Goal: Task Accomplishment & Management: Manage account settings

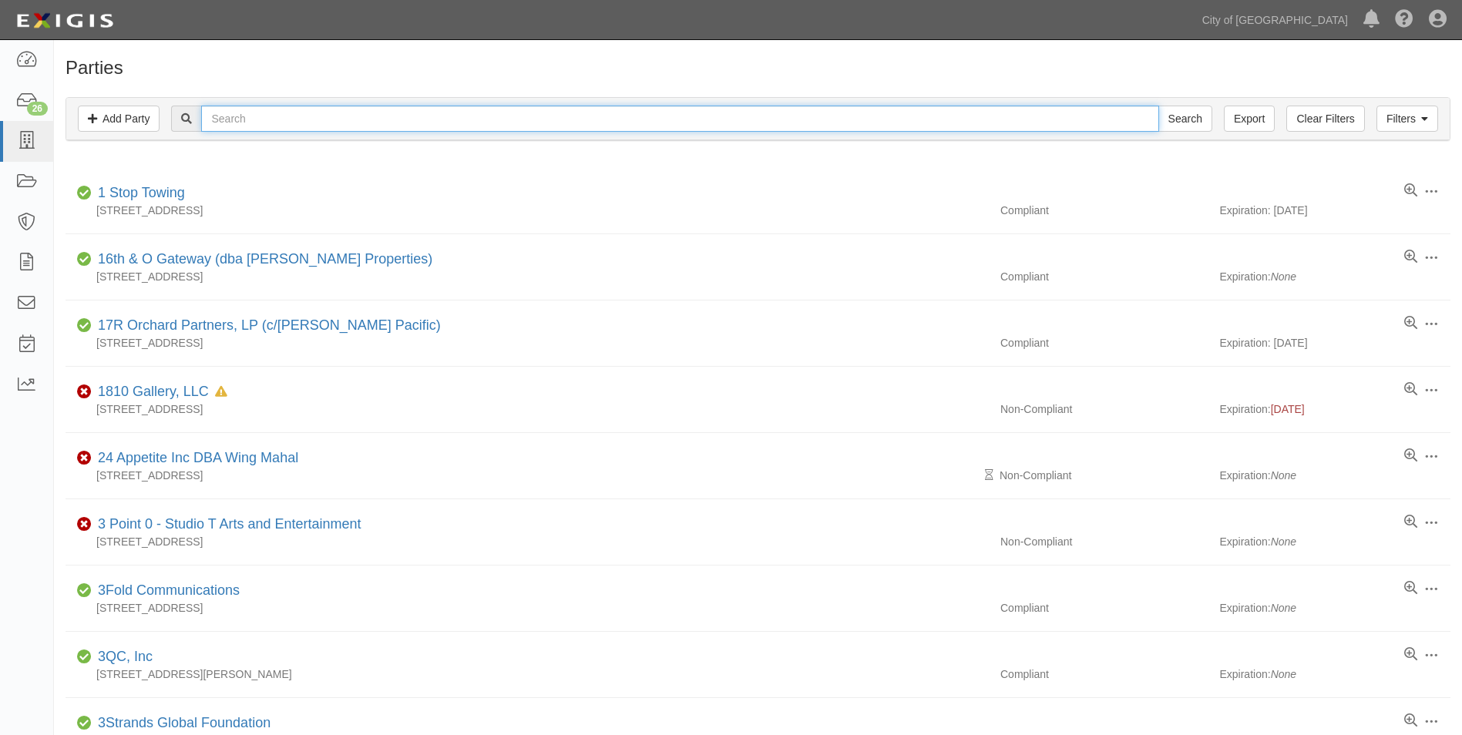
click at [491, 113] on input "text" at bounding box center [679, 119] width 957 height 26
type input "Capital Rubber"
click at [1159, 106] on input "Search" at bounding box center [1186, 119] width 54 height 26
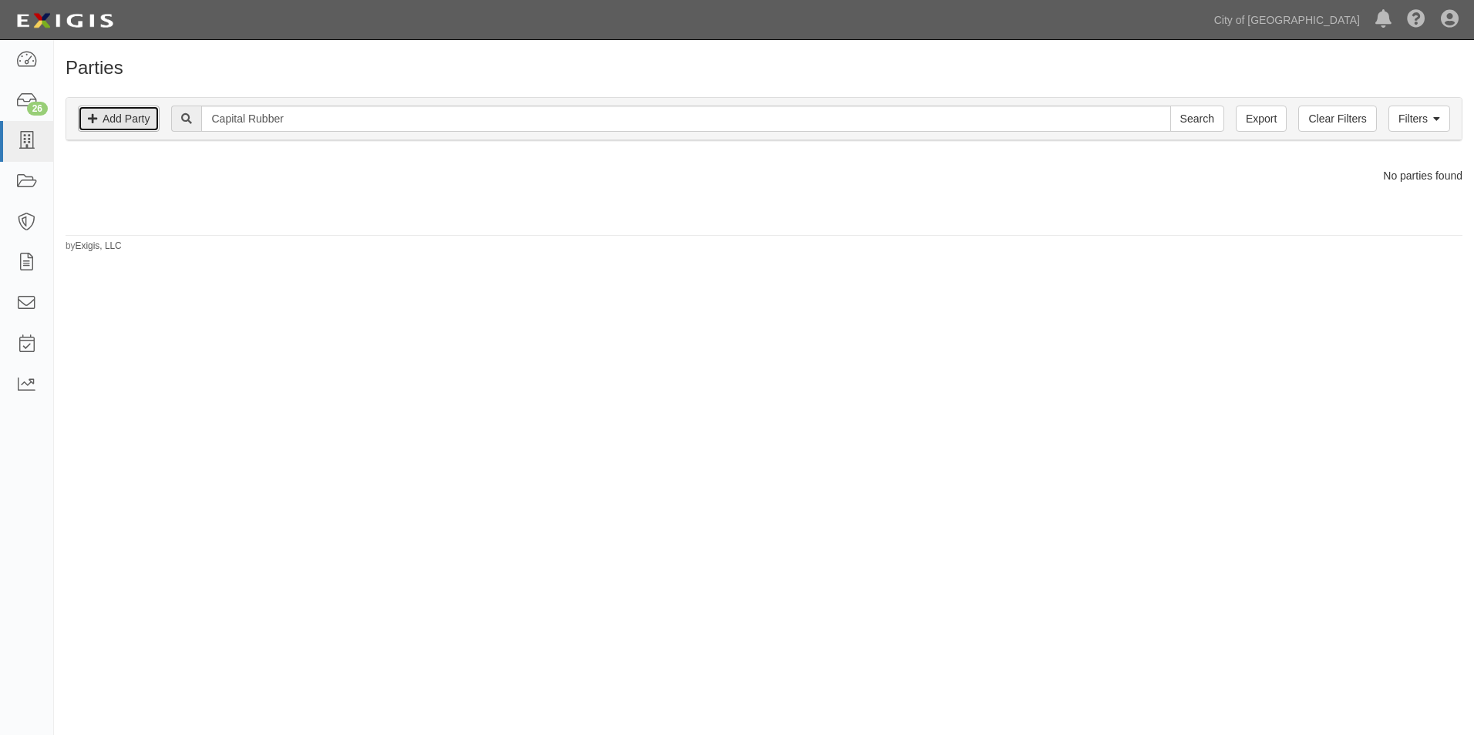
click at [116, 123] on link "Add Party" at bounding box center [119, 119] width 82 height 26
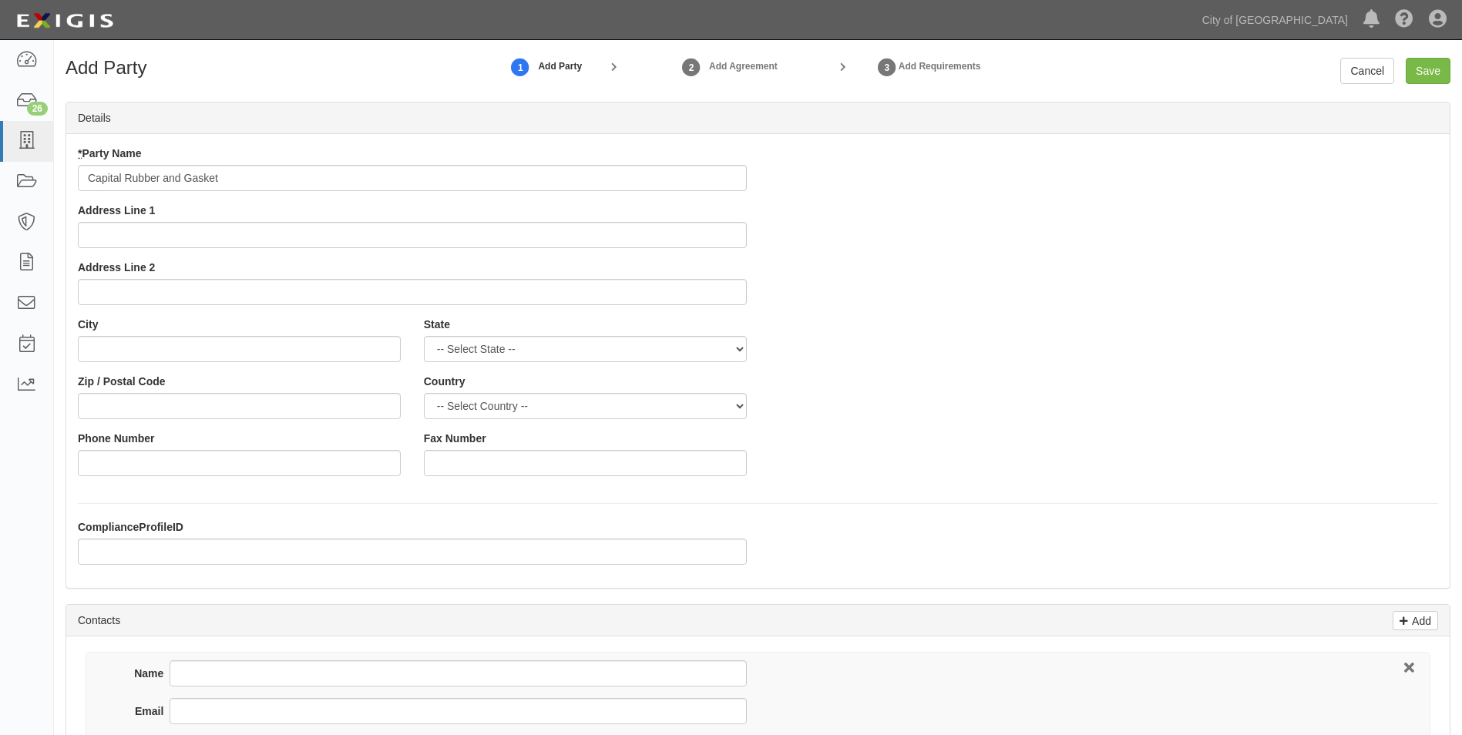
type input "Capital Rubber and Gasket"
type input "1725 19th Street"
type input "s"
type input "Sacramento"
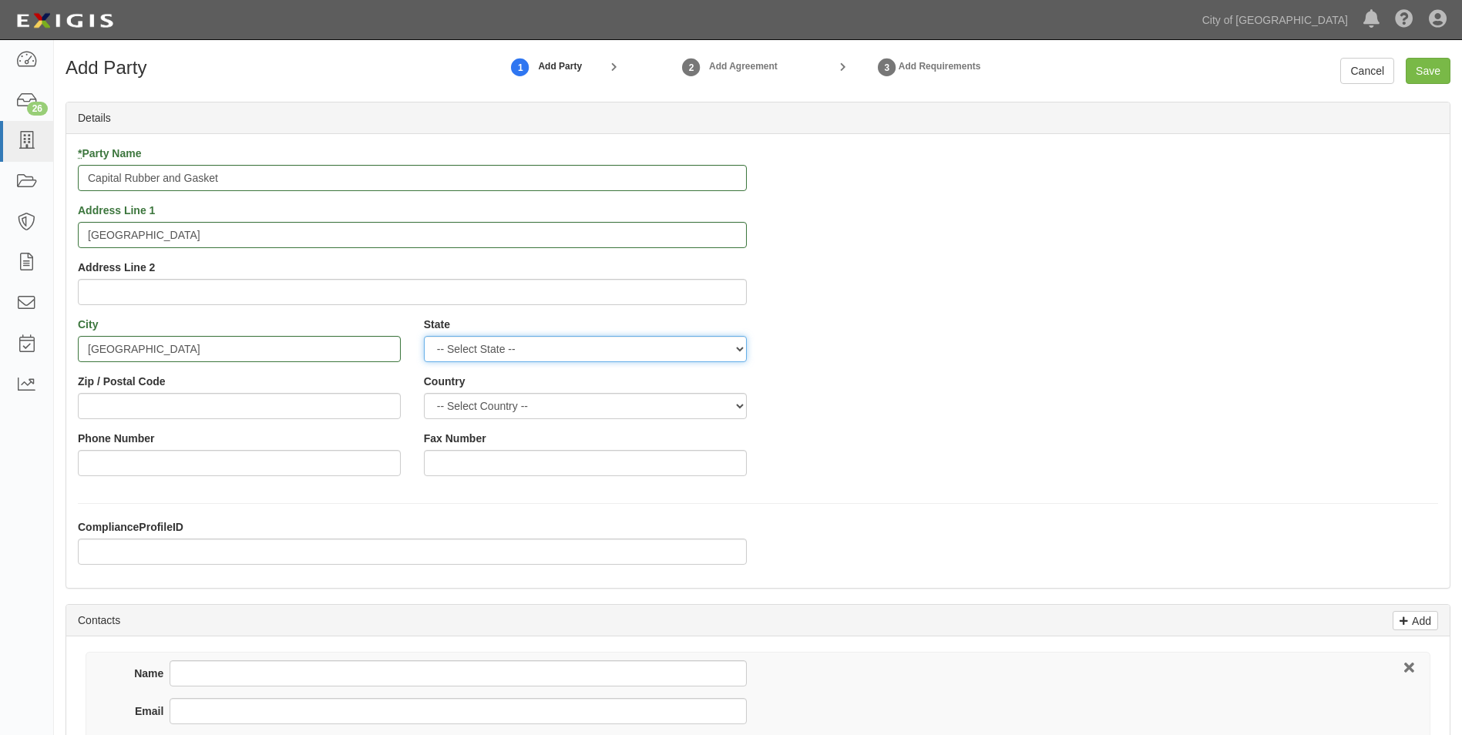
select select "CA"
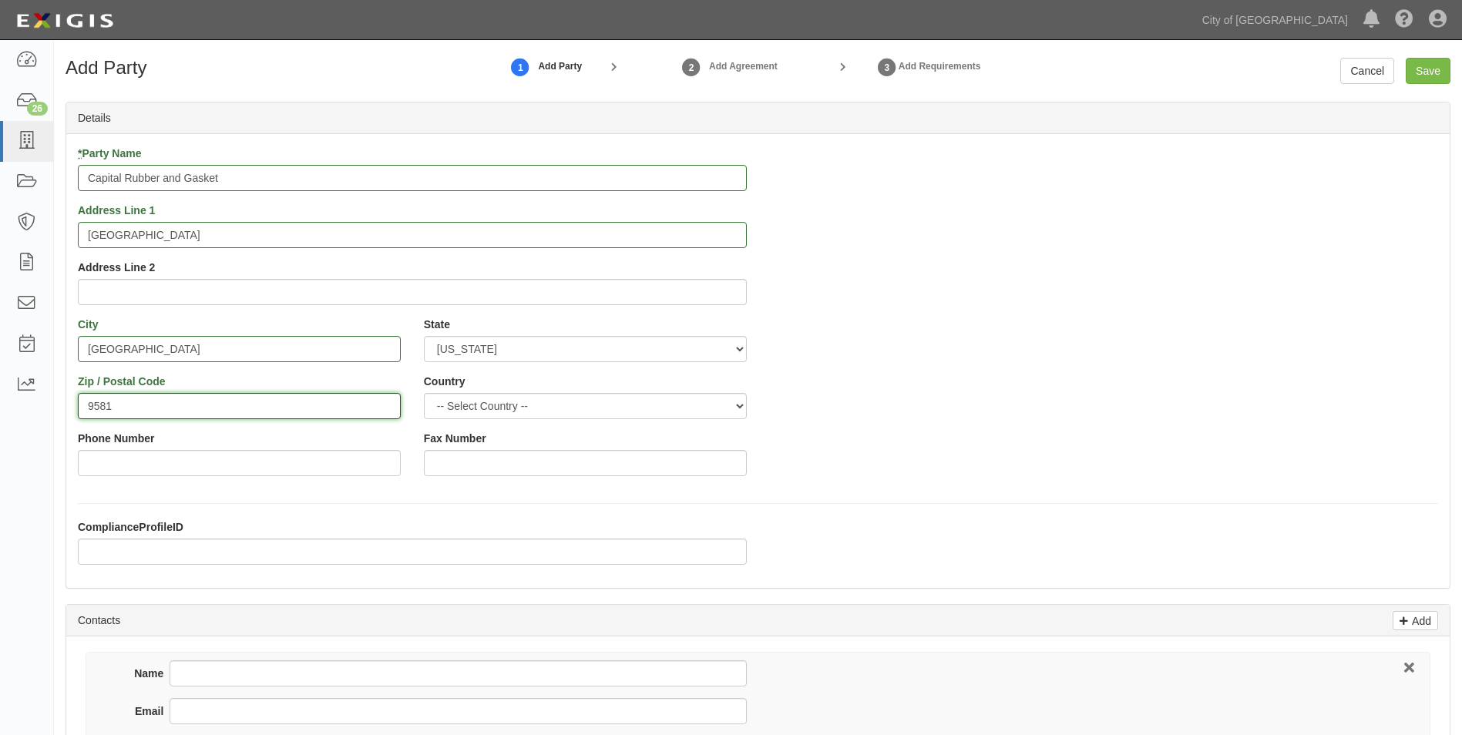
click at [163, 403] on input "9581" at bounding box center [239, 406] width 323 height 26
type input "95811"
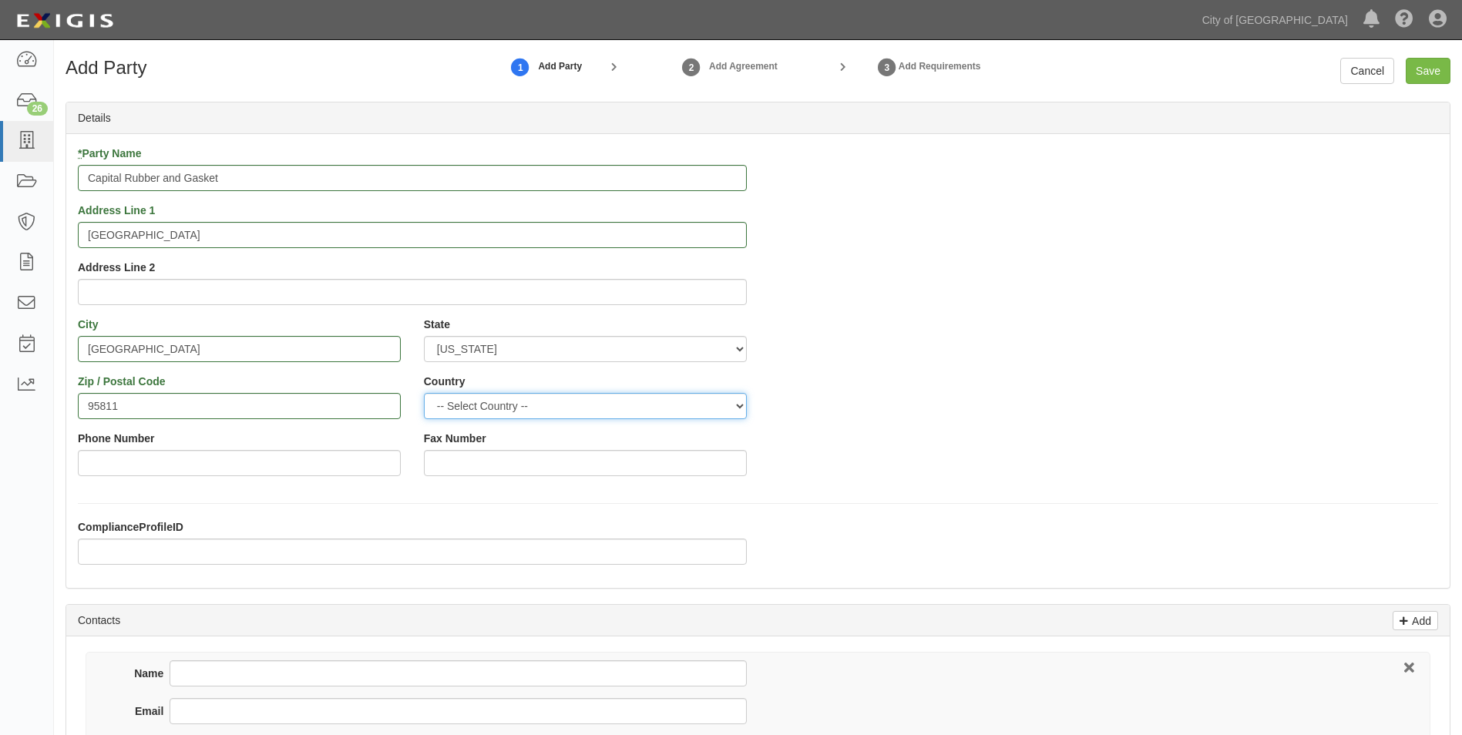
select select "US"
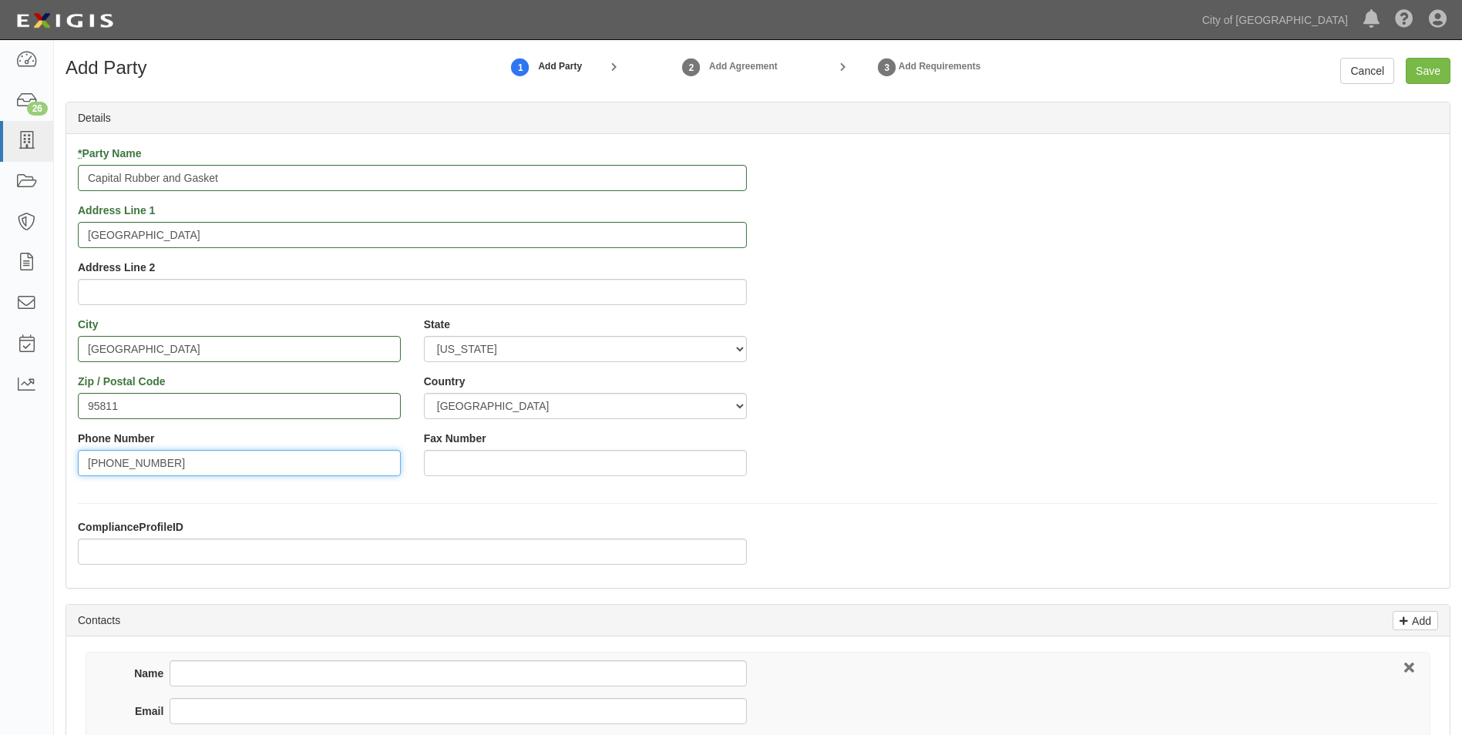
type input "916-498-1800"
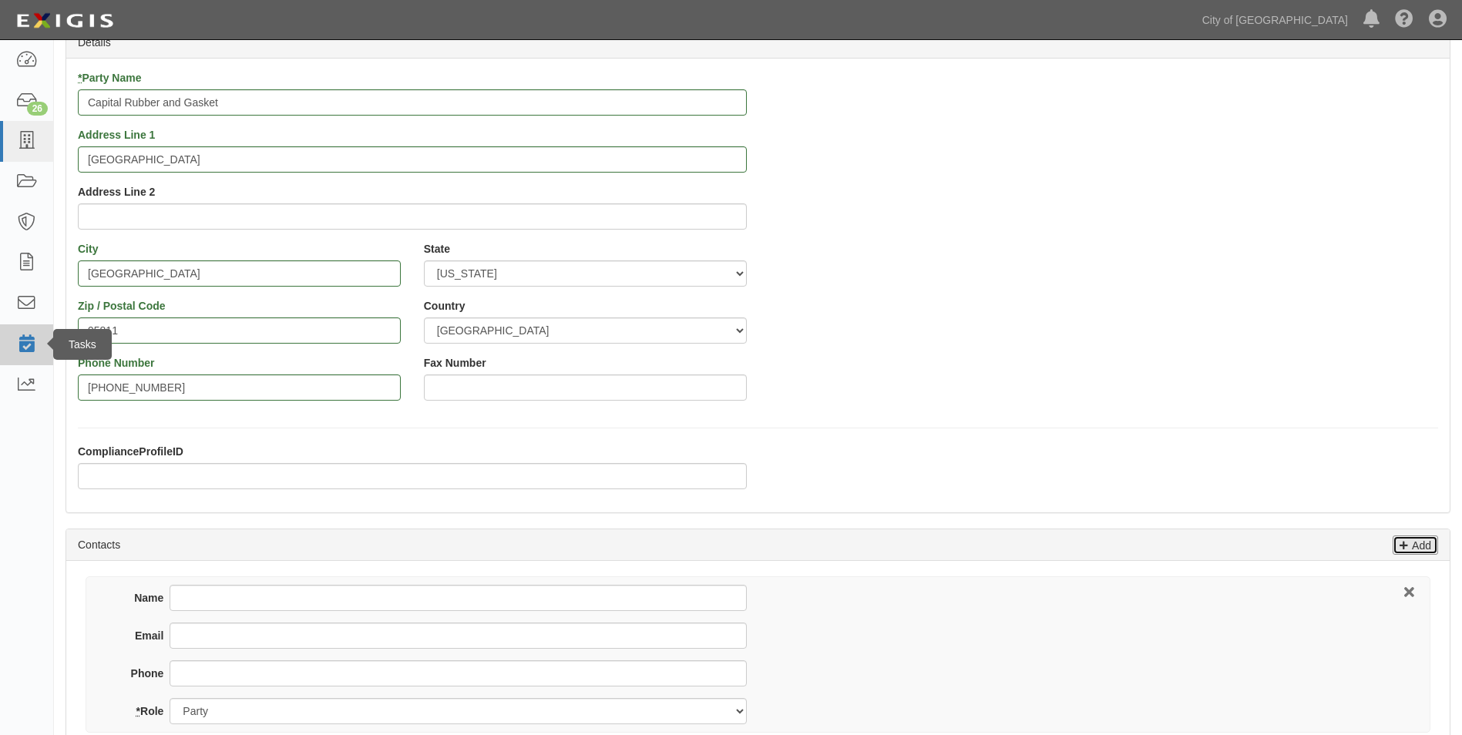
scroll to position [463, 0]
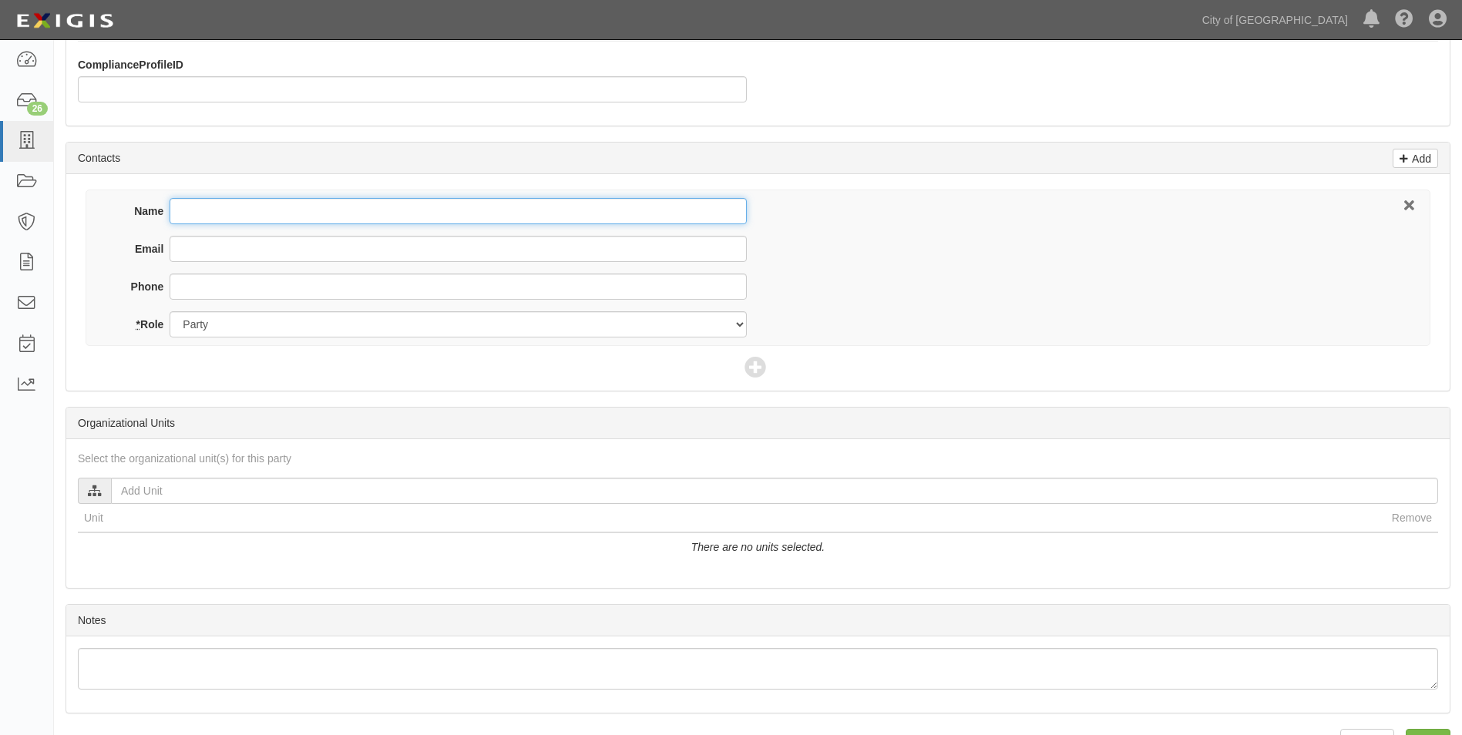
click at [247, 214] on input "Name" at bounding box center [458, 211] width 577 height 26
type input "Bob Breese"
type input "bbreese@capitalrubberco.com"
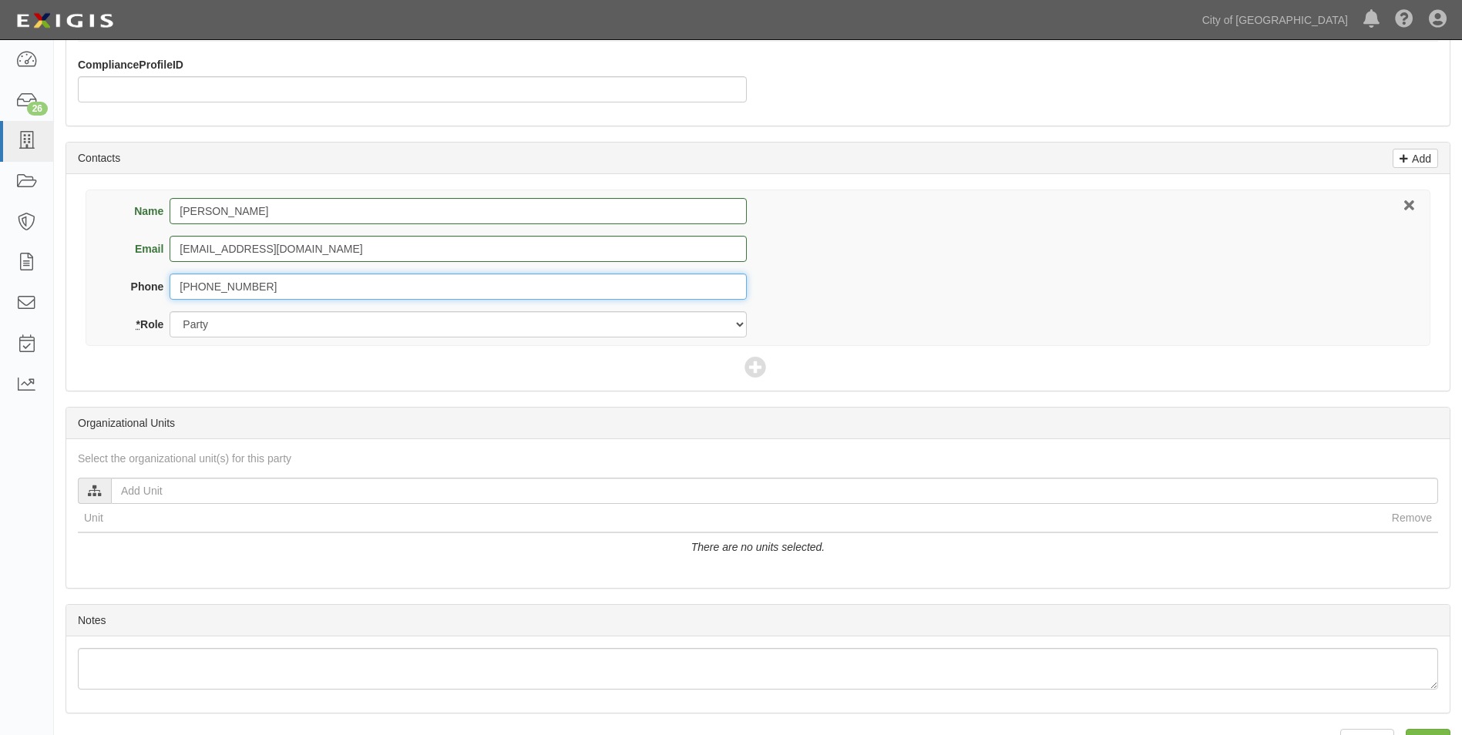
type input "916-498-1800"
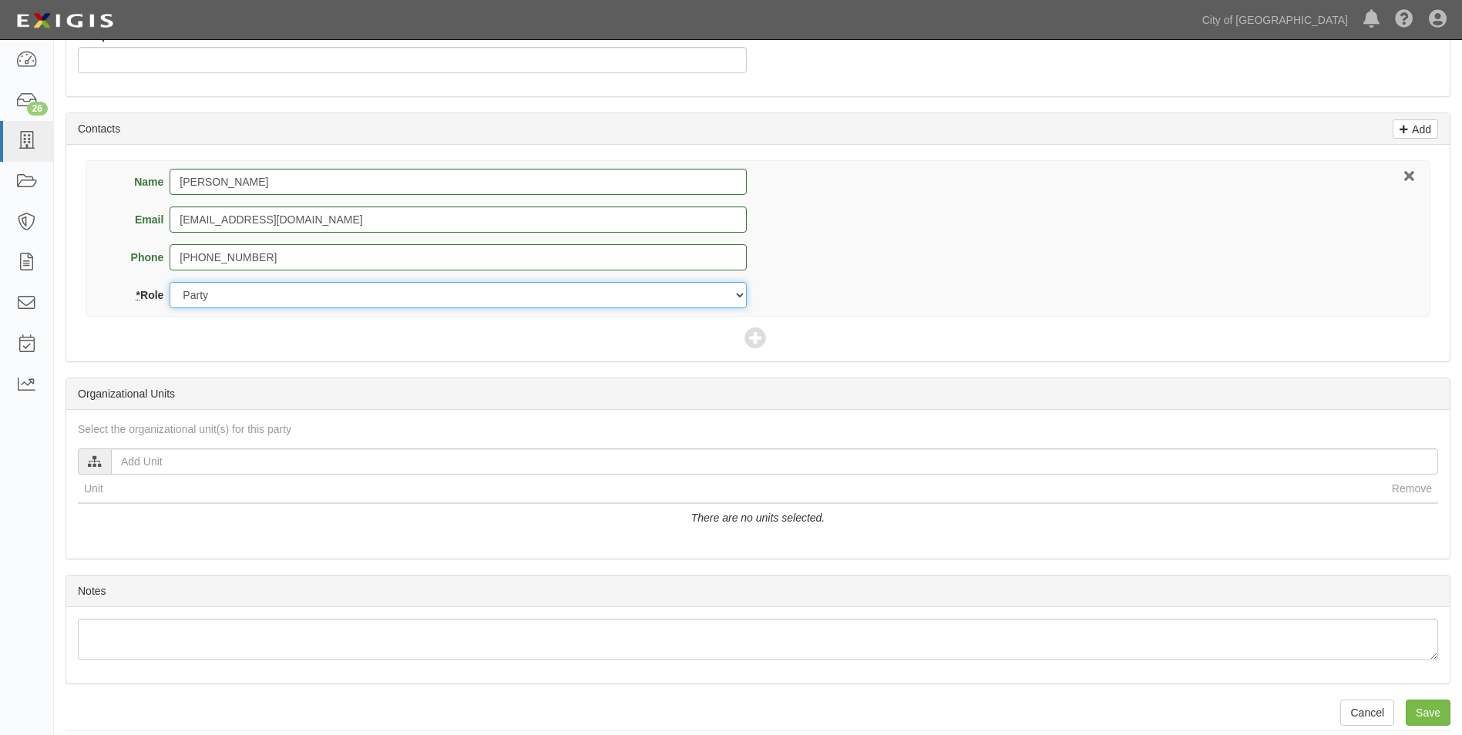
scroll to position [505, 0]
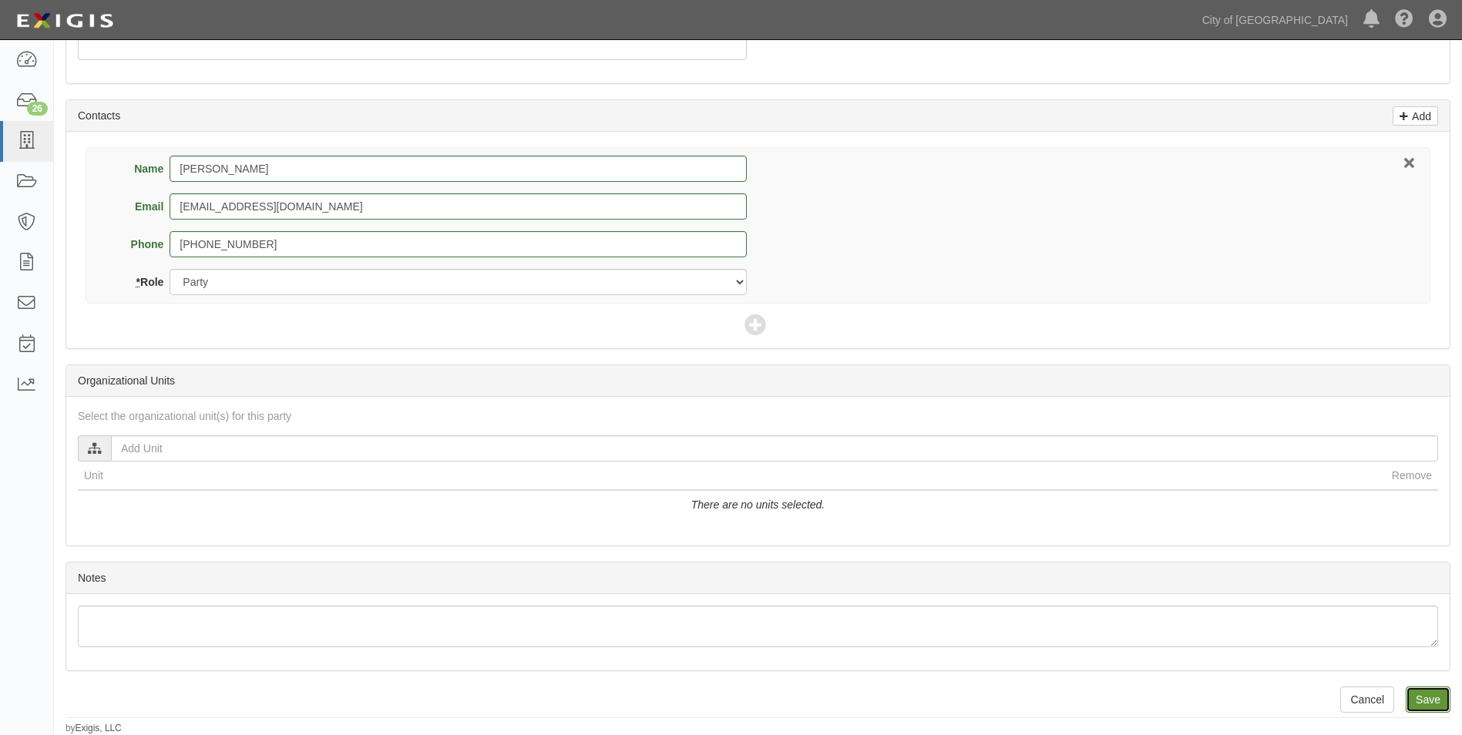
click at [1426, 706] on input "Save" at bounding box center [1428, 700] width 45 height 26
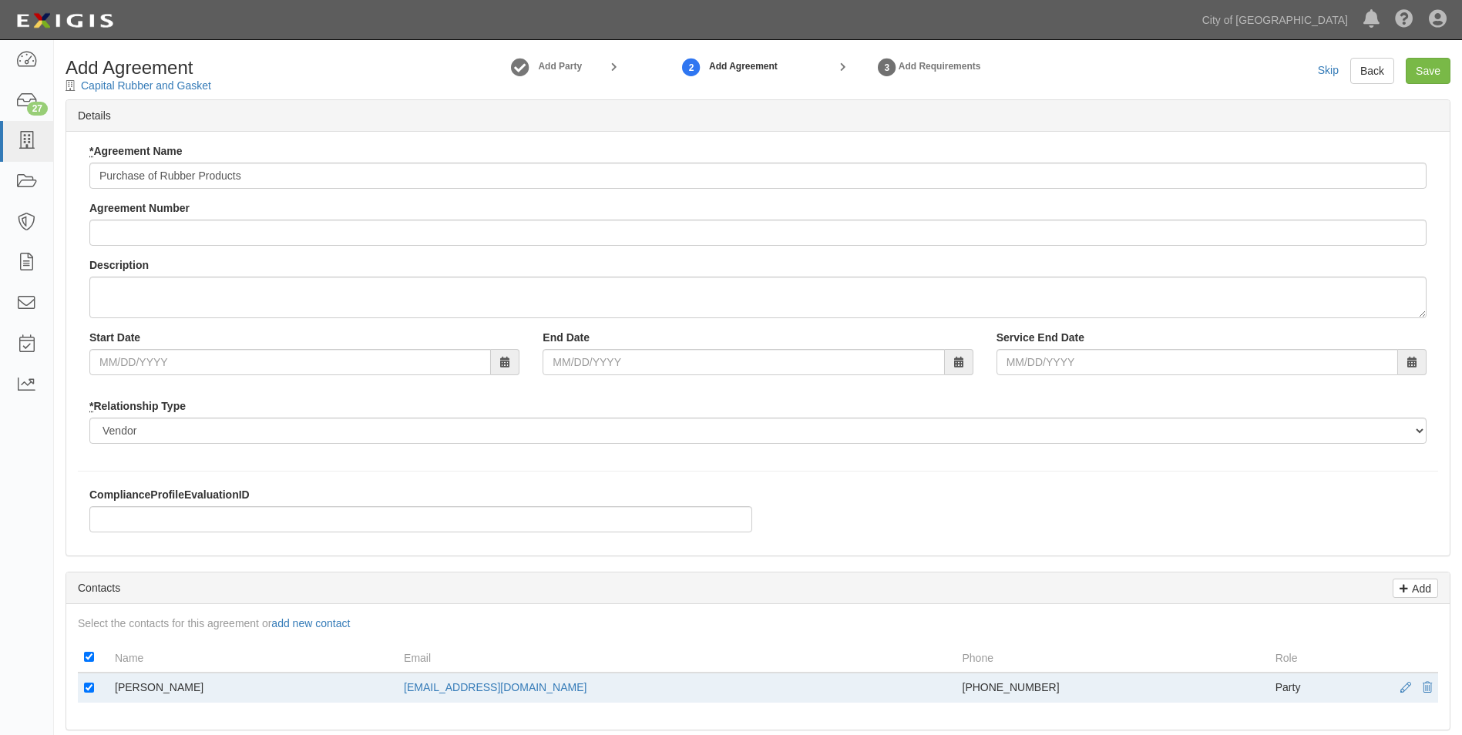
type input "Purchase of Rubber Products"
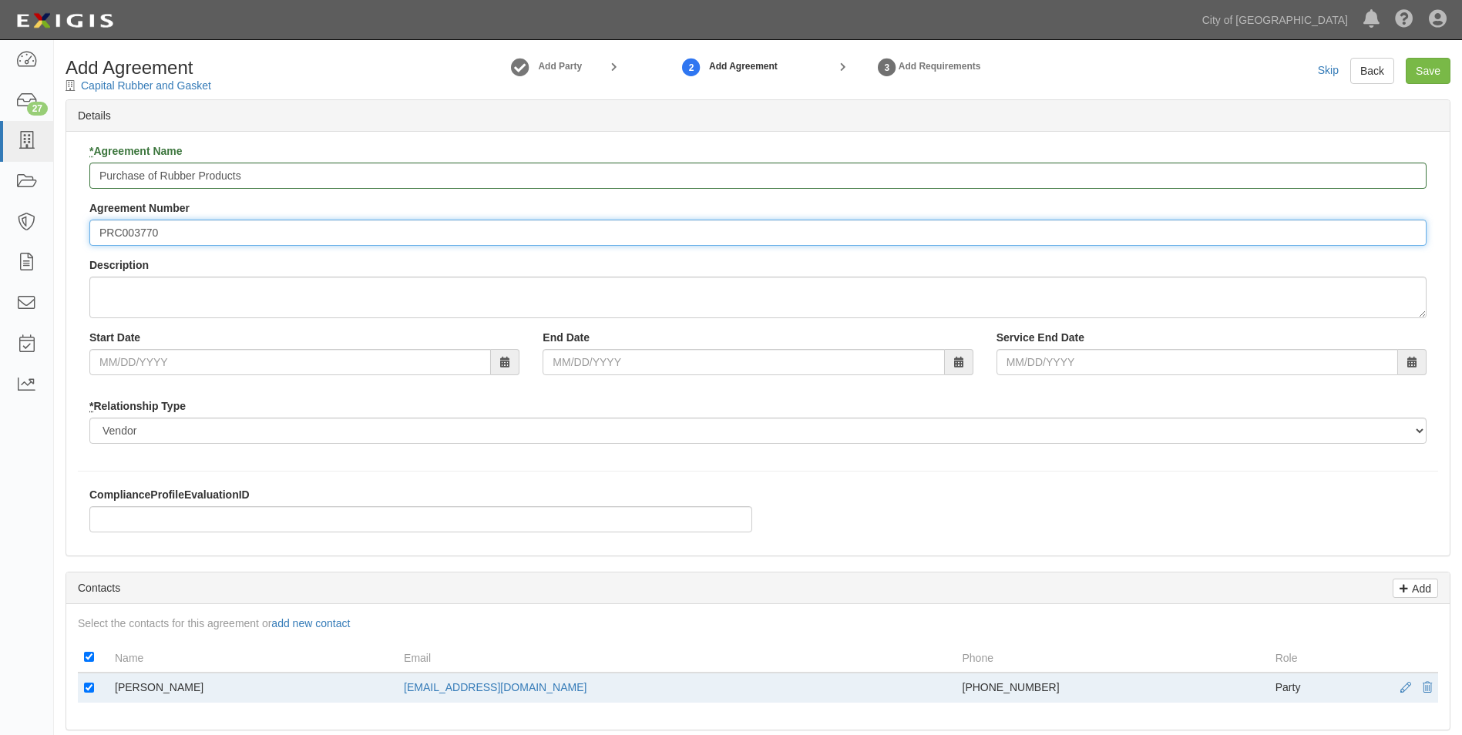
type input "PRC003770"
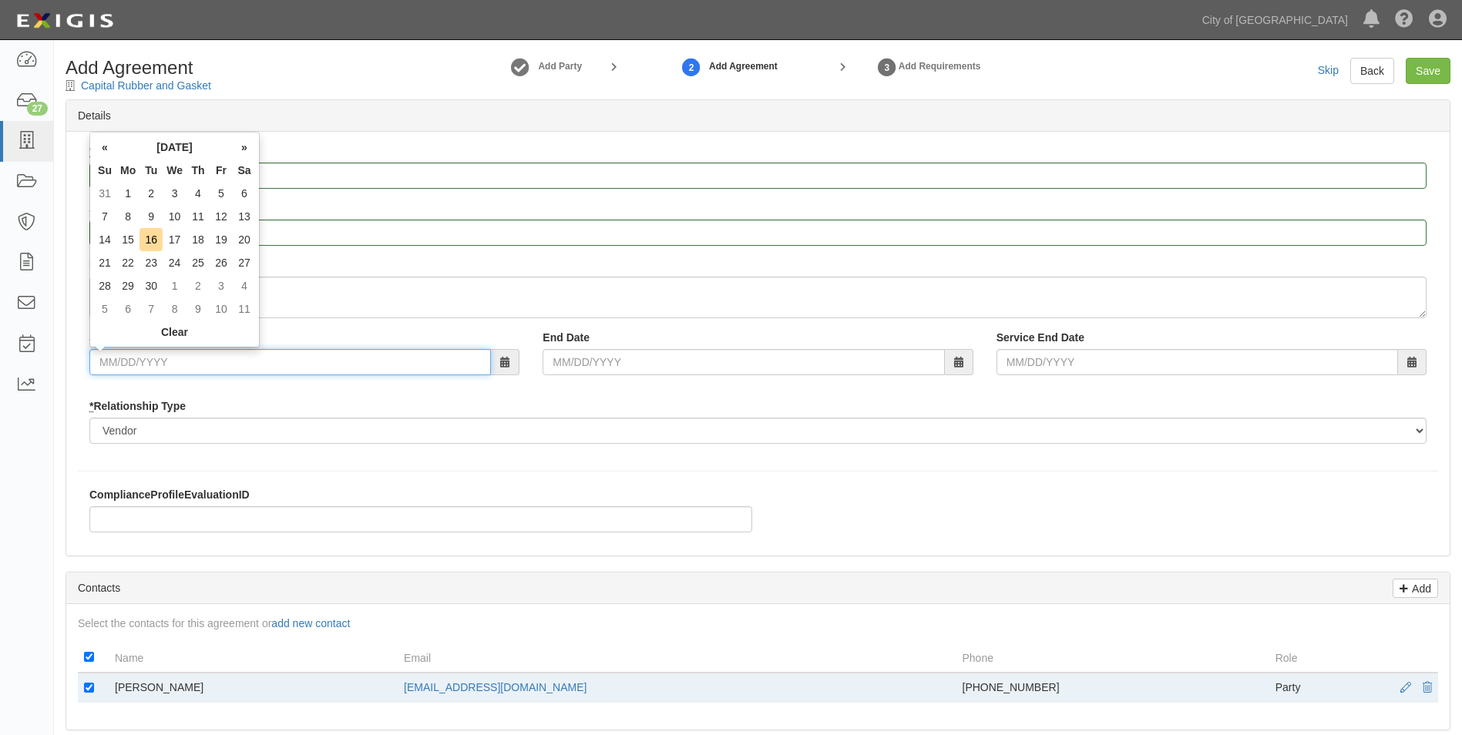
click at [193, 366] on input "Start Date" at bounding box center [290, 362] width 402 height 26
type input "08/13/2025"
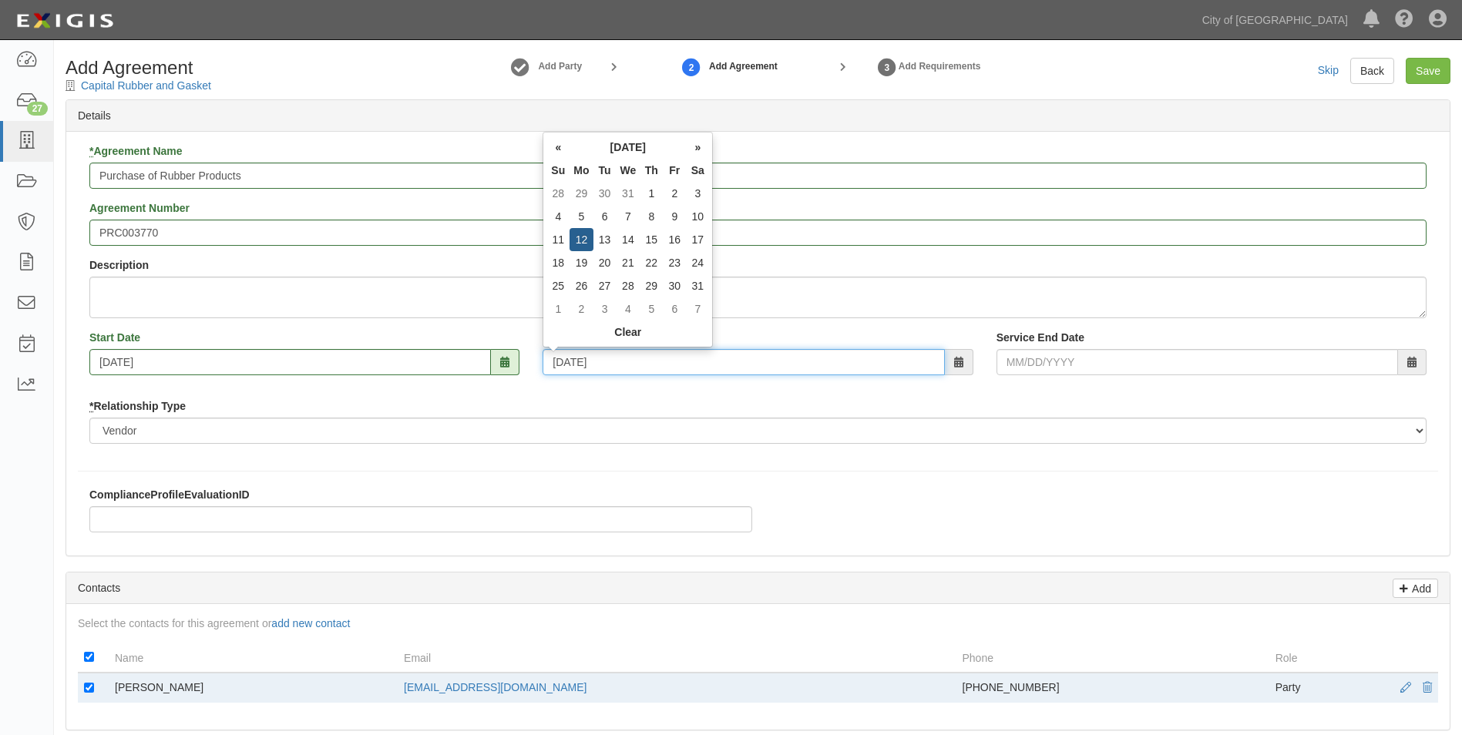
type input "08/12/2030"
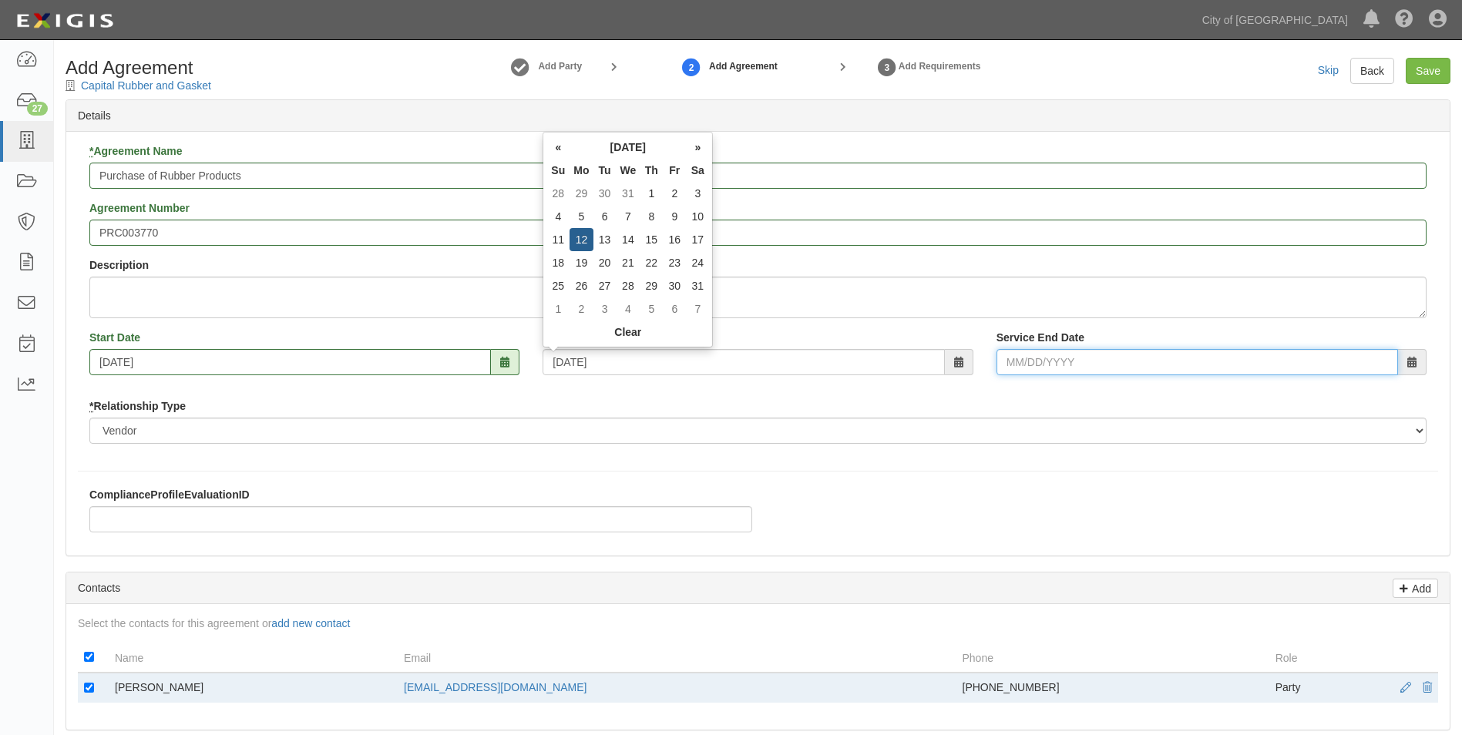
type input "08/12/2030"
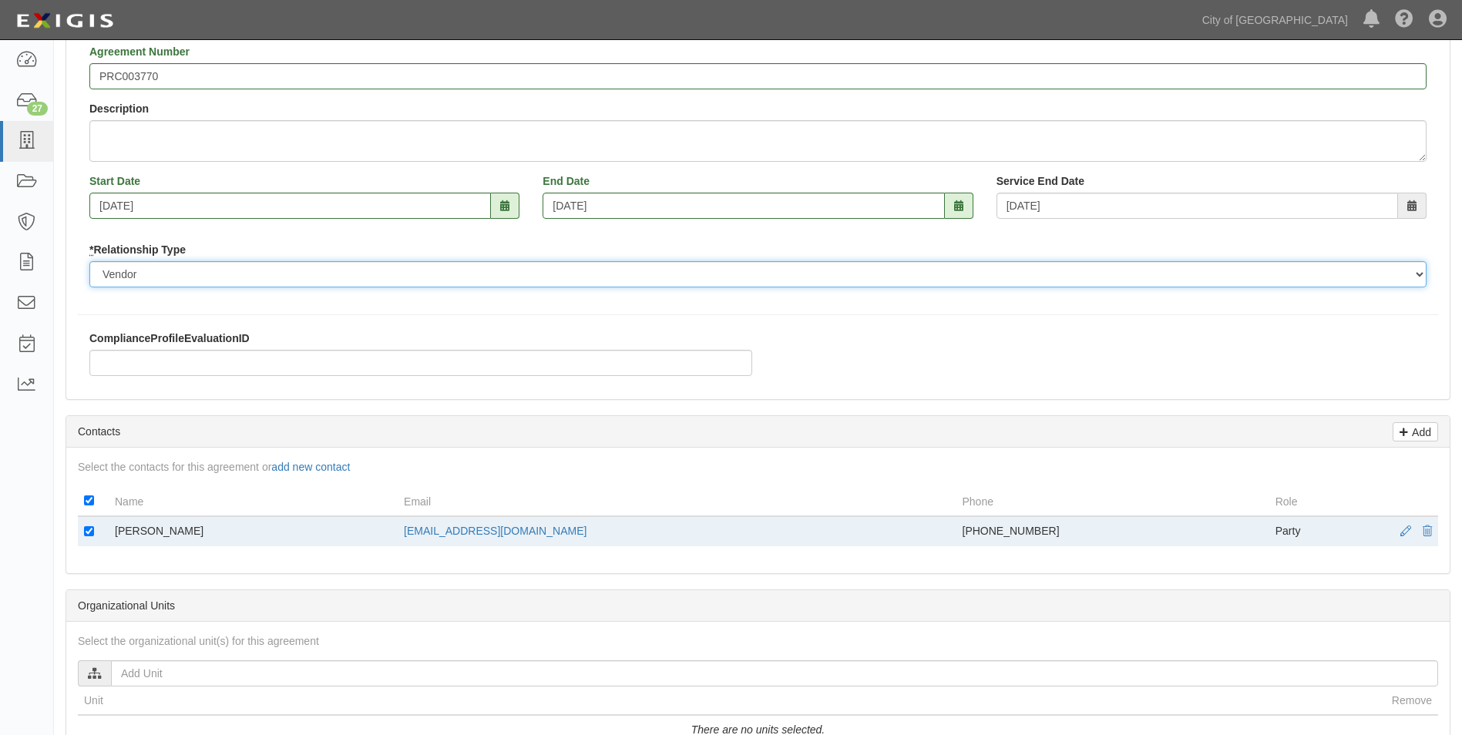
scroll to position [510, 0]
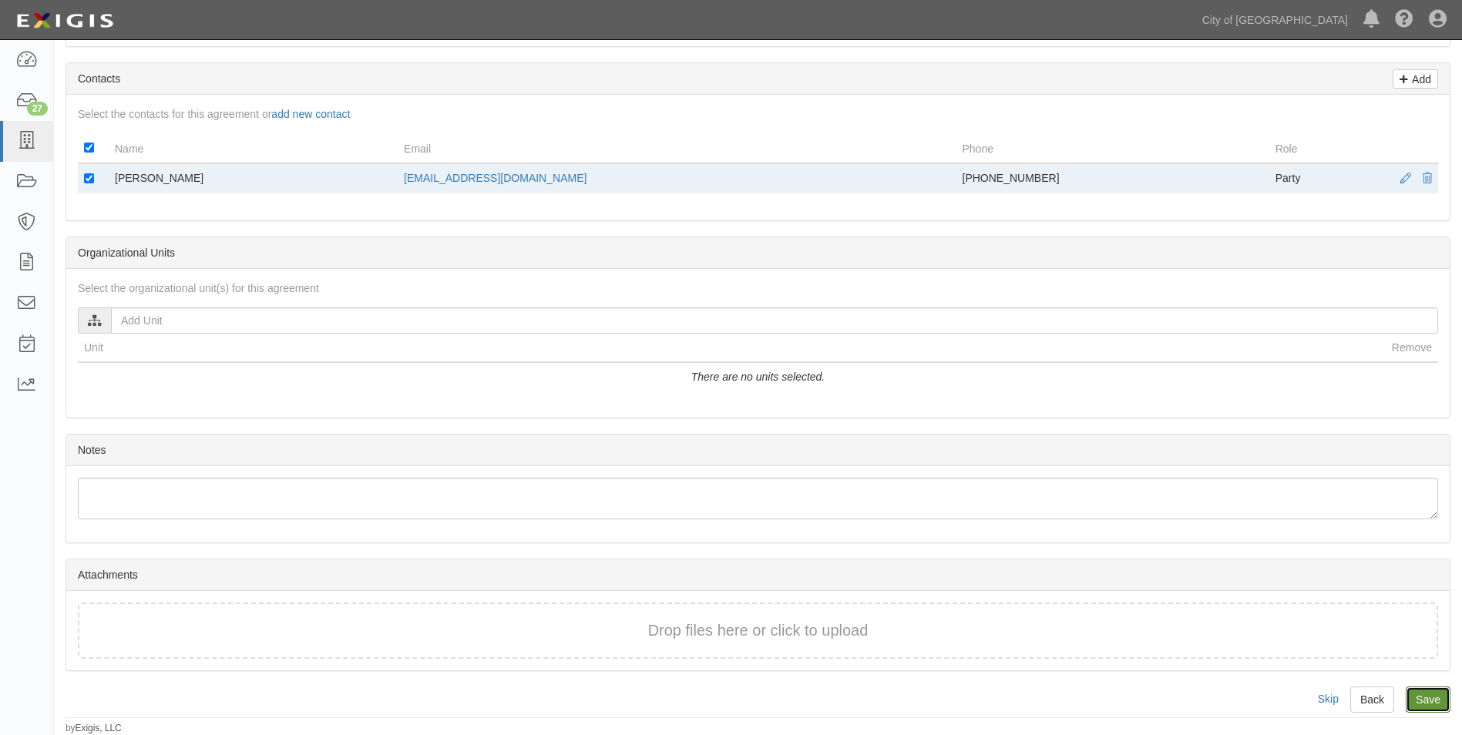
click at [1447, 702] on input "Save" at bounding box center [1428, 700] width 45 height 26
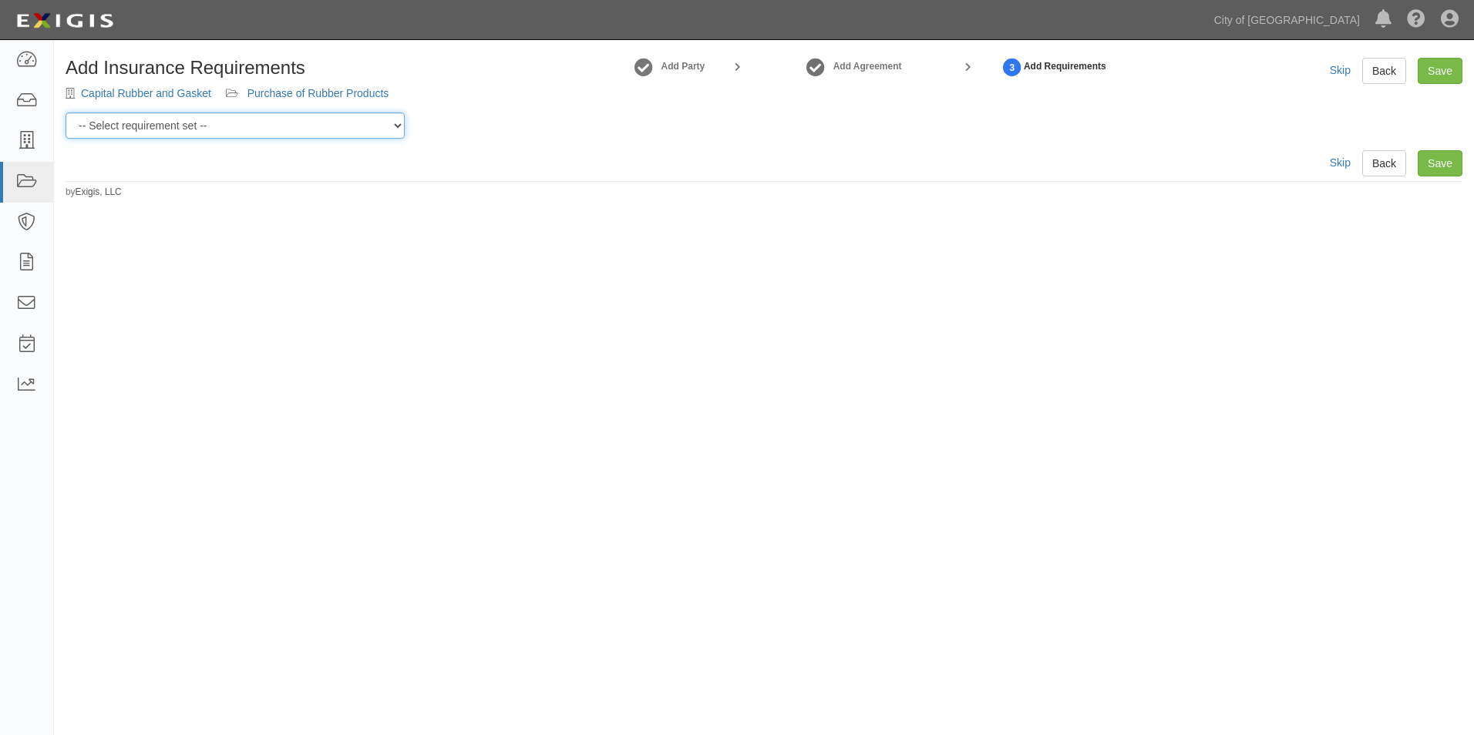
click at [338, 125] on select "-- Select requirement set -- Construction + Pollution Contract Type 0 - Standar…" at bounding box center [235, 126] width 339 height 26
select select "40106"
click at [66, 113] on select "-- Select requirement set -- Construction + Pollution Contract Type 0 - Standar…" at bounding box center [235, 126] width 339 height 26
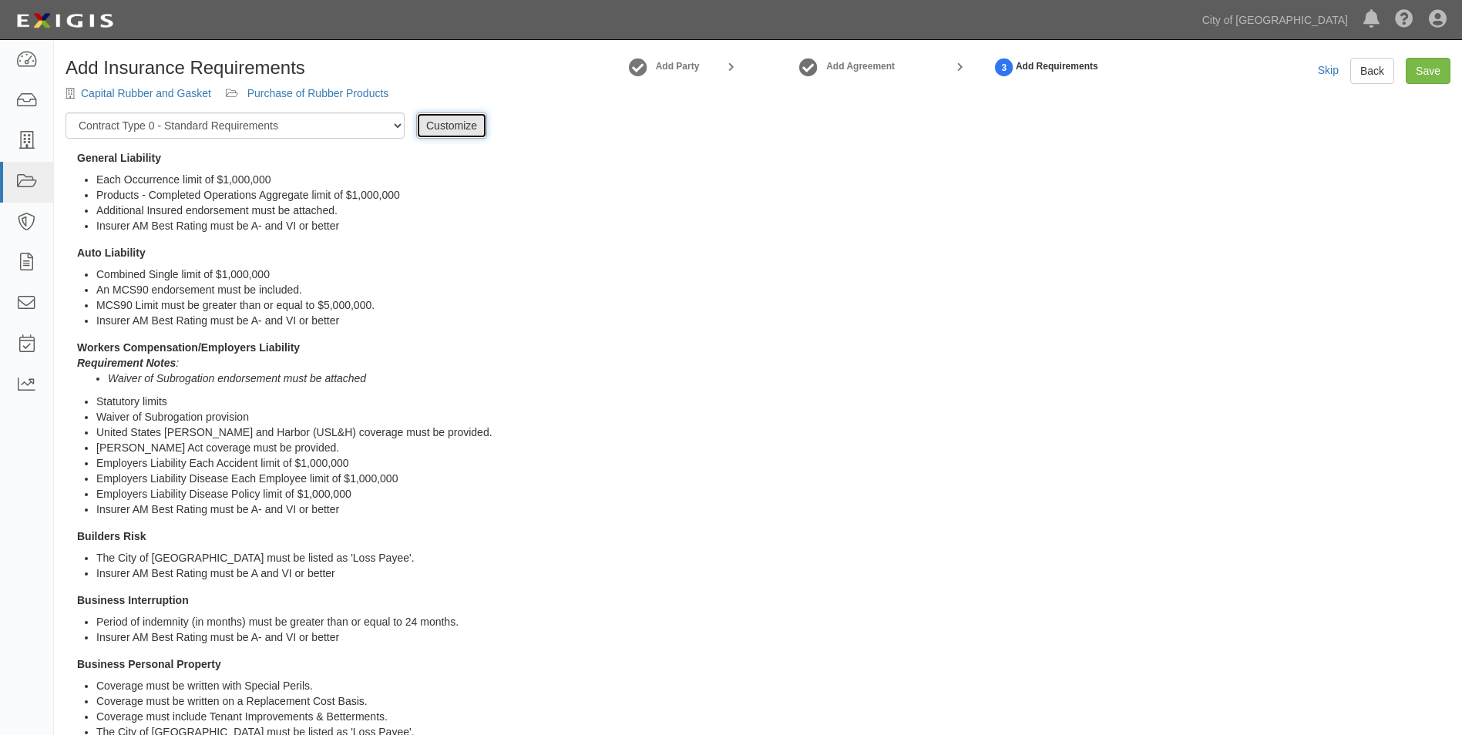
click at [442, 128] on link "Customize" at bounding box center [451, 126] width 71 height 26
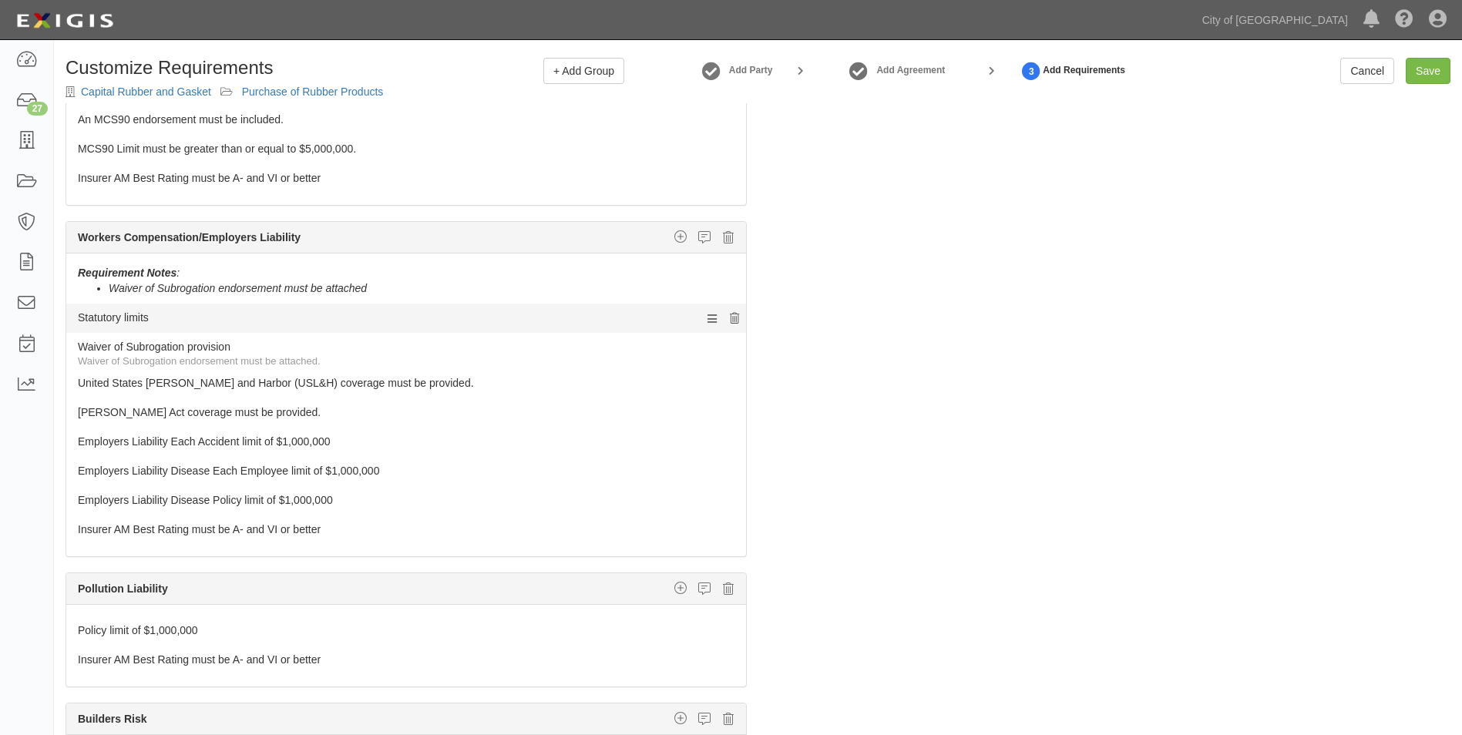
scroll to position [308, 0]
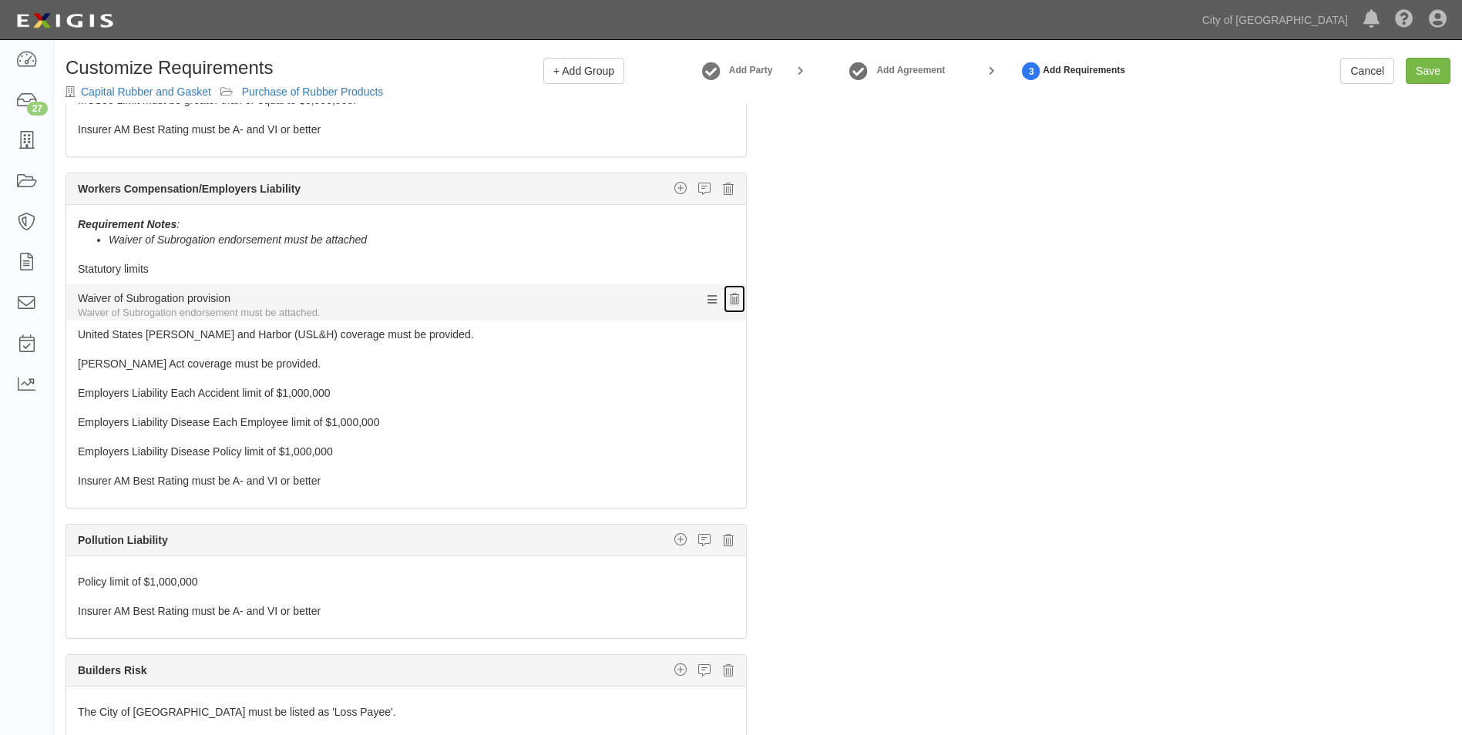
click at [730, 298] on icon at bounding box center [734, 299] width 9 height 11
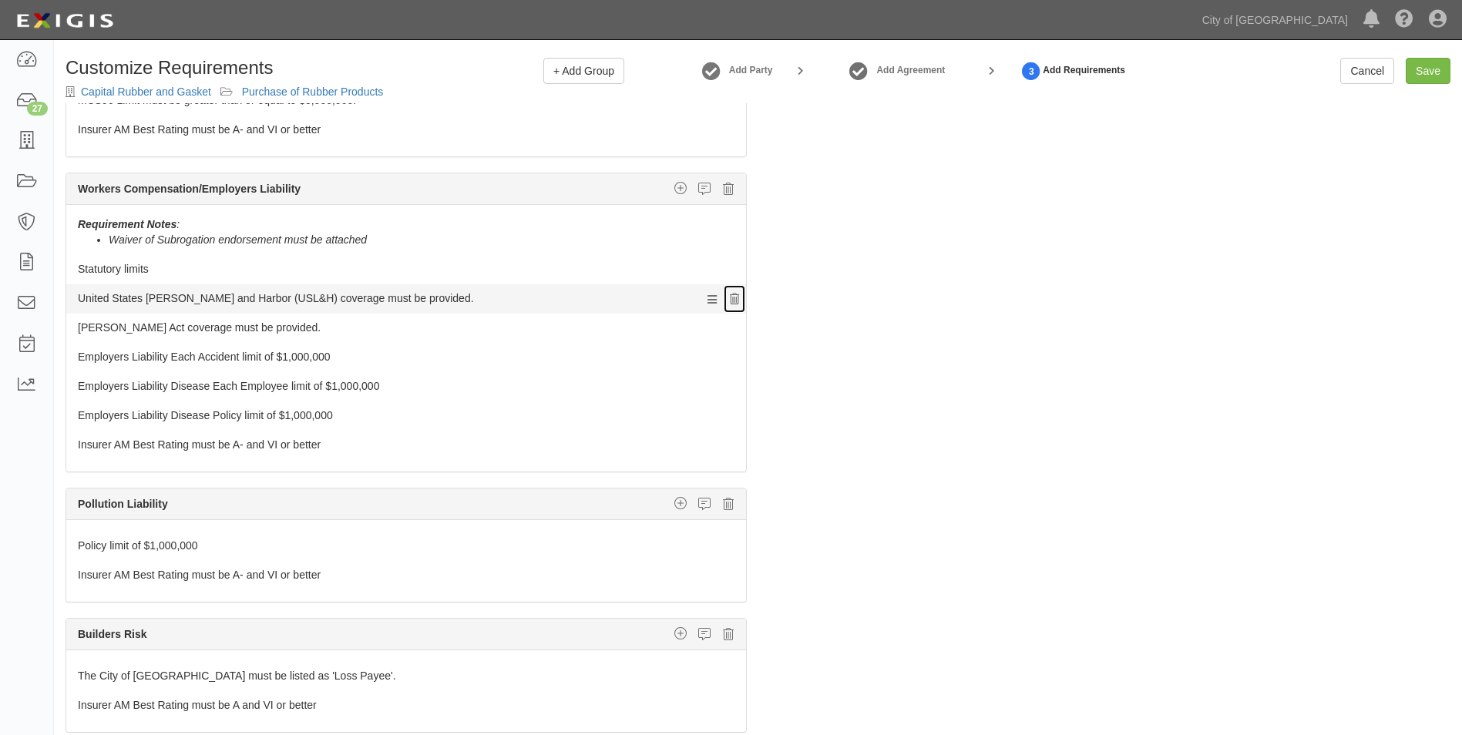
click at [730, 301] on icon at bounding box center [734, 299] width 9 height 11
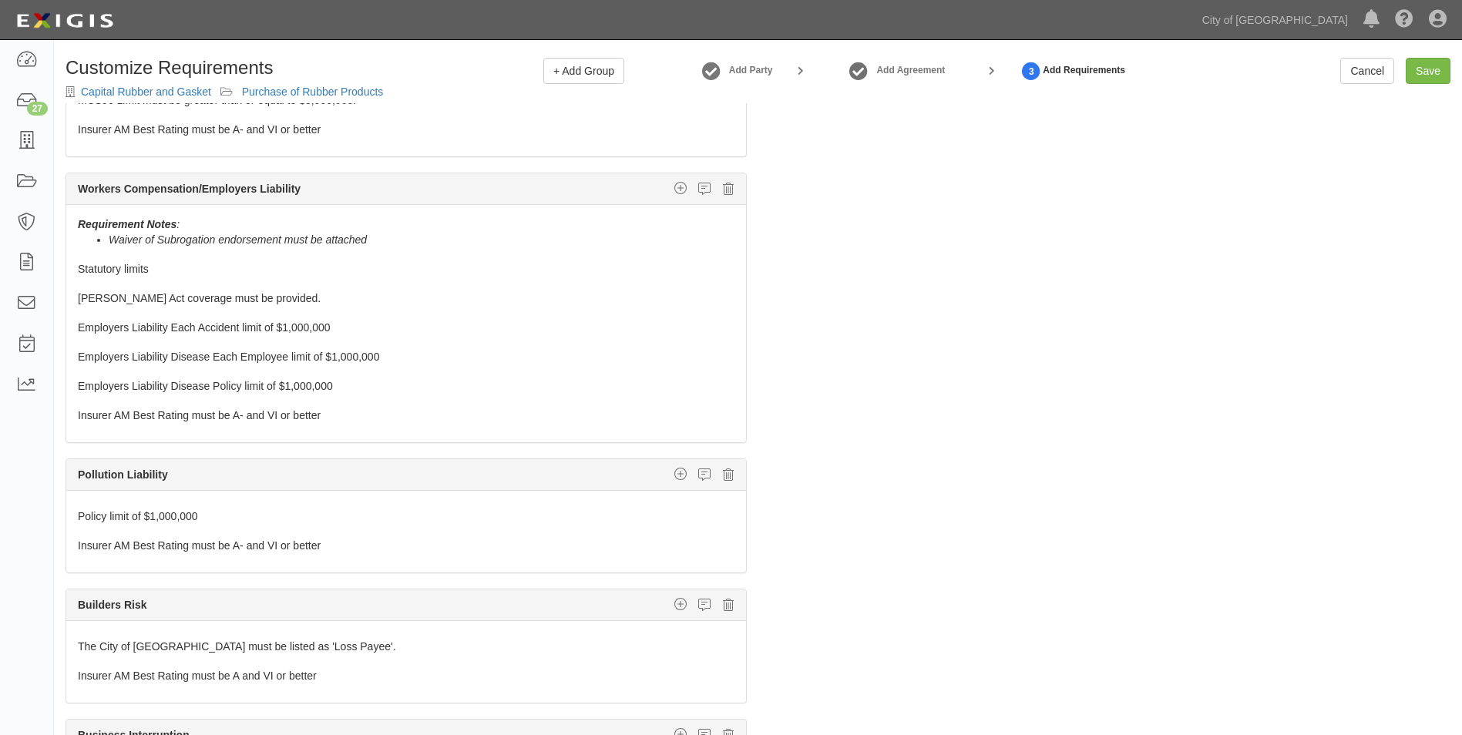
click at [730, 301] on icon at bounding box center [734, 299] width 9 height 11
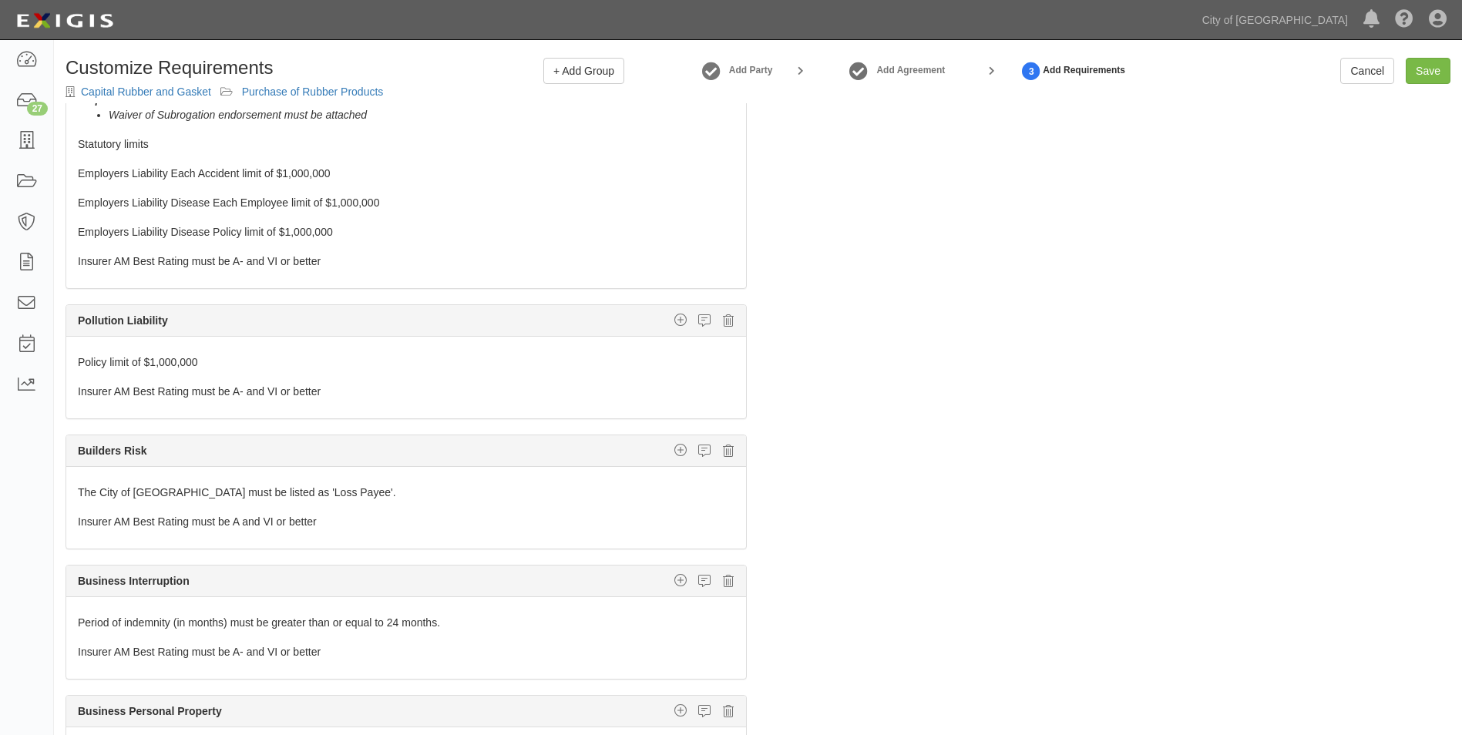
scroll to position [463, 0]
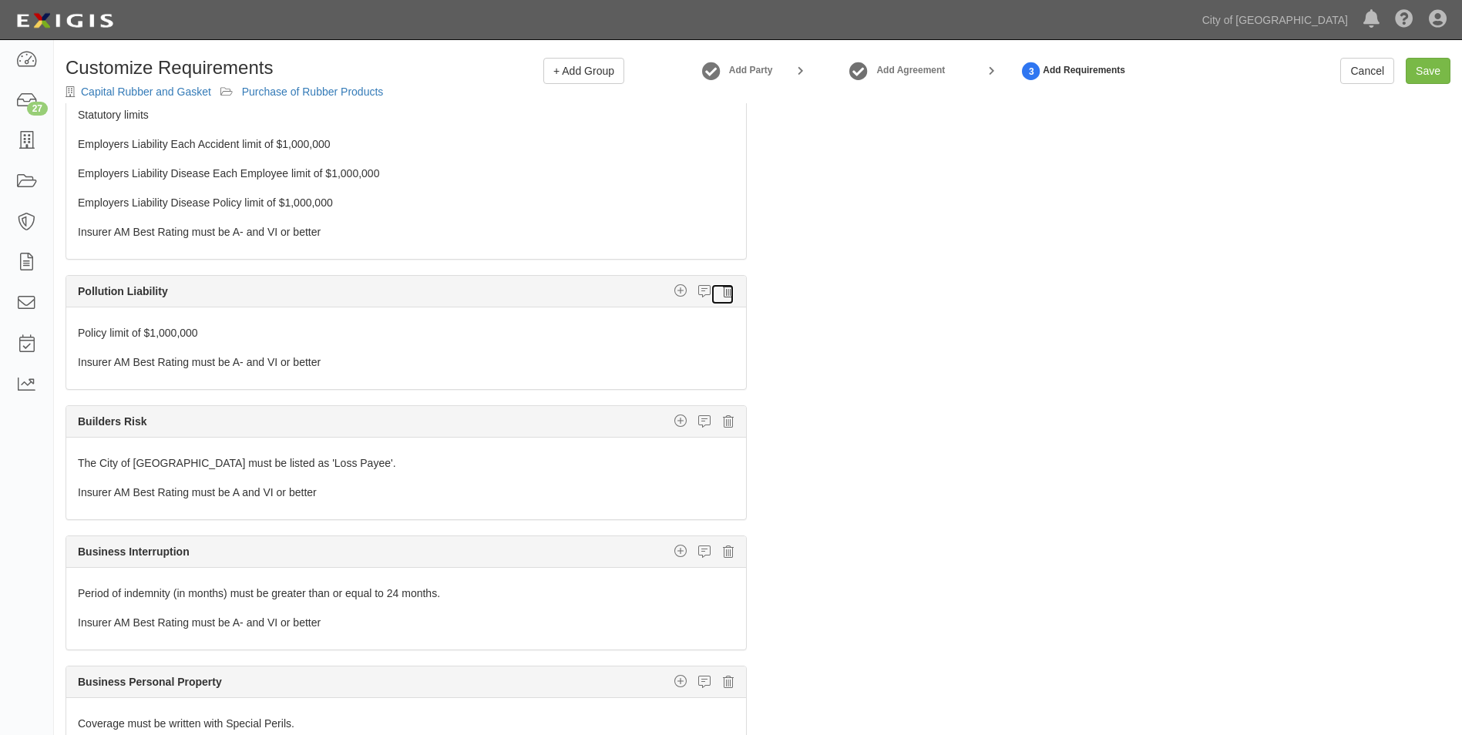
click at [723, 291] on icon at bounding box center [728, 291] width 11 height 14
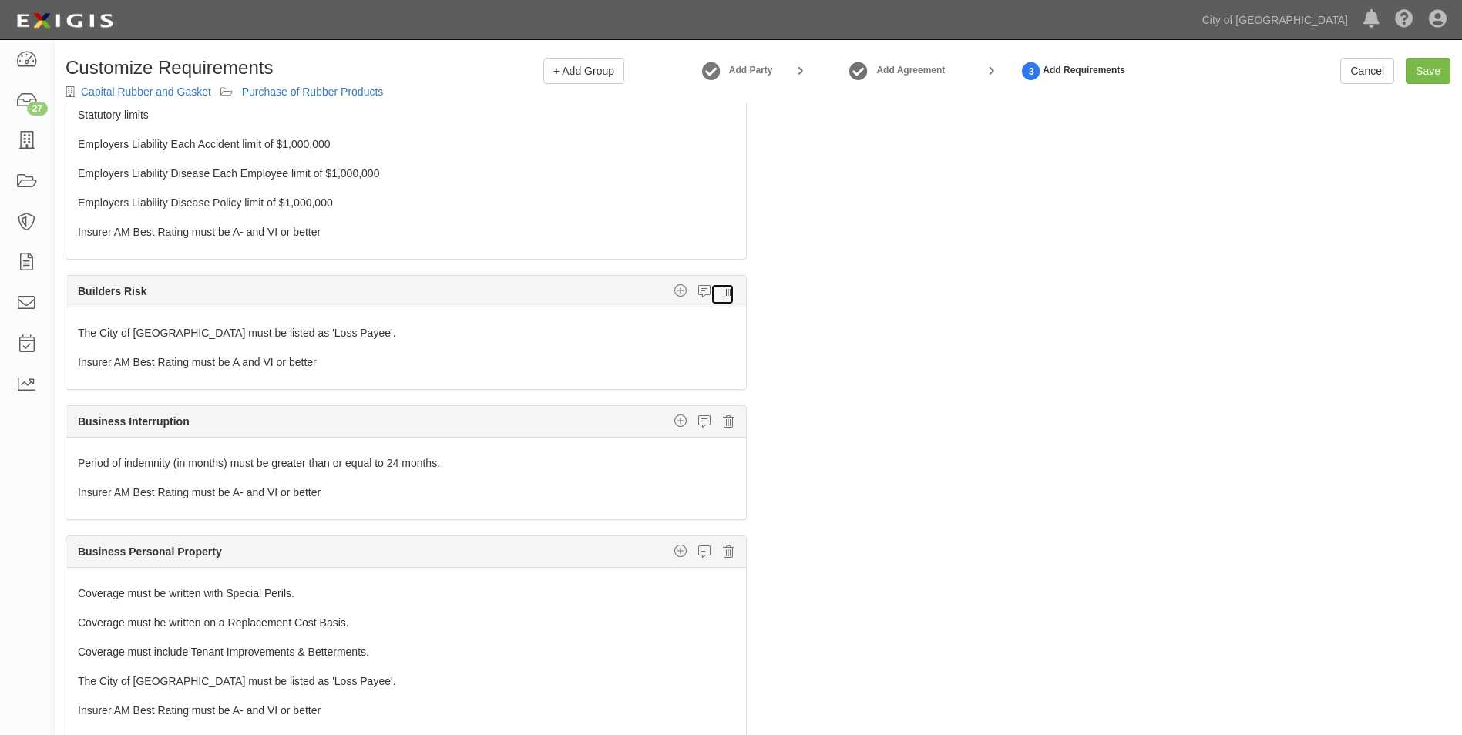
click at [723, 291] on icon at bounding box center [728, 291] width 11 height 14
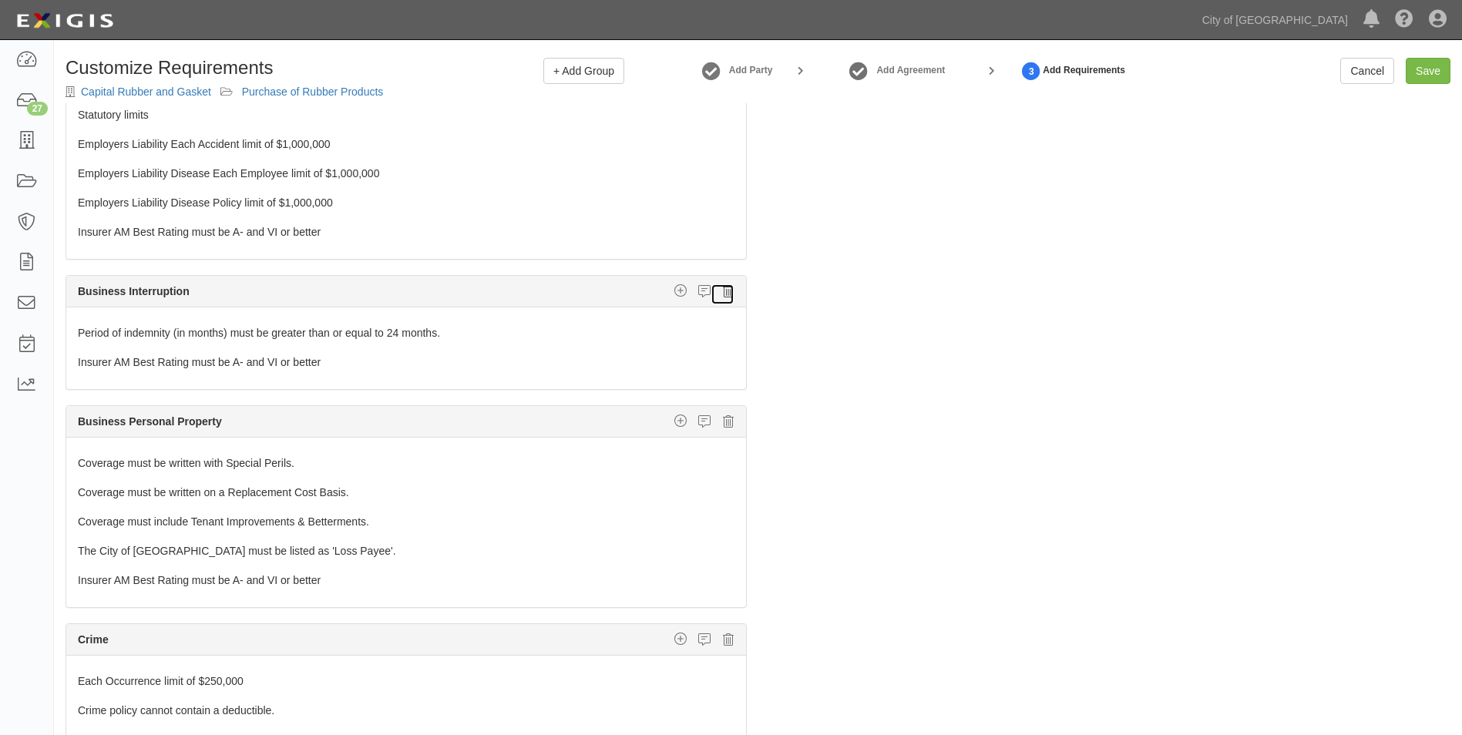
click at [723, 292] on icon at bounding box center [728, 291] width 11 height 14
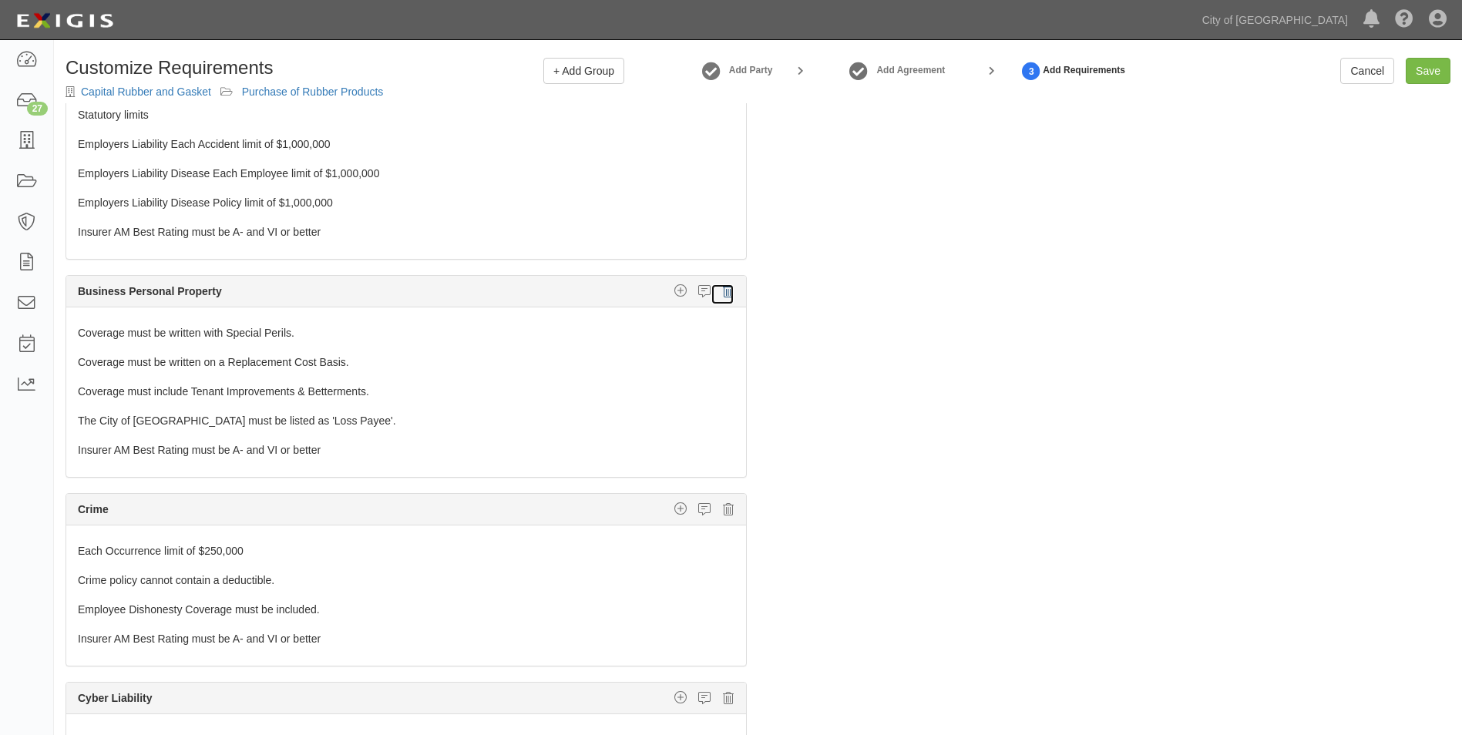
click at [723, 292] on icon at bounding box center [728, 291] width 11 height 14
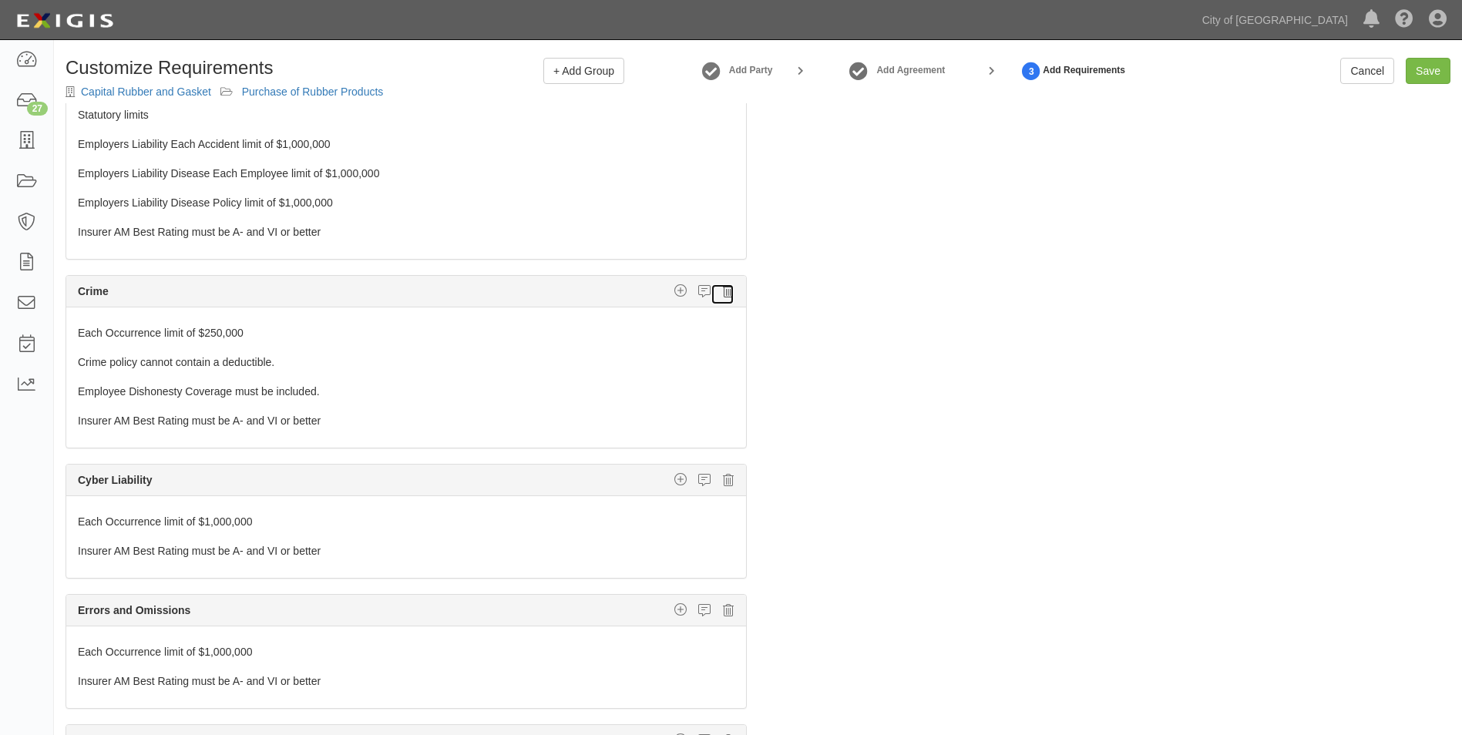
click at [723, 293] on icon at bounding box center [728, 291] width 11 height 14
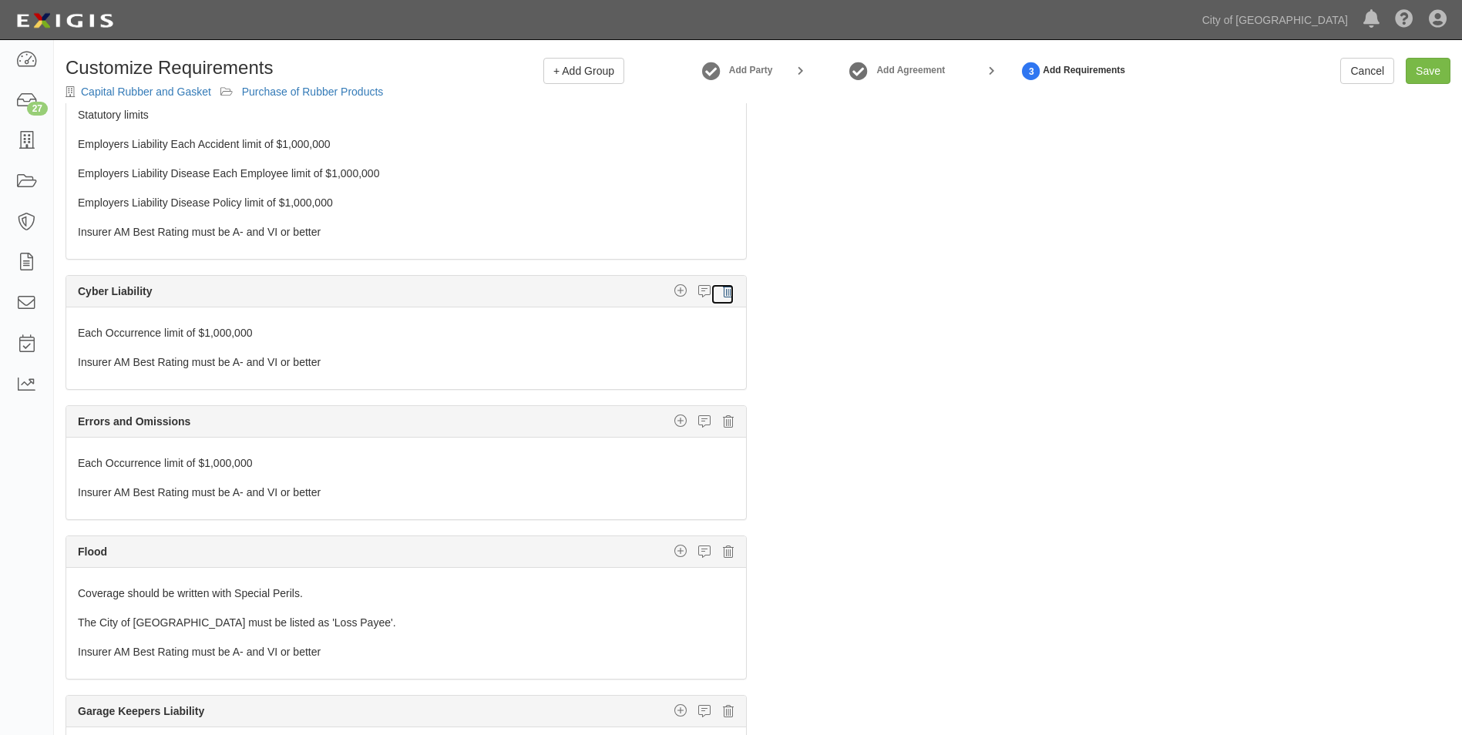
click at [723, 293] on icon at bounding box center [728, 291] width 11 height 14
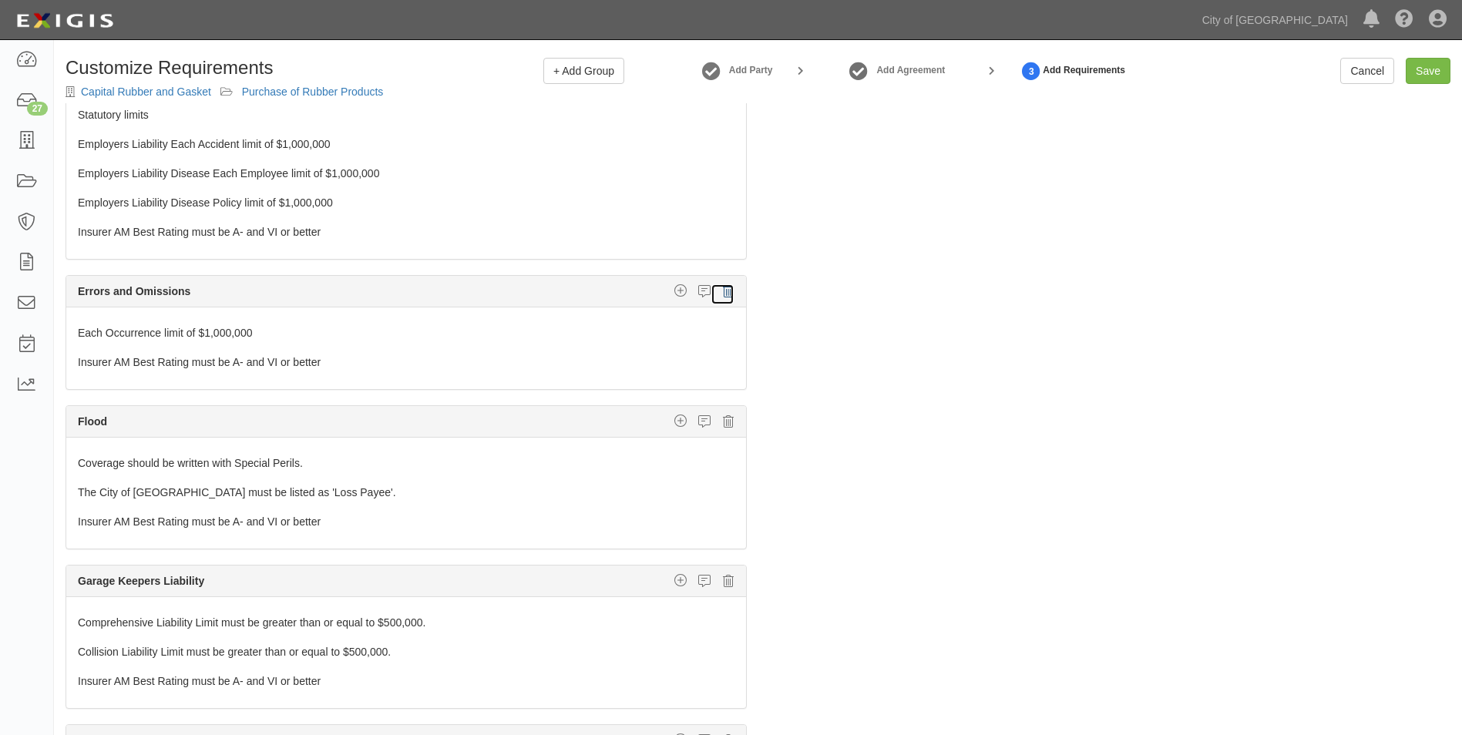
click at [723, 293] on icon at bounding box center [728, 291] width 11 height 14
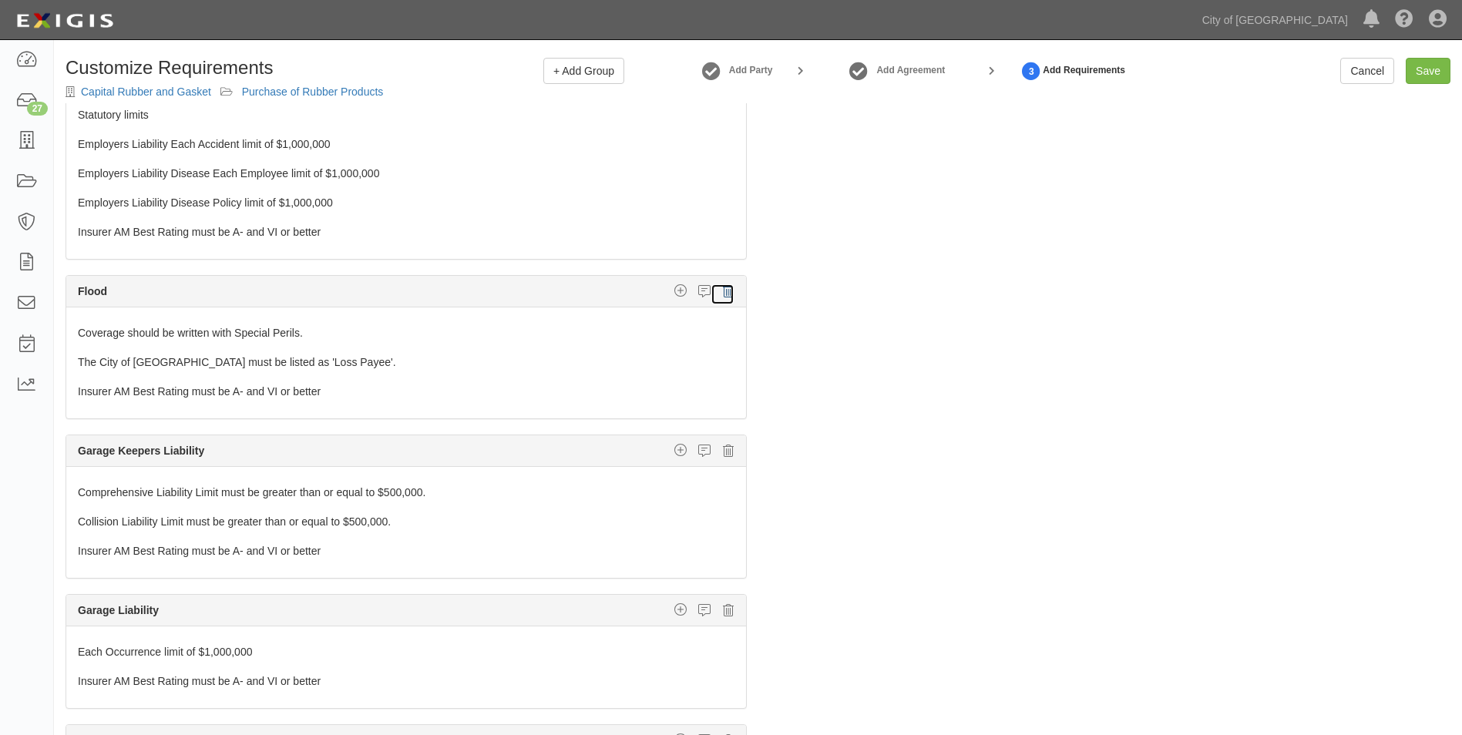
click at [723, 293] on icon at bounding box center [728, 291] width 11 height 14
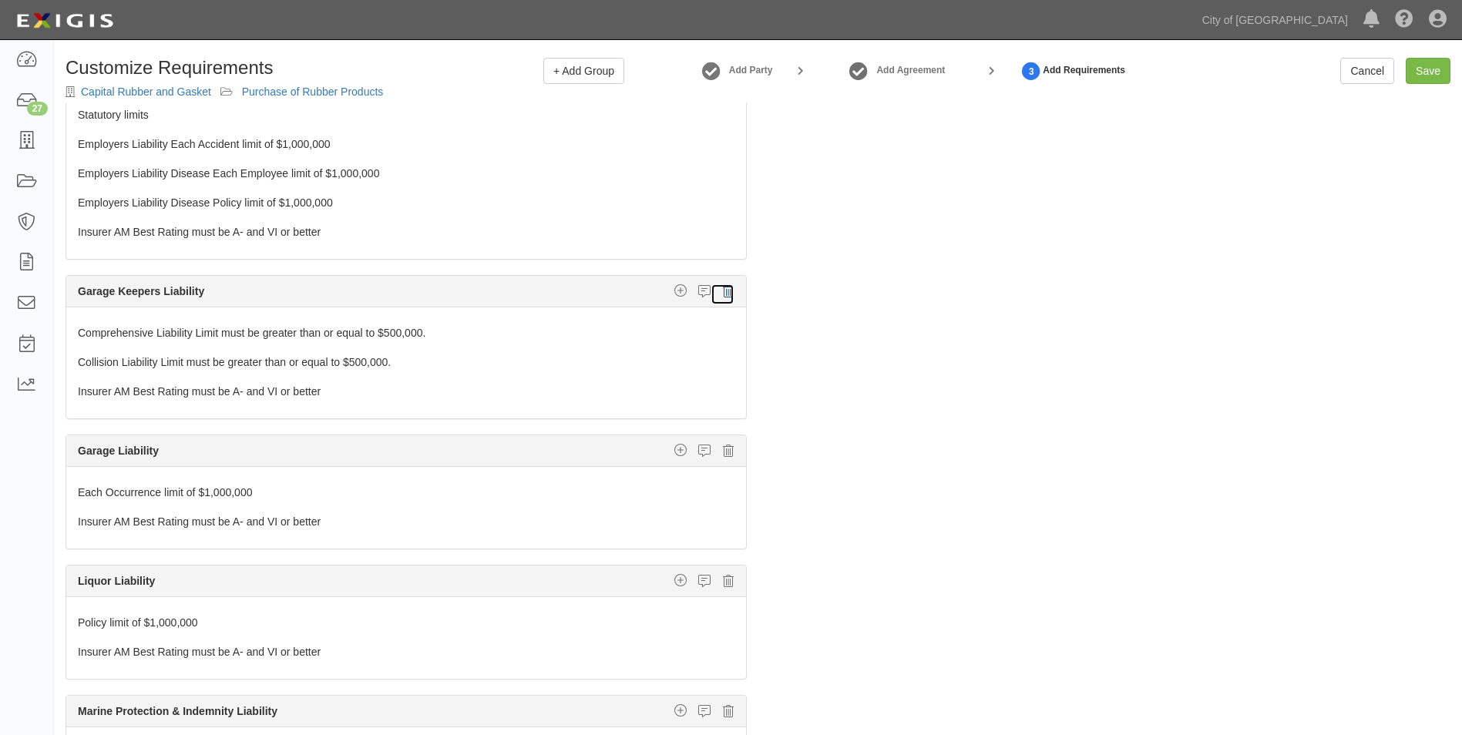
click at [723, 293] on icon at bounding box center [728, 291] width 11 height 14
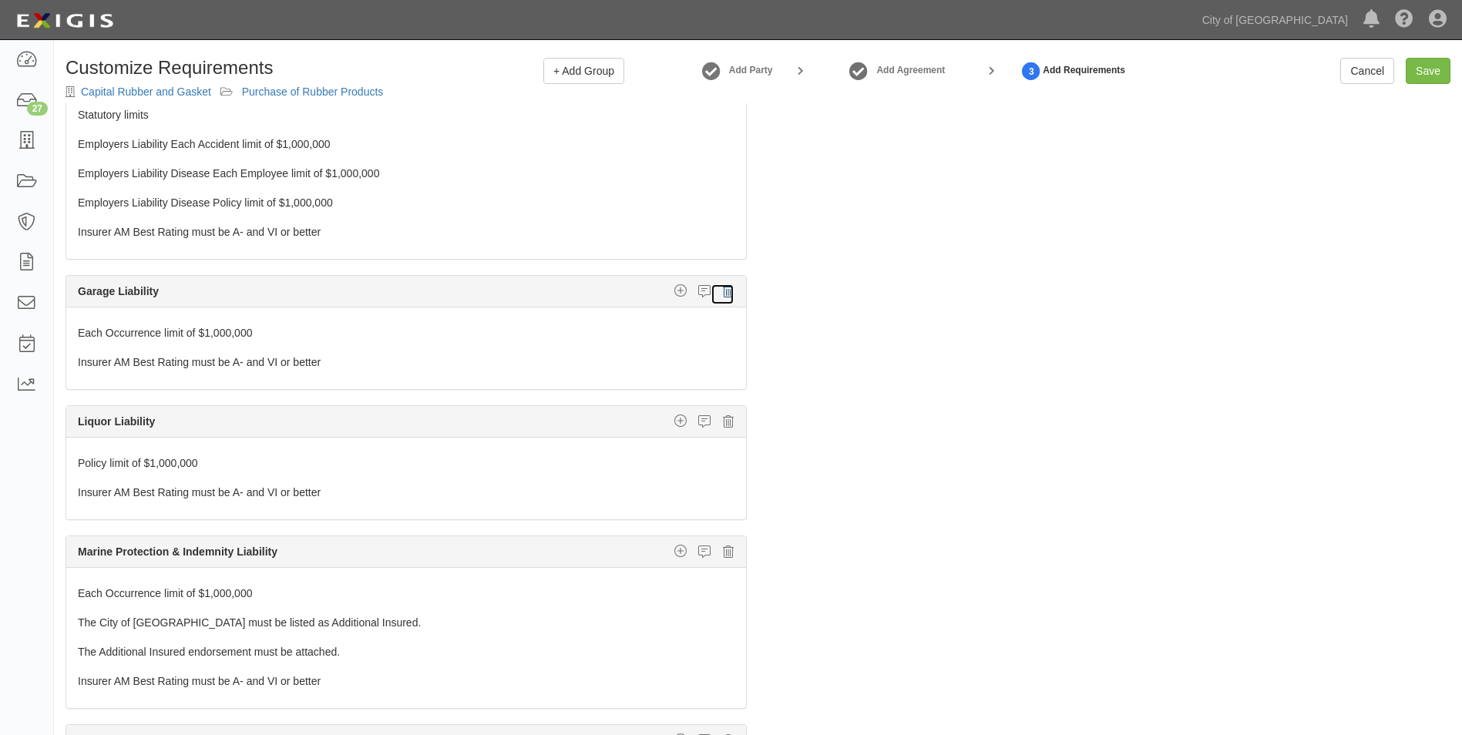
click at [723, 293] on icon at bounding box center [728, 291] width 11 height 14
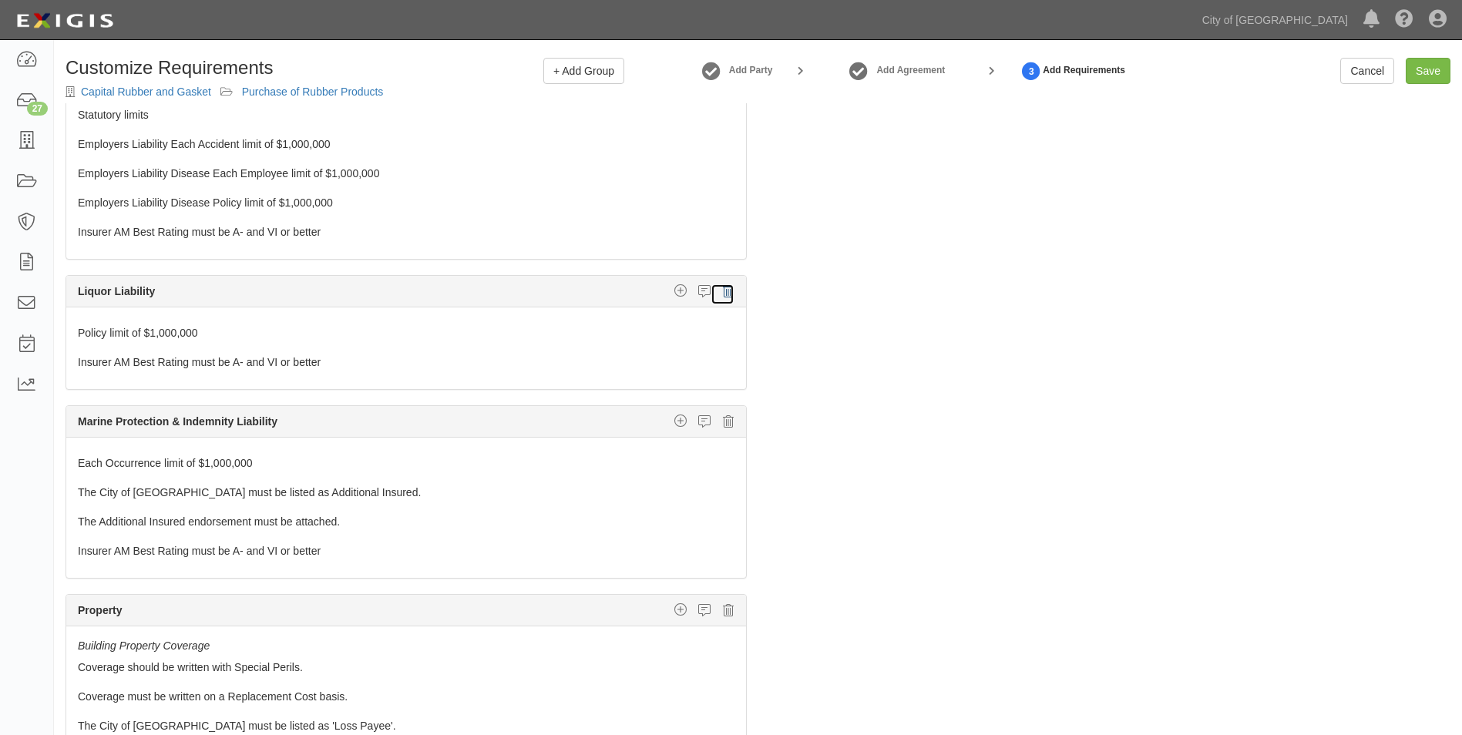
click at [723, 293] on icon at bounding box center [728, 291] width 11 height 14
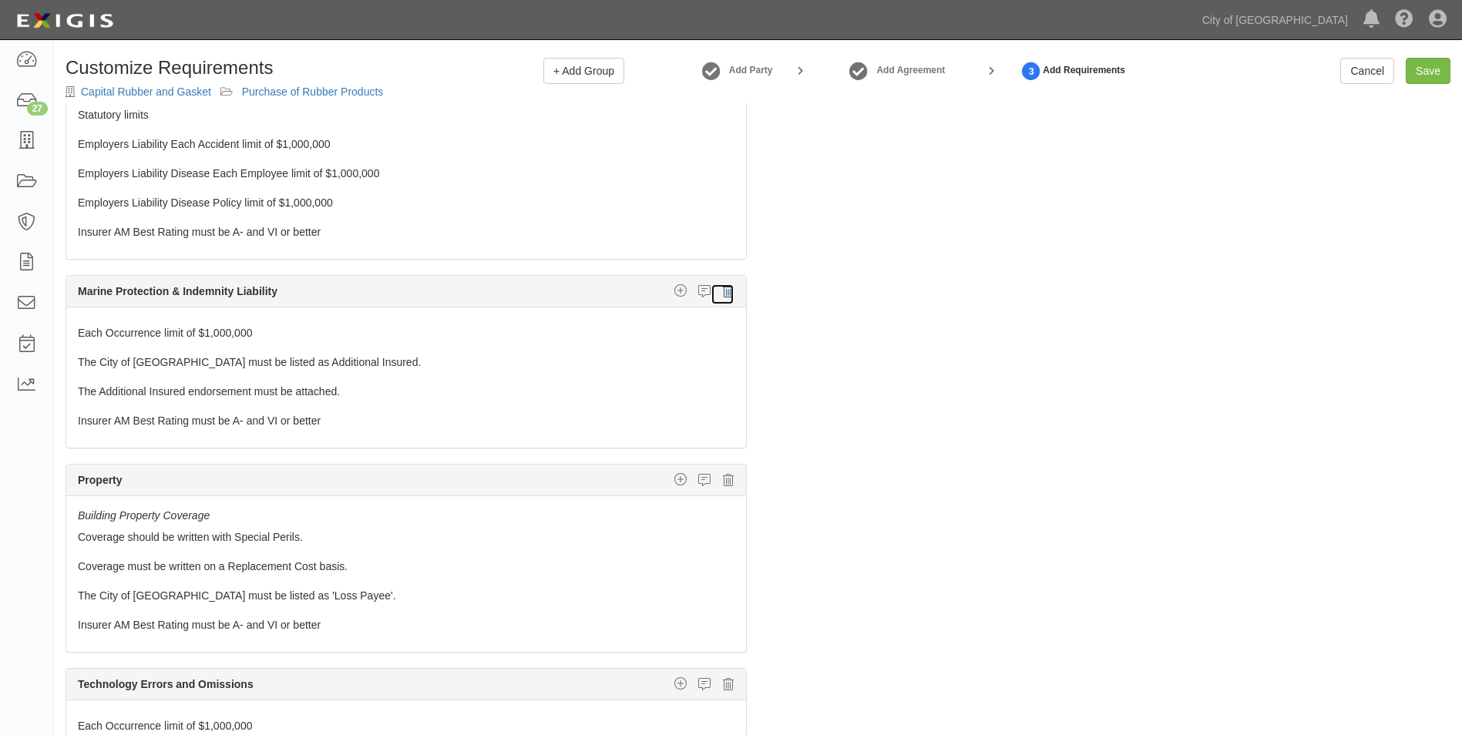
click at [723, 293] on icon at bounding box center [728, 291] width 11 height 14
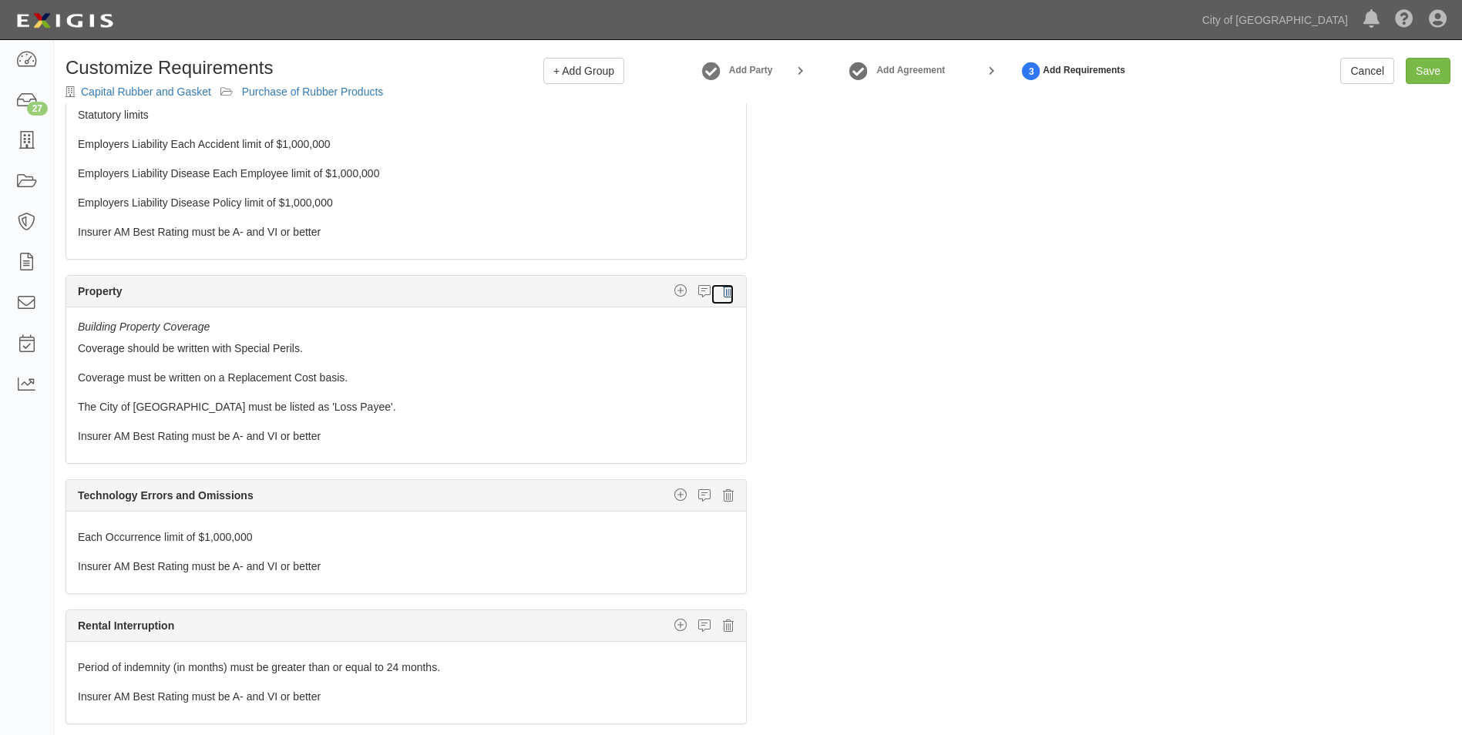
click at [723, 293] on icon at bounding box center [728, 291] width 11 height 14
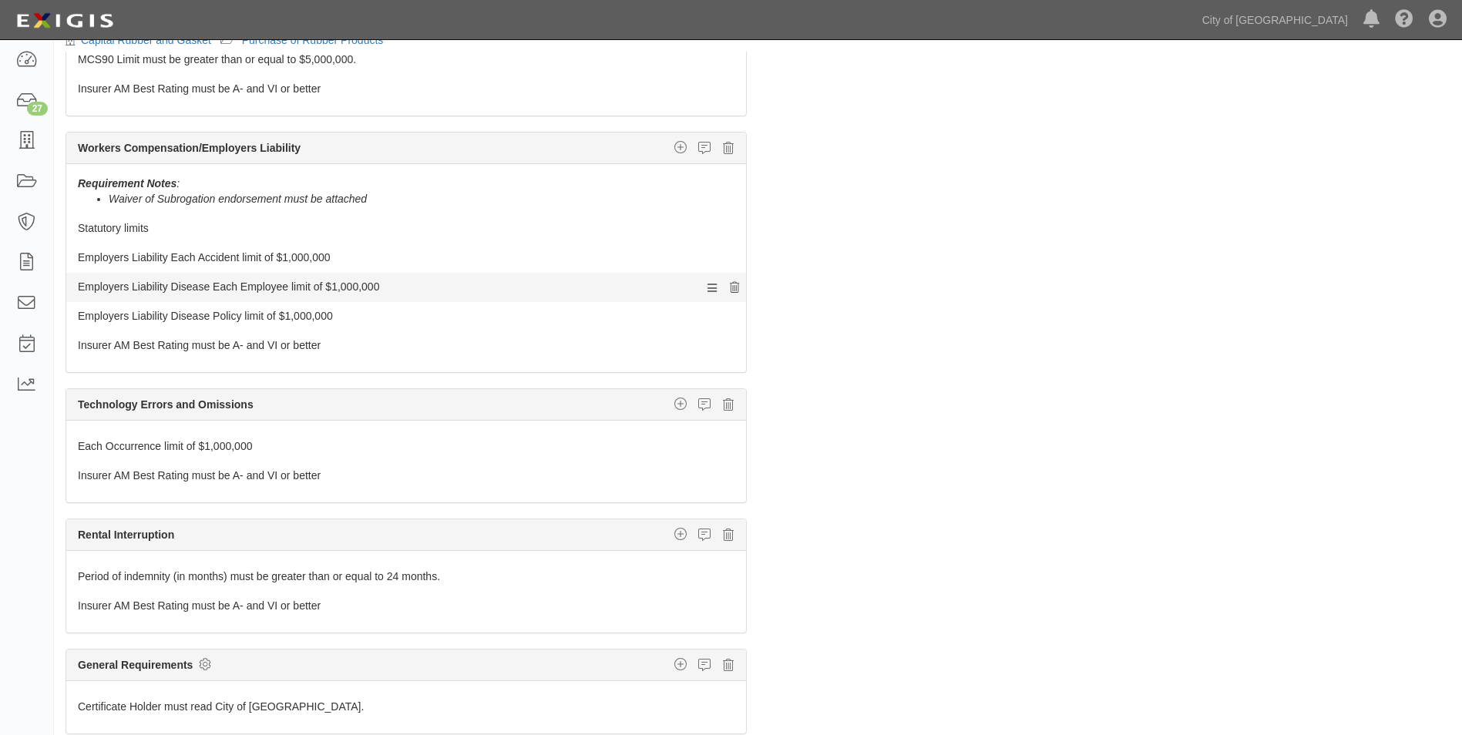
scroll to position [112, 0]
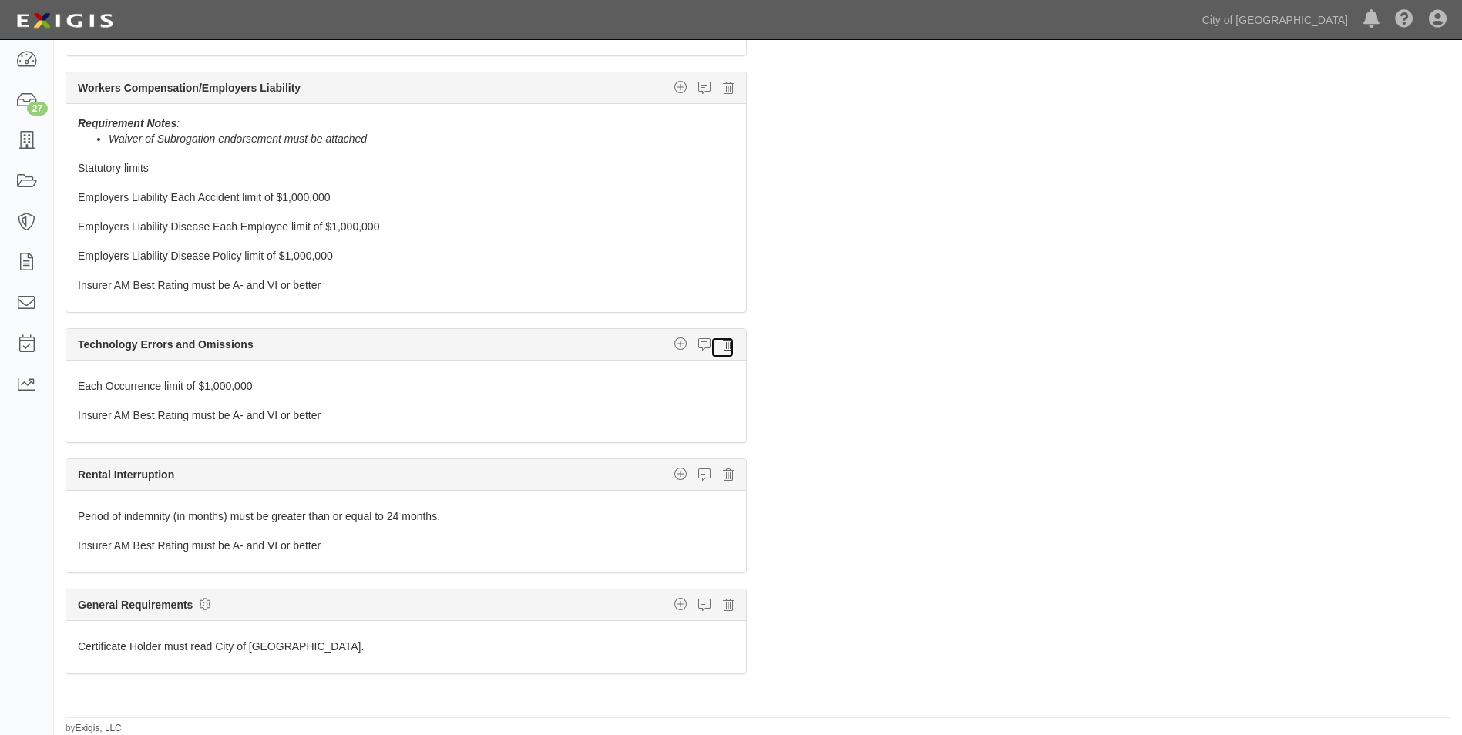
click at [723, 348] on icon at bounding box center [728, 345] width 11 height 14
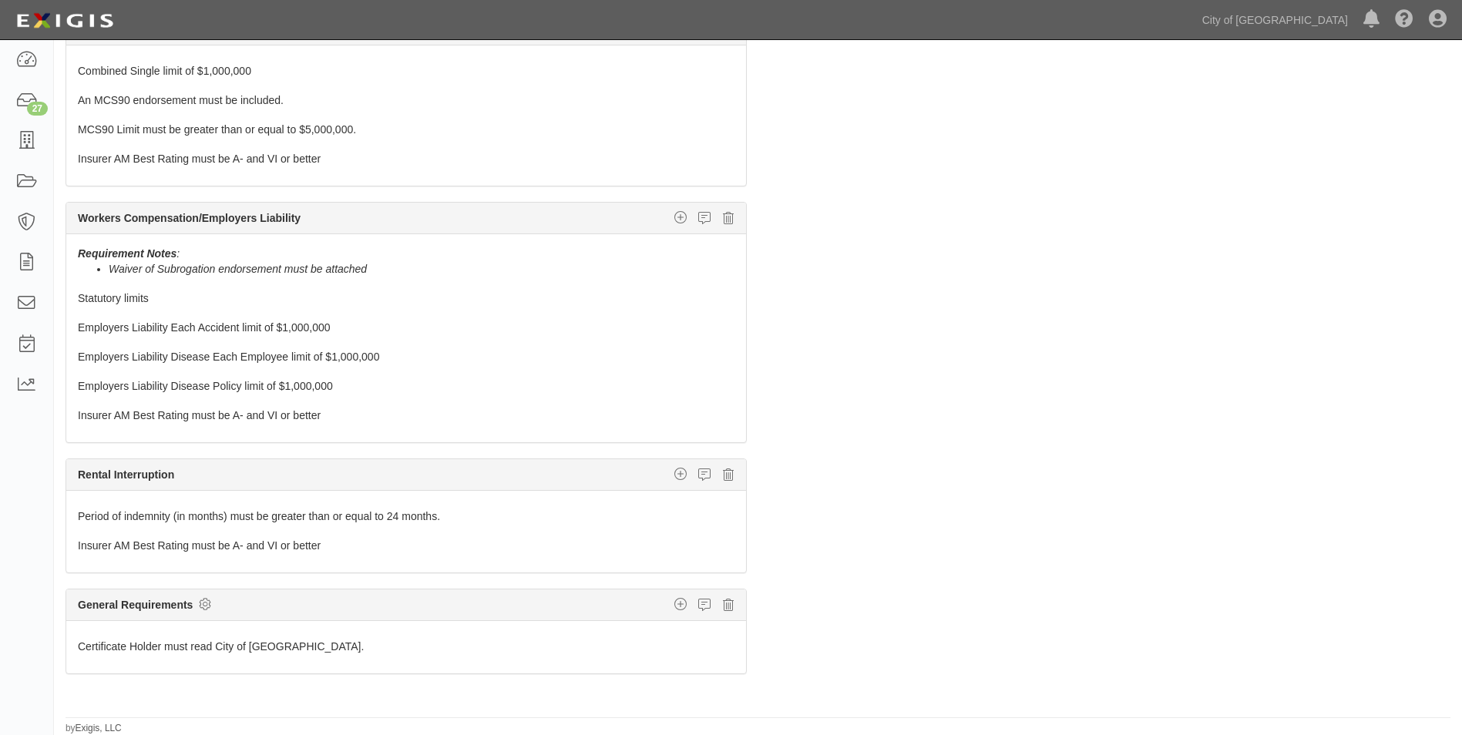
scroll to position [167, 0]
click at [723, 473] on icon at bounding box center [728, 475] width 11 height 14
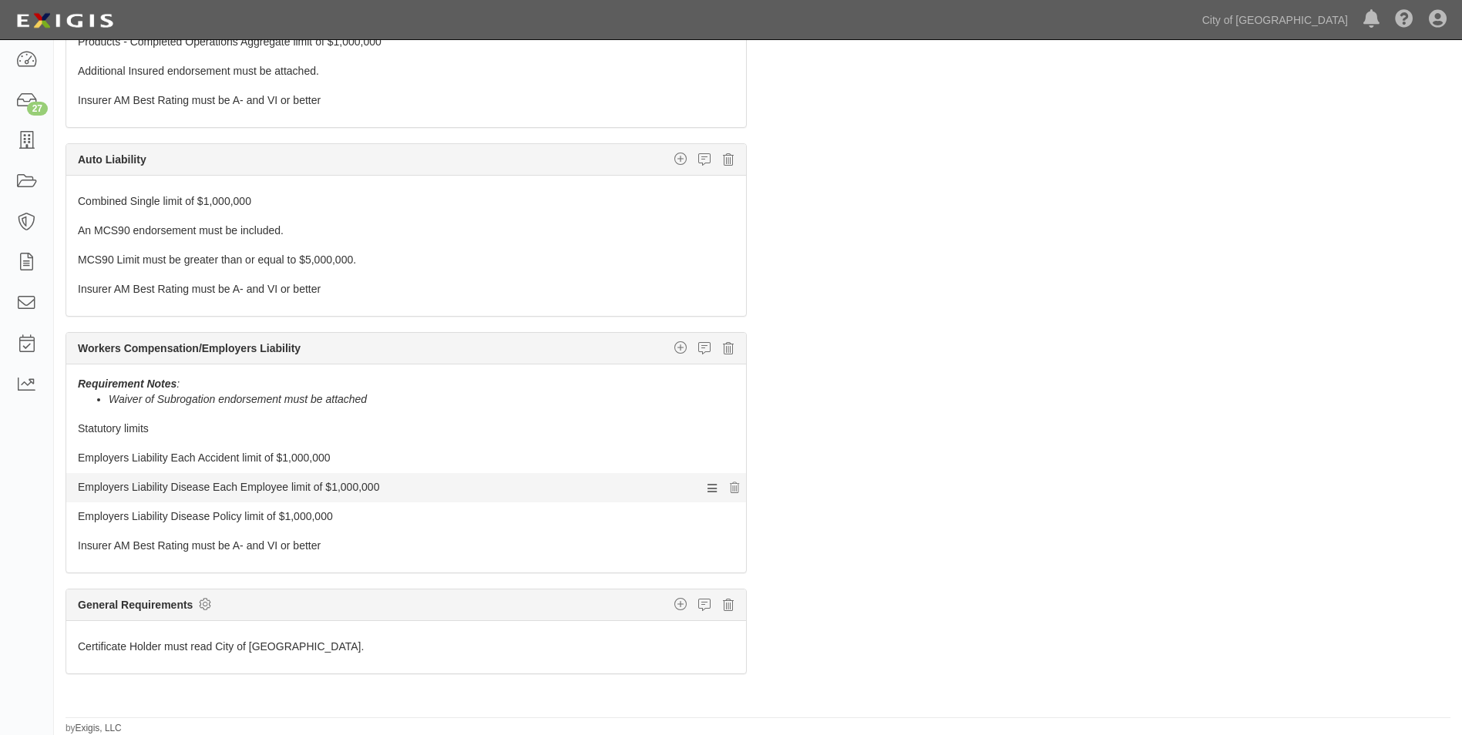
scroll to position [0, 0]
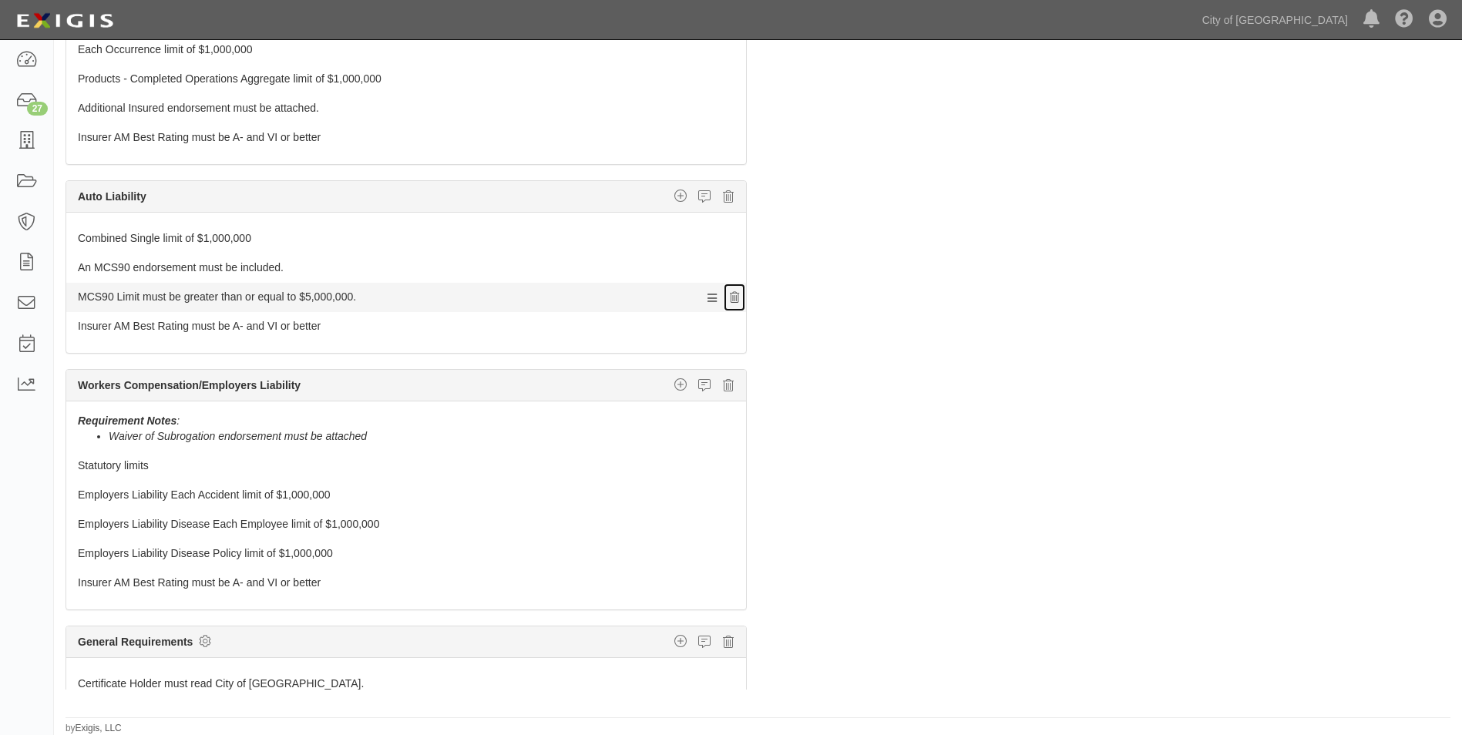
click at [730, 298] on icon at bounding box center [734, 298] width 9 height 11
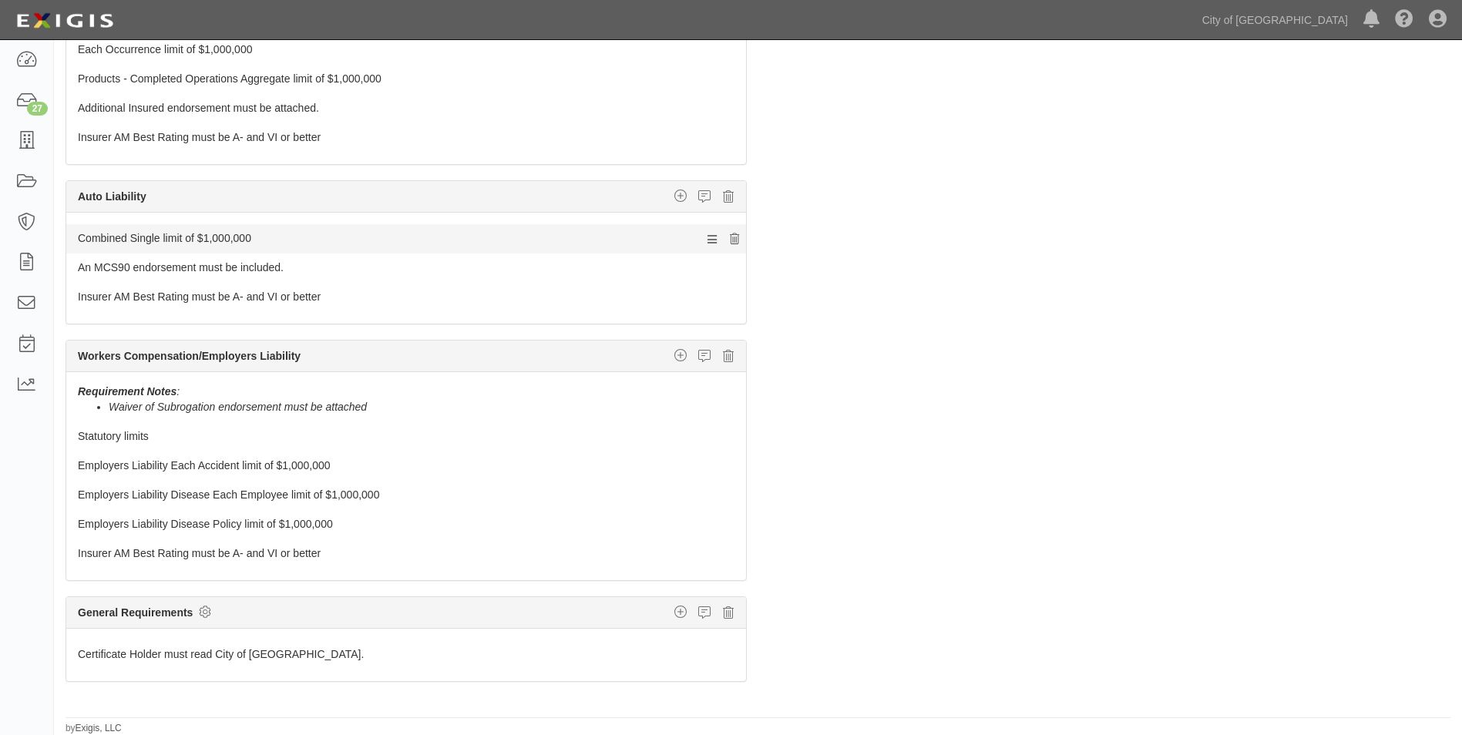
click at [730, 268] on icon at bounding box center [734, 269] width 9 height 11
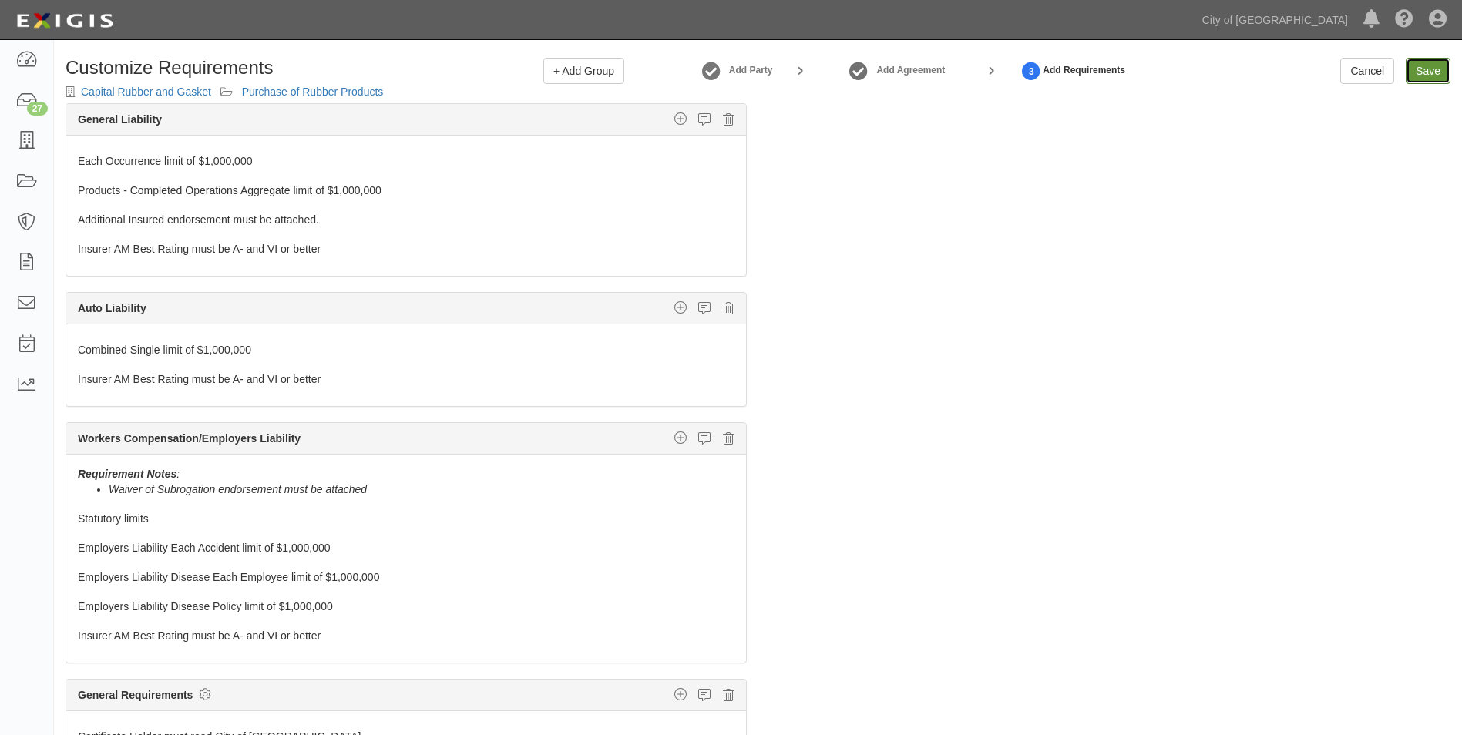
click at [1430, 72] on link "Save" at bounding box center [1428, 71] width 45 height 26
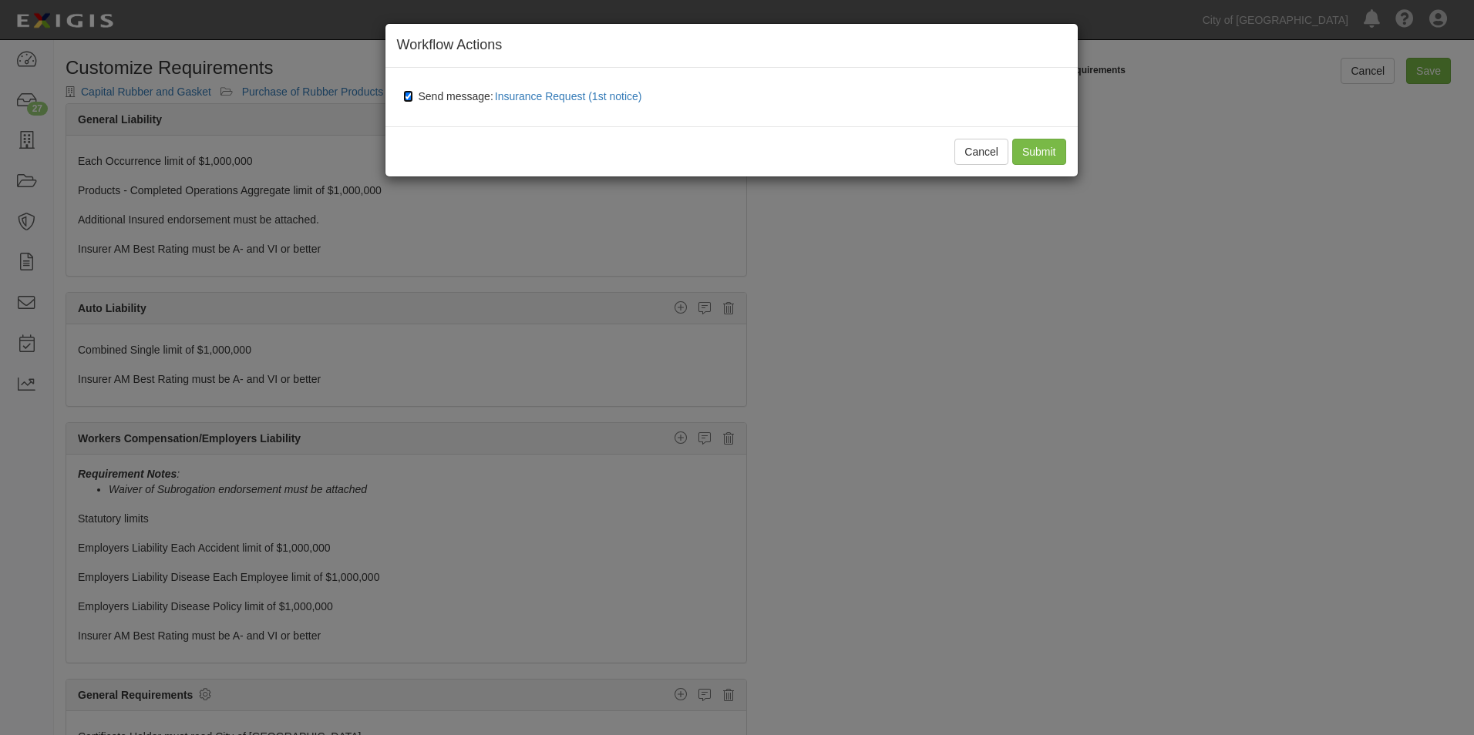
click at [405, 95] on input "Send message: Insurance Request (1st notice)" at bounding box center [408, 96] width 10 height 12
checkbox input "false"
click at [1041, 148] on input "Submit" at bounding box center [1039, 152] width 54 height 26
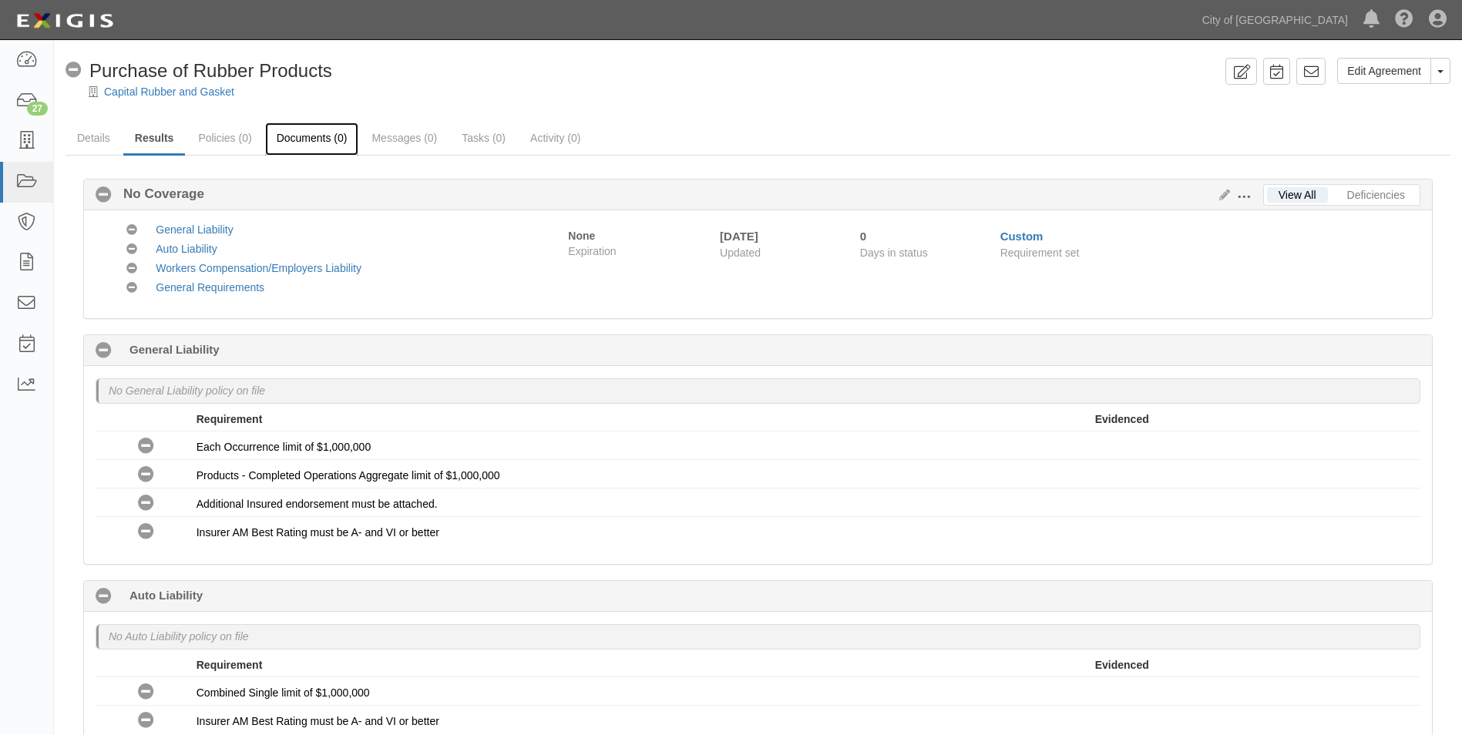
click at [318, 142] on link "Documents (0)" at bounding box center [312, 139] width 94 height 33
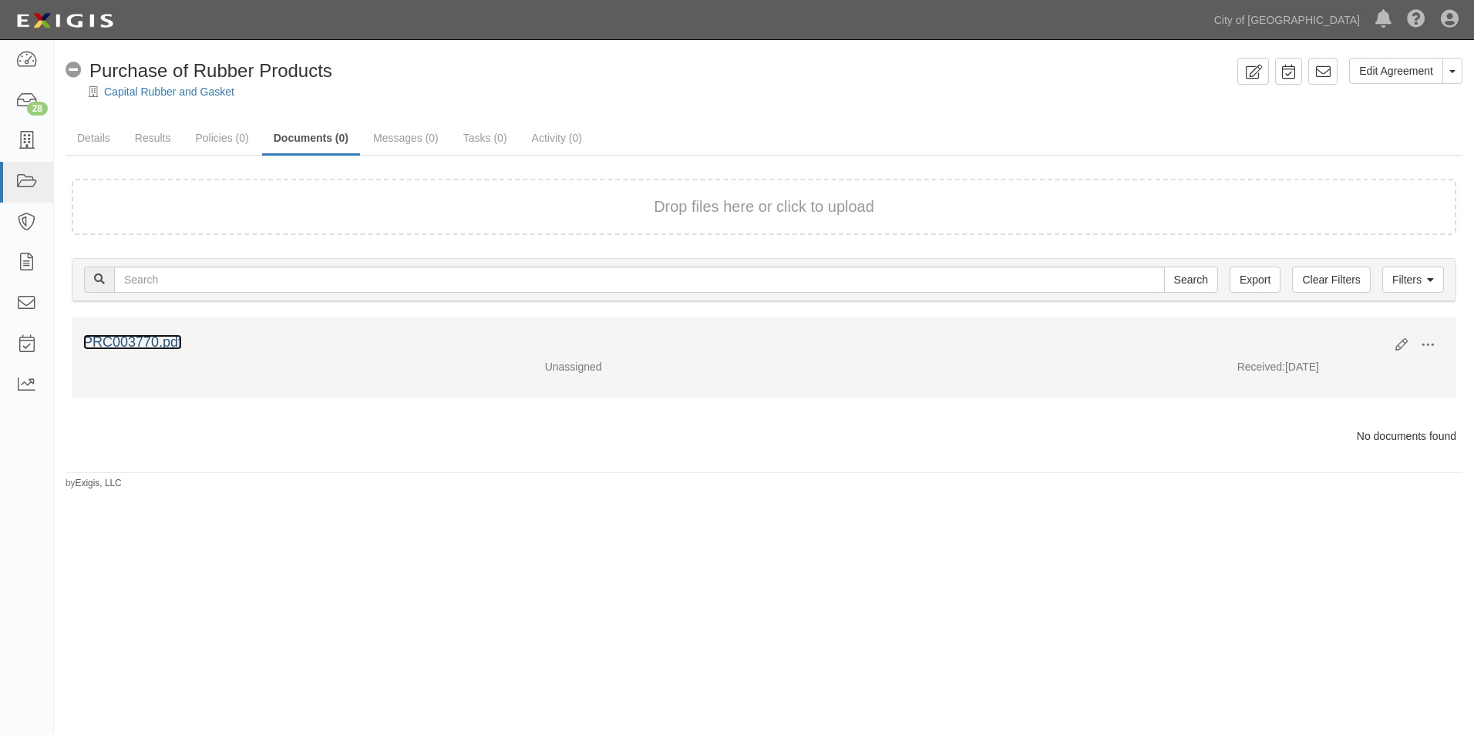
click at [151, 342] on link "PRC003770.pdf" at bounding box center [132, 342] width 99 height 15
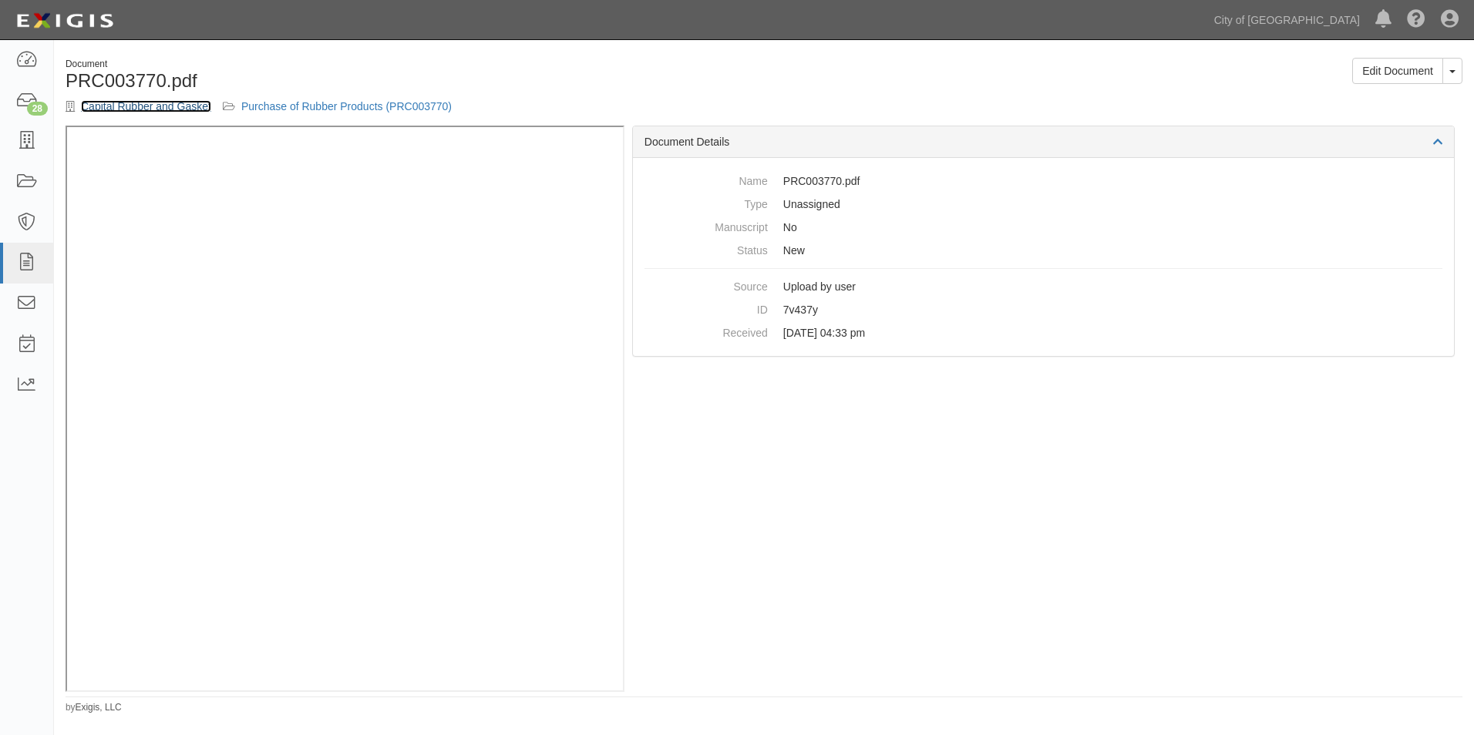
click at [193, 109] on link "Capital Rubber and Gasket" at bounding box center [146, 106] width 130 height 12
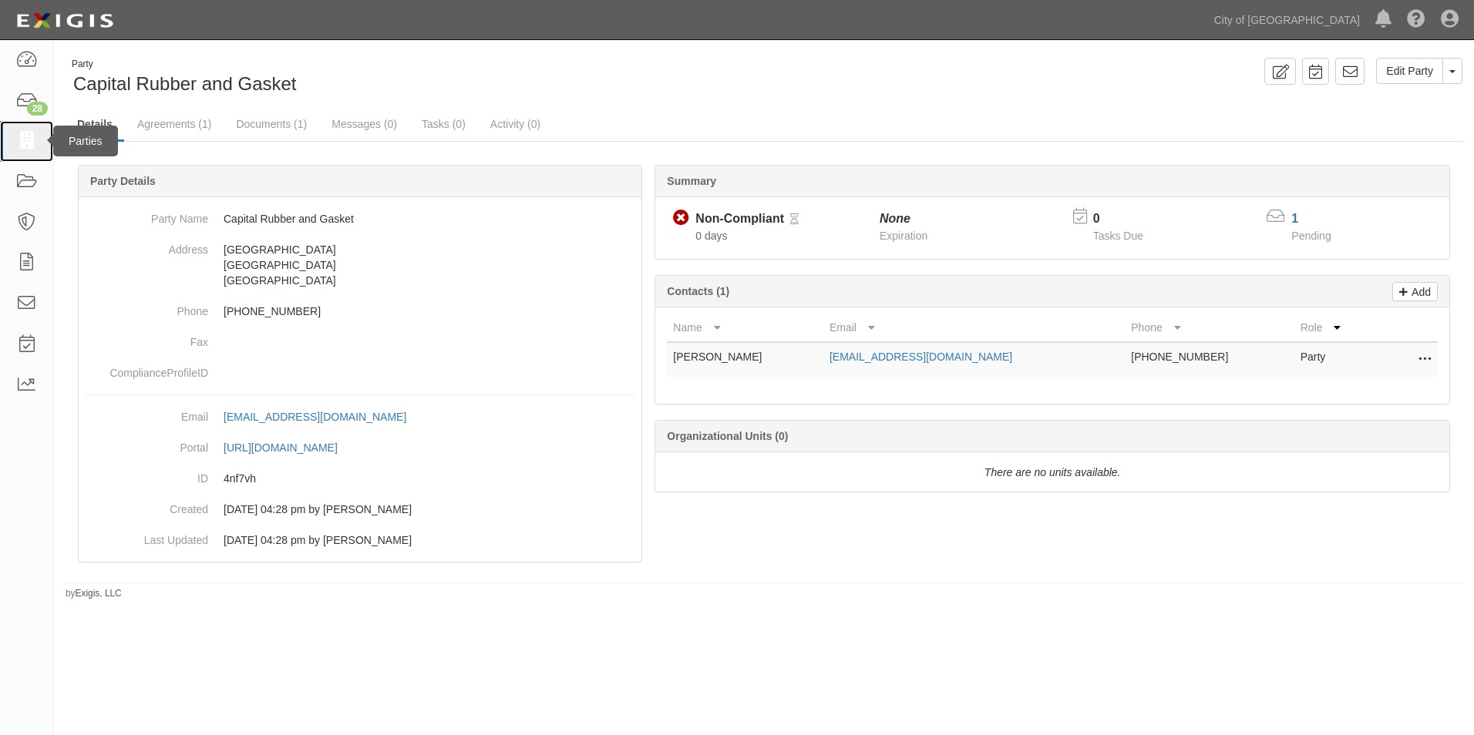
click at [30, 137] on icon at bounding box center [26, 142] width 22 height 18
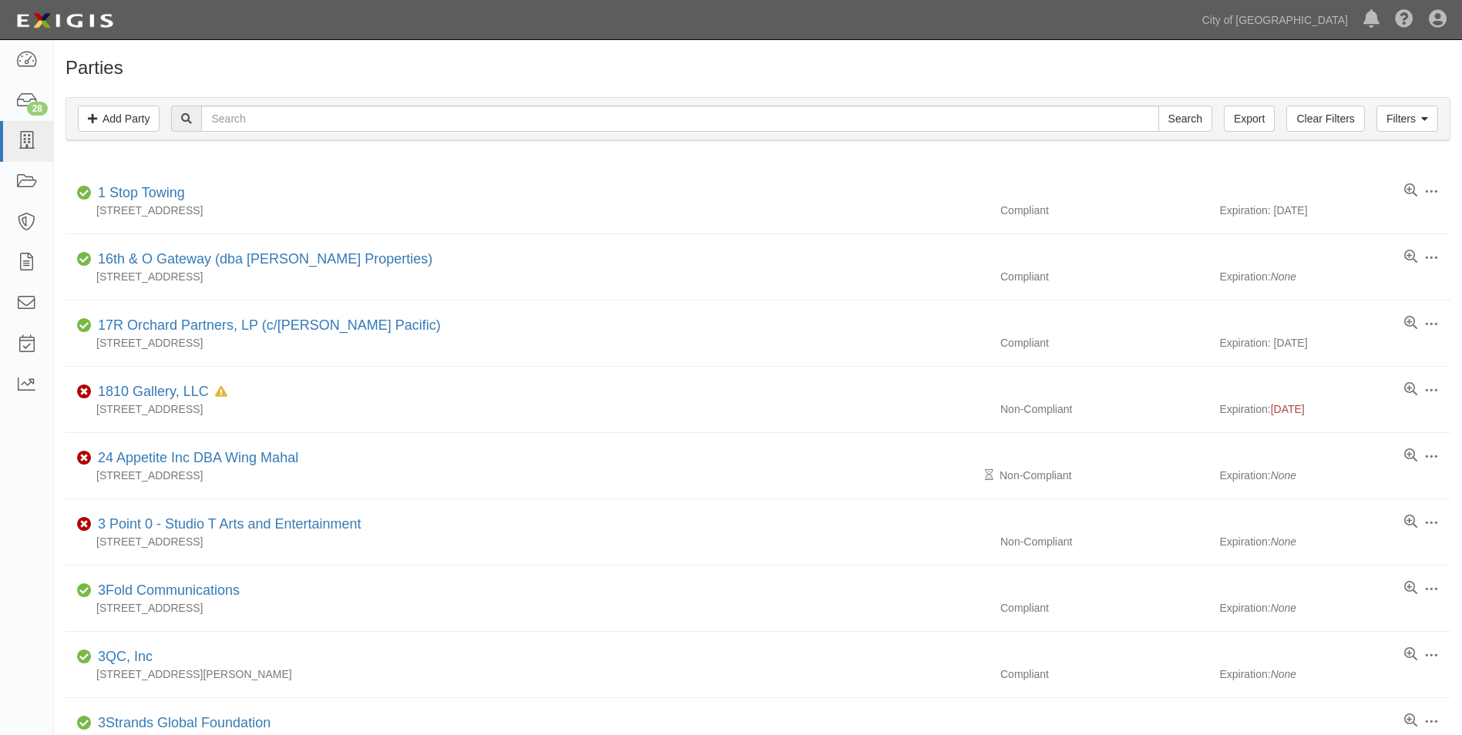
click at [424, 105] on div "Filters Add Party Clear Filters Export Search Filters" at bounding box center [758, 119] width 1384 height 42
click at [418, 122] on input "text" at bounding box center [679, 119] width 957 height 26
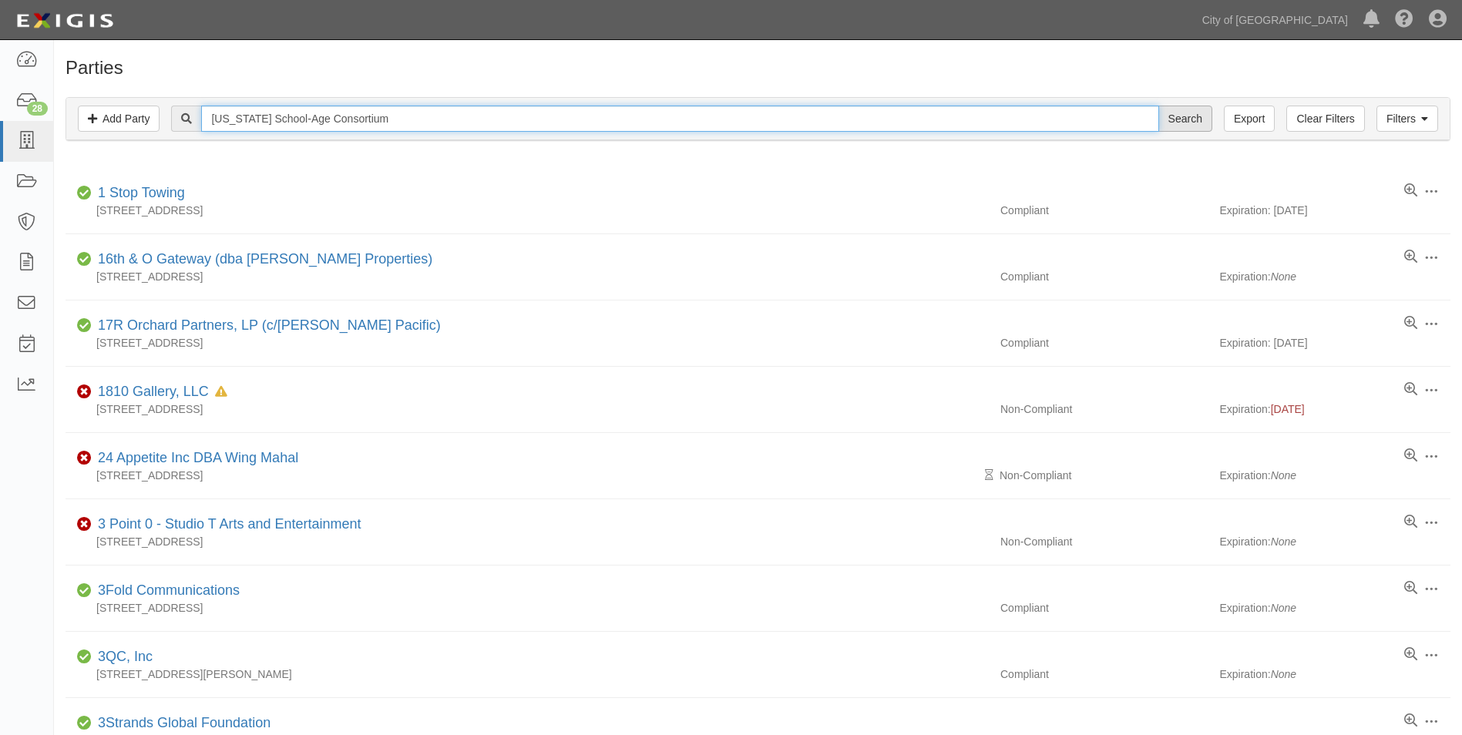
type input "[US_STATE] School-Age Consortium"
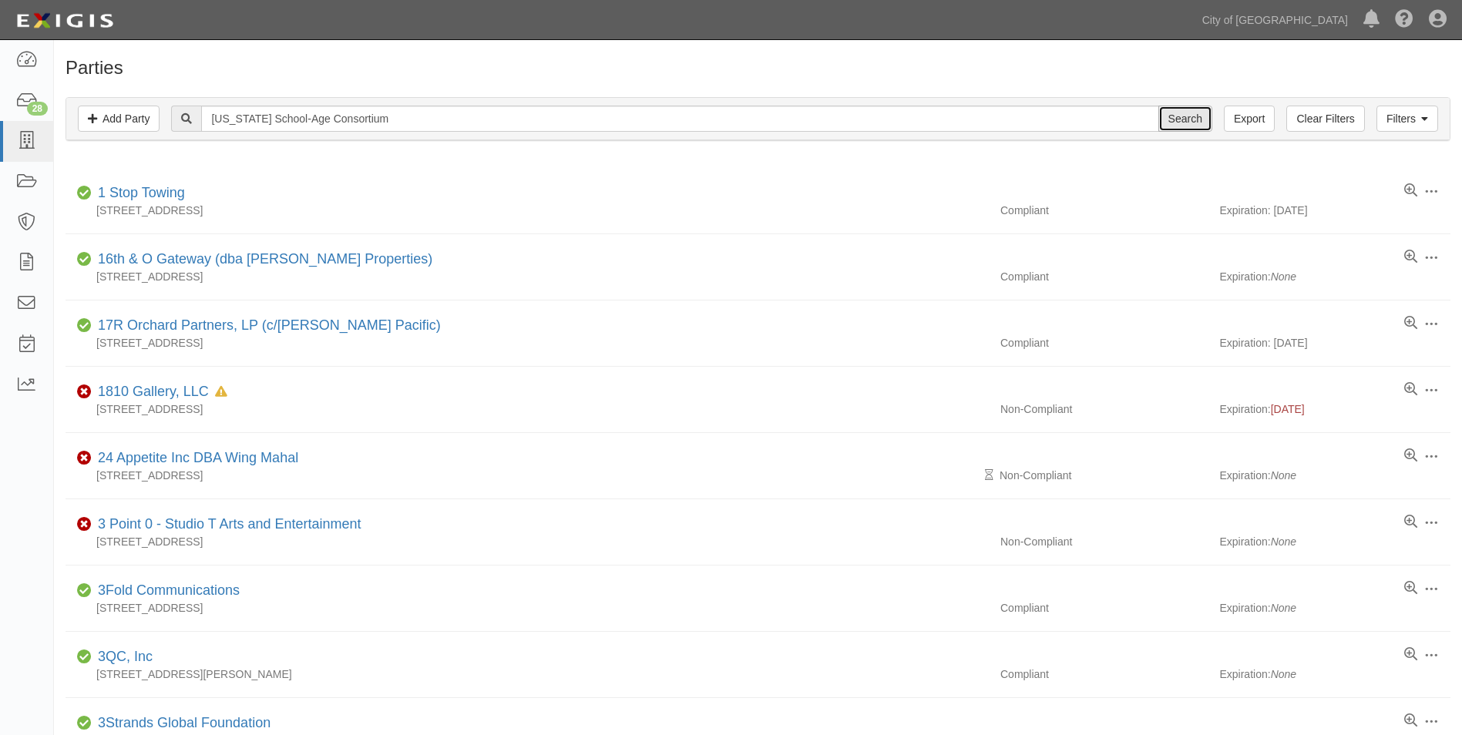
click at [1206, 115] on input "Search" at bounding box center [1186, 119] width 54 height 26
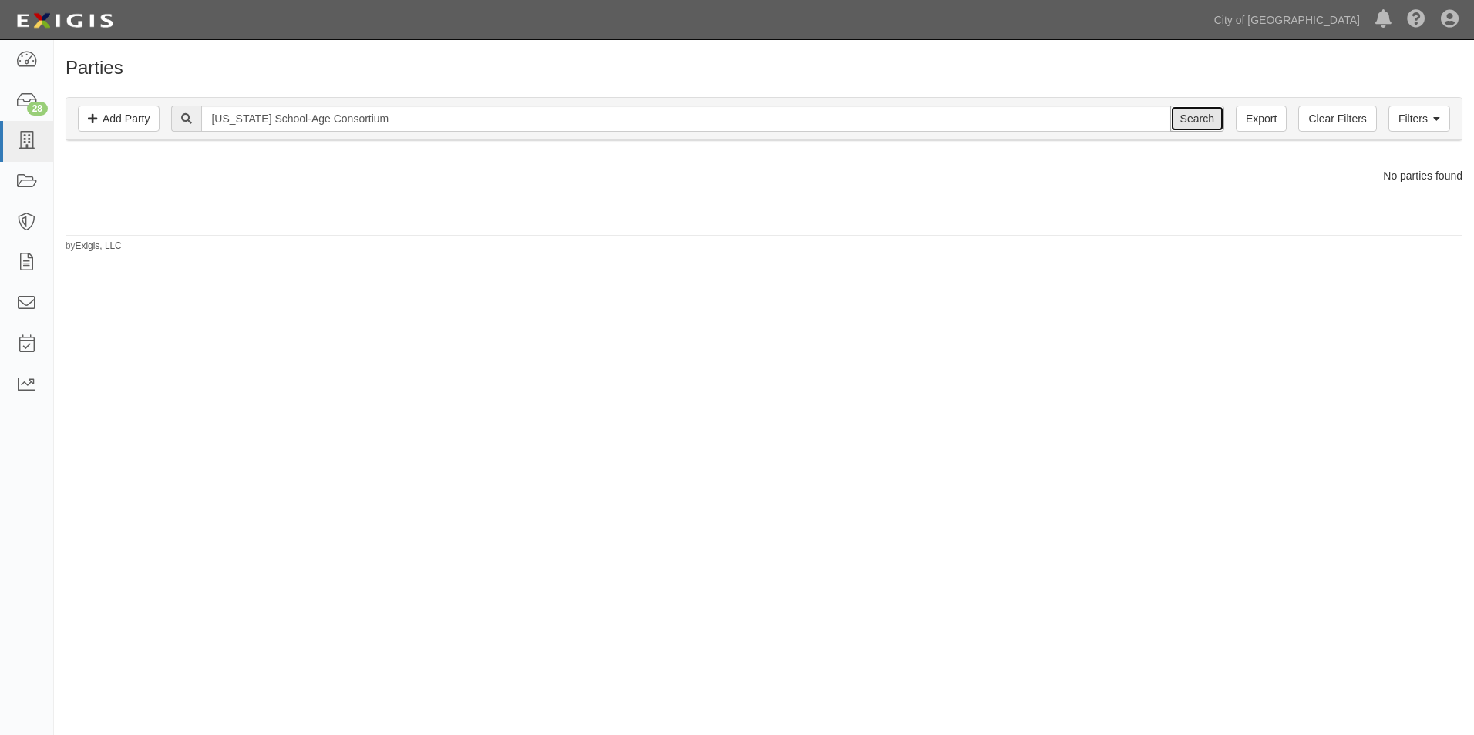
click at [1201, 124] on input "Search" at bounding box center [1197, 119] width 54 height 26
click at [22, 137] on icon at bounding box center [26, 142] width 22 height 18
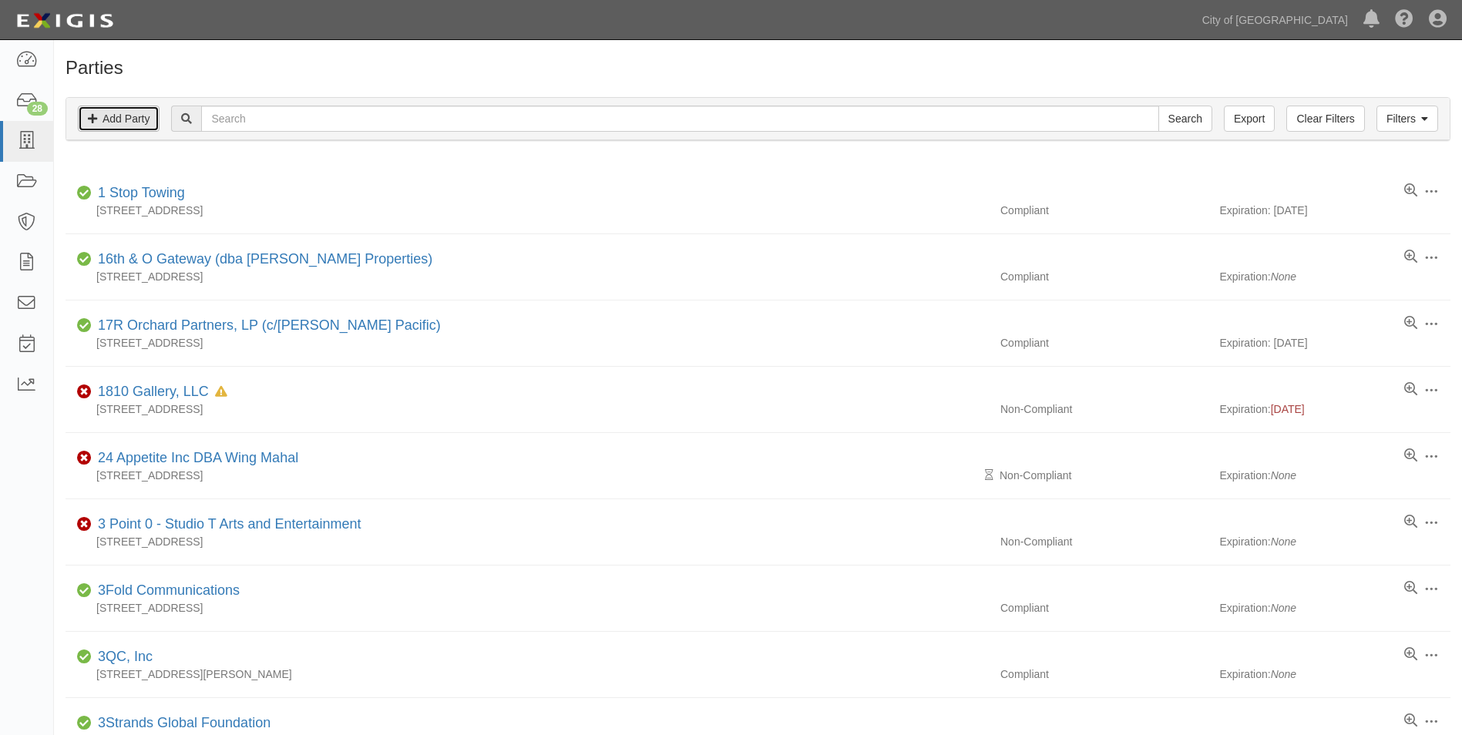
click at [146, 120] on link "Add Party" at bounding box center [119, 119] width 82 height 26
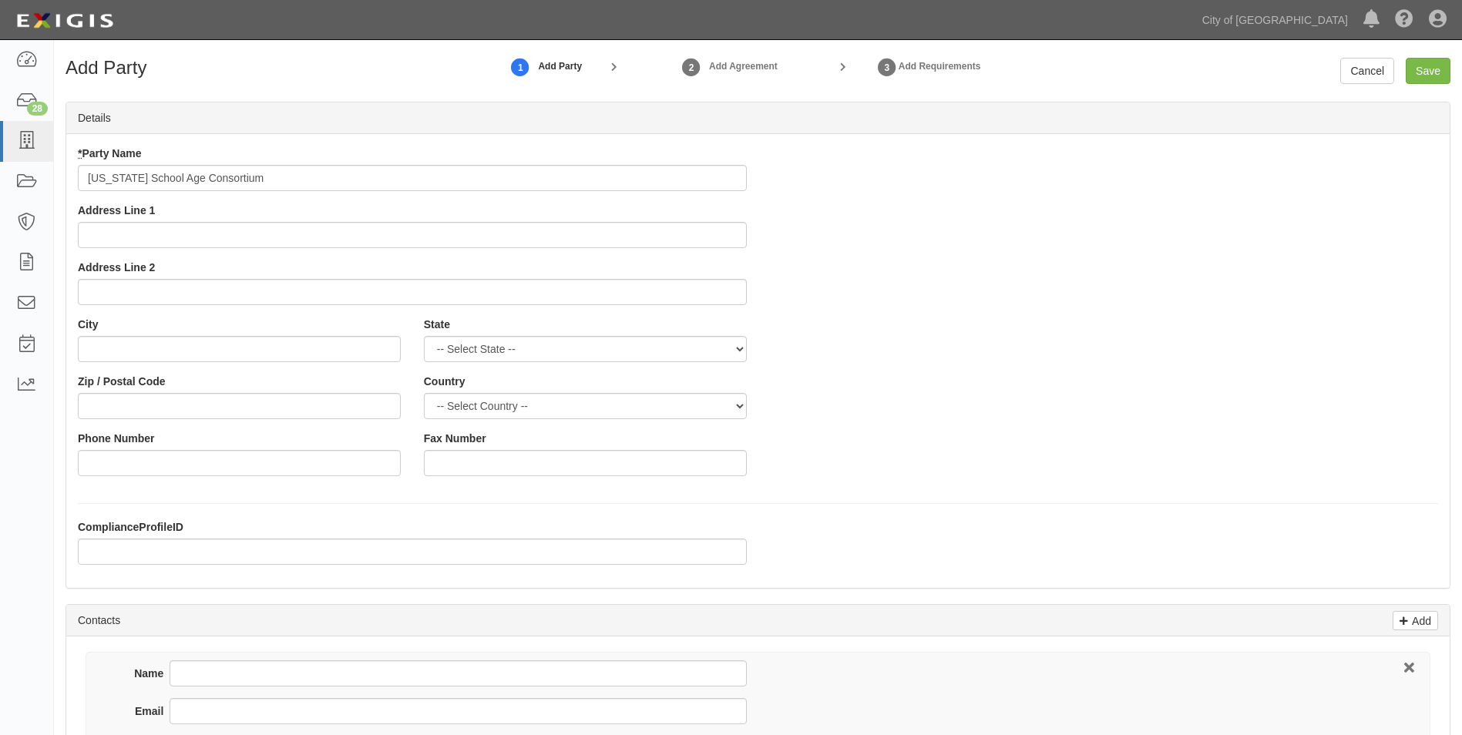
click at [176, 176] on input "California School Age Consortium" at bounding box center [412, 178] width 669 height 26
type input "[US_STATE] School-Age Consortium"
click at [269, 234] on input "Address Line 1" at bounding box center [412, 235] width 669 height 26
type input "PO Box 20804"
type input "El Sobrante"
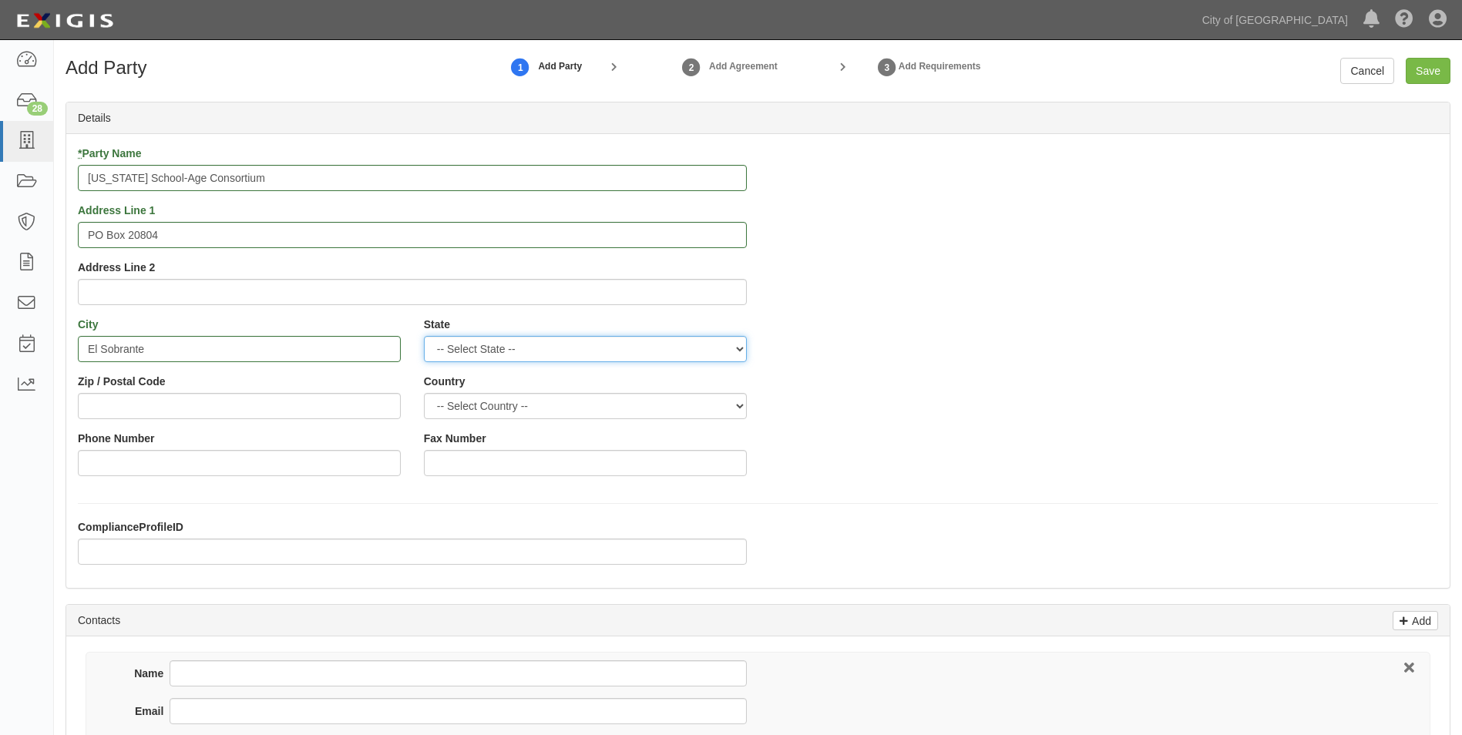
select select "CA"
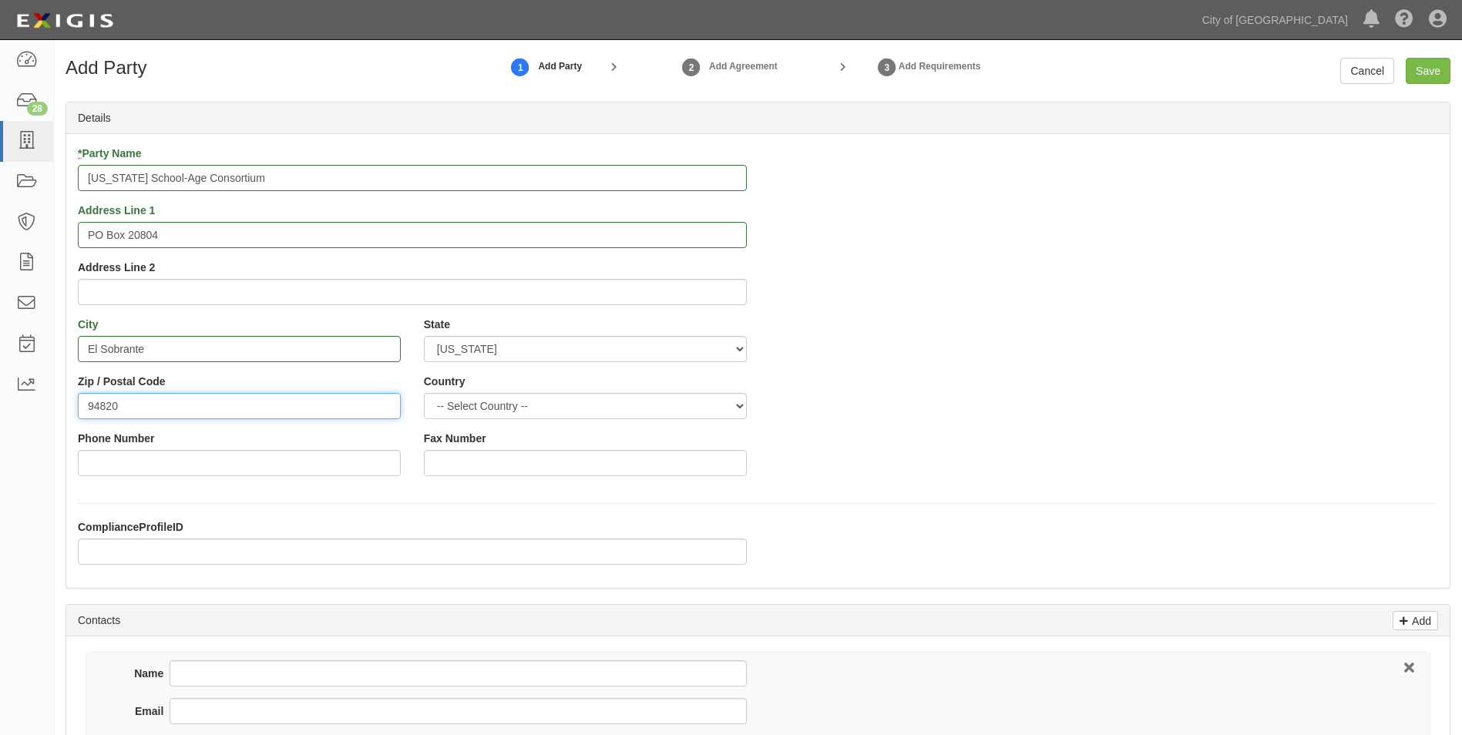
type input "94820"
select select "US"
type input "[PHONE_NUMBER]"
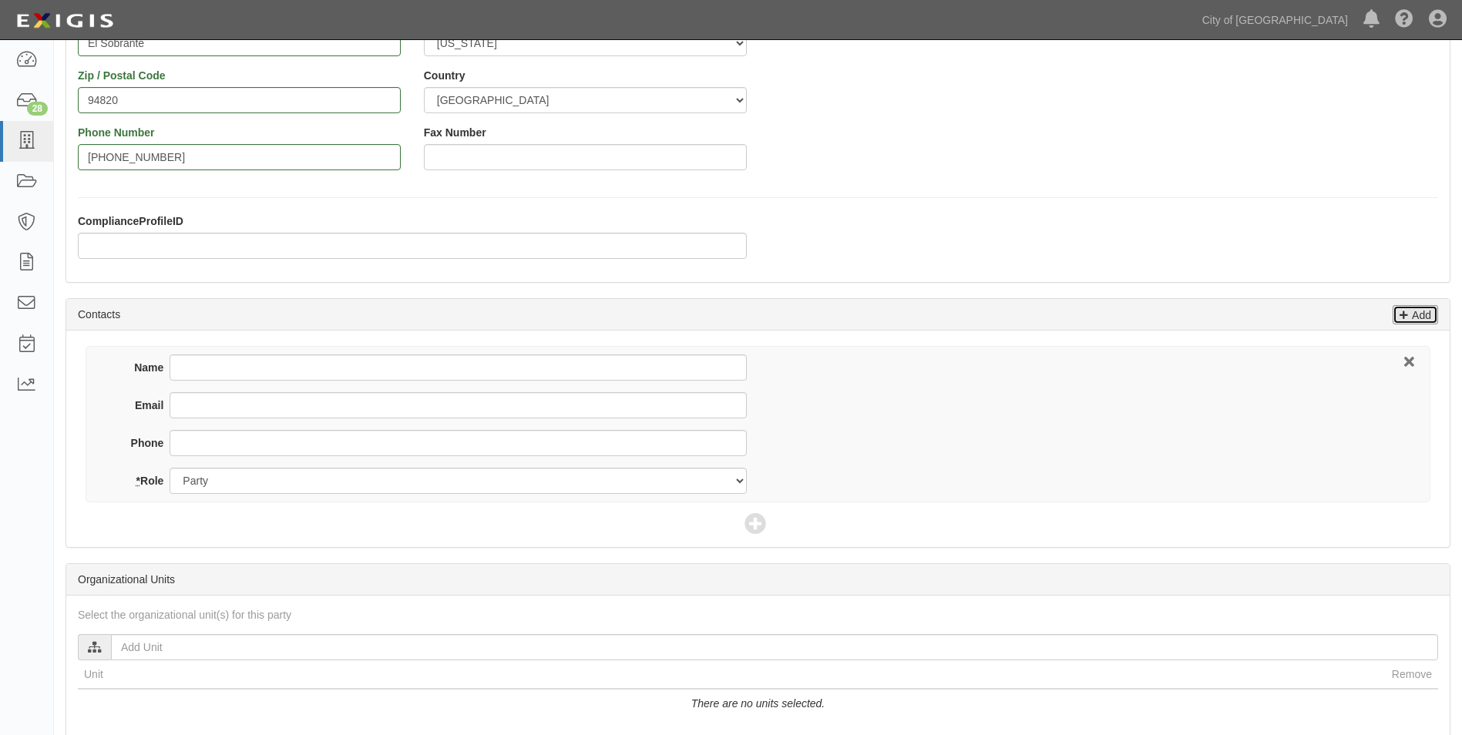
scroll to position [505, 0]
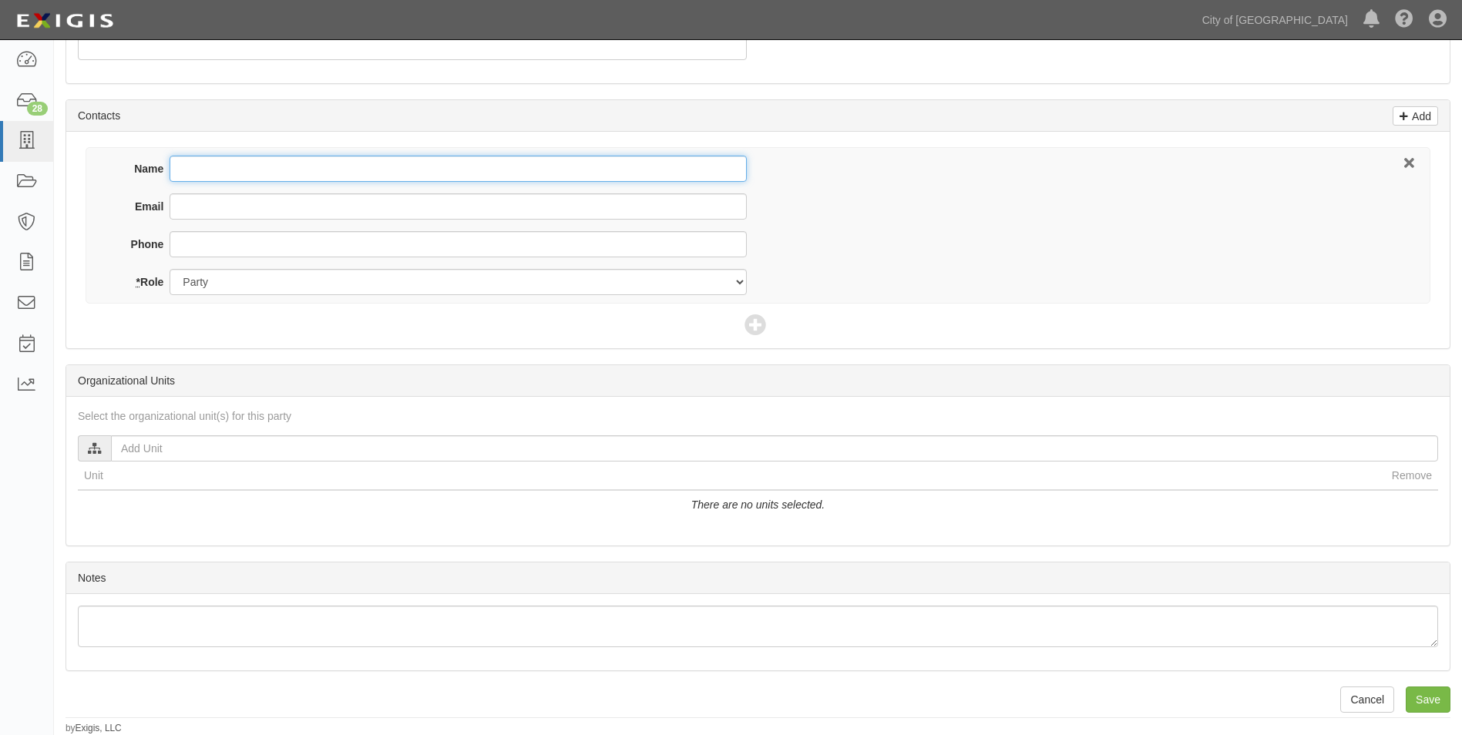
click at [214, 170] on input "Name" at bounding box center [458, 169] width 577 height 26
type input "[PERSON_NAME]"
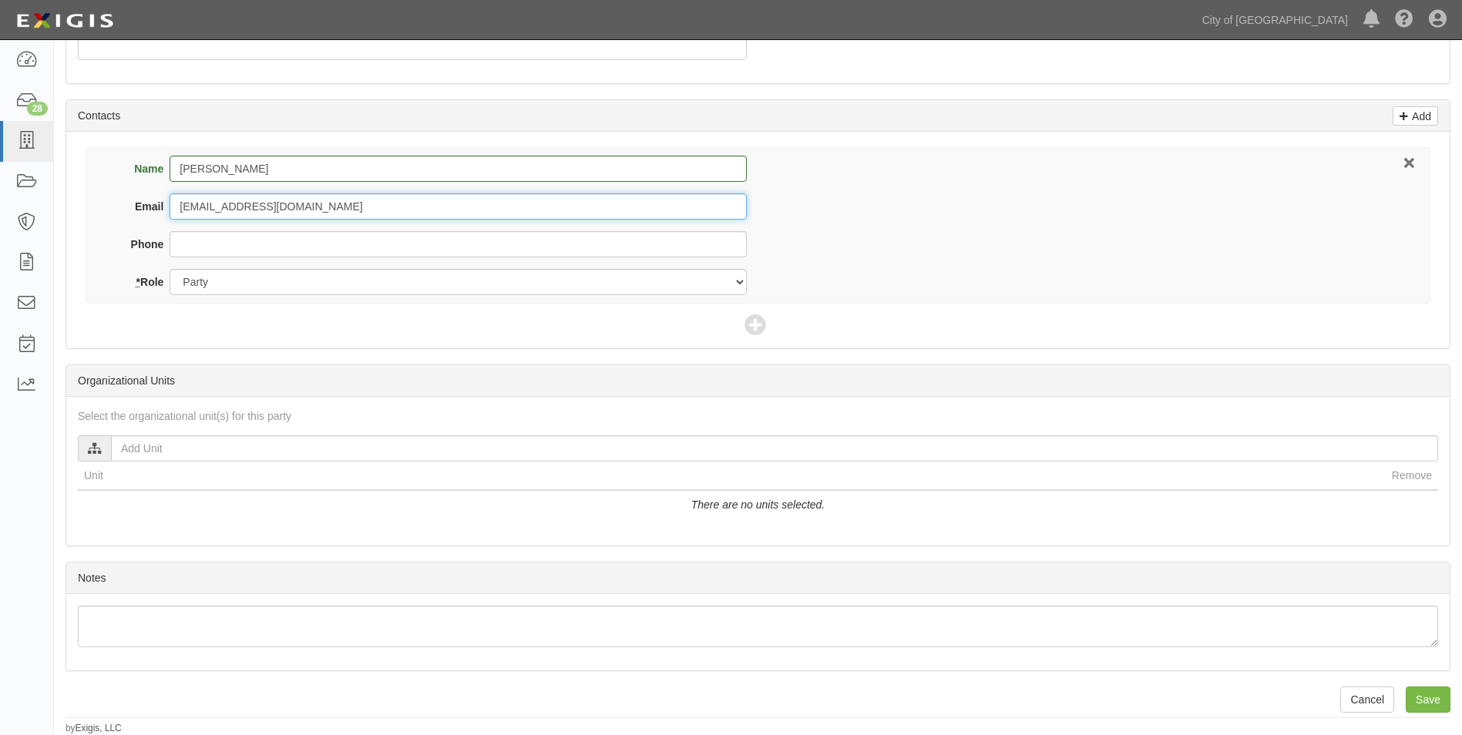
type input "[EMAIL_ADDRESS][DOMAIN_NAME]"
type input "[PHONE_NUMBER]"
click at [1425, 701] on input "Save" at bounding box center [1428, 700] width 45 height 26
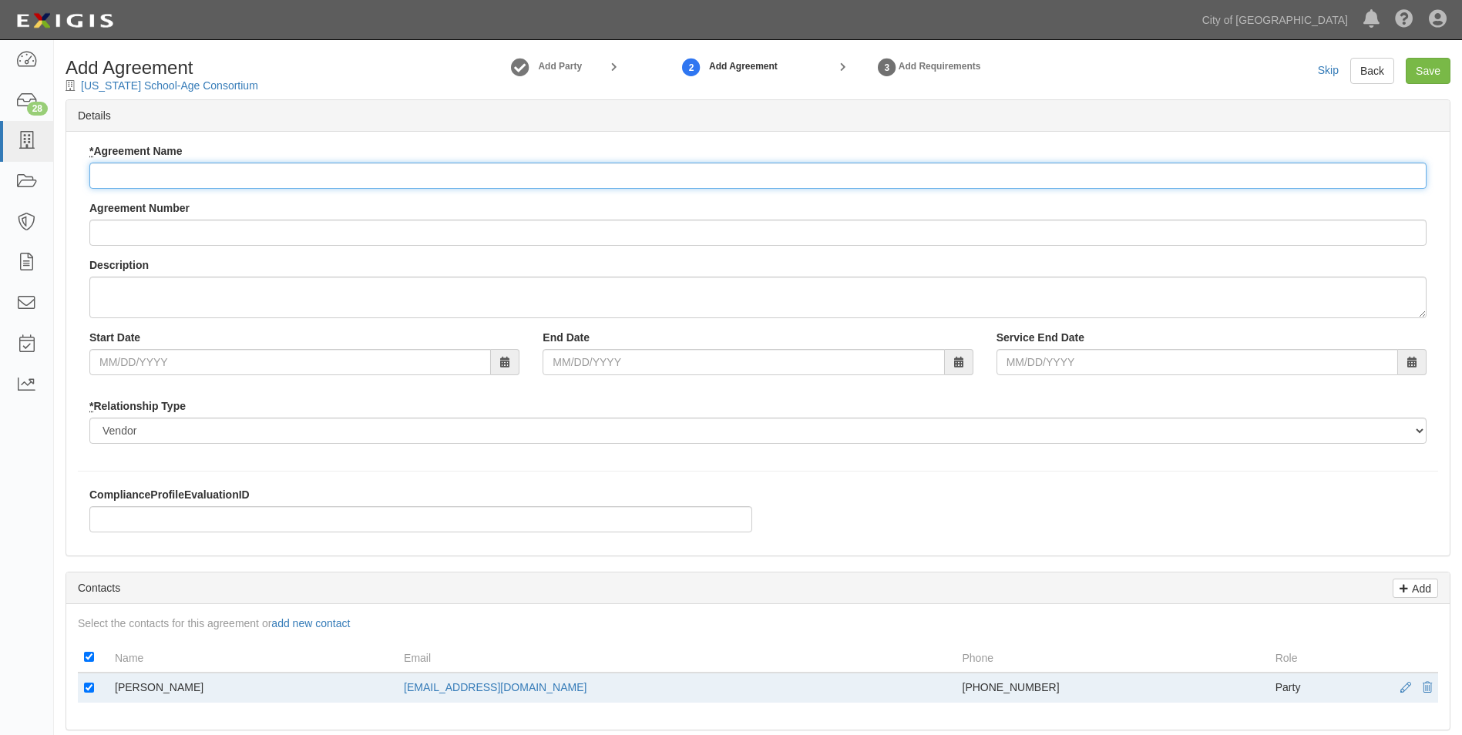
click at [244, 176] on input "* Agreement Name" at bounding box center [757, 176] width 1337 height 26
click at [124, 182] on input "* Agreement Name" at bounding box center [757, 176] width 1337 height 26
type input "YPCE 4th R Staff Training"
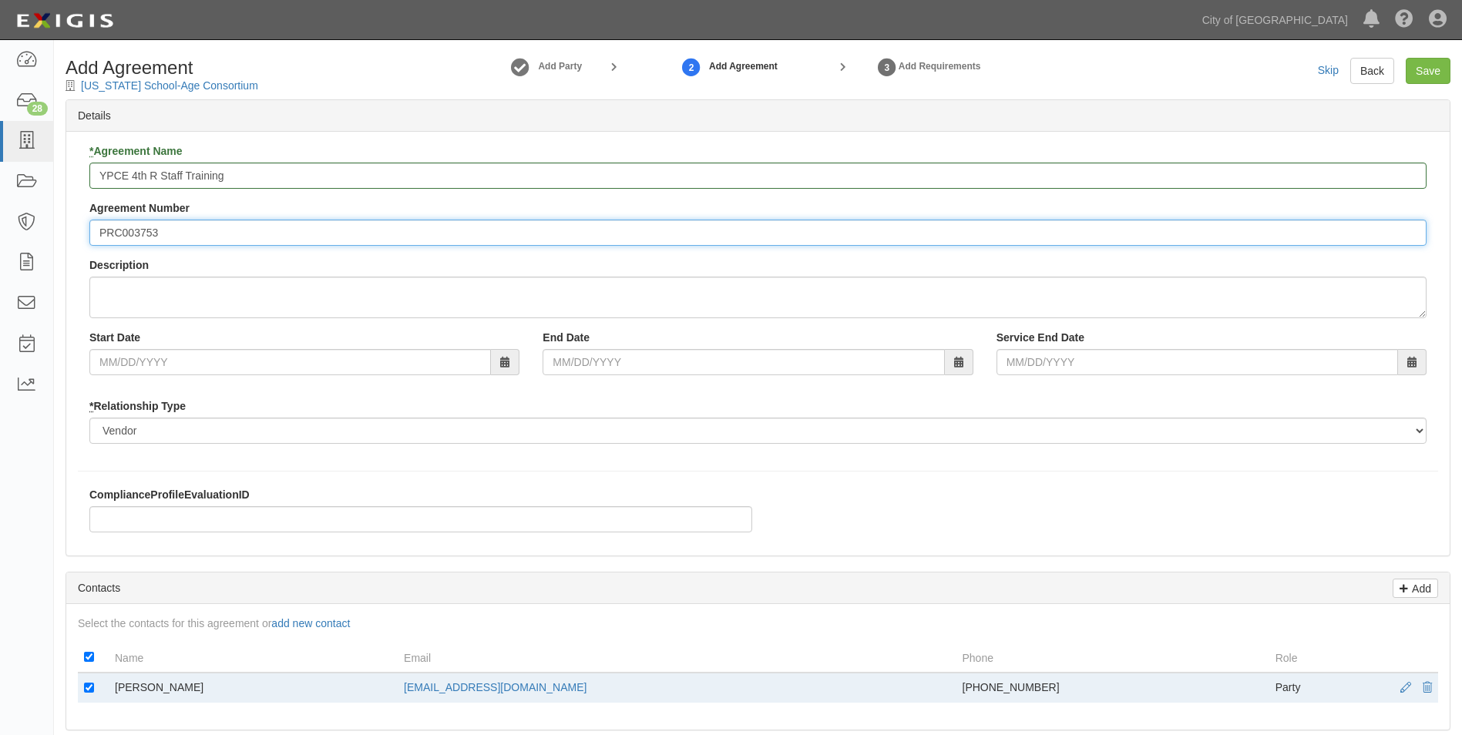
type input "PRC003753"
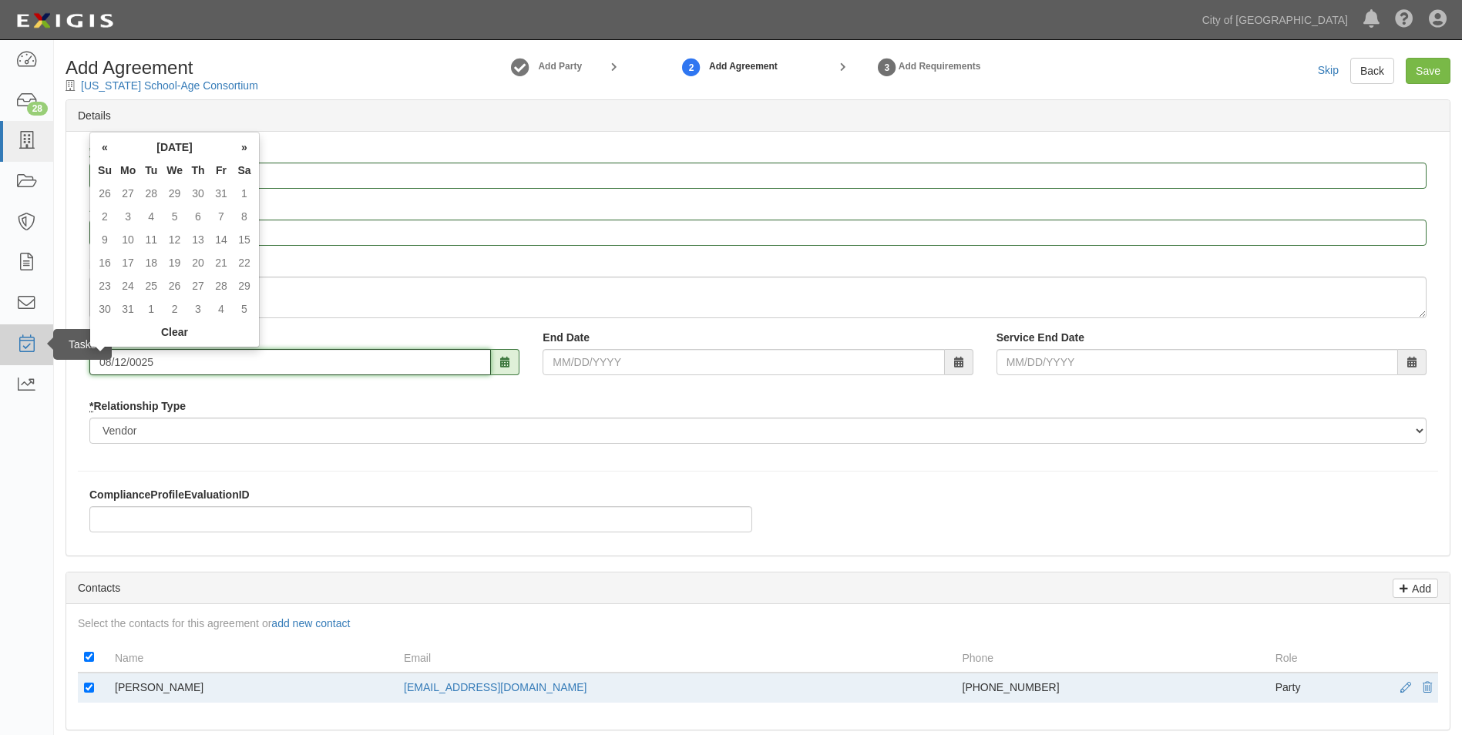
drag, startPoint x: 163, startPoint y: 360, endPoint x: 0, endPoint y: 336, distance: 165.2
click at [0, 336] on html "Toggle navigation Dashboard 28 Inbox Parties Agreements Coverages Documents Mes…" at bounding box center [731, 622] width 1462 height 1245
type input "08/01/2025"
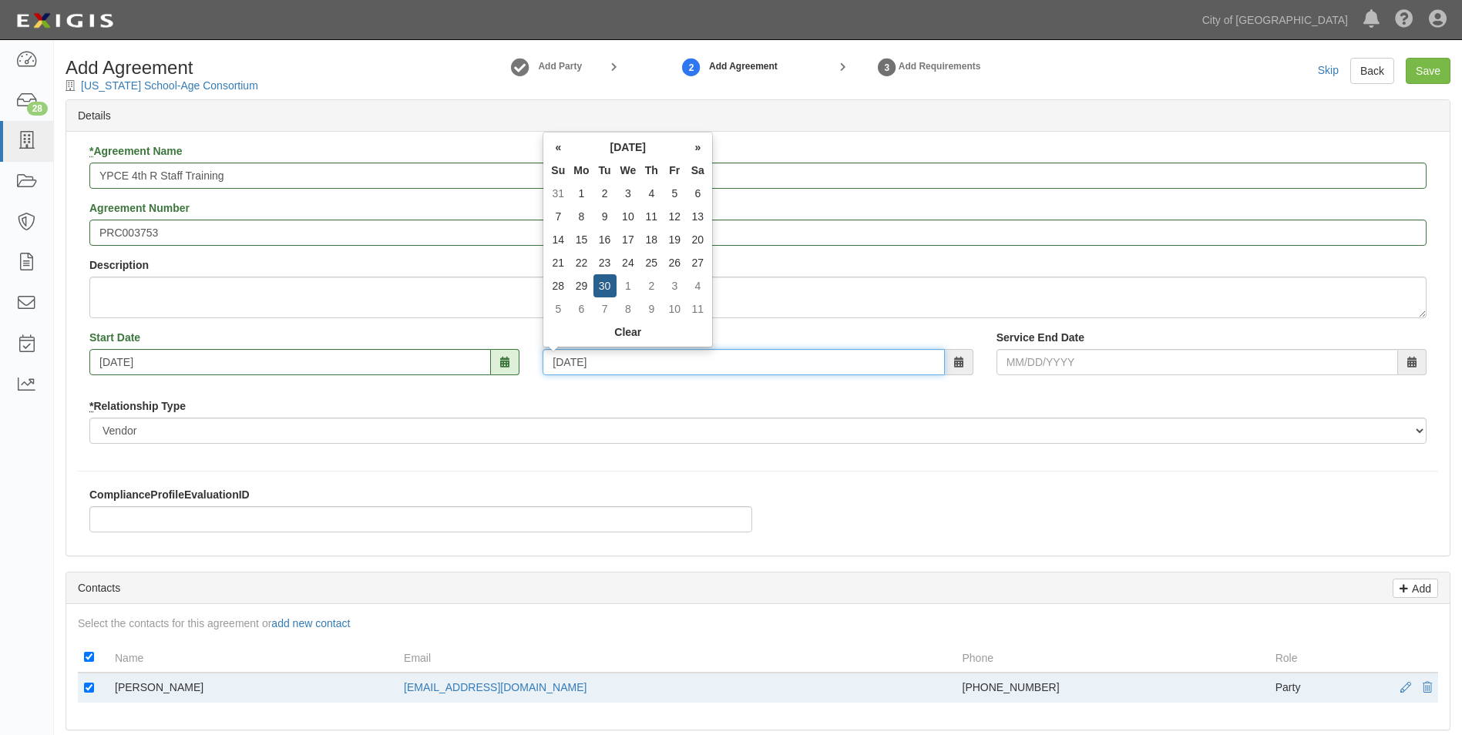
type input "06/30/2026"
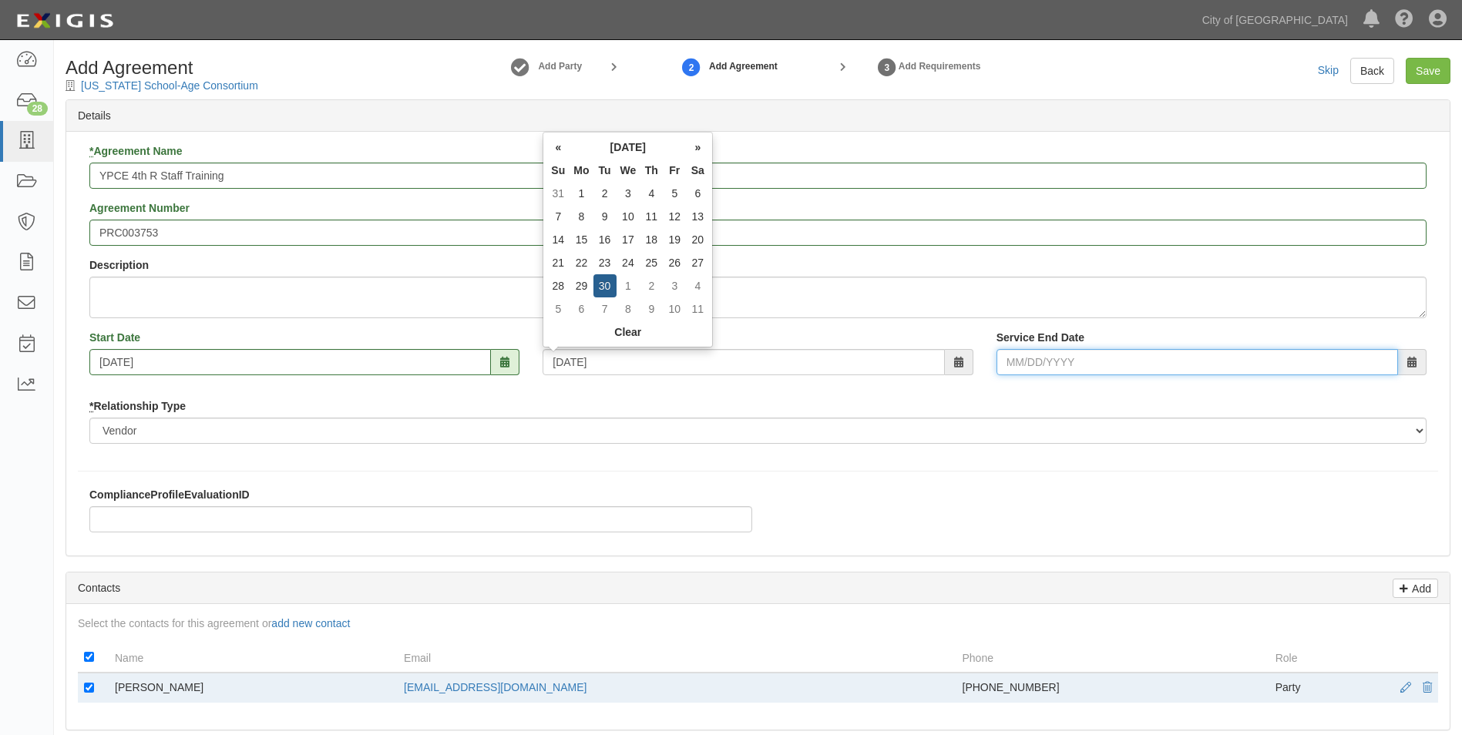
type input "06/30/2026"
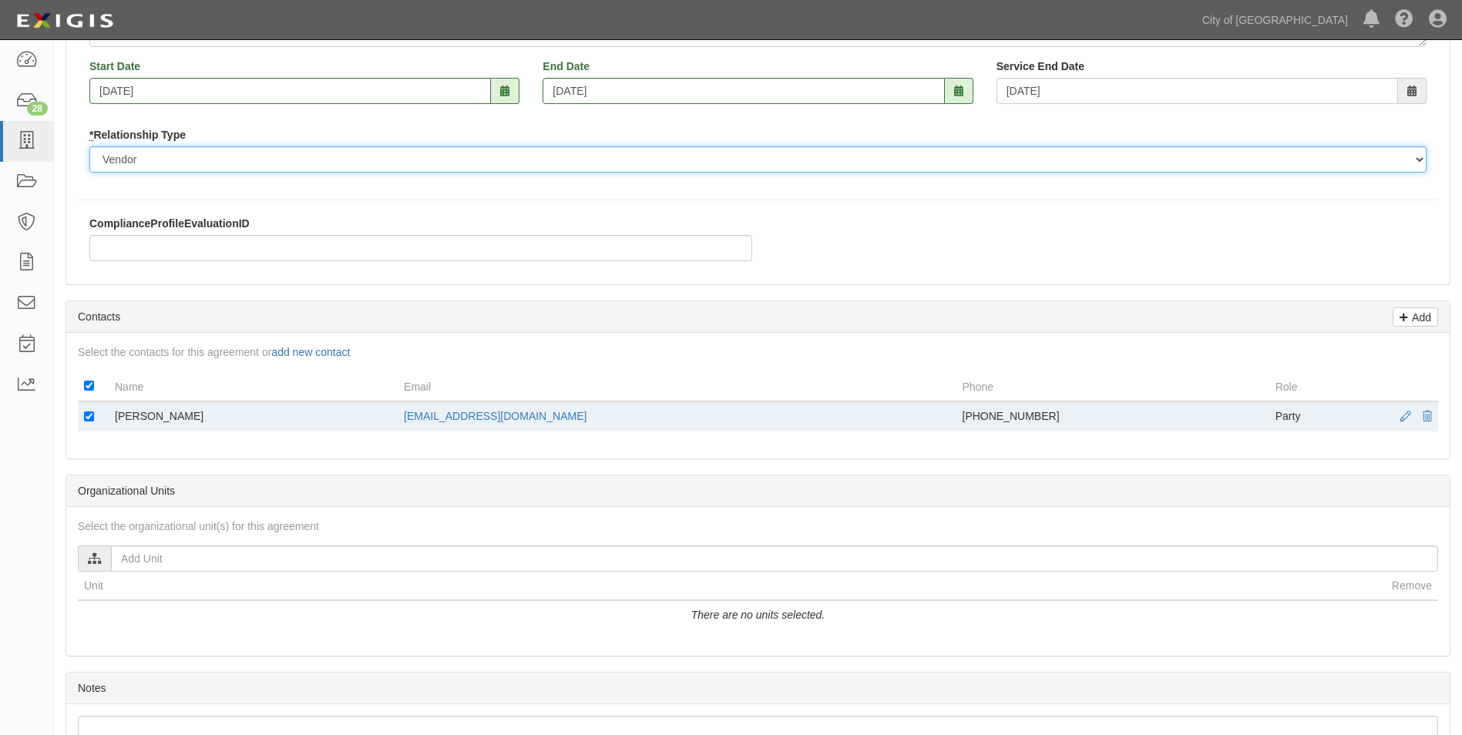
scroll to position [510, 0]
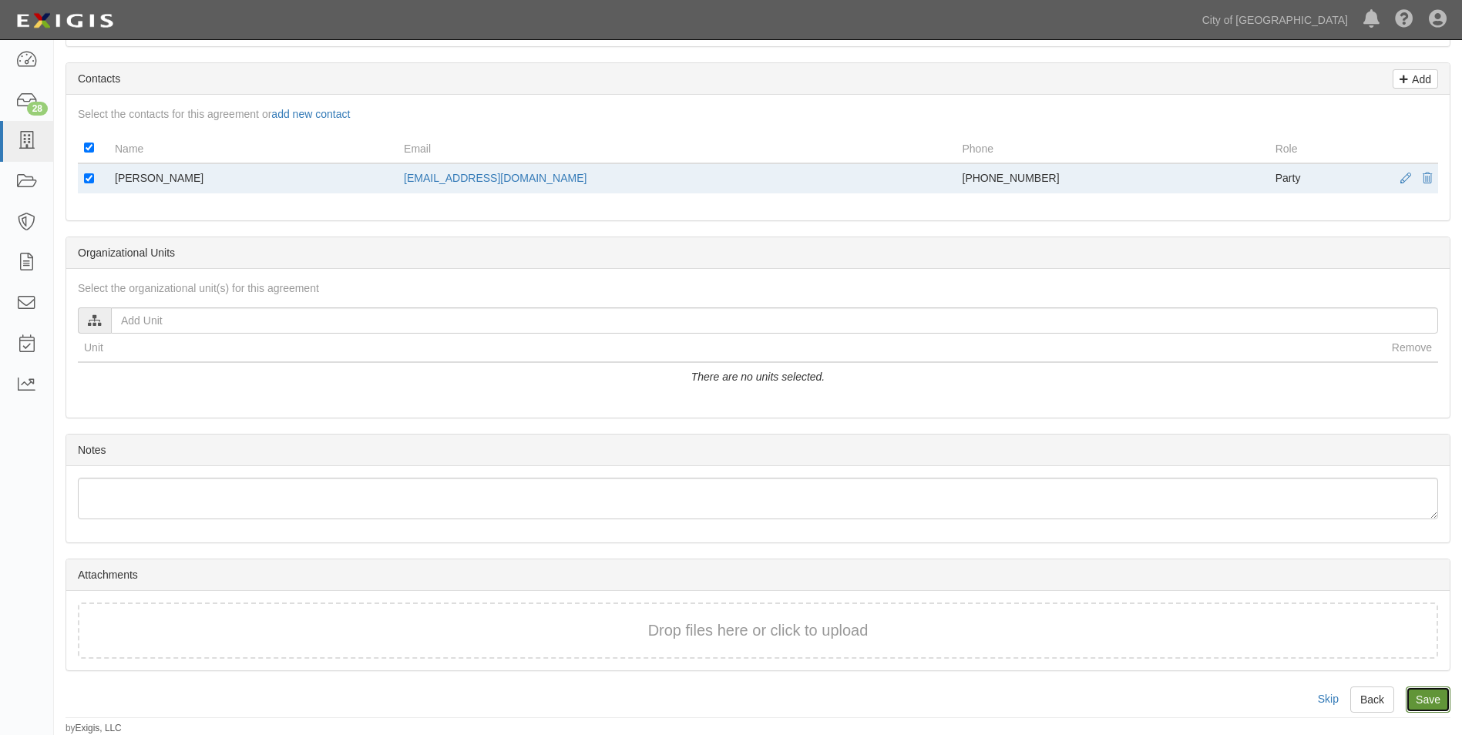
click at [1440, 703] on input "Save" at bounding box center [1428, 700] width 45 height 26
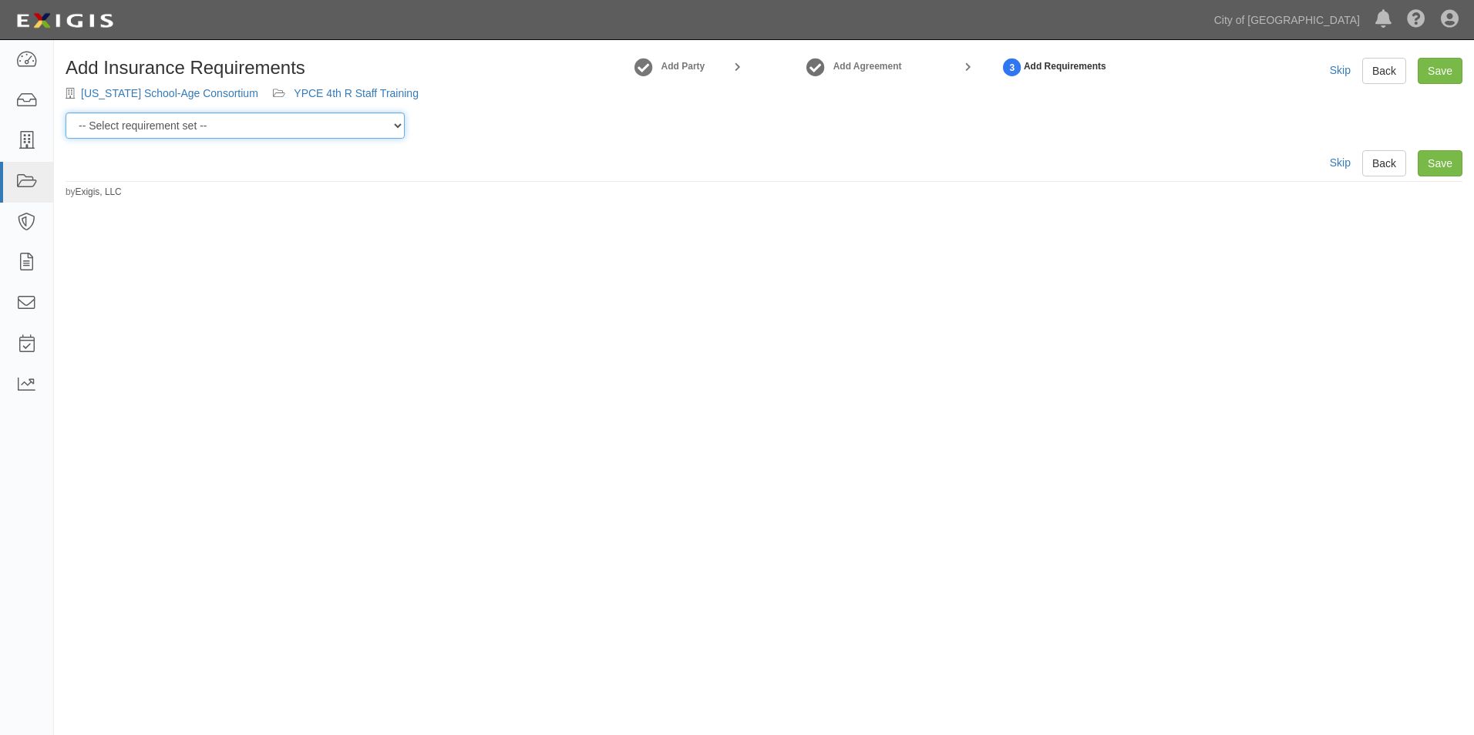
click at [250, 119] on select "-- Select requirement set -- Construction + Pollution Contract Type 0 - Standar…" at bounding box center [235, 126] width 339 height 26
select select "40106"
click at [66, 113] on select "-- Select requirement set -- Construction + Pollution Contract Type 0 - Standar…" at bounding box center [235, 126] width 339 height 26
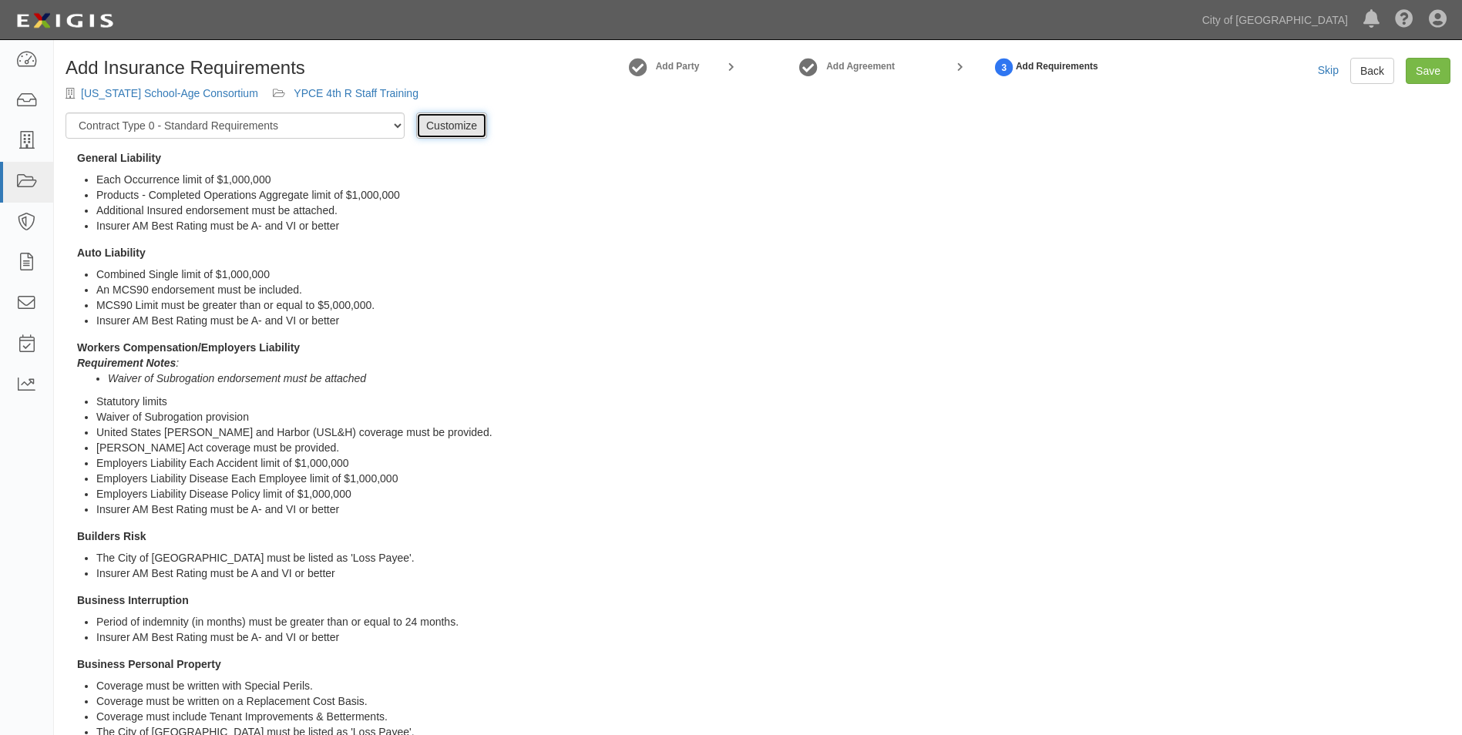
click at [446, 123] on link "Customize" at bounding box center [451, 126] width 71 height 26
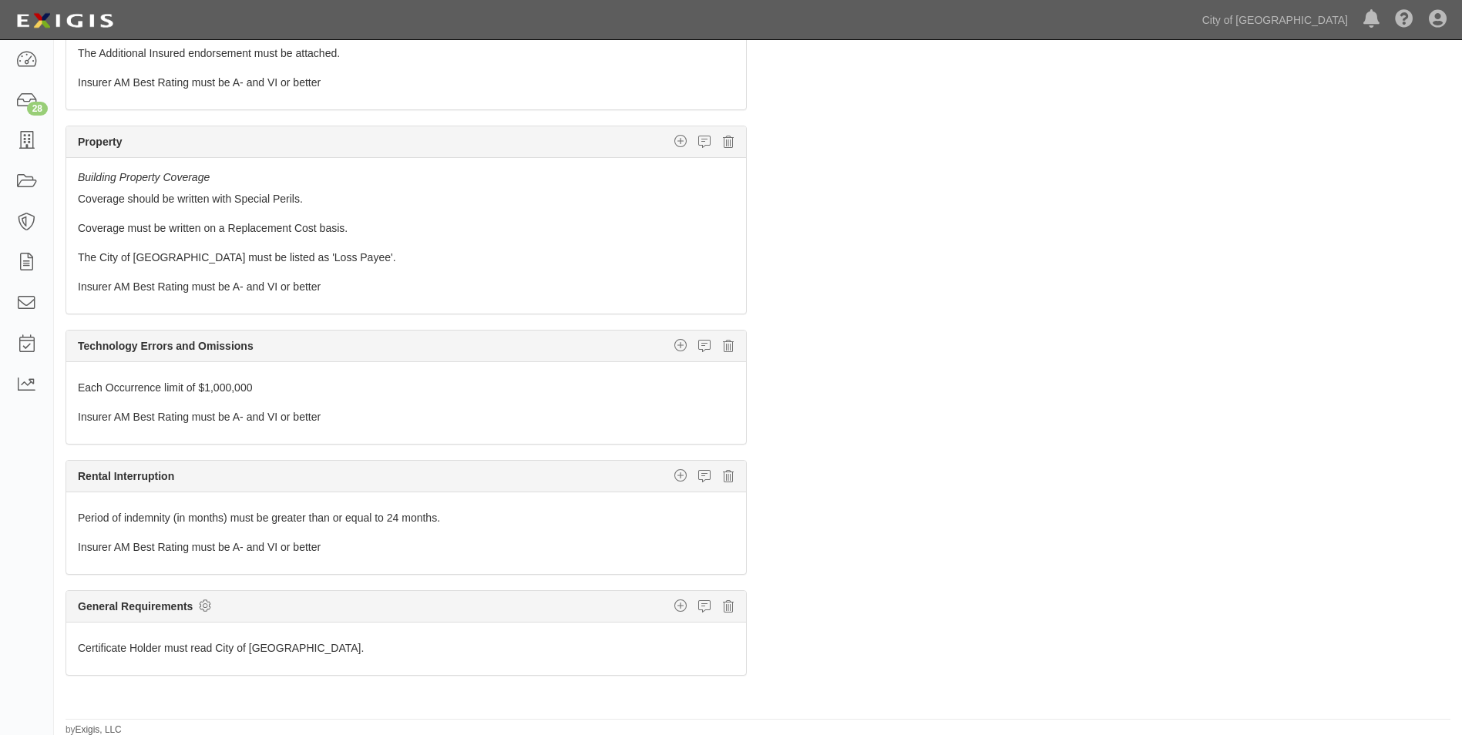
scroll to position [112, 0]
click at [723, 472] on icon at bounding box center [728, 475] width 11 height 14
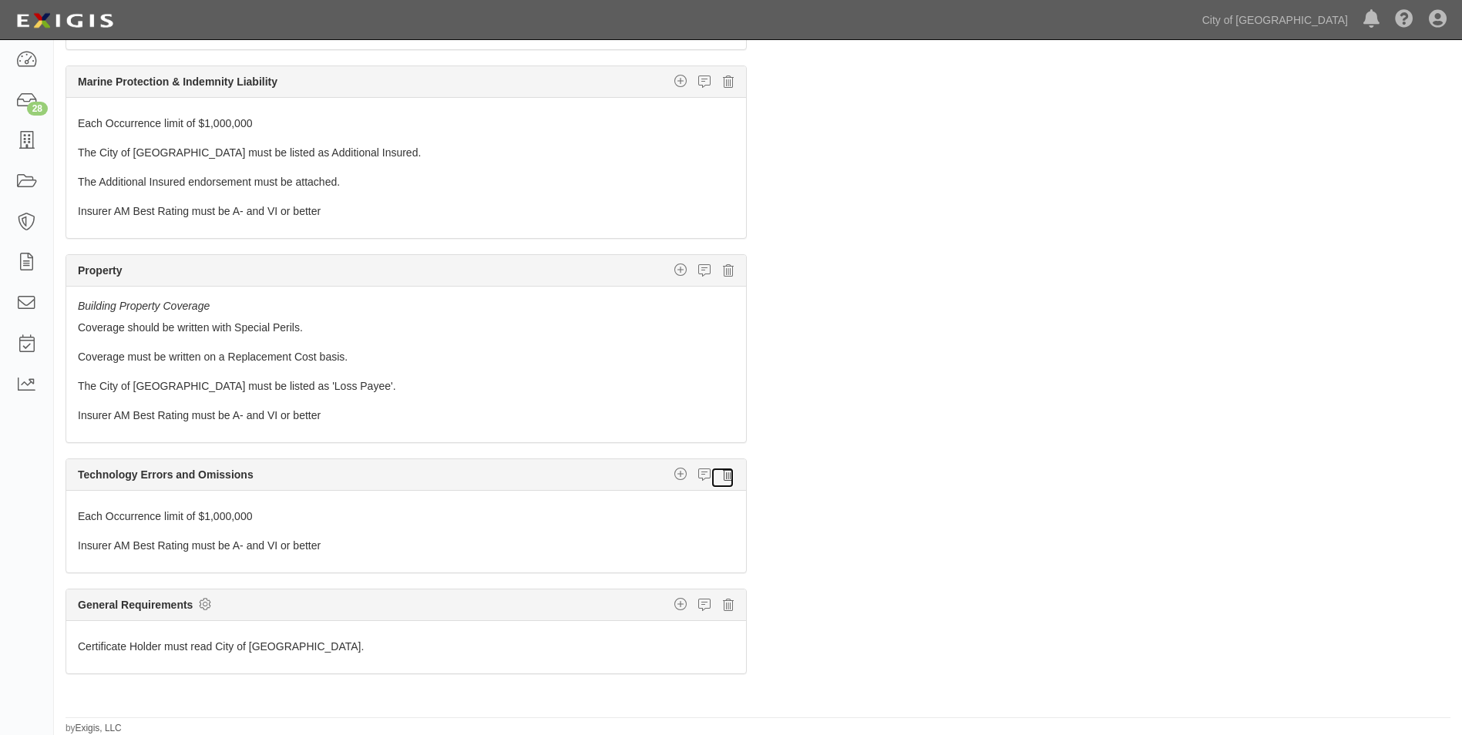
click at [723, 476] on icon at bounding box center [728, 475] width 11 height 14
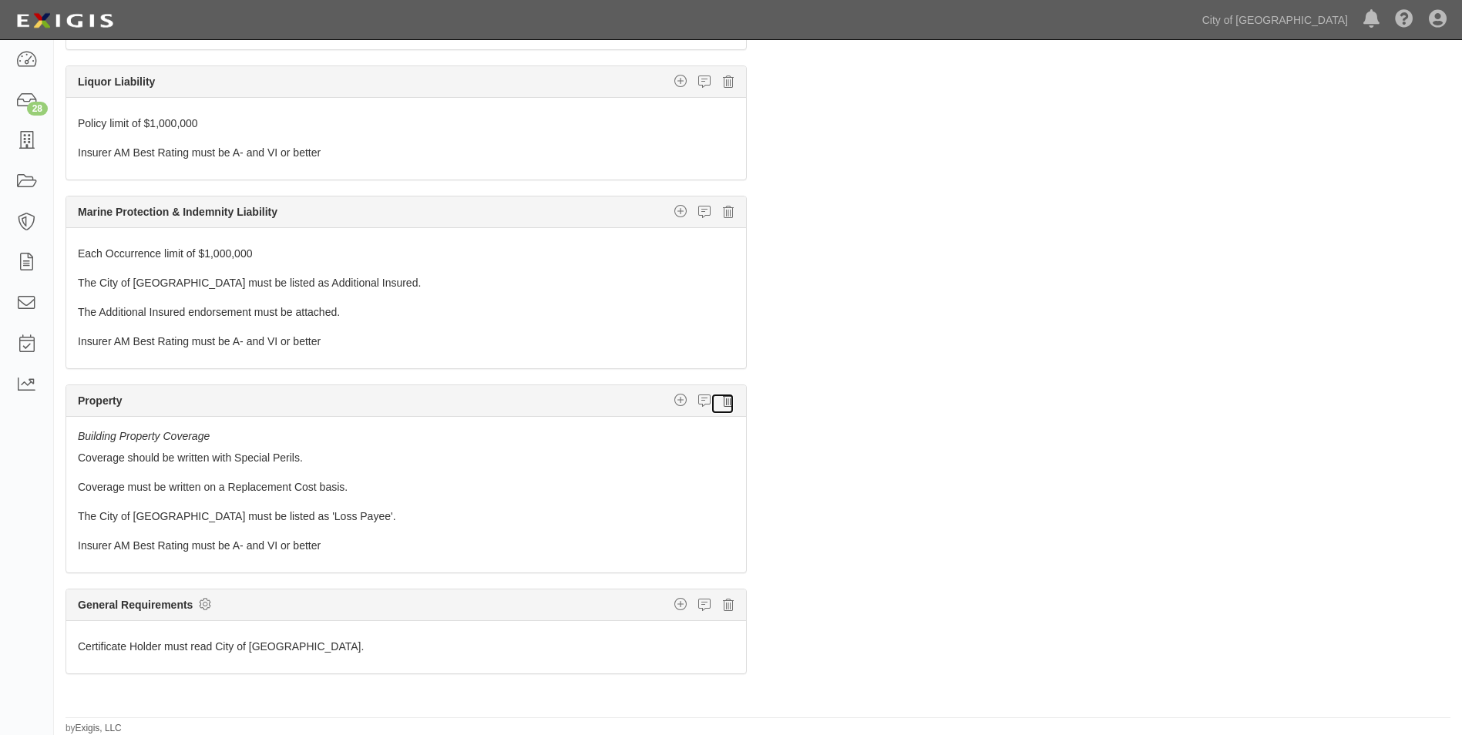
click at [723, 404] on icon at bounding box center [728, 401] width 11 height 14
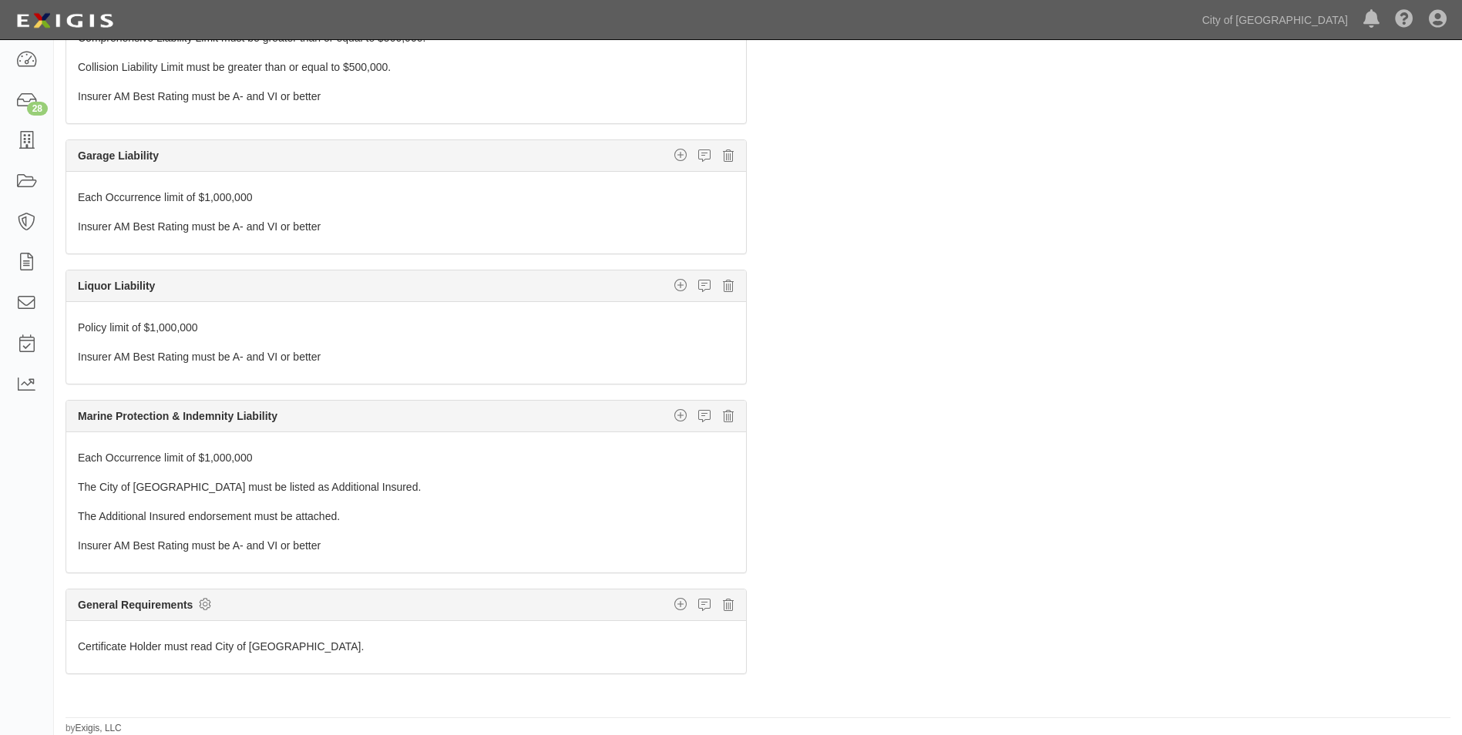
scroll to position [1959, 0]
click at [723, 419] on icon at bounding box center [728, 416] width 11 height 14
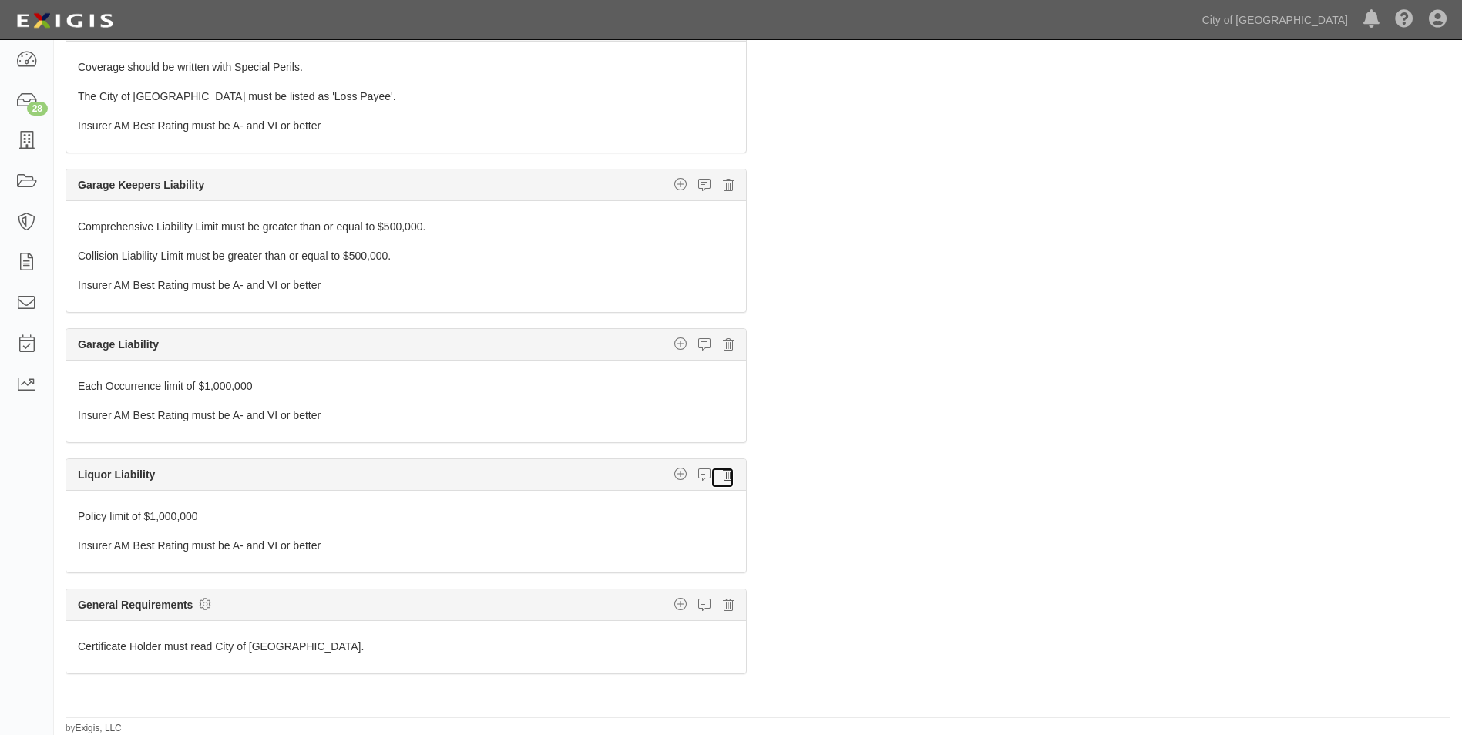
click at [723, 475] on icon at bounding box center [728, 475] width 11 height 14
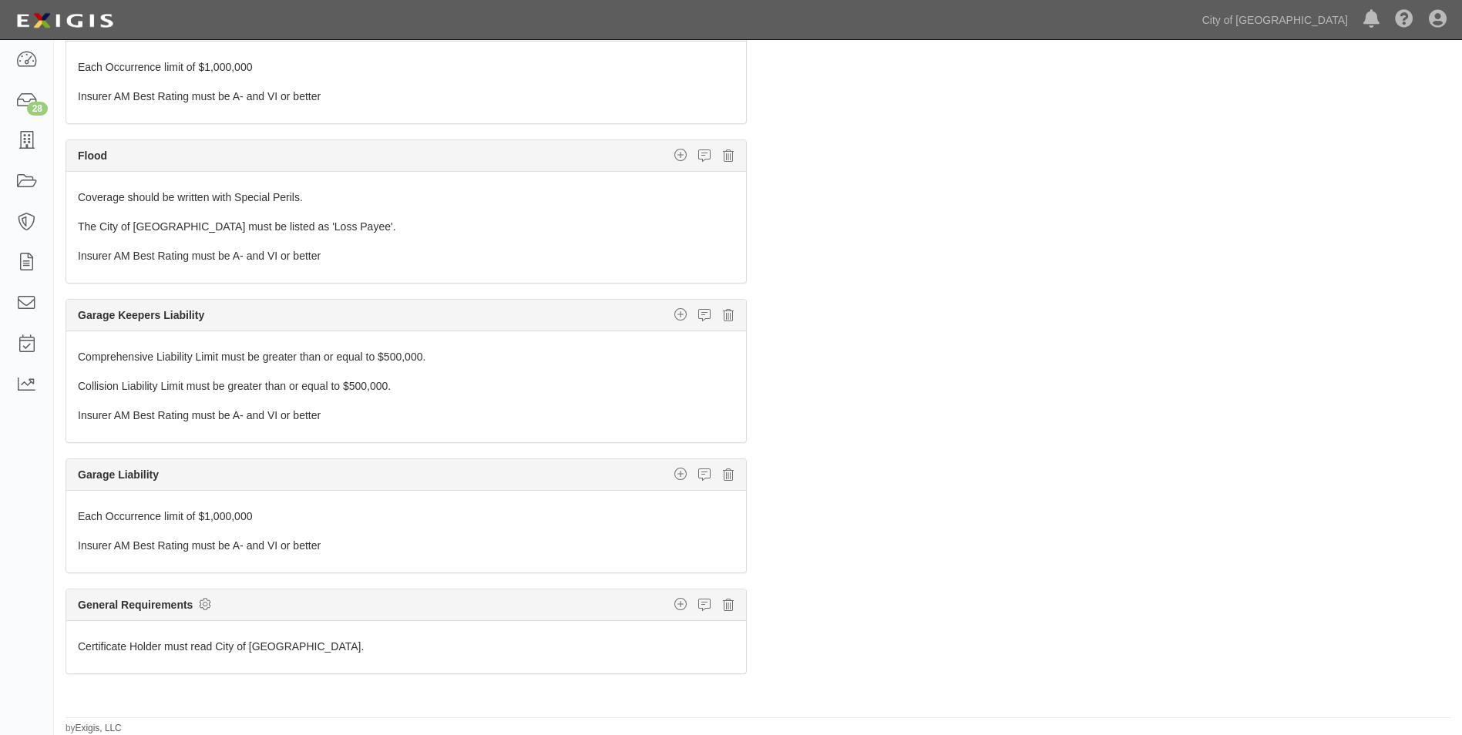
scroll to position [1640, 0]
click at [723, 476] on icon at bounding box center [728, 475] width 11 height 14
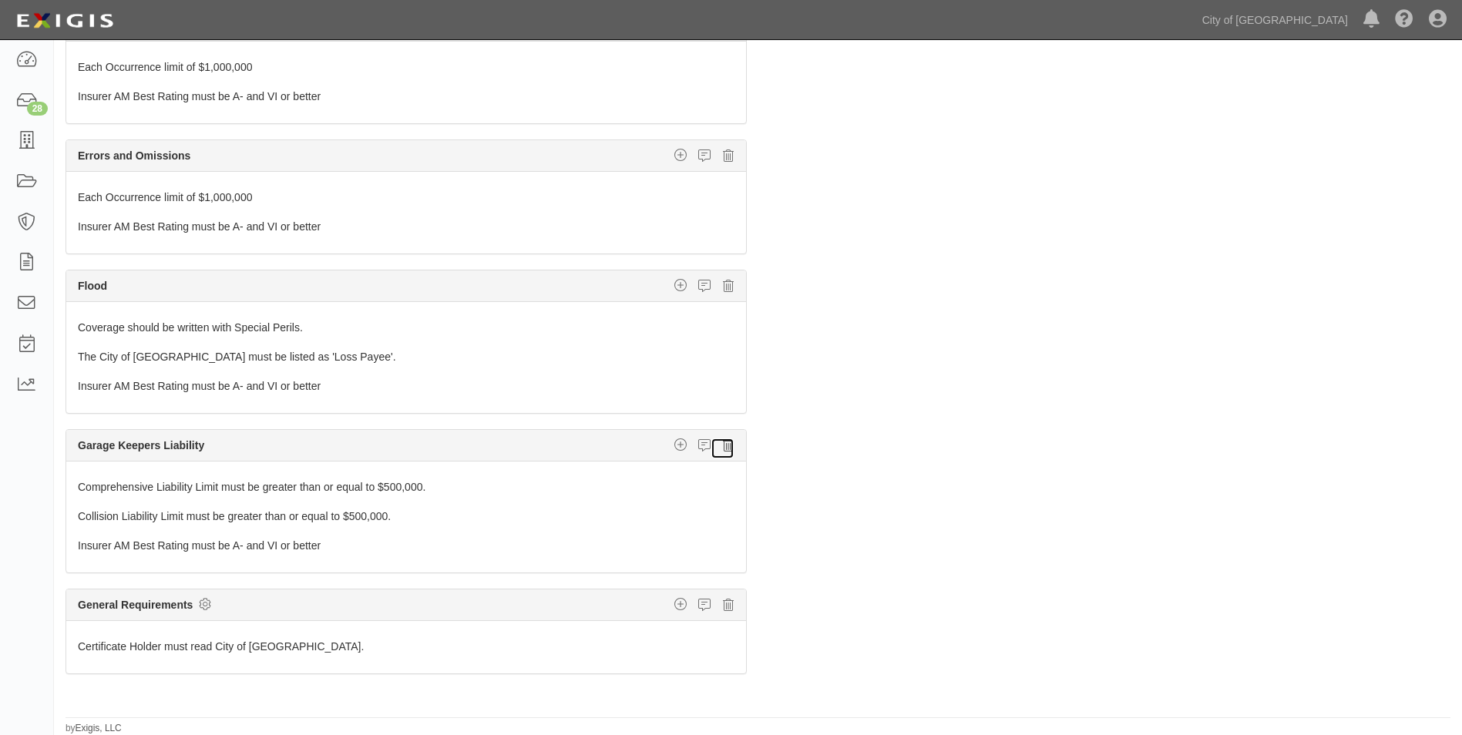
click at [723, 445] on icon at bounding box center [728, 446] width 11 height 14
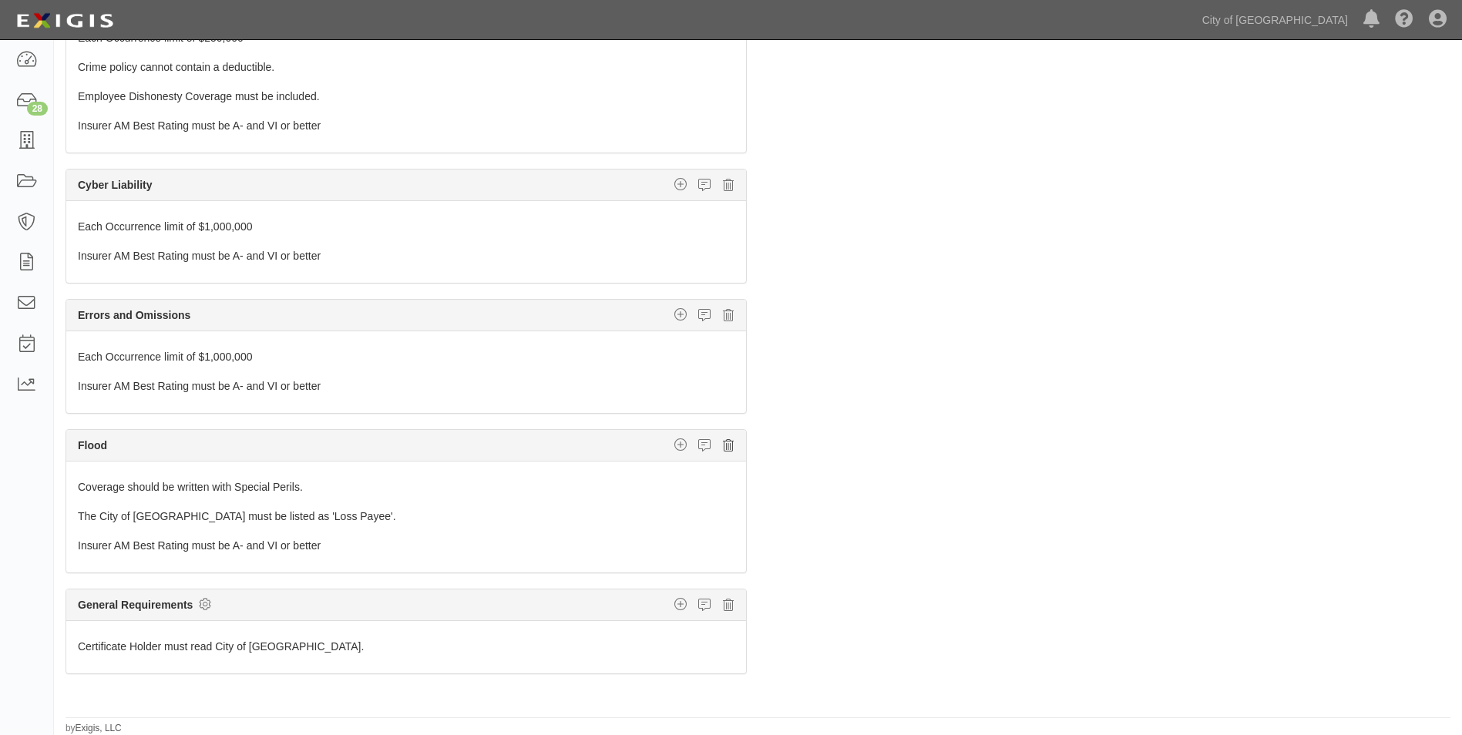
scroll to position [1350, 0]
click at [723, 447] on icon at bounding box center [728, 446] width 11 height 14
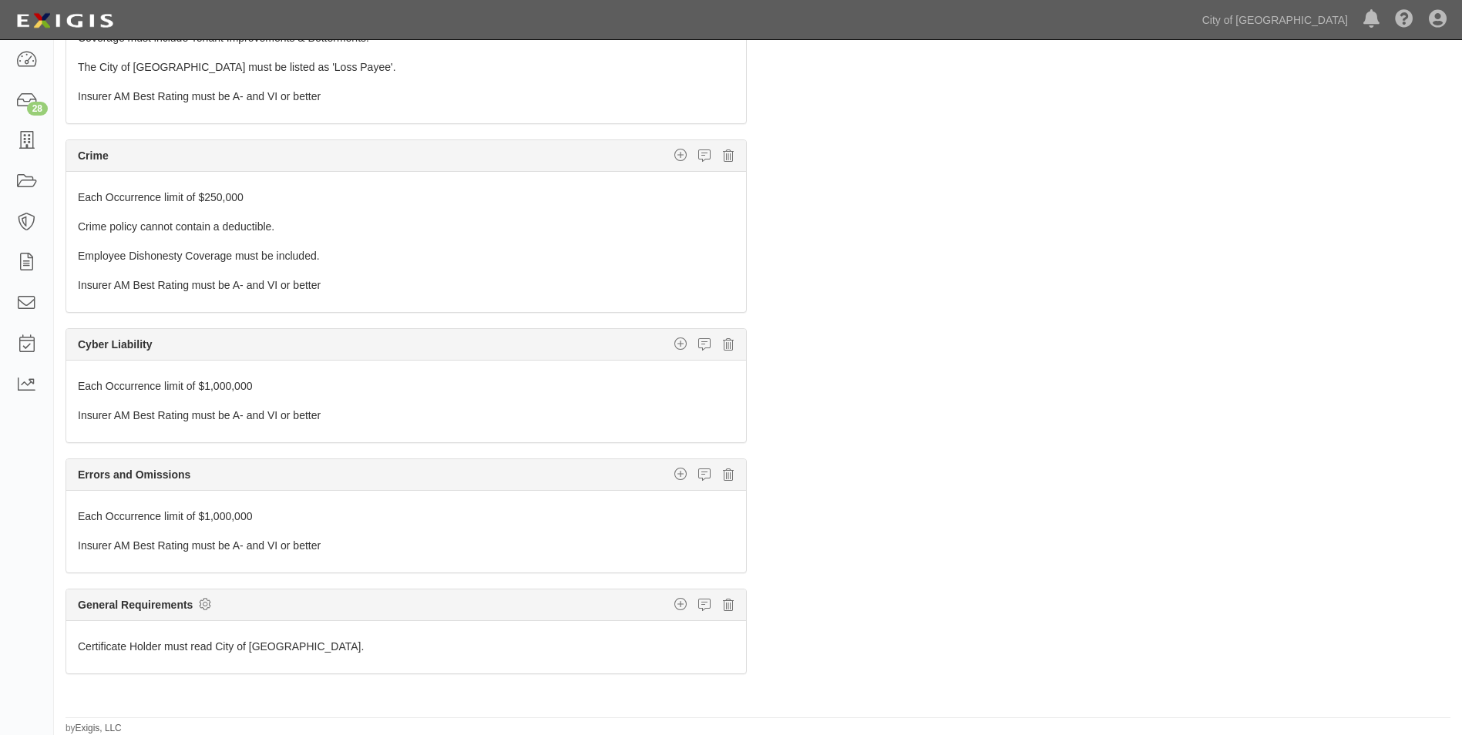
scroll to position [1190, 0]
click at [723, 476] on icon at bounding box center [728, 475] width 11 height 14
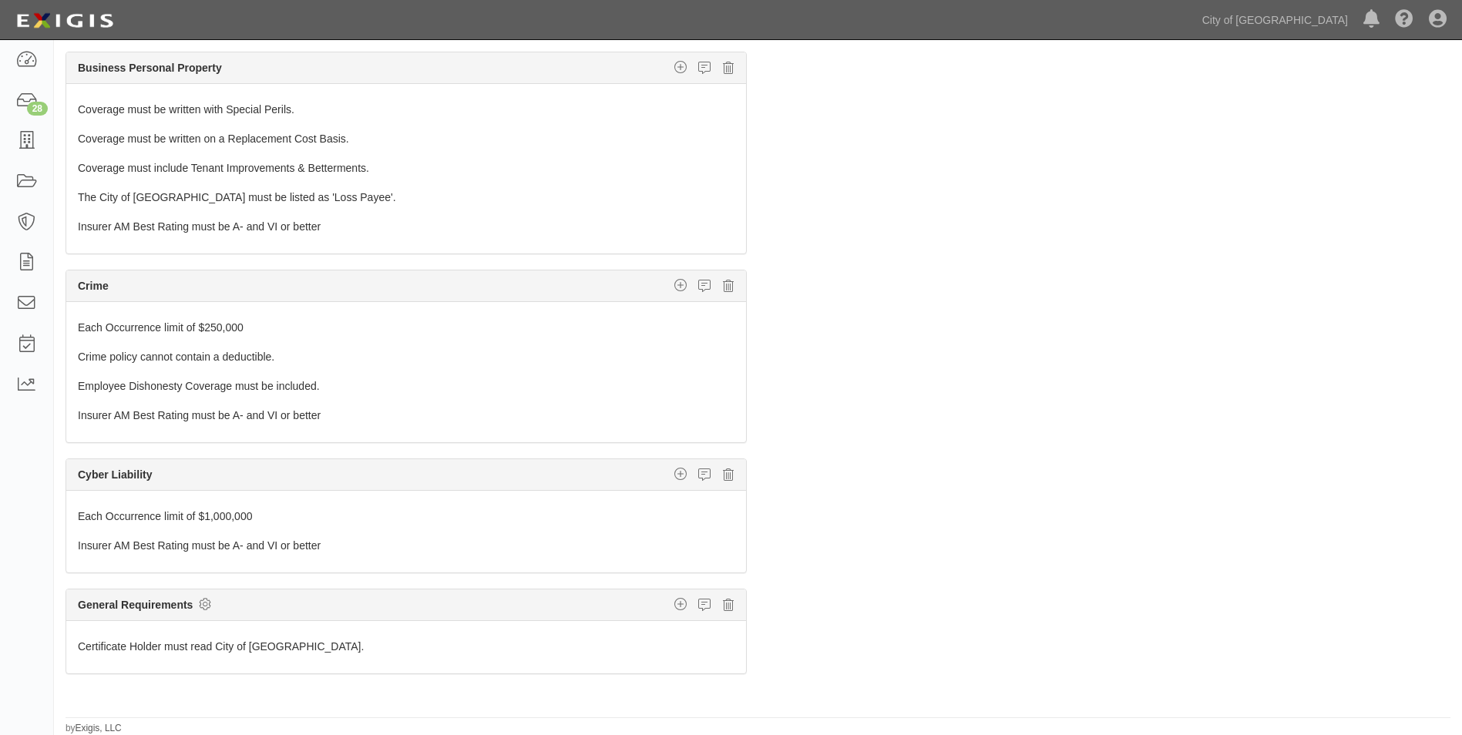
scroll to position [1060, 0]
click at [723, 475] on icon at bounding box center [728, 475] width 11 height 14
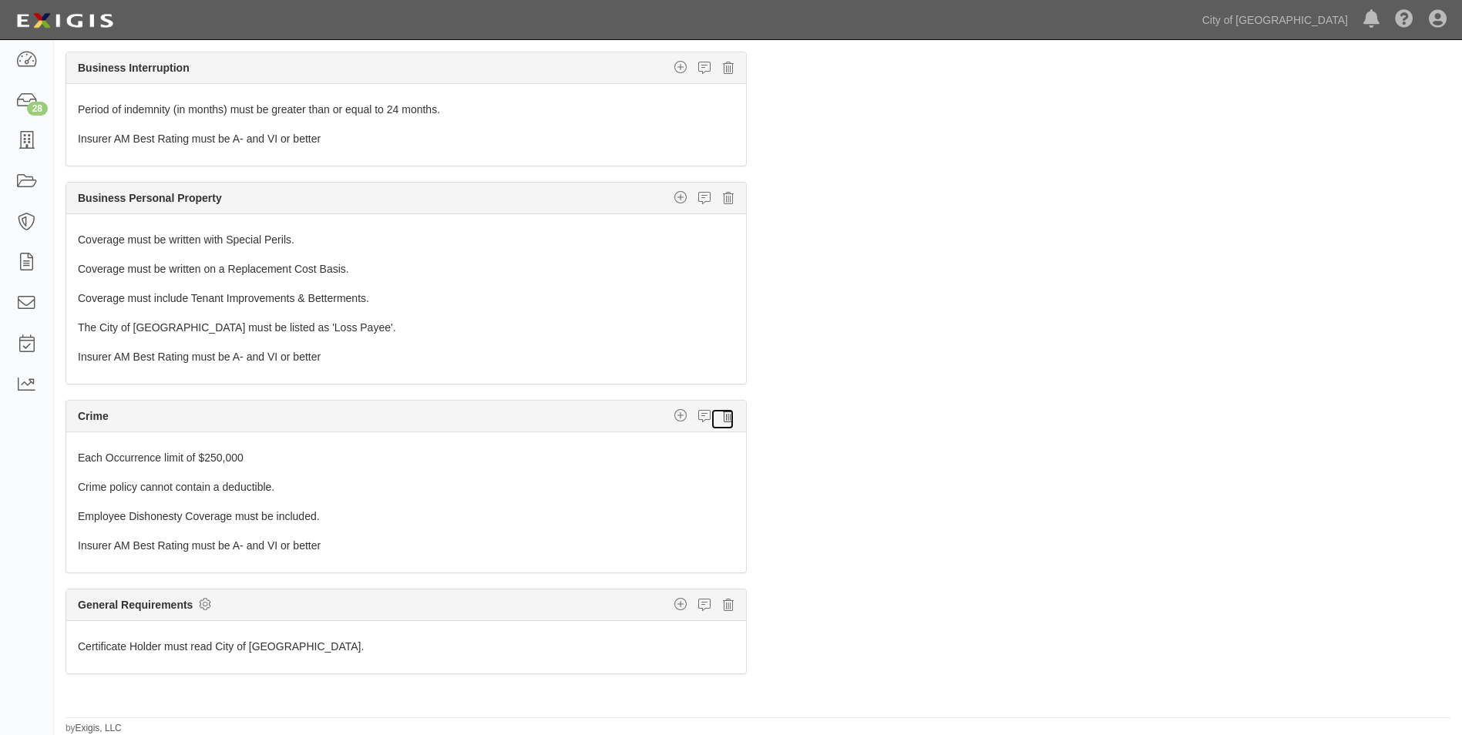
click at [723, 419] on icon at bounding box center [728, 416] width 11 height 14
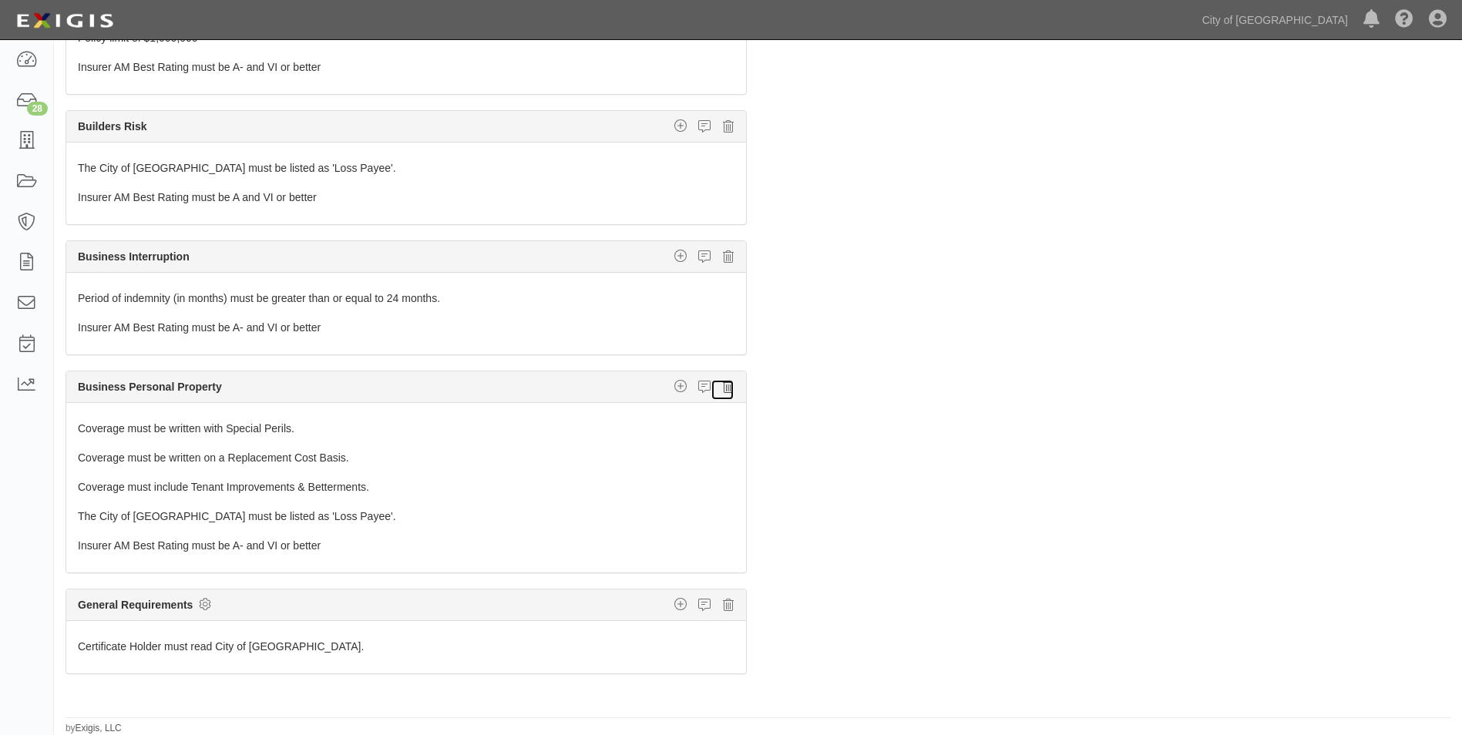
click at [723, 389] on icon at bounding box center [728, 387] width 11 height 14
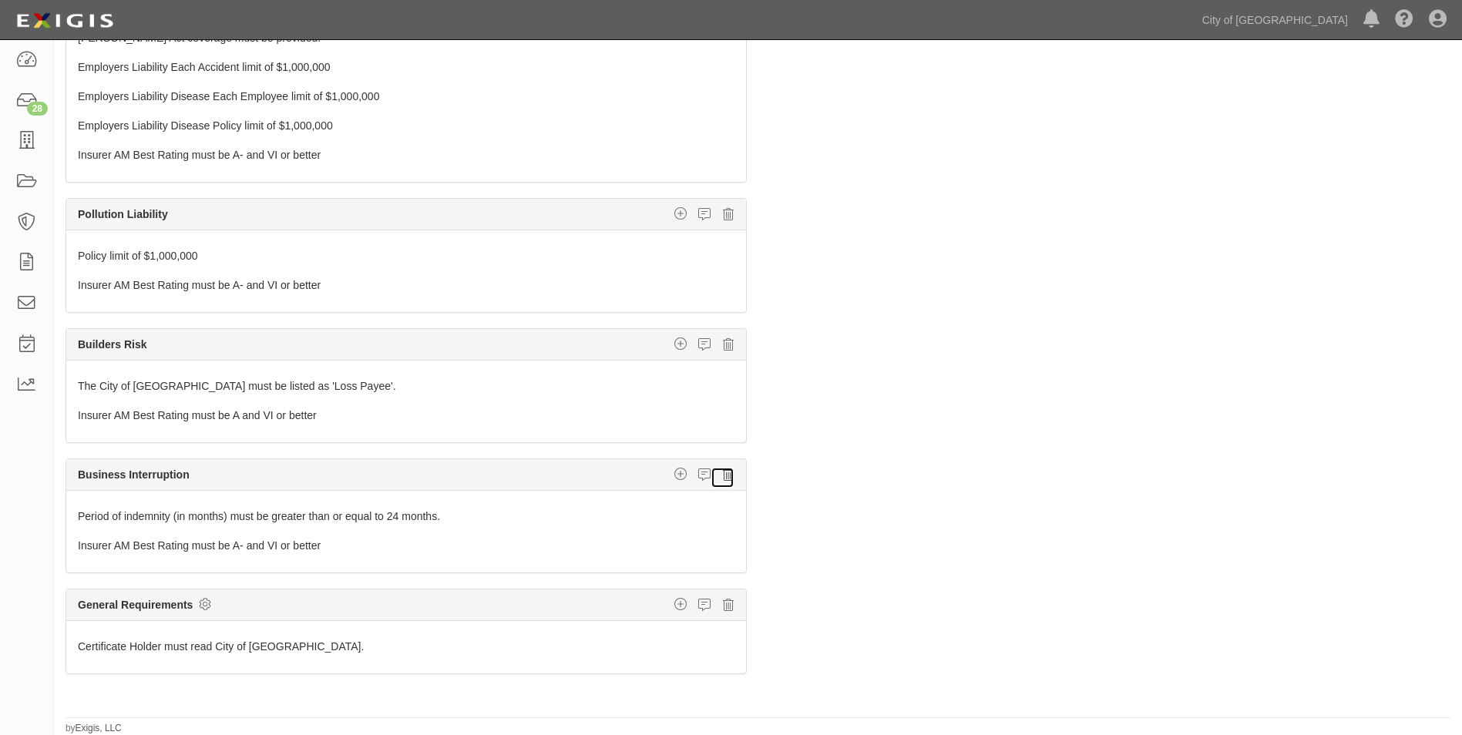
click at [723, 478] on icon at bounding box center [728, 475] width 11 height 14
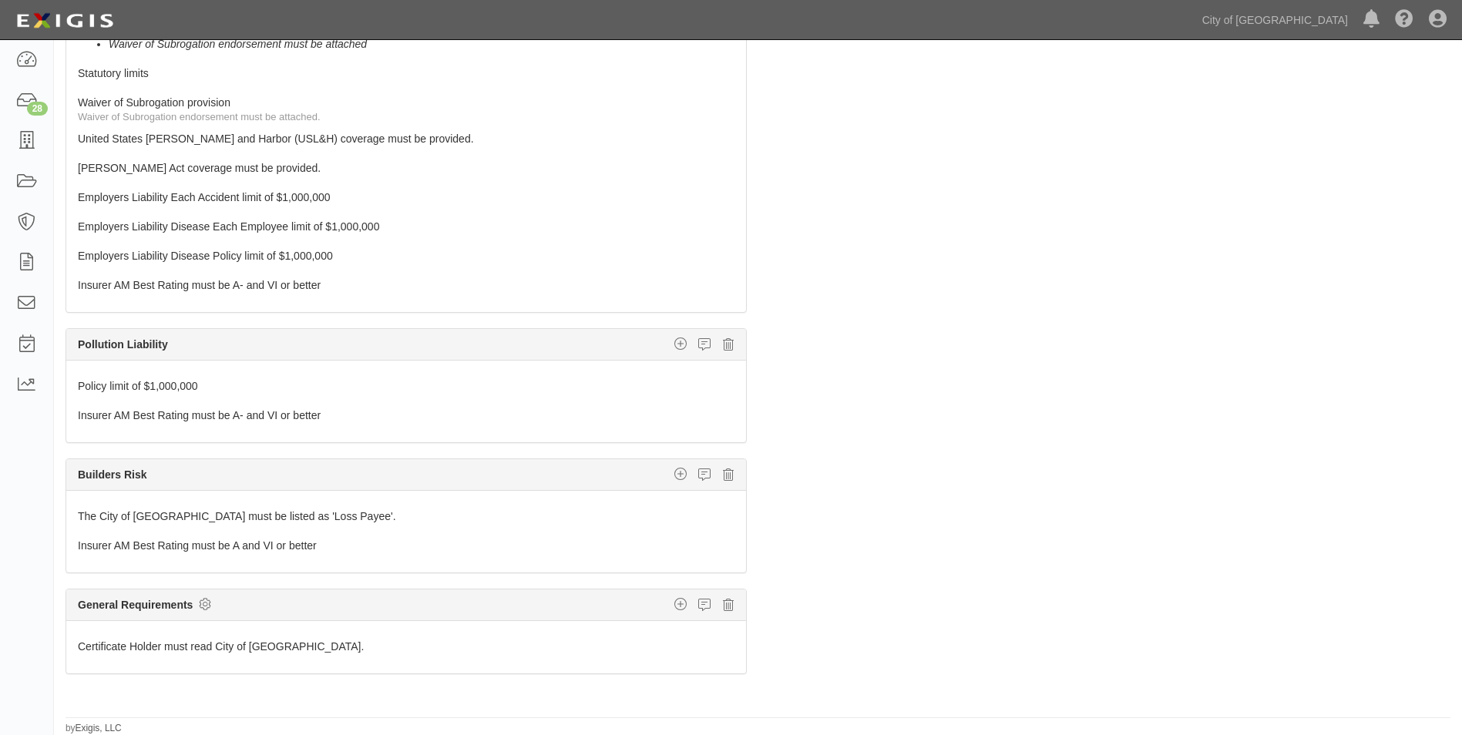
scroll to position [392, 0]
click at [723, 478] on icon at bounding box center [728, 475] width 11 height 14
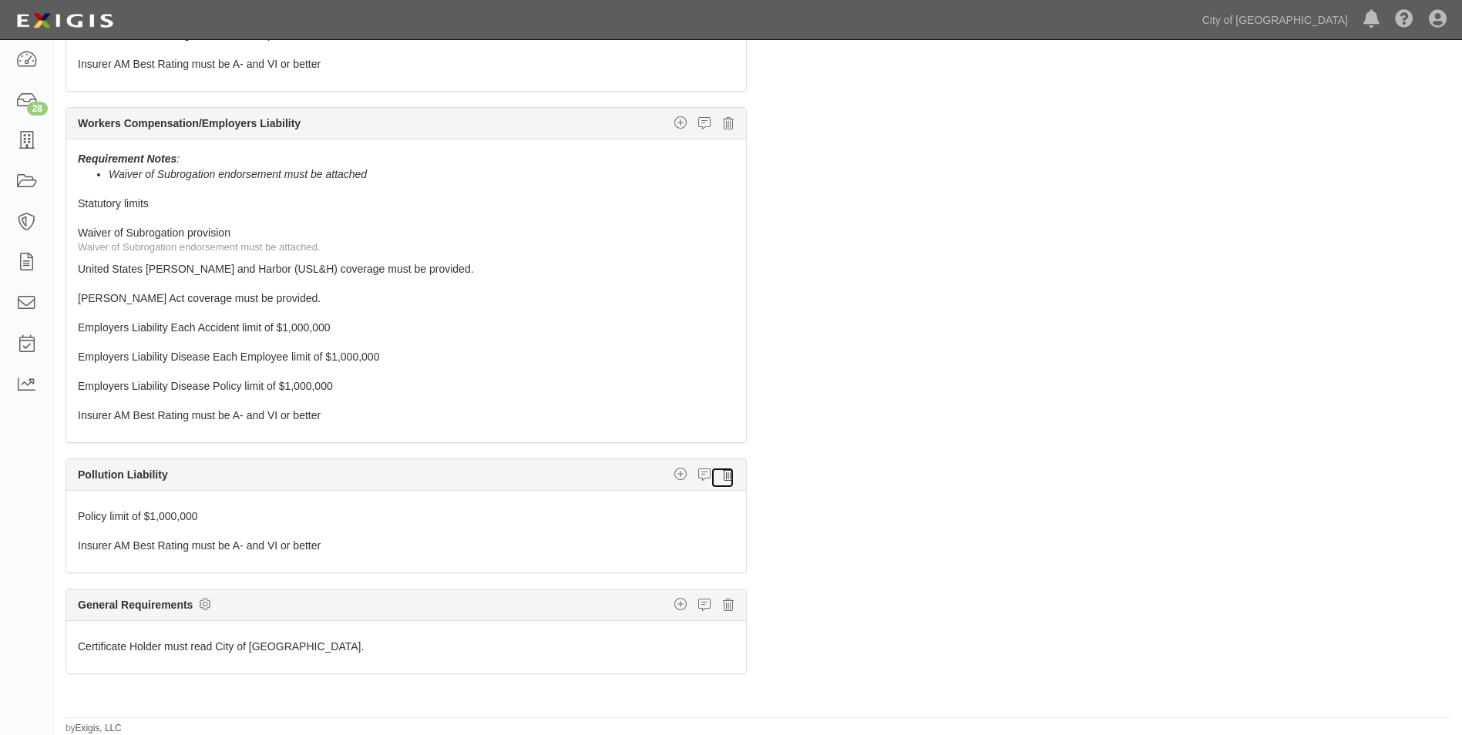
click at [723, 477] on icon at bounding box center [728, 475] width 11 height 14
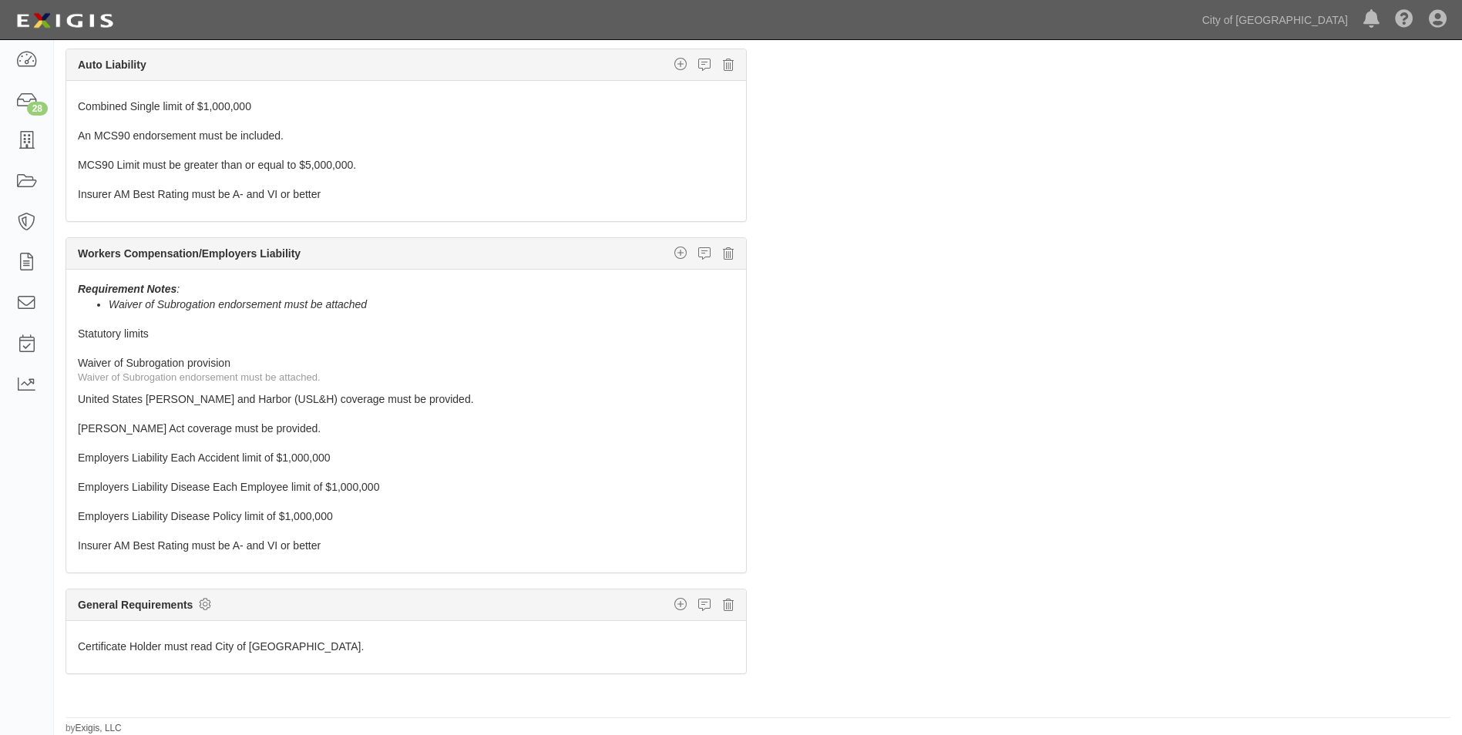
scroll to position [132, 0]
click at [730, 403] on icon at bounding box center [734, 400] width 9 height 11
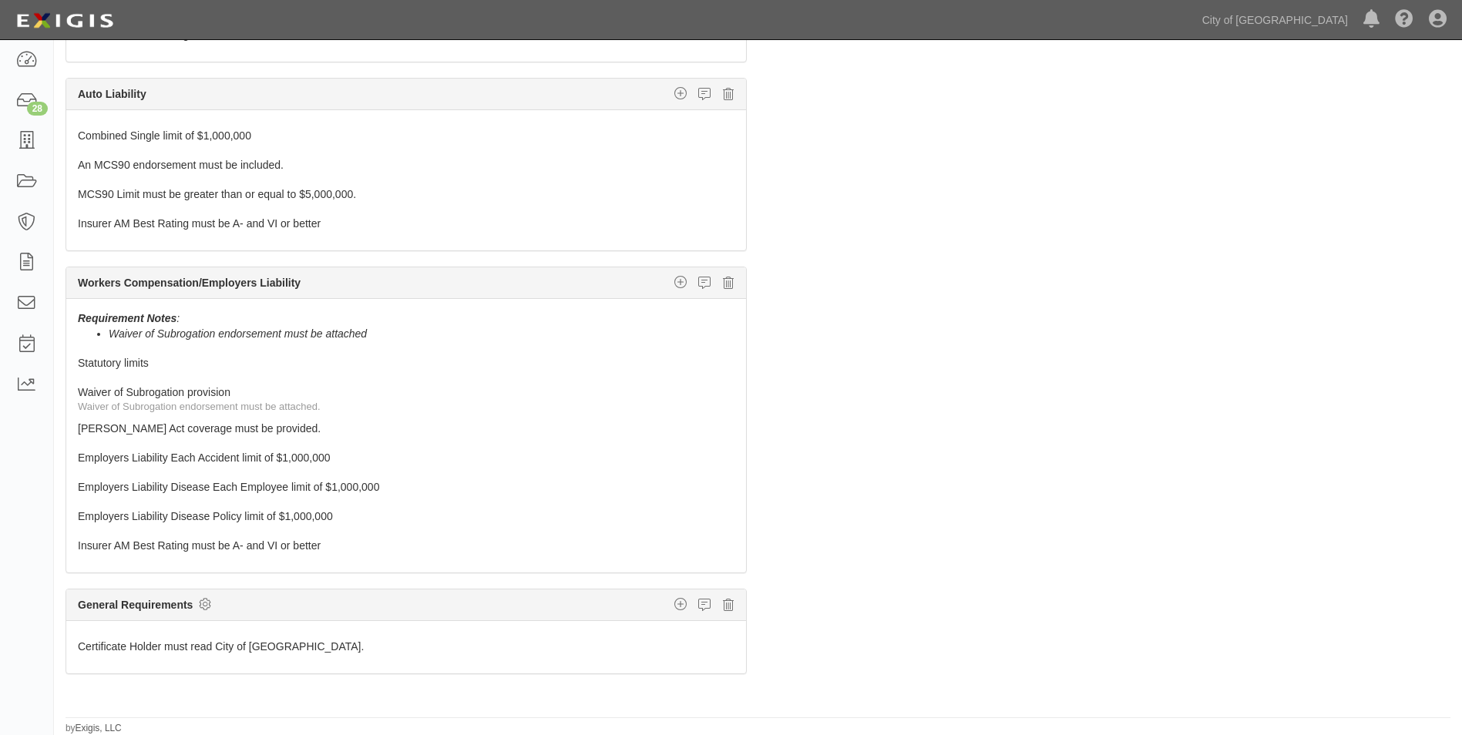
scroll to position [103, 0]
click at [730, 429] on icon at bounding box center [734, 430] width 9 height 11
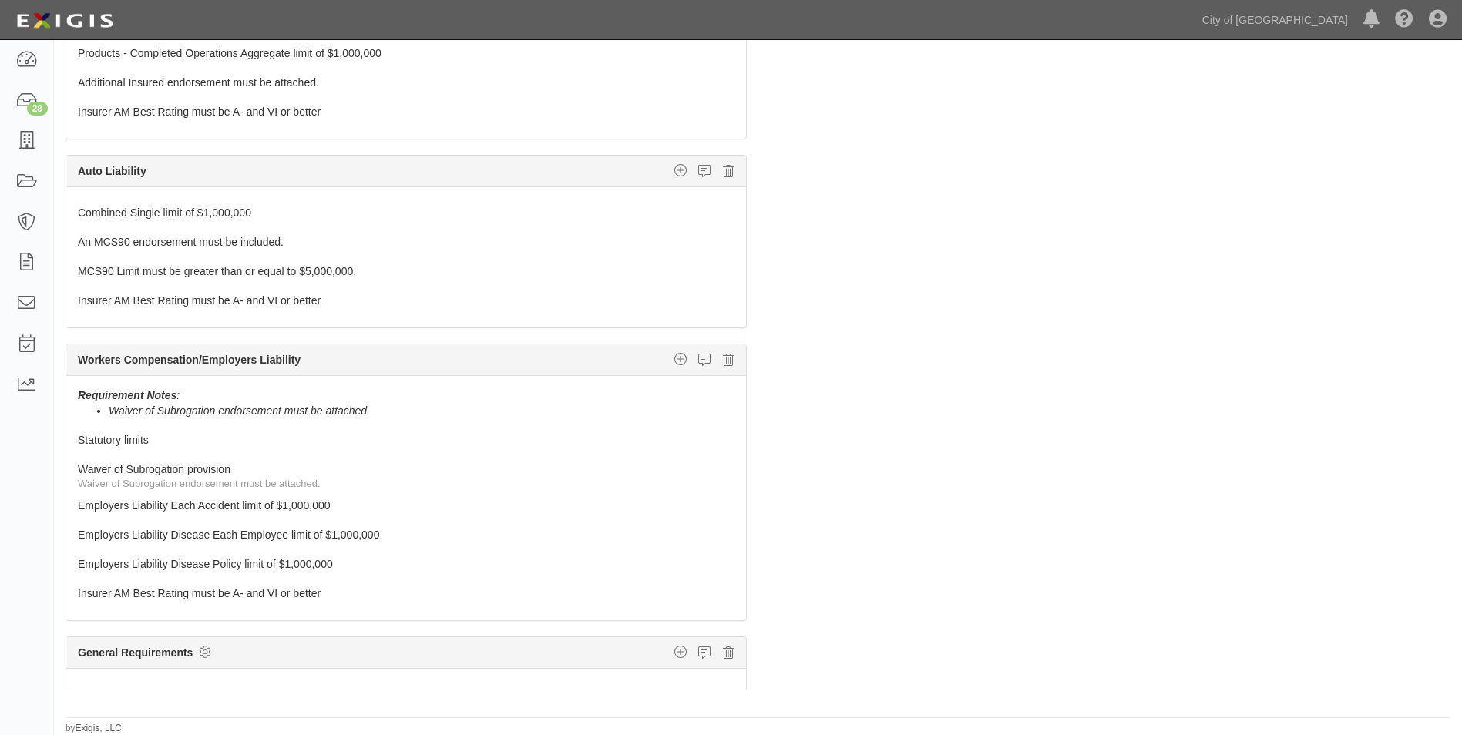
scroll to position [0, 0]
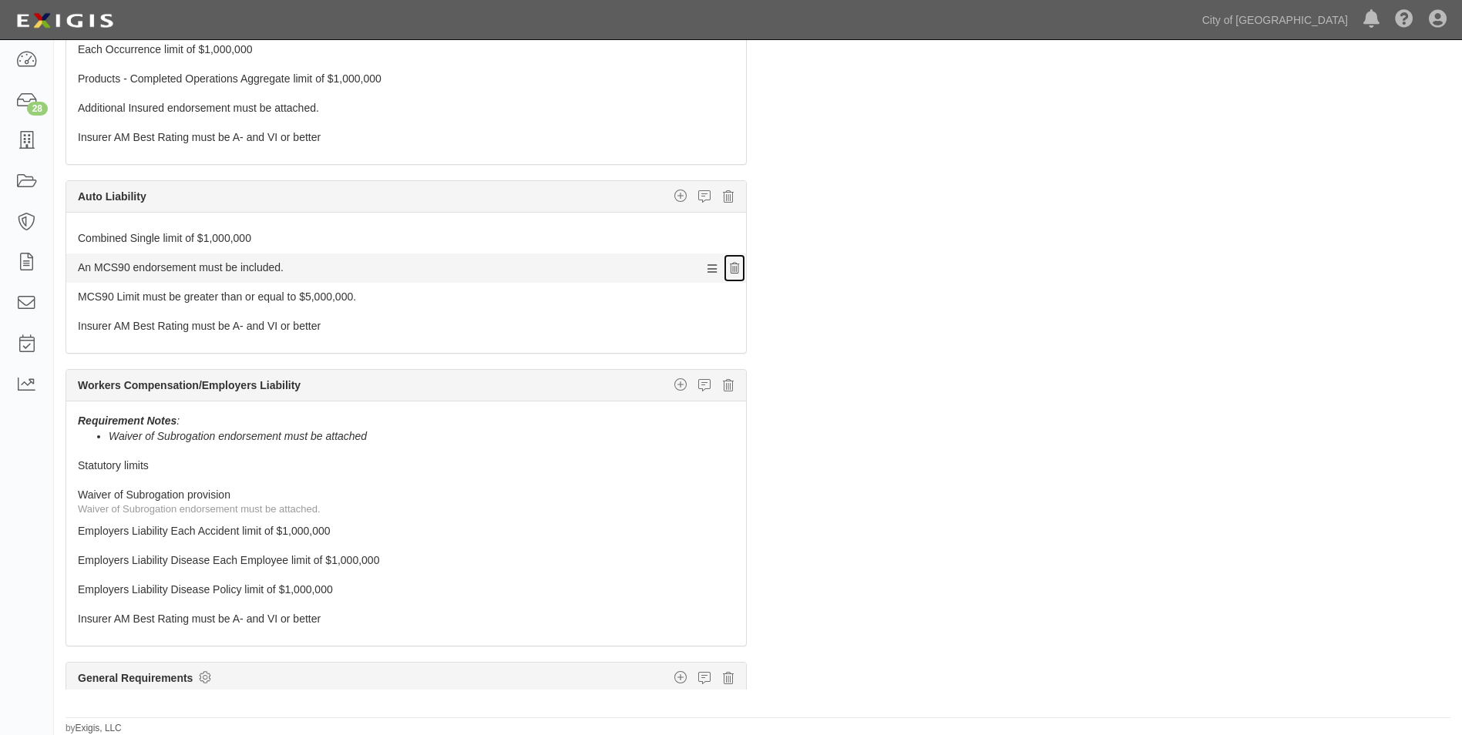
click at [730, 267] on icon at bounding box center [734, 269] width 9 height 11
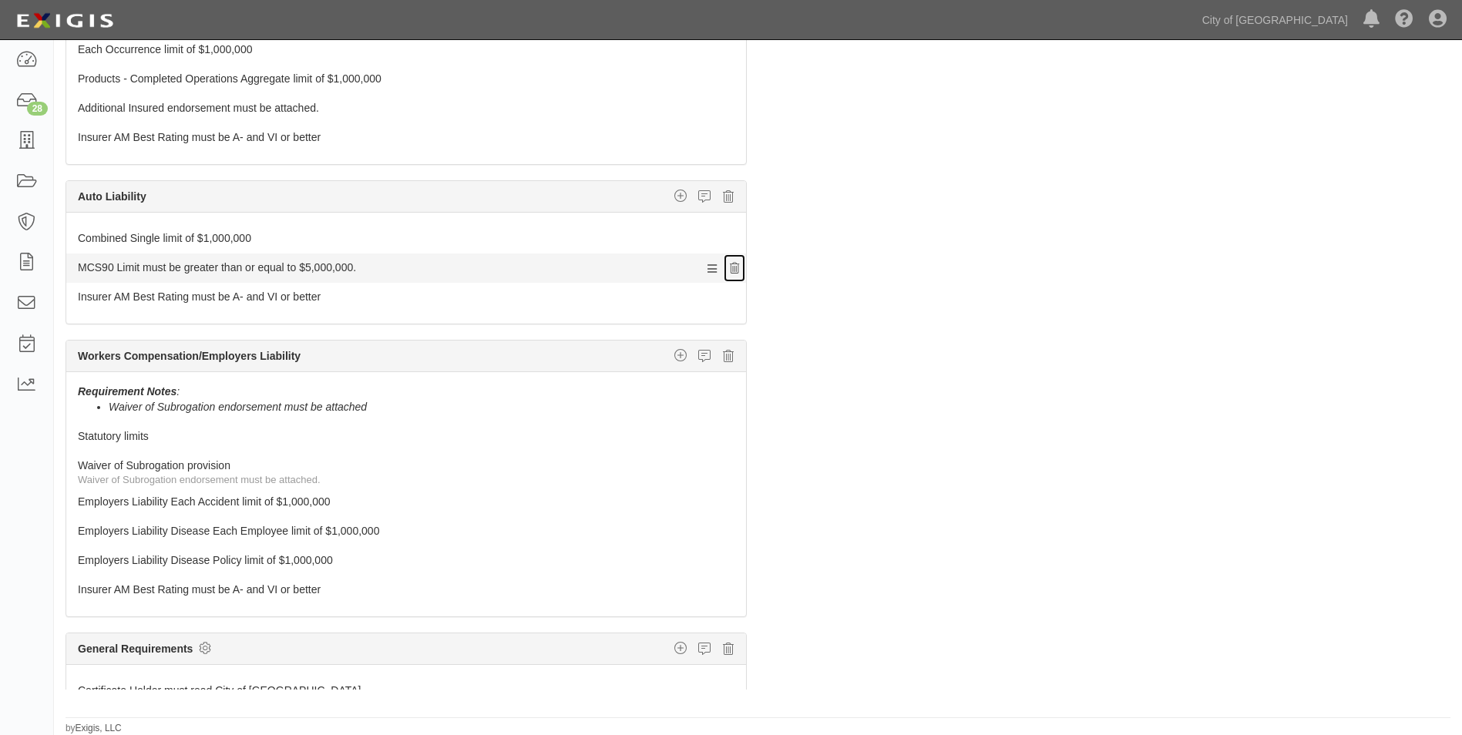
click at [730, 271] on icon at bounding box center [734, 269] width 9 height 11
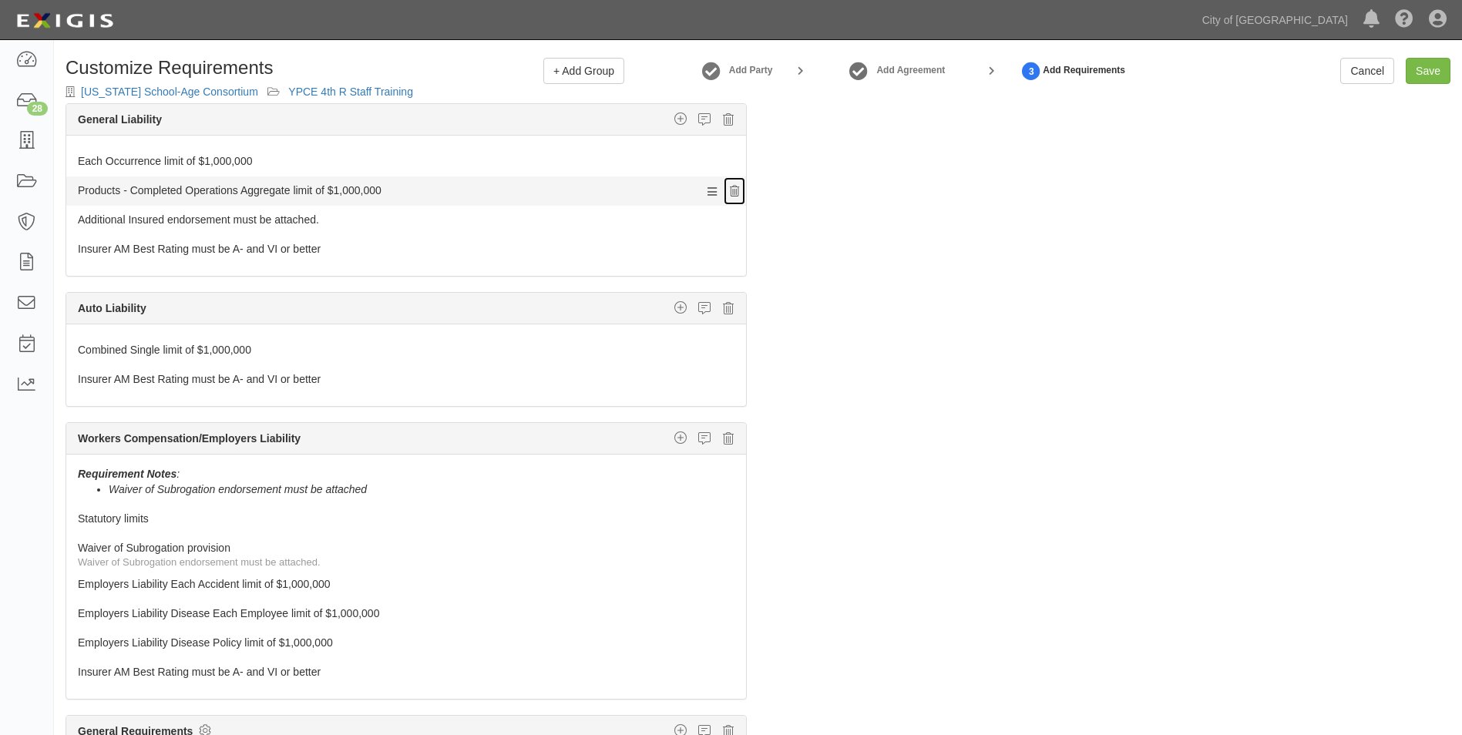
click at [730, 187] on icon at bounding box center [734, 192] width 9 height 11
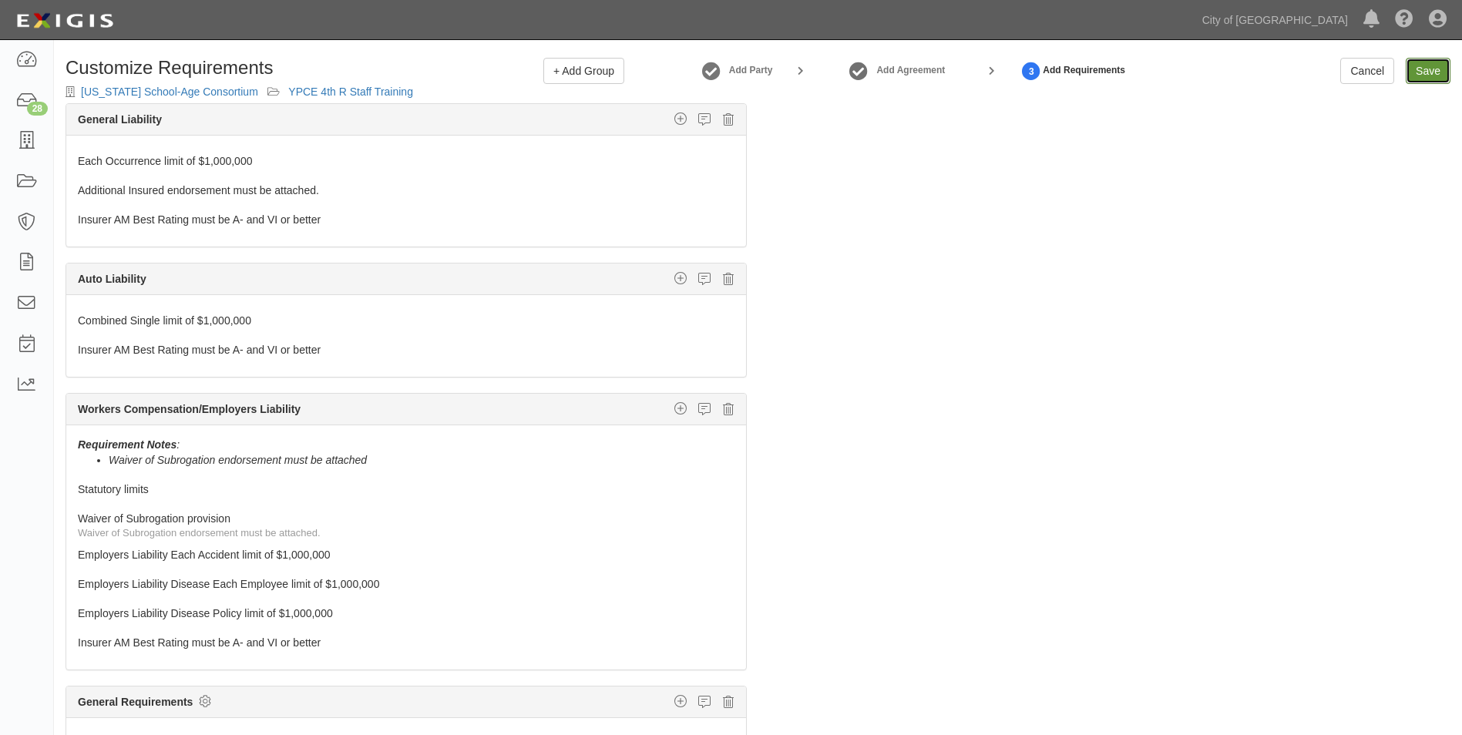
click at [1421, 70] on link "Save" at bounding box center [1428, 71] width 45 height 26
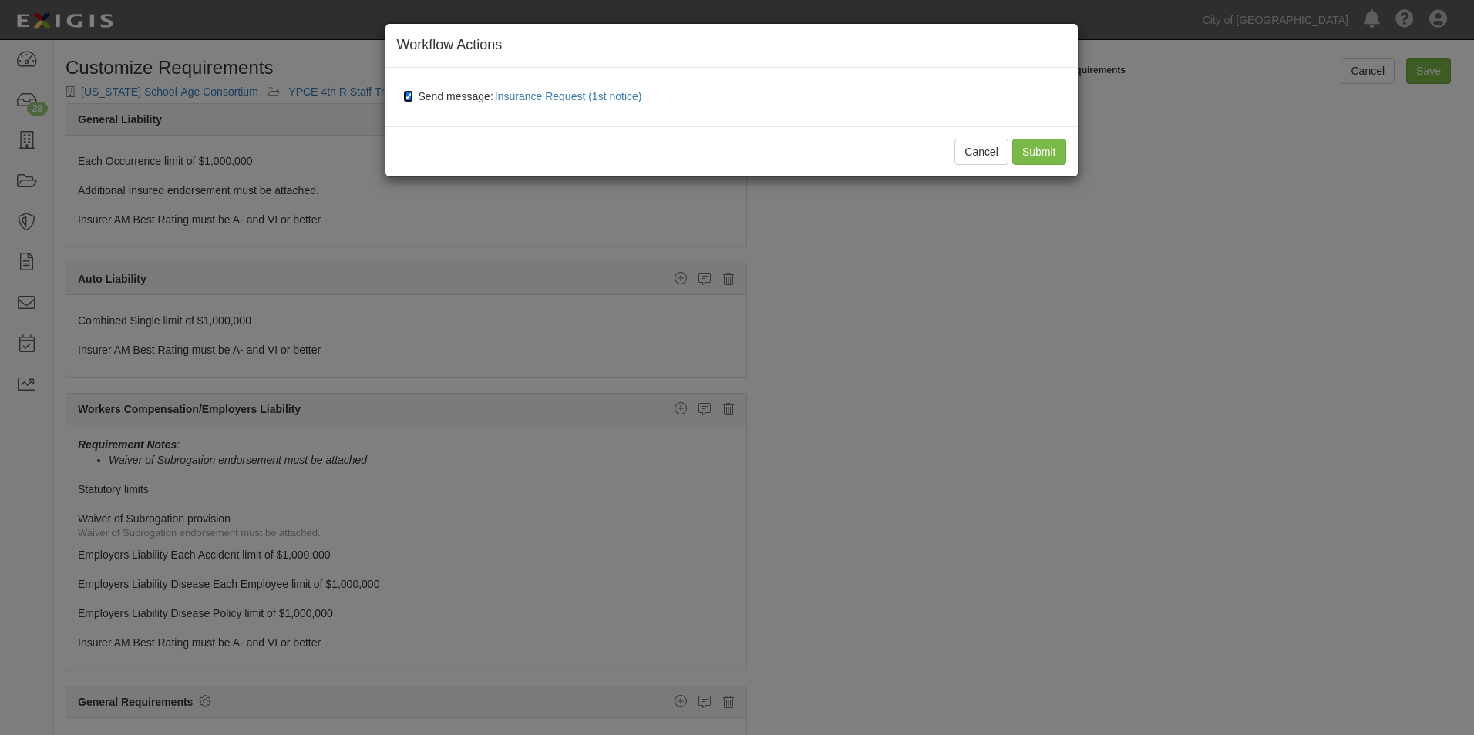
click at [403, 90] on input "Send message: Insurance Request (1st notice)" at bounding box center [408, 96] width 10 height 12
checkbox input "false"
click at [1041, 155] on input "Submit" at bounding box center [1039, 152] width 54 height 26
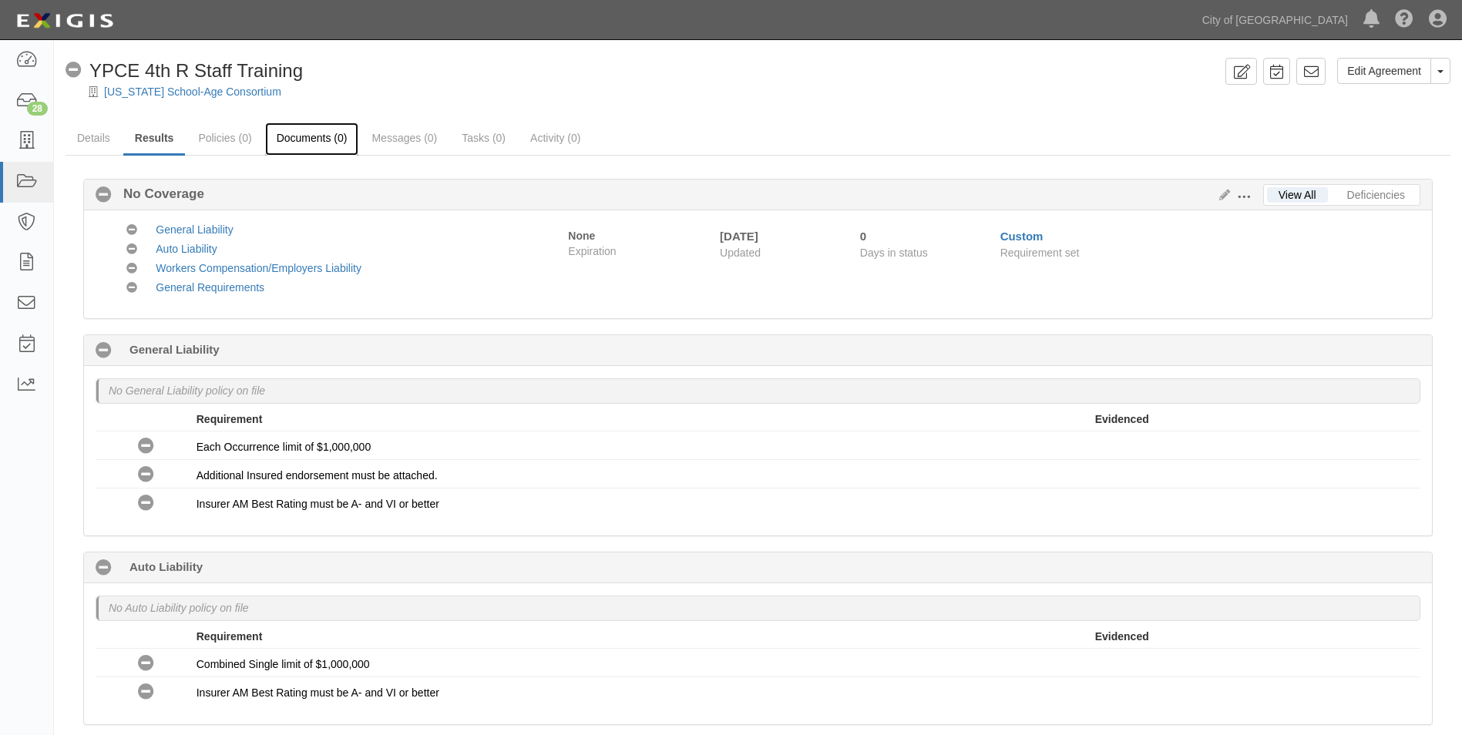
click at [327, 138] on link "Documents (0)" at bounding box center [312, 139] width 94 height 33
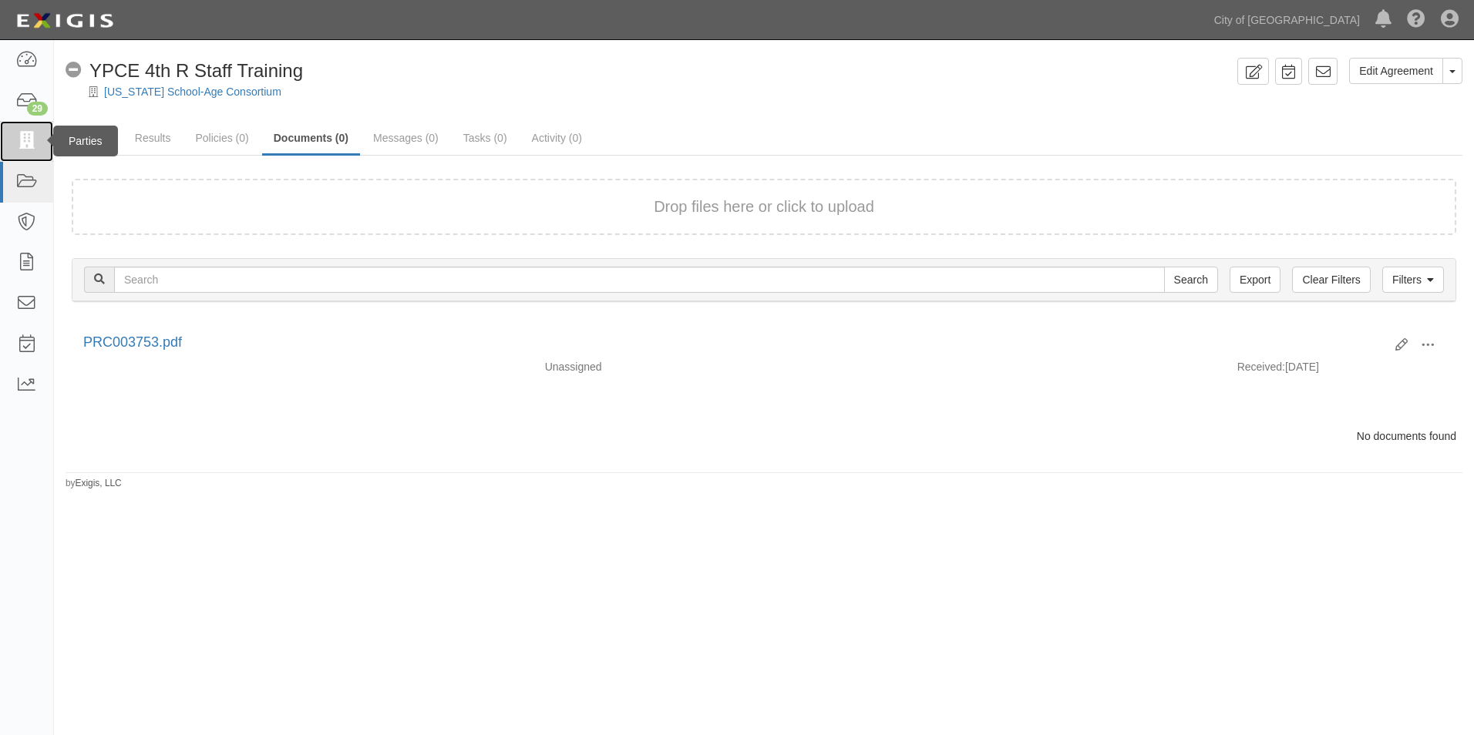
click at [25, 145] on icon at bounding box center [26, 142] width 22 height 18
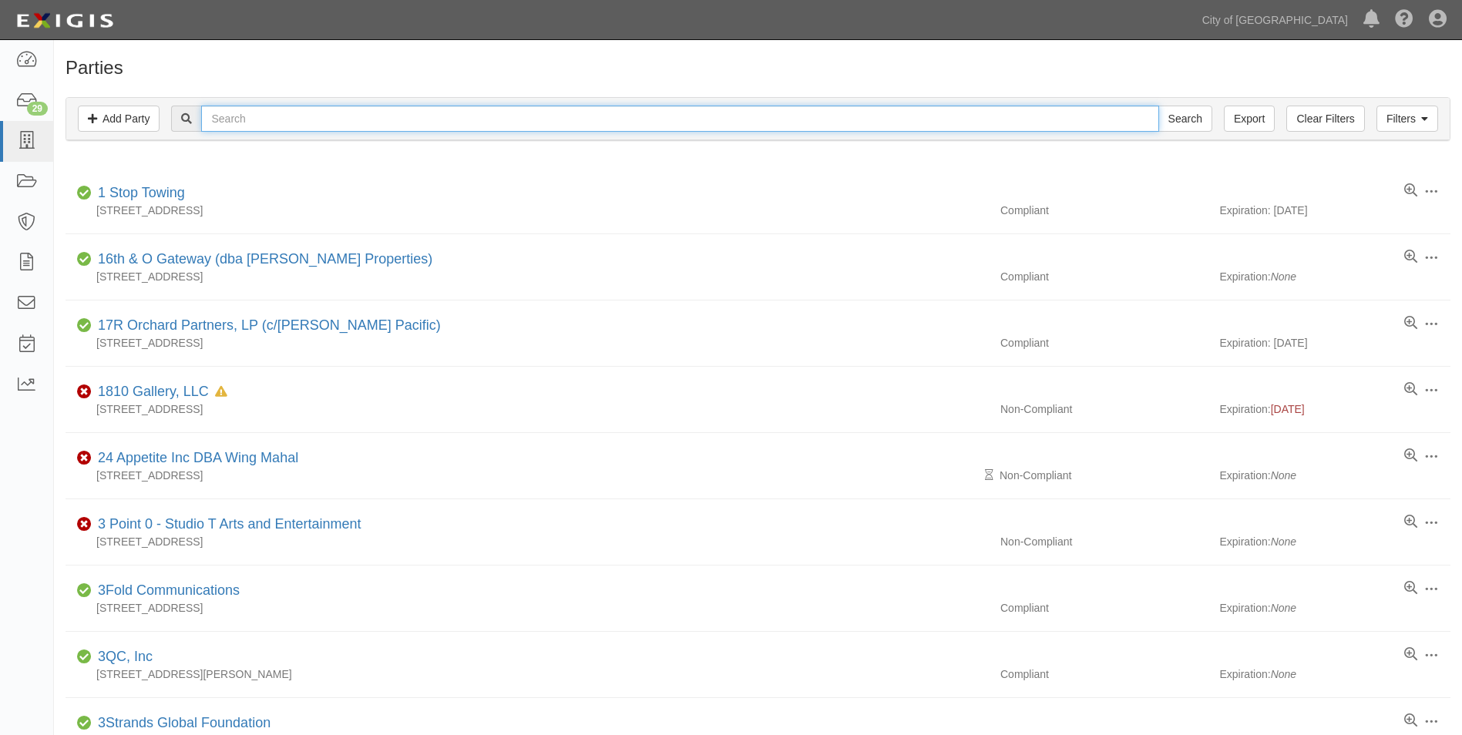
click at [278, 122] on input "text" at bounding box center [679, 119] width 957 height 26
type input "Superior sports"
click at [1159, 106] on input "Search" at bounding box center [1186, 119] width 54 height 26
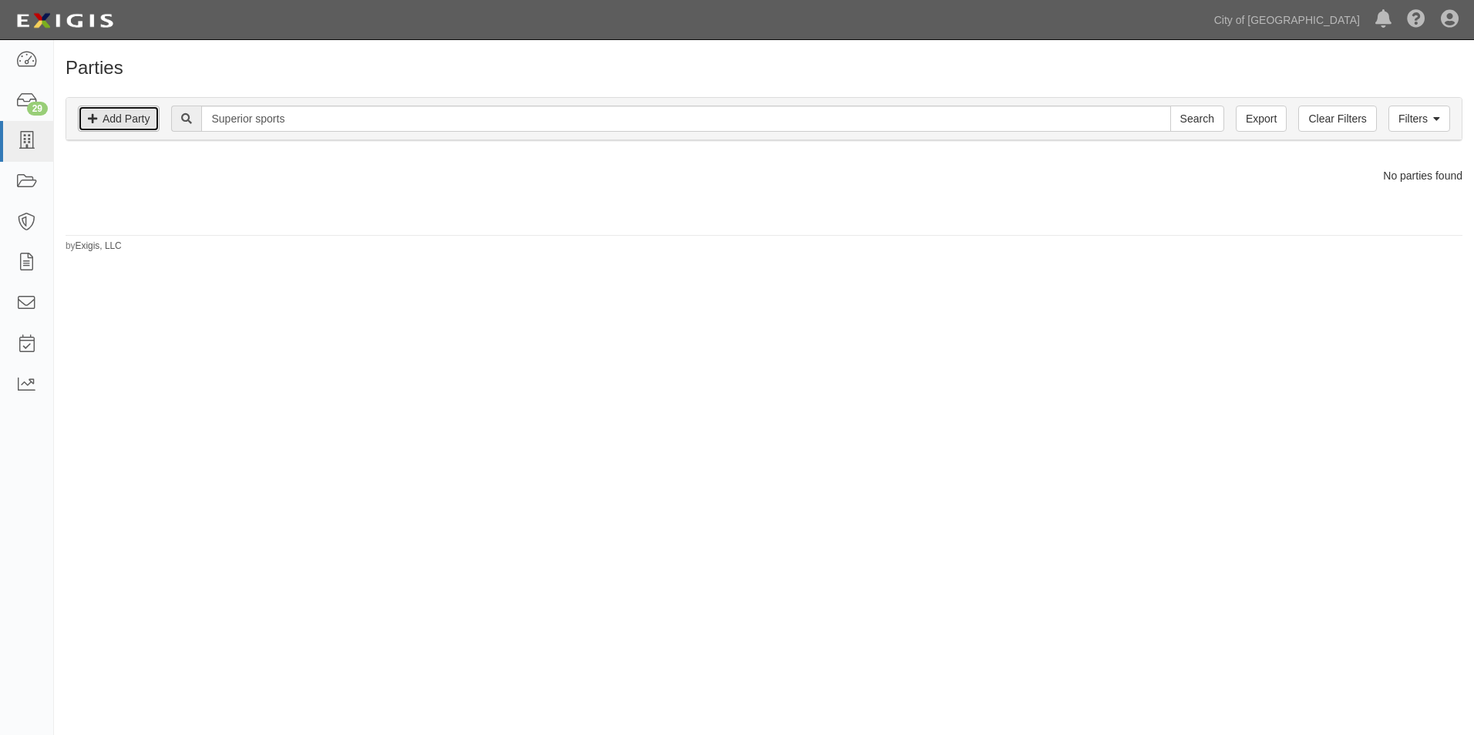
click at [125, 118] on link "Add Party" at bounding box center [119, 119] width 82 height 26
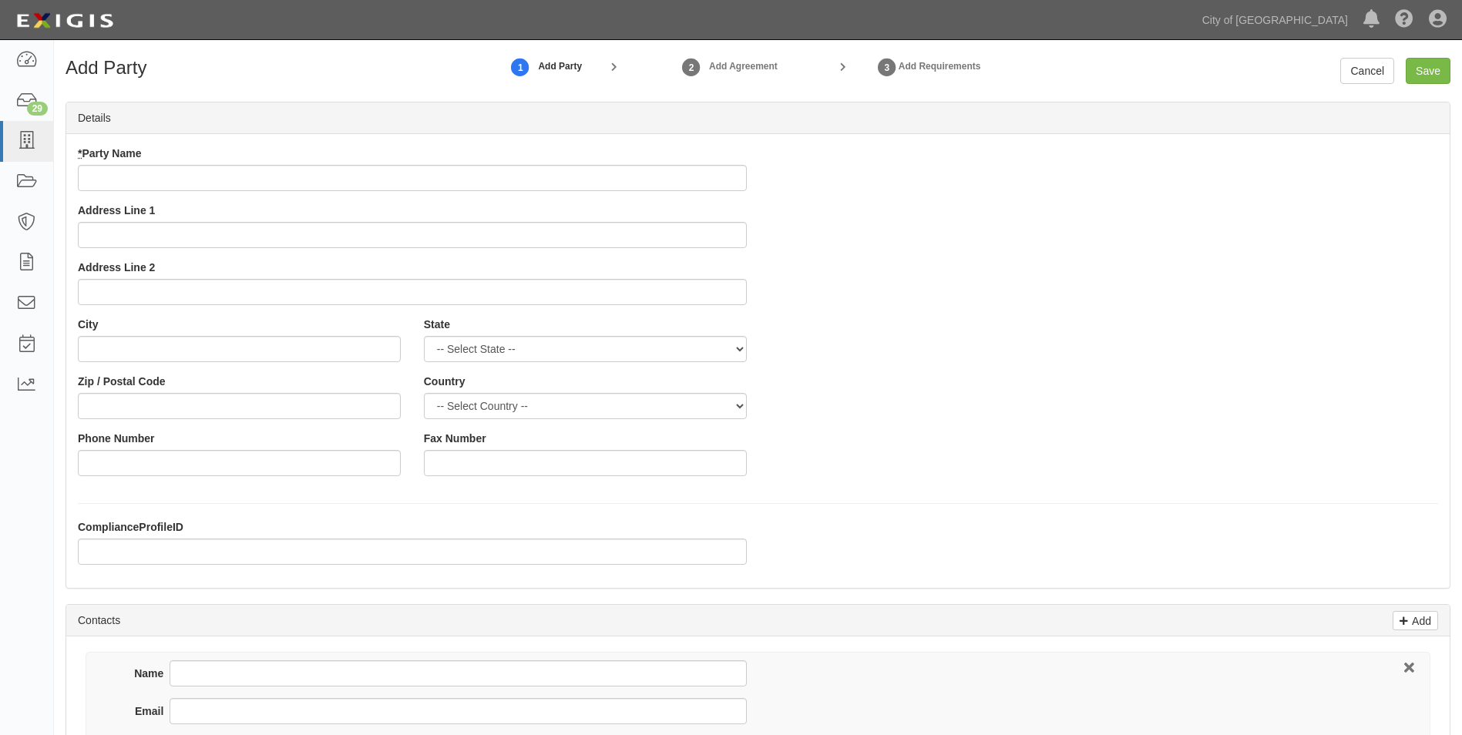
click at [247, 174] on input "* Party Name" at bounding box center [412, 178] width 669 height 26
type input "Superior Sports LLC"
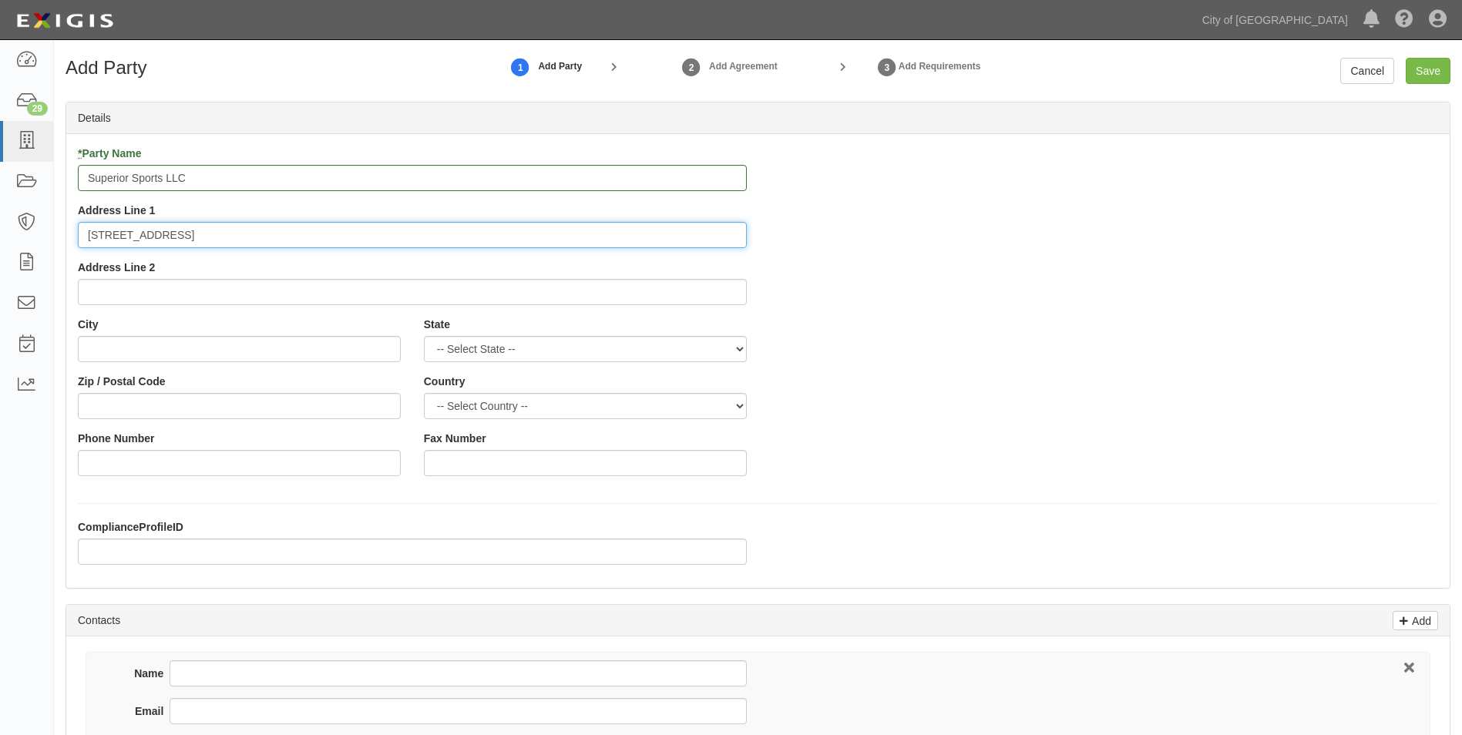
type input "7635 Agate Beach Way"
type input "Antelope"
select select "CA"
type input "95843"
select select "US"
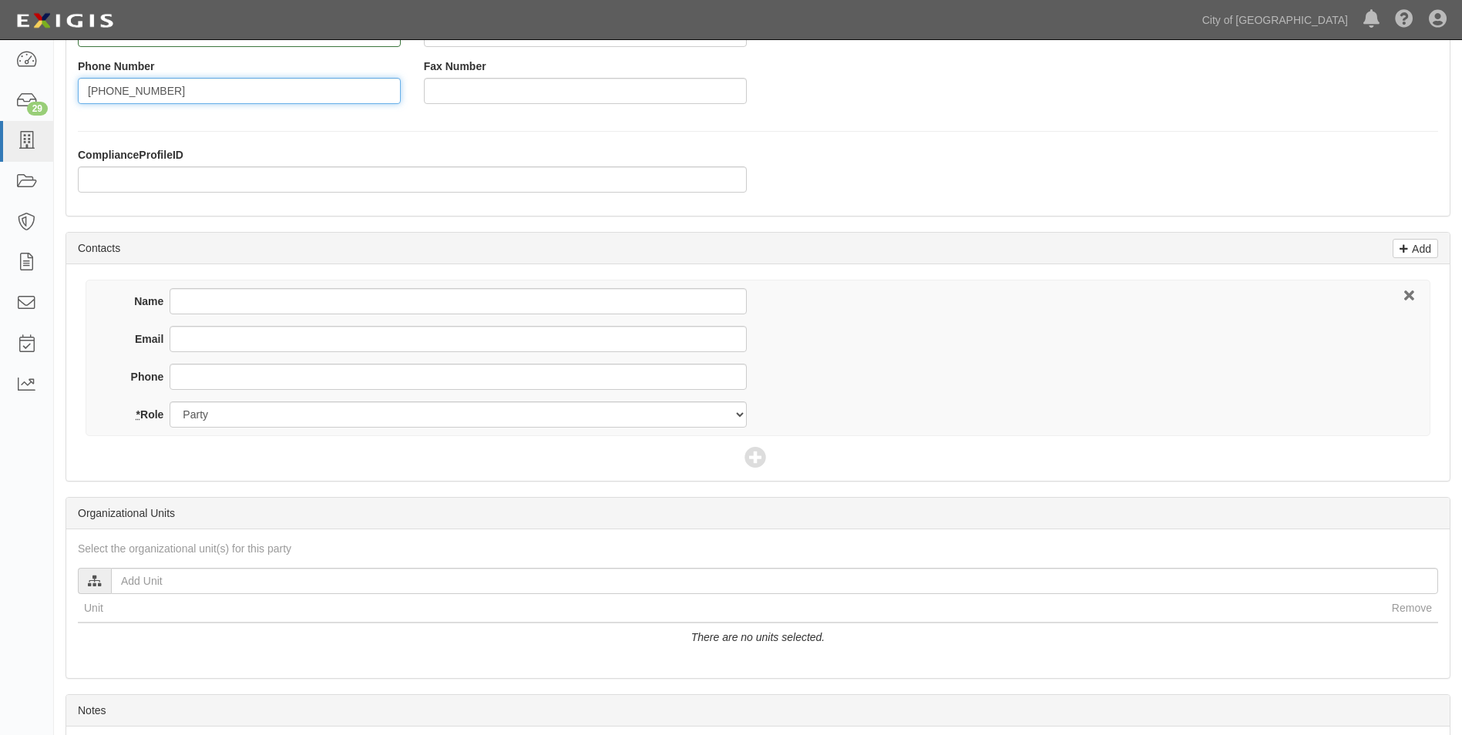
scroll to position [385, 0]
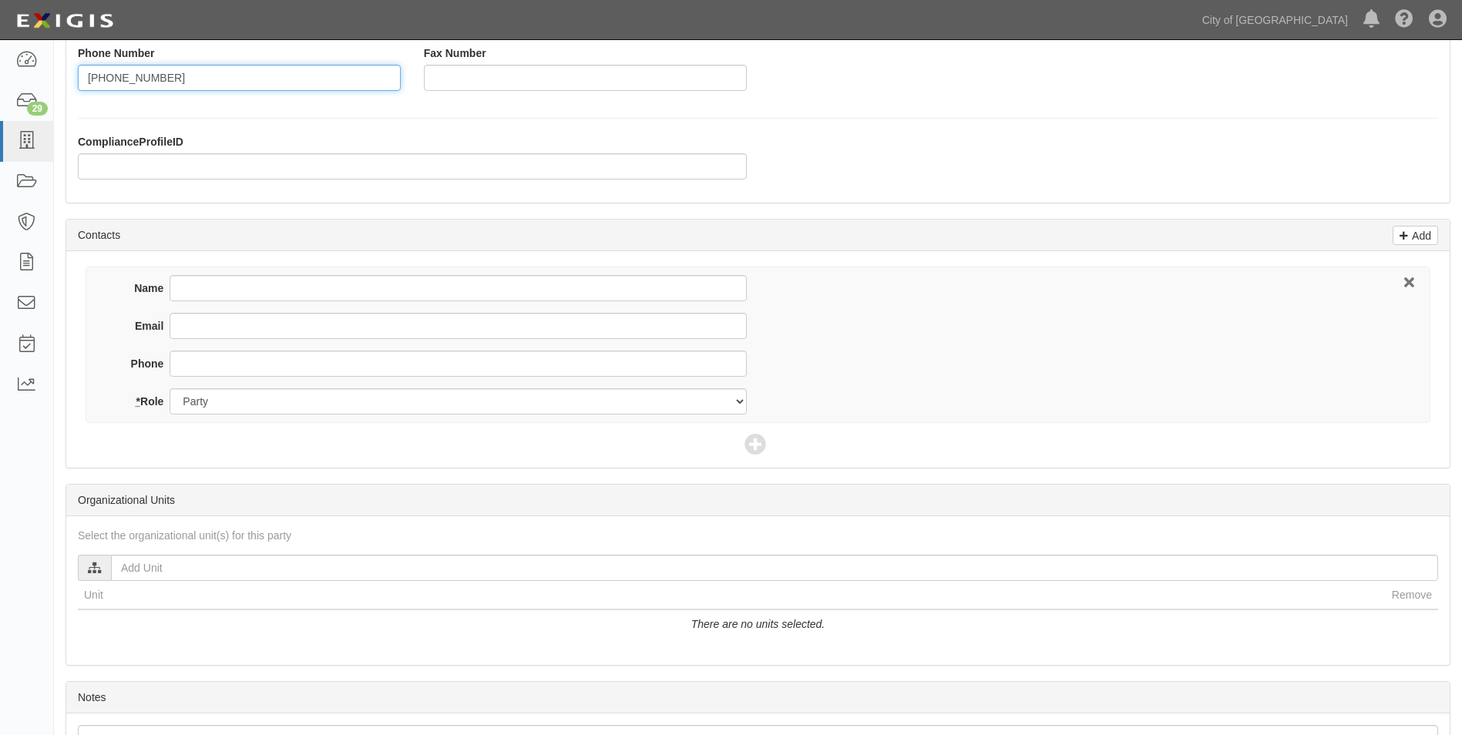
type input "916-595-0997"
click at [241, 279] on input "Name" at bounding box center [458, 288] width 577 height 26
click at [207, 290] on input "Name" at bounding box center [458, 288] width 577 height 26
type input "Ala Tayeh"
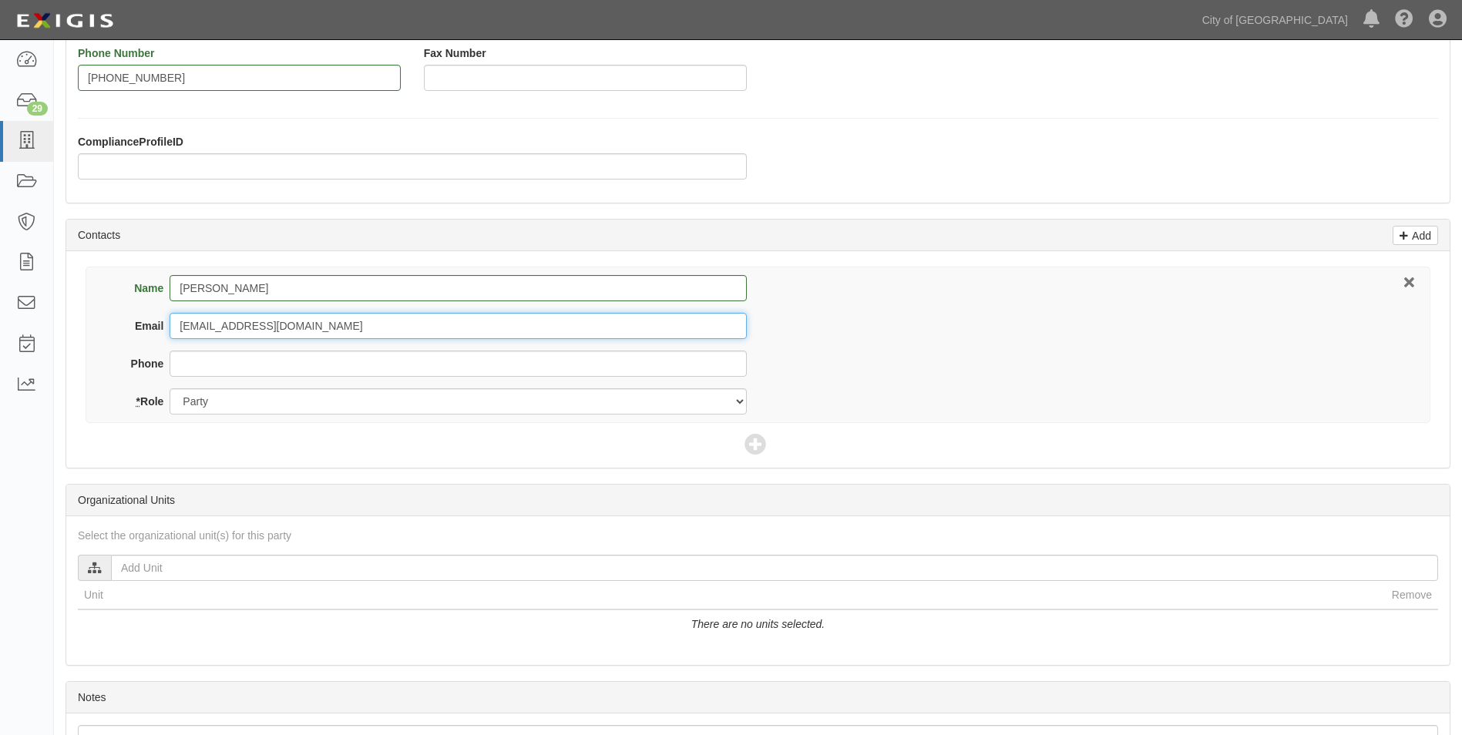
type input "Coacht@amazingathletes.com"
type input "916-595-0997"
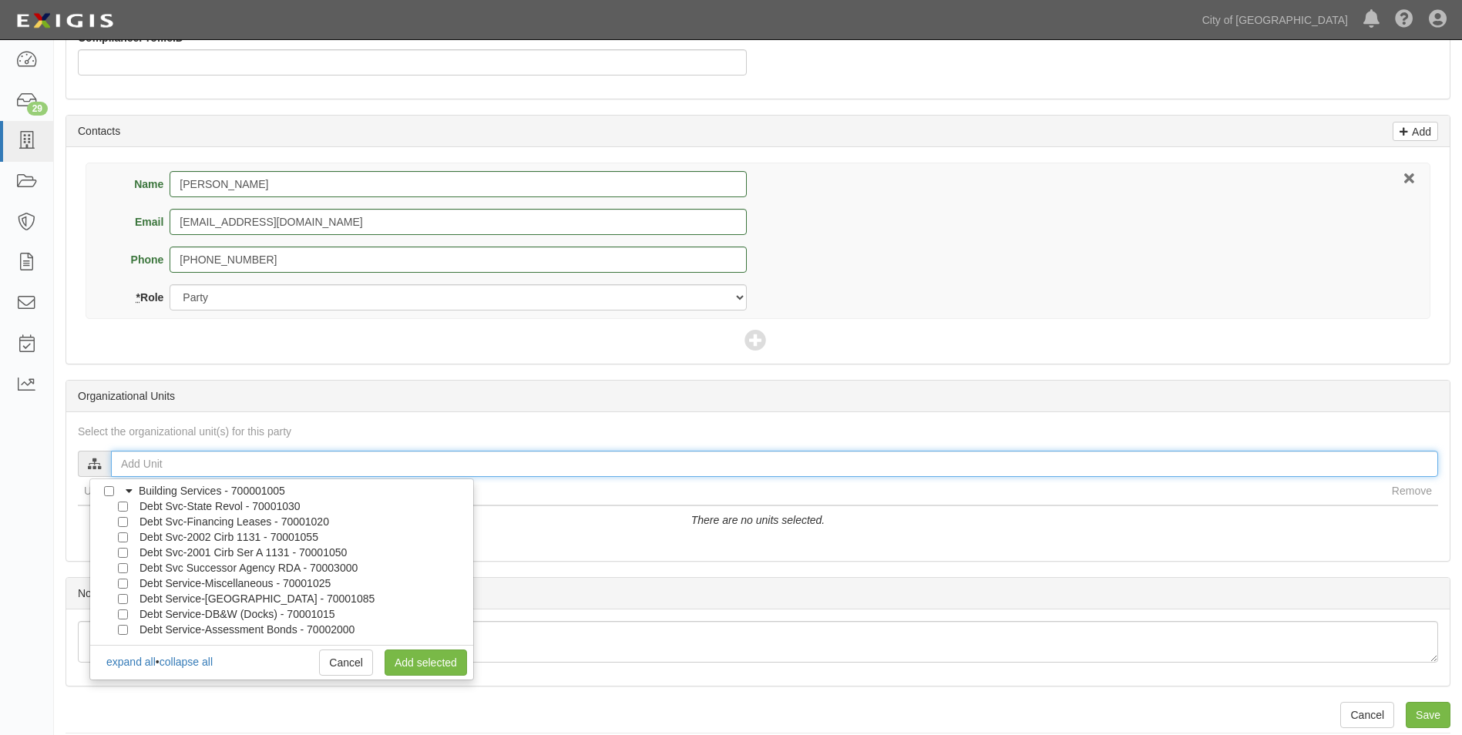
scroll to position [505, 0]
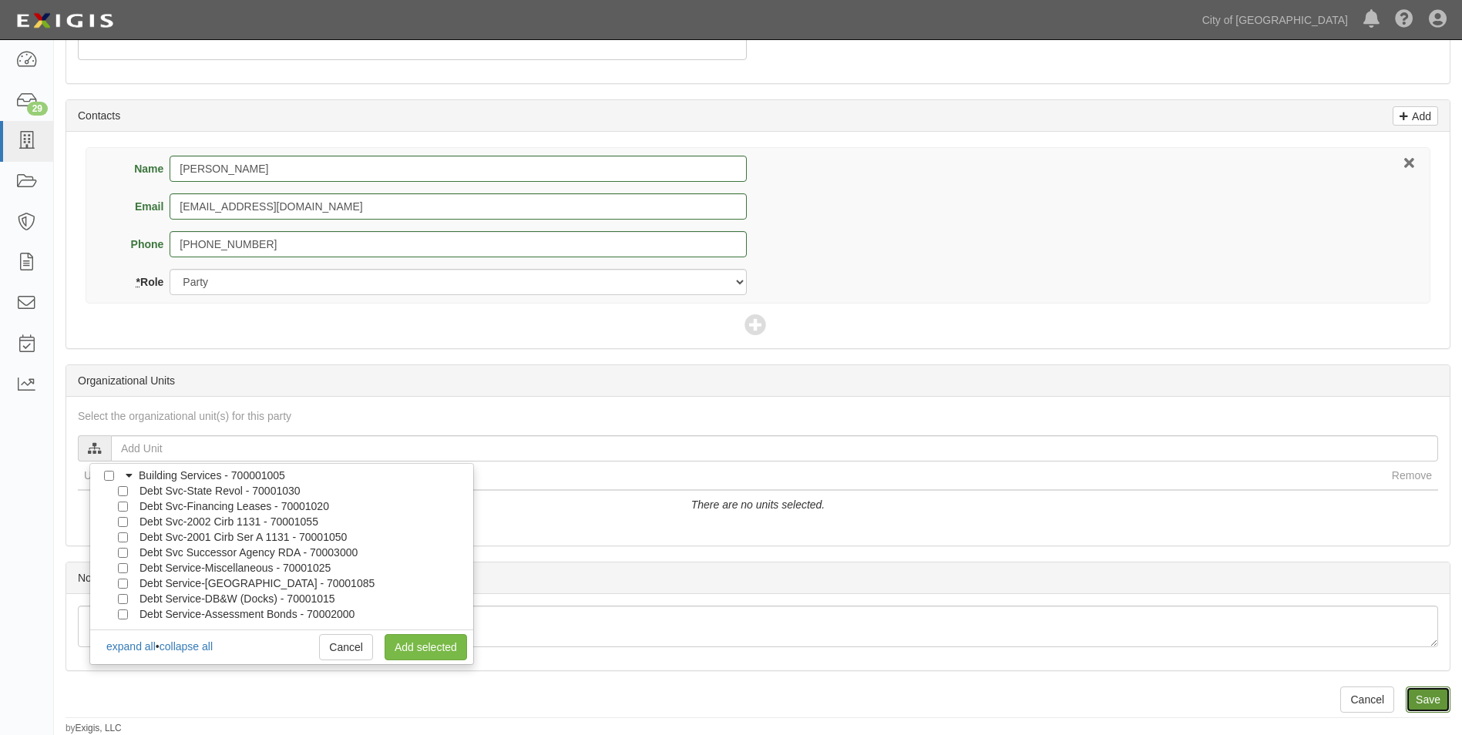
click at [1432, 700] on input "Save" at bounding box center [1428, 700] width 45 height 26
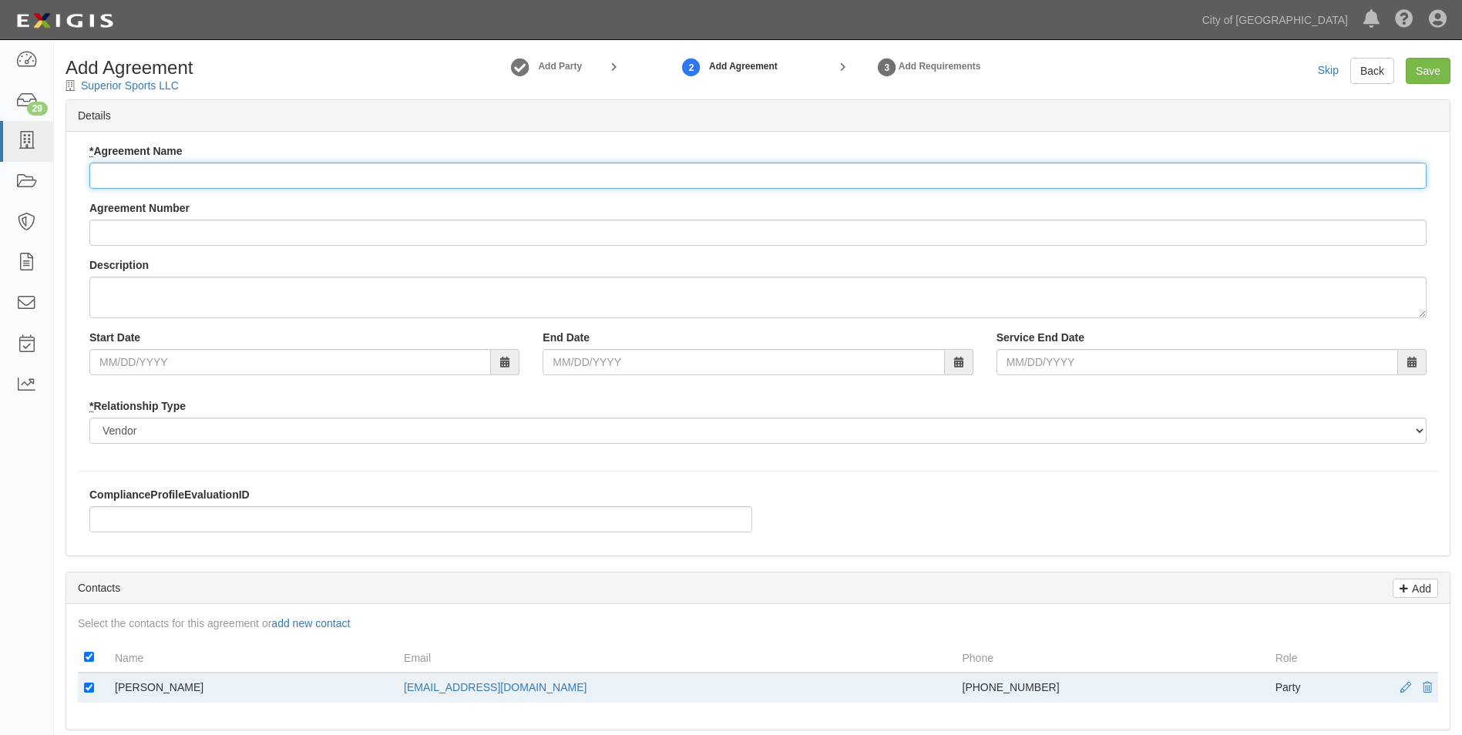
click at [163, 188] on input "* Agreement Name" at bounding box center [757, 176] width 1337 height 26
type input "After-school Enrichment Program - [PERSON_NAME] 4th R"
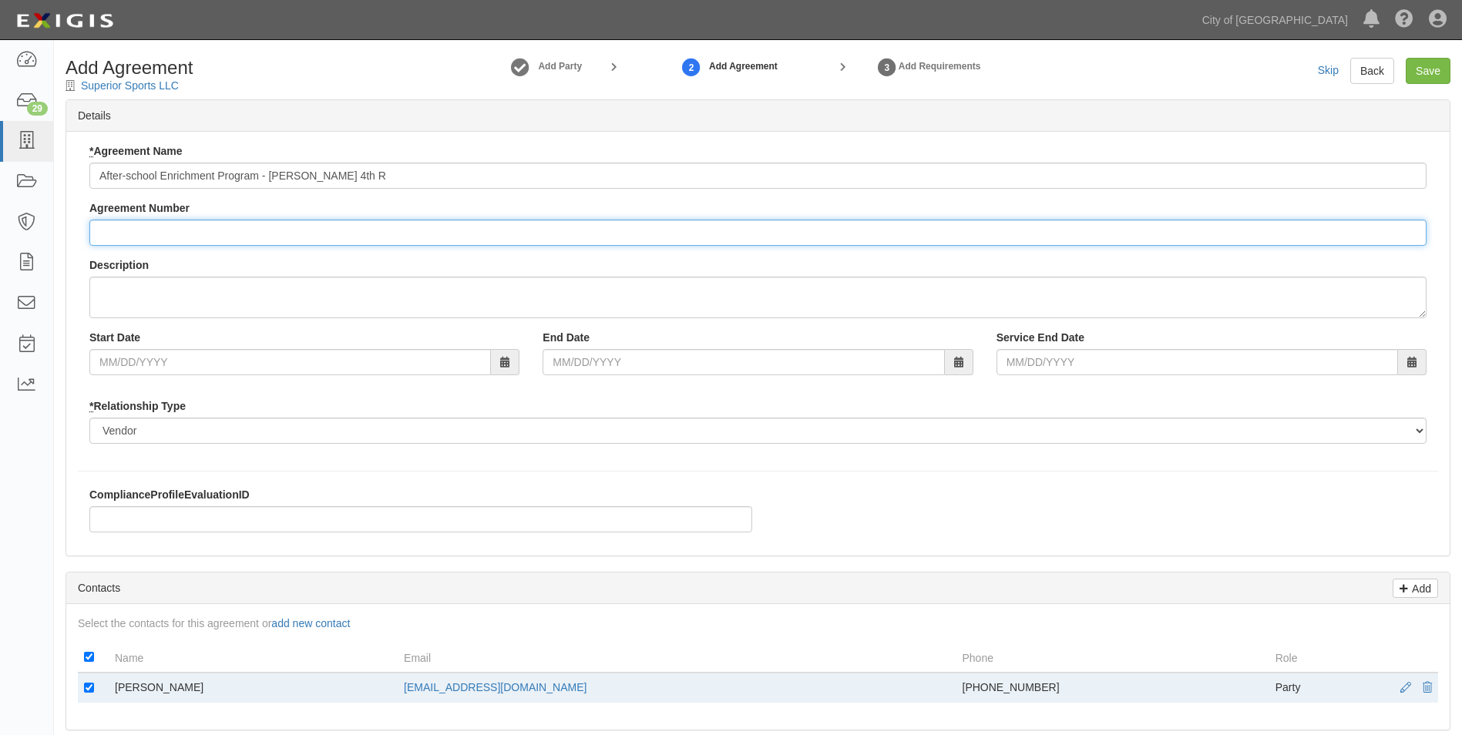
click at [147, 231] on input "Agreement Number" at bounding box center [757, 233] width 1337 height 26
type input "PRC0003745"
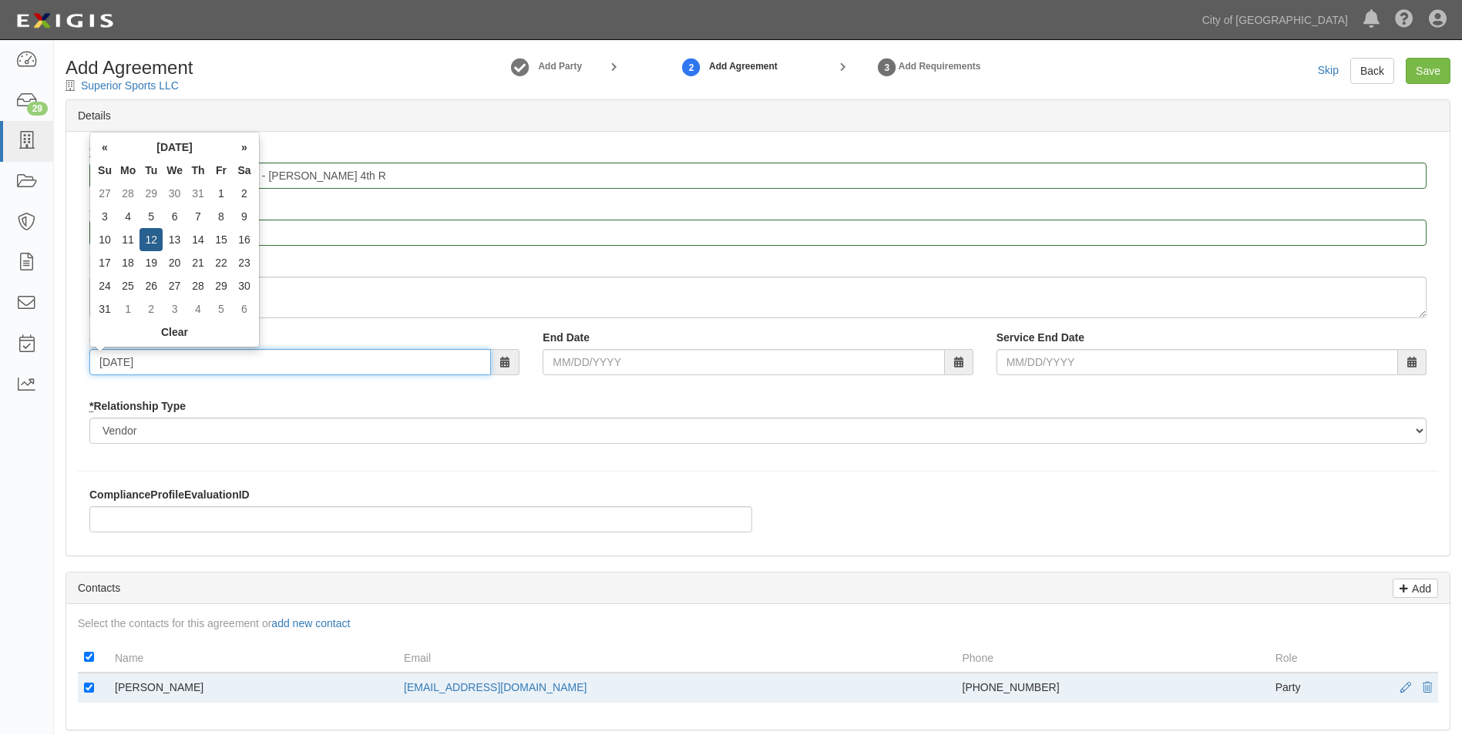
type input "08/12/2025"
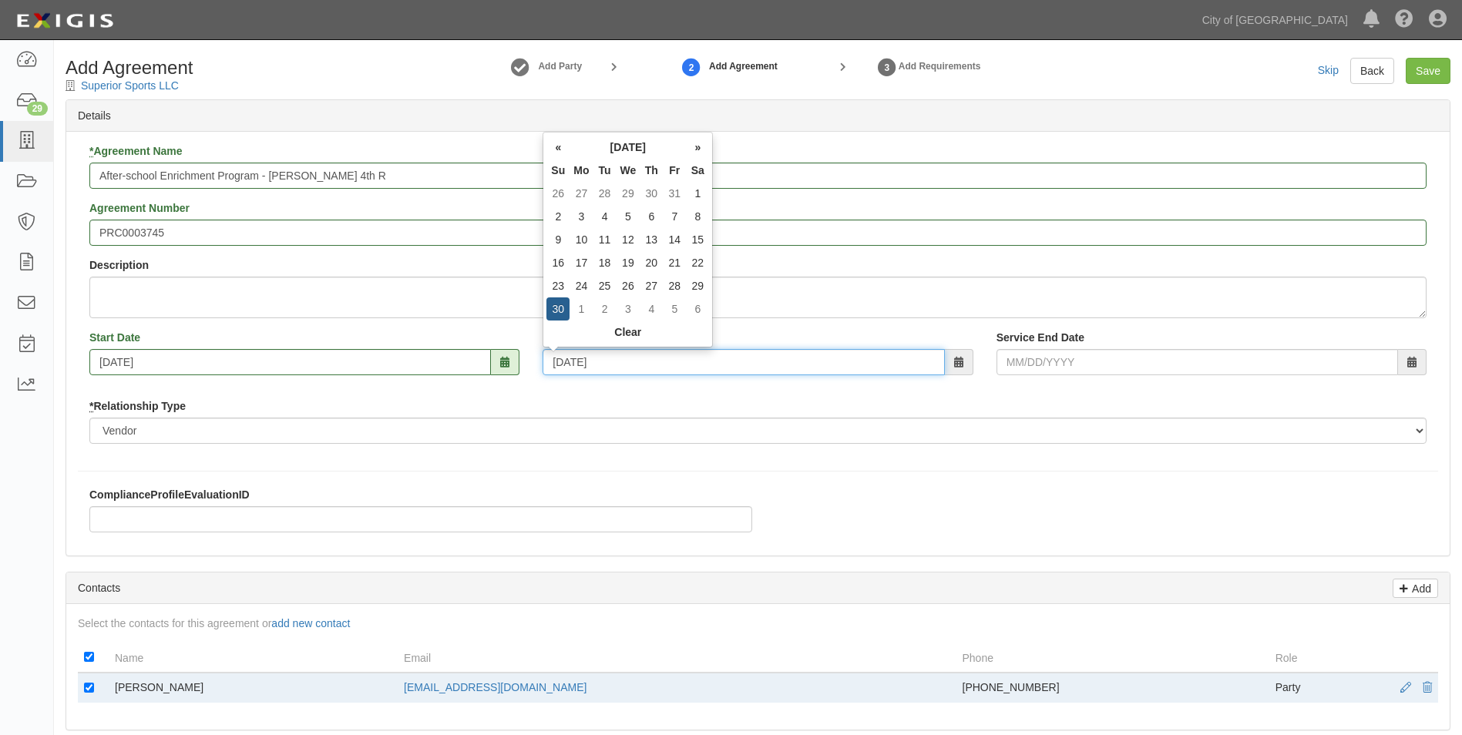
type input "11/30/2025"
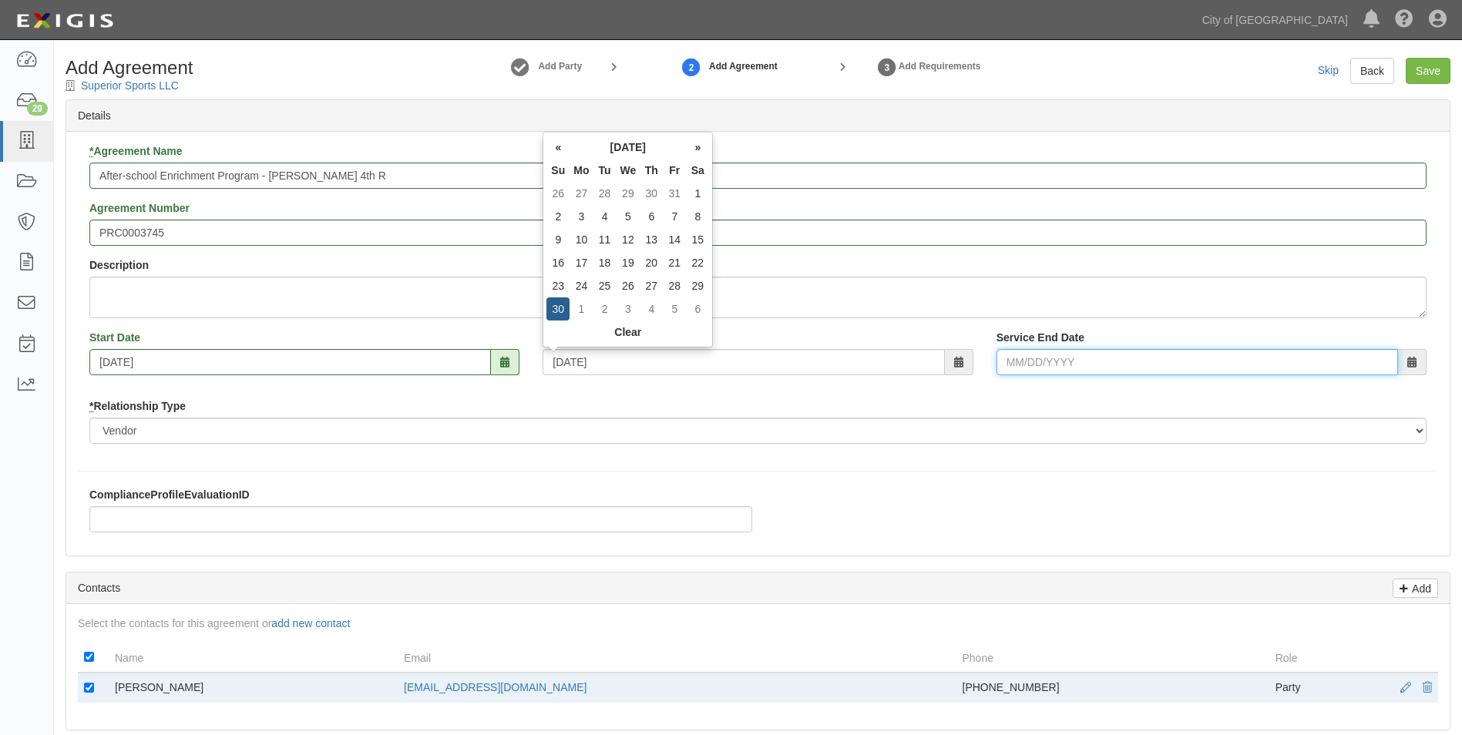
type input "11/30/2025"
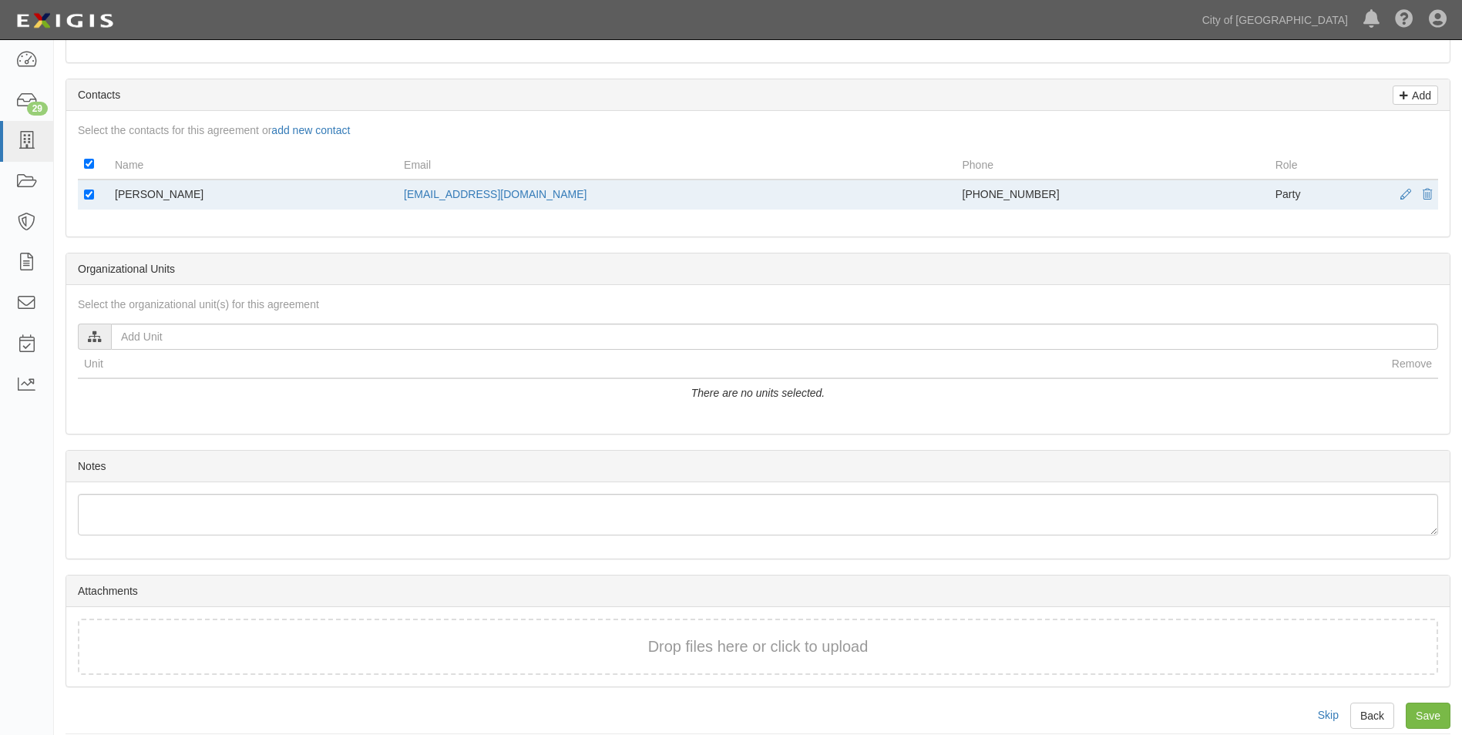
scroll to position [510, 0]
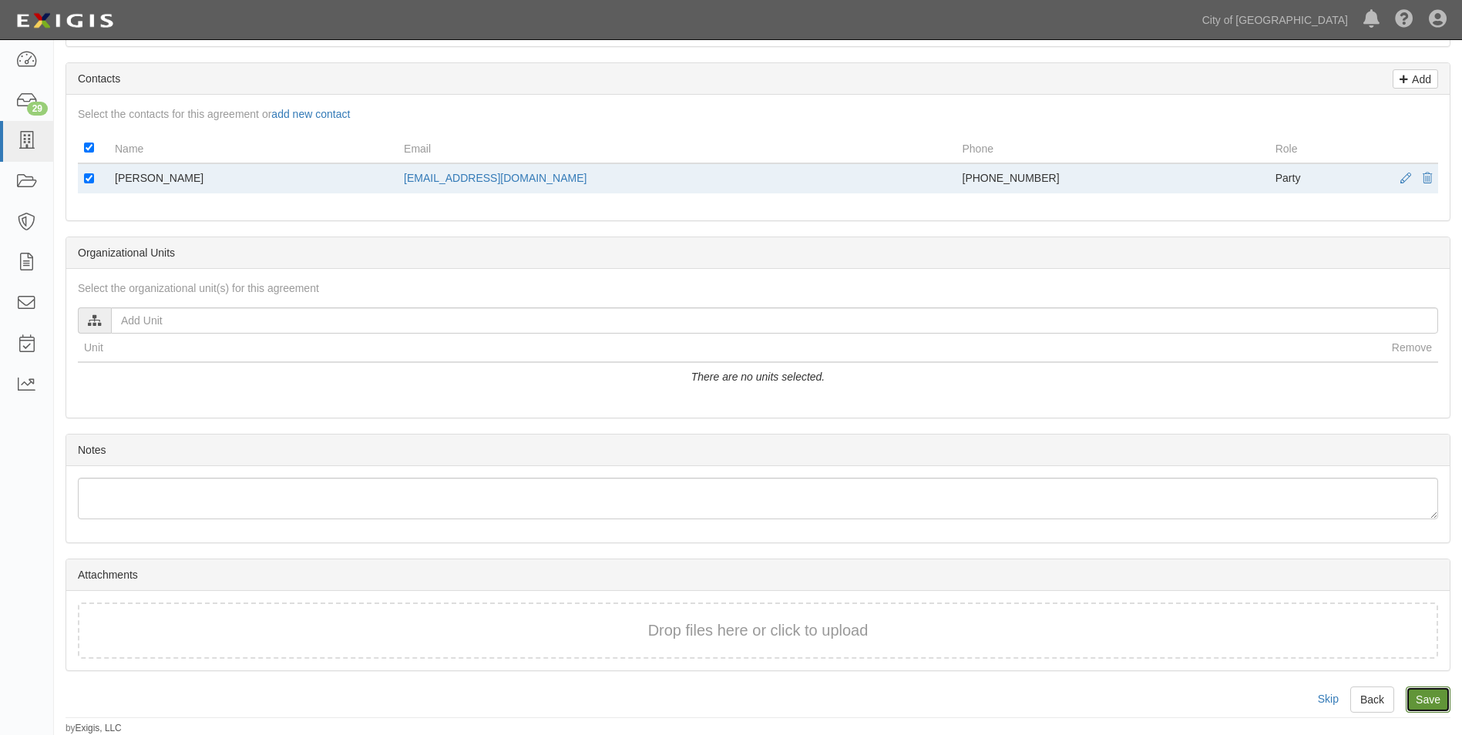
click at [1428, 703] on input "Save" at bounding box center [1428, 700] width 45 height 26
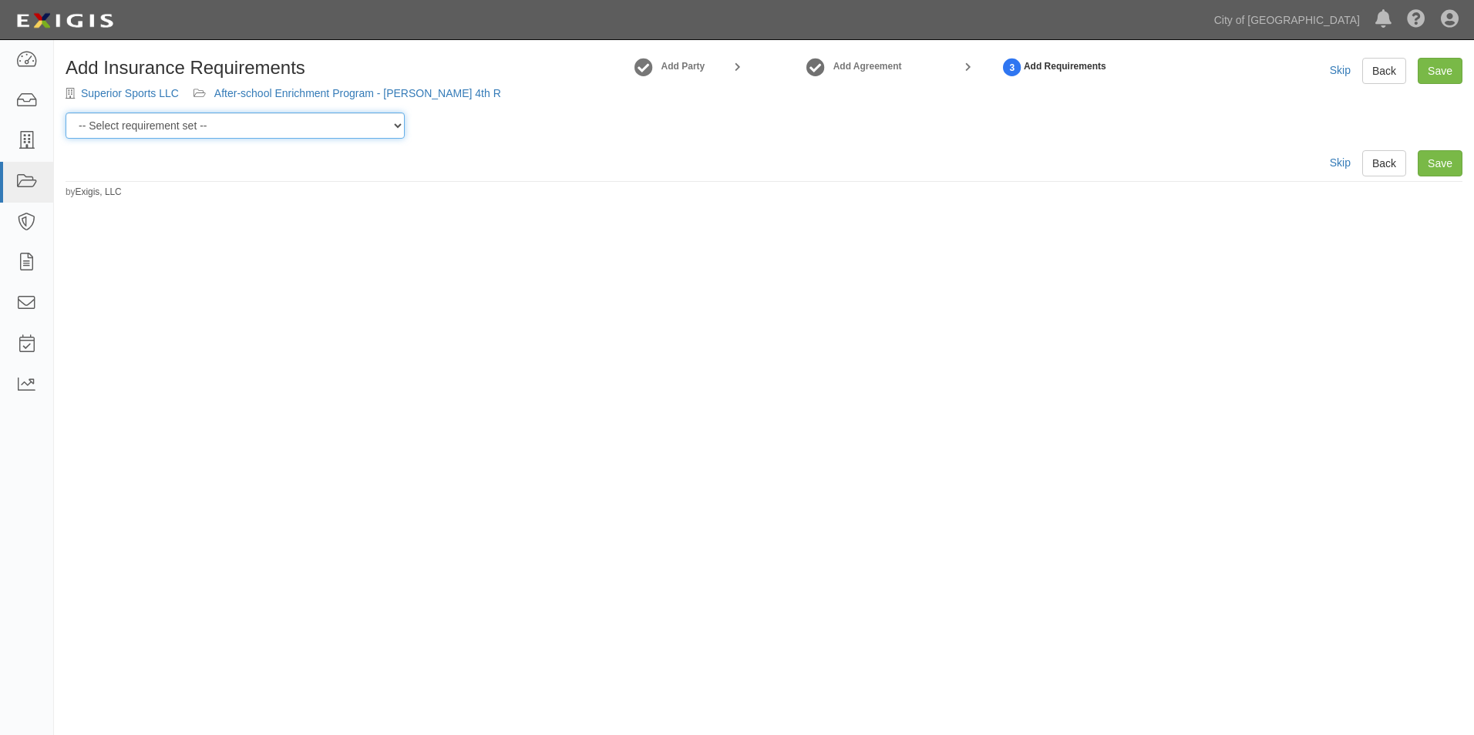
click at [341, 126] on select "-- Select requirement set -- Construction + Pollution Contract Type 0 - Standar…" at bounding box center [235, 126] width 339 height 26
select select "40106"
click at [66, 113] on select "-- Select requirement set -- Construction + Pollution Contract Type 0 - Standar…" at bounding box center [235, 126] width 339 height 26
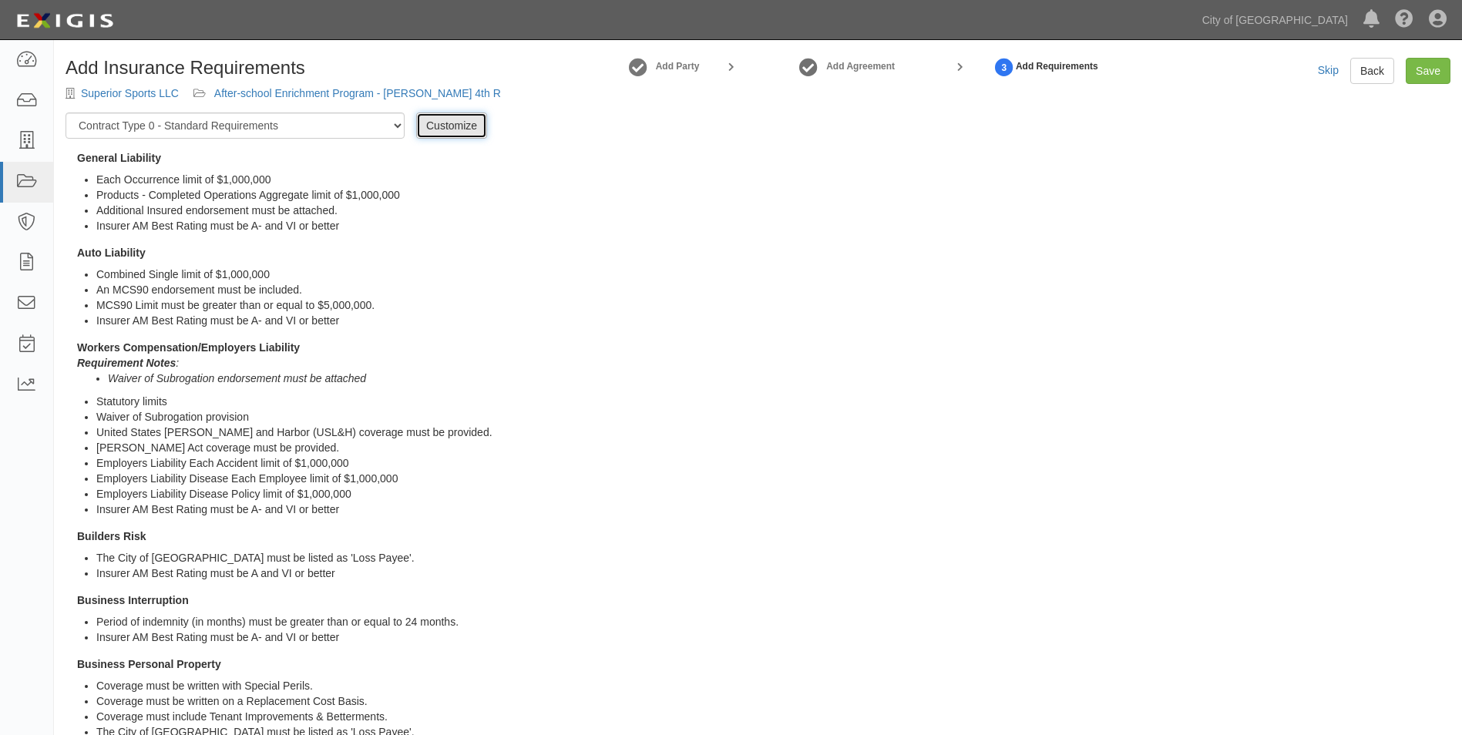
click at [449, 119] on link "Customize" at bounding box center [451, 126] width 71 height 26
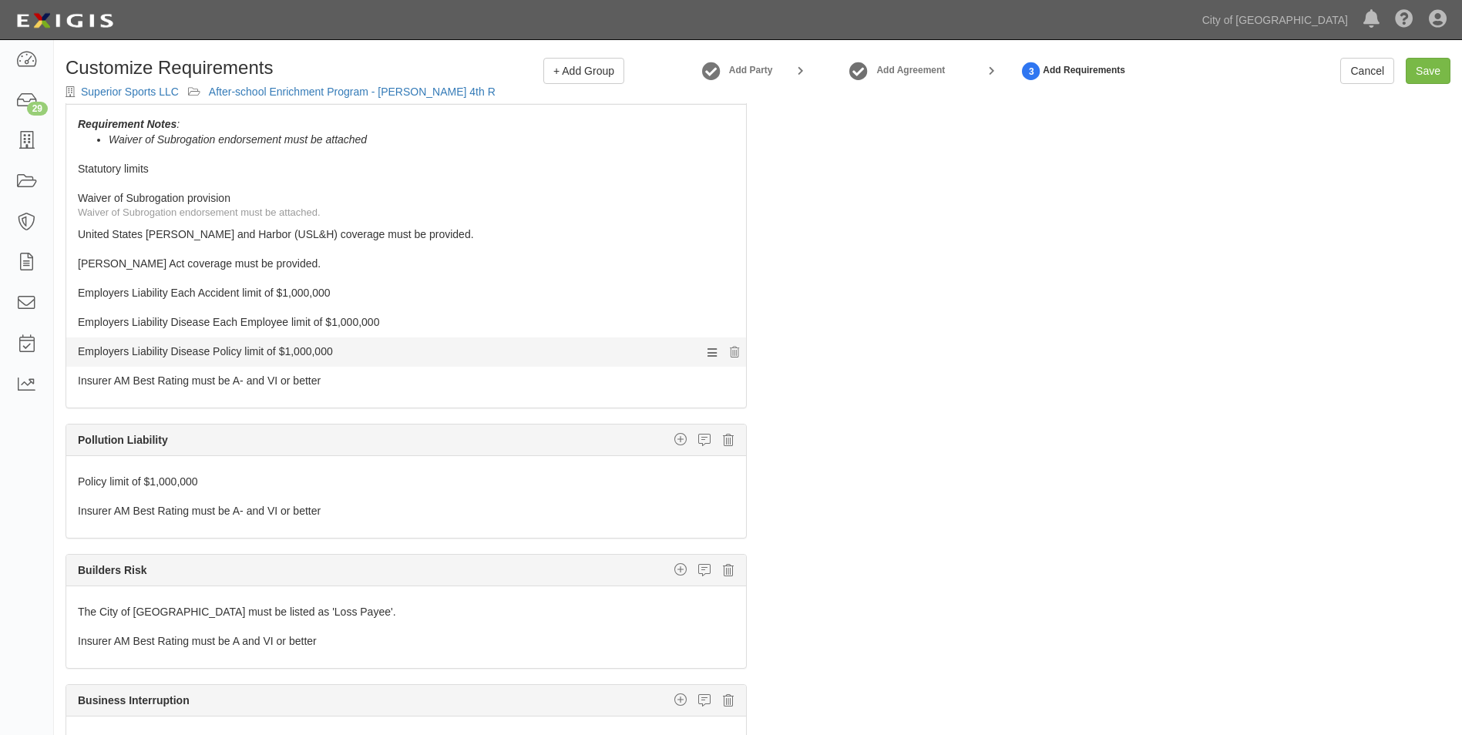
scroll to position [463, 0]
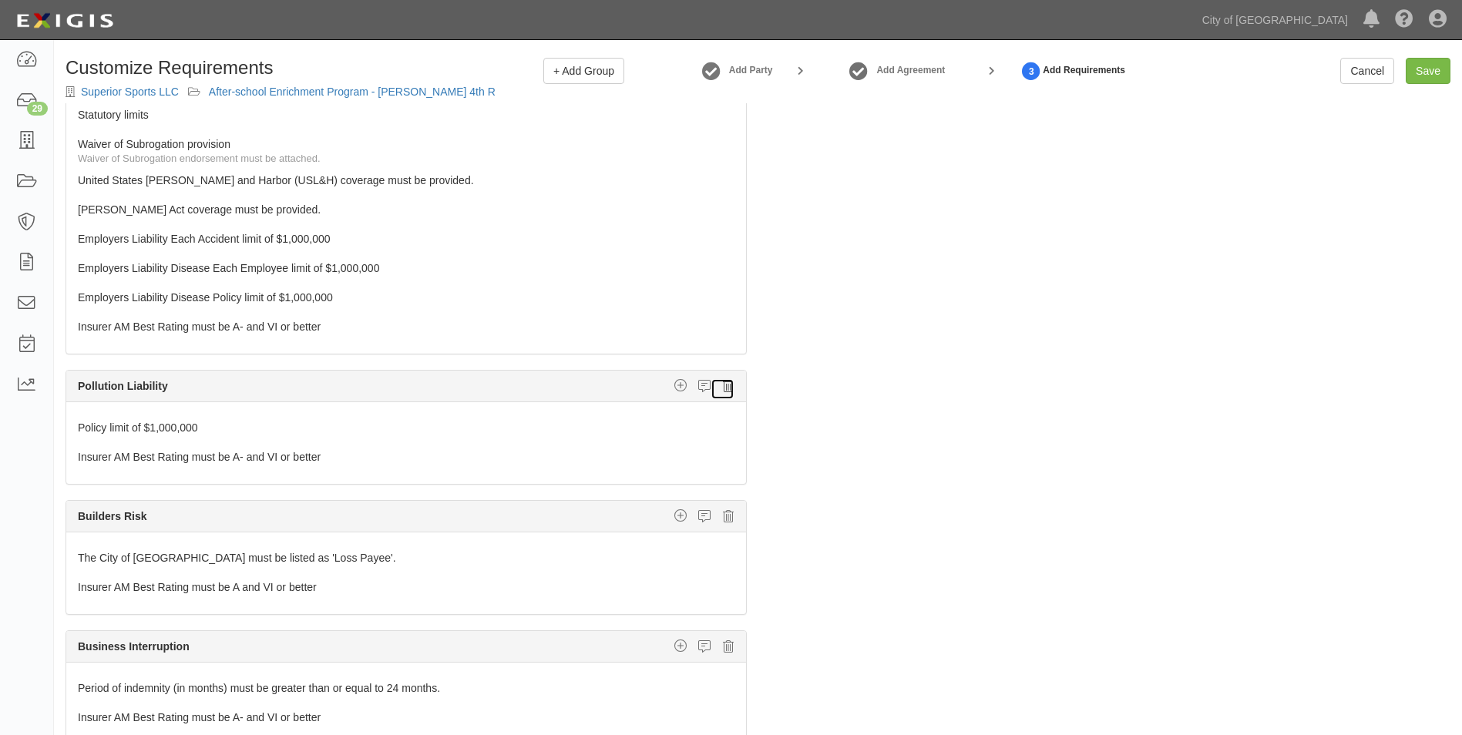
click at [723, 390] on icon at bounding box center [728, 386] width 11 height 14
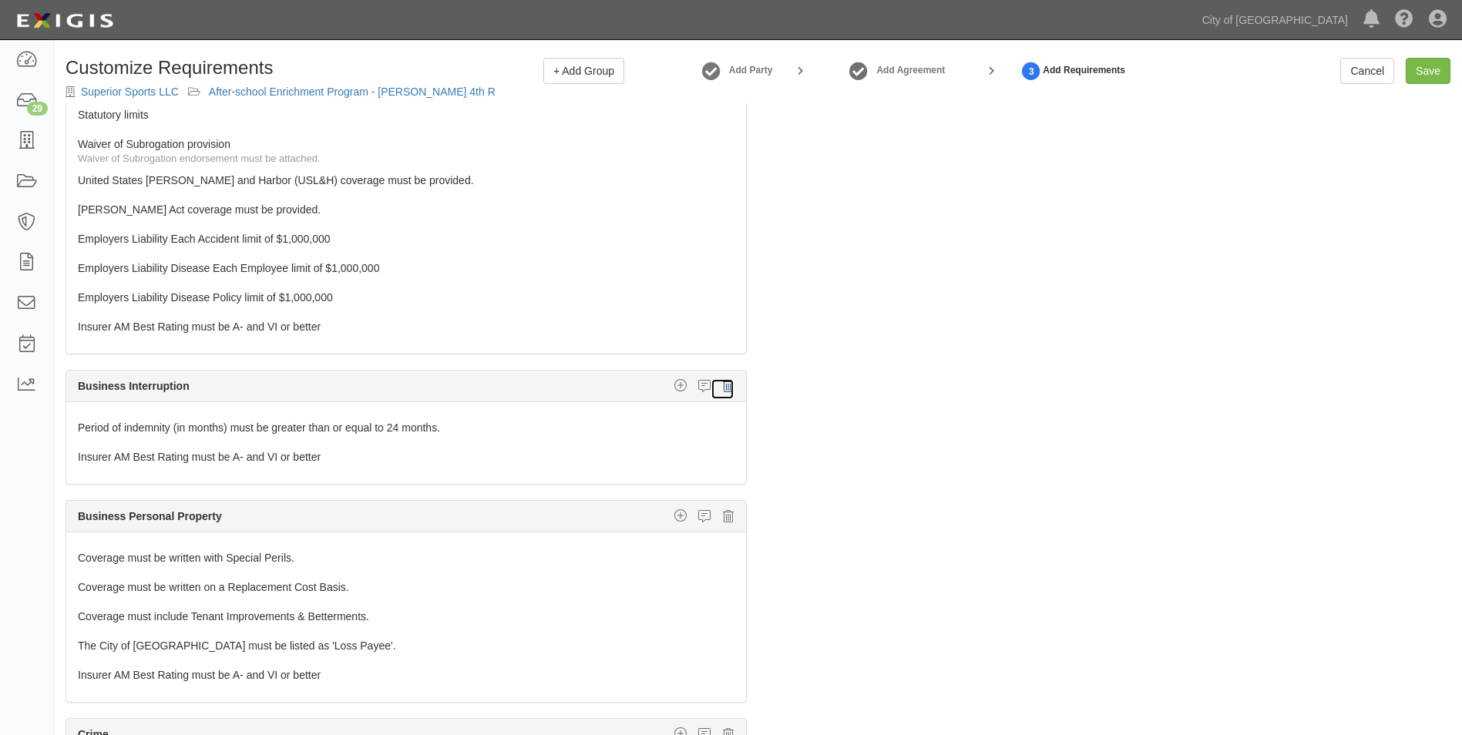
click at [723, 390] on icon at bounding box center [728, 386] width 11 height 14
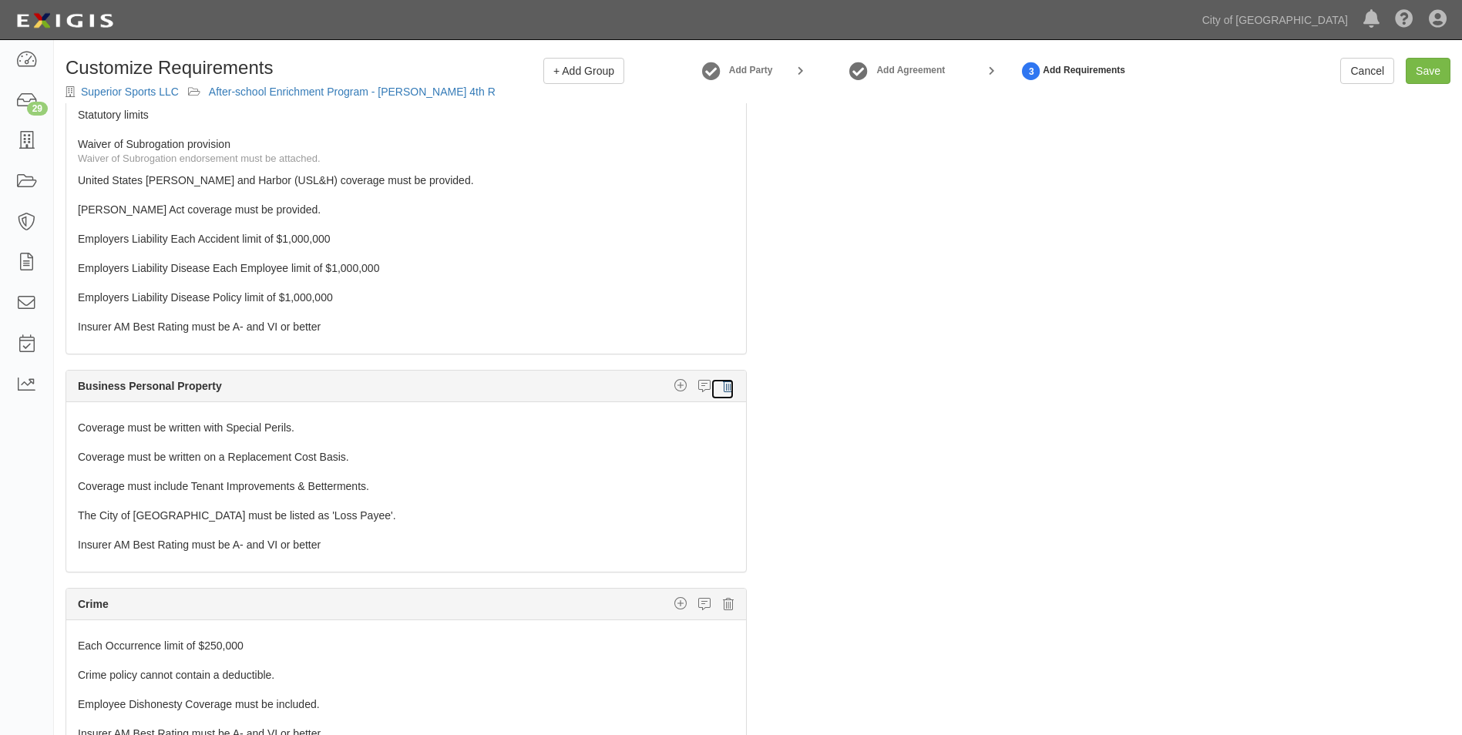
click at [723, 390] on icon at bounding box center [728, 386] width 11 height 14
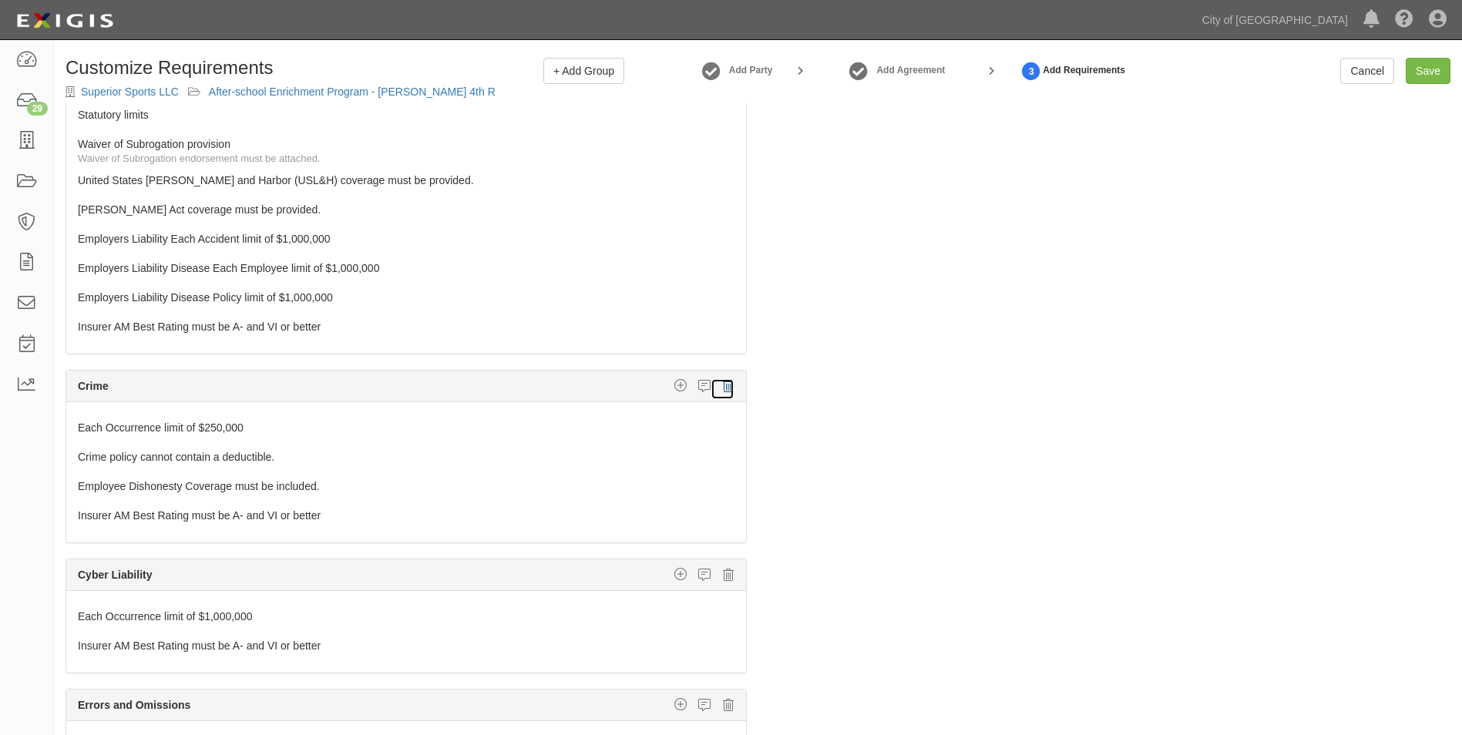
click at [723, 390] on icon at bounding box center [728, 386] width 11 height 14
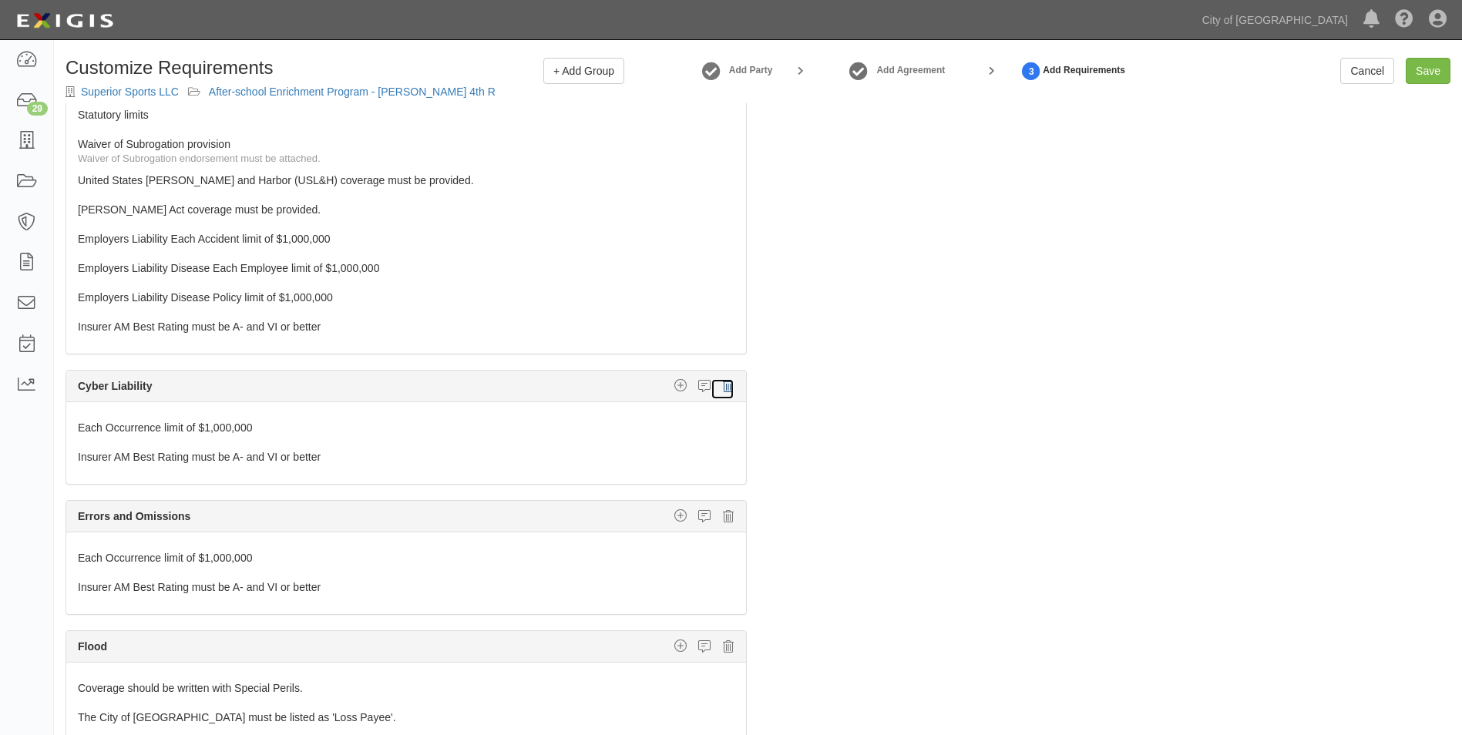
click at [723, 390] on icon at bounding box center [728, 386] width 11 height 14
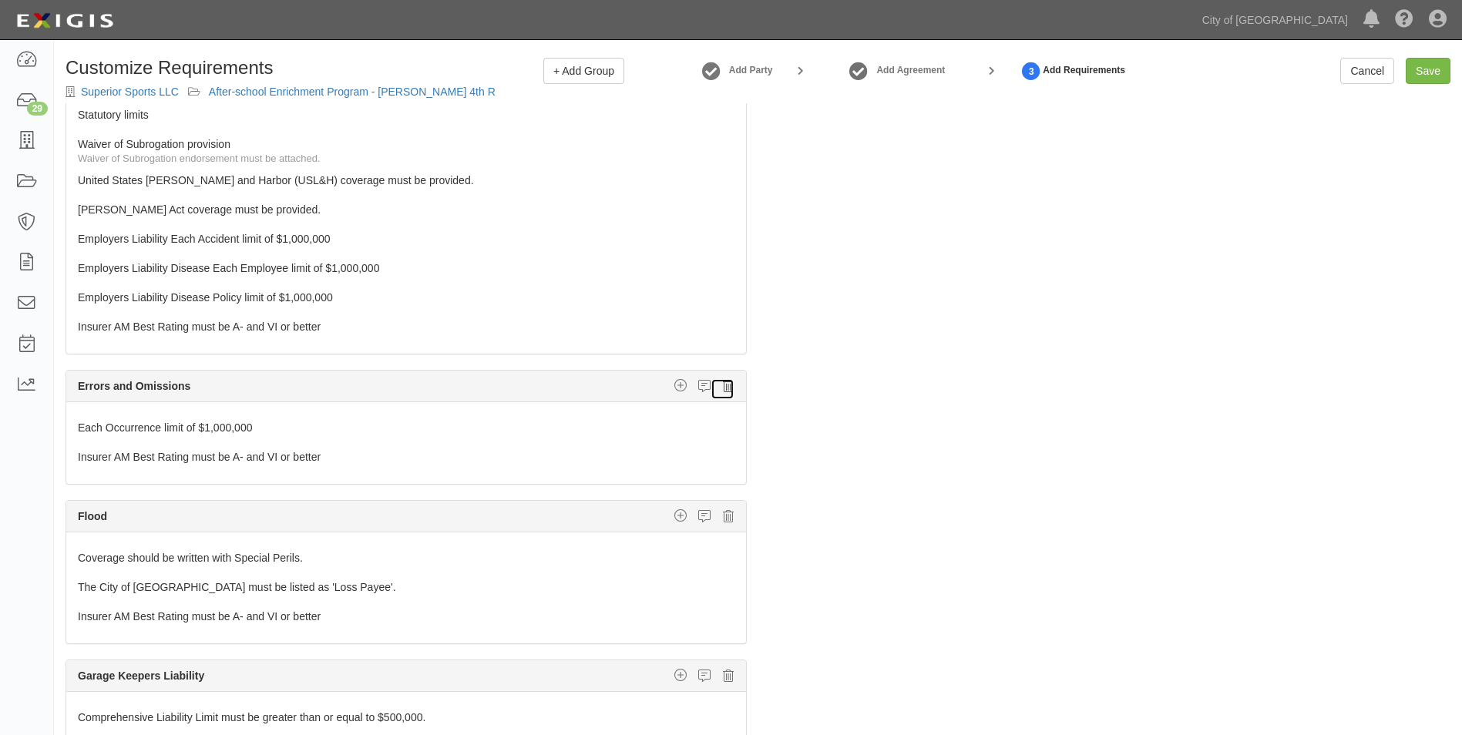
click at [723, 391] on icon at bounding box center [728, 386] width 11 height 14
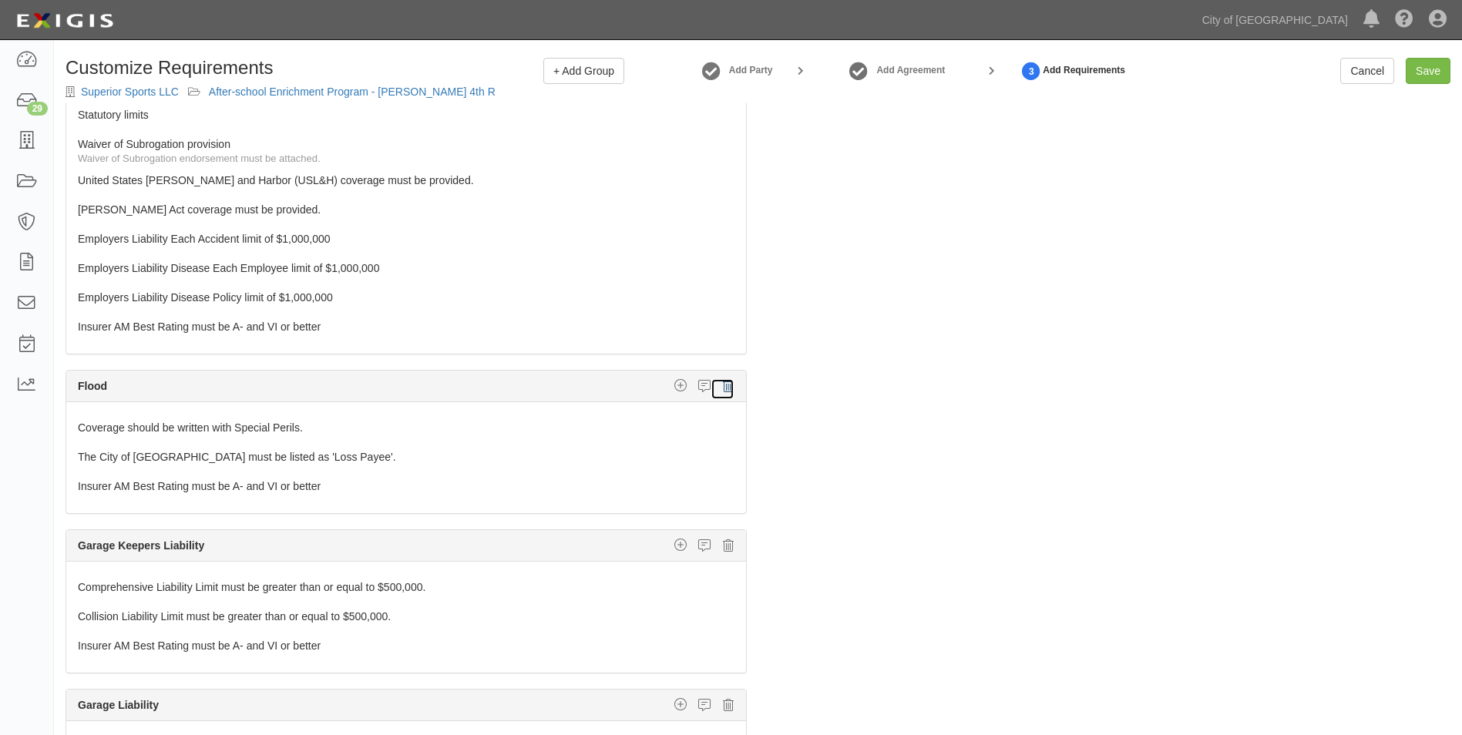
click at [723, 391] on icon at bounding box center [728, 386] width 11 height 14
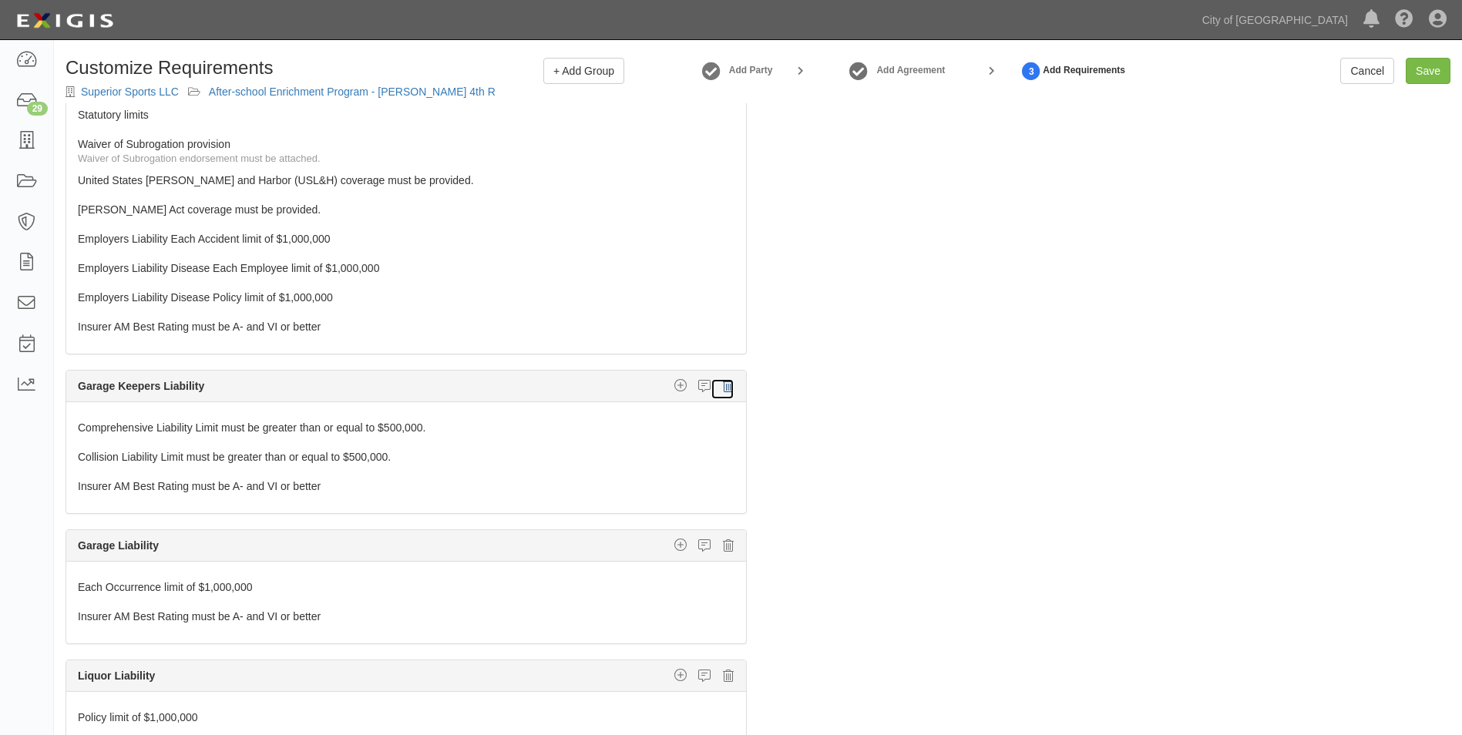
click at [723, 391] on icon at bounding box center [728, 386] width 11 height 14
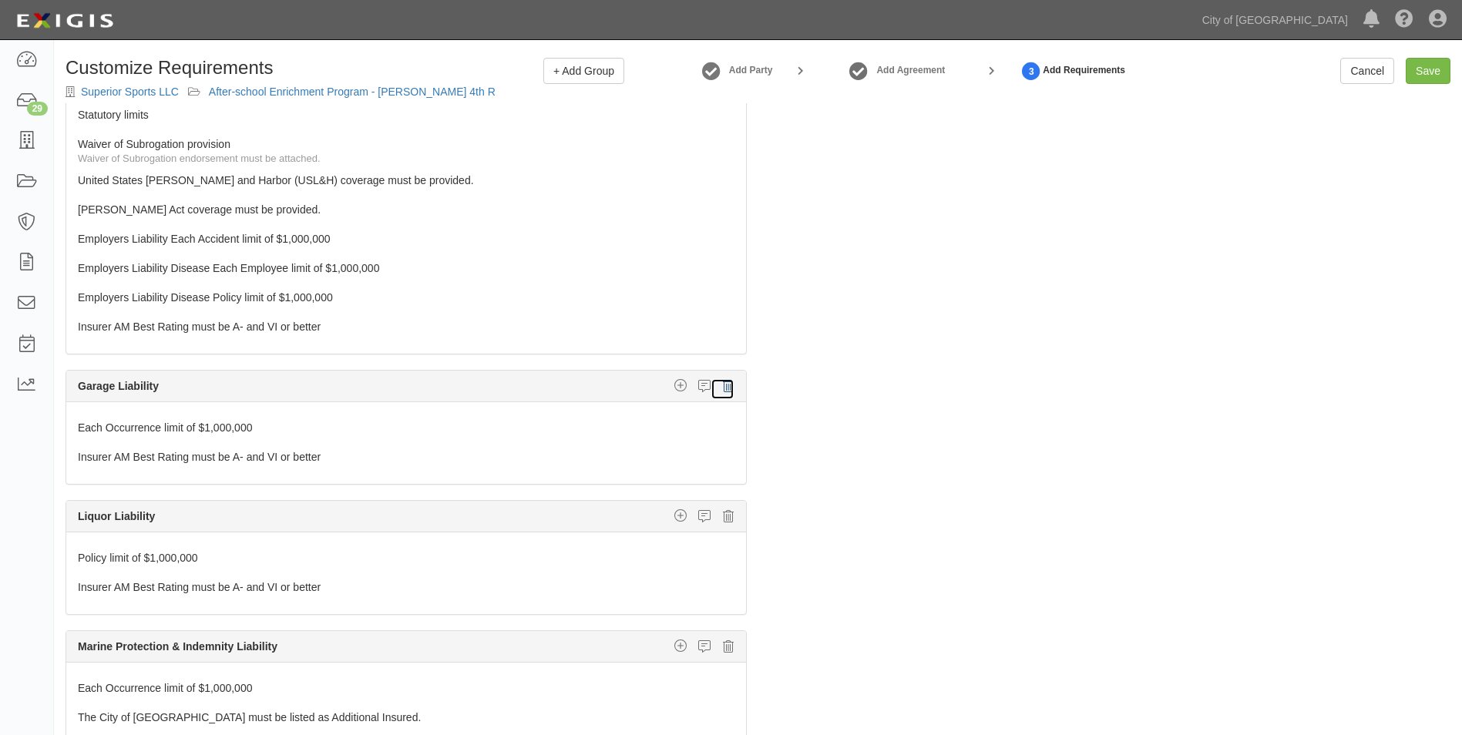
click at [723, 391] on icon at bounding box center [728, 386] width 11 height 14
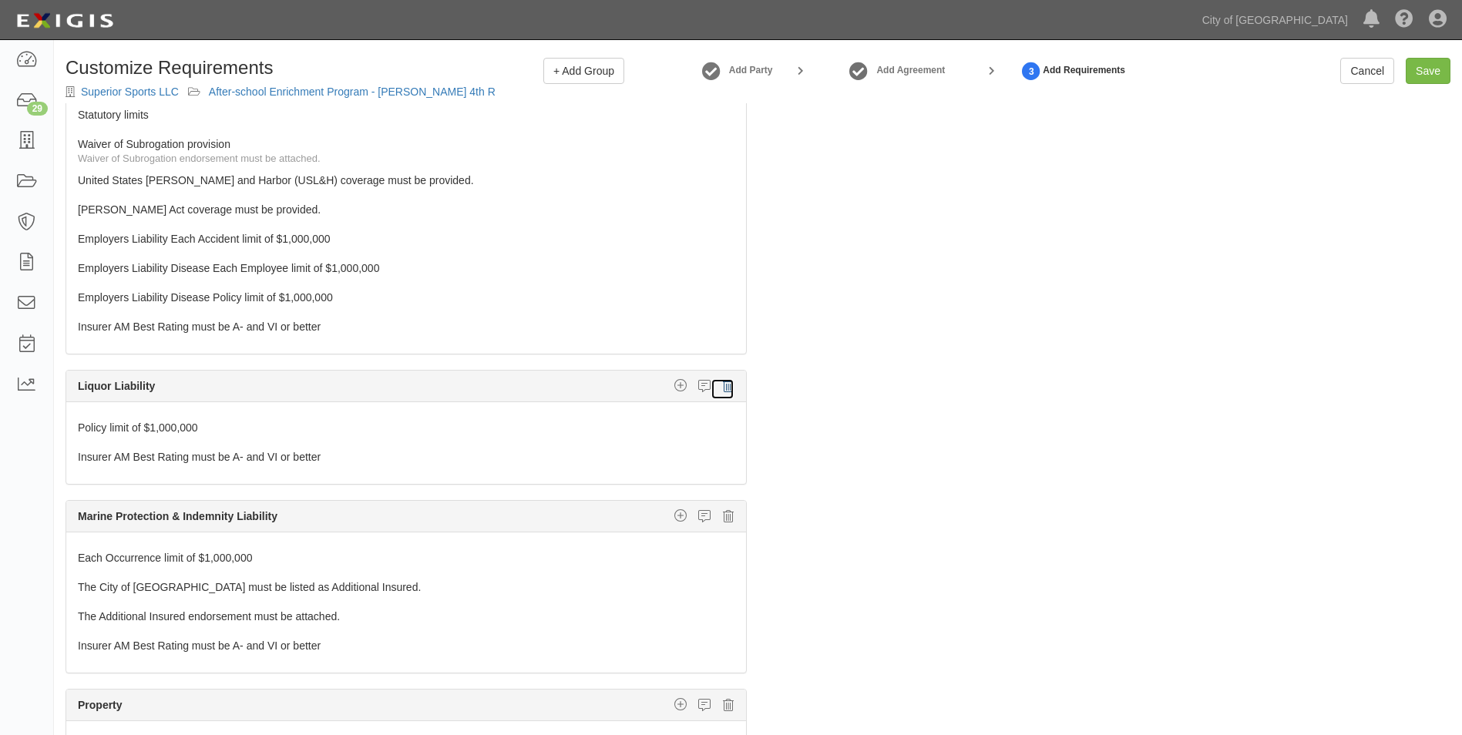
click at [723, 391] on icon at bounding box center [728, 386] width 11 height 14
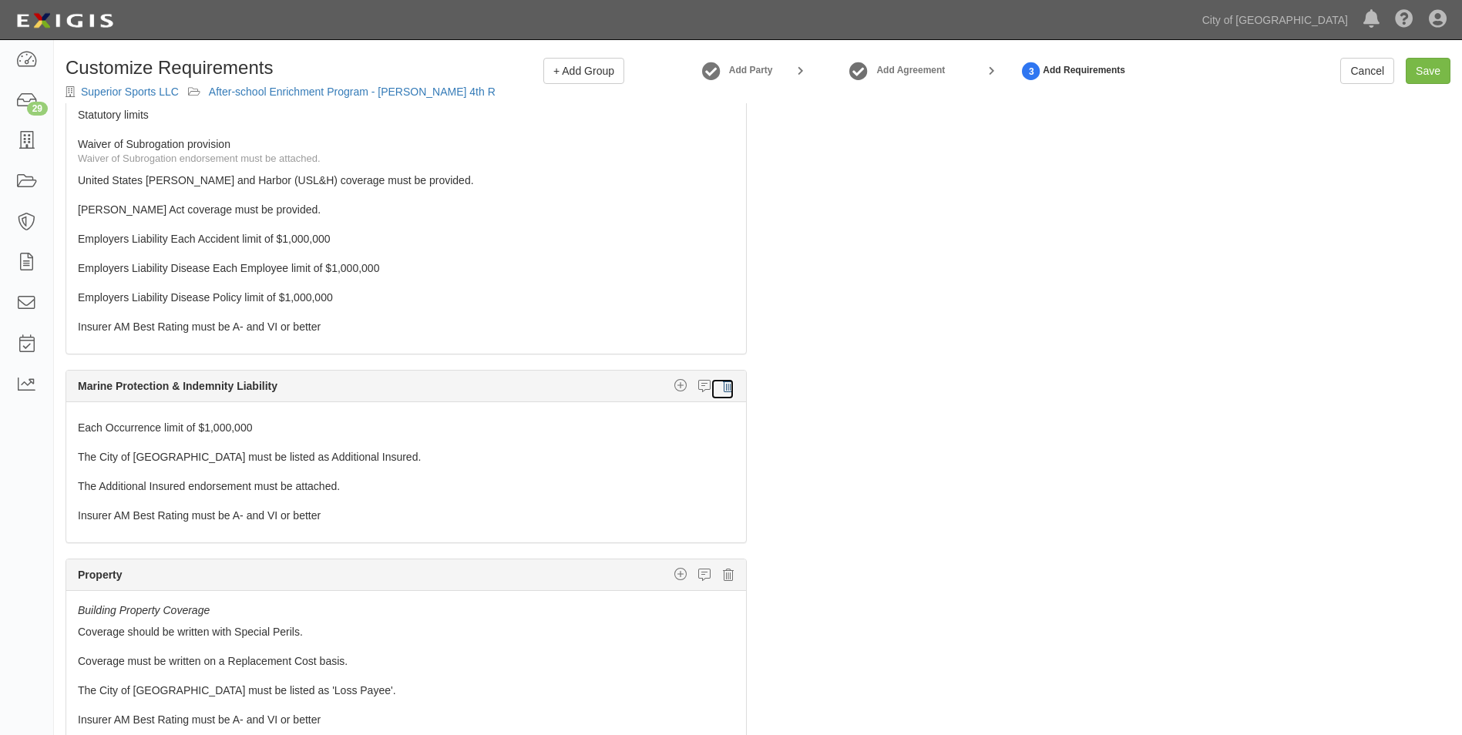
click at [723, 391] on icon at bounding box center [728, 386] width 11 height 14
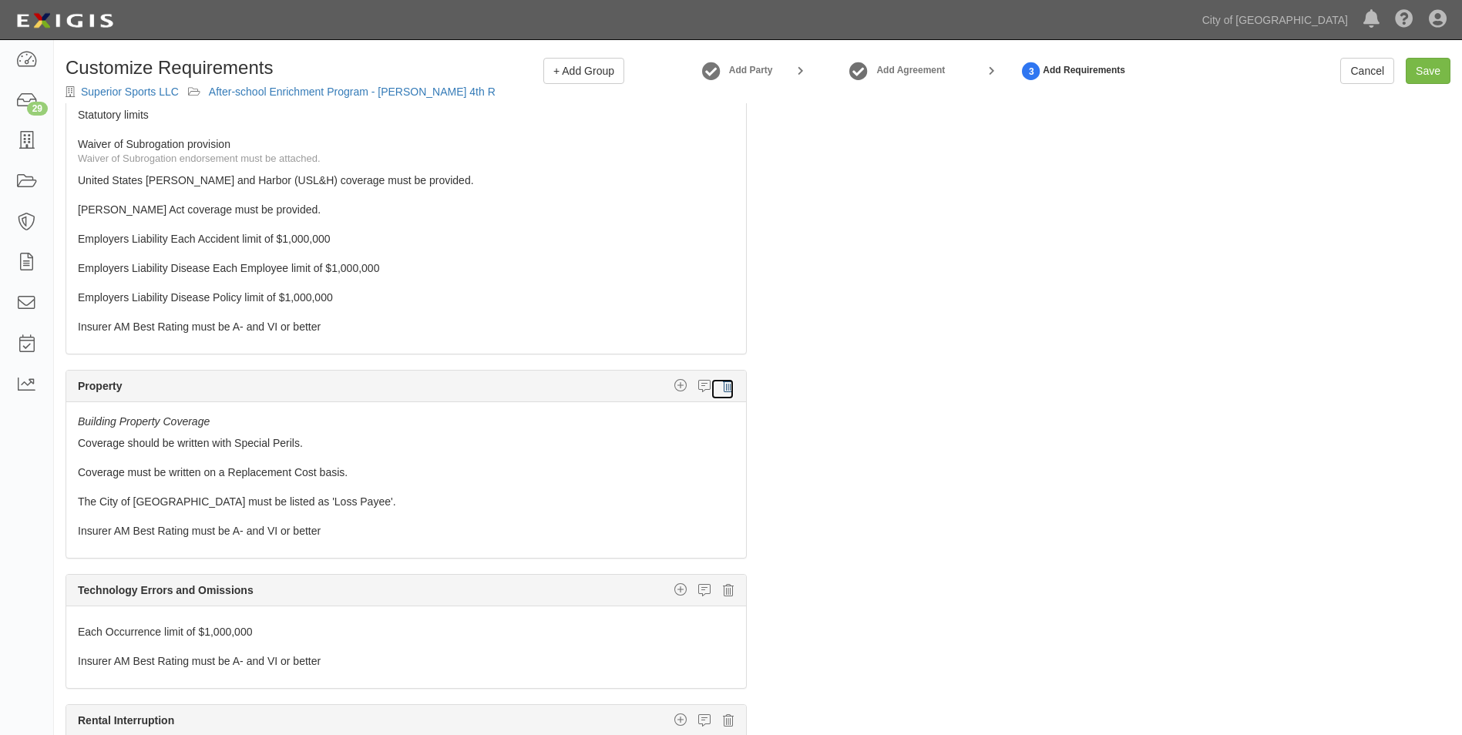
click at [723, 391] on icon at bounding box center [728, 386] width 11 height 14
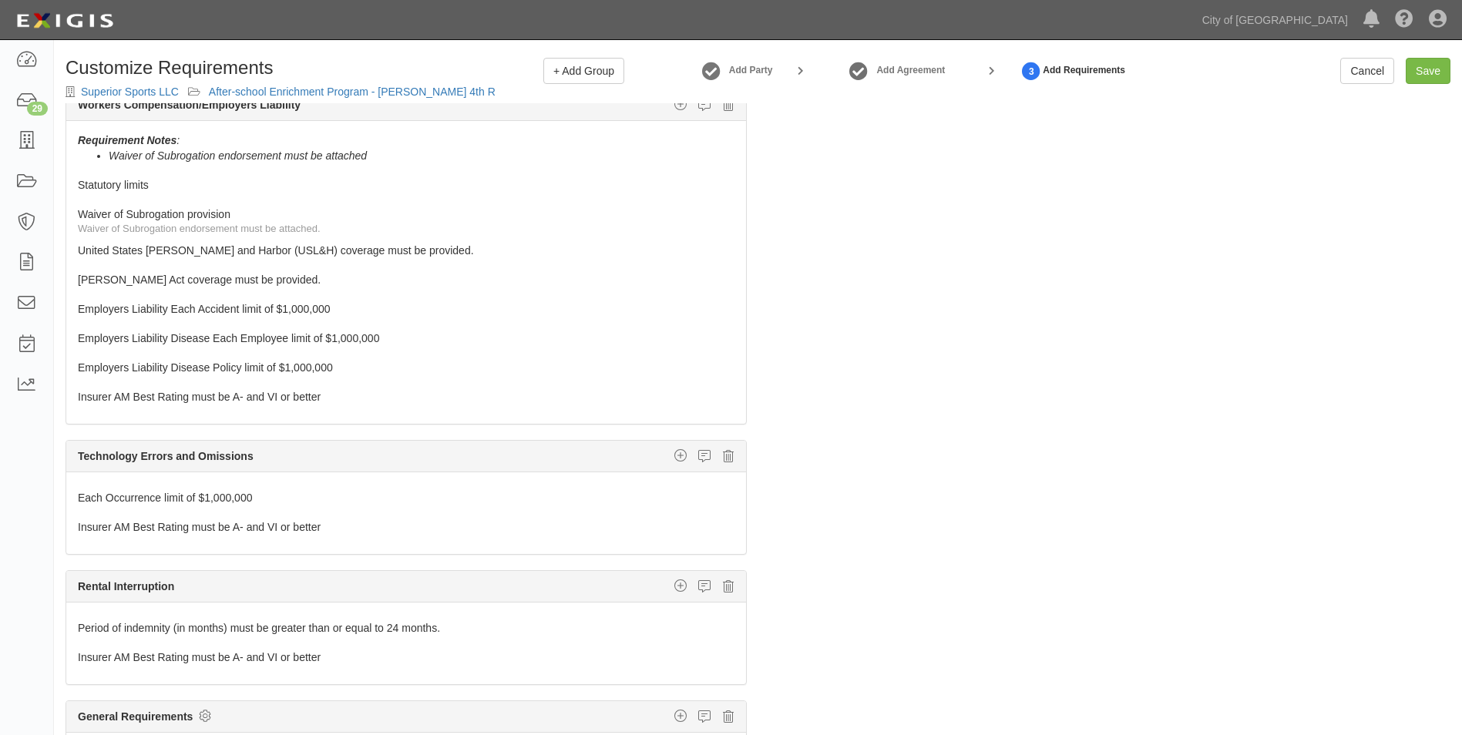
scroll to position [392, 0]
click at [723, 453] on icon at bounding box center [728, 456] width 11 height 14
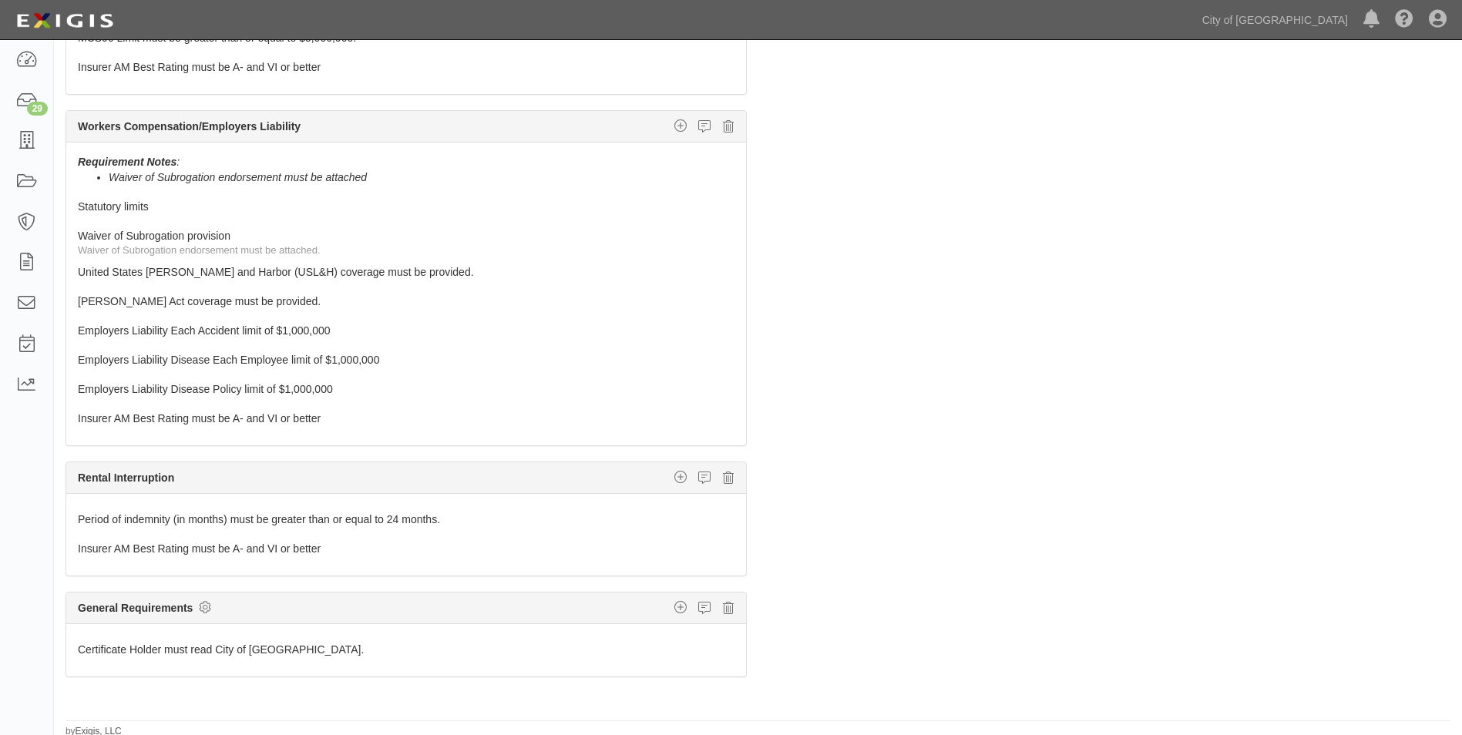
scroll to position [112, 0]
click at [723, 478] on icon at bounding box center [728, 475] width 11 height 14
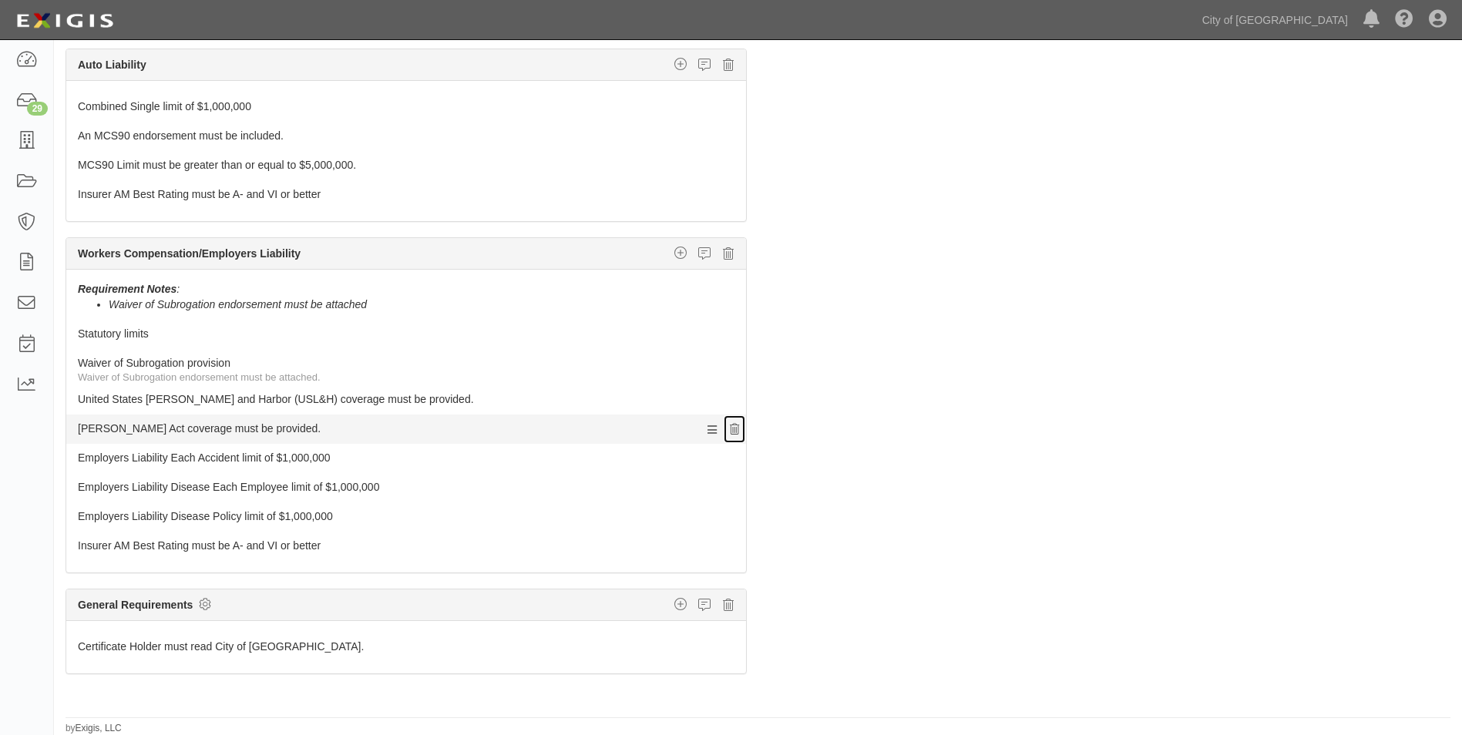
click at [730, 429] on icon at bounding box center [734, 430] width 9 height 11
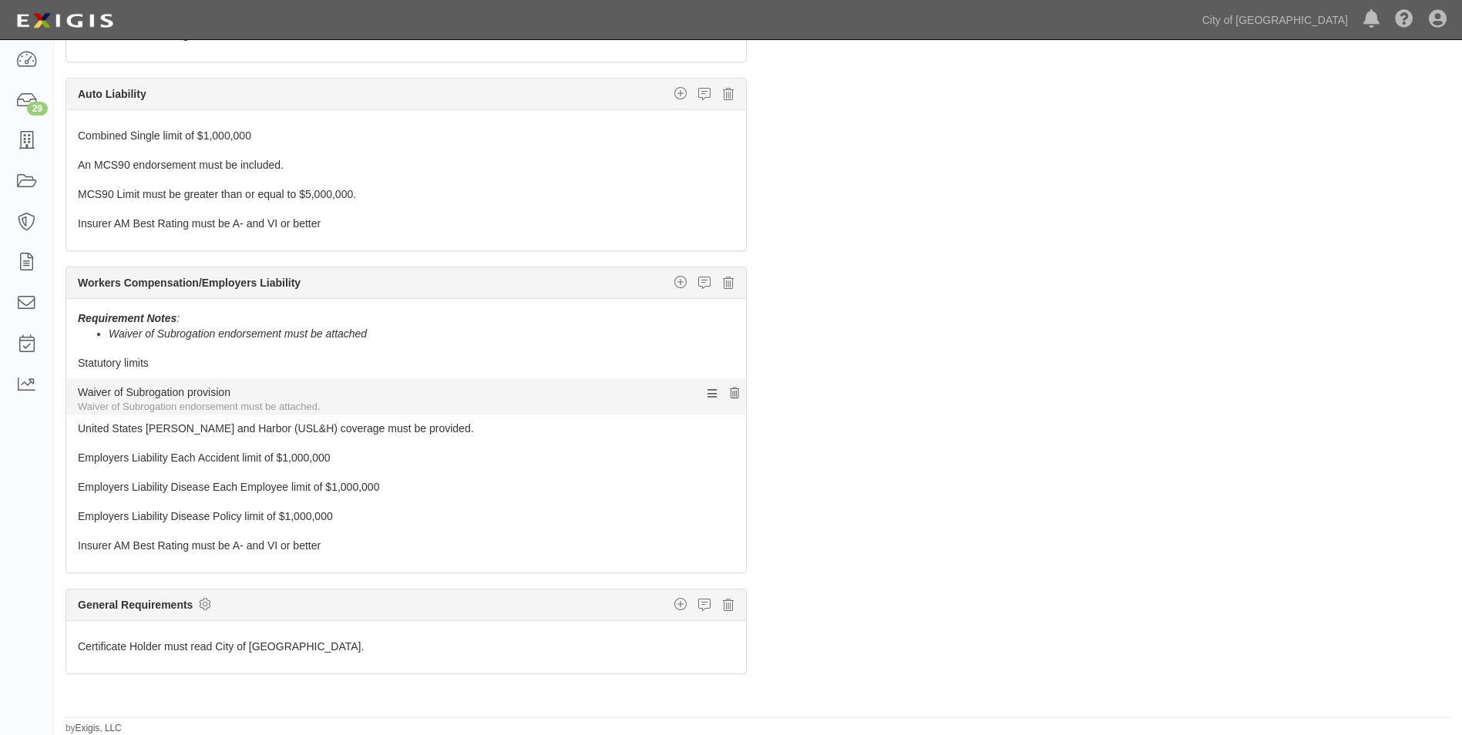
click at [730, 429] on icon at bounding box center [734, 430] width 9 height 11
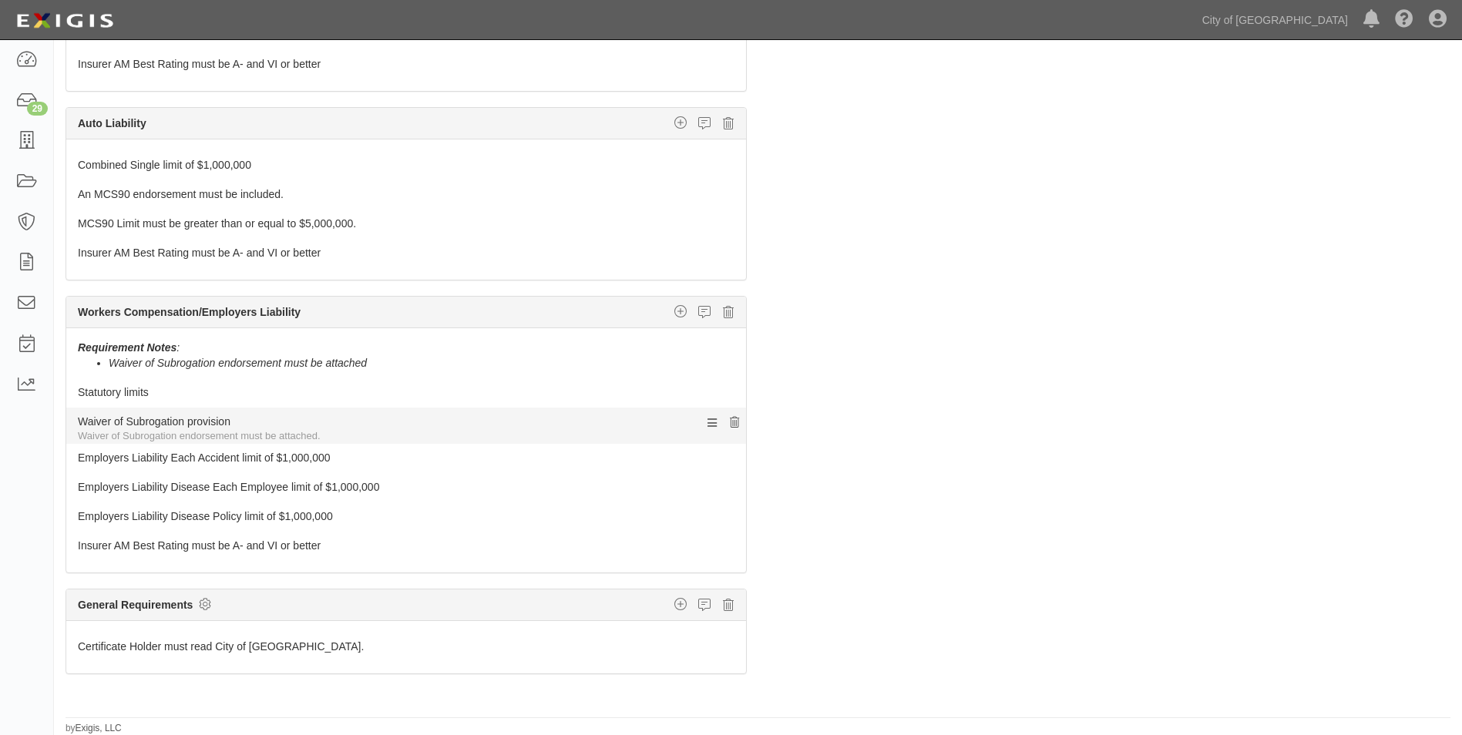
scroll to position [73, 0]
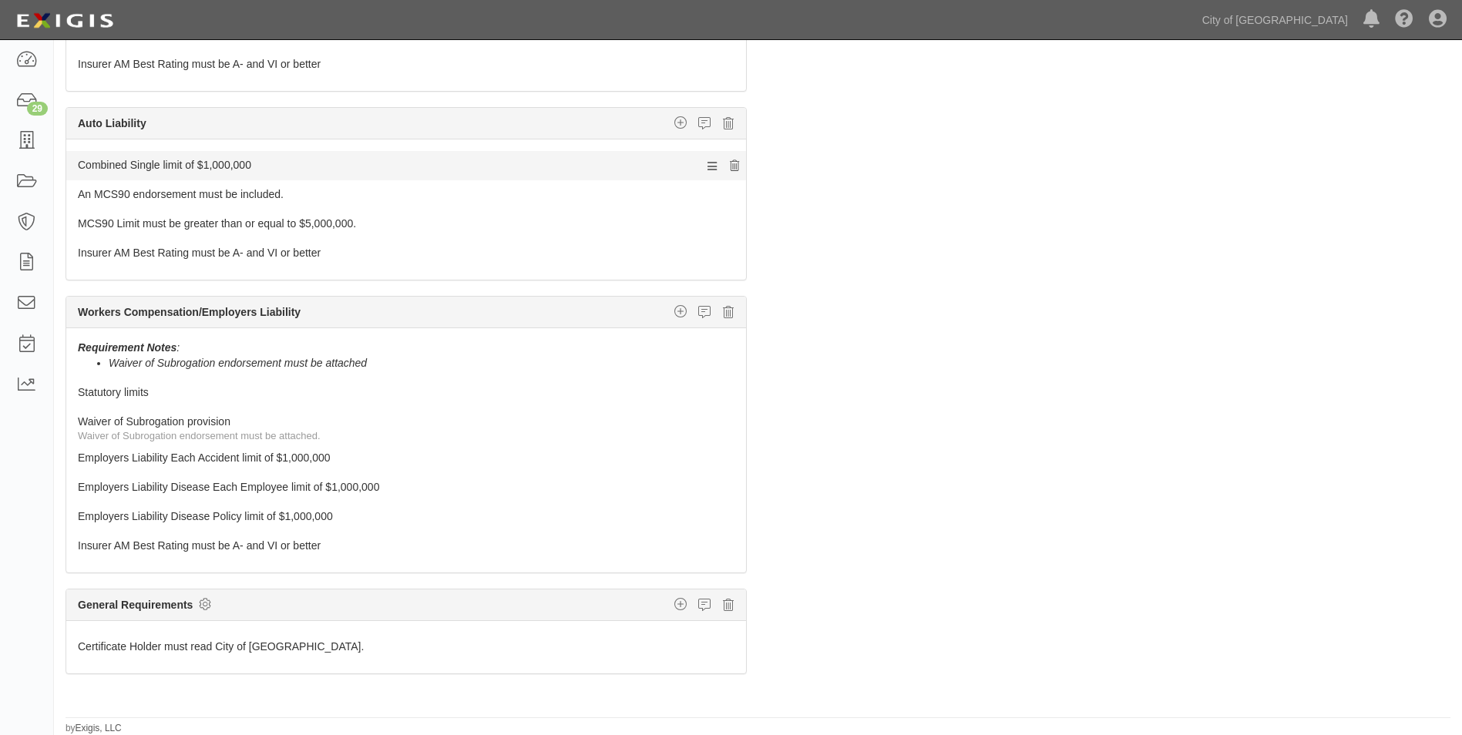
click at [730, 192] on icon at bounding box center [734, 195] width 9 height 11
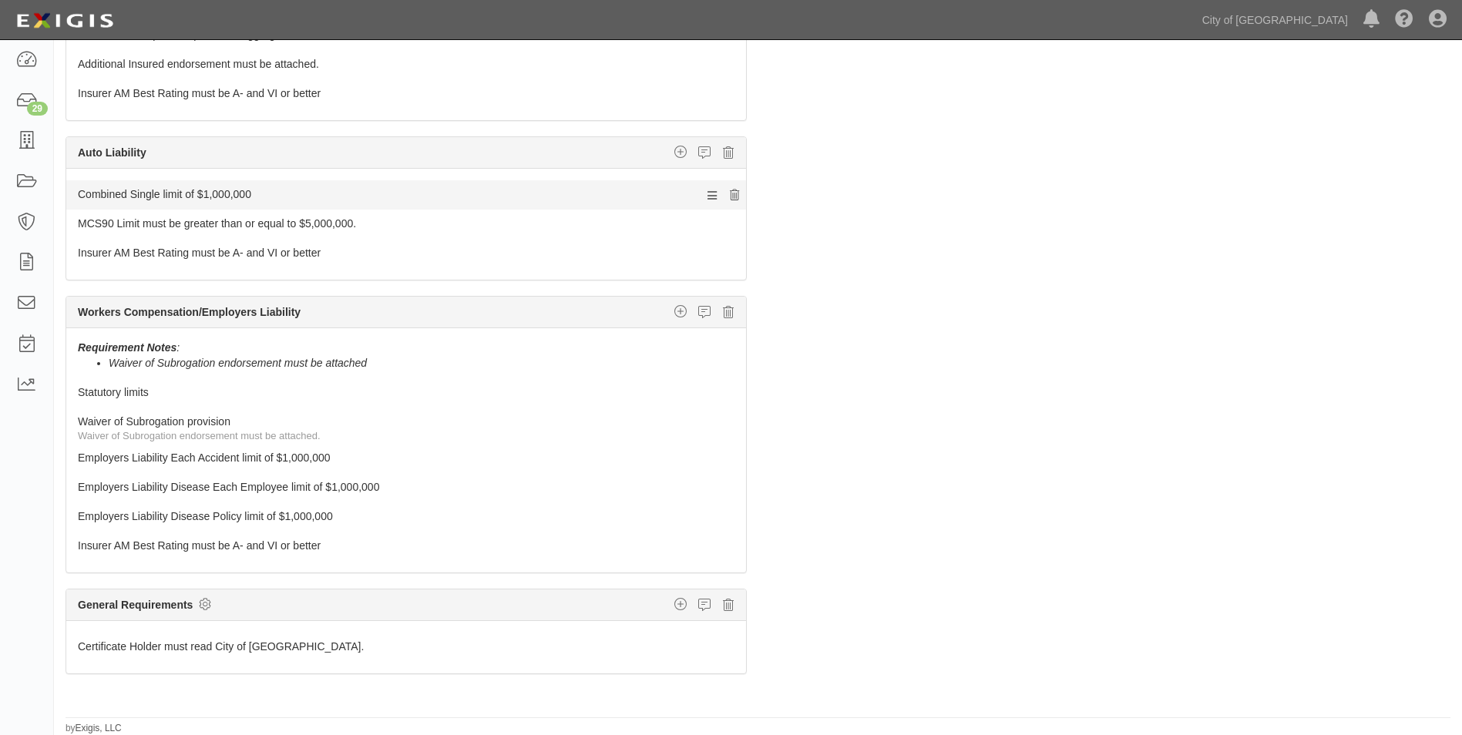
scroll to position [44, 0]
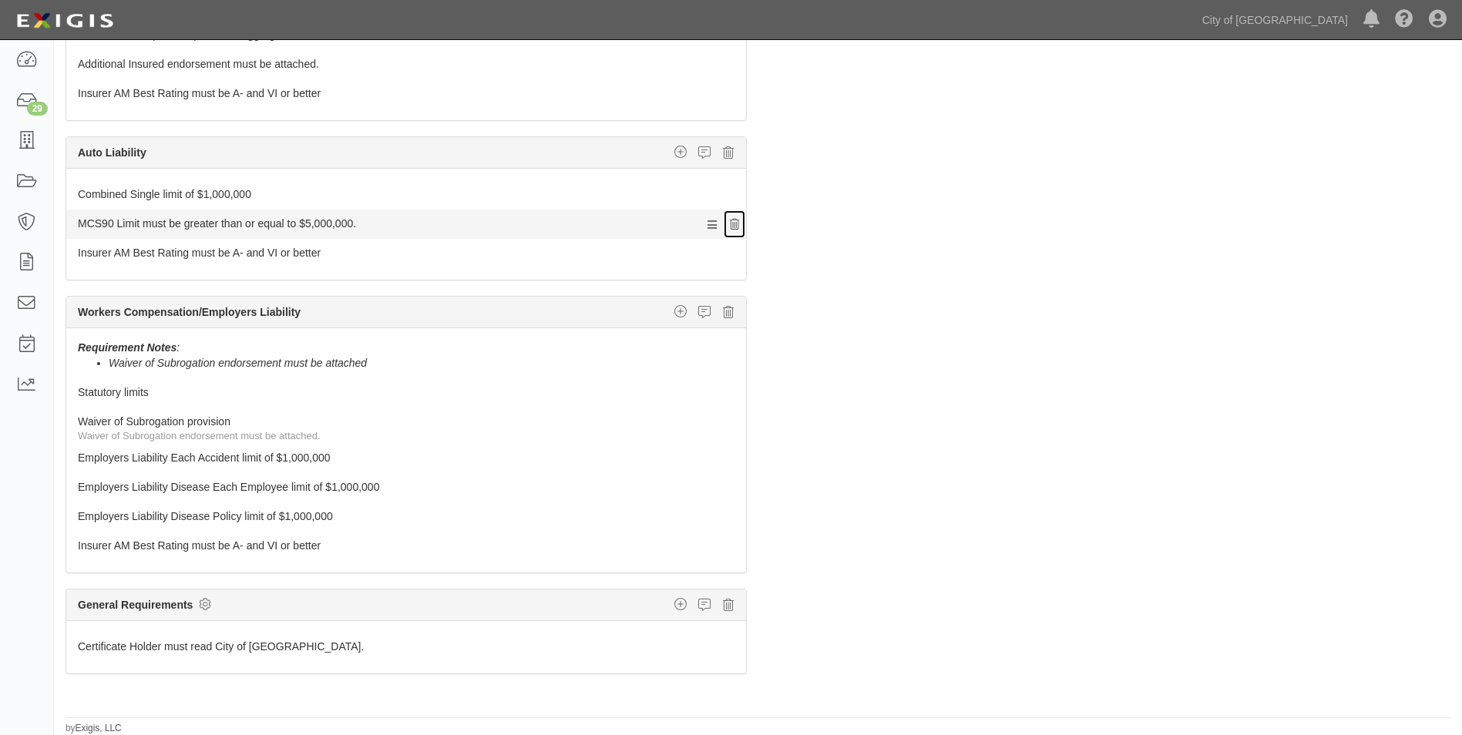
click at [730, 224] on icon at bounding box center [734, 225] width 9 height 11
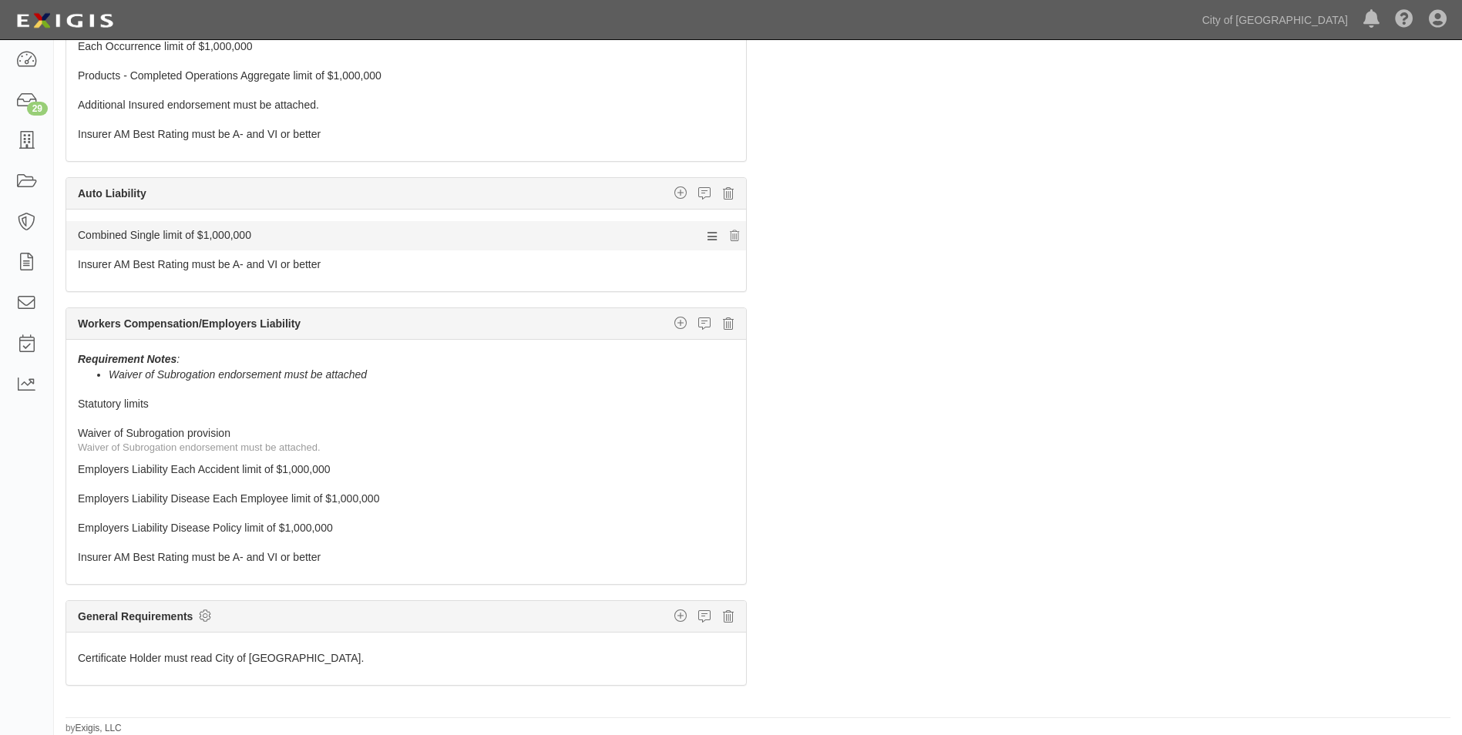
scroll to position [0, 0]
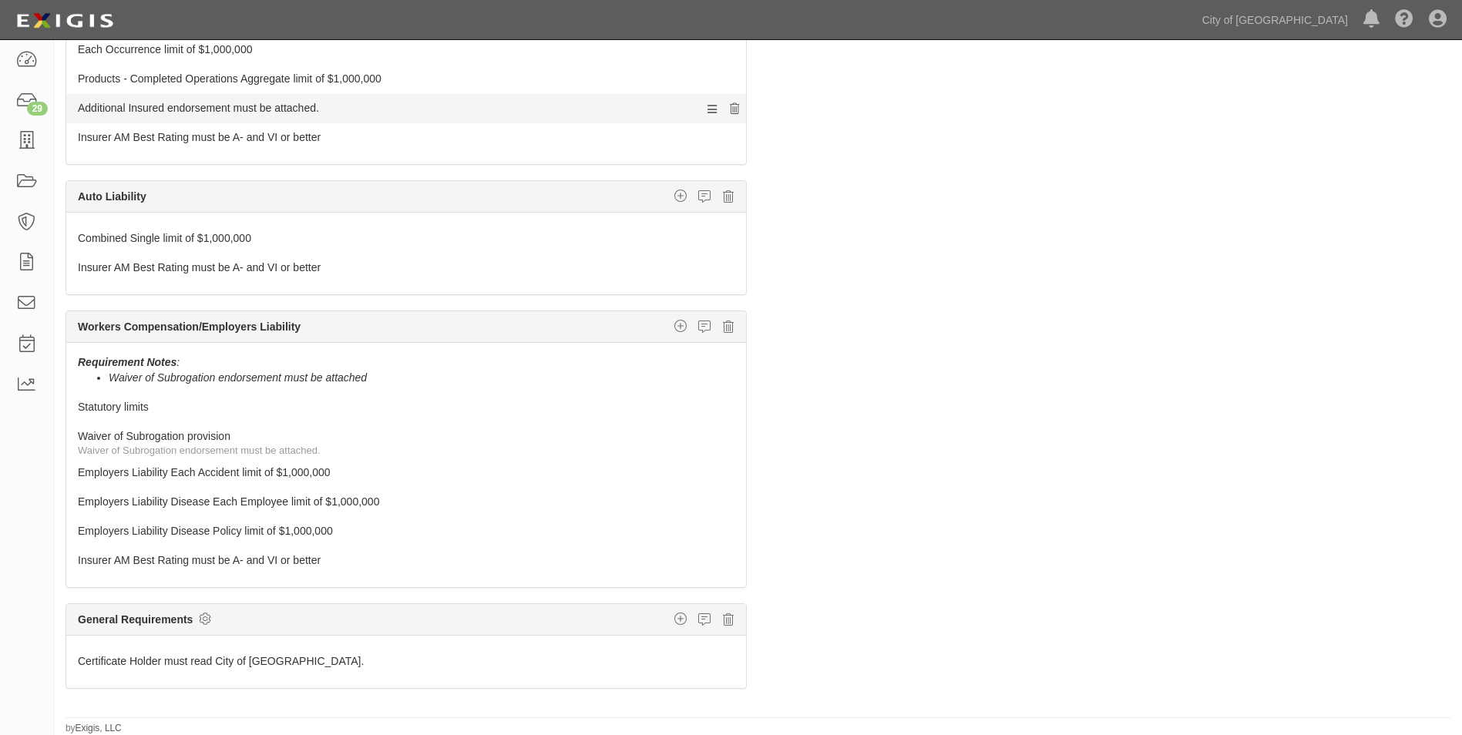
click at [730, 79] on icon at bounding box center [734, 80] width 9 height 11
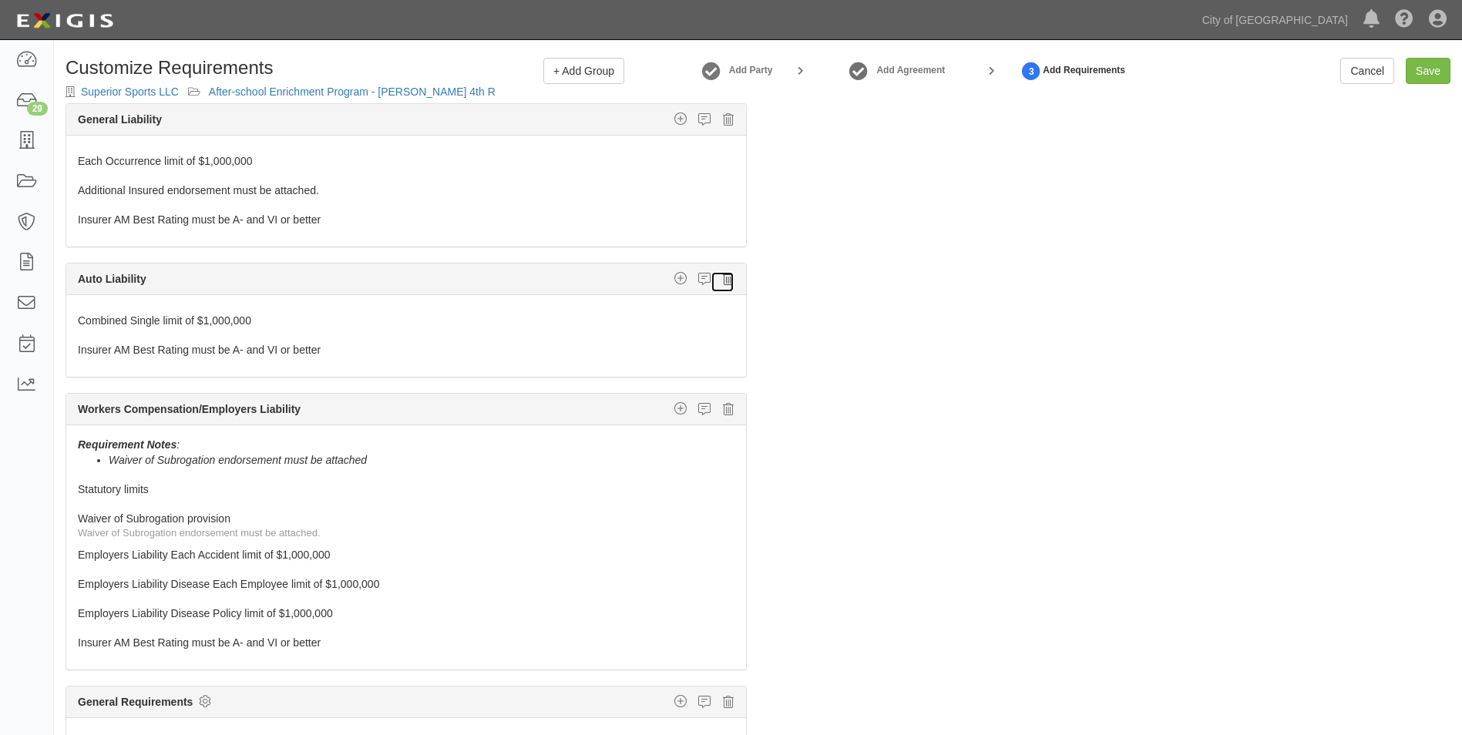
click at [723, 281] on icon at bounding box center [728, 279] width 11 height 14
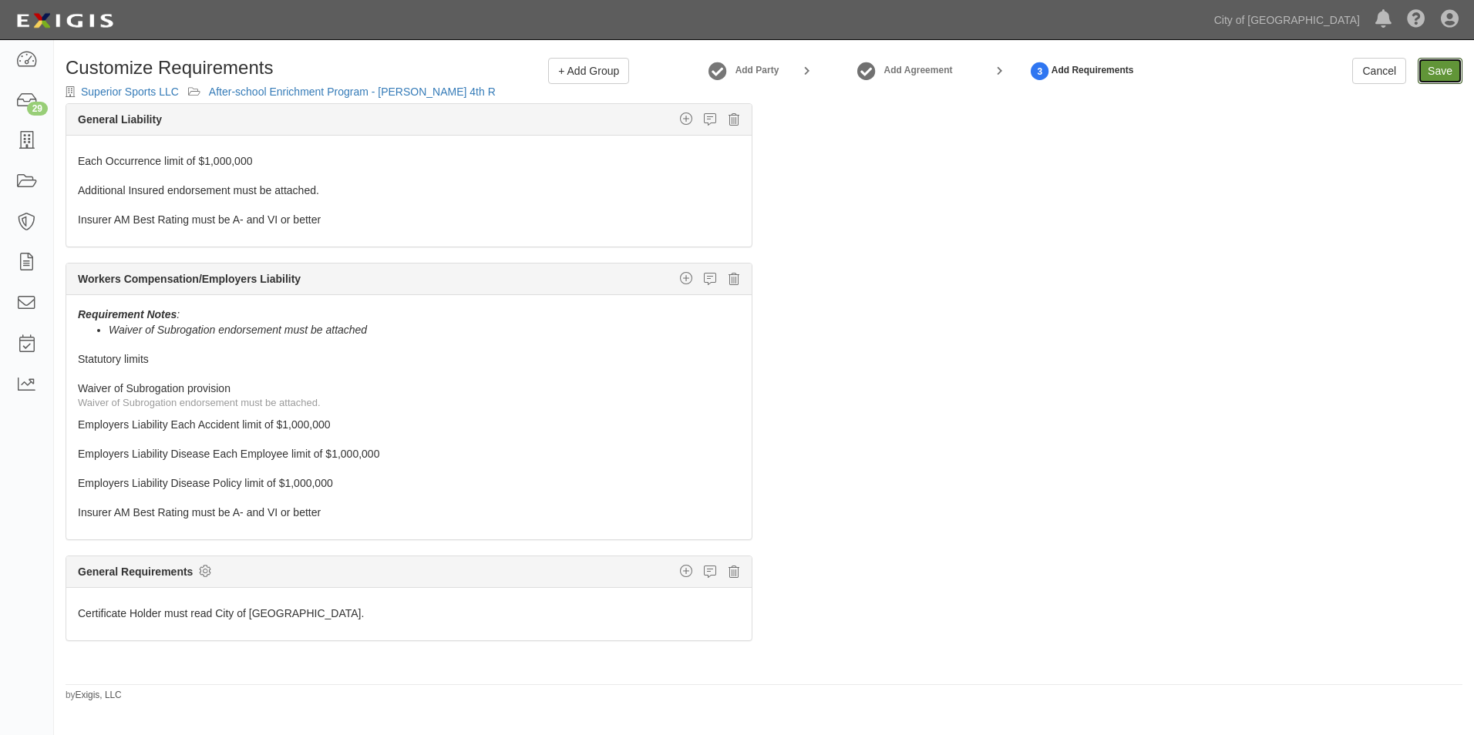
drag, startPoint x: 1439, startPoint y: 79, endPoint x: 1473, endPoint y: 94, distance: 37.3
click at [1439, 79] on link "Save" at bounding box center [1440, 71] width 45 height 26
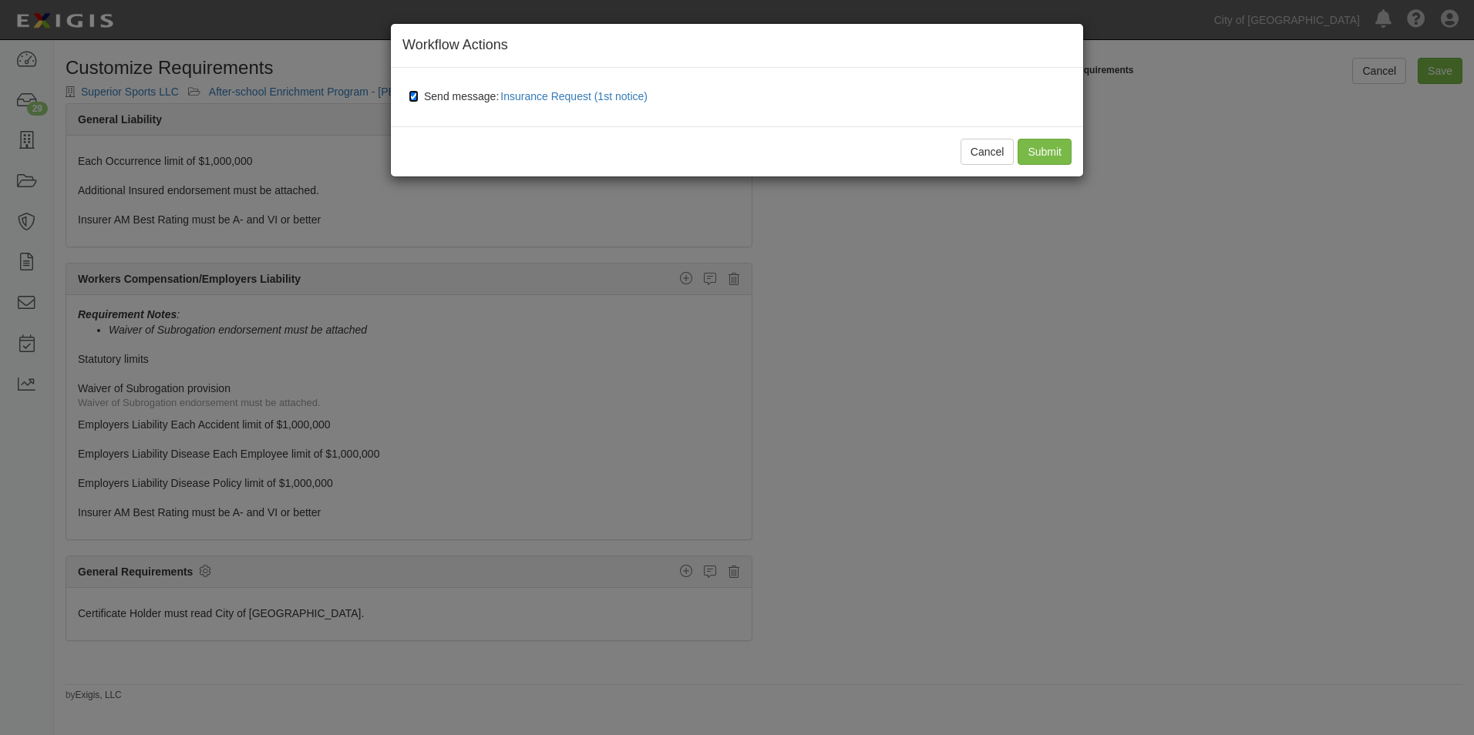
click at [418, 94] on input "Send message: Insurance Request (1st notice)" at bounding box center [414, 96] width 10 height 12
checkbox input "false"
click at [1035, 151] on input "Submit" at bounding box center [1045, 152] width 54 height 26
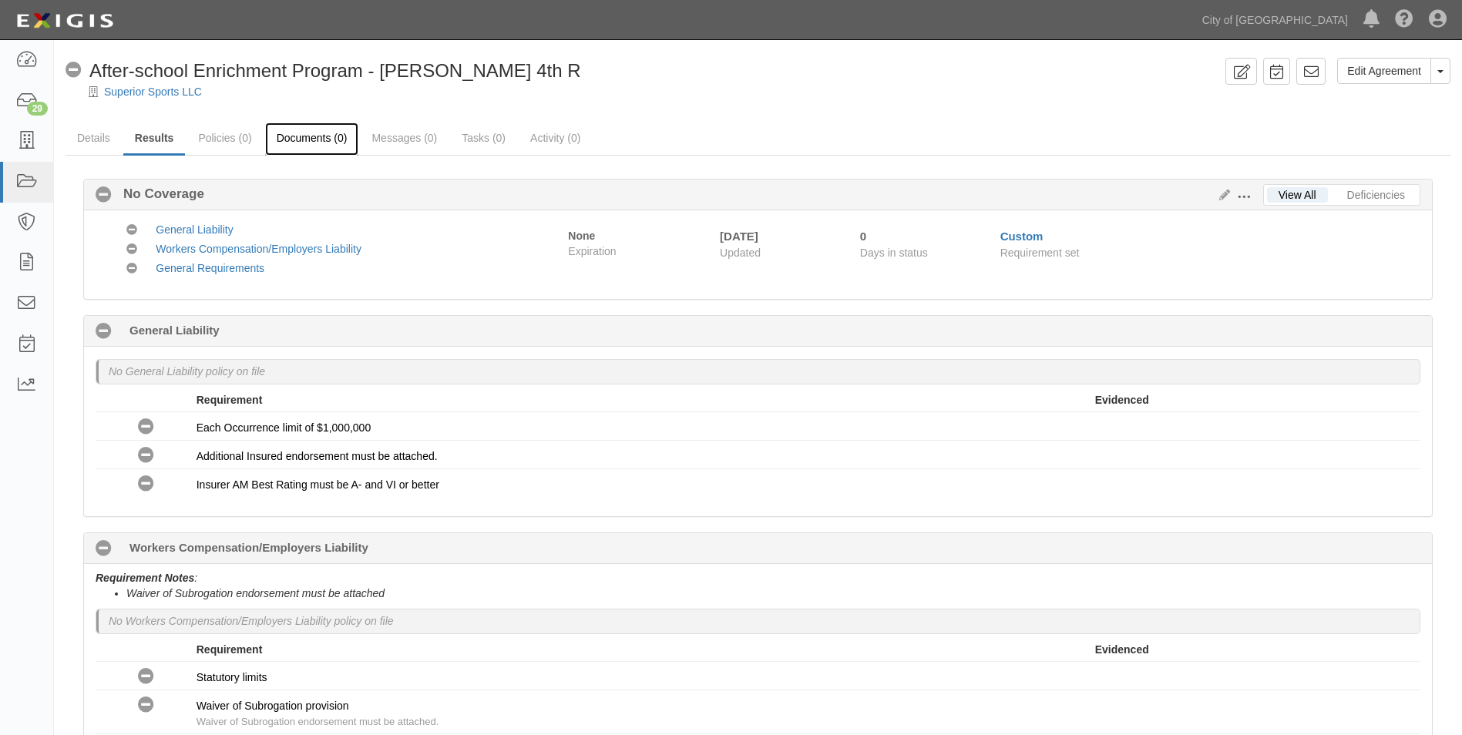
click at [304, 140] on link "Documents (0)" at bounding box center [312, 139] width 94 height 33
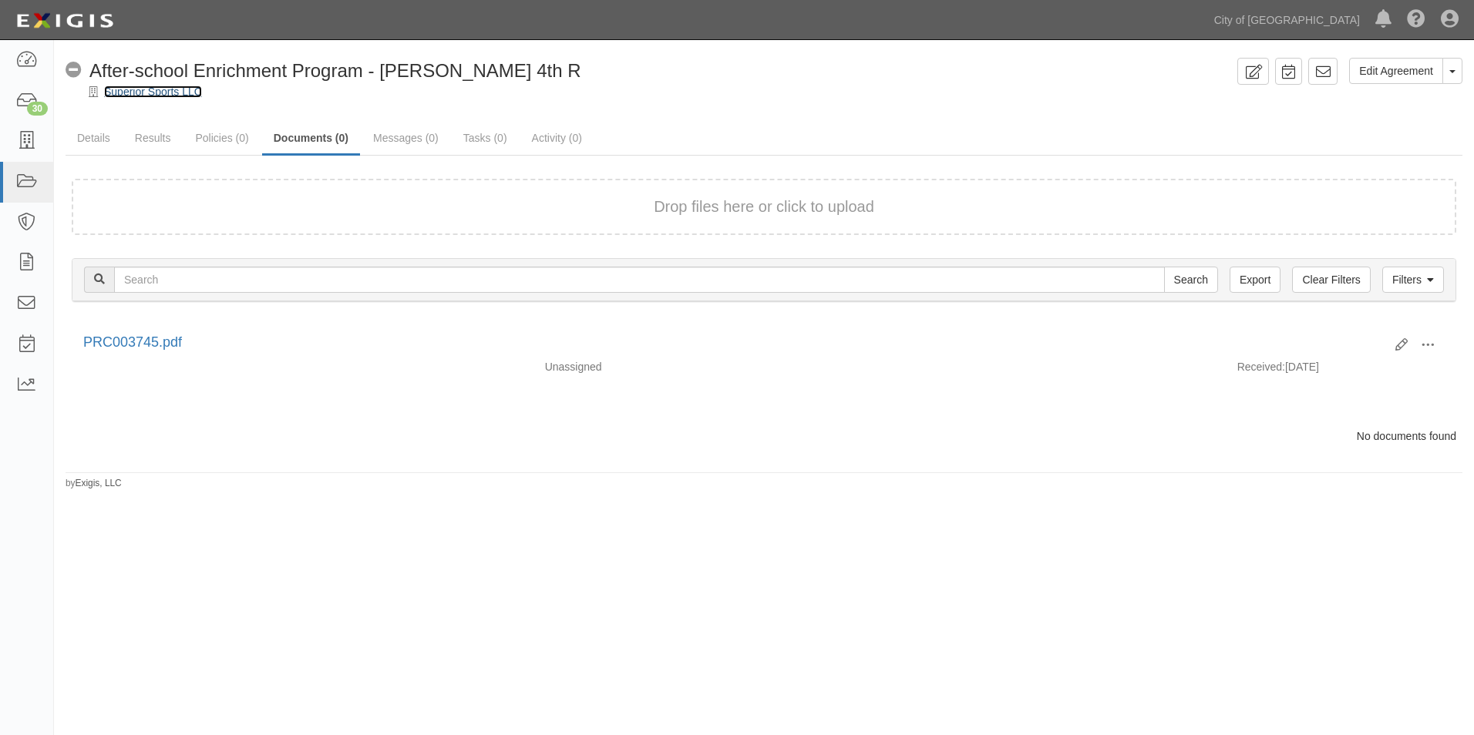
click at [124, 93] on link "Superior Sports LLC" at bounding box center [153, 92] width 98 height 12
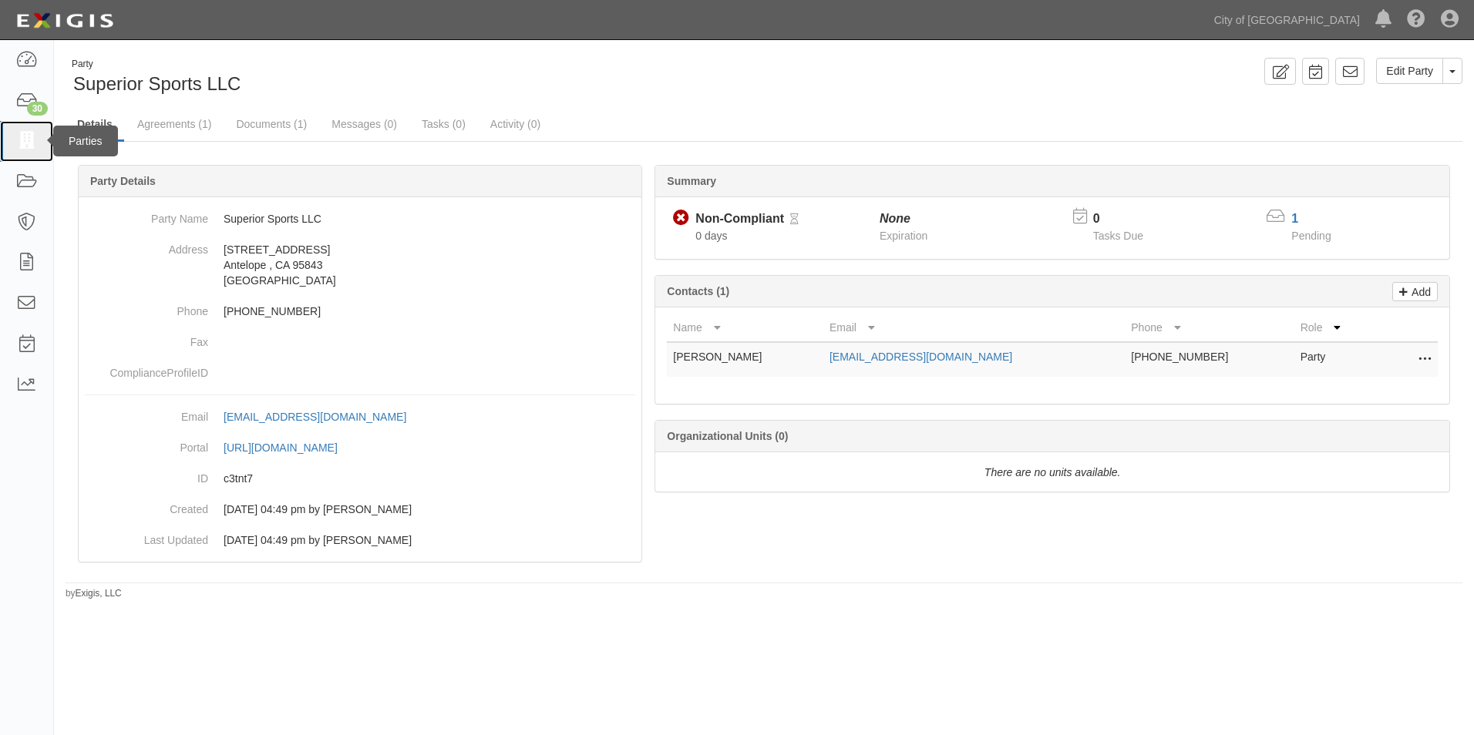
click at [28, 145] on icon at bounding box center [26, 142] width 22 height 18
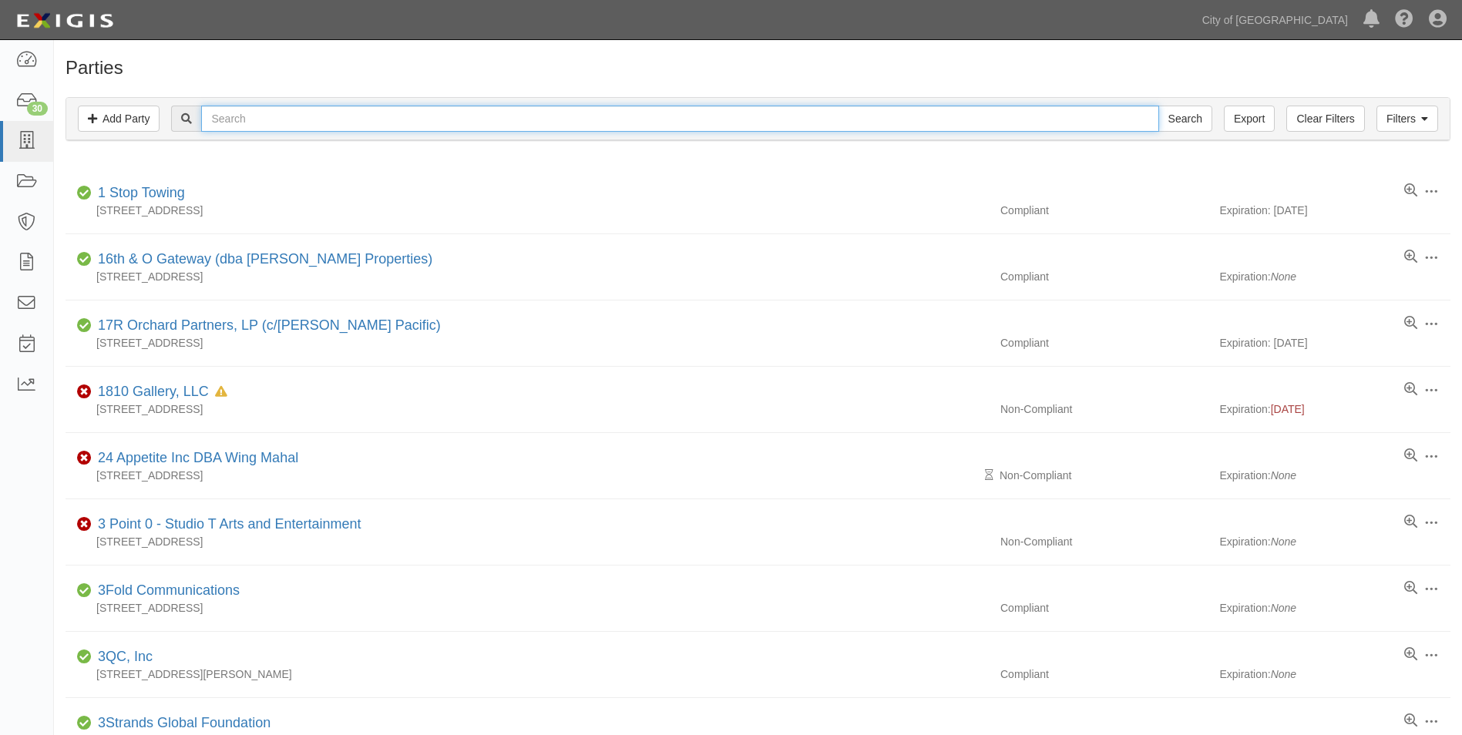
click at [294, 117] on input "text" at bounding box center [679, 119] width 957 height 26
type input "TDP Construction"
click at [1159, 106] on input "Search" at bounding box center [1186, 119] width 54 height 26
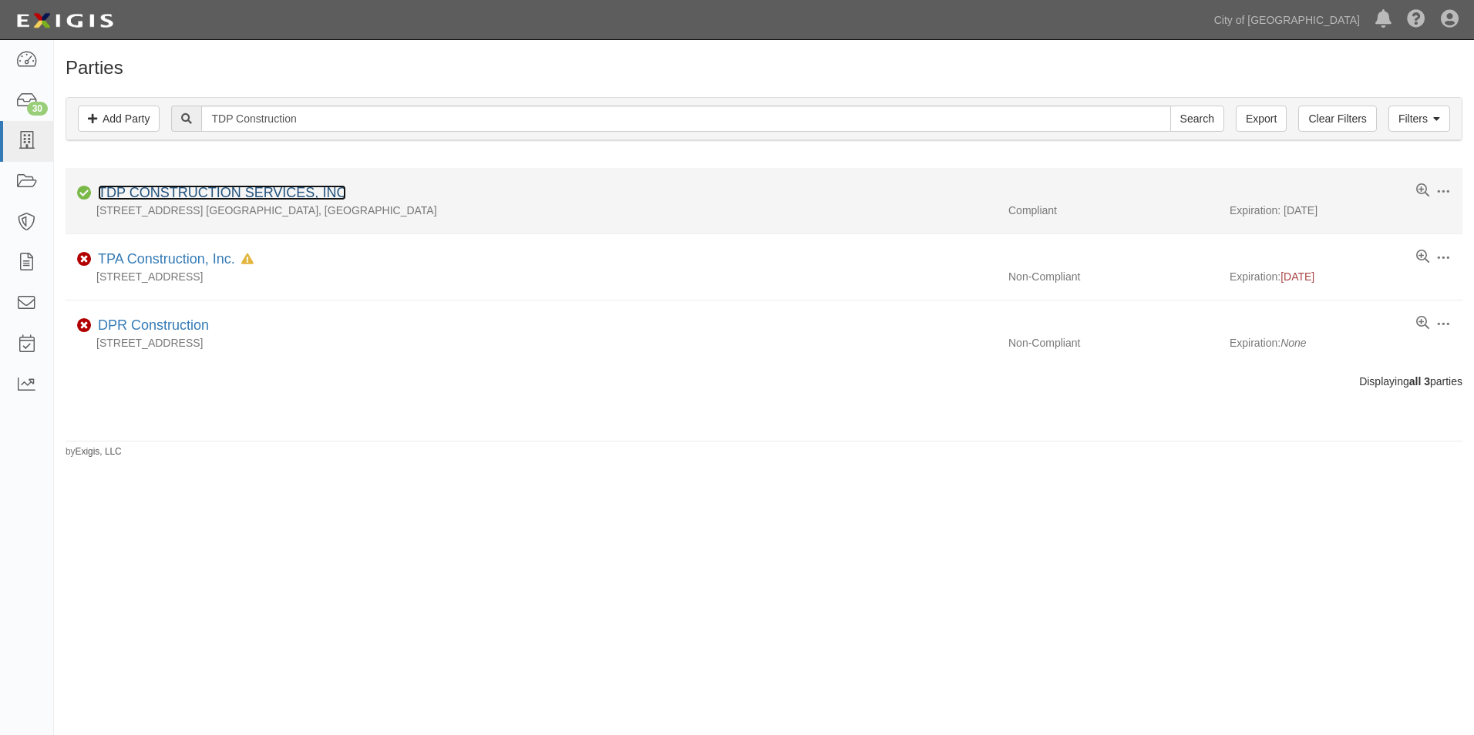
click at [193, 196] on link "TDP CONSTRUCTION SERVICES, INC" at bounding box center [222, 192] width 248 height 15
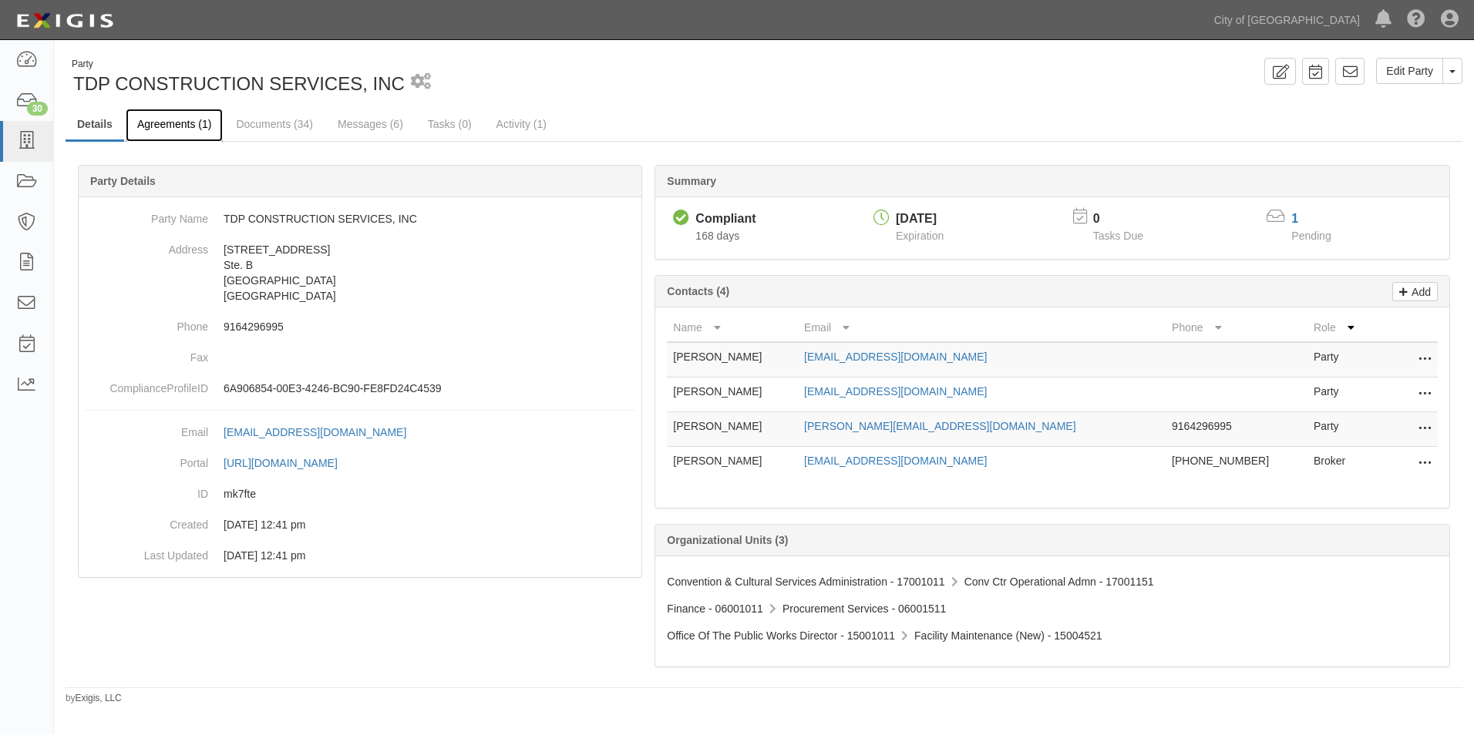
click at [190, 127] on link "Agreements (1)" at bounding box center [174, 125] width 97 height 33
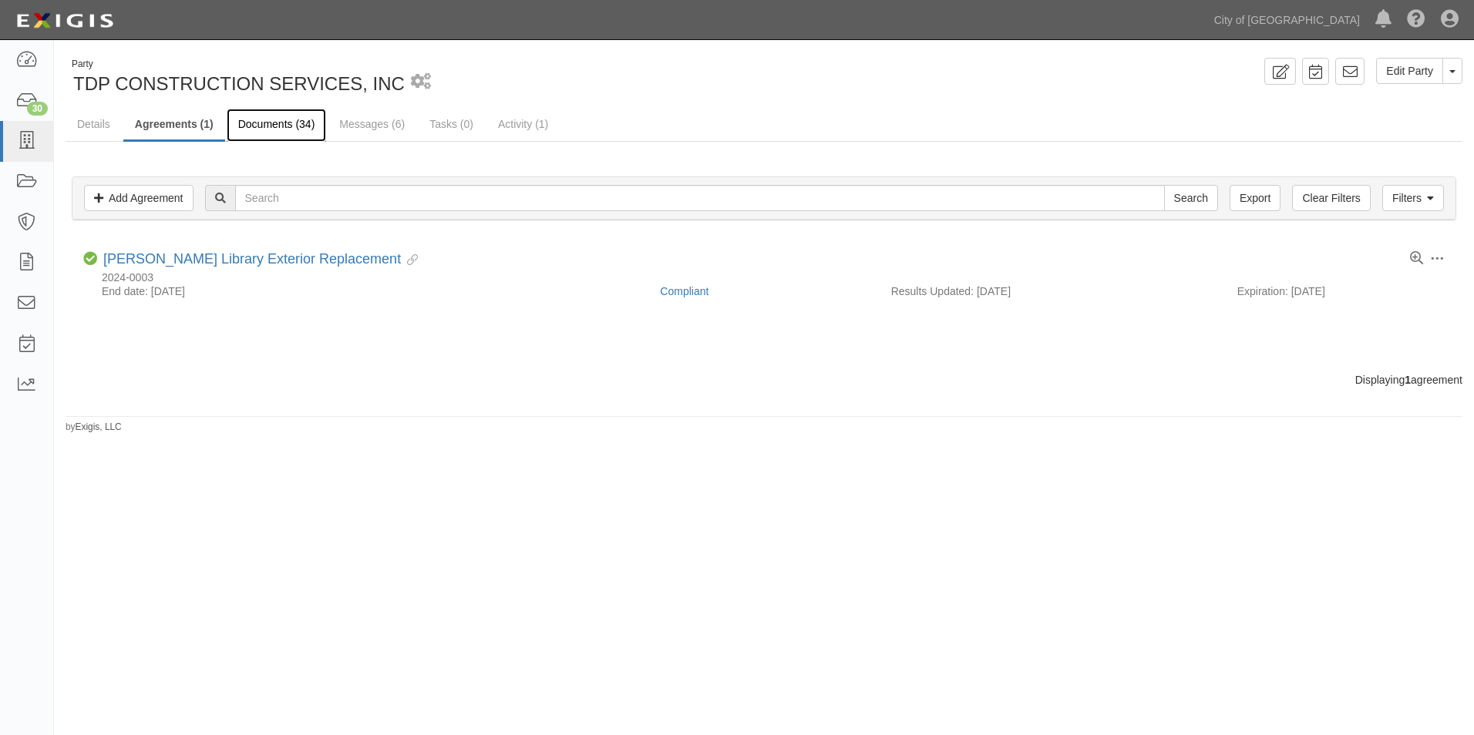
click at [284, 126] on link "Documents (34)" at bounding box center [277, 125] width 100 height 33
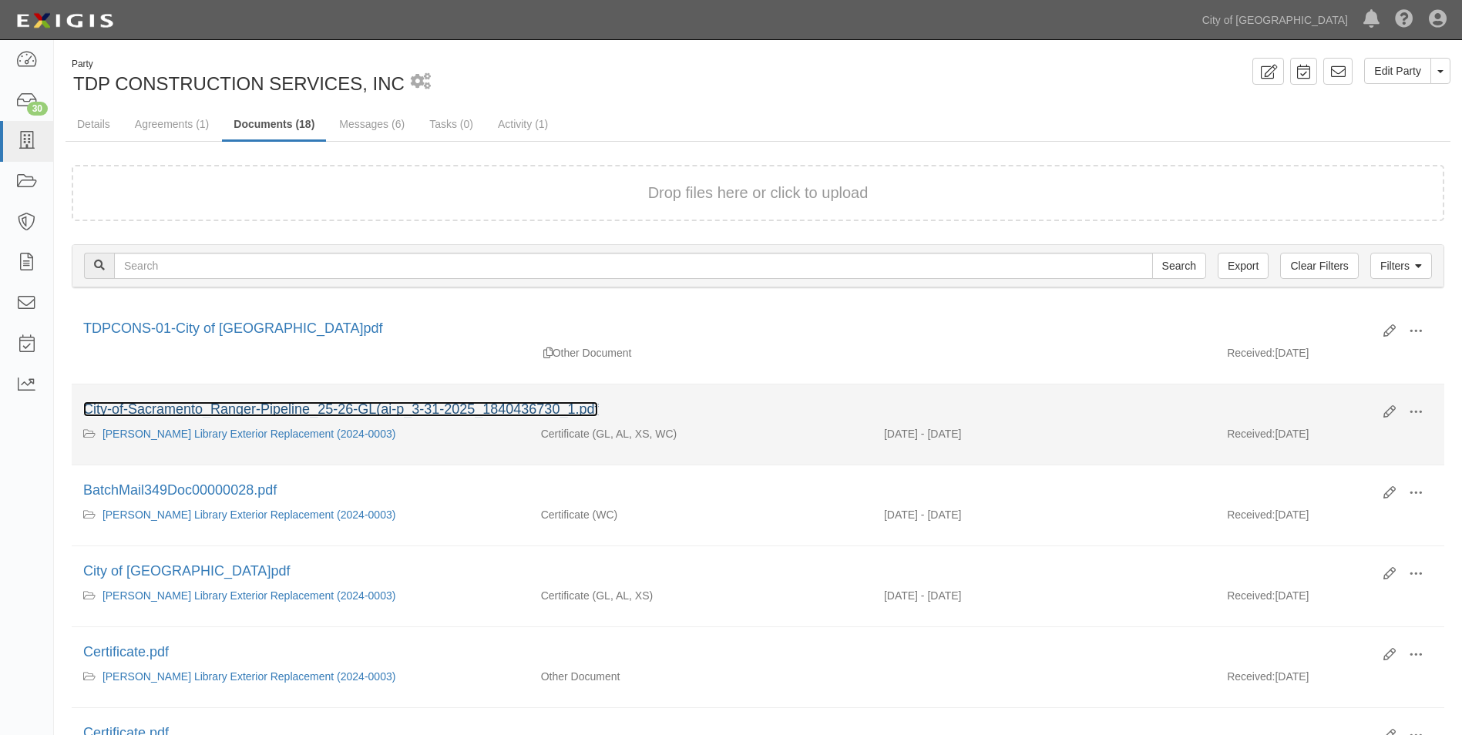
click at [274, 407] on link "City-of-Sacramento_Ranger-Pipeline_25-26-GL(ai-p_3-31-2025_1840436730_1.pdf" at bounding box center [340, 409] width 515 height 15
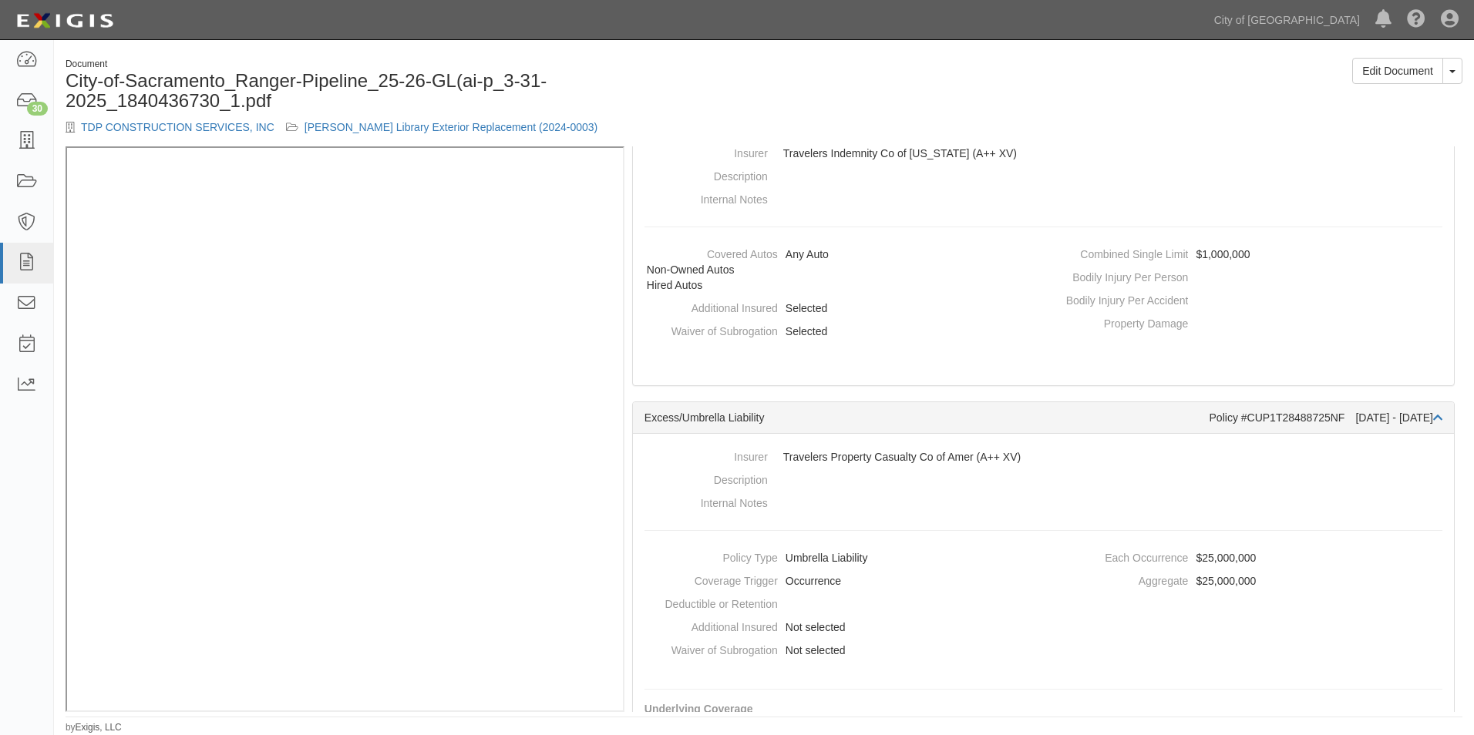
scroll to position [694, 0]
click at [401, 127] on link "[PERSON_NAME] Library Exterior Replacement (2024-0003)" at bounding box center [451, 127] width 294 height 12
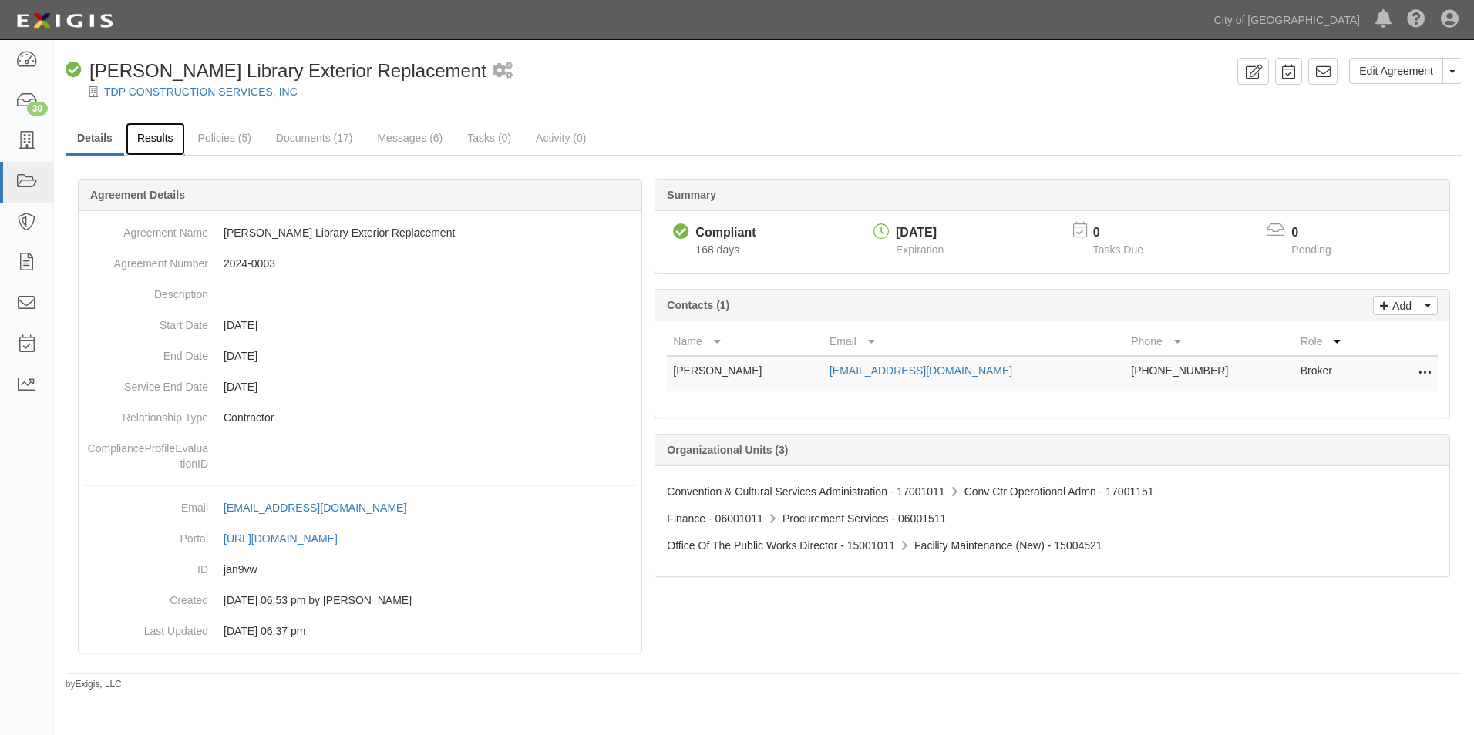
click at [160, 133] on link "Results" at bounding box center [155, 139] width 59 height 33
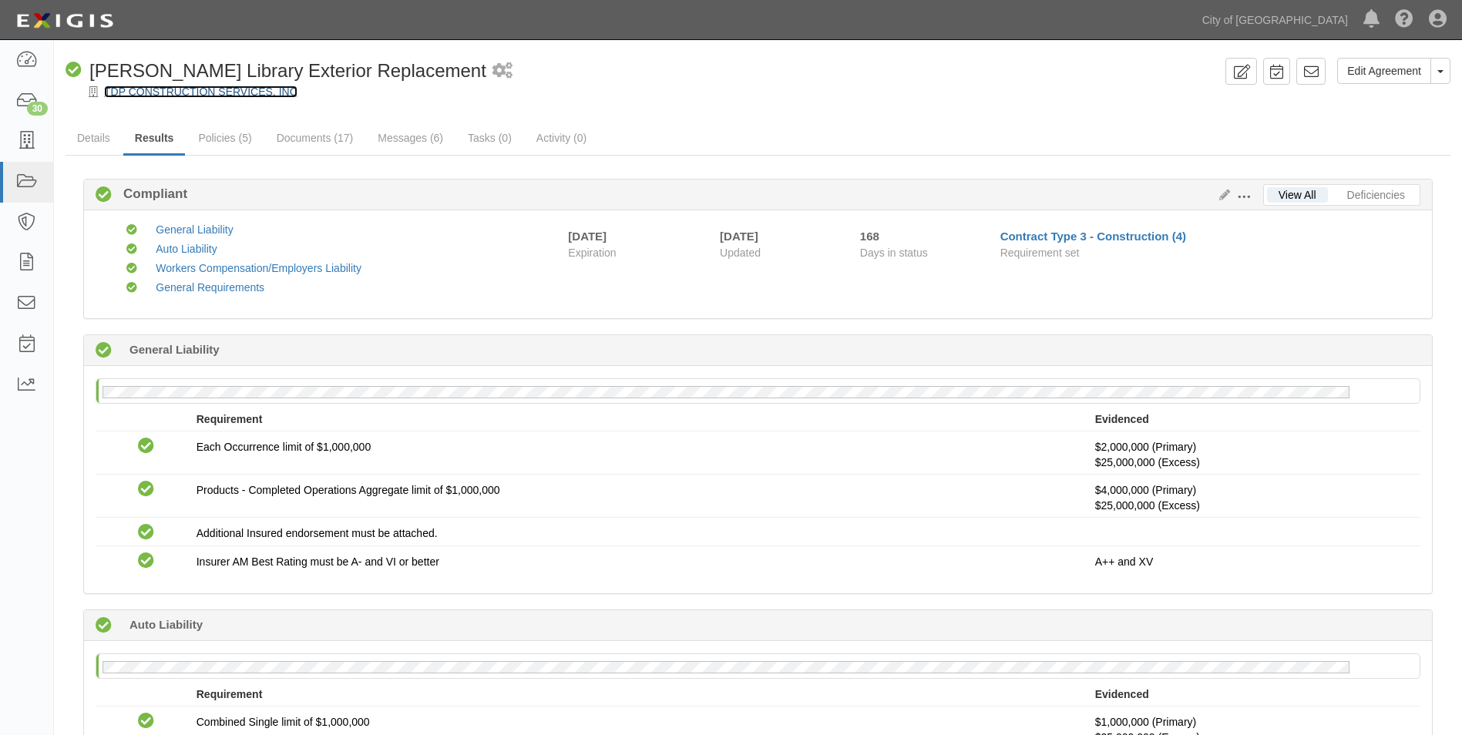
click at [182, 93] on link "TDP CONSTRUCTION SERVICES, INC" at bounding box center [200, 92] width 193 height 12
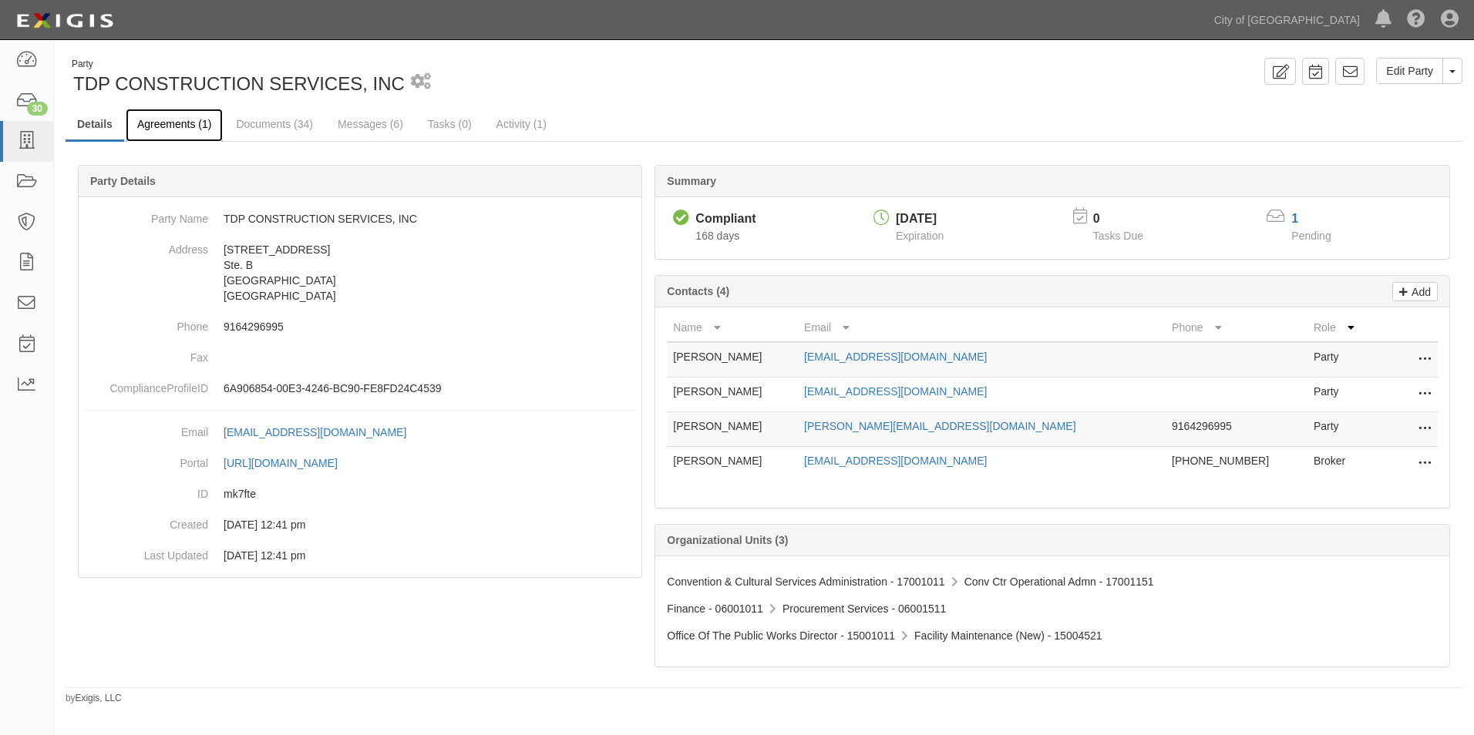
click at [185, 126] on link "Agreements (1)" at bounding box center [174, 125] width 97 height 33
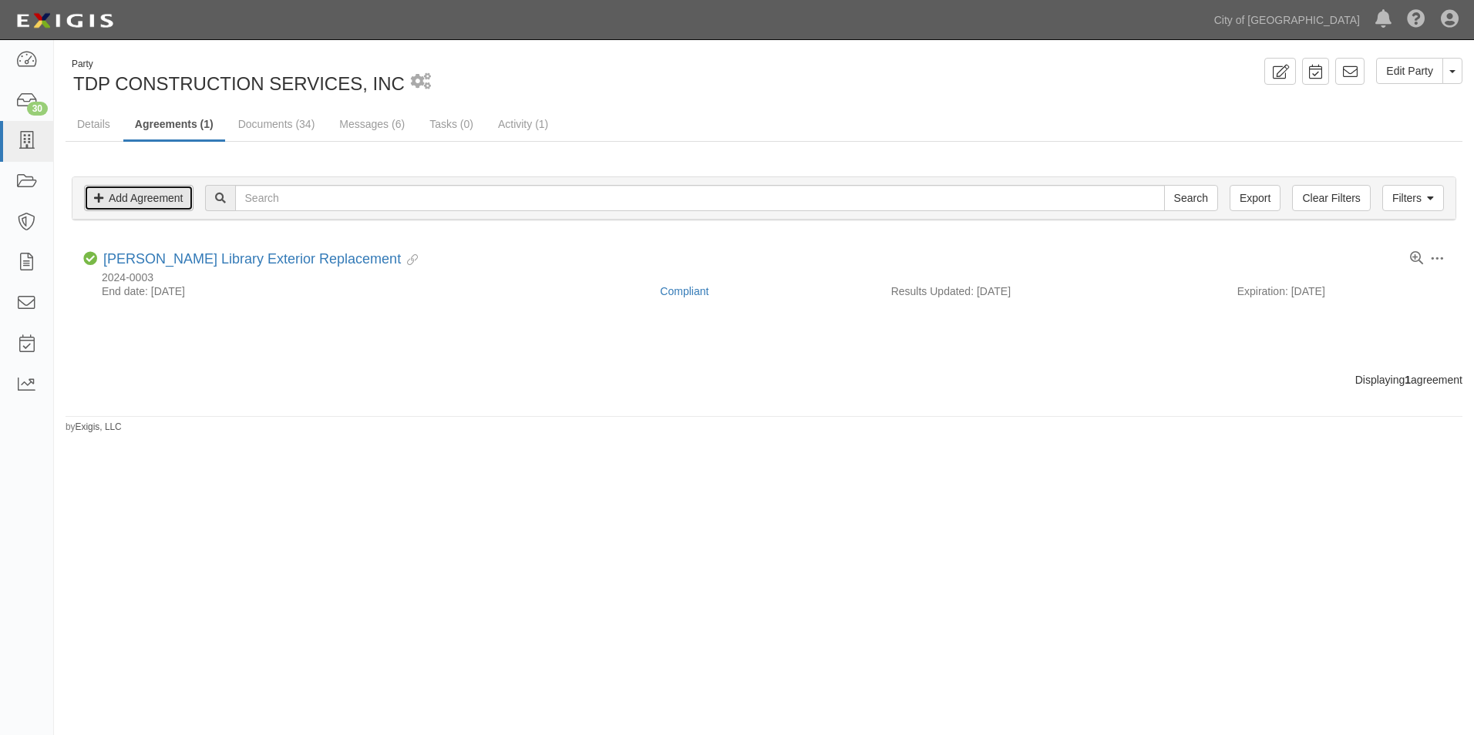
click at [157, 194] on link "Add Agreement" at bounding box center [138, 198] width 109 height 26
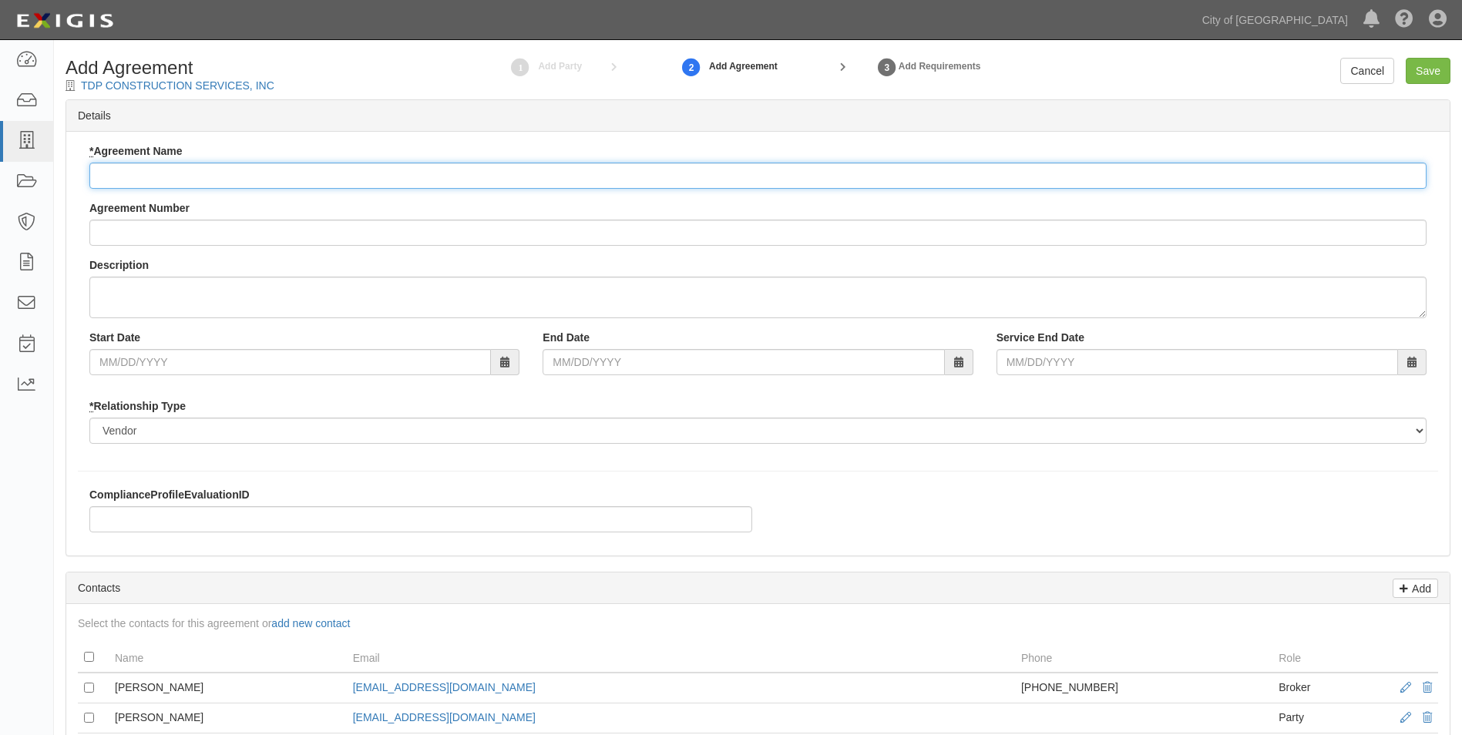
click at [145, 177] on input "* Agreement Name" at bounding box center [757, 176] width 1337 height 26
type input "D"
type input "[STREET_ADDRESS] Restroom Remodel"
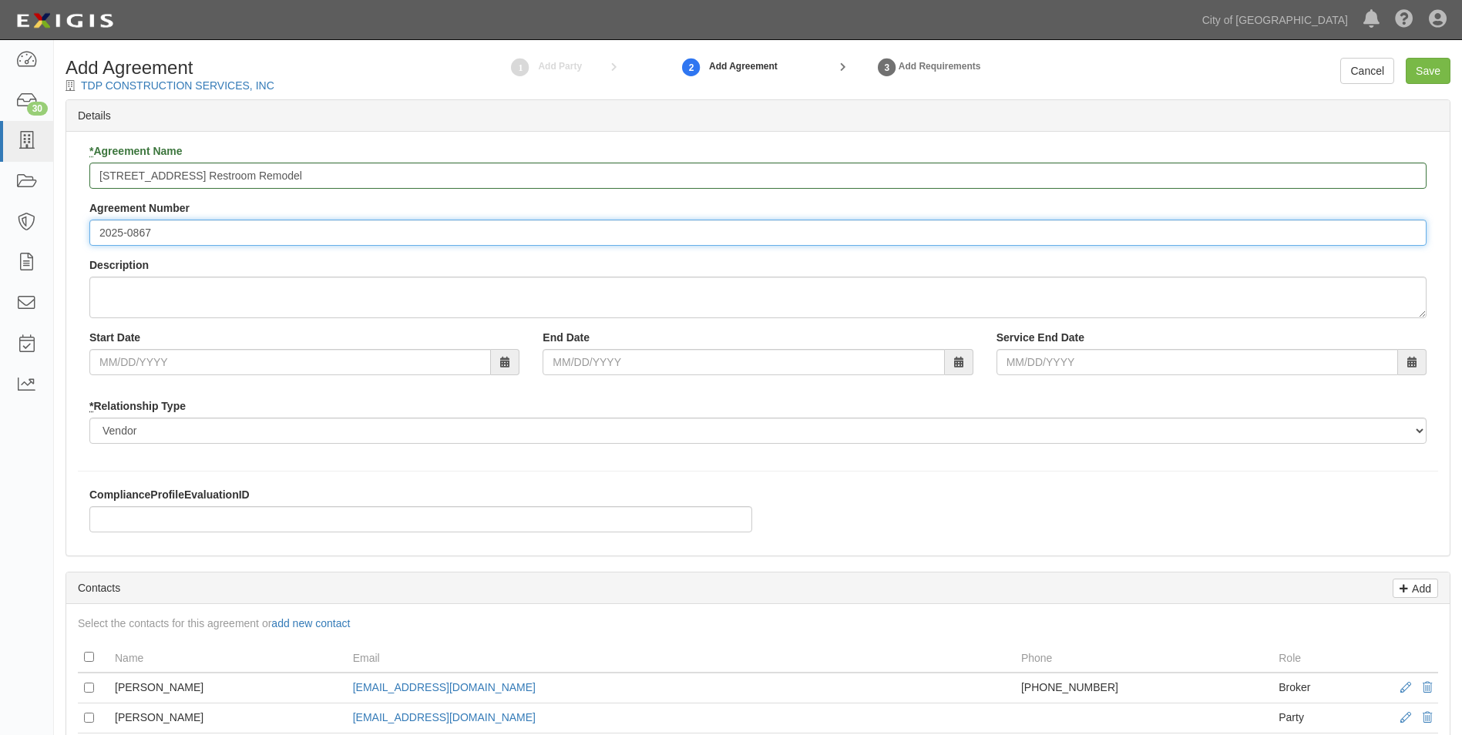
type input "2025-0867"
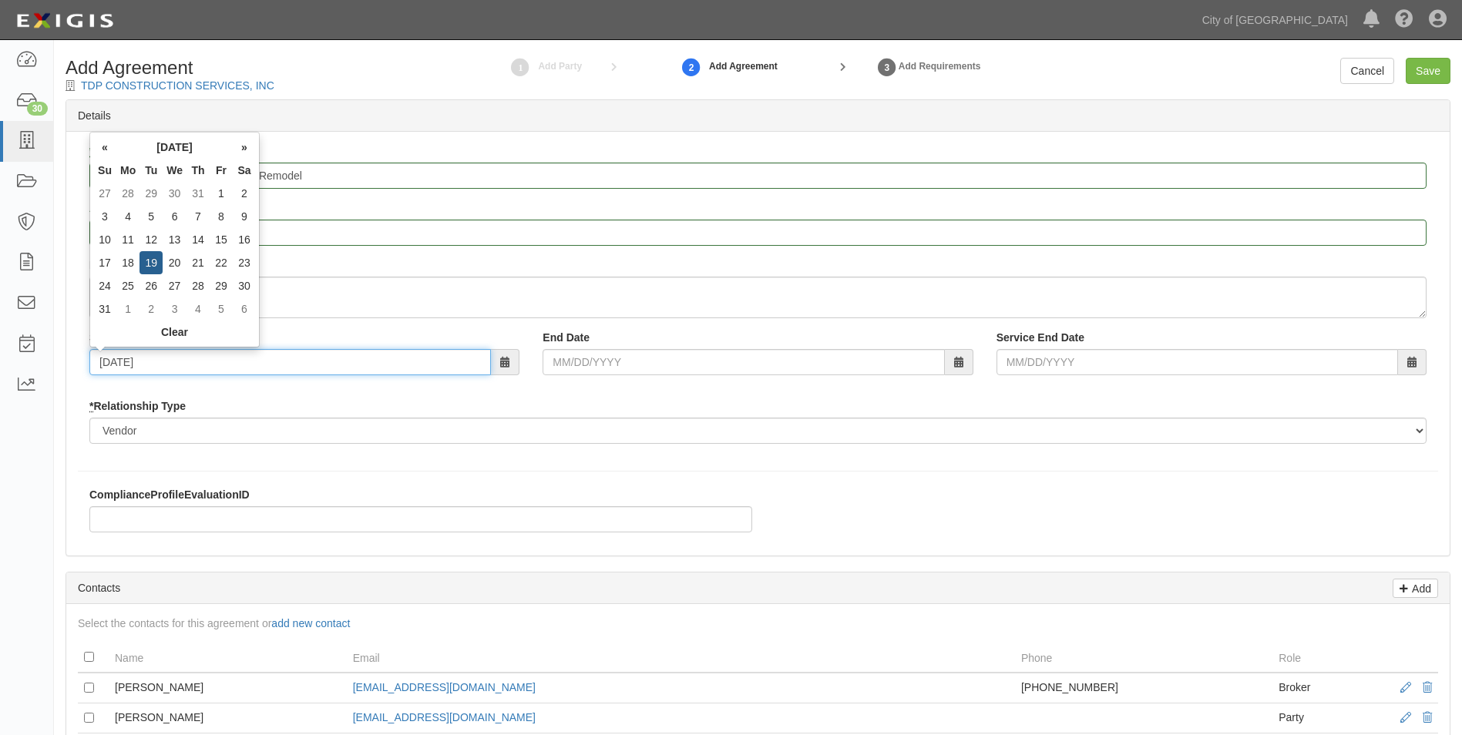
type input "08/19/2025"
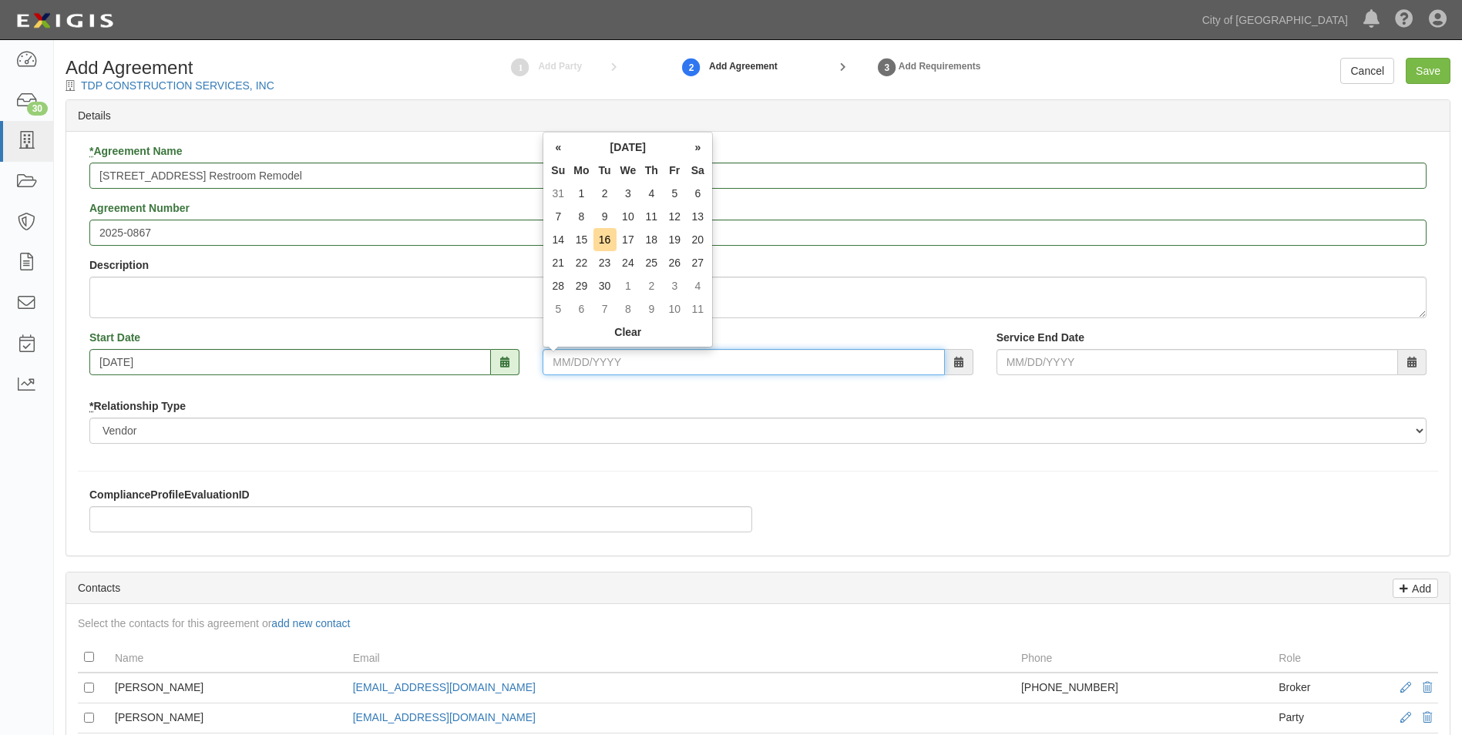
click at [587, 361] on input "End Date" at bounding box center [744, 362] width 402 height 26
type input "08/18/2026"
click at [883, 491] on div "ComplianceProfileEvaluationID" at bounding box center [758, 515] width 1384 height 57
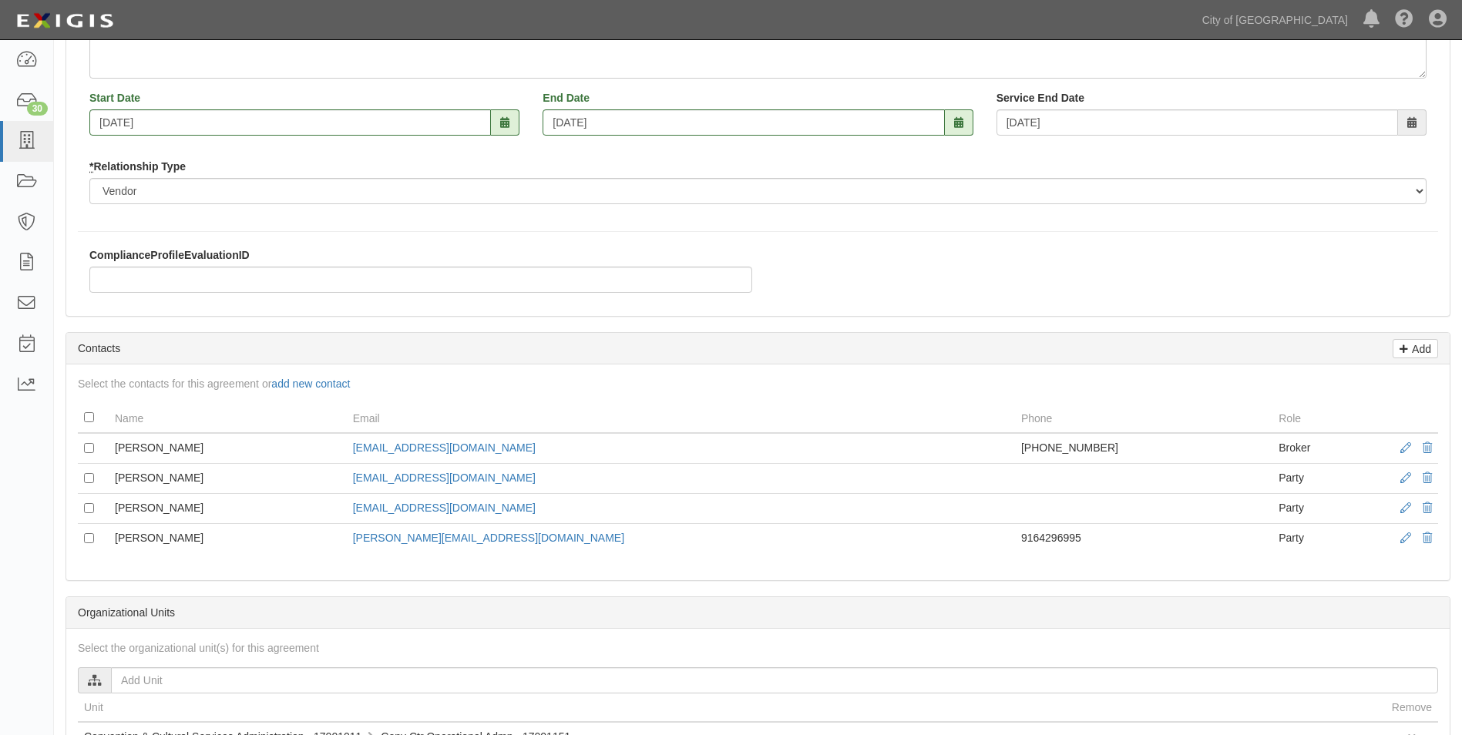
scroll to position [385, 0]
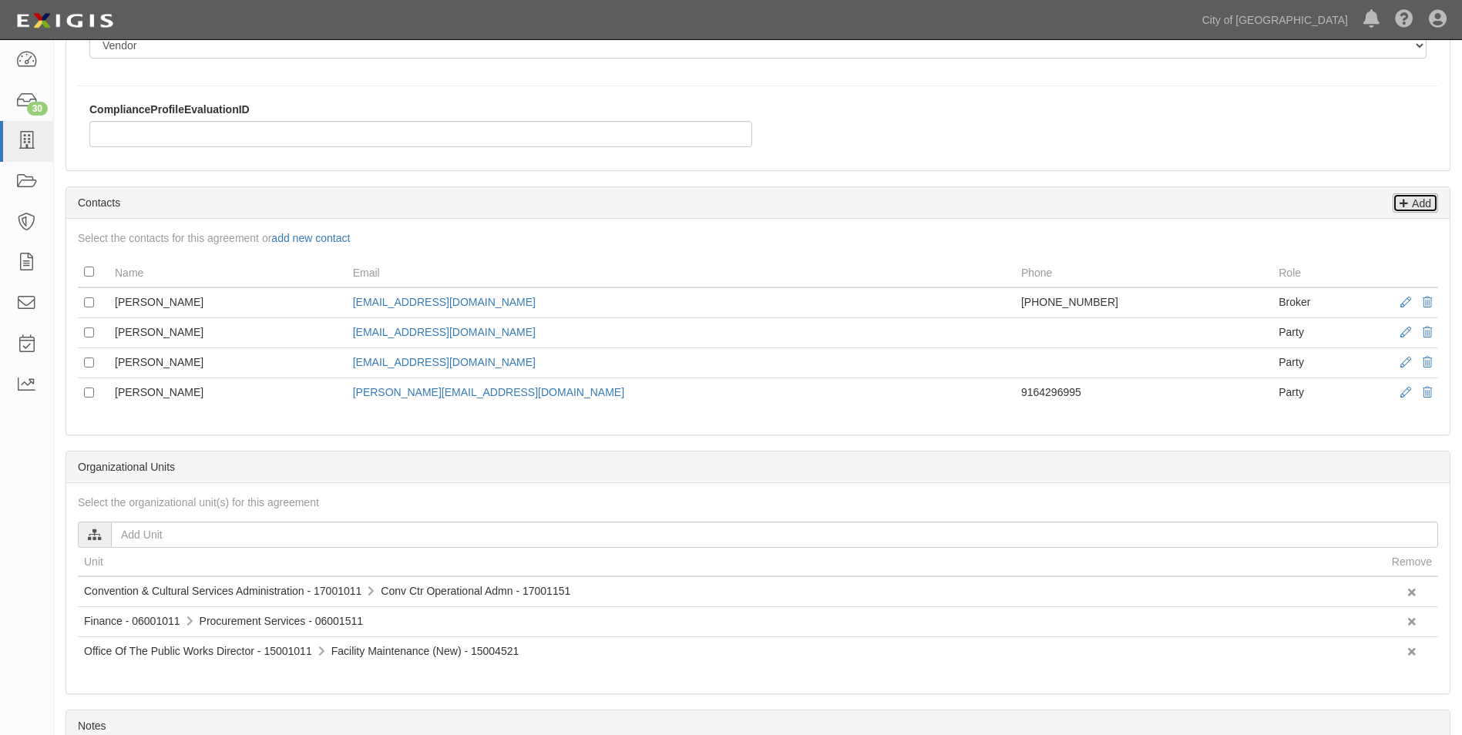
click at [1419, 199] on p "Add" at bounding box center [1419, 203] width 23 height 18
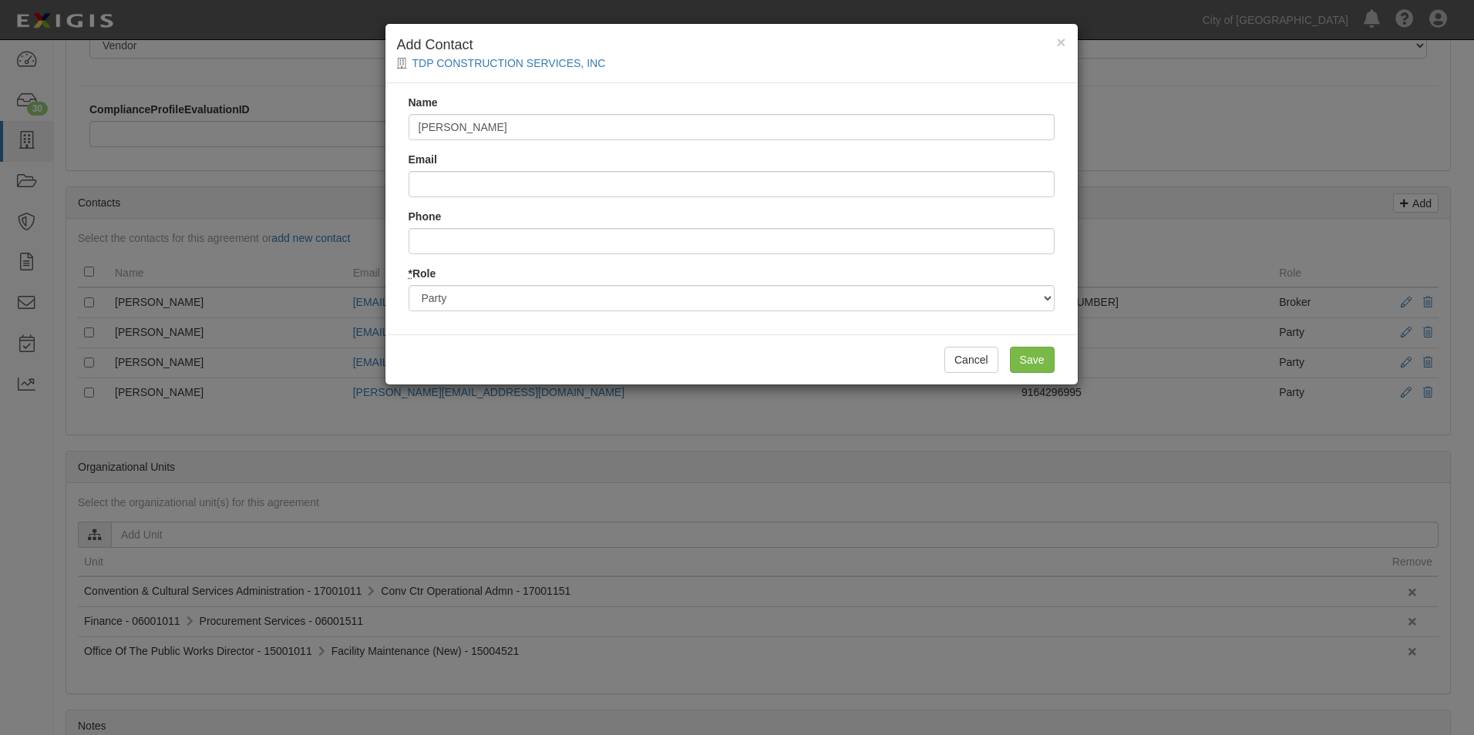
type input "Norm Colby"
click at [956, 362] on button "Cancel" at bounding box center [971, 360] width 54 height 26
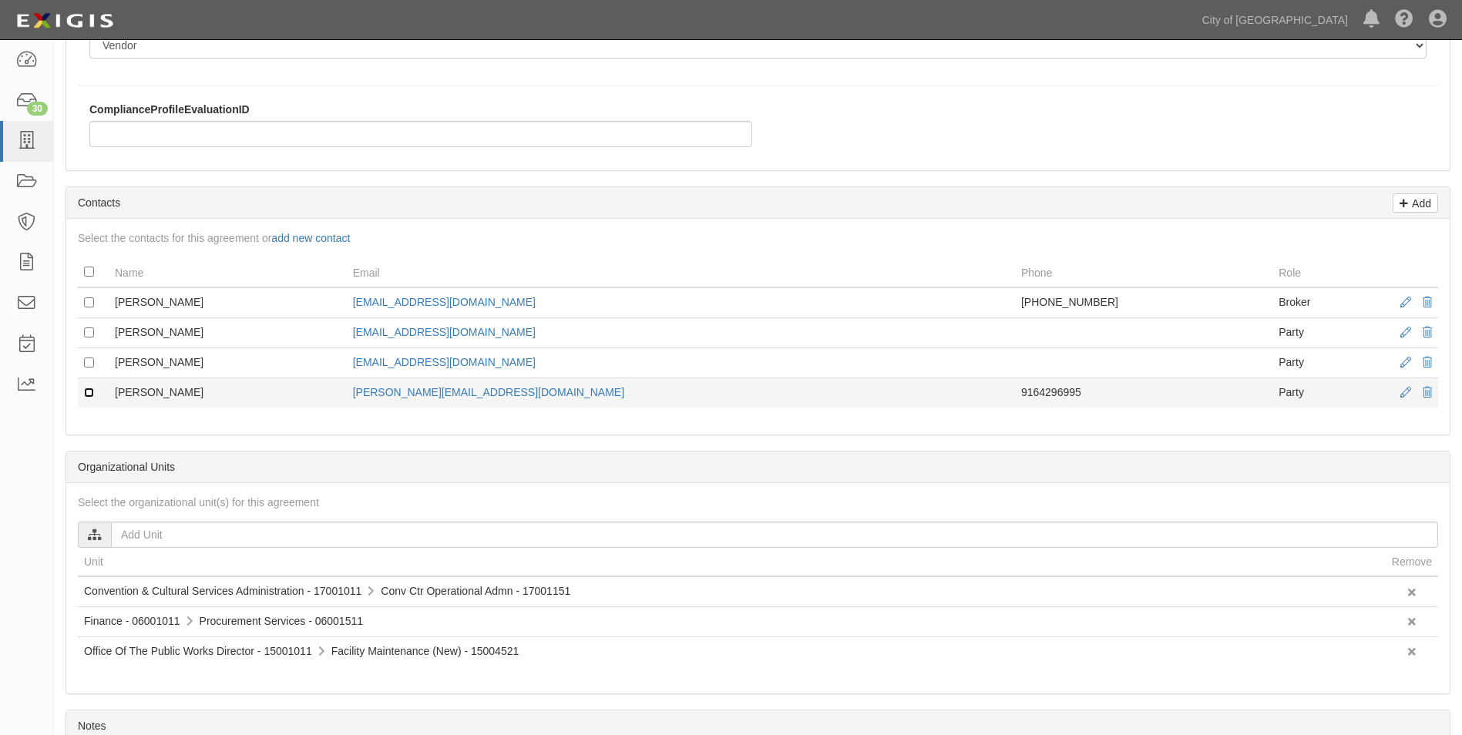
click at [91, 390] on input "checkbox" at bounding box center [89, 393] width 10 height 10
checkbox input "true"
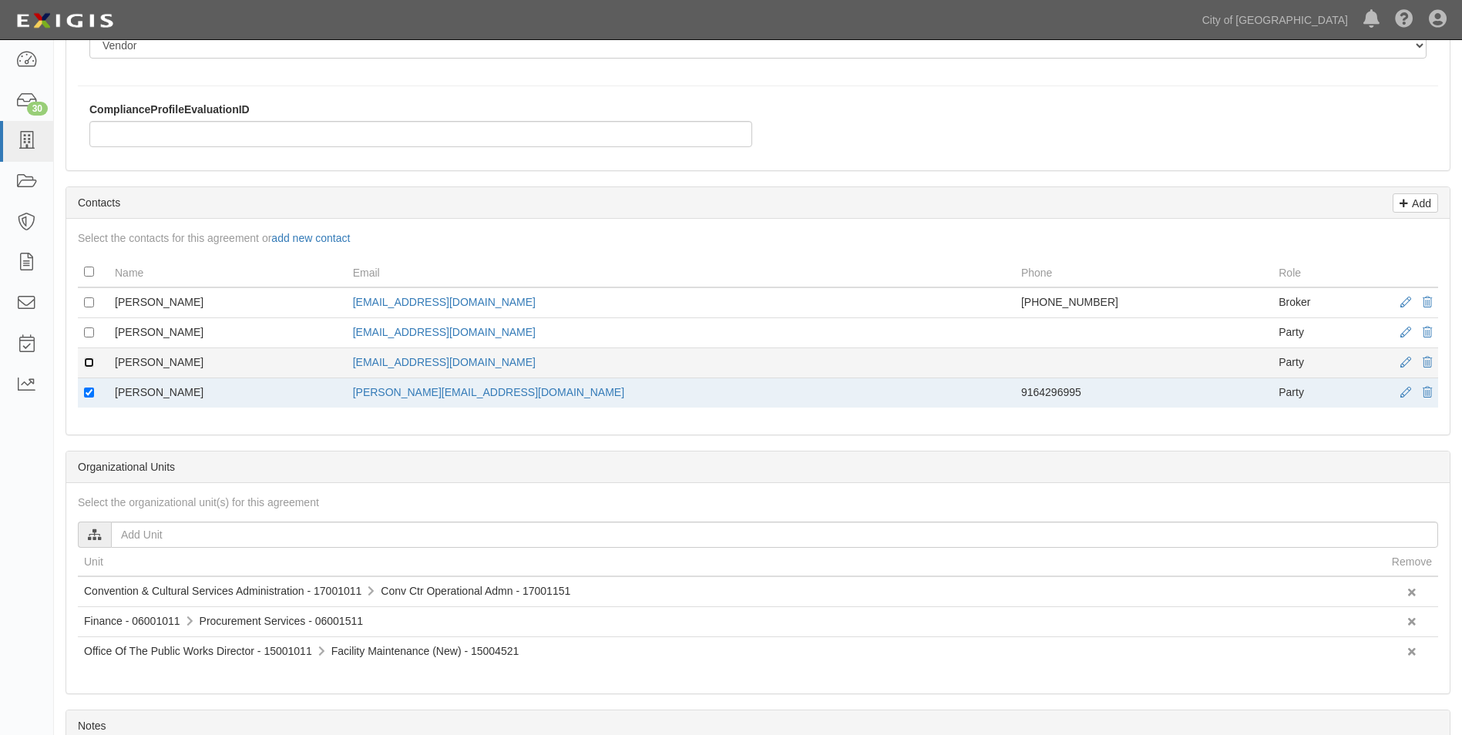
click at [91, 362] on input "checkbox" at bounding box center [89, 363] width 10 height 10
checkbox input "true"
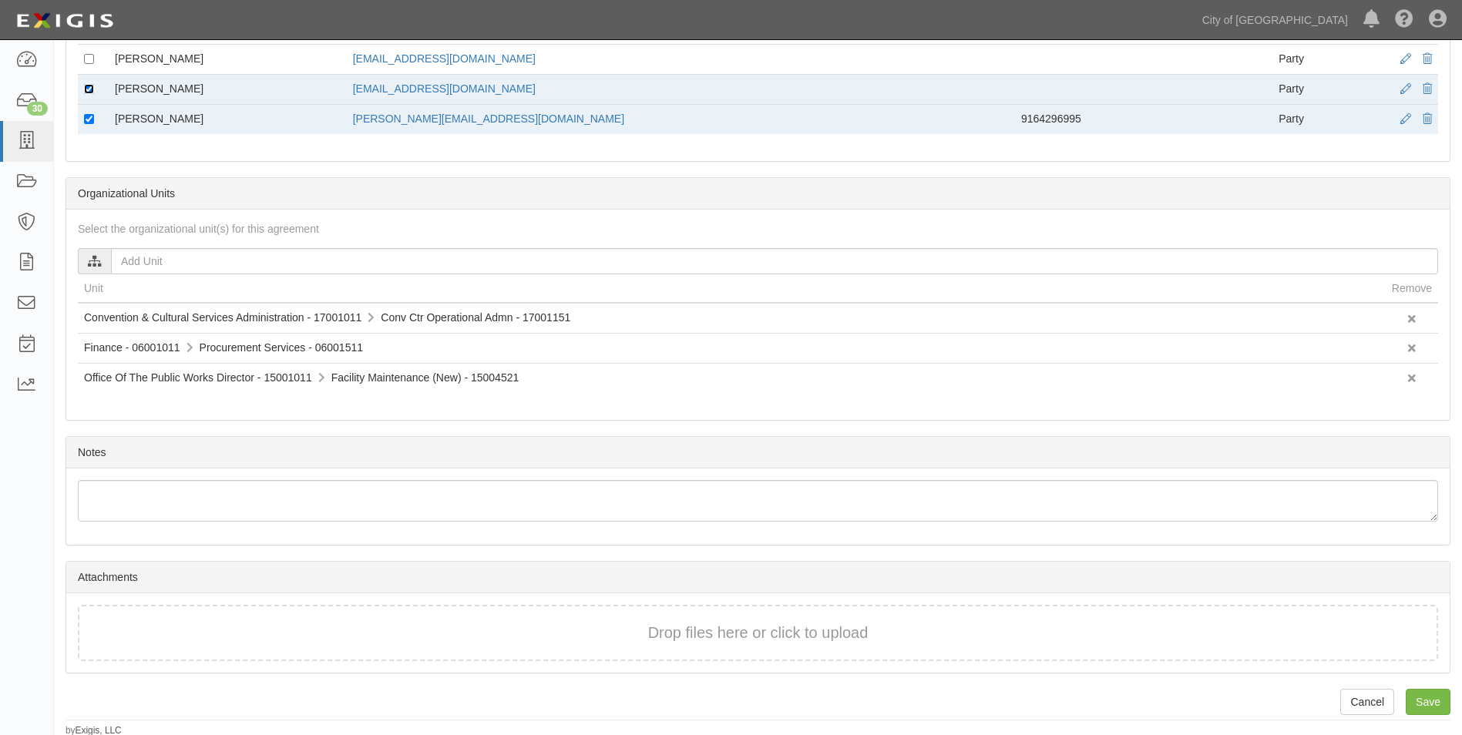
scroll to position [661, 0]
click at [1435, 698] on input "Save" at bounding box center [1428, 700] width 45 height 26
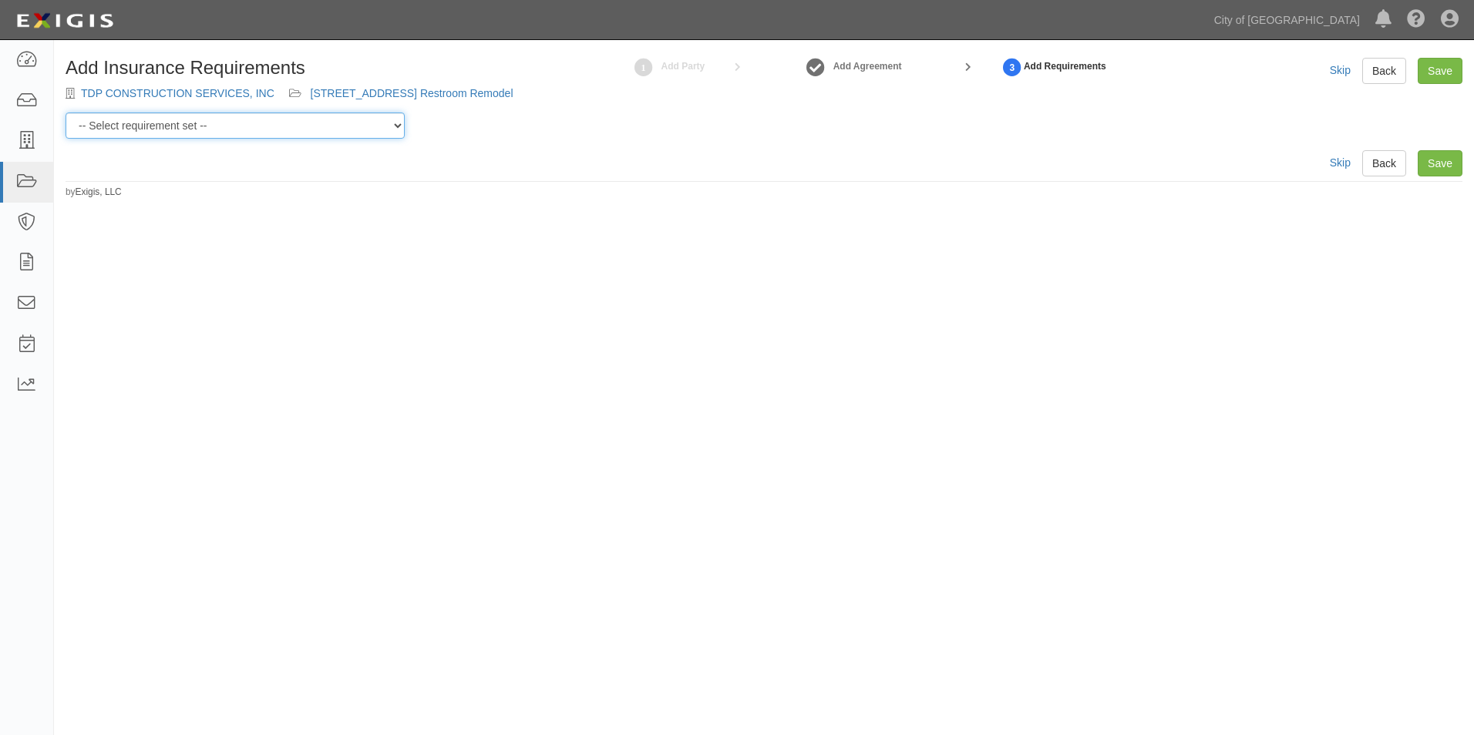
click at [392, 139] on select "-- Select requirement set -- Construction + Pollution Contract Type 0 - Standar…" at bounding box center [235, 126] width 339 height 26
select select "40106"
click at [66, 128] on select "-- Select requirement set -- Construction + Pollution Contract Type 0 - Standar…" at bounding box center [235, 126] width 339 height 26
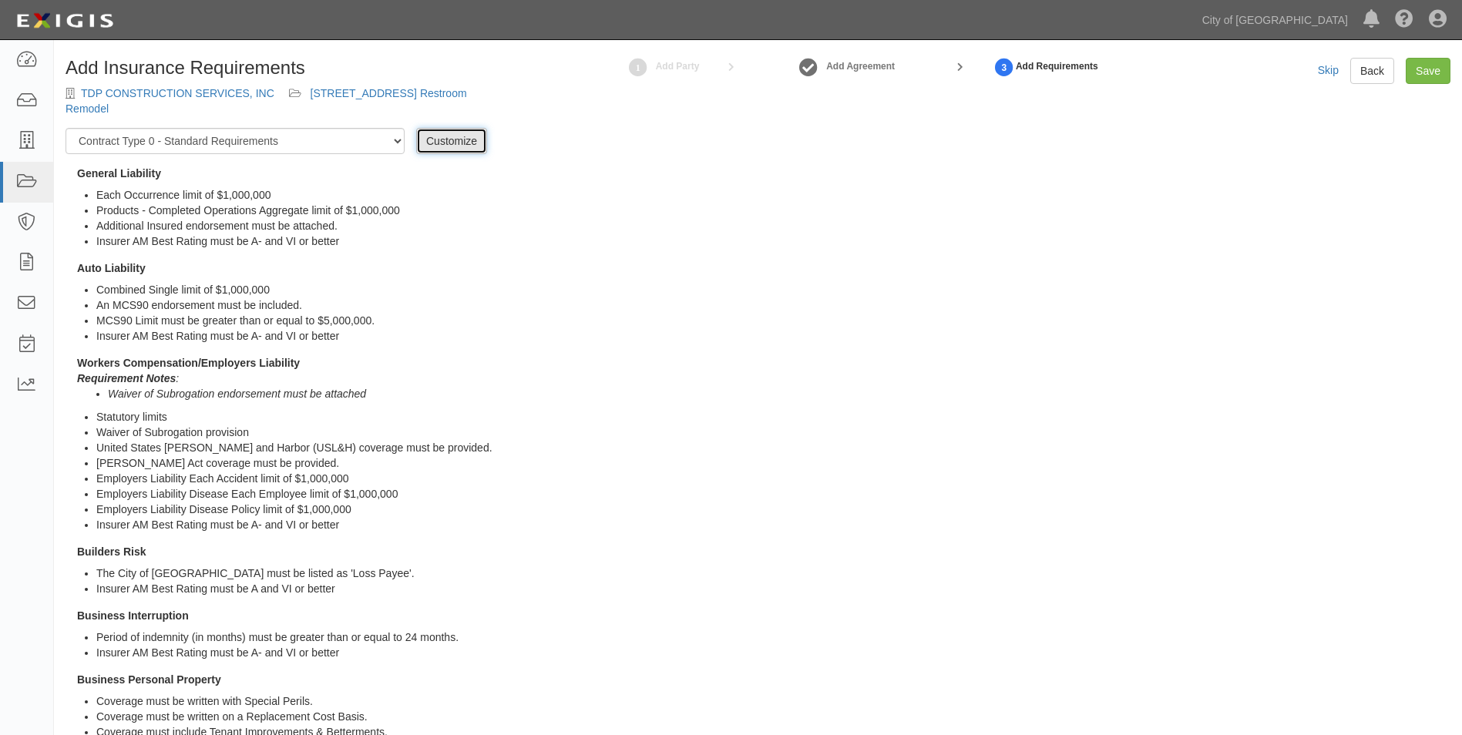
click at [460, 136] on link "Customize" at bounding box center [451, 141] width 71 height 26
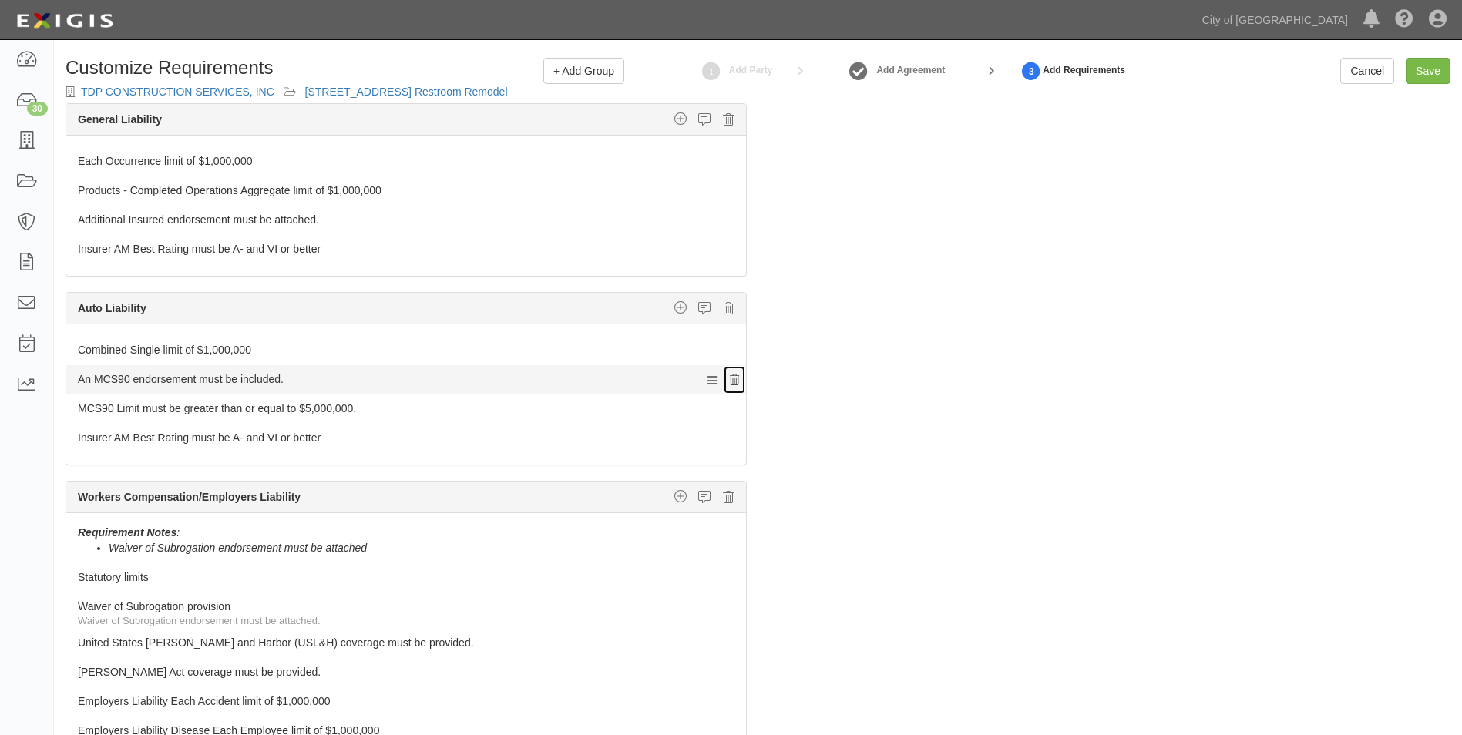
click at [730, 378] on icon at bounding box center [734, 380] width 9 height 11
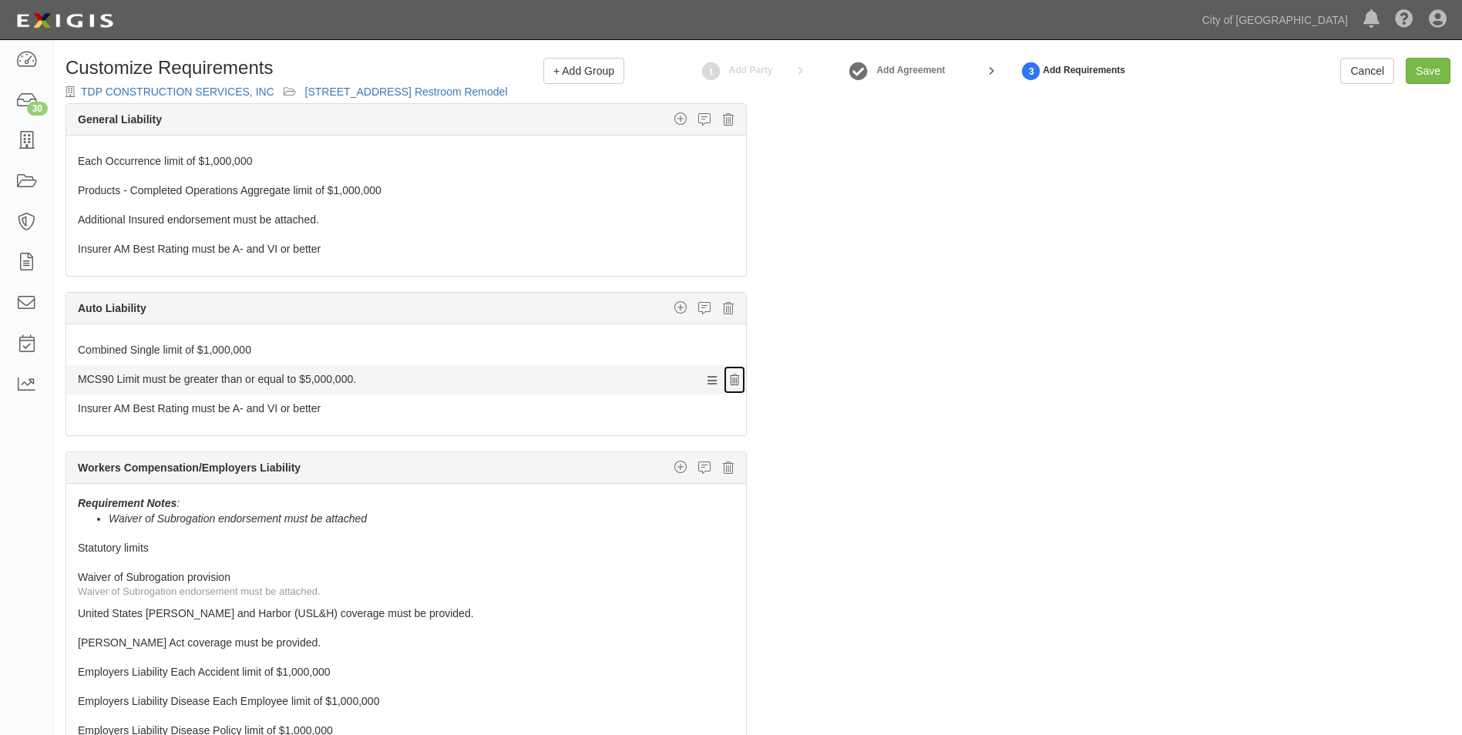
click at [730, 380] on icon at bounding box center [734, 380] width 9 height 11
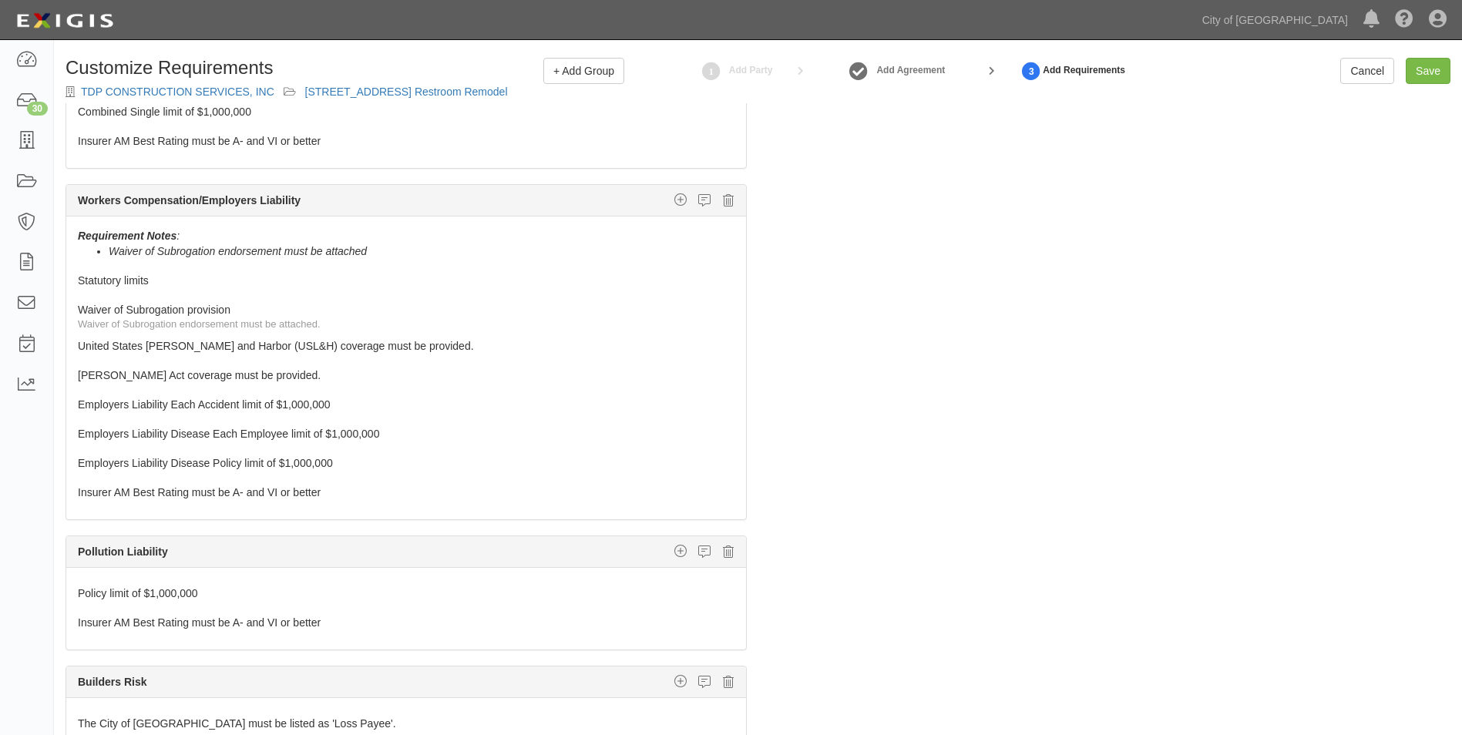
scroll to position [308, 0]
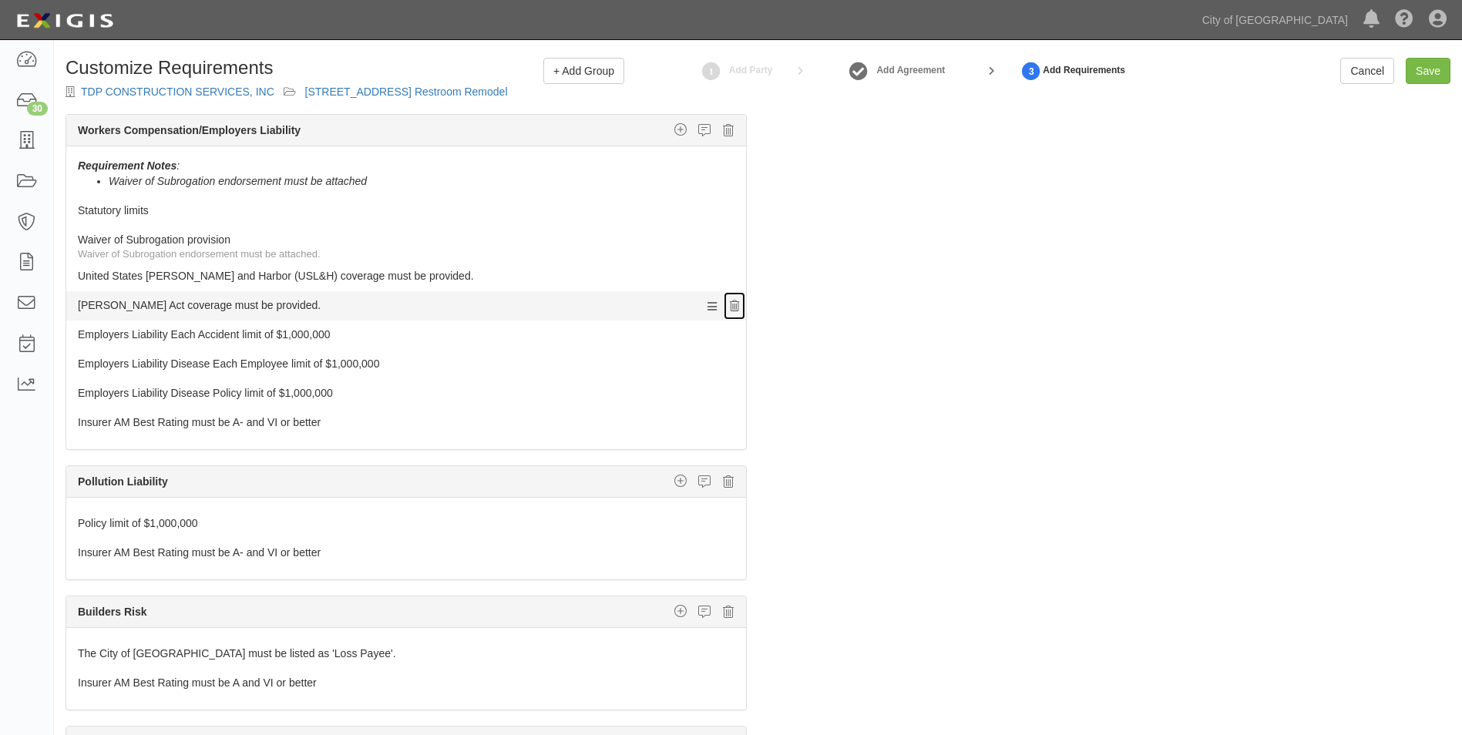
click at [730, 309] on icon at bounding box center [734, 306] width 9 height 11
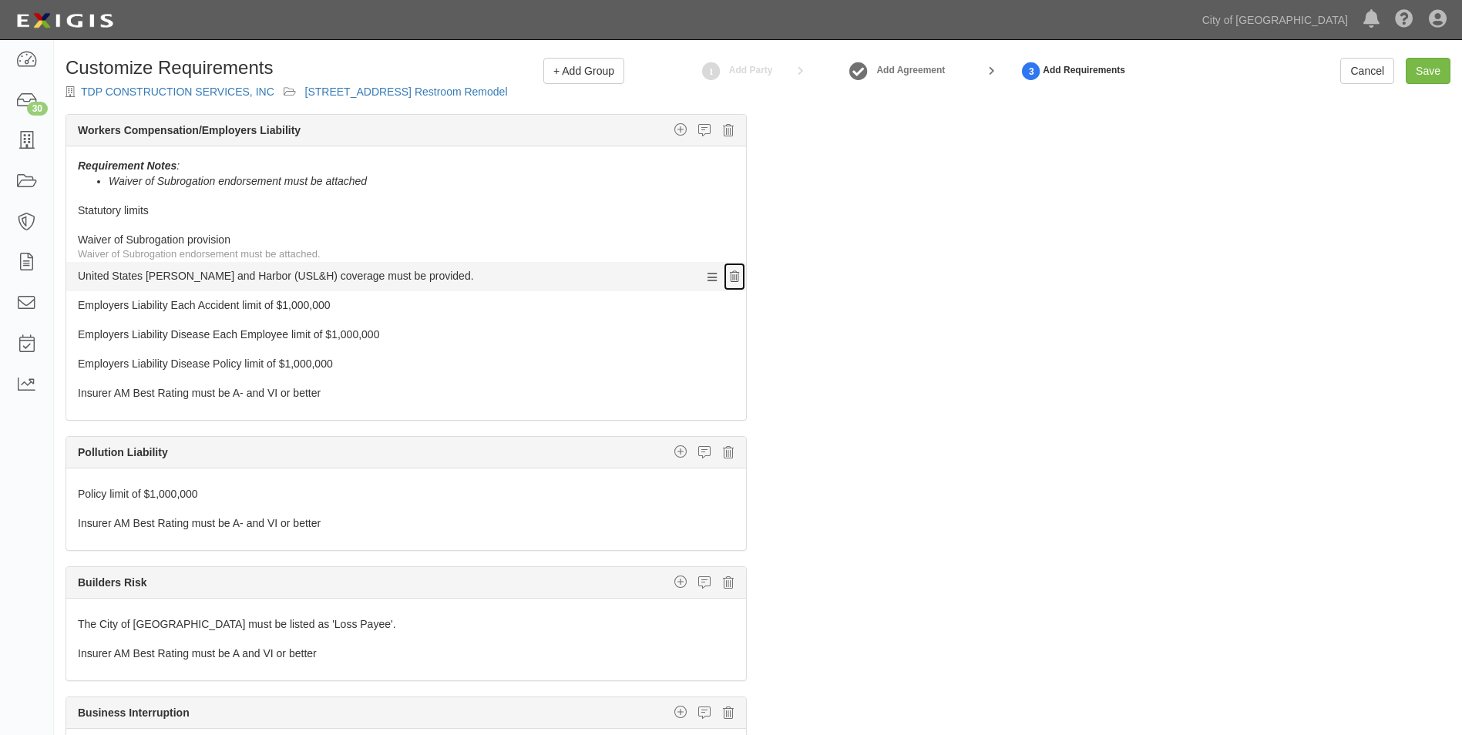
click at [723, 283] on link at bounding box center [734, 276] width 23 height 29
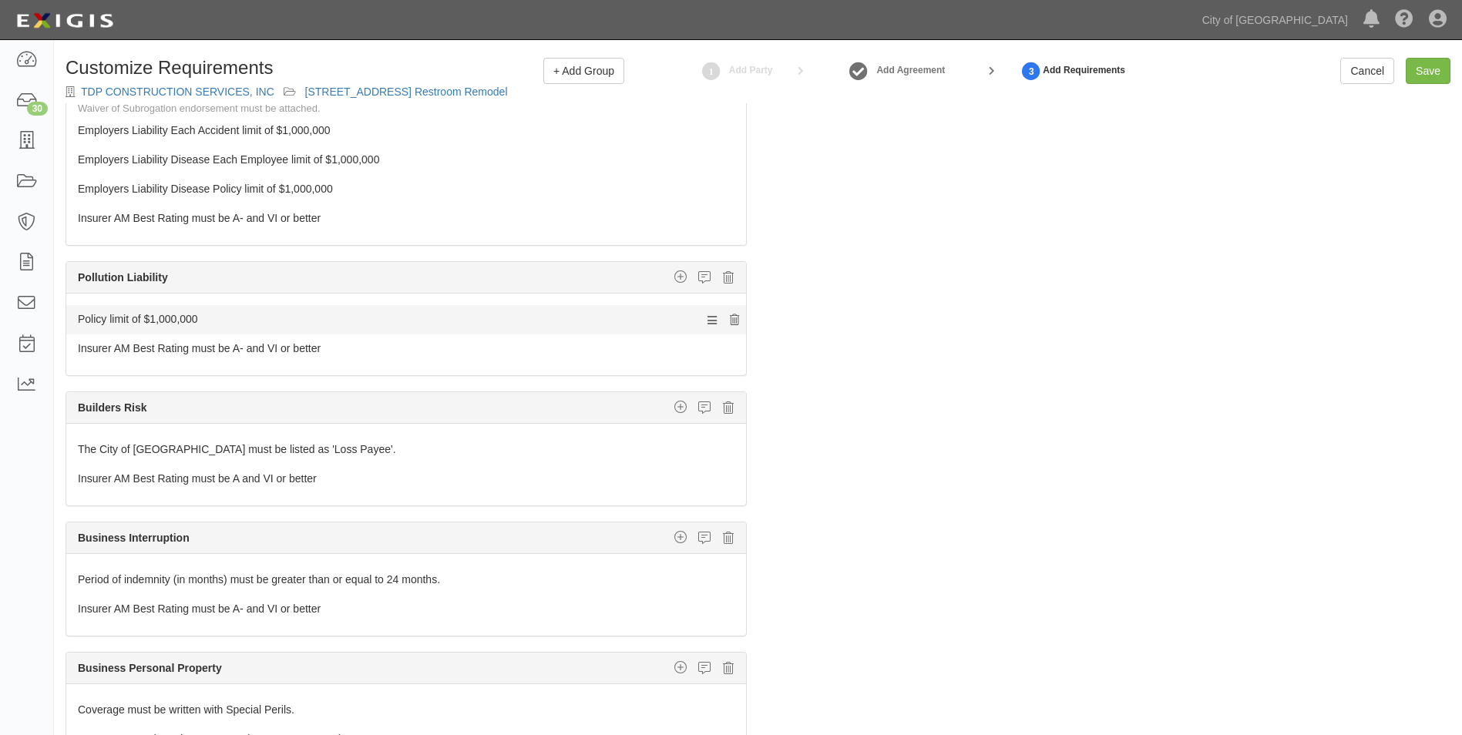
scroll to position [540, 0]
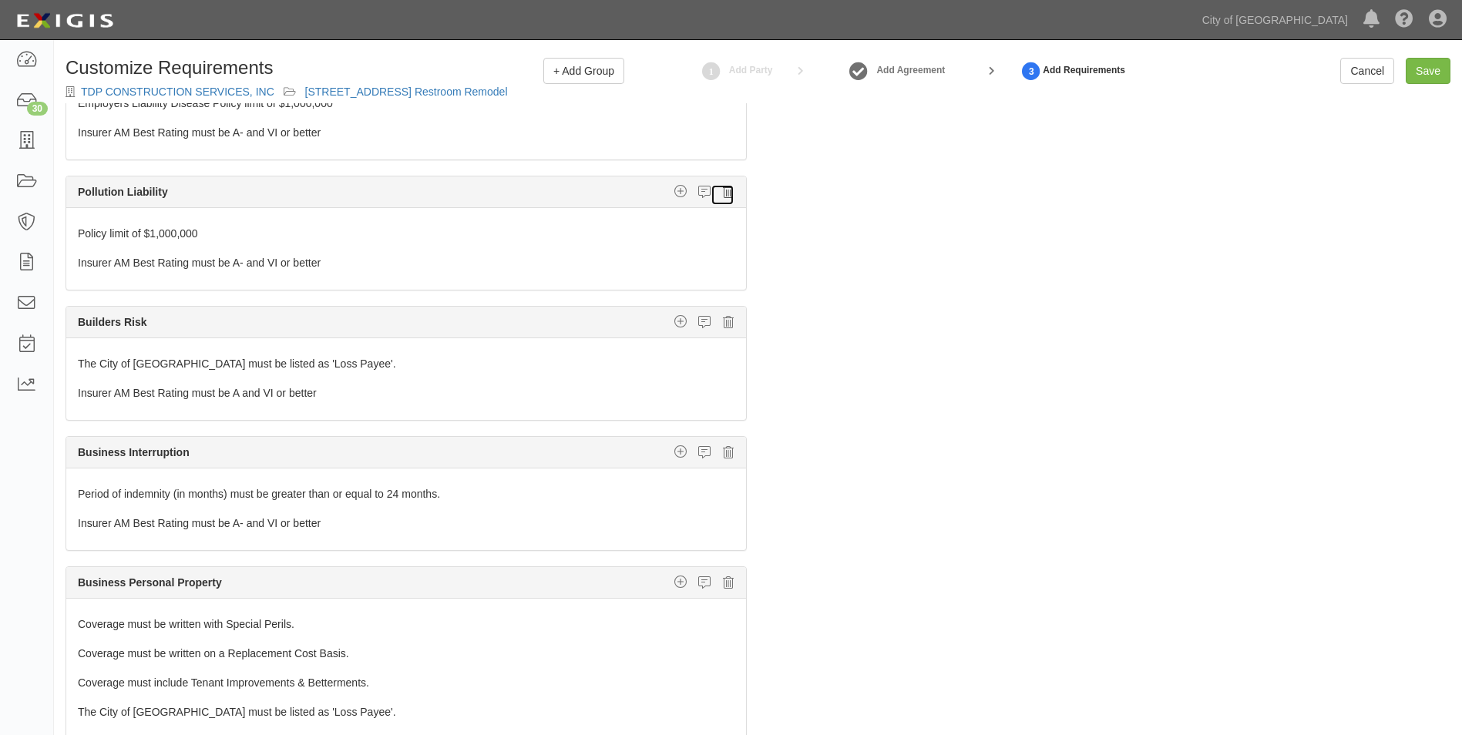
click at [723, 190] on icon at bounding box center [728, 192] width 11 height 14
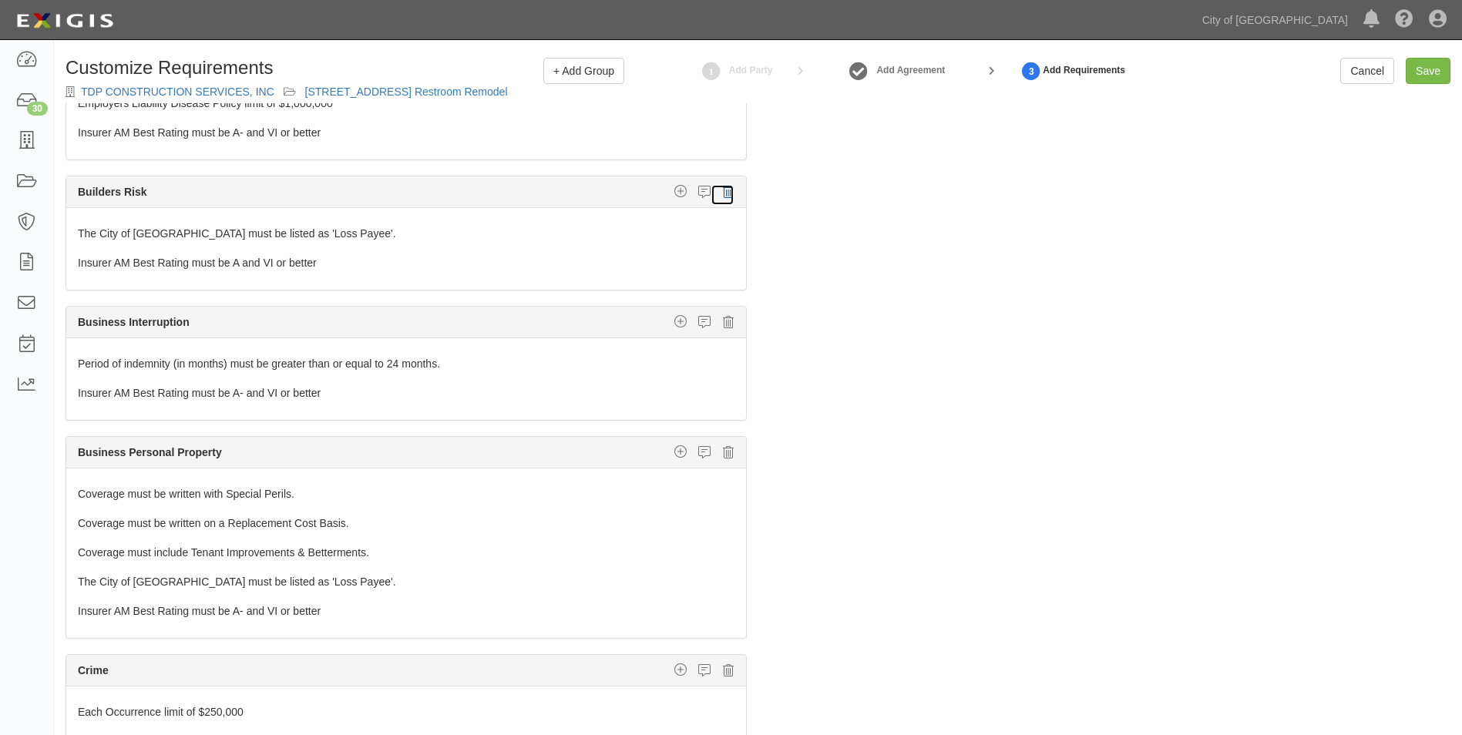
click at [723, 190] on icon at bounding box center [728, 192] width 11 height 14
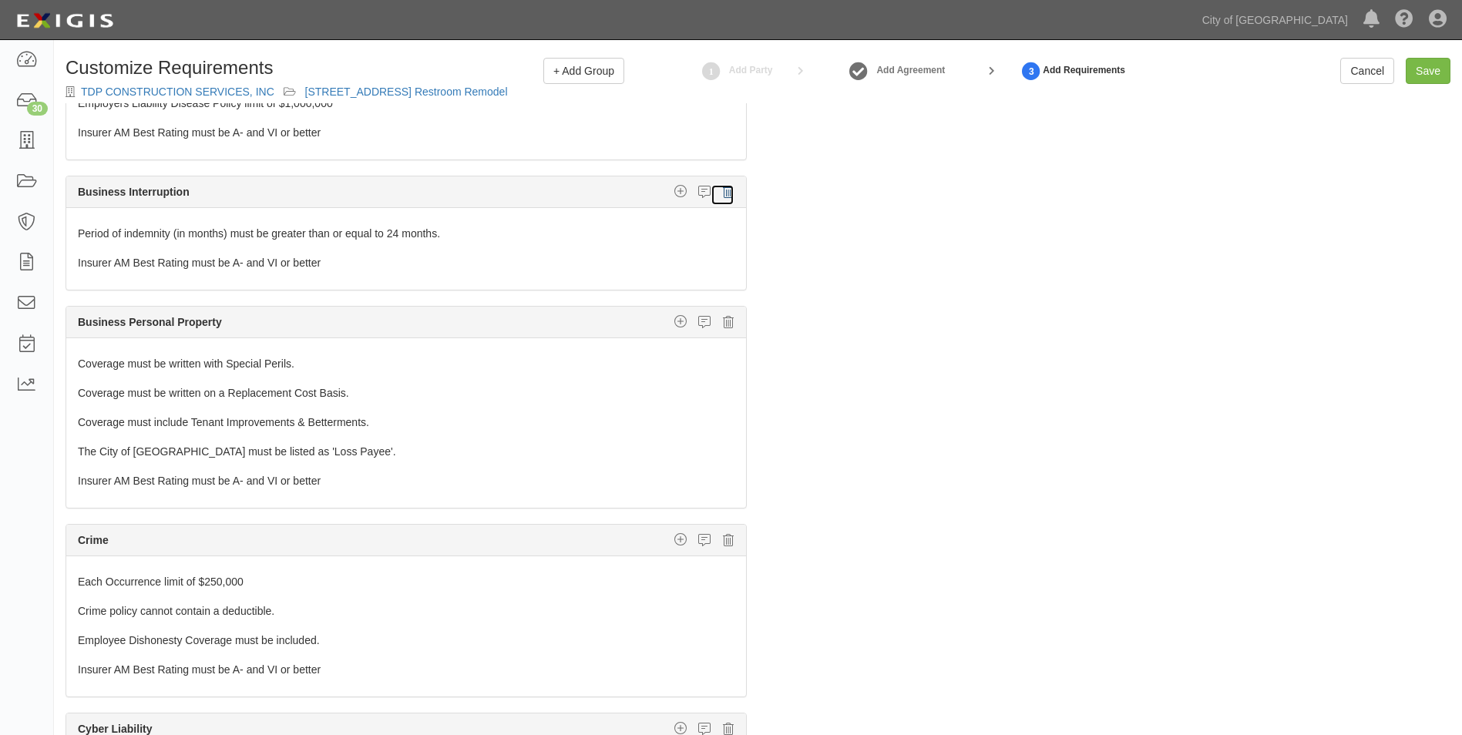
click at [723, 190] on icon at bounding box center [728, 192] width 11 height 14
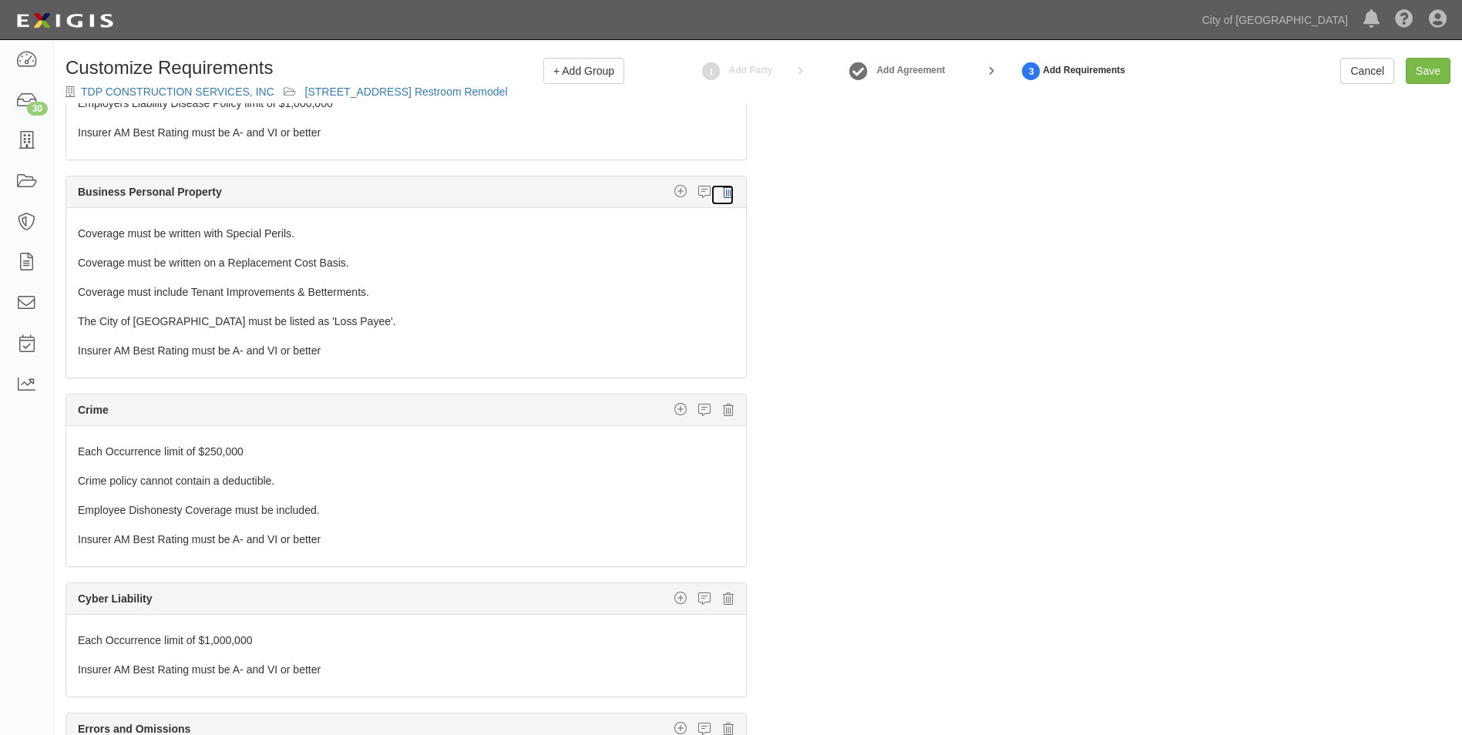
click at [723, 190] on icon at bounding box center [728, 192] width 11 height 14
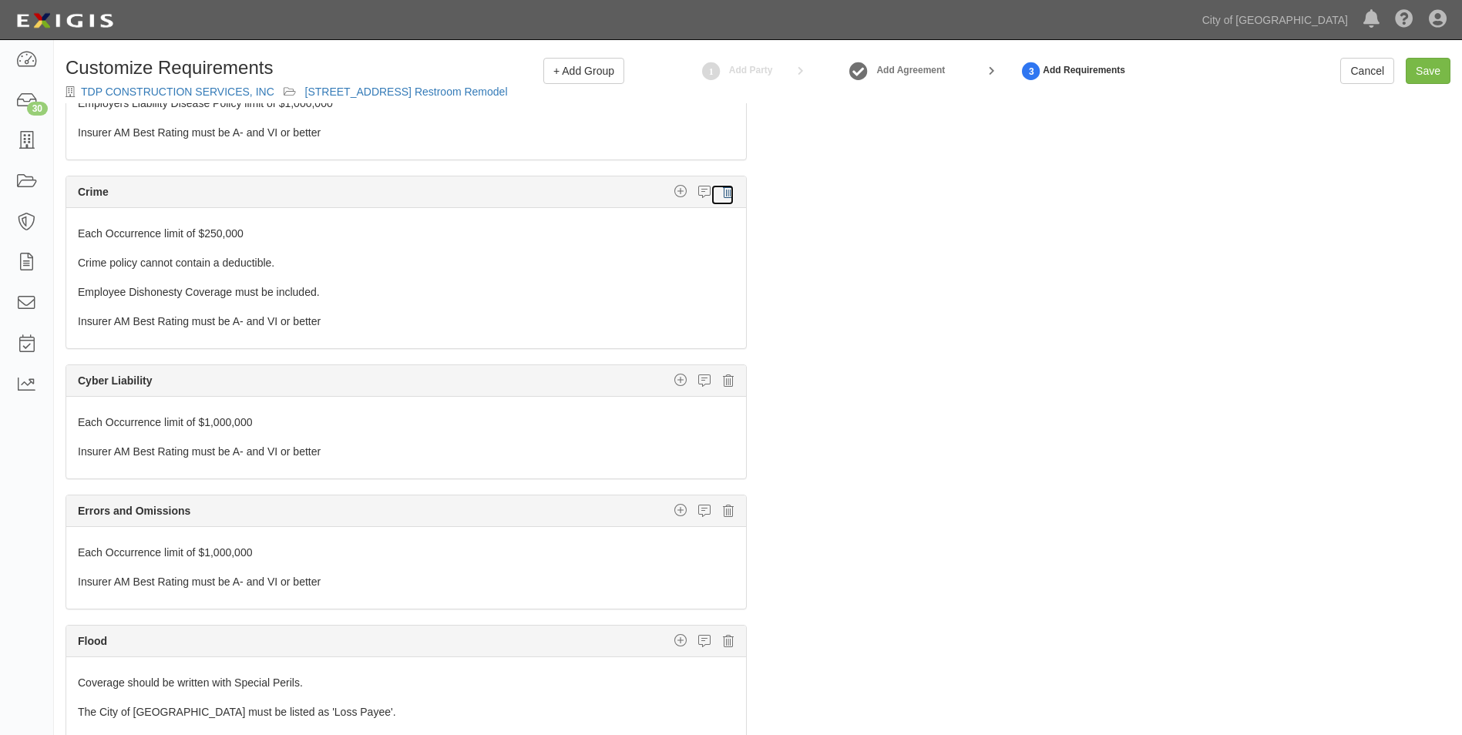
click at [723, 190] on icon at bounding box center [728, 192] width 11 height 14
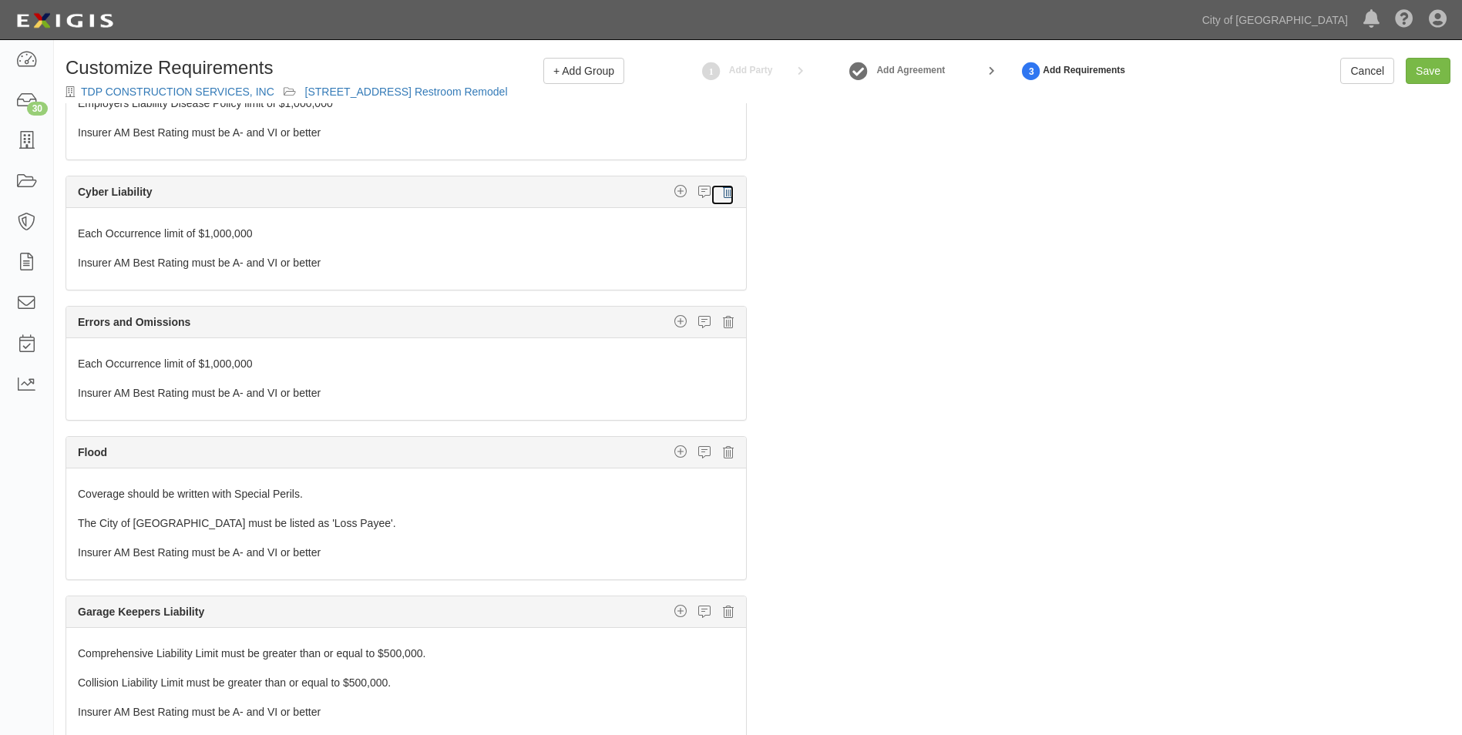
click at [723, 190] on icon at bounding box center [728, 192] width 11 height 14
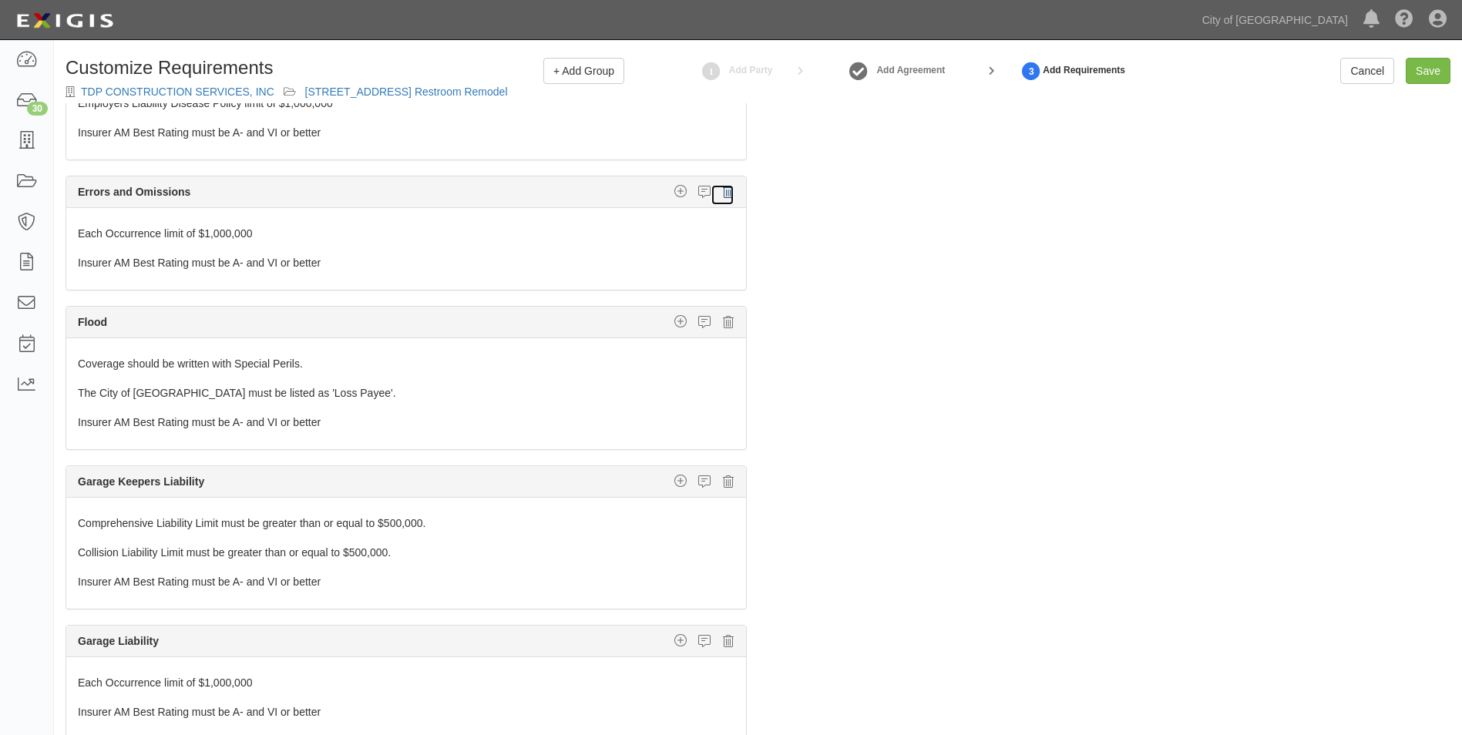
click at [723, 190] on icon at bounding box center [728, 192] width 11 height 14
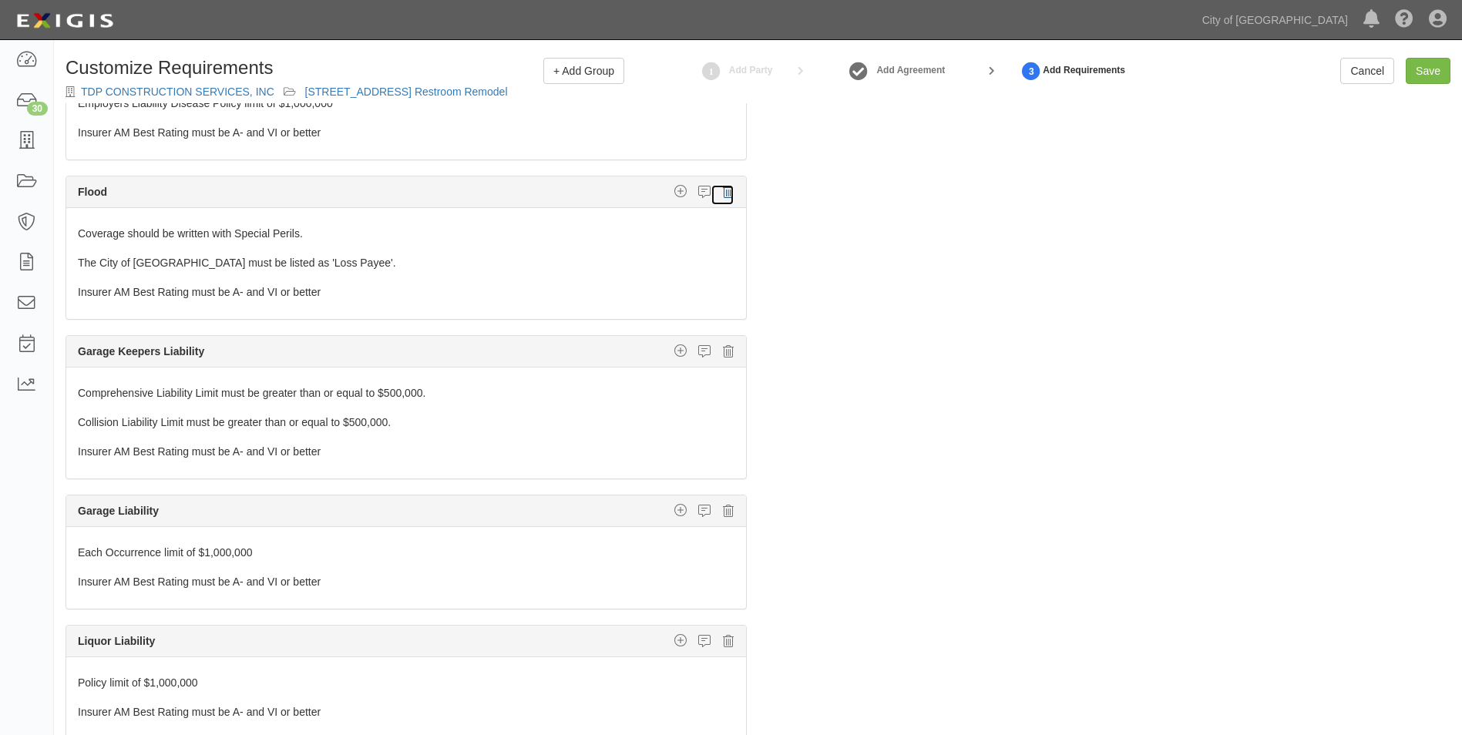
click at [723, 190] on icon at bounding box center [728, 192] width 11 height 14
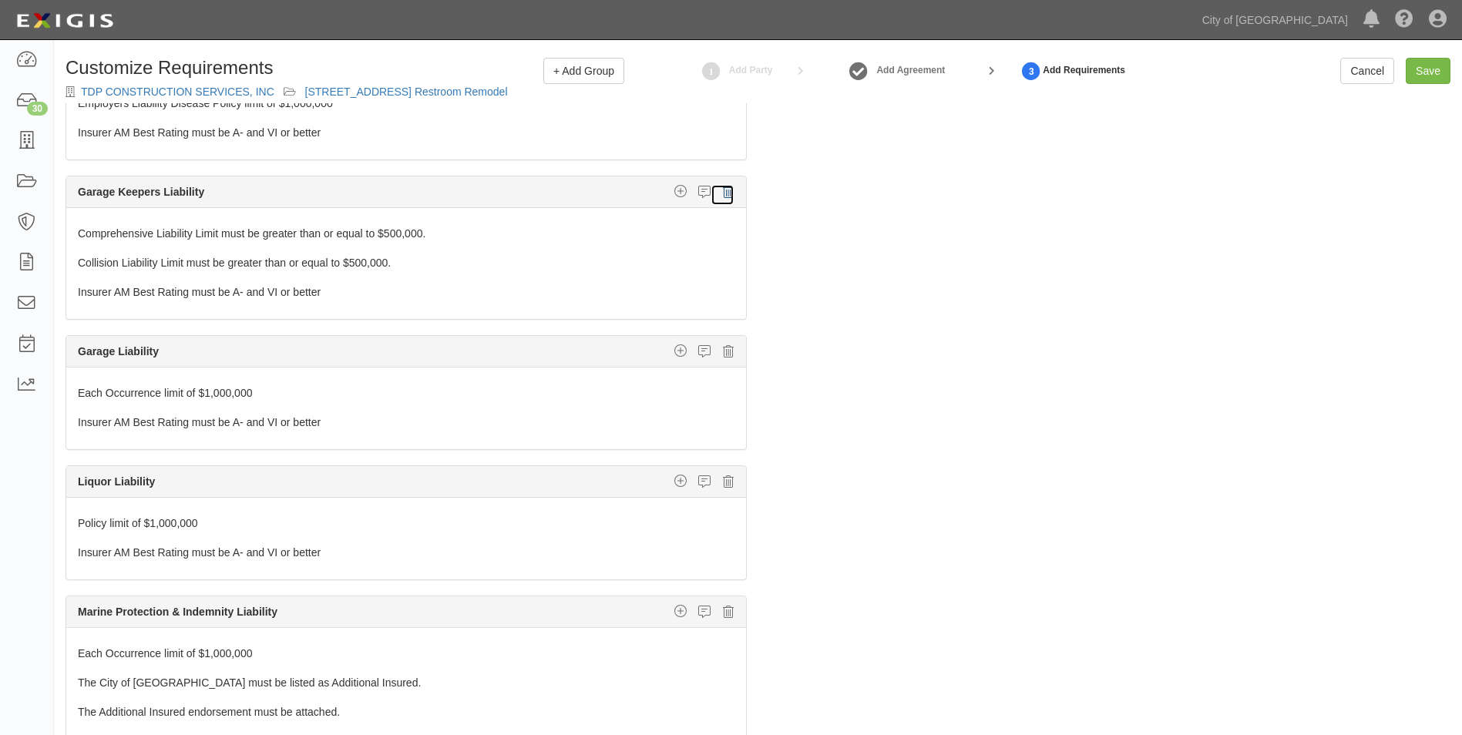
click at [723, 190] on icon at bounding box center [728, 192] width 11 height 14
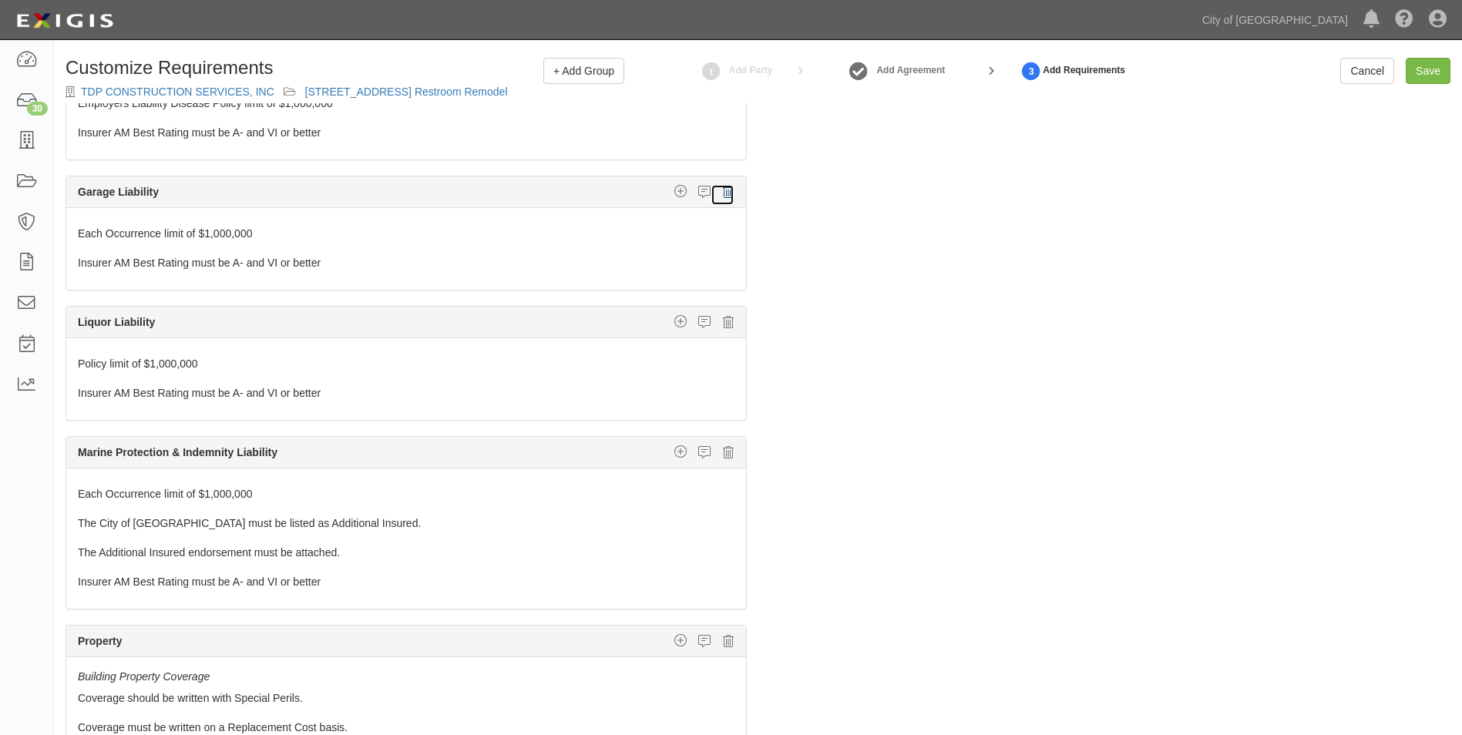
click at [723, 190] on icon at bounding box center [728, 192] width 11 height 14
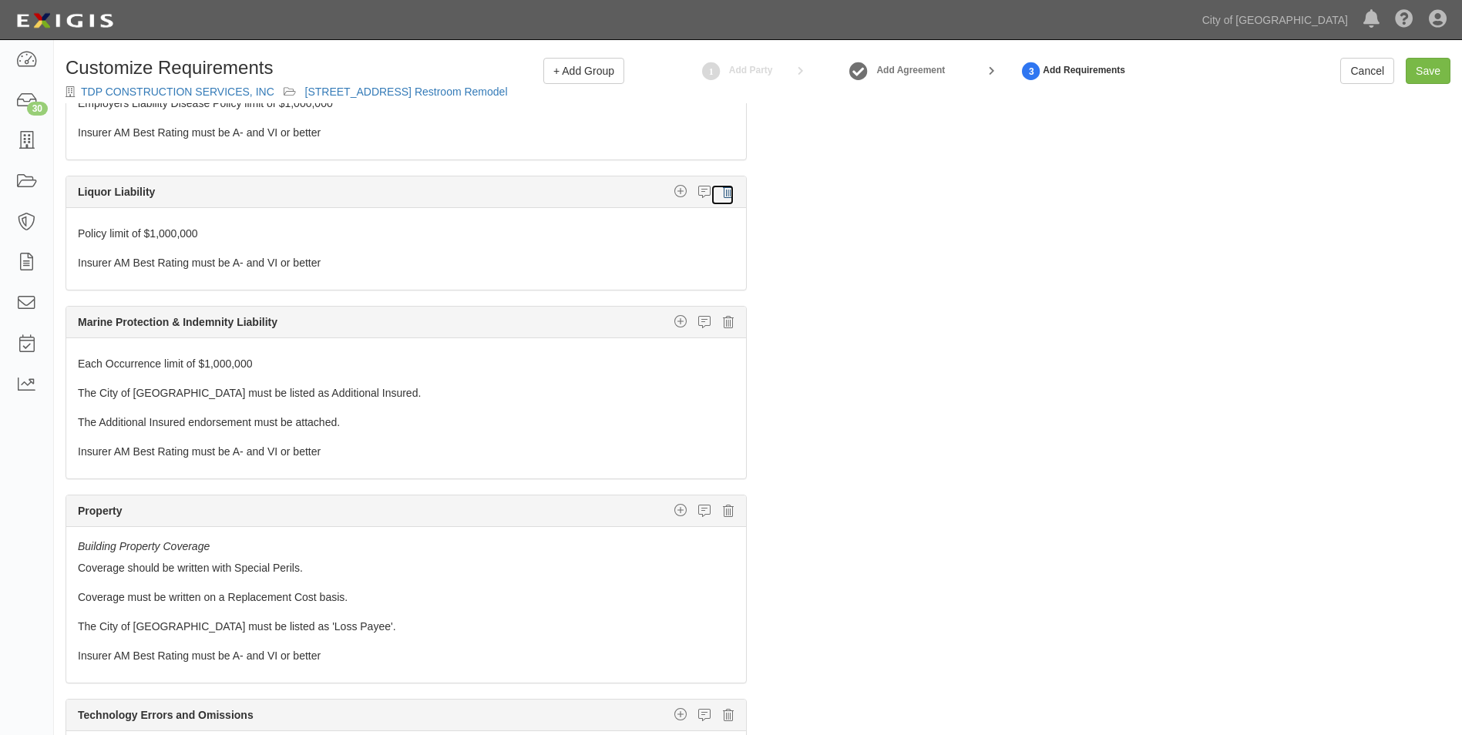
click at [723, 190] on icon at bounding box center [728, 192] width 11 height 14
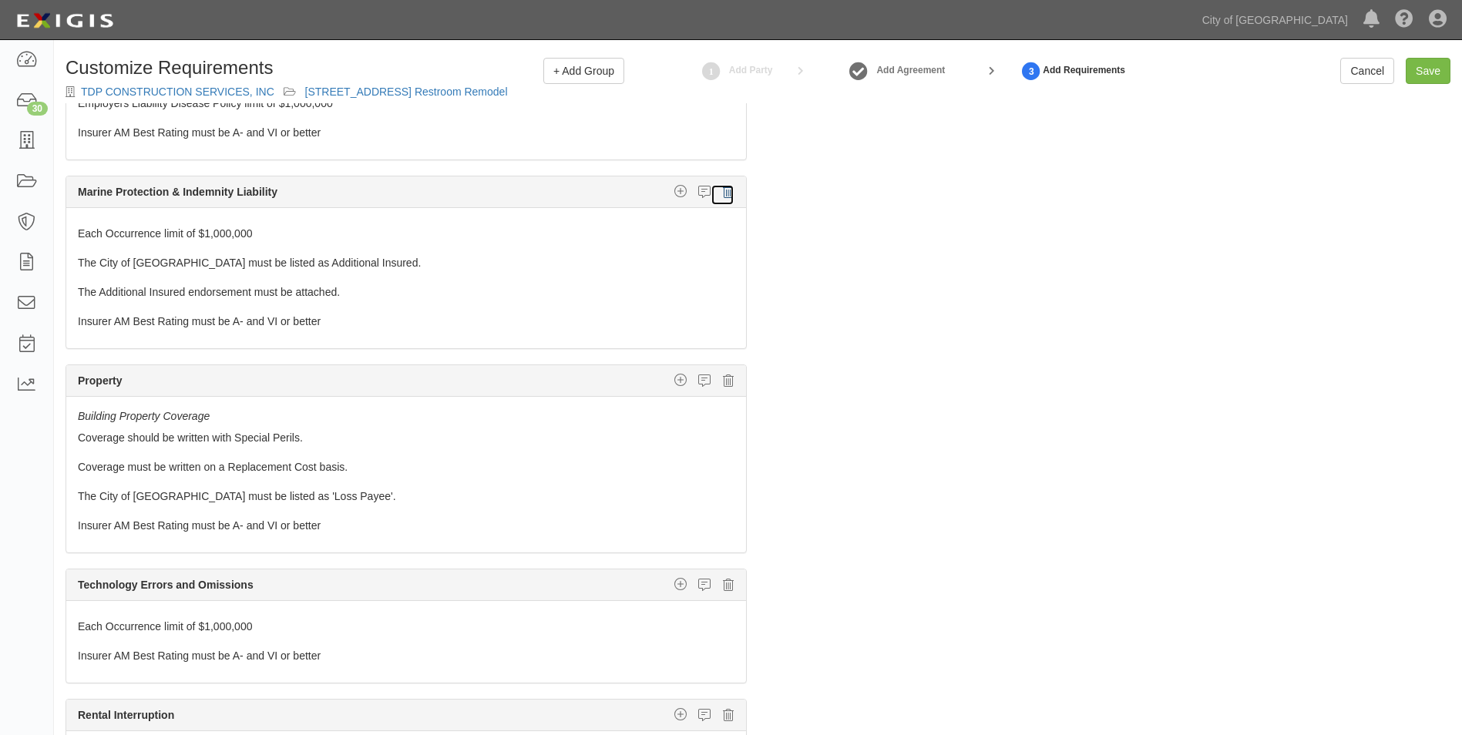
click at [723, 190] on icon at bounding box center [728, 192] width 11 height 14
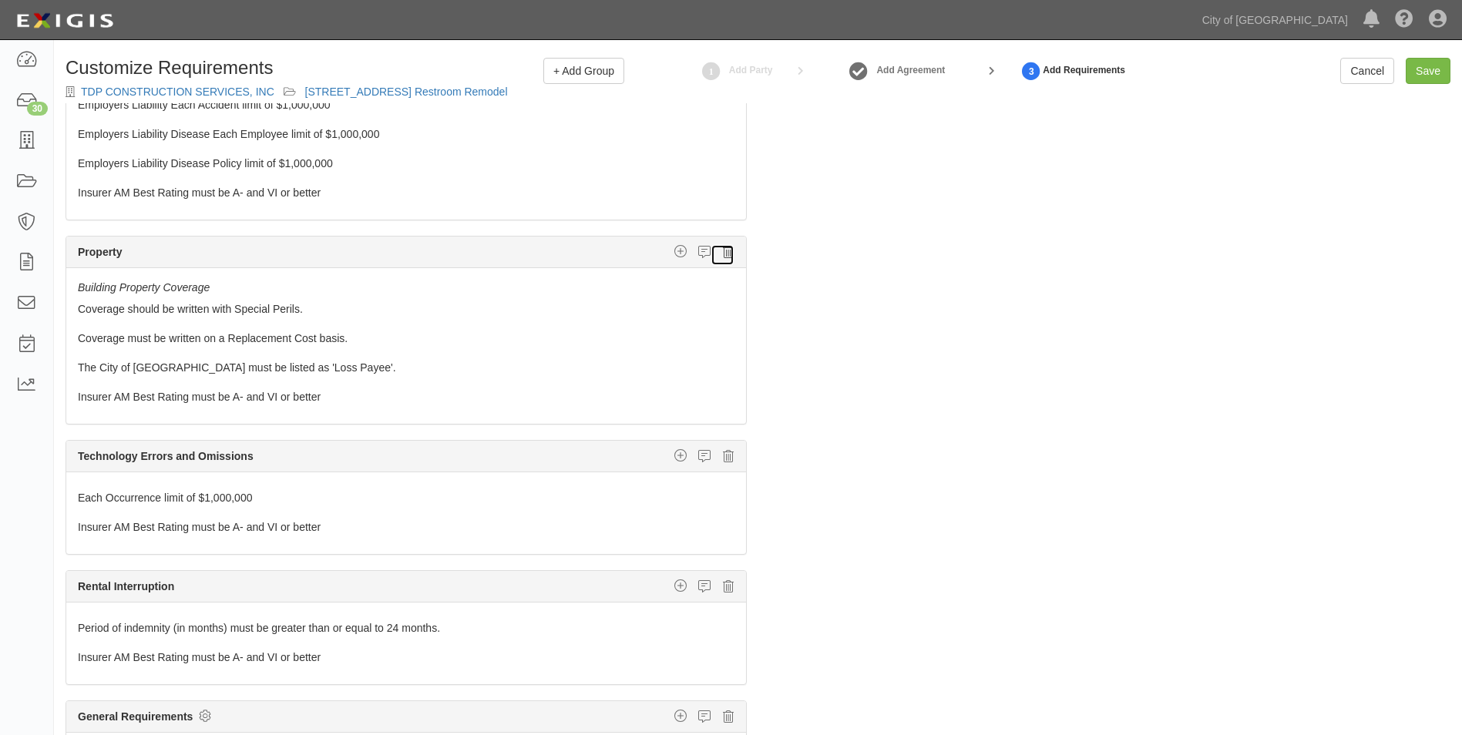
click at [723, 251] on icon at bounding box center [728, 252] width 11 height 14
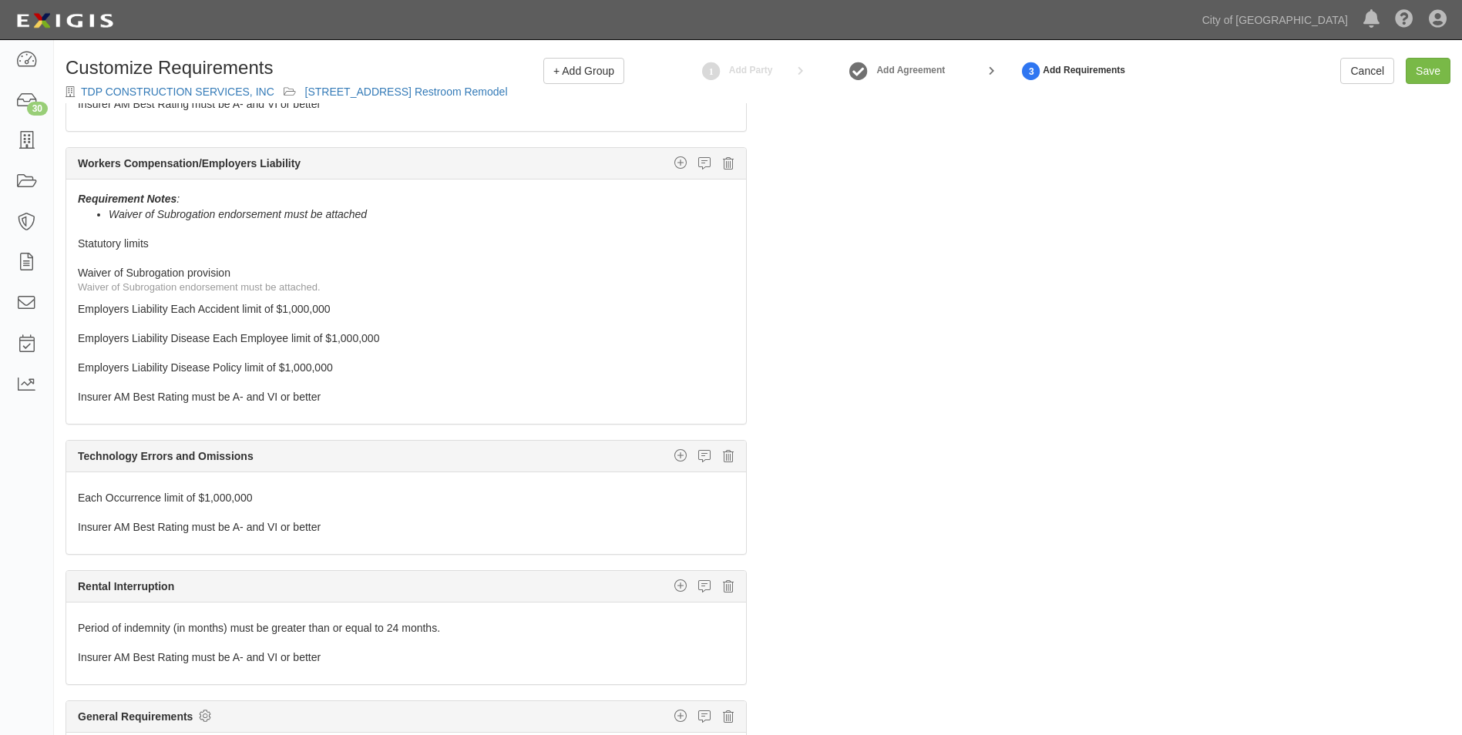
scroll to position [275, 0]
click at [723, 461] on icon at bounding box center [728, 456] width 11 height 14
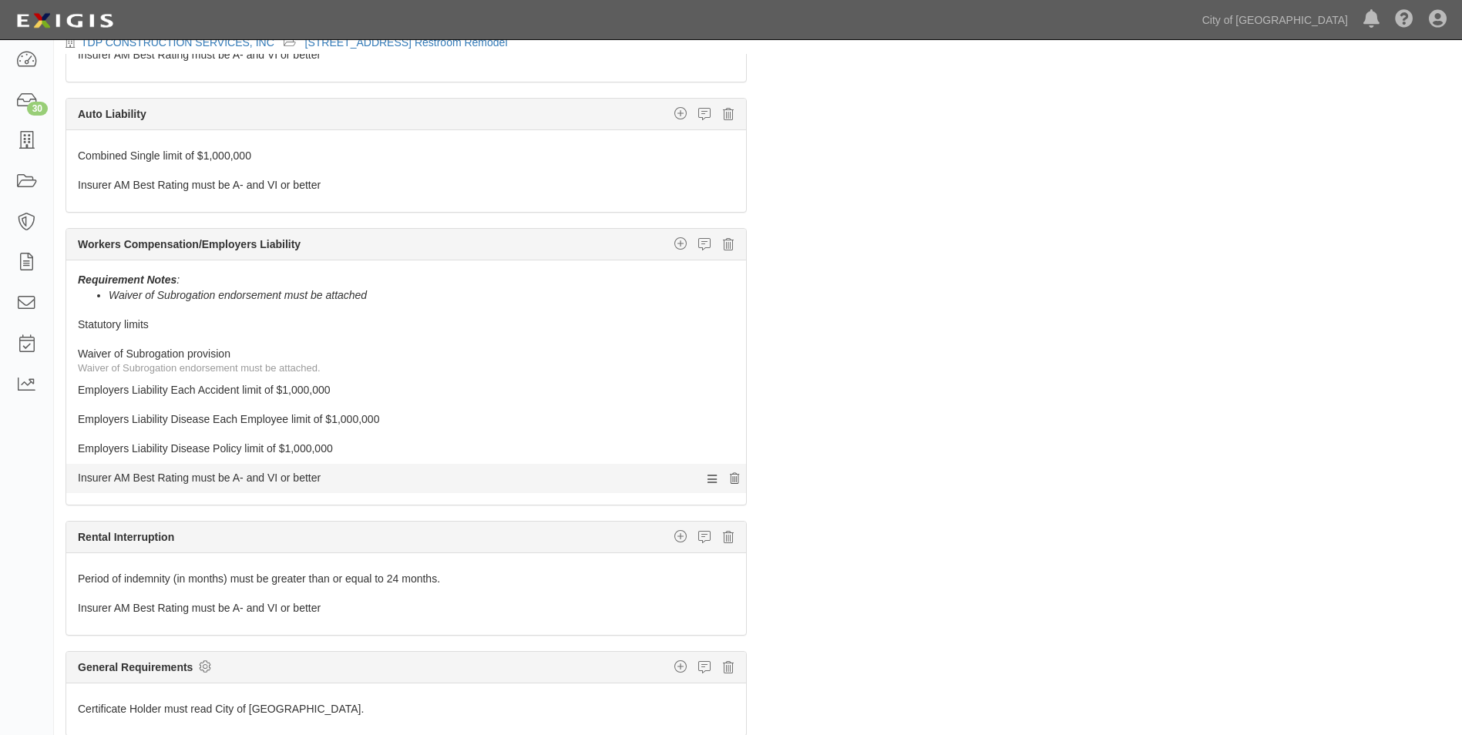
scroll to position [112, 0]
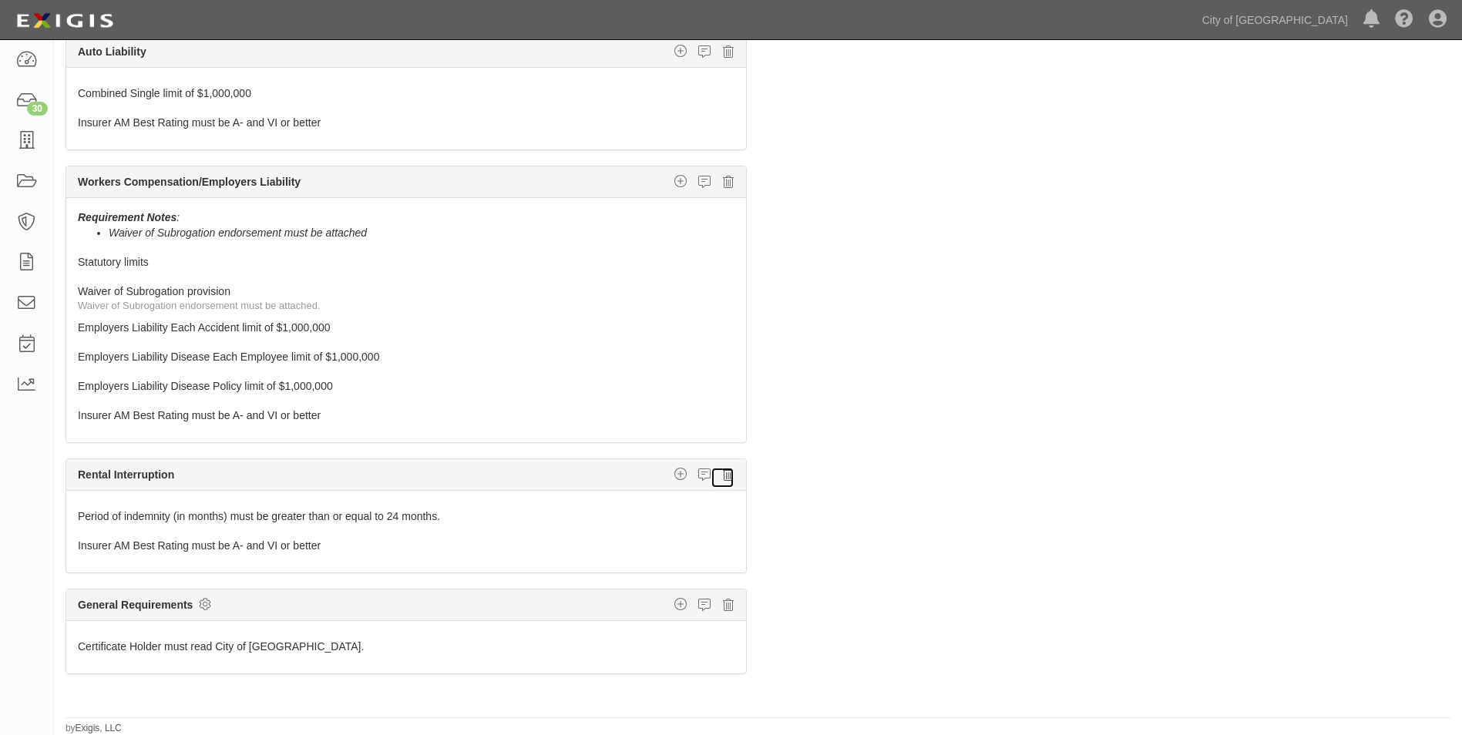
click at [723, 476] on icon at bounding box center [728, 475] width 11 height 14
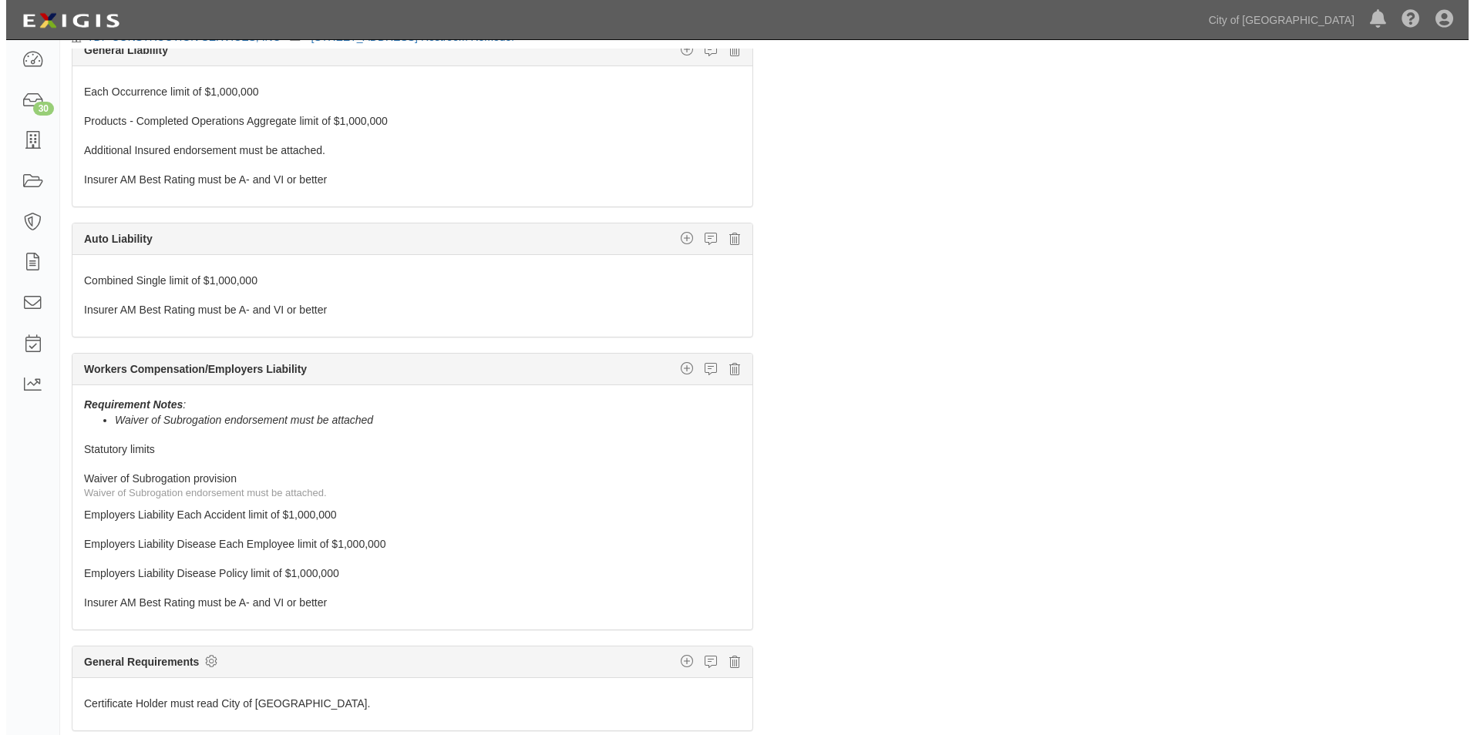
scroll to position [0, 0]
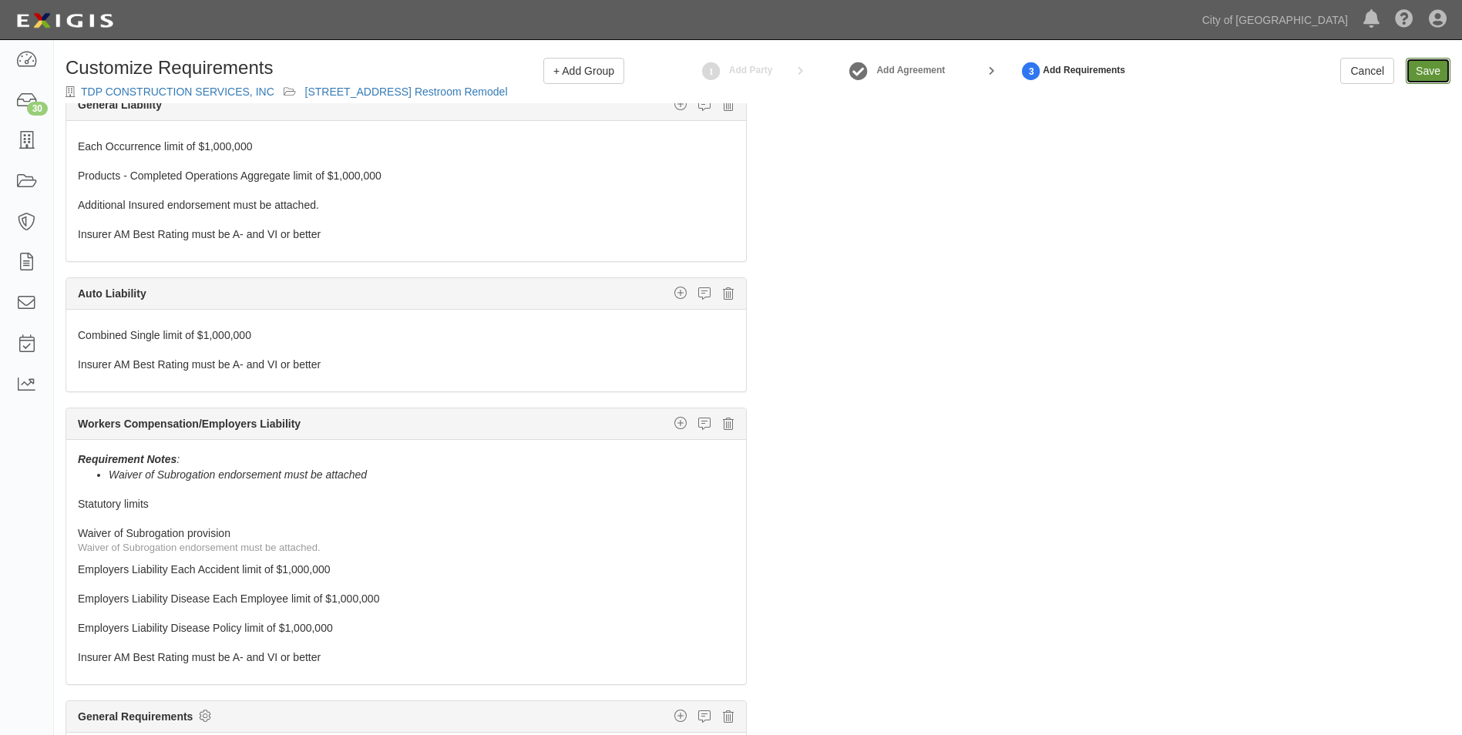
click at [1435, 71] on link "Save" at bounding box center [1428, 71] width 45 height 26
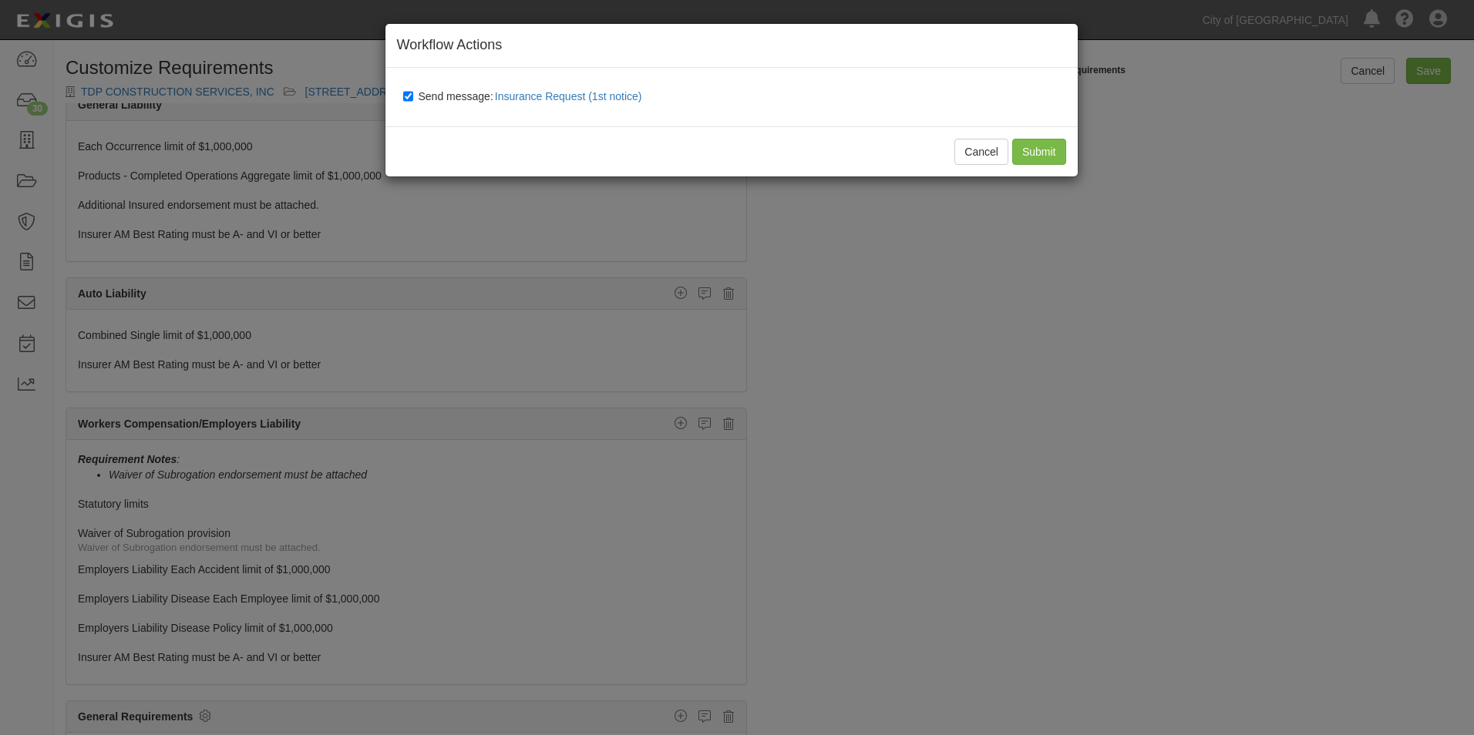
click at [415, 96] on label "Send message: Insurance Request (1st notice)" at bounding box center [525, 97] width 245 height 20
click at [413, 96] on input "Send message: Insurance Request (1st notice)" at bounding box center [408, 96] width 10 height 12
checkbox input "false"
click at [1048, 156] on input "Submit" at bounding box center [1039, 152] width 54 height 26
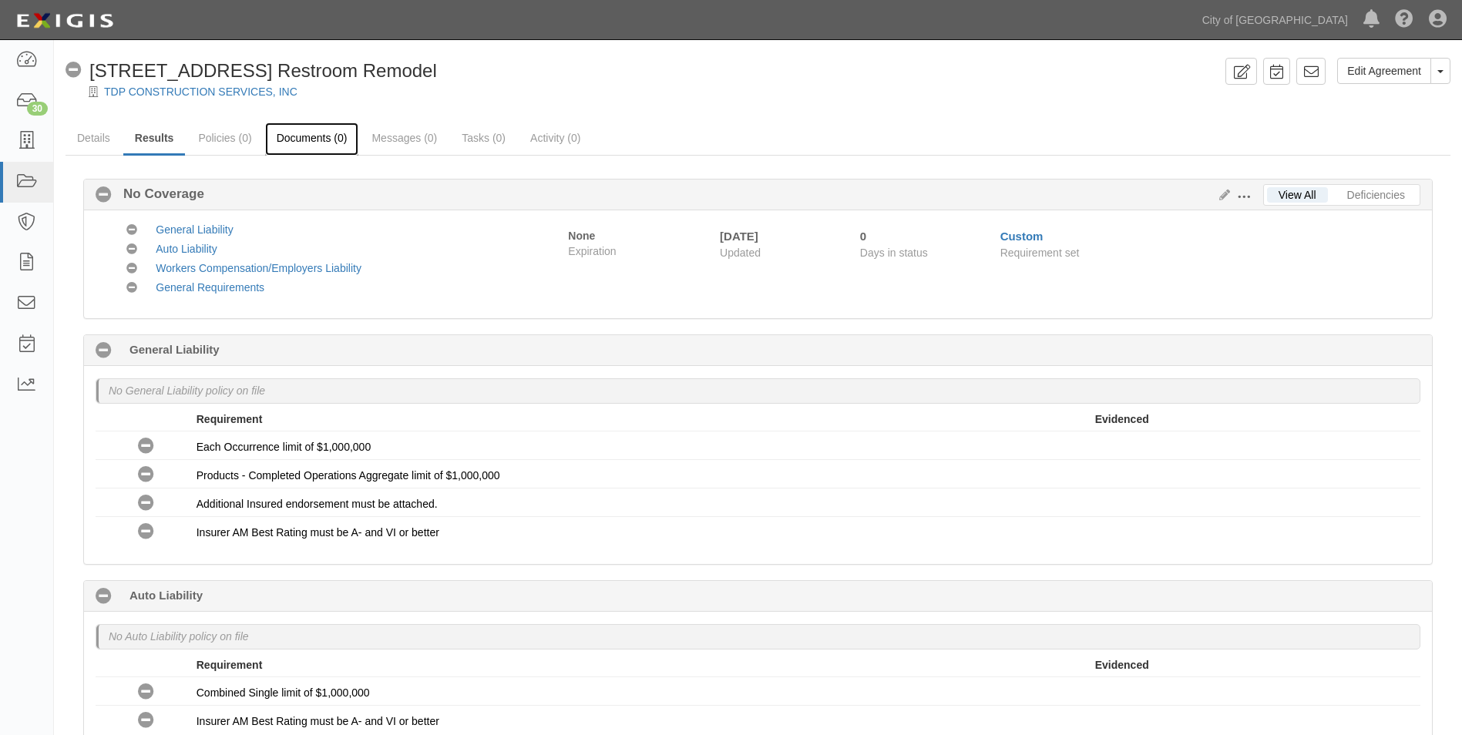
click at [310, 140] on link "Documents (0)" at bounding box center [312, 139] width 94 height 33
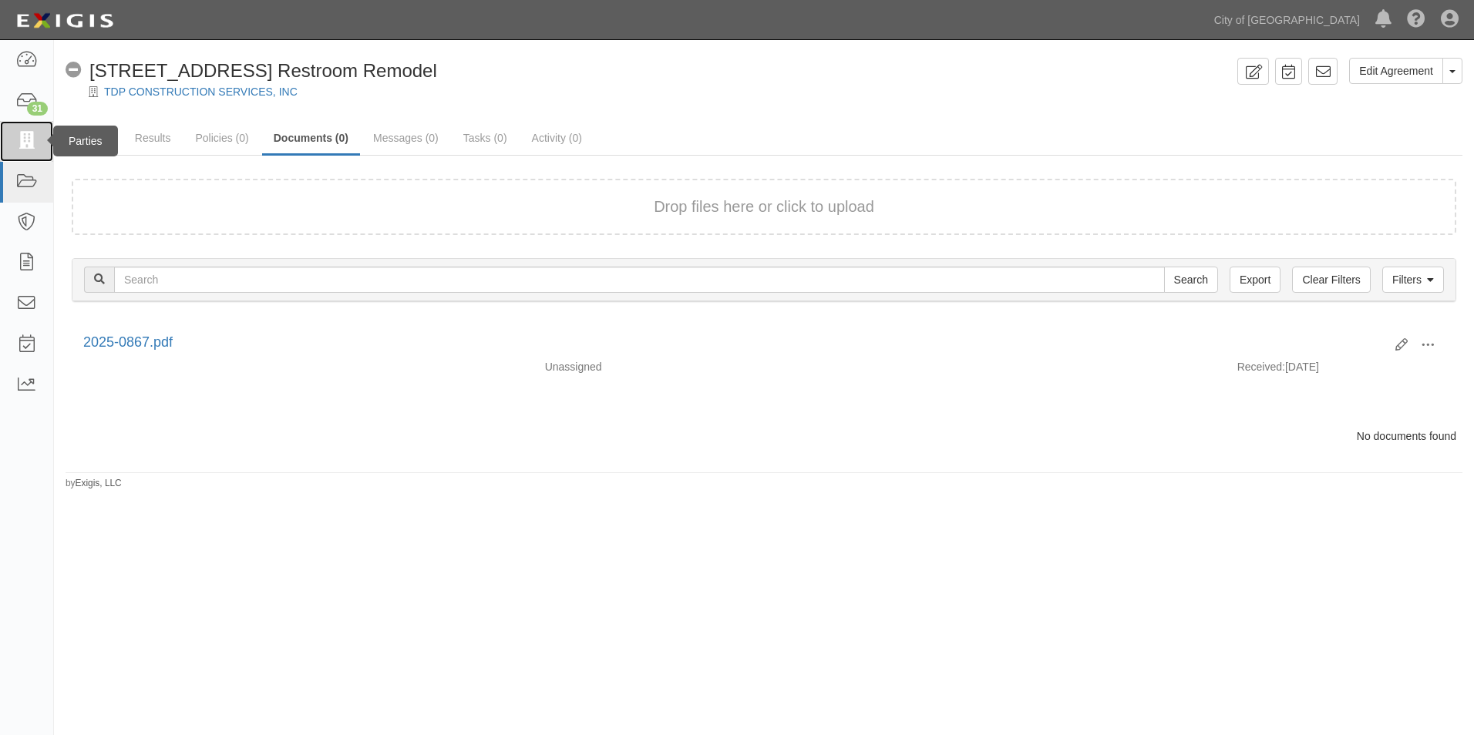
click at [25, 151] on link at bounding box center [26, 141] width 53 height 41
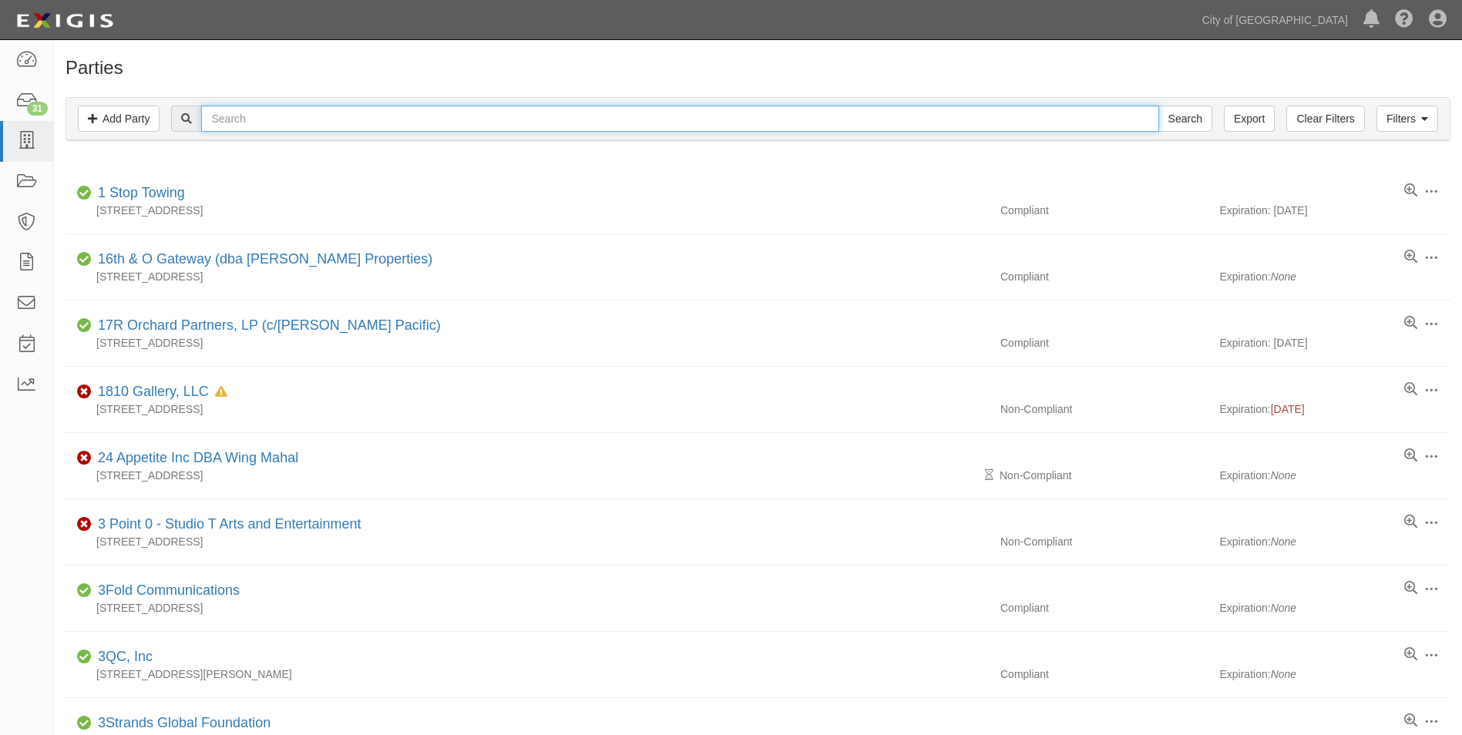
click at [360, 130] on input "text" at bounding box center [679, 119] width 957 height 26
type input "Geocon Consultant"
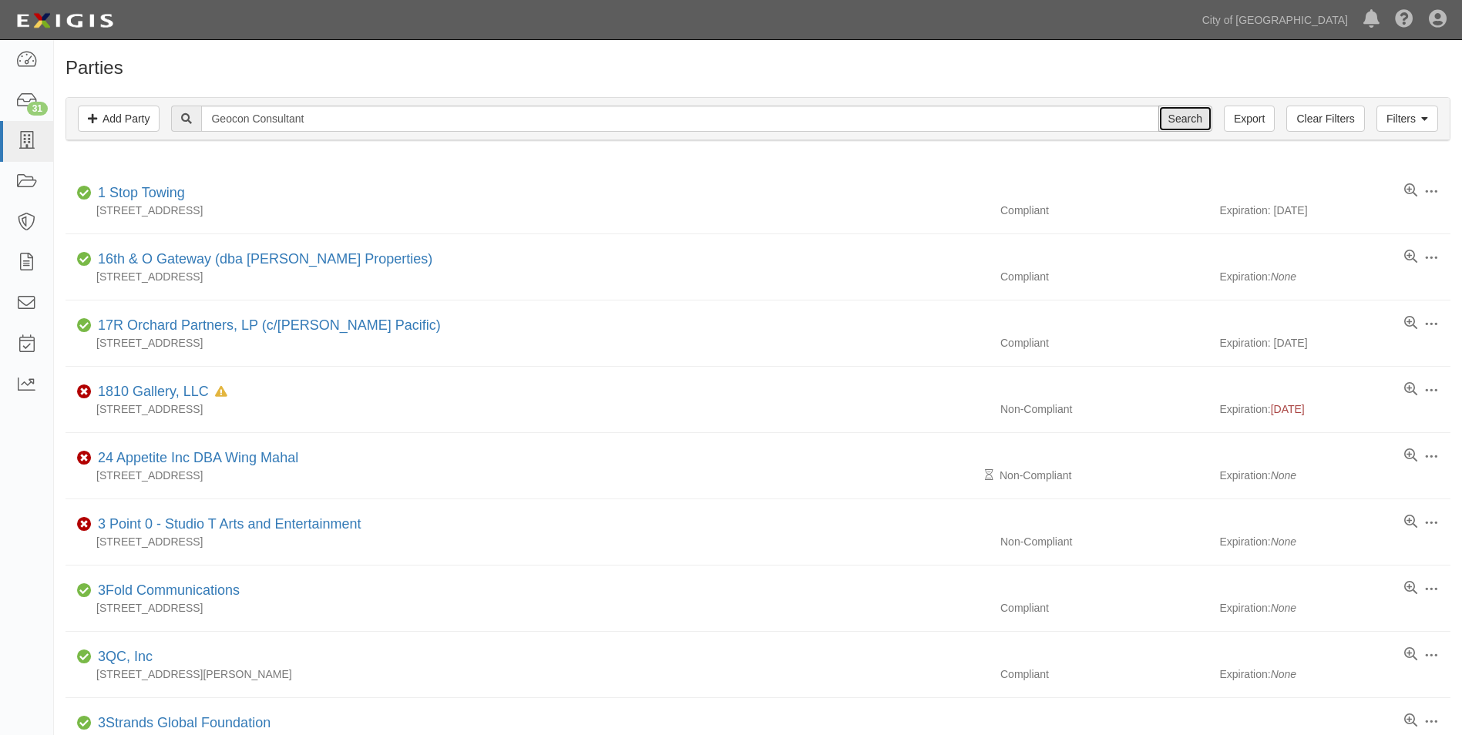
click at [1186, 126] on input "Search" at bounding box center [1186, 119] width 54 height 26
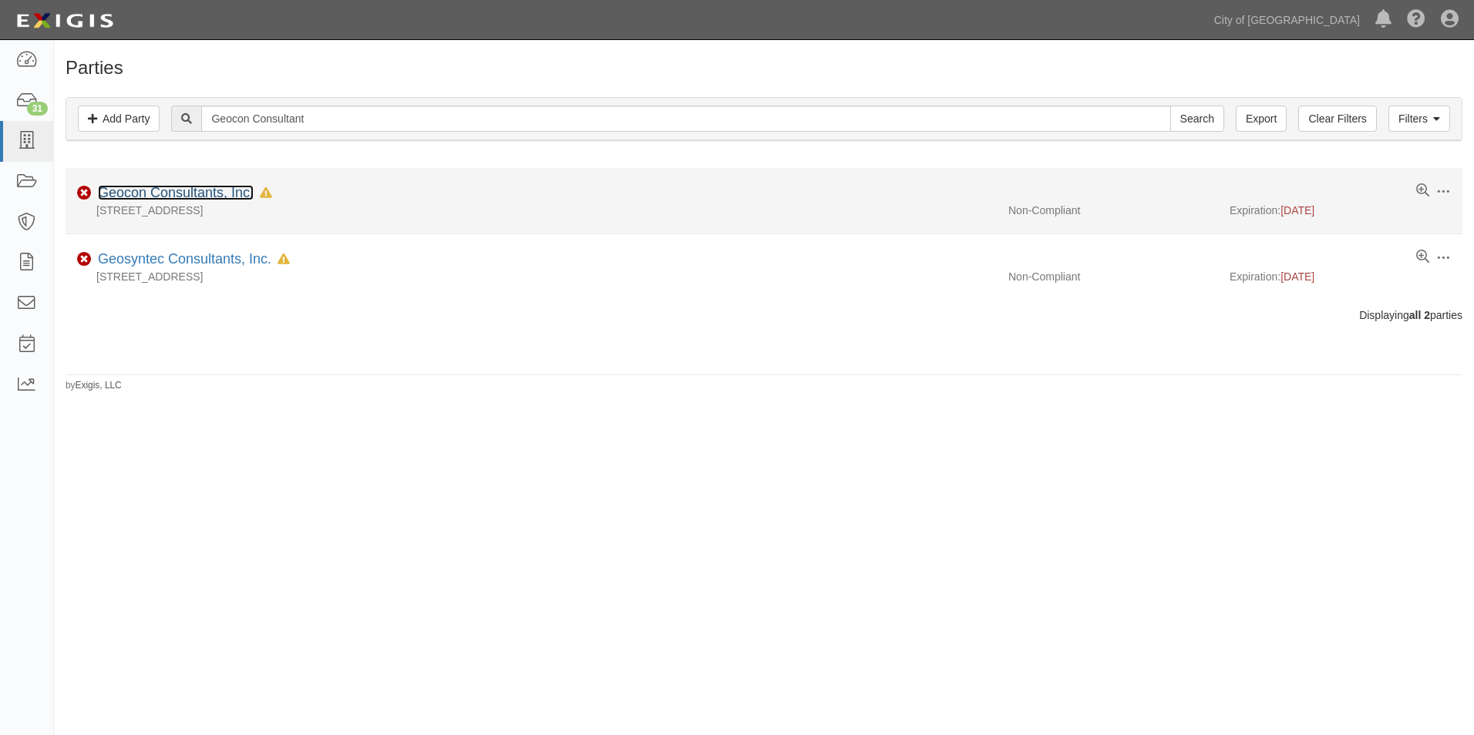
click at [145, 197] on link "Geocon Consultants, Inc." at bounding box center [176, 192] width 156 height 15
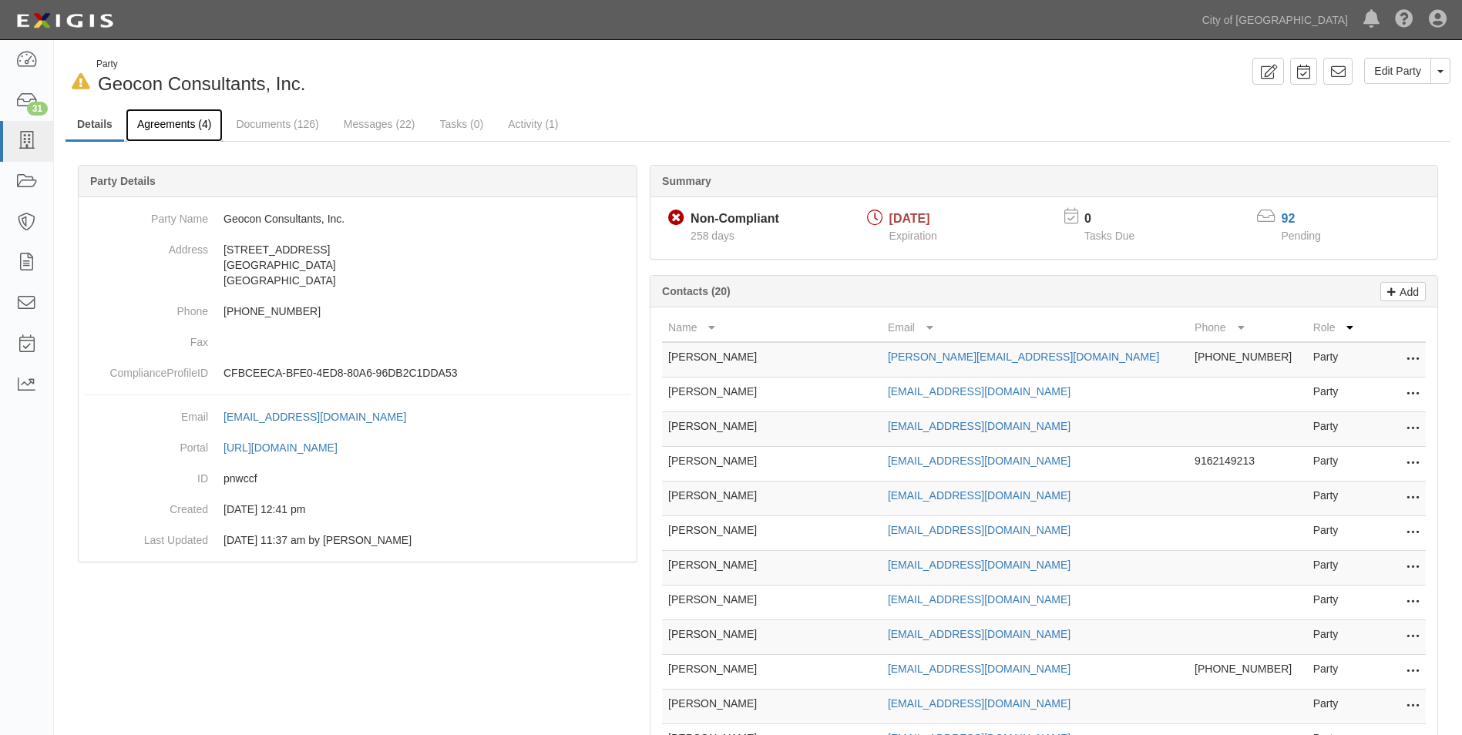
click at [174, 122] on link "Agreements (4)" at bounding box center [174, 125] width 97 height 33
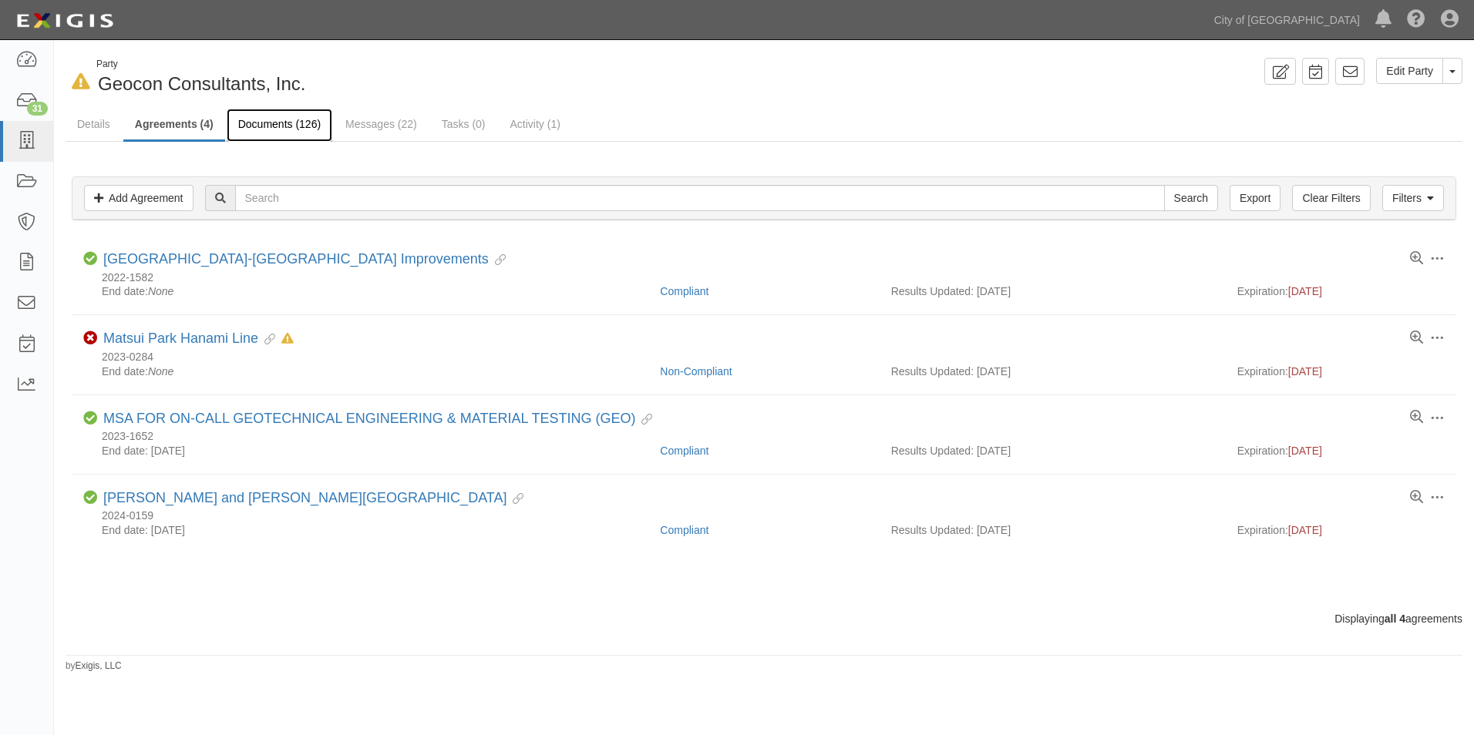
click at [254, 125] on link "Documents (126)" at bounding box center [280, 125] width 106 height 33
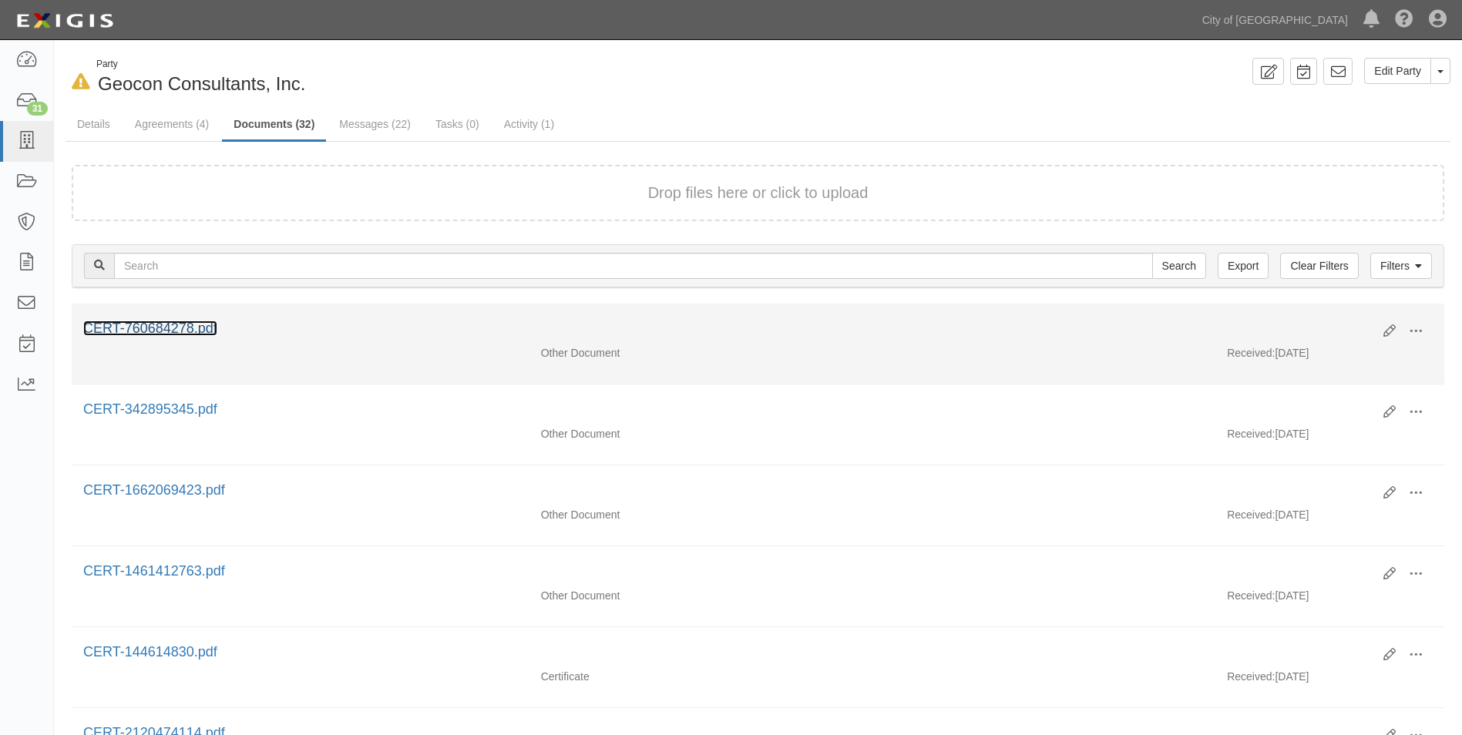
click at [171, 330] on link "CERT-760684278.pdf" at bounding box center [150, 328] width 134 height 15
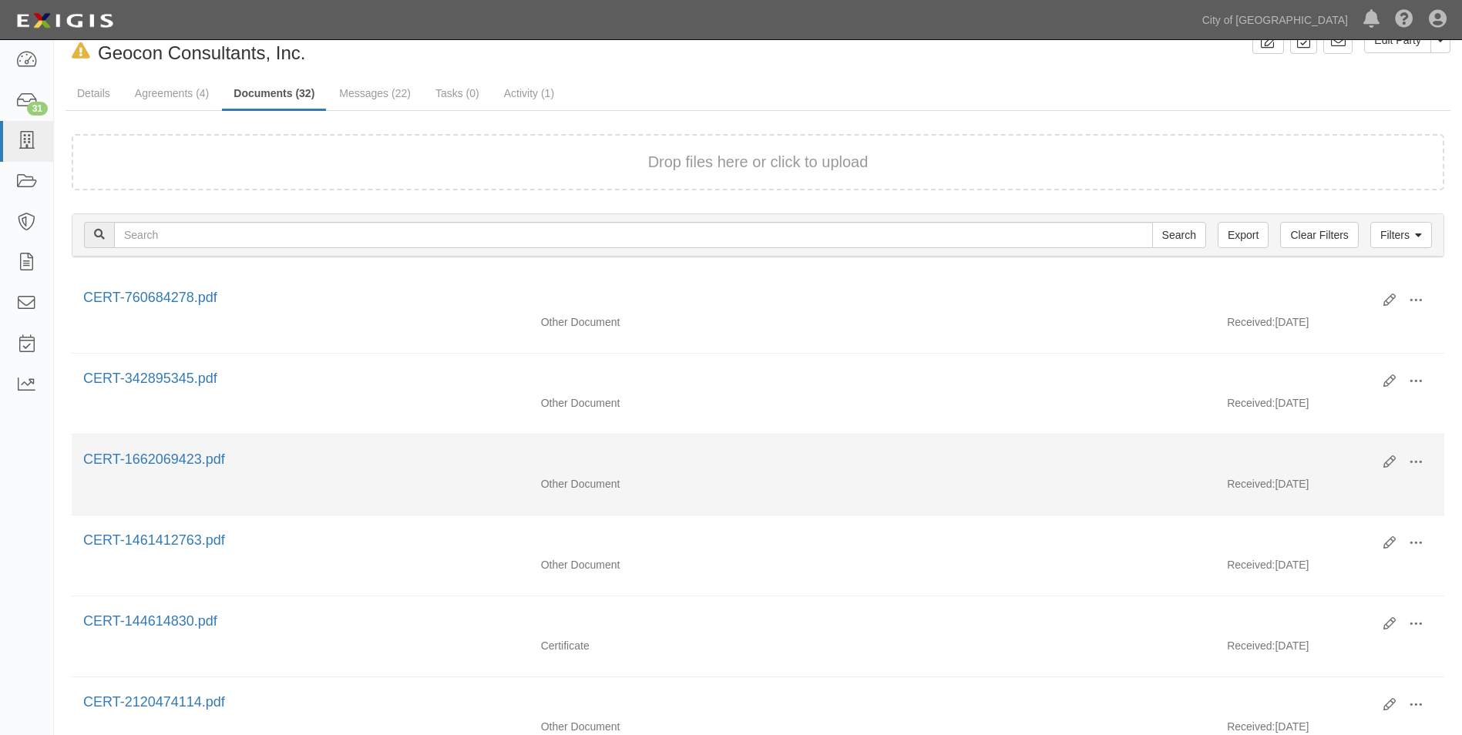
scroll to position [29, 0]
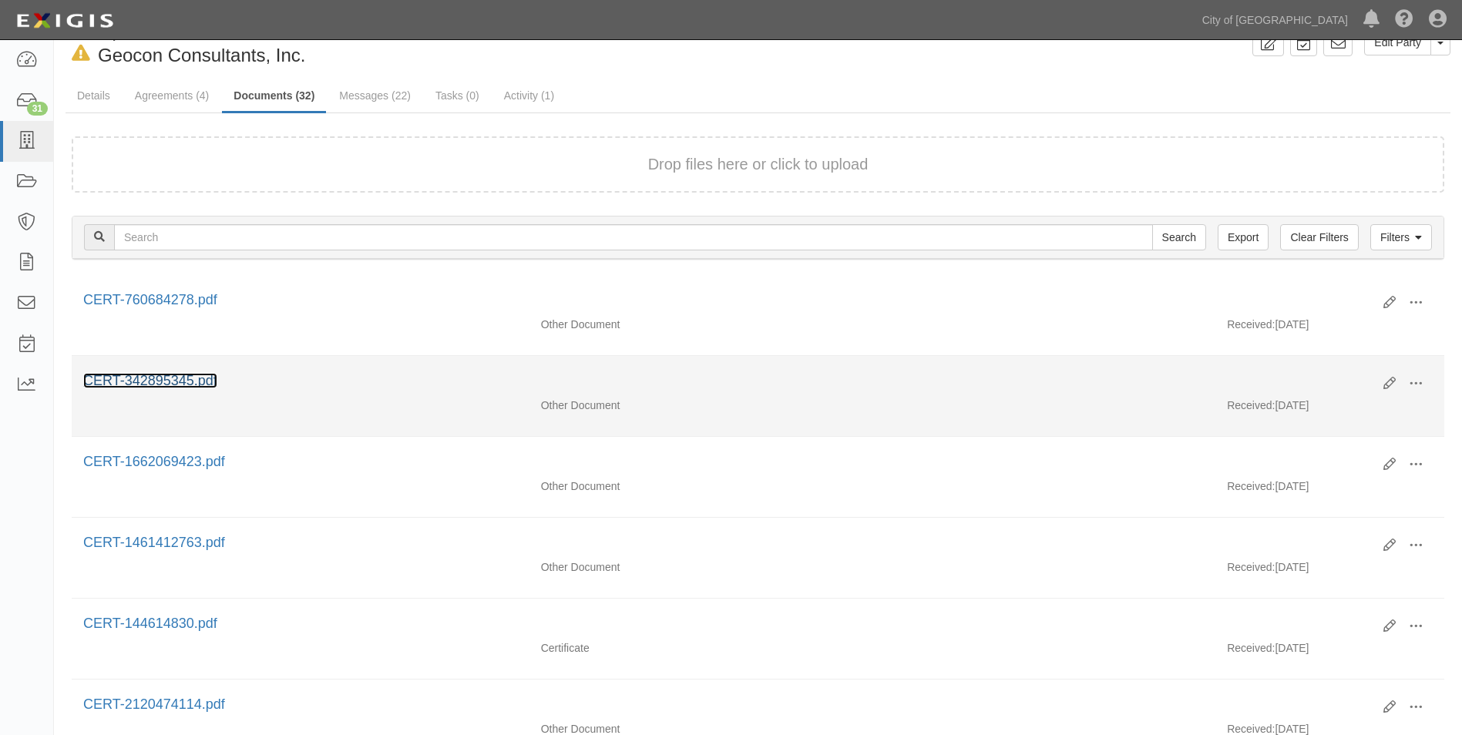
click at [178, 377] on link "CERT-342895345.pdf" at bounding box center [150, 380] width 134 height 15
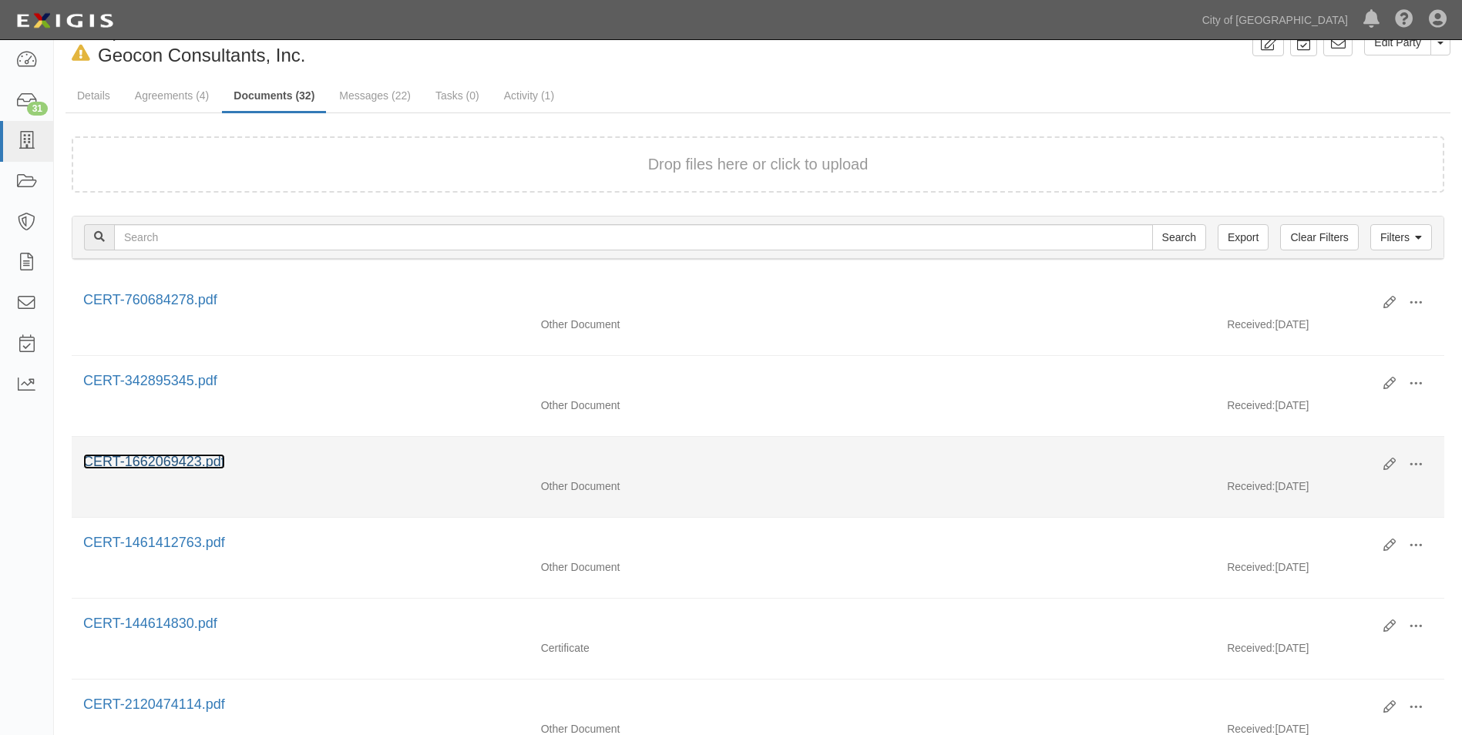
click at [197, 464] on link "CERT-1662069423.pdf" at bounding box center [154, 461] width 142 height 15
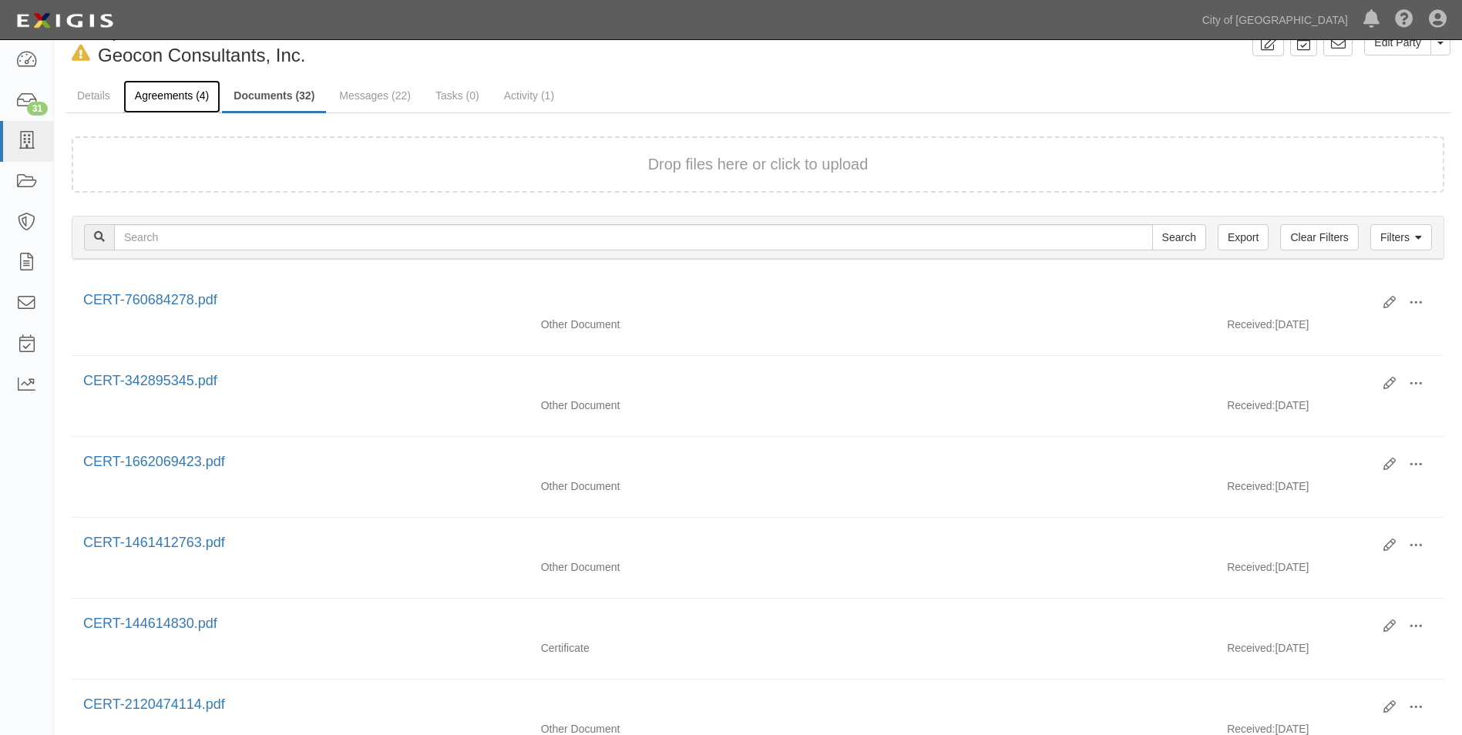
click at [175, 96] on link "Agreements (4)" at bounding box center [171, 96] width 97 height 33
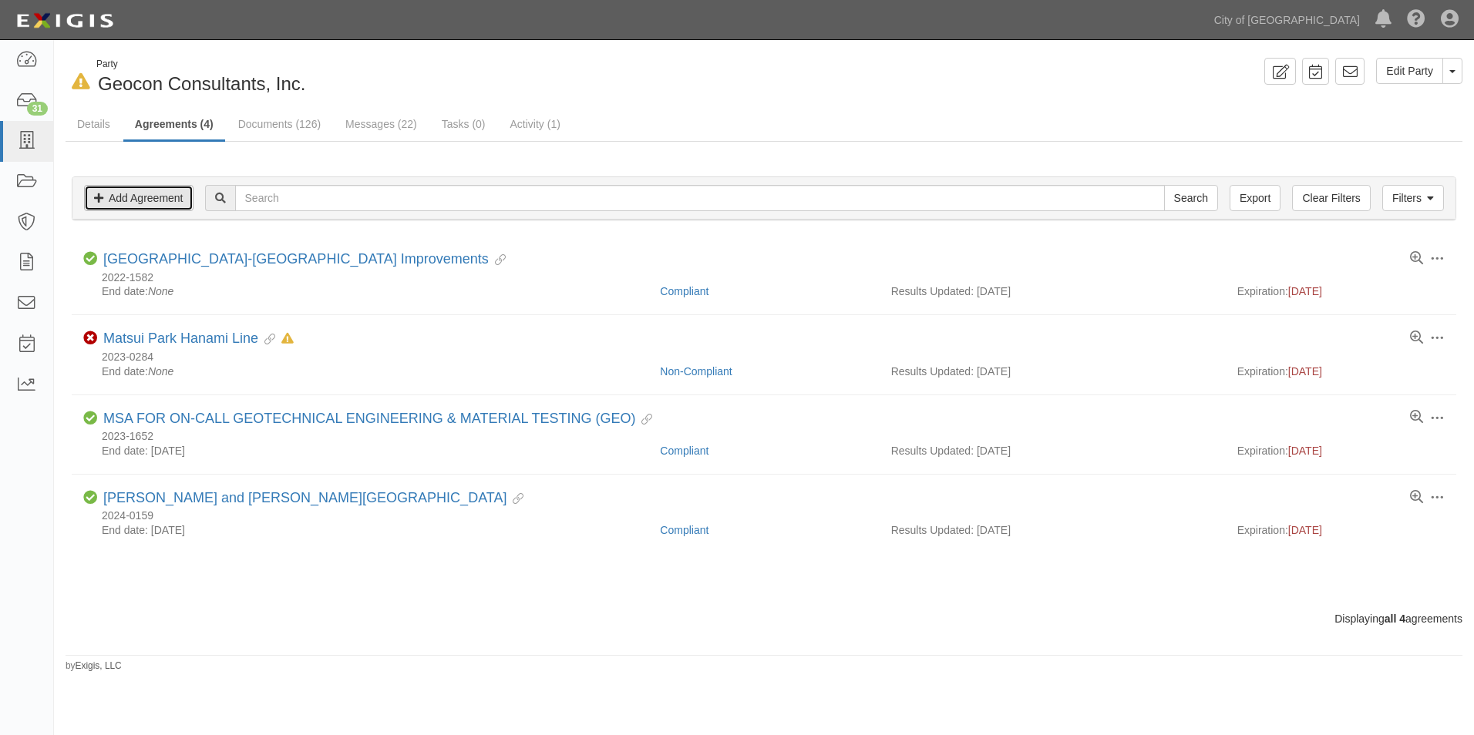
click at [168, 196] on link "Add Agreement" at bounding box center [138, 198] width 109 height 26
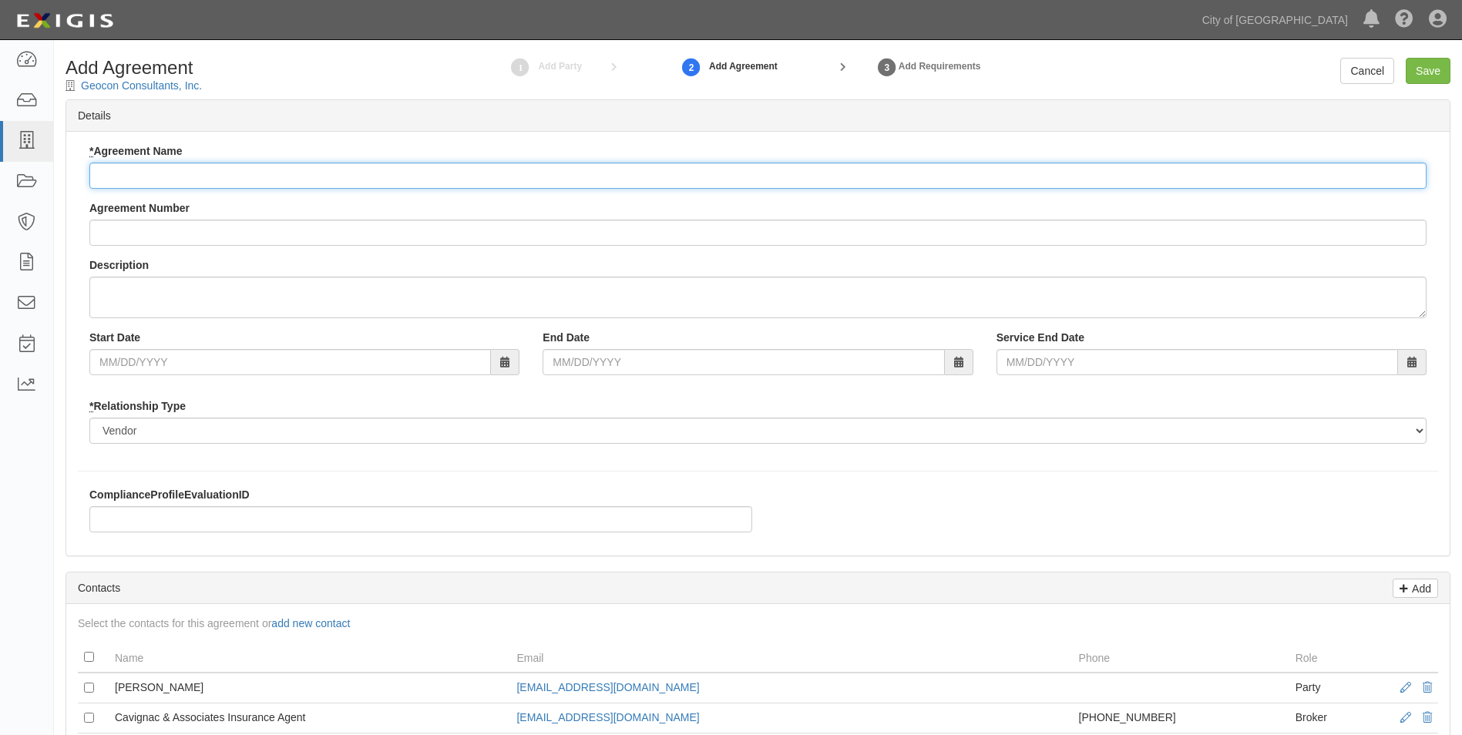
click at [292, 175] on input "* Agreement Name" at bounding box center [757, 176] width 1337 height 26
click at [106, 173] on input "* Agreement Name" at bounding box center [757, 176] width 1337 height 26
type input "Fong Ranch Park Shade Canopy - Materials Testing and Special Inspection"
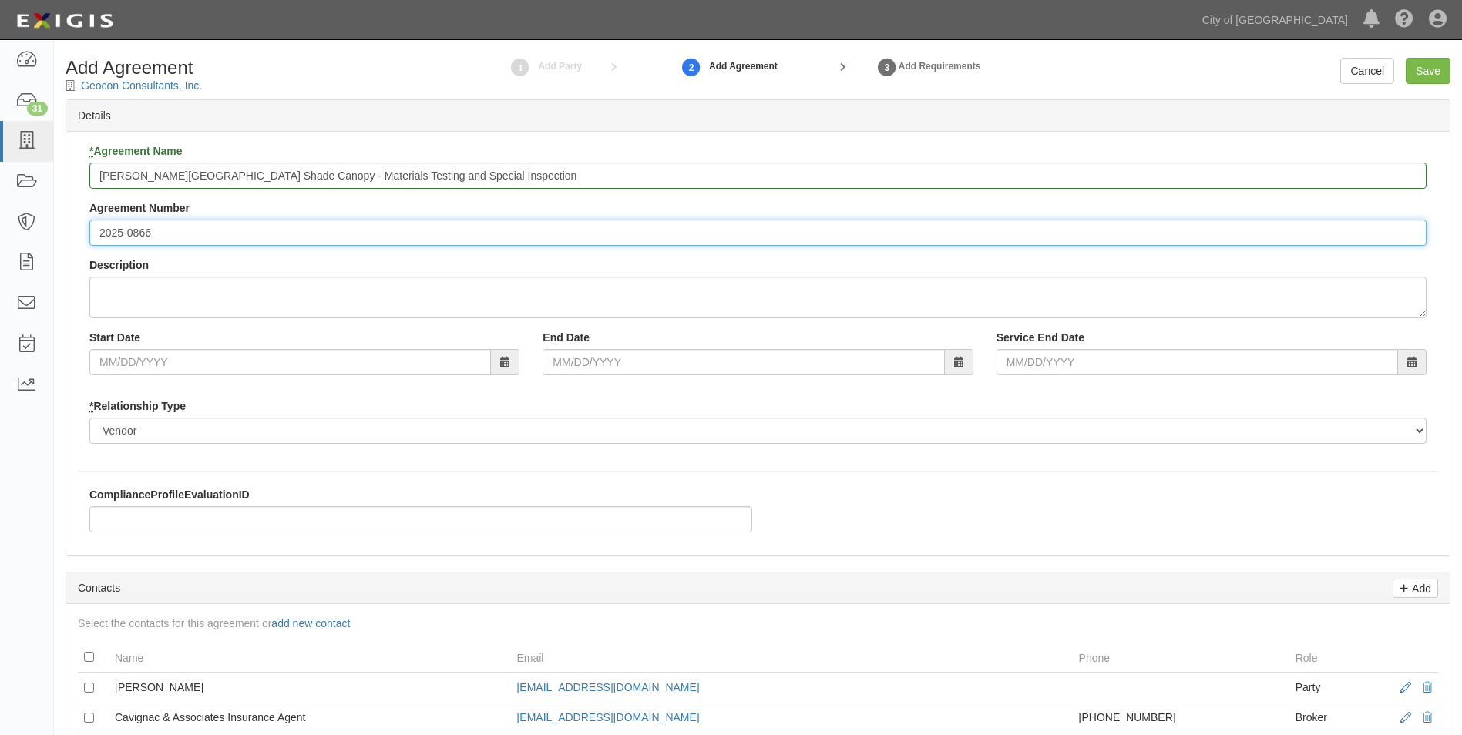
type input "2025-0866"
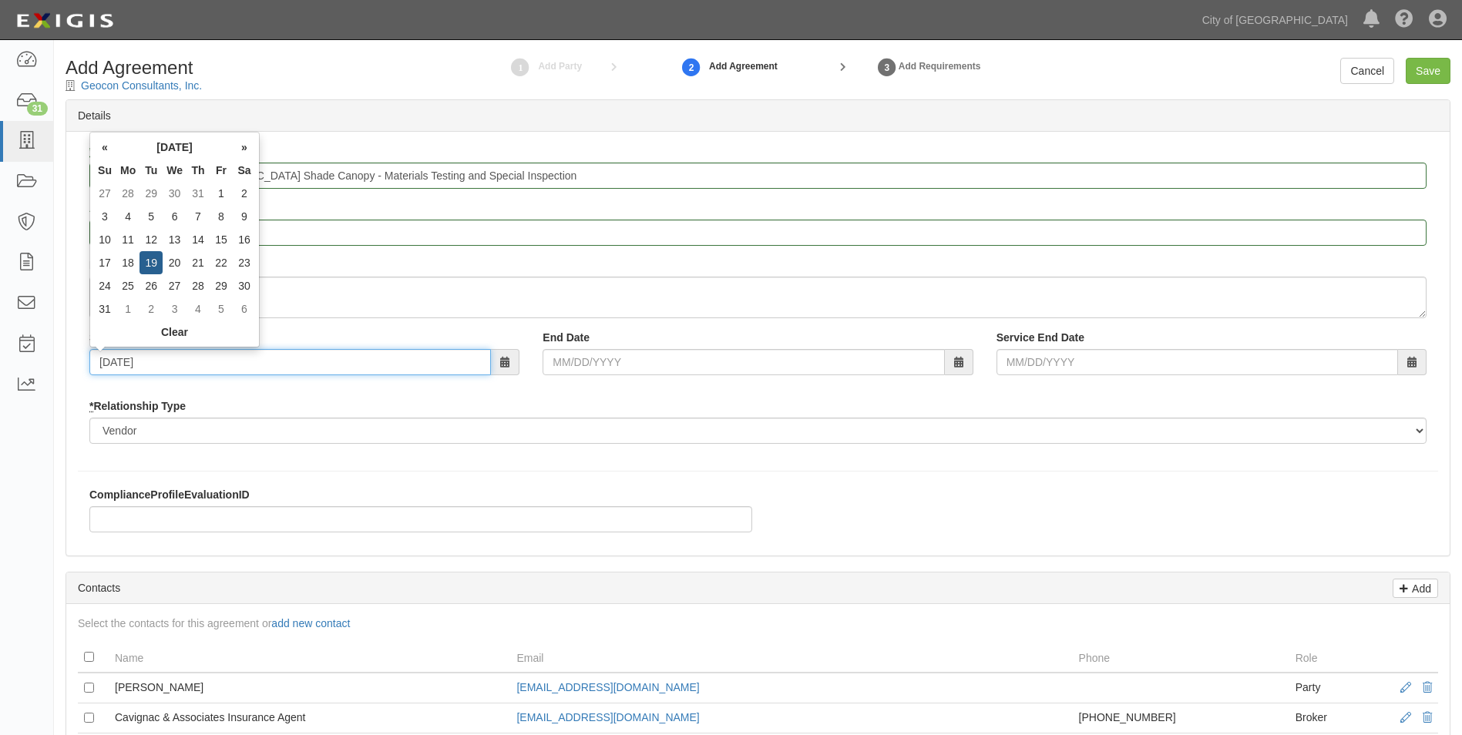
type input "08/19/2025"
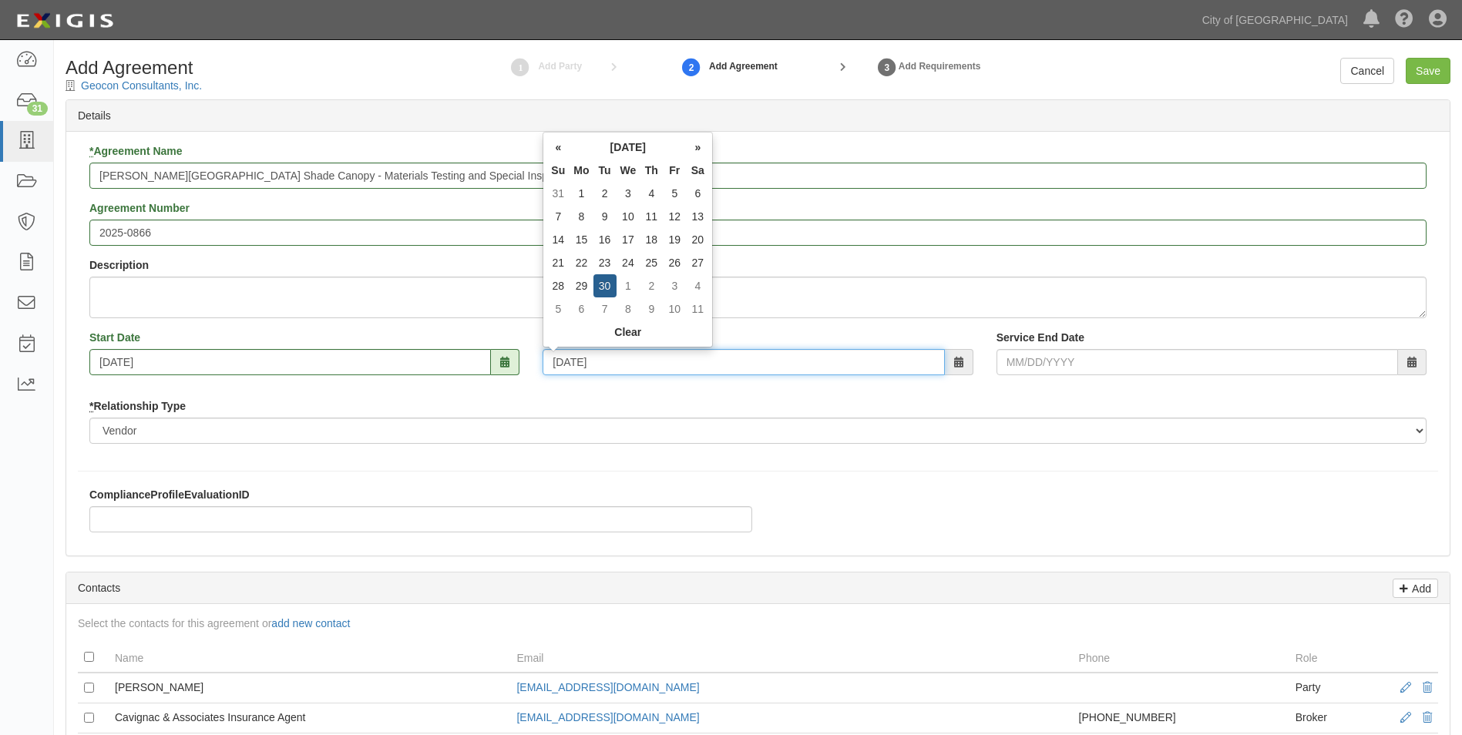
type input "06/30/2026"
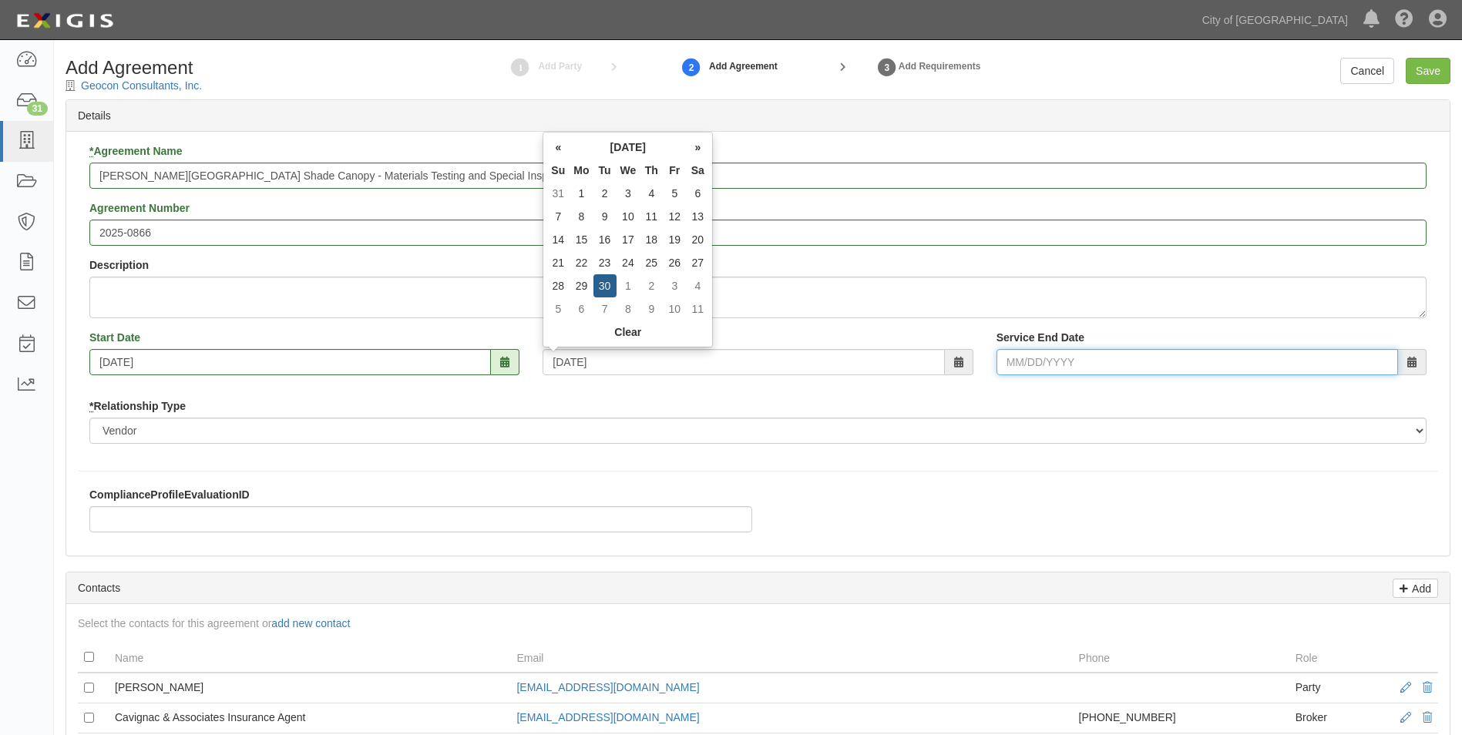
type input "06/30/2026"
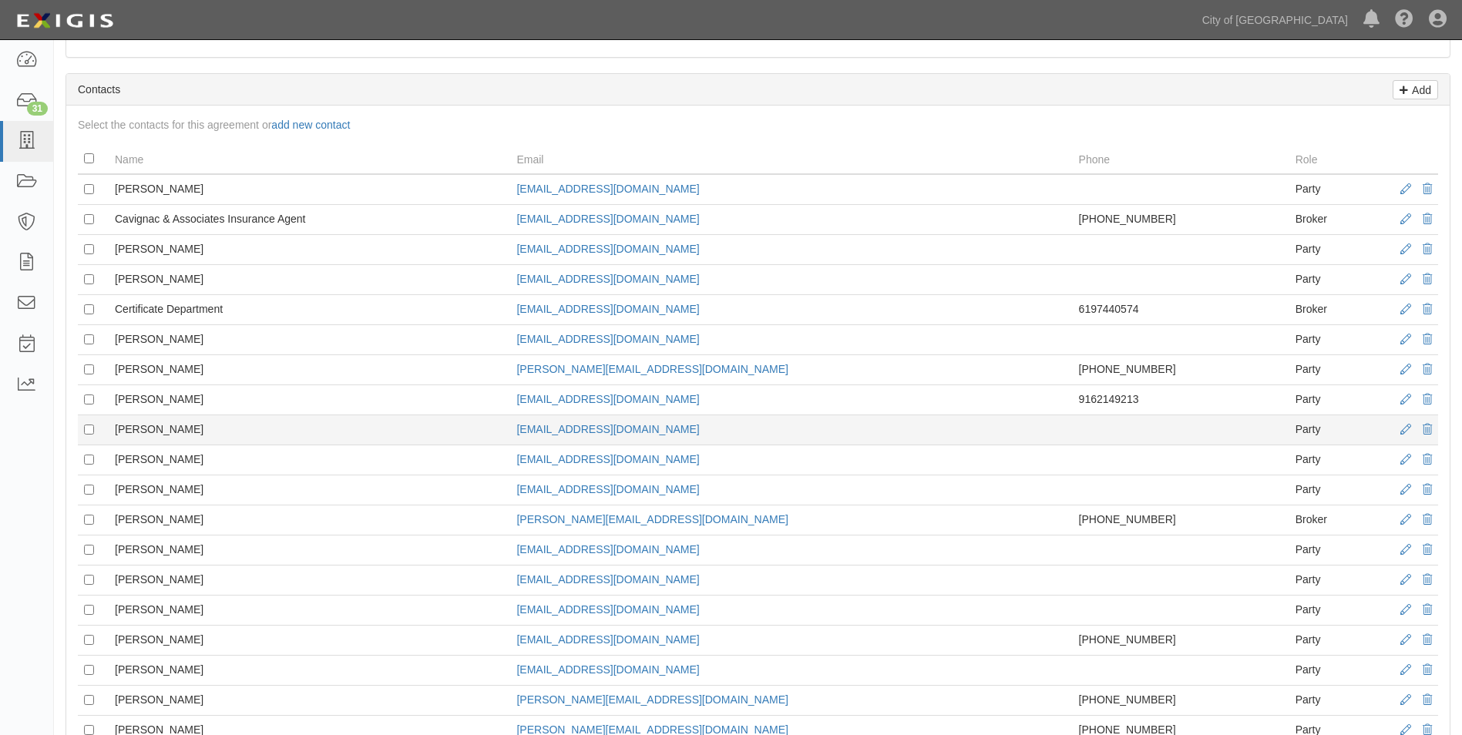
scroll to position [540, 0]
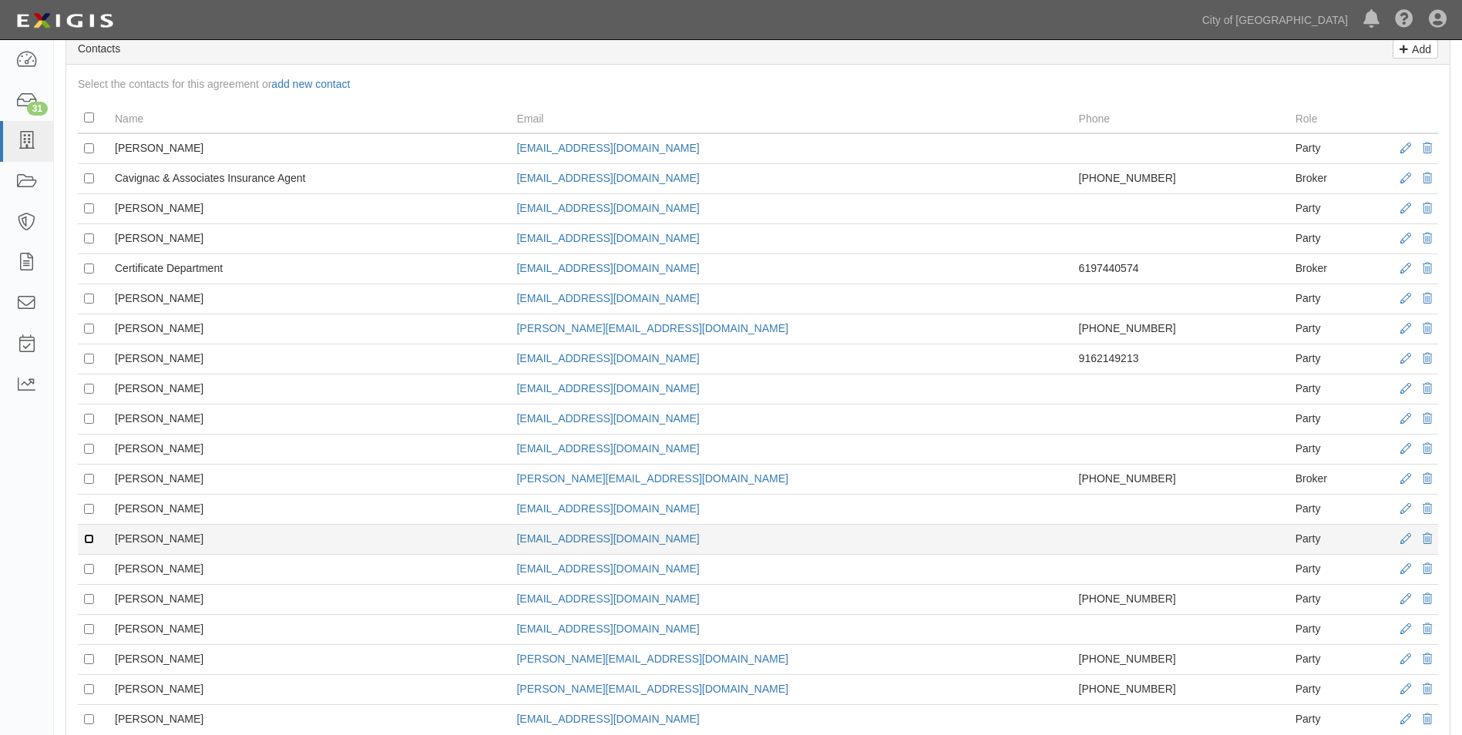
click at [86, 539] on input "checkbox" at bounding box center [89, 539] width 10 height 10
checkbox input "true"
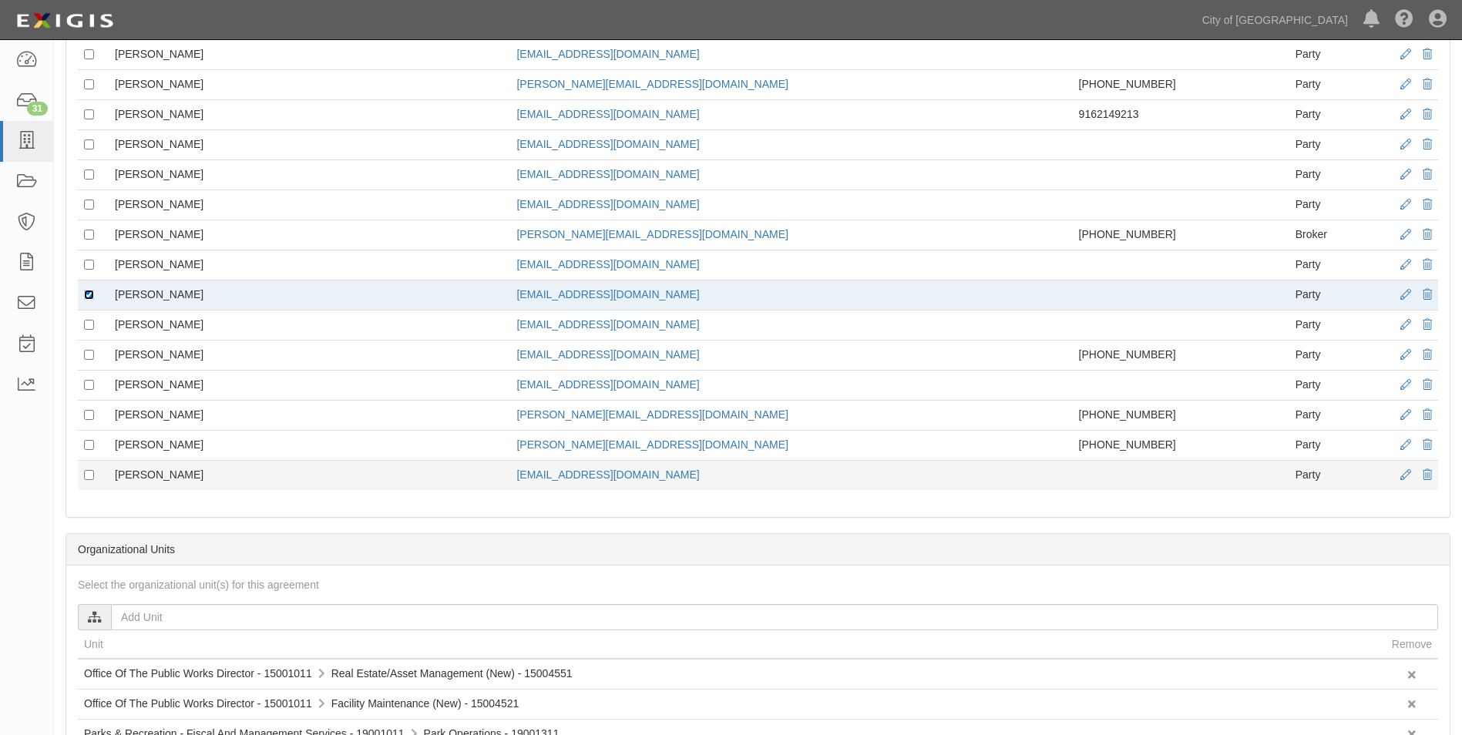
scroll to position [848, 0]
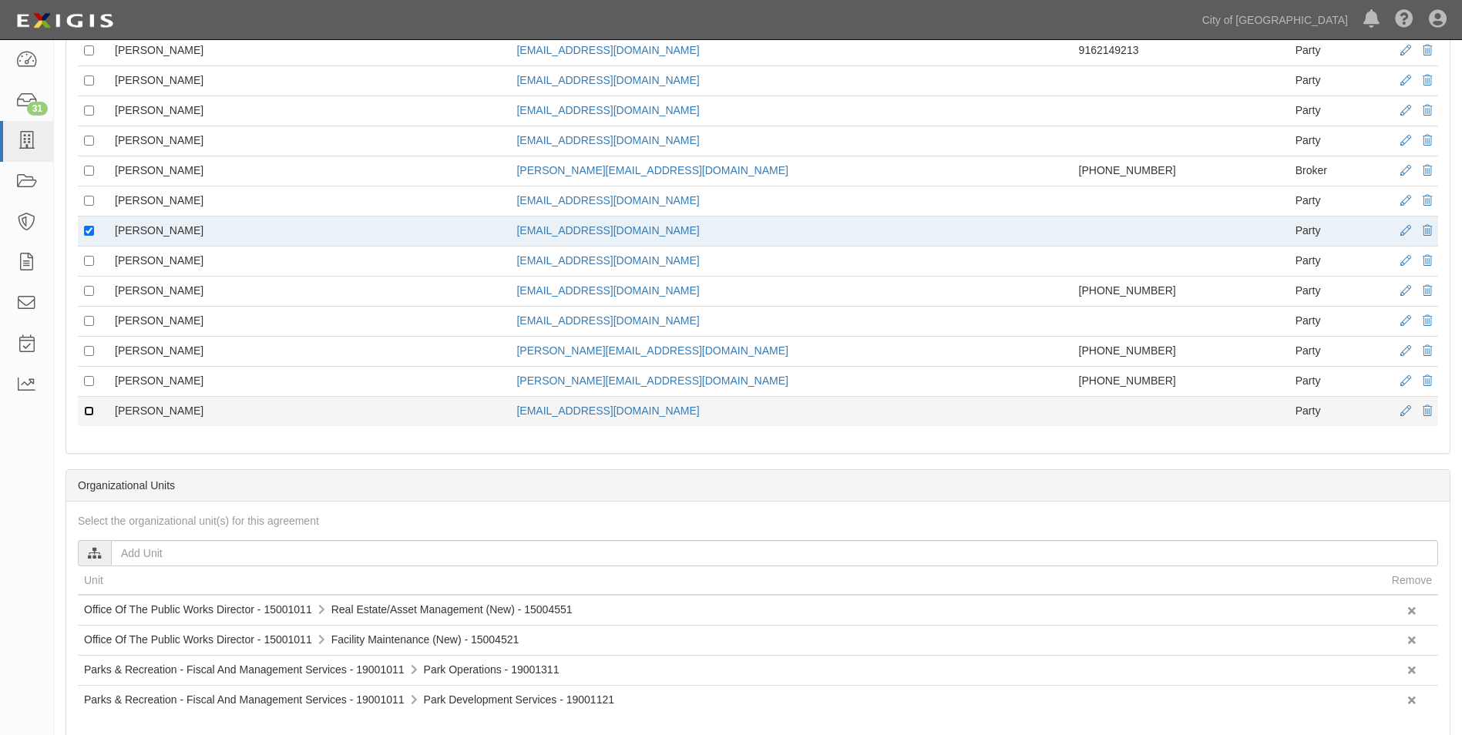
click at [85, 410] on input "checkbox" at bounding box center [89, 411] width 10 height 10
checkbox input "true"
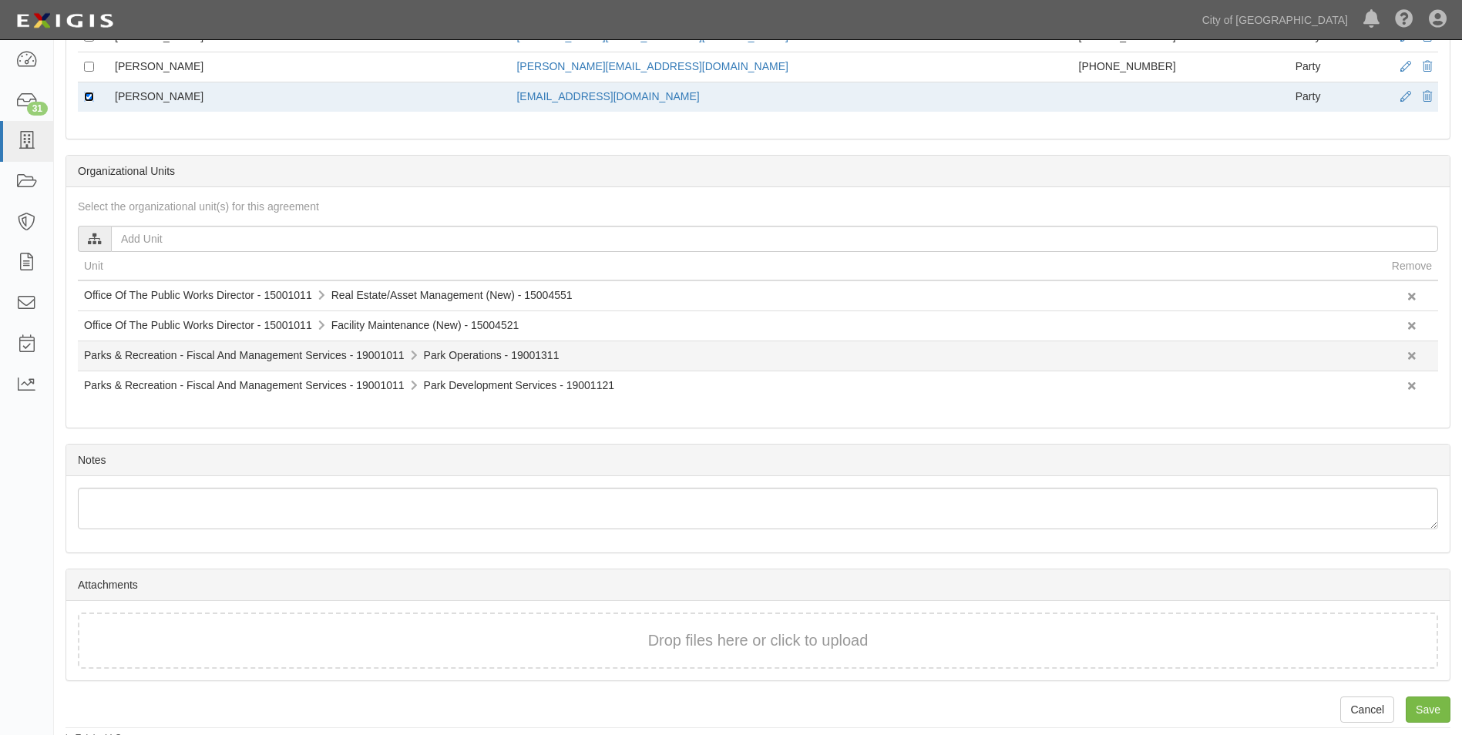
scroll to position [1172, 0]
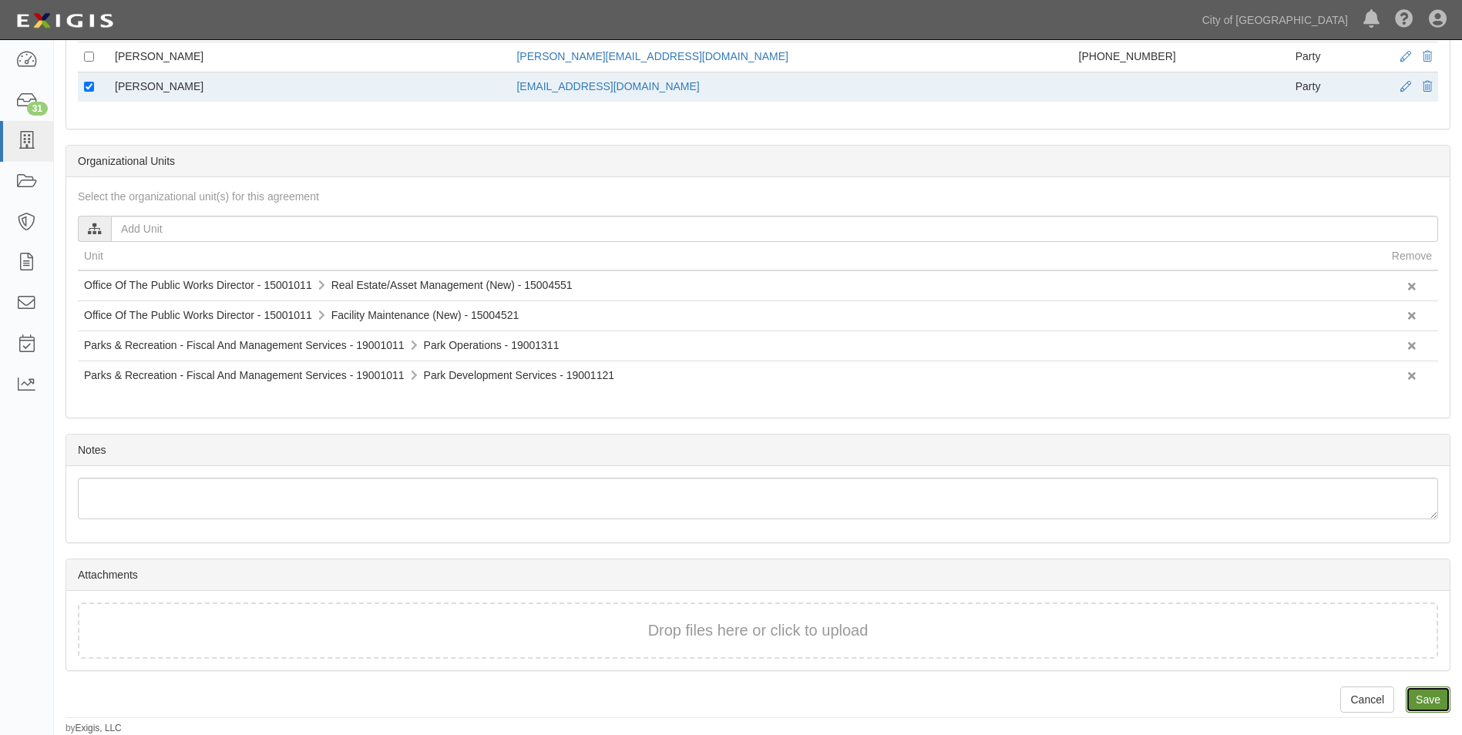
click at [1421, 701] on input "Save" at bounding box center [1428, 700] width 45 height 26
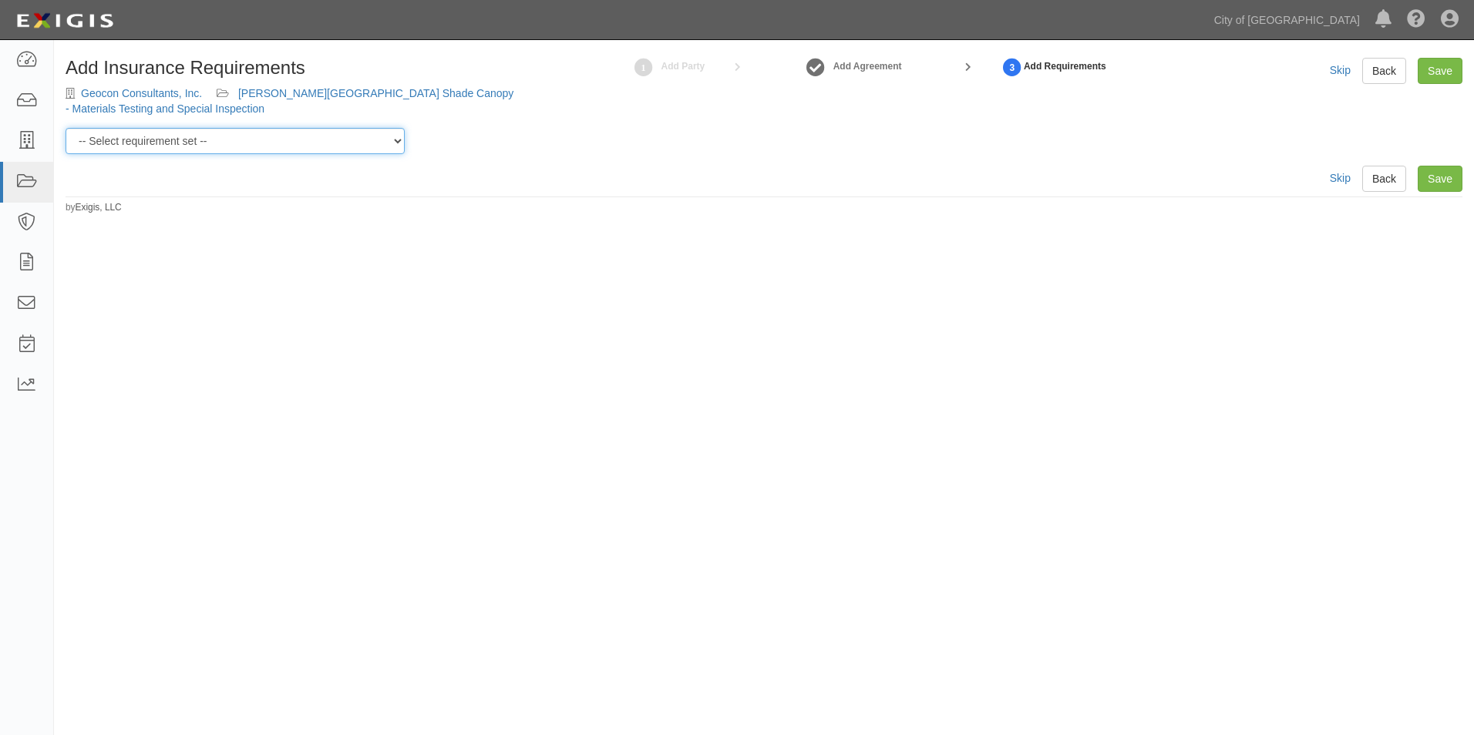
click at [288, 136] on select "-- Select requirement set -- Construction + Pollution Contract Type 0 - Standar…" at bounding box center [235, 141] width 339 height 26
select select "40108"
click at [66, 128] on select "-- Select requirement set -- Construction + Pollution Contract Type 0 - Standar…" at bounding box center [235, 141] width 339 height 26
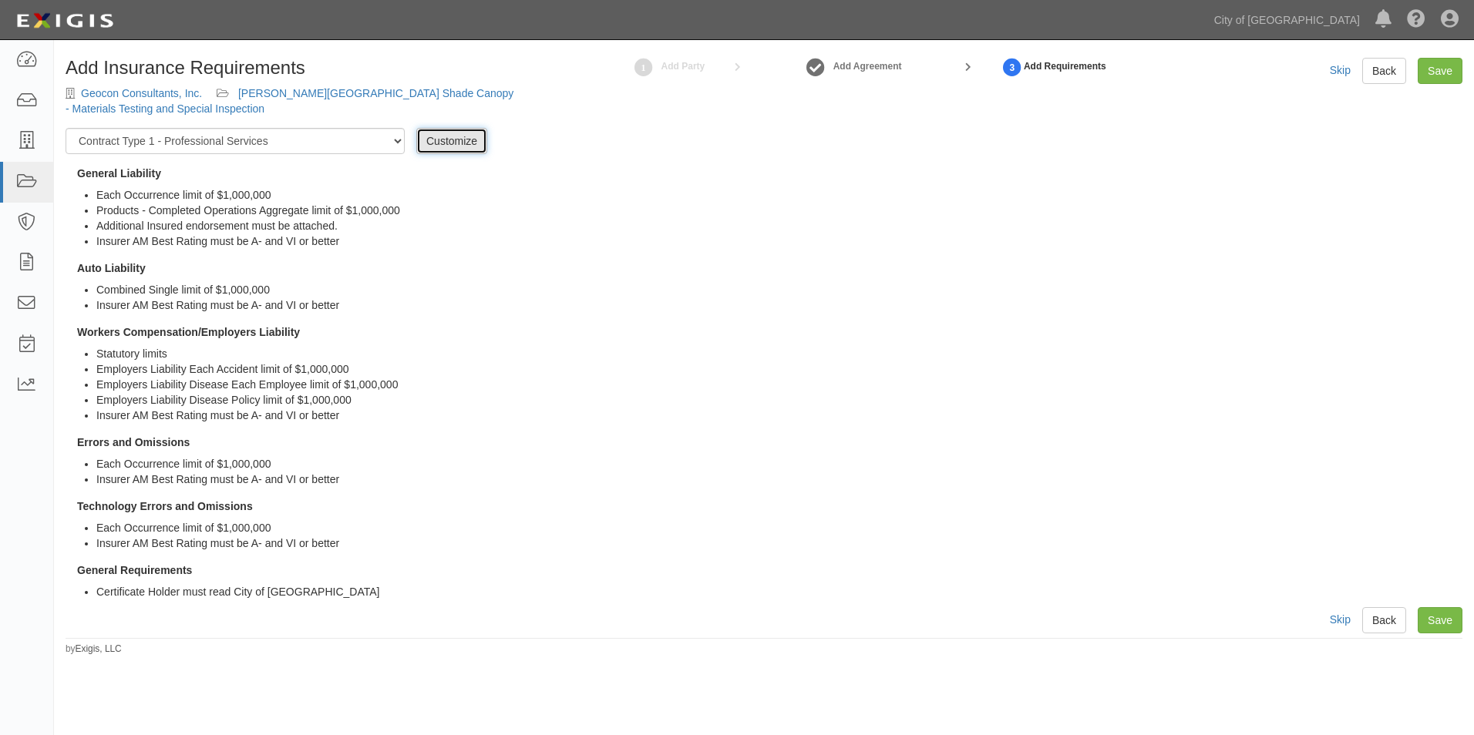
click at [432, 135] on link "Customize" at bounding box center [451, 141] width 71 height 26
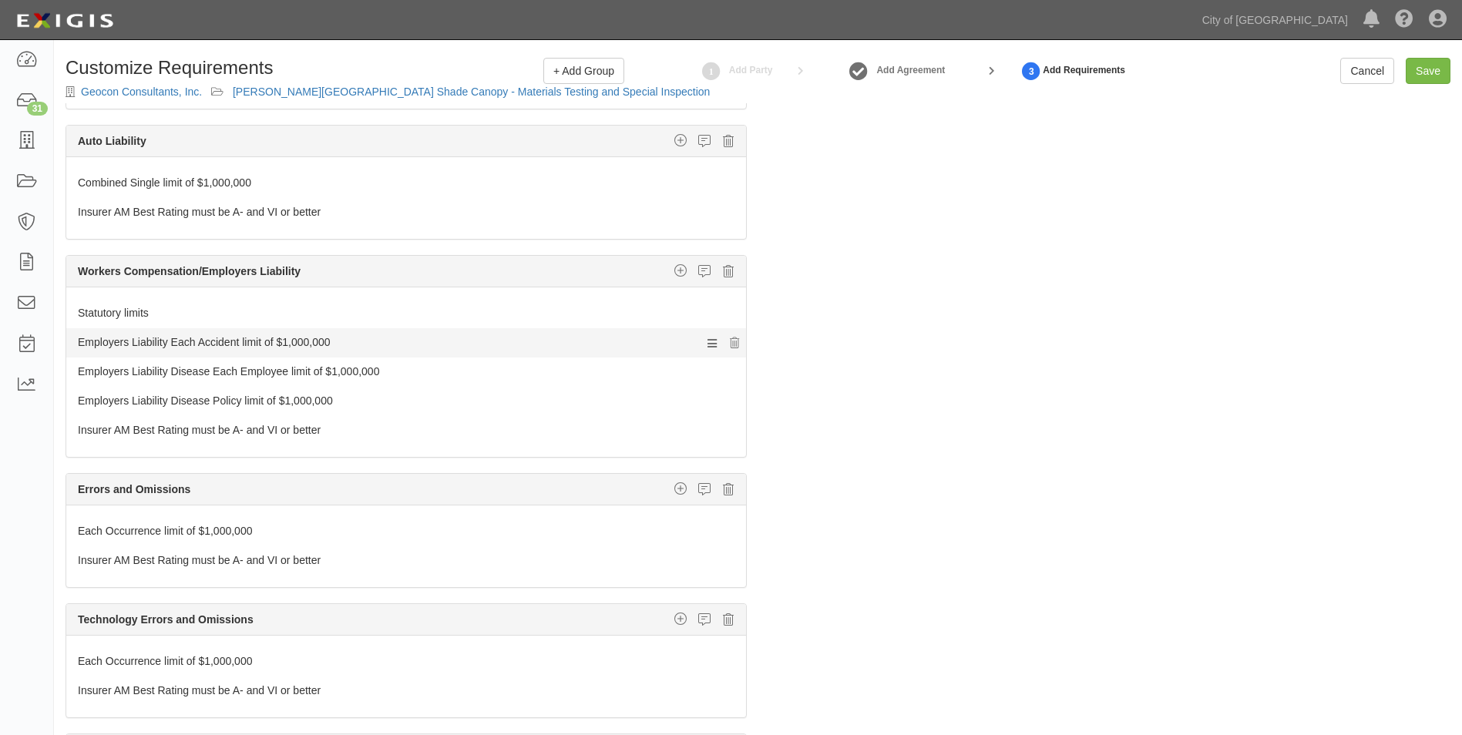
scroll to position [200, 0]
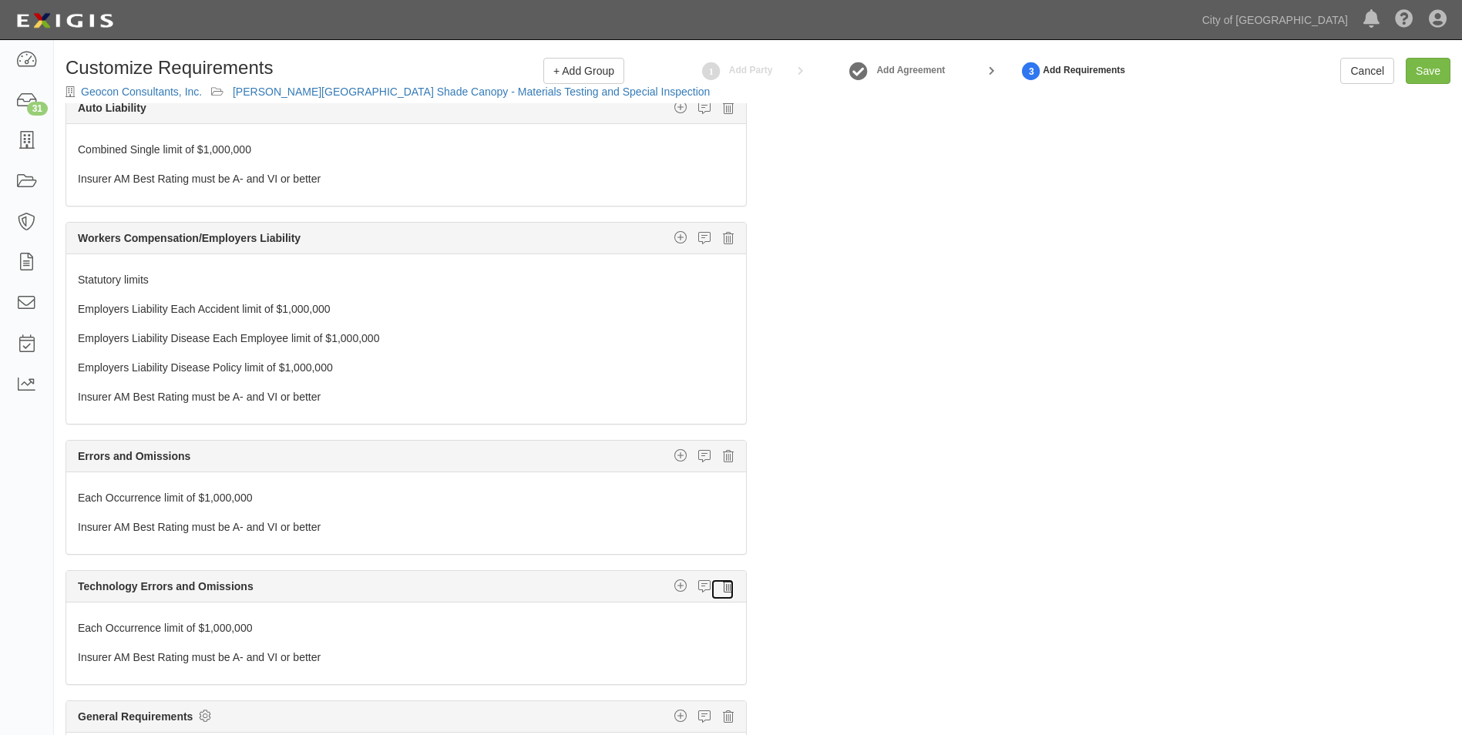
click at [723, 585] on icon at bounding box center [728, 587] width 11 height 14
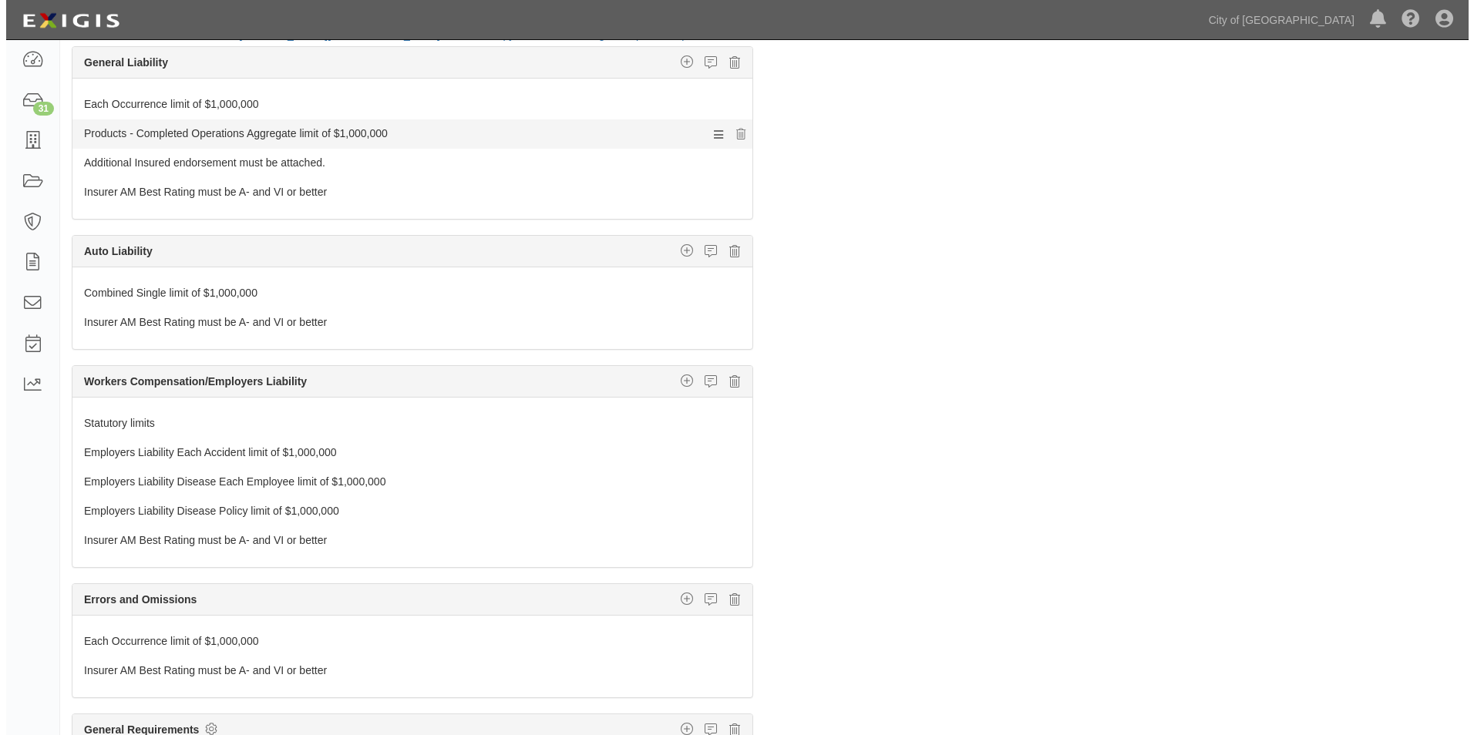
scroll to position [0, 0]
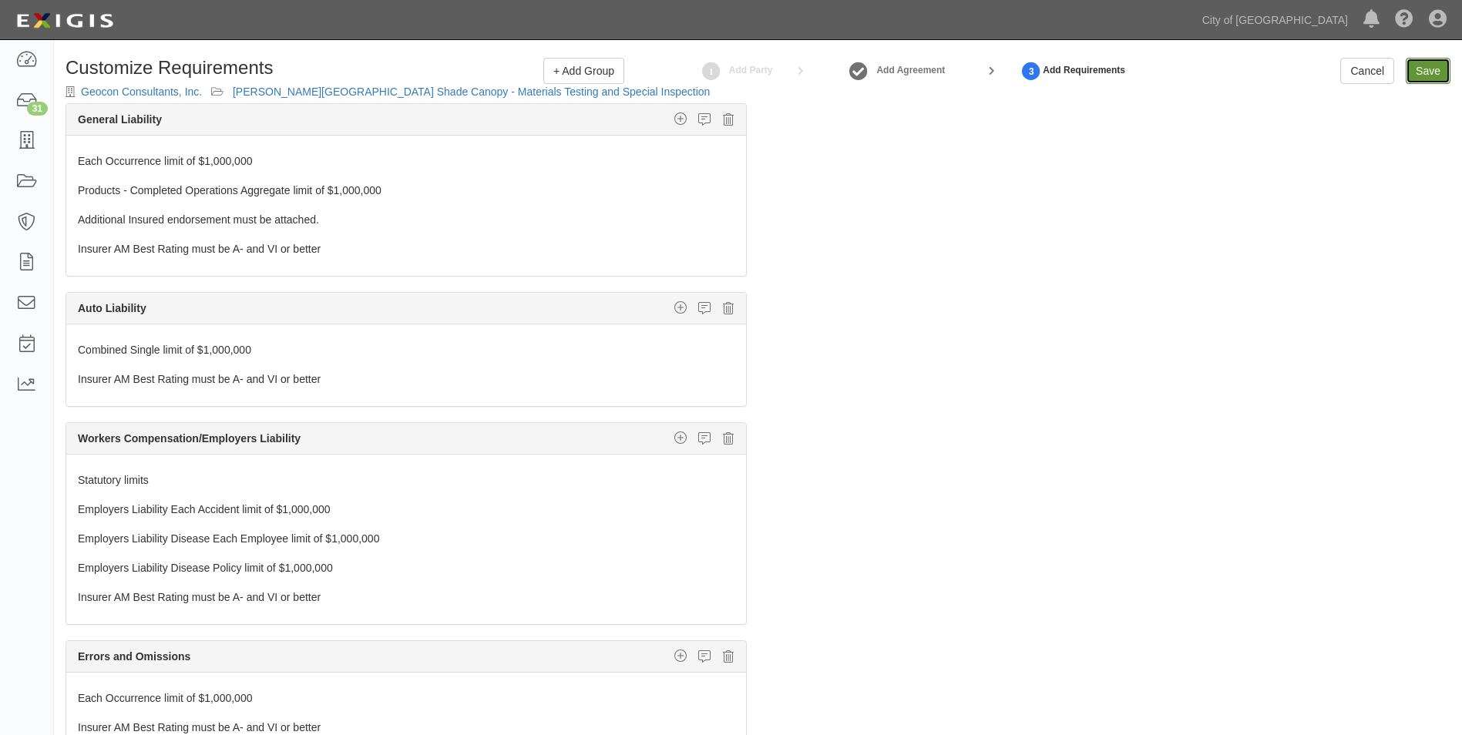
click at [1430, 69] on link "Save" at bounding box center [1428, 71] width 45 height 26
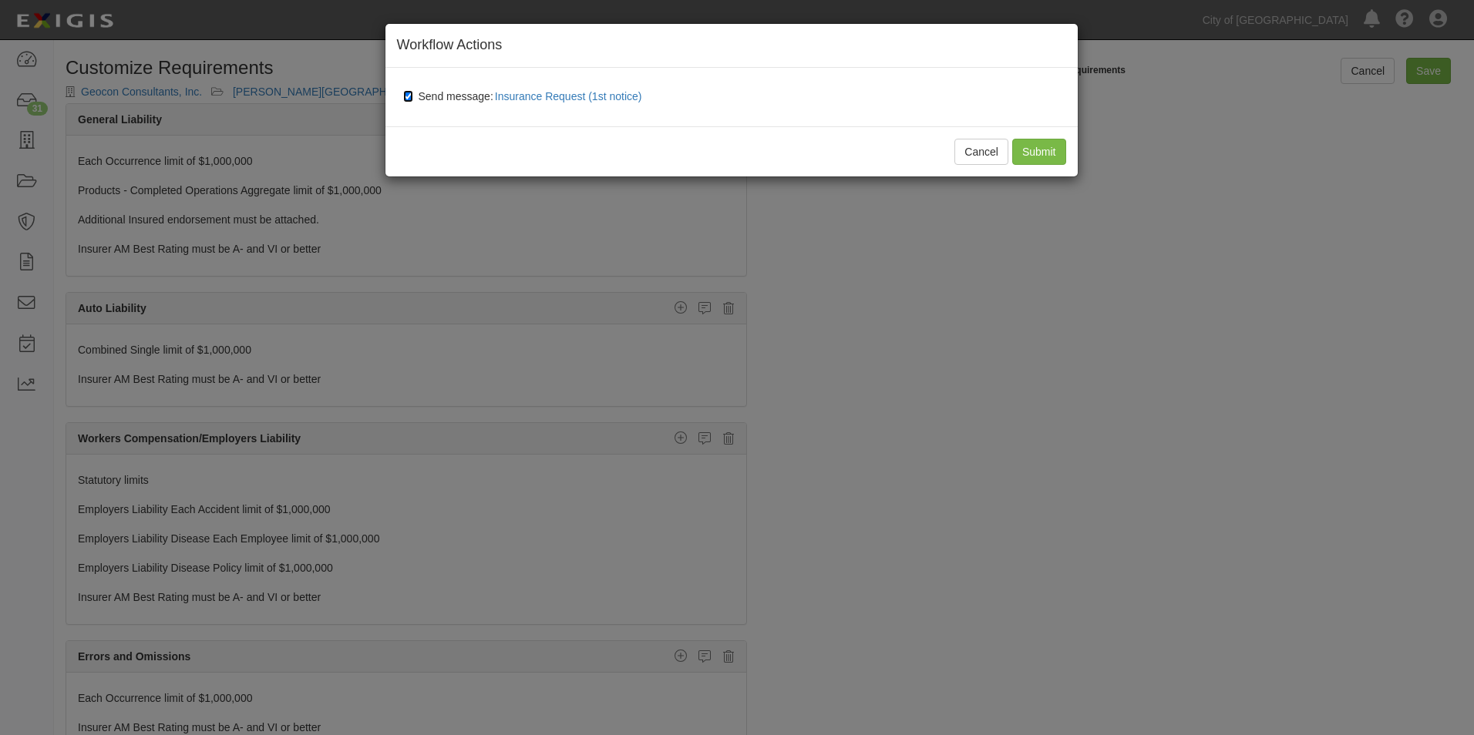
click at [410, 98] on input "Send message: Insurance Request (1st notice)" at bounding box center [408, 96] width 10 height 12
checkbox input "false"
click at [1054, 153] on input "Submit" at bounding box center [1039, 152] width 54 height 26
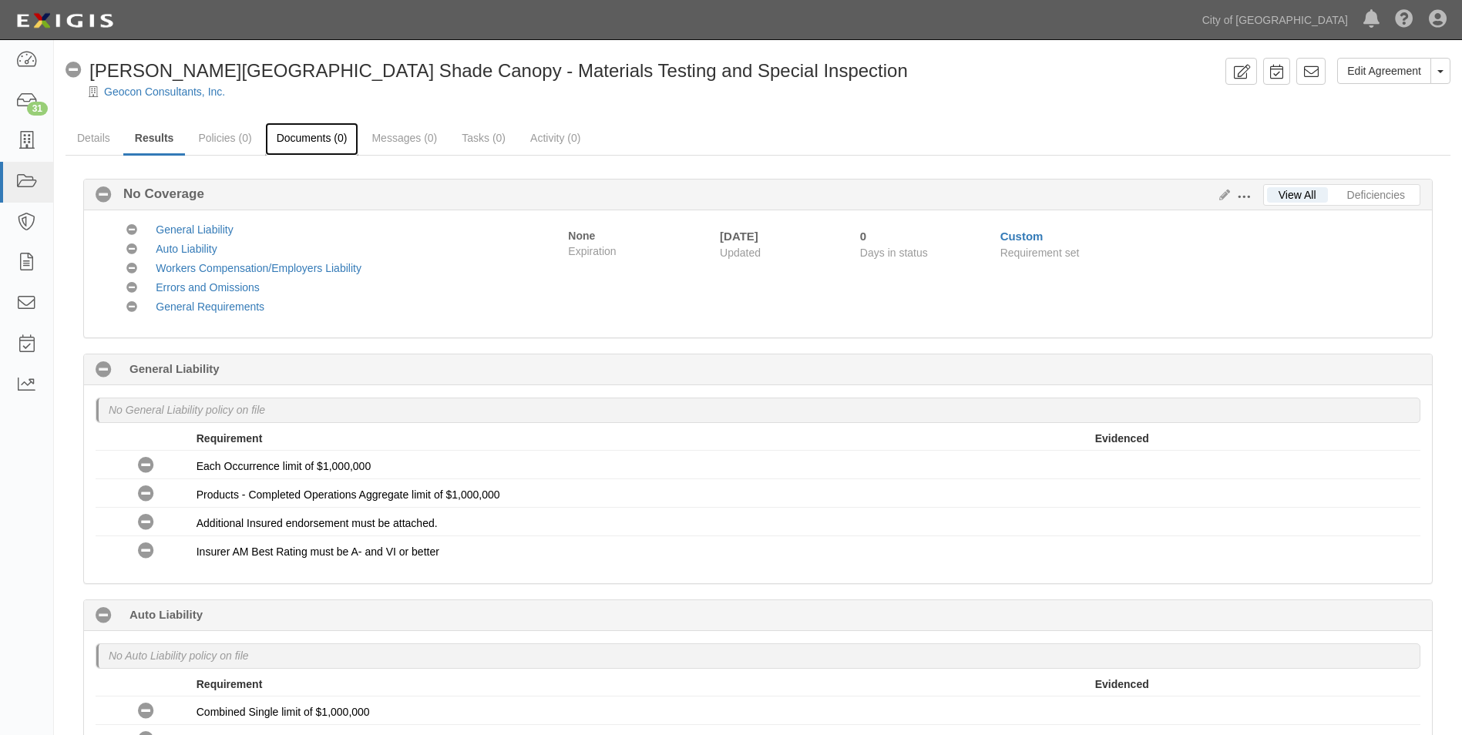
click at [293, 136] on link "Documents (0)" at bounding box center [312, 139] width 94 height 33
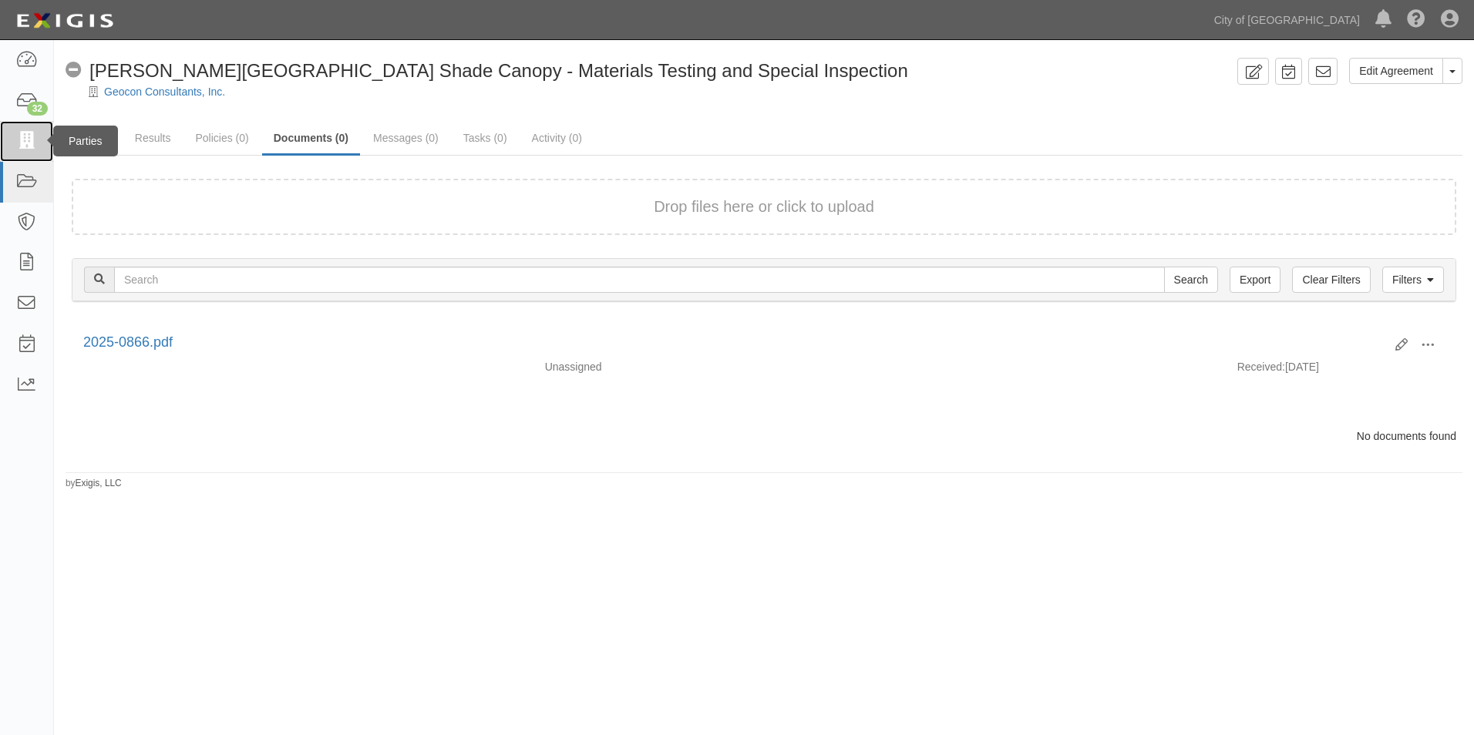
click at [29, 140] on icon at bounding box center [26, 142] width 22 height 18
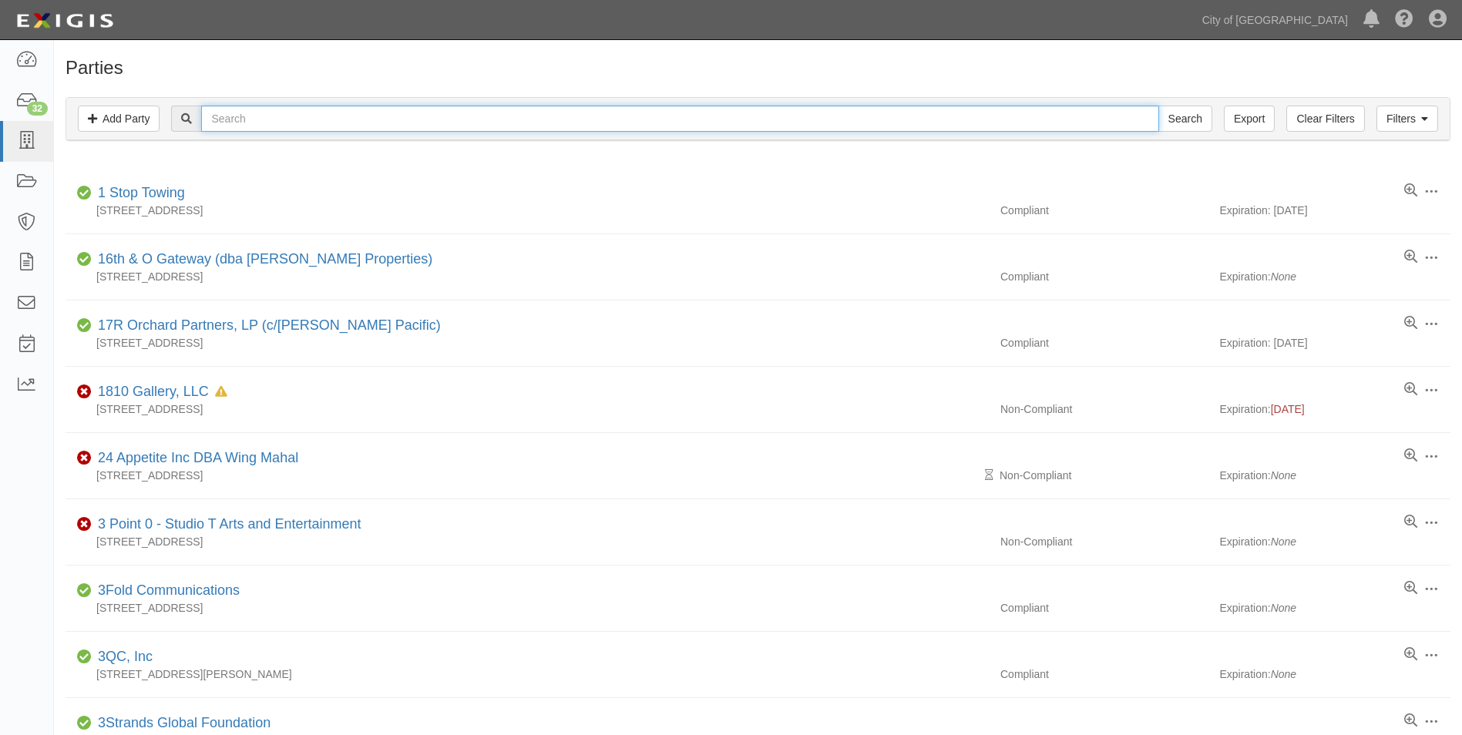
click at [324, 115] on input "text" at bounding box center [679, 119] width 957 height 26
type input "All About Play, Inc."
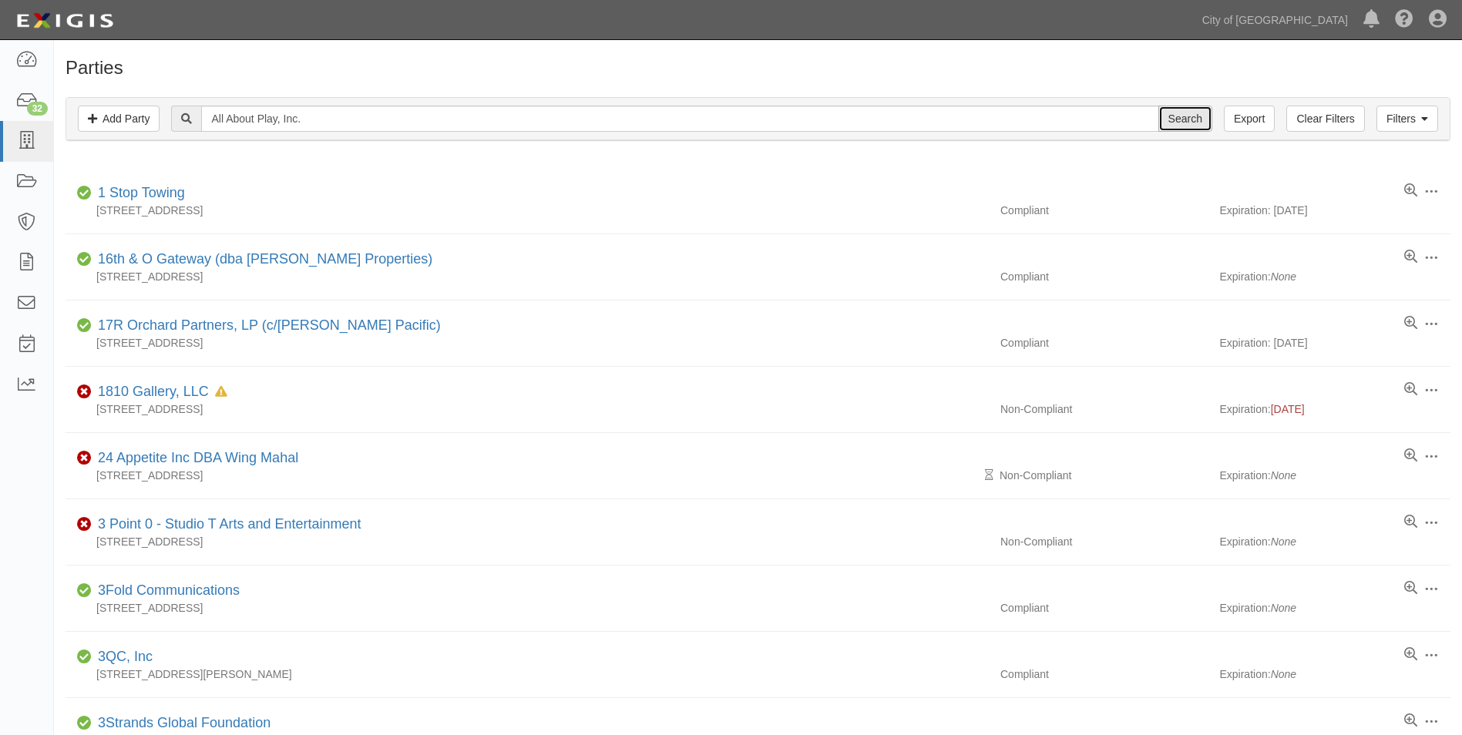
click at [1166, 123] on input "Search" at bounding box center [1186, 119] width 54 height 26
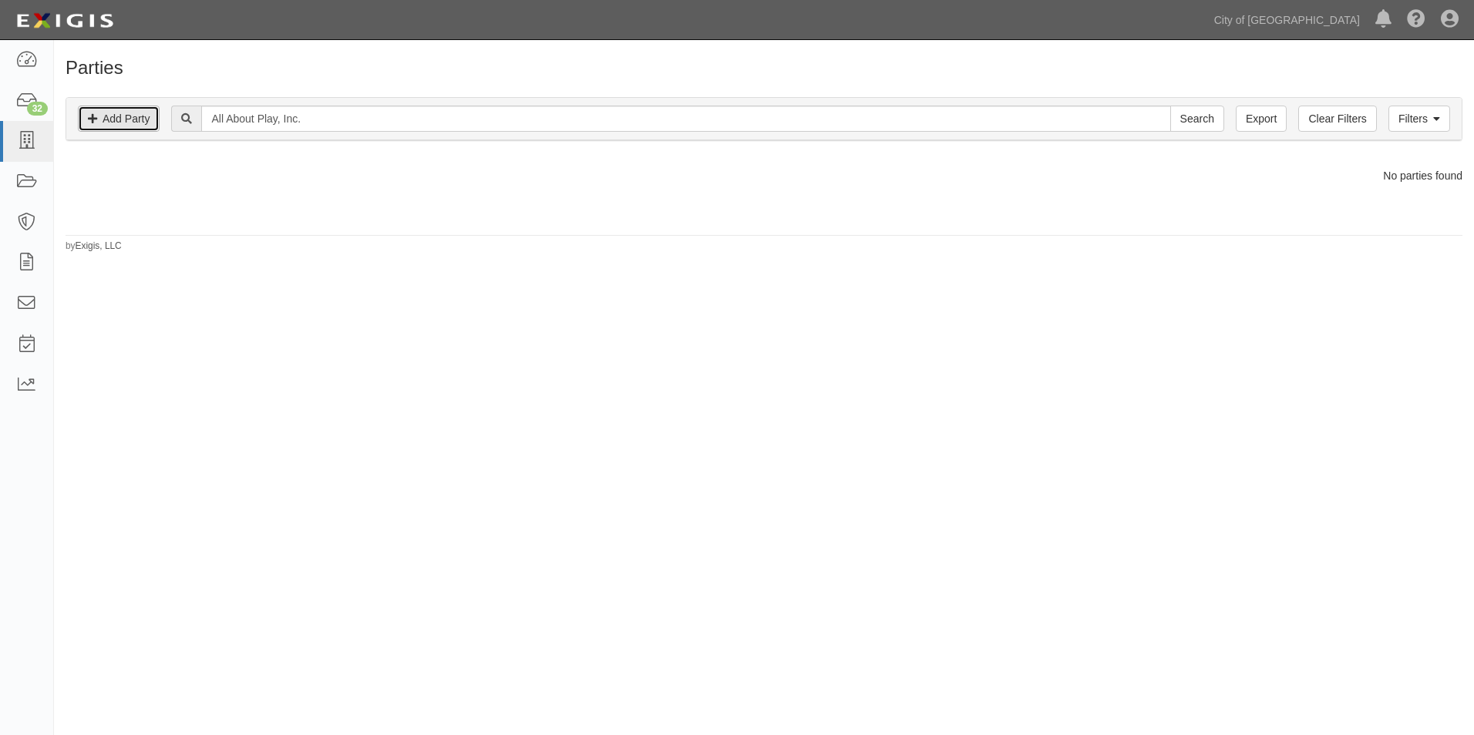
click at [116, 125] on link "Add Party" at bounding box center [119, 119] width 82 height 26
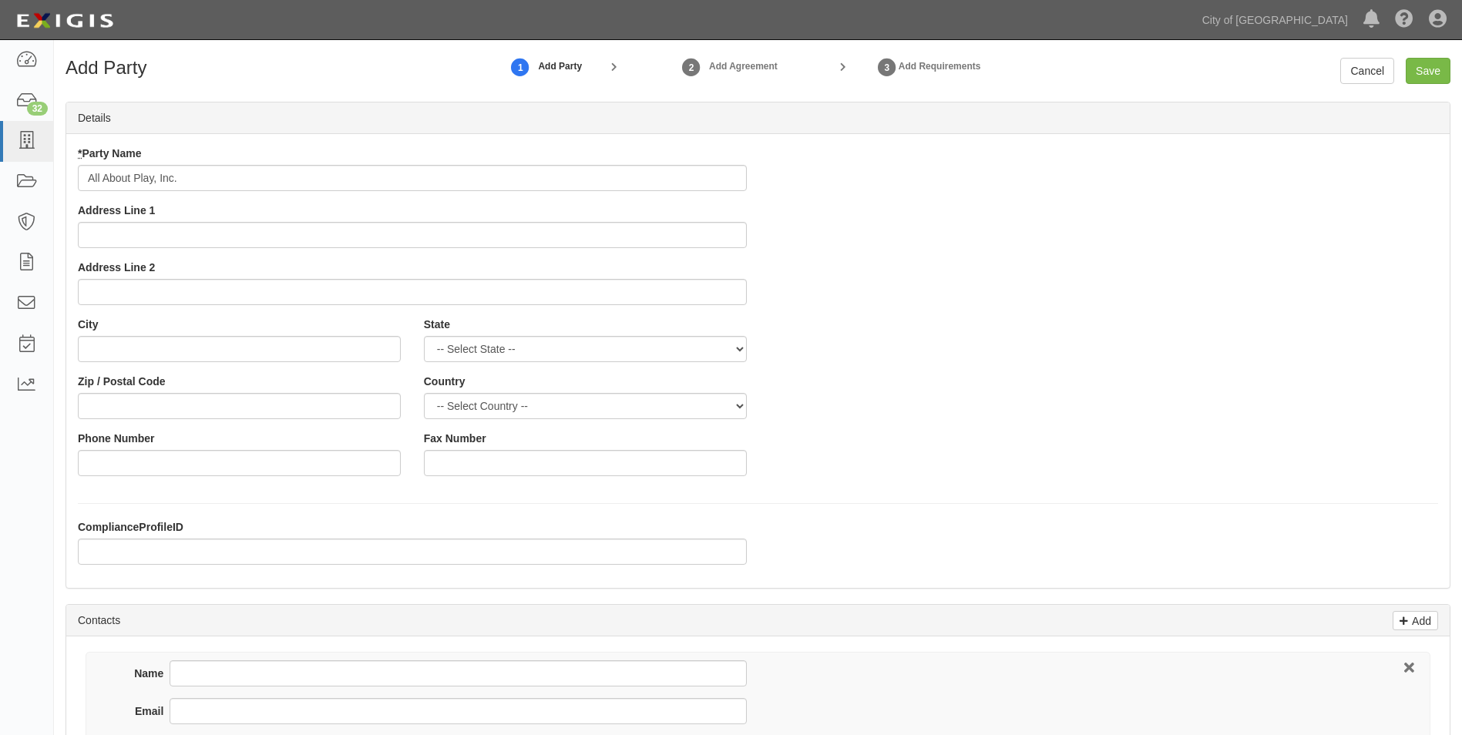
type input "All About Play, Inc."
type input "[STREET_ADDRESS]"
type input "[GEOGRAPHIC_DATA]"
select select "CA"
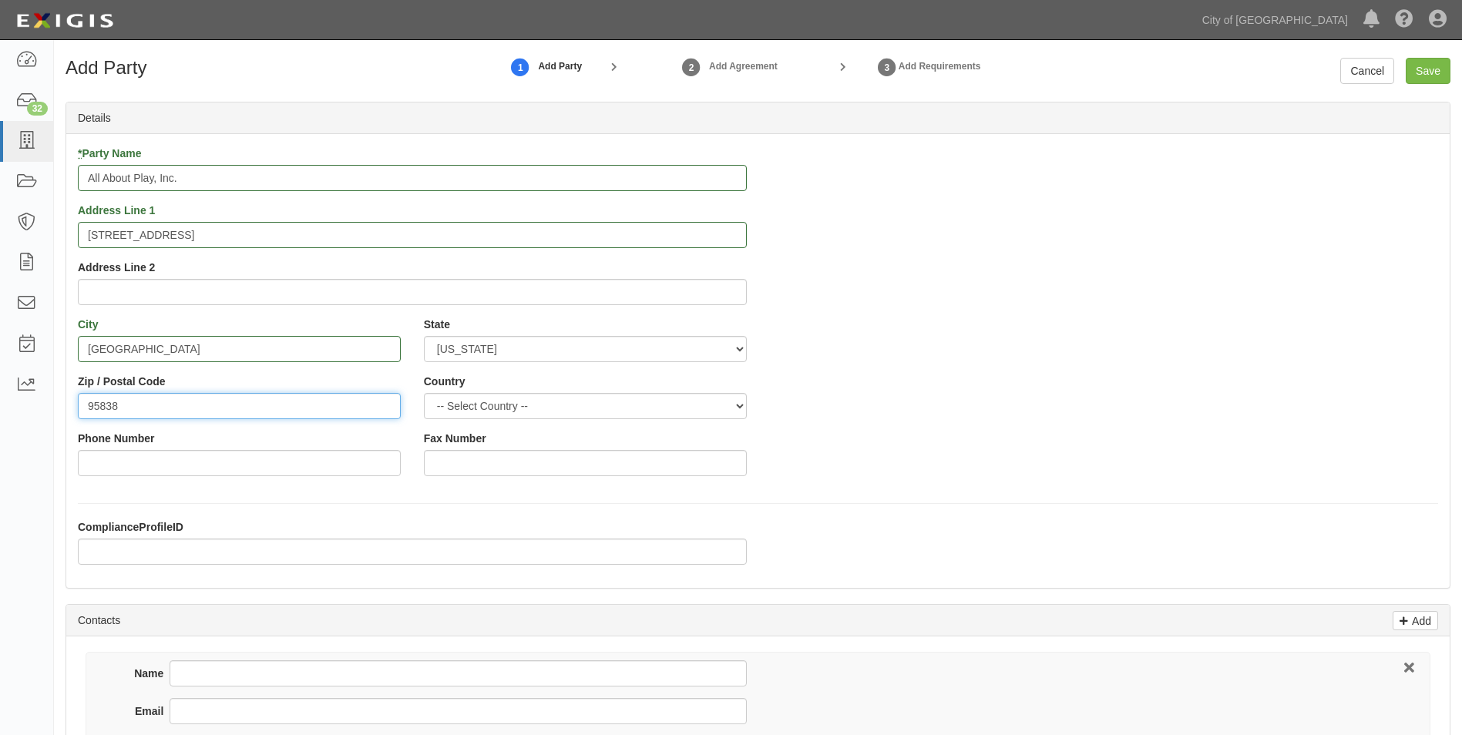
type input "95838"
select select "US"
type input "[PHONE_NUMBER]"
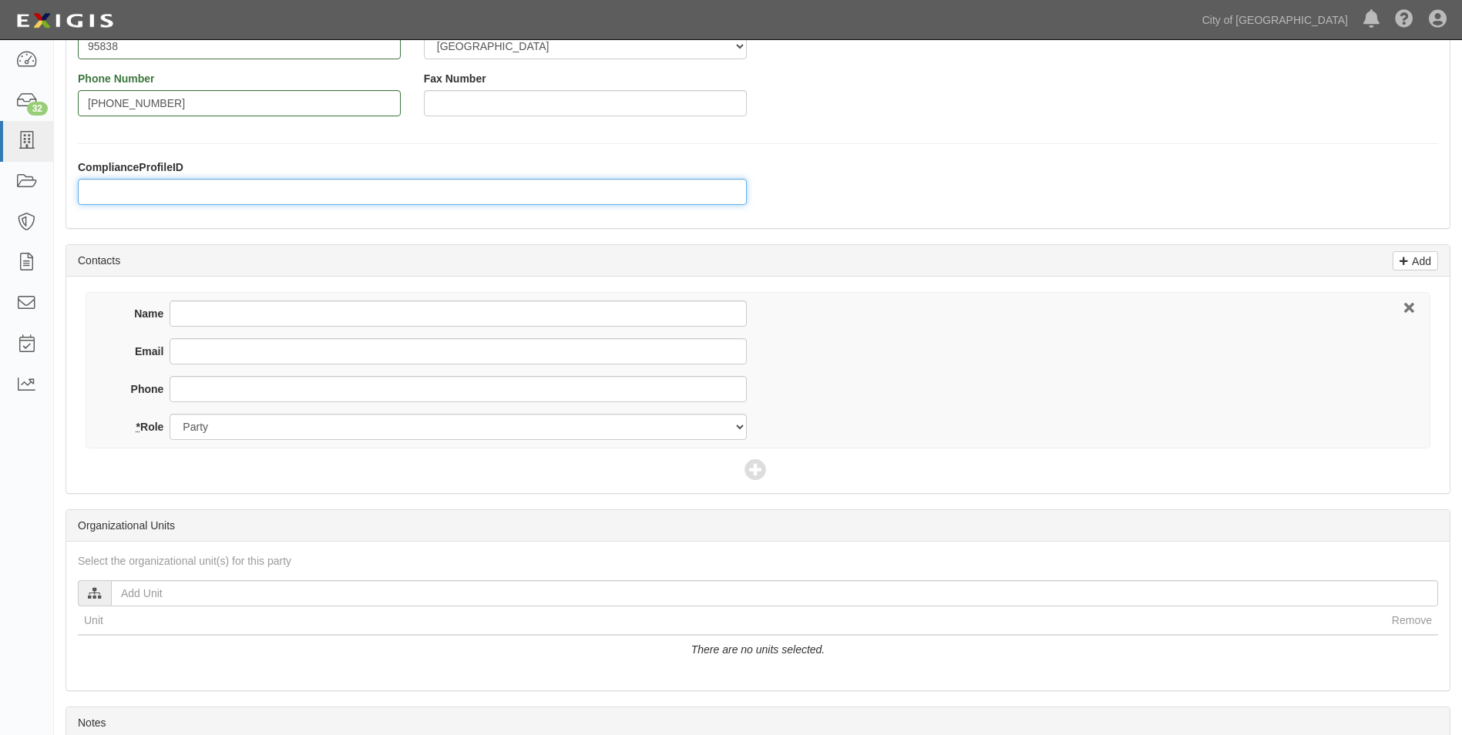
scroll to position [385, 0]
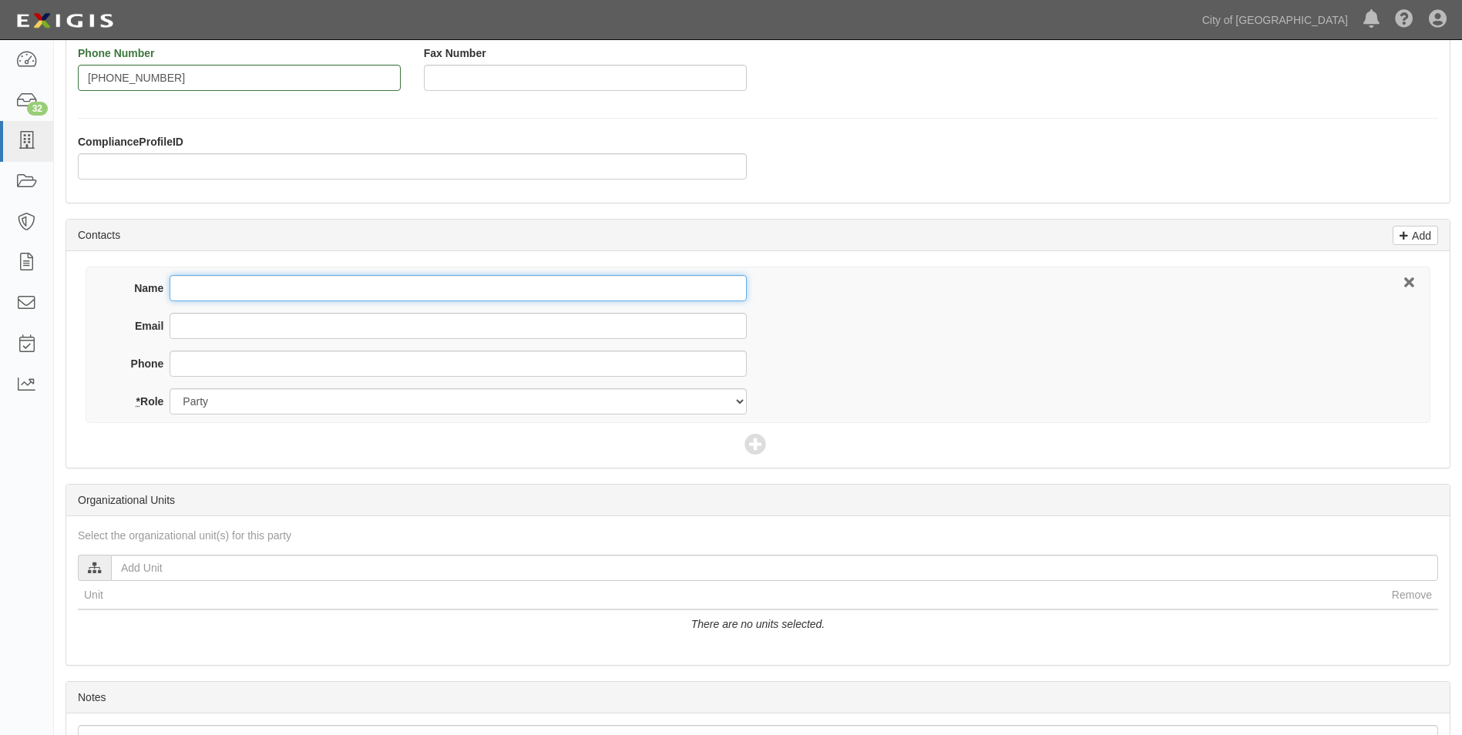
click at [218, 292] on input "Name" at bounding box center [458, 288] width 577 height 26
type input "[PERSON_NAME]"
type input "[PERSON_NAME][EMAIL_ADDRESS][DOMAIN_NAME]"
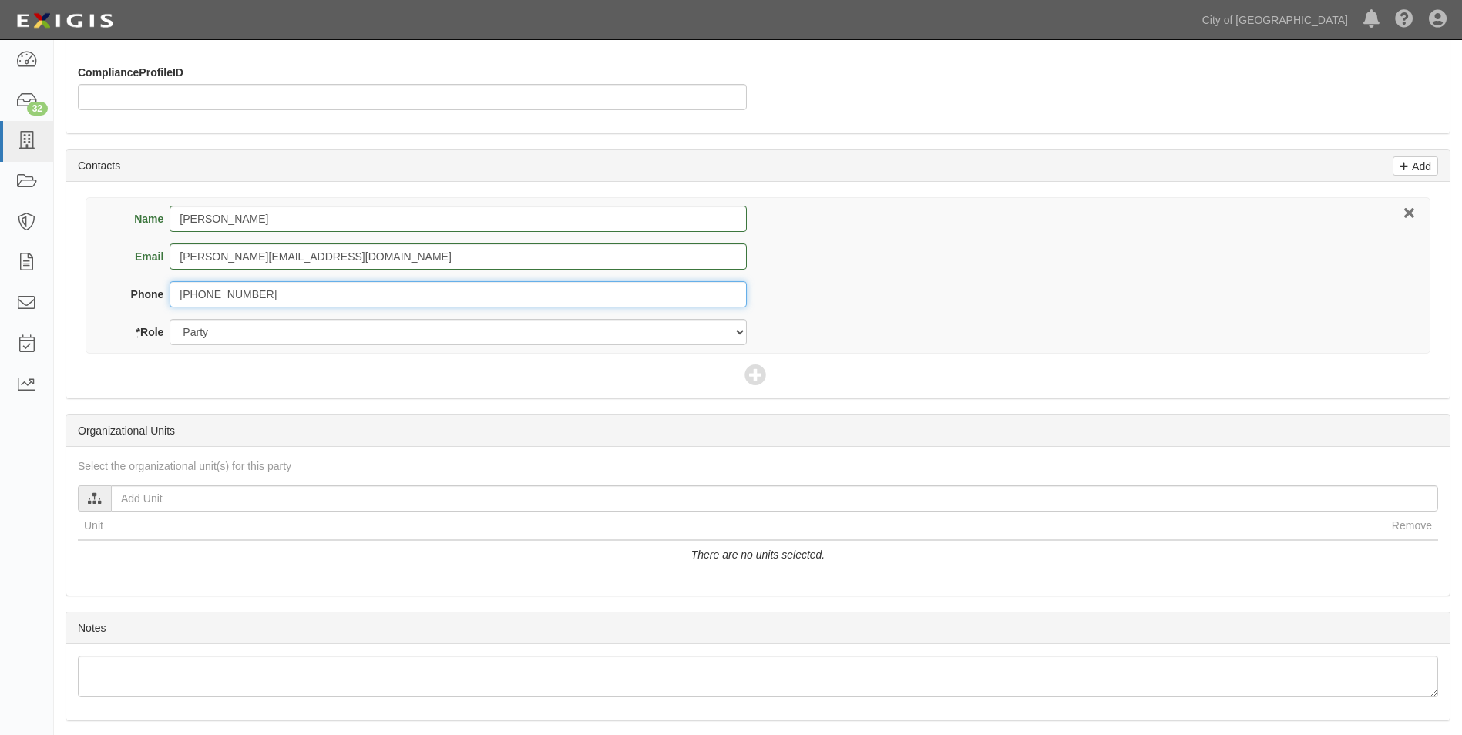
scroll to position [505, 0]
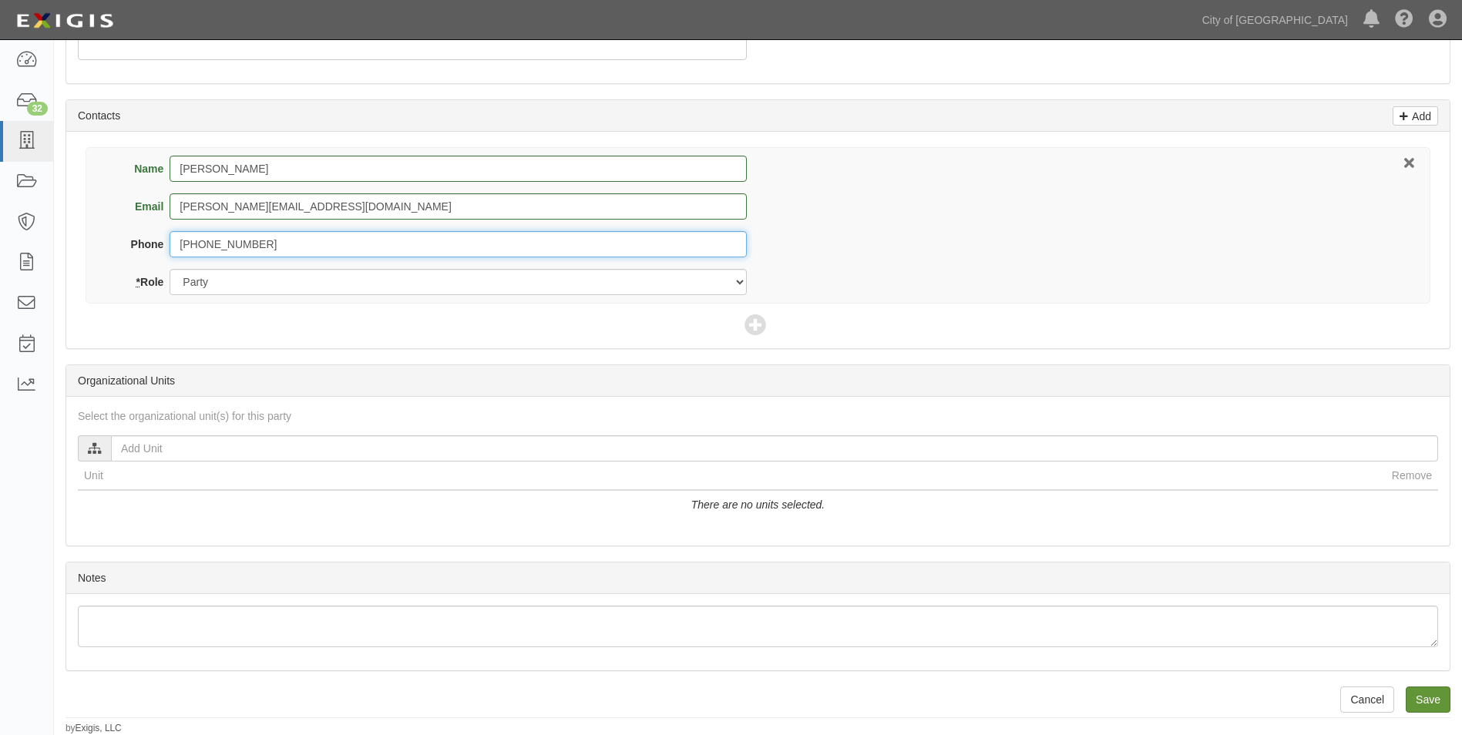
type input "[PHONE_NUMBER]"
click at [1428, 701] on input "Save" at bounding box center [1428, 700] width 45 height 26
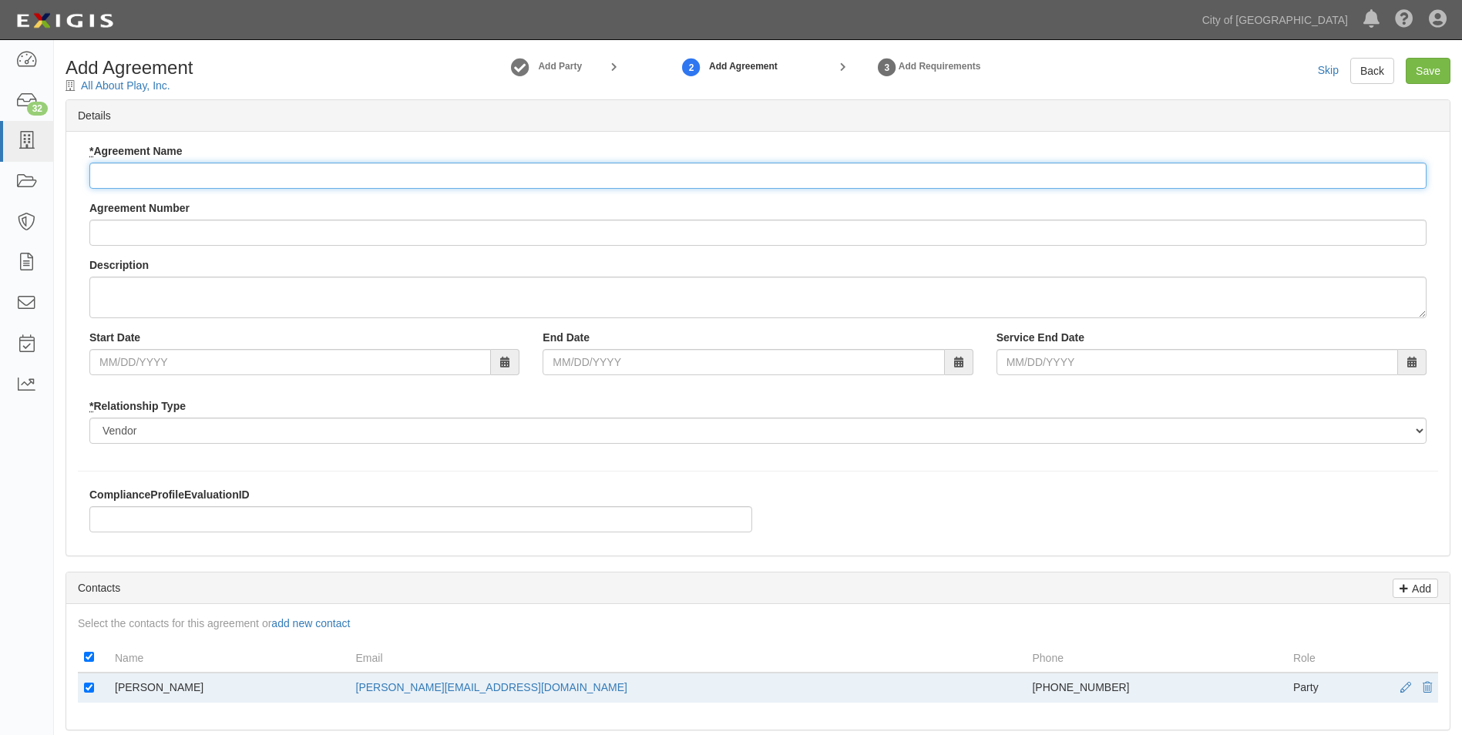
click at [134, 180] on input "* Agreement Name" at bounding box center [757, 176] width 1337 height 26
type input "Shorbird Park - Shade Canopy Purchase"
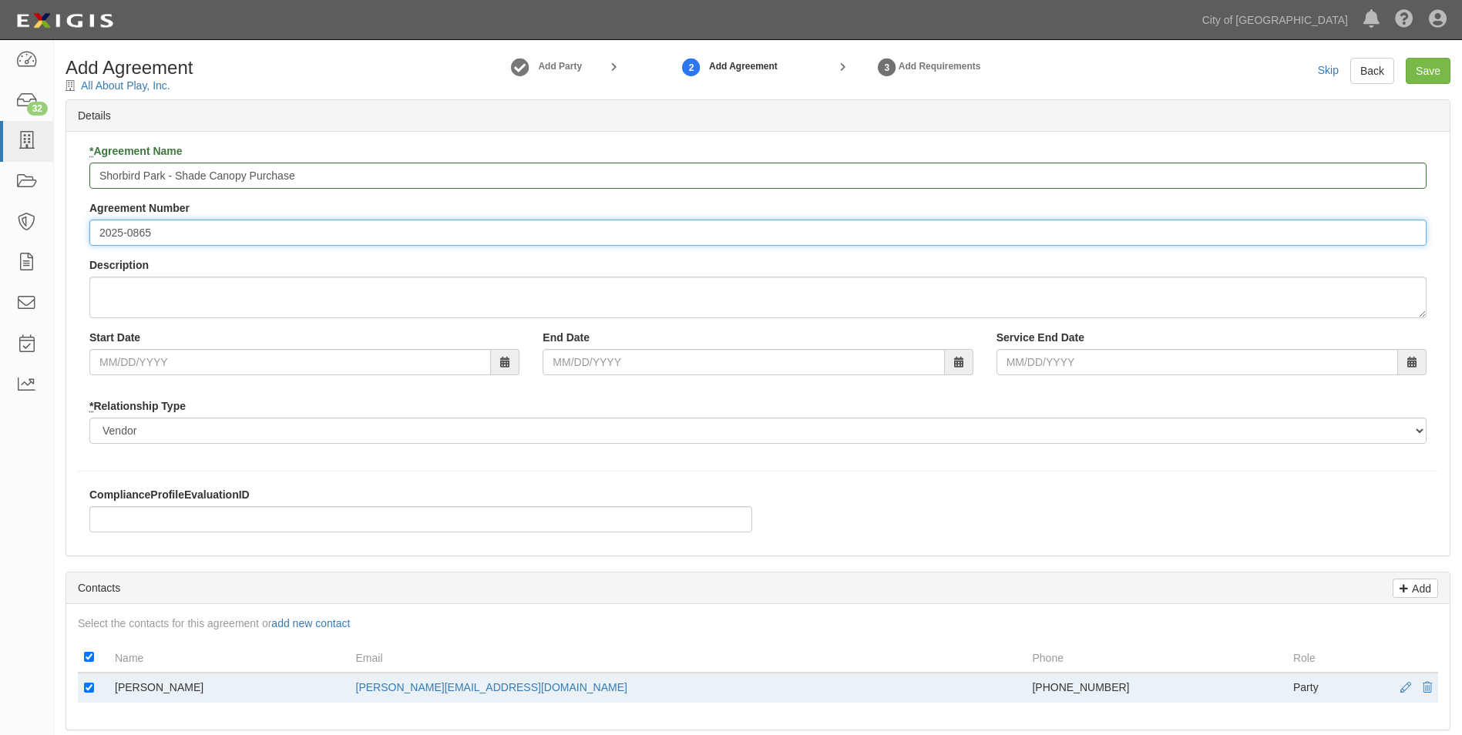
type input "2025-0865"
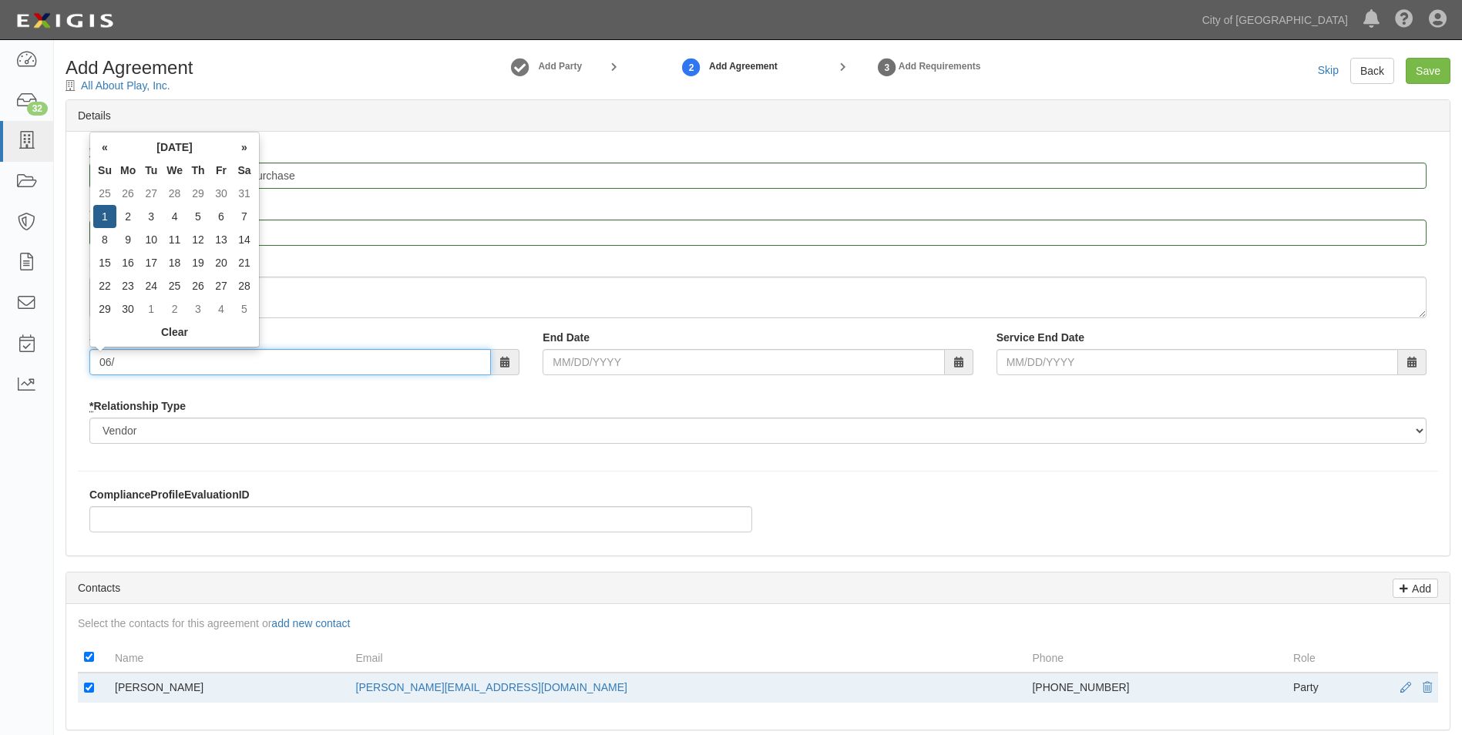
type input "0"
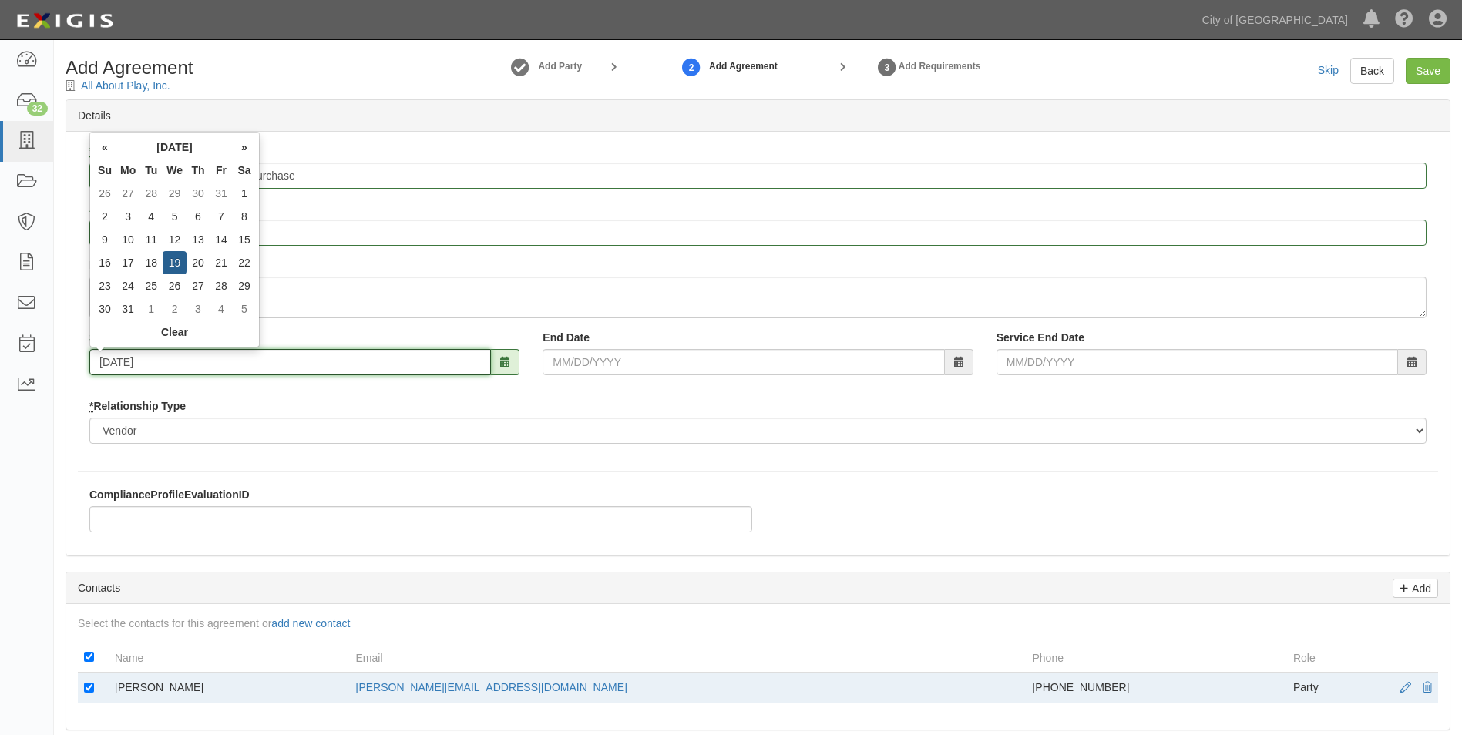
type input "[DATE]"
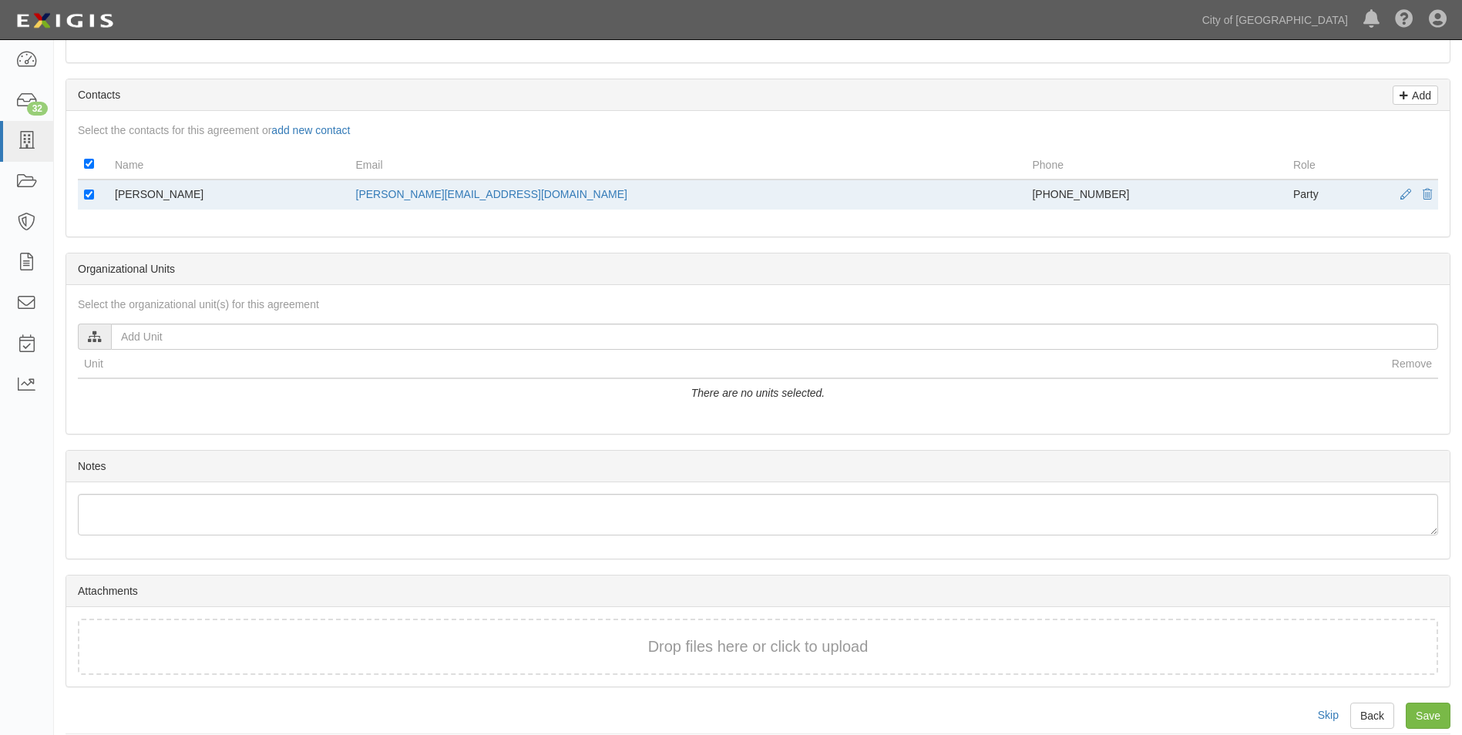
scroll to position [510, 0]
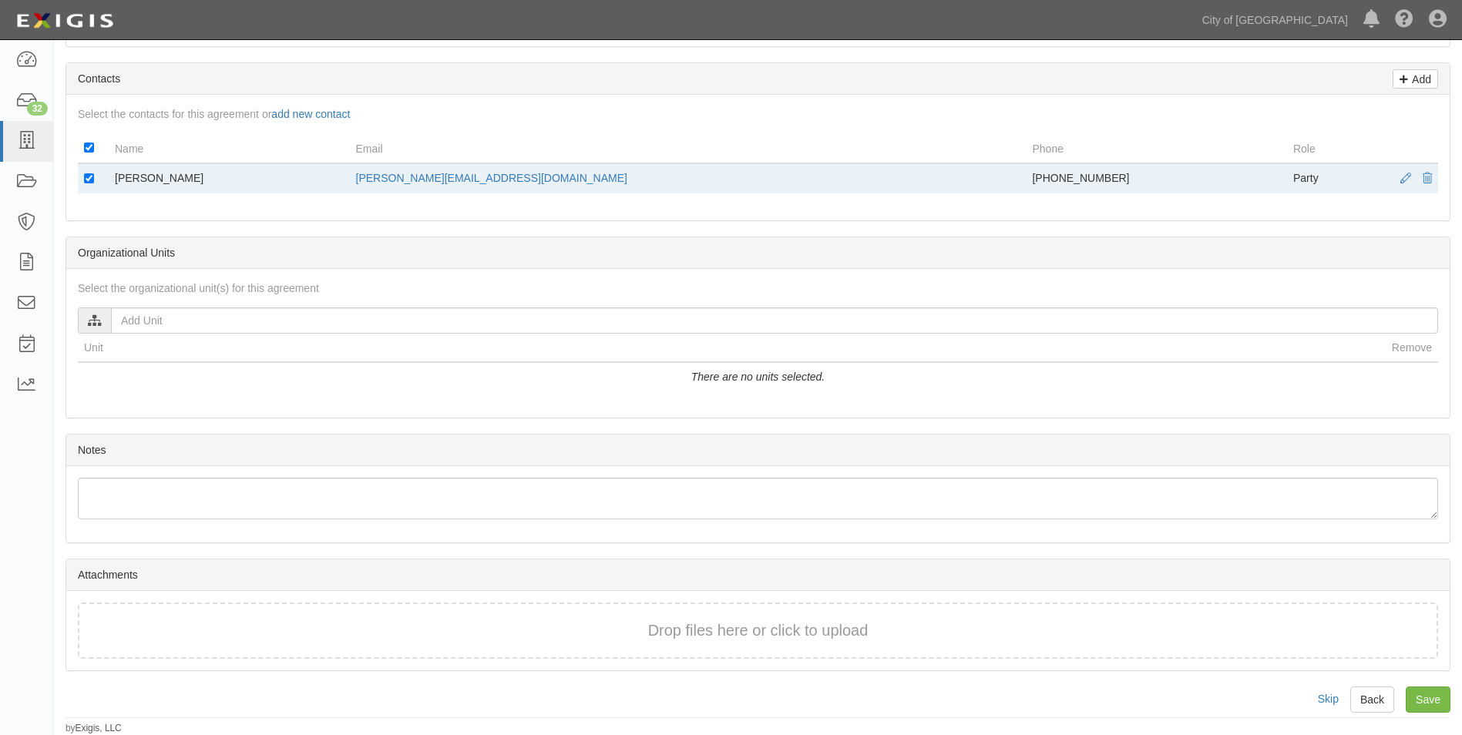
type input "06/30/2026"
click at [1047, 380] on td "There are no units selected." at bounding box center [758, 376] width 1361 height 29
click at [1431, 700] on input "Save" at bounding box center [1428, 700] width 45 height 26
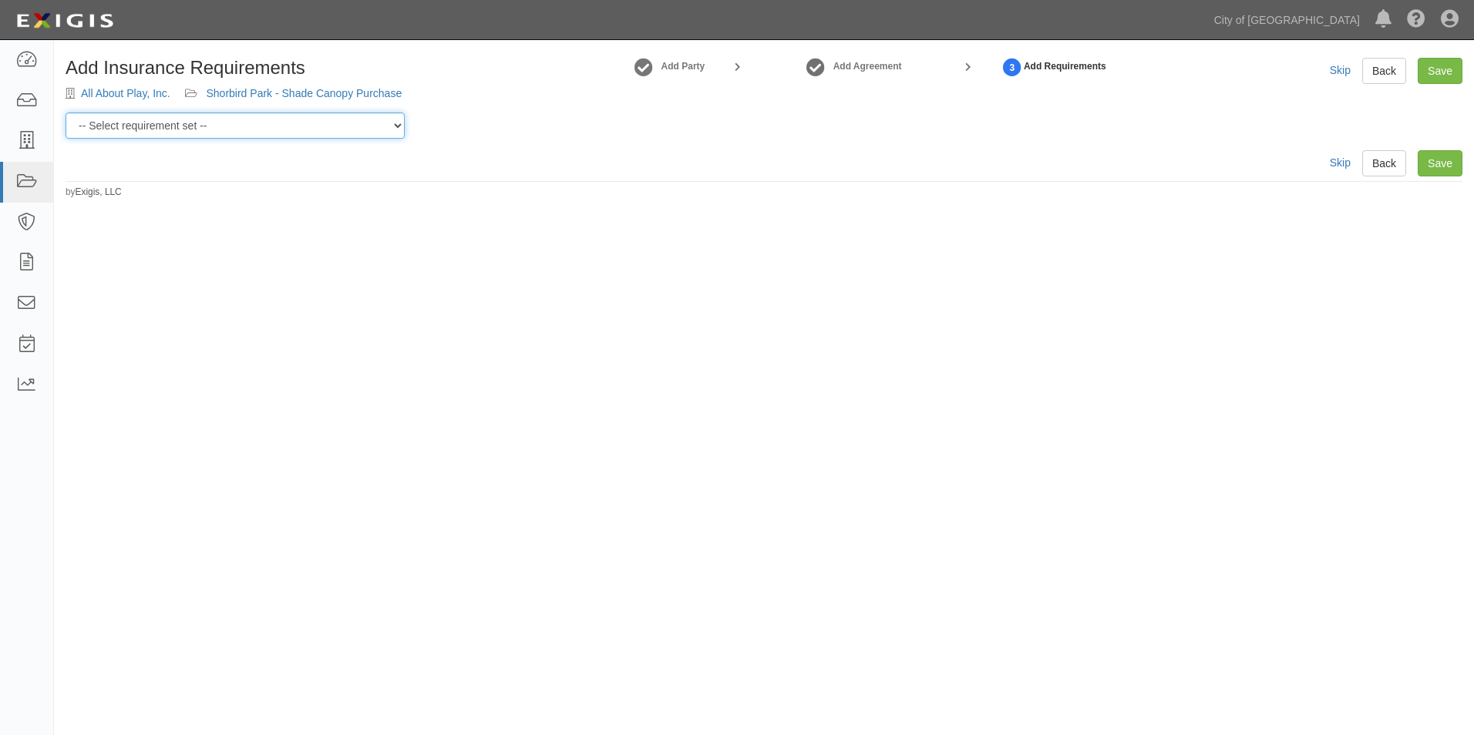
click at [395, 126] on select "-- Select requirement set -- Construction + Pollution Contract Type 0 - Standar…" at bounding box center [235, 126] width 339 height 26
select select "40106"
click at [66, 113] on select "-- Select requirement set -- Construction + Pollution Contract Type 0 - Standar…" at bounding box center [235, 126] width 339 height 26
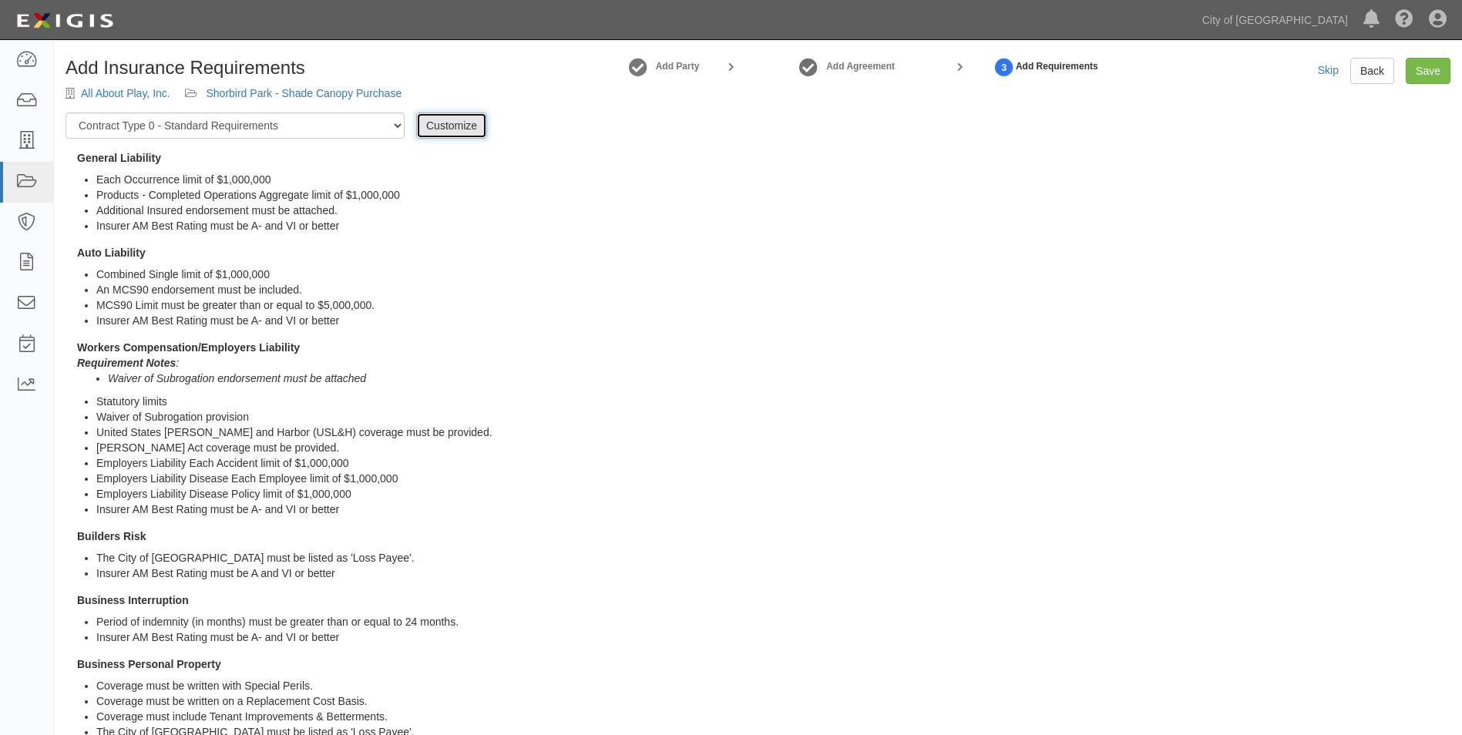
click at [438, 130] on link "Customize" at bounding box center [451, 126] width 71 height 26
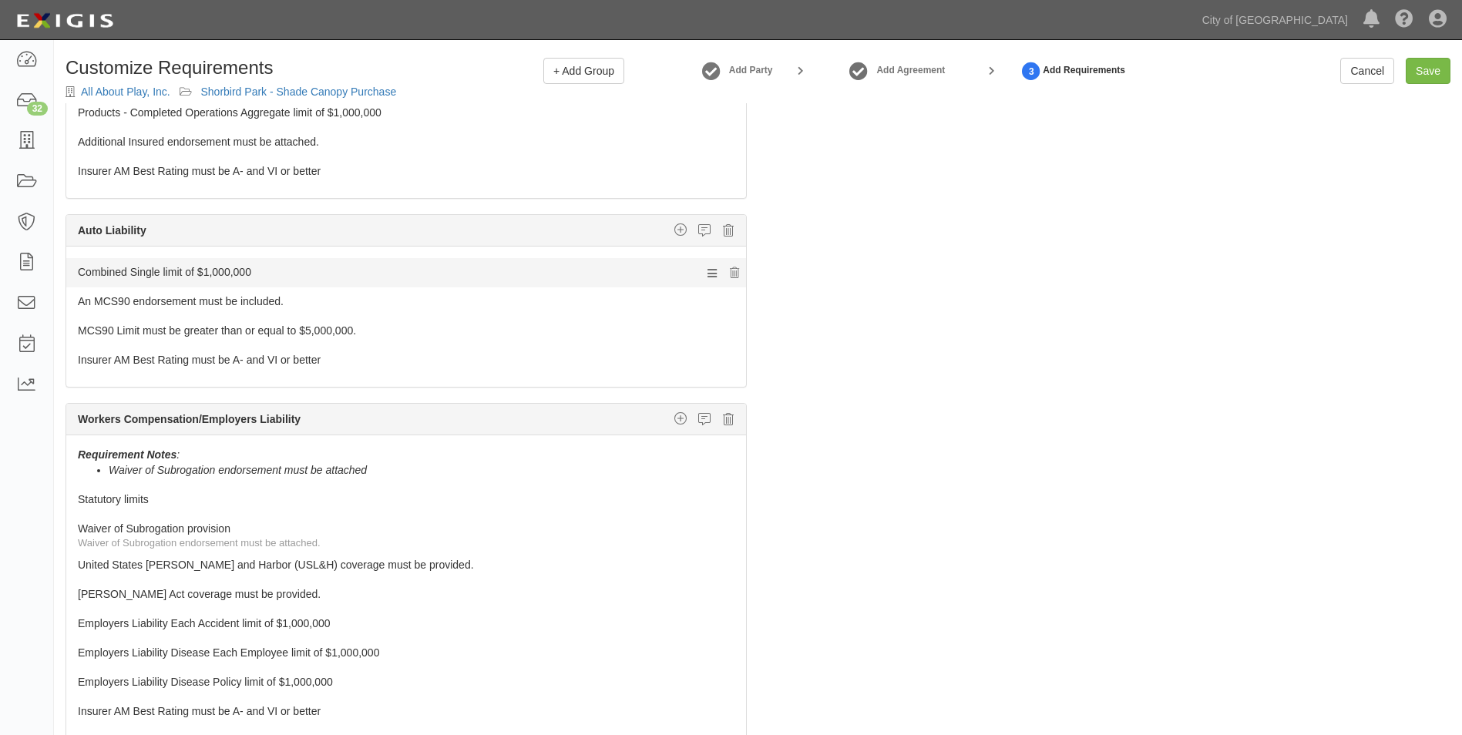
scroll to position [77, 0]
click at [723, 229] on icon at bounding box center [728, 231] width 11 height 14
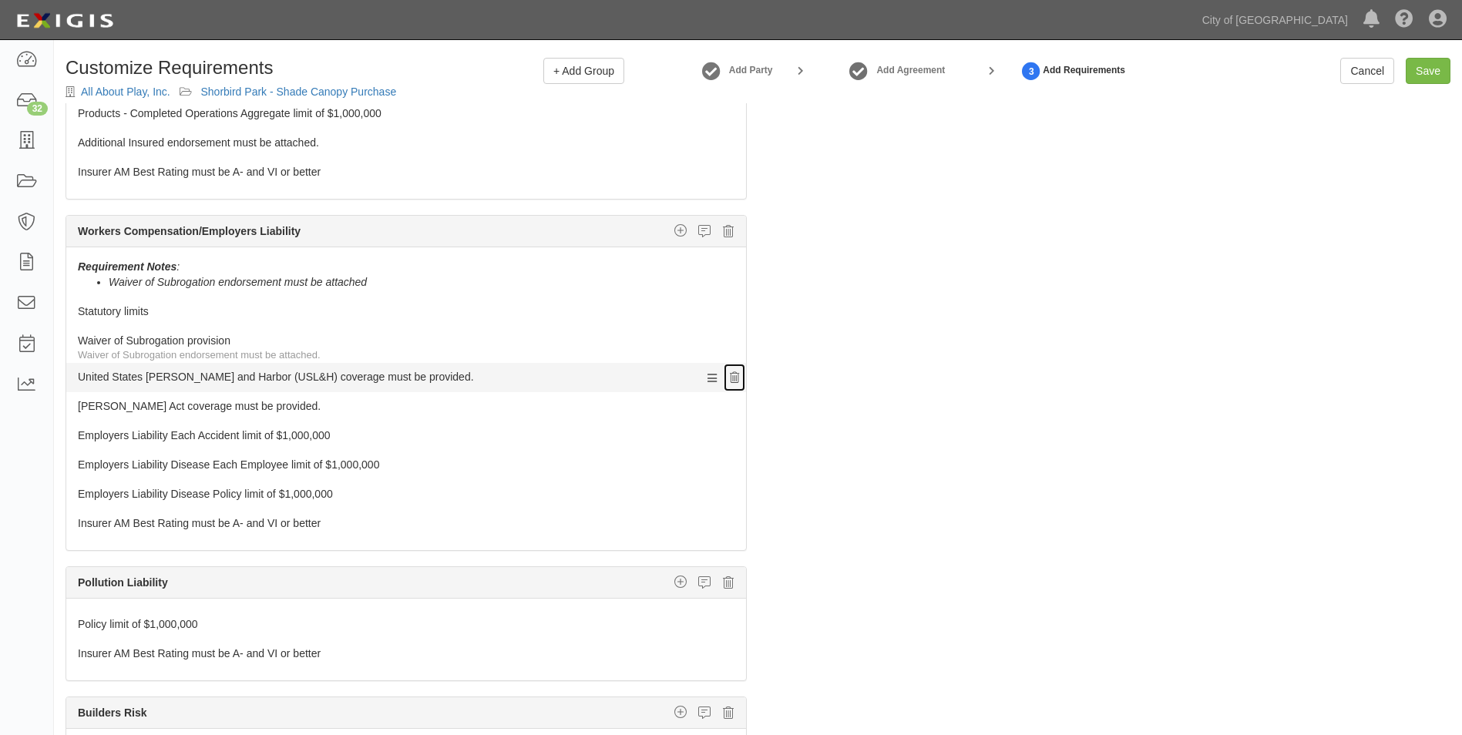
click at [730, 378] on icon at bounding box center [734, 378] width 9 height 11
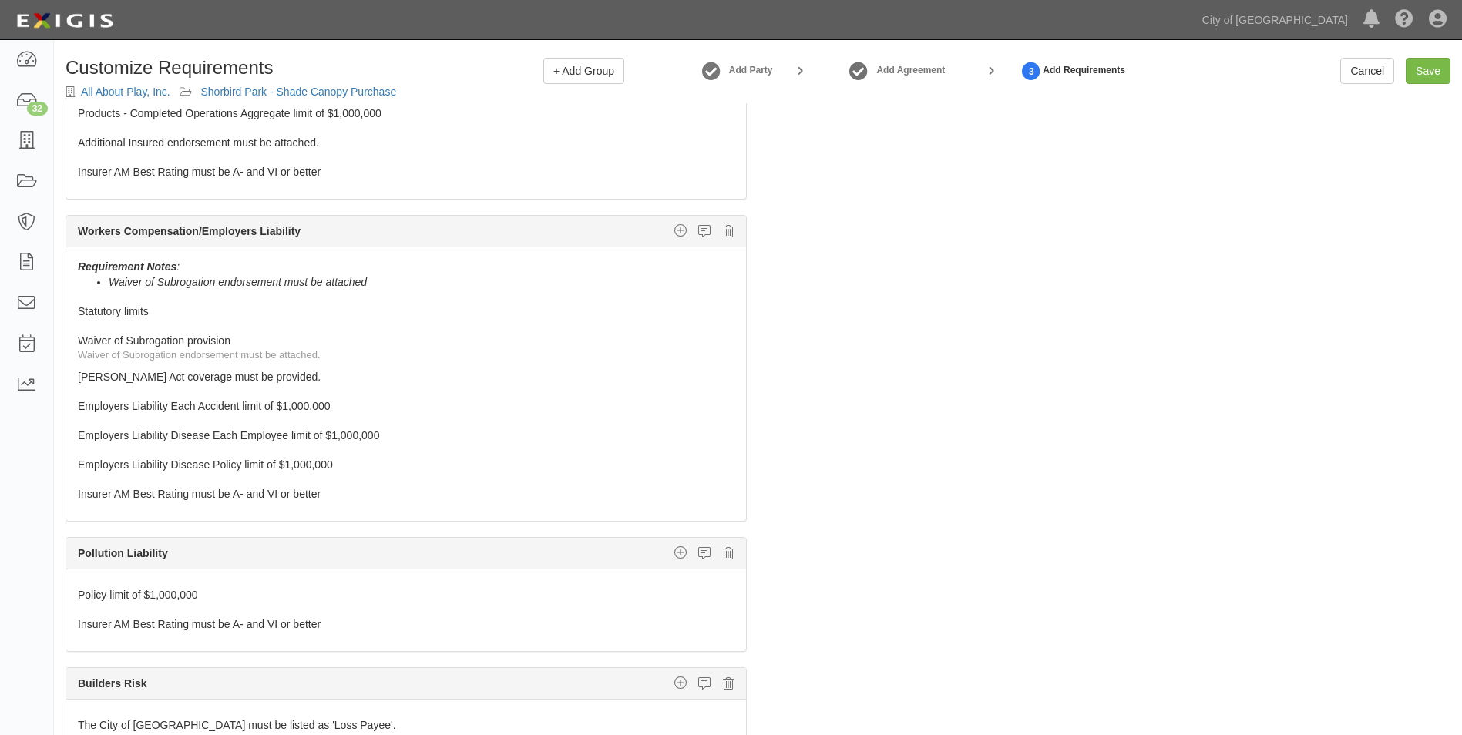
click at [730, 378] on icon at bounding box center [734, 378] width 9 height 11
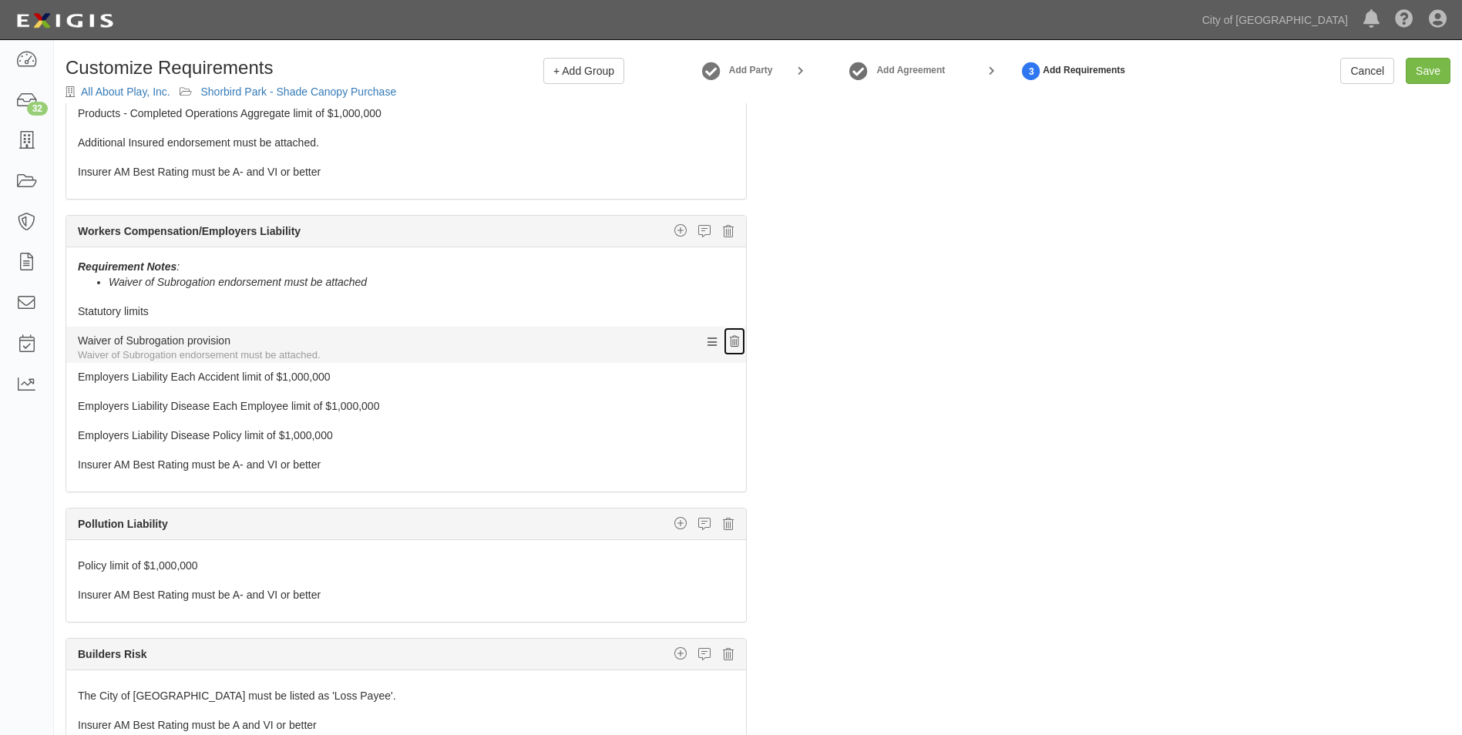
click at [730, 346] on icon at bounding box center [734, 342] width 9 height 11
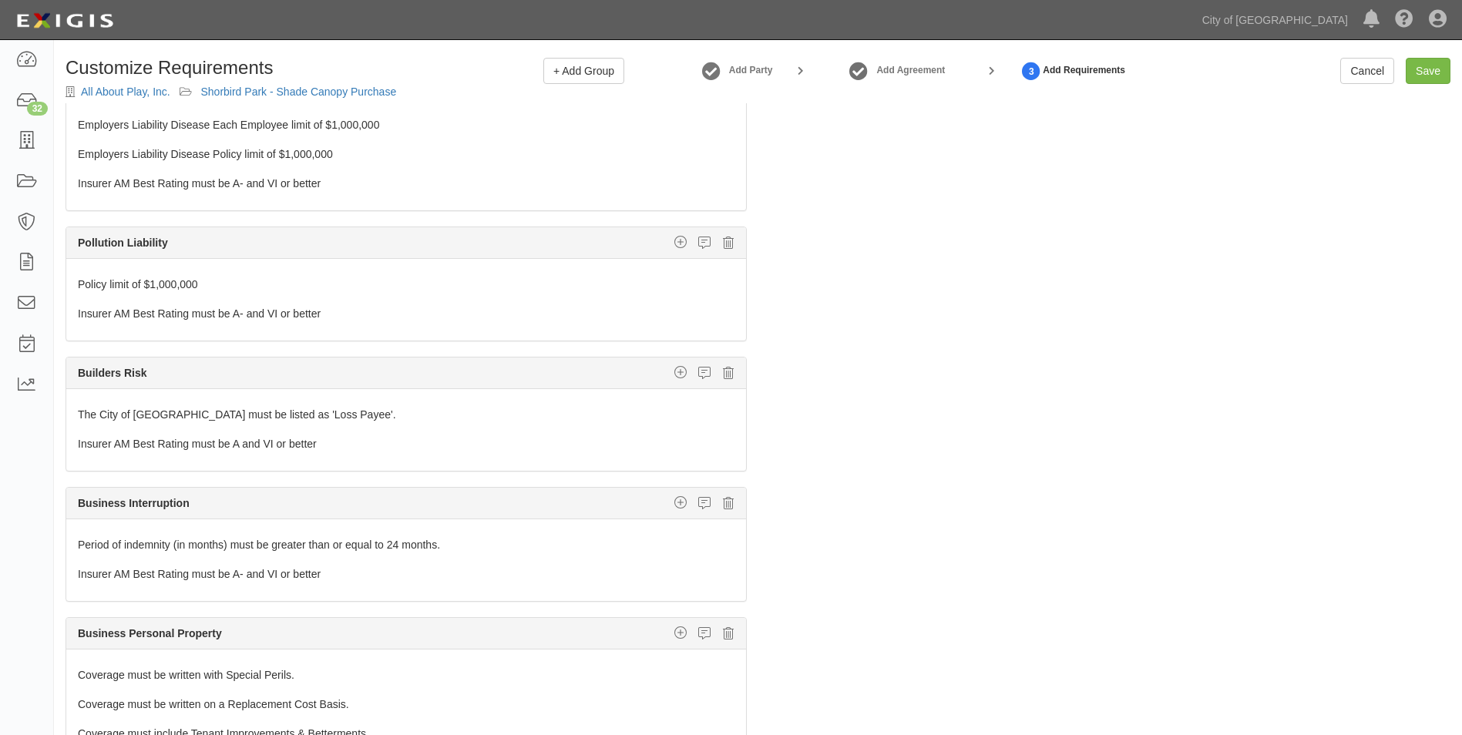
scroll to position [385, 0]
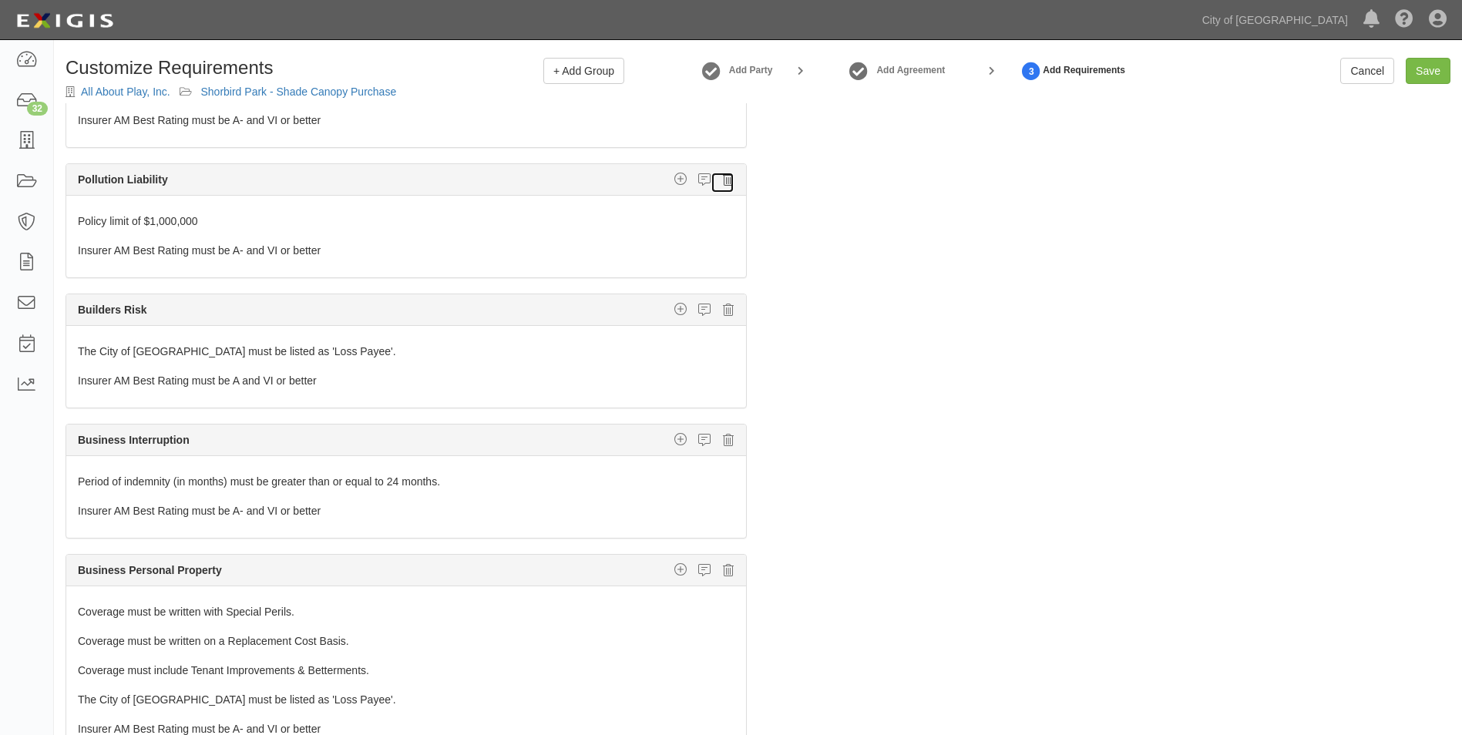
click at [723, 179] on icon at bounding box center [728, 180] width 11 height 14
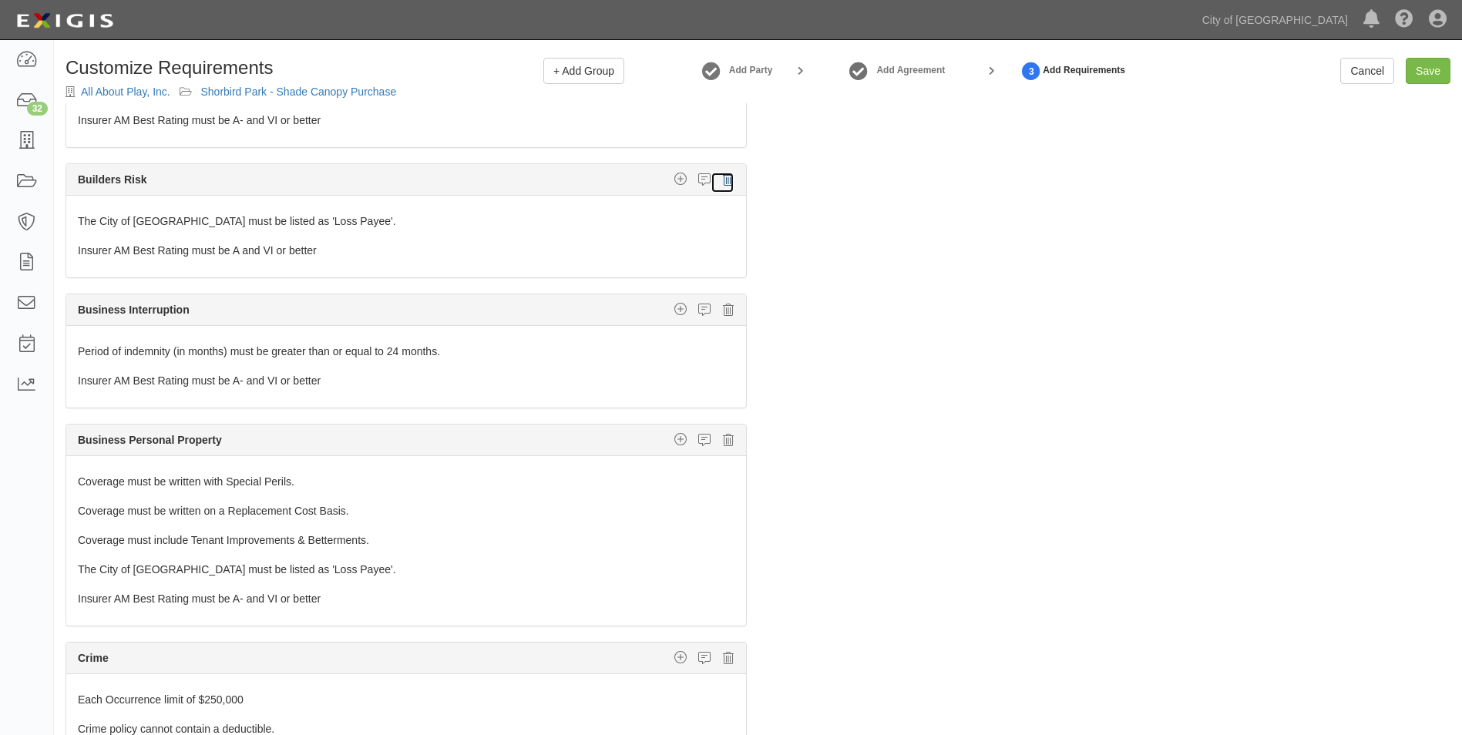
click at [723, 179] on icon at bounding box center [728, 180] width 11 height 14
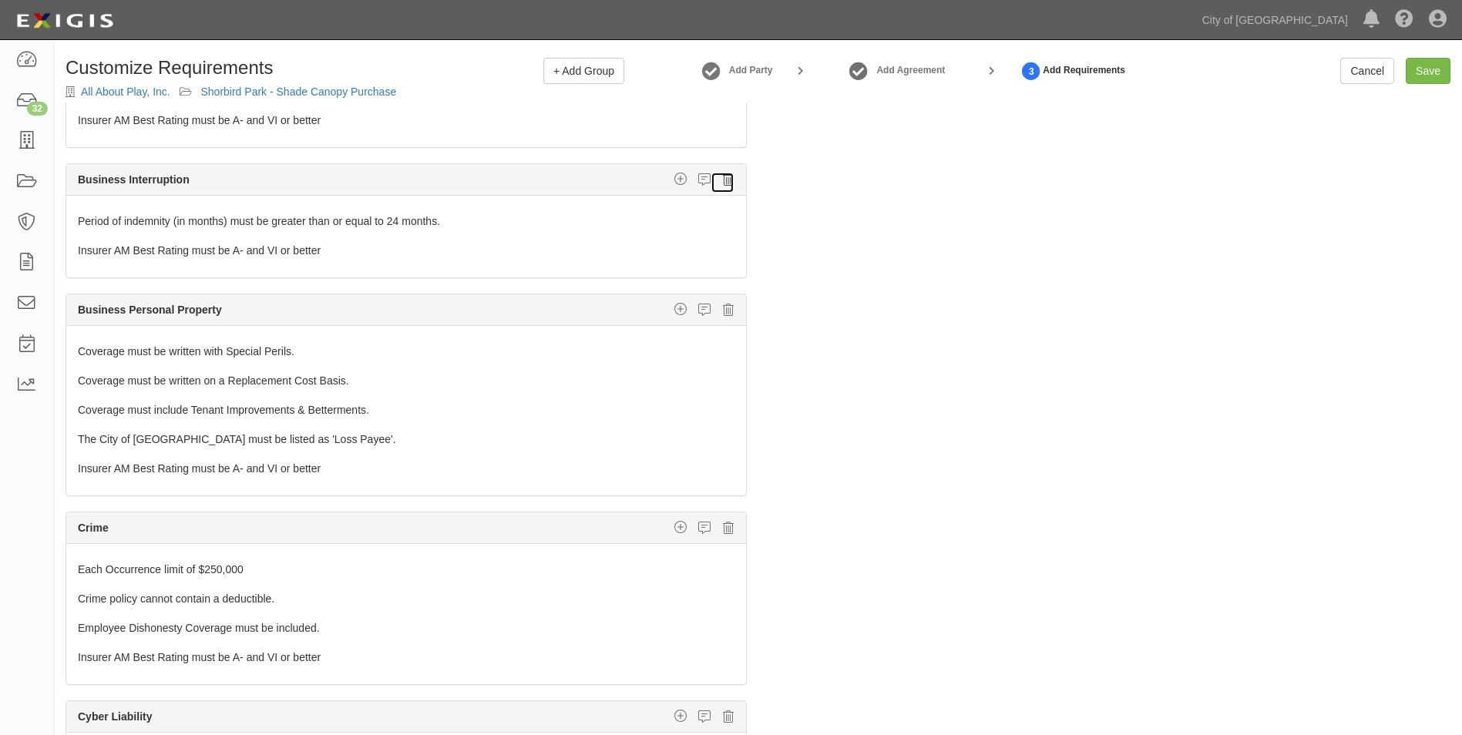
click at [723, 180] on icon at bounding box center [728, 180] width 11 height 14
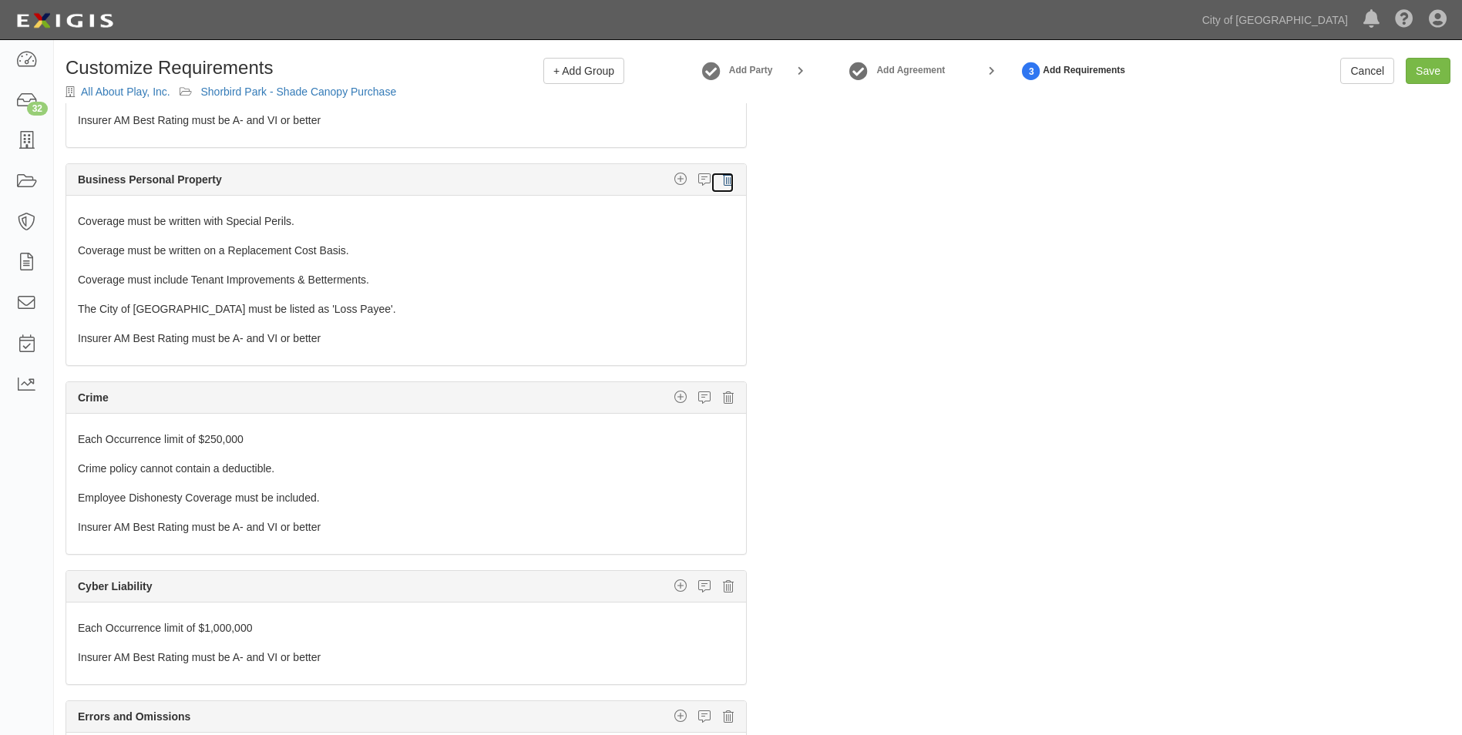
click at [723, 180] on icon at bounding box center [728, 180] width 11 height 14
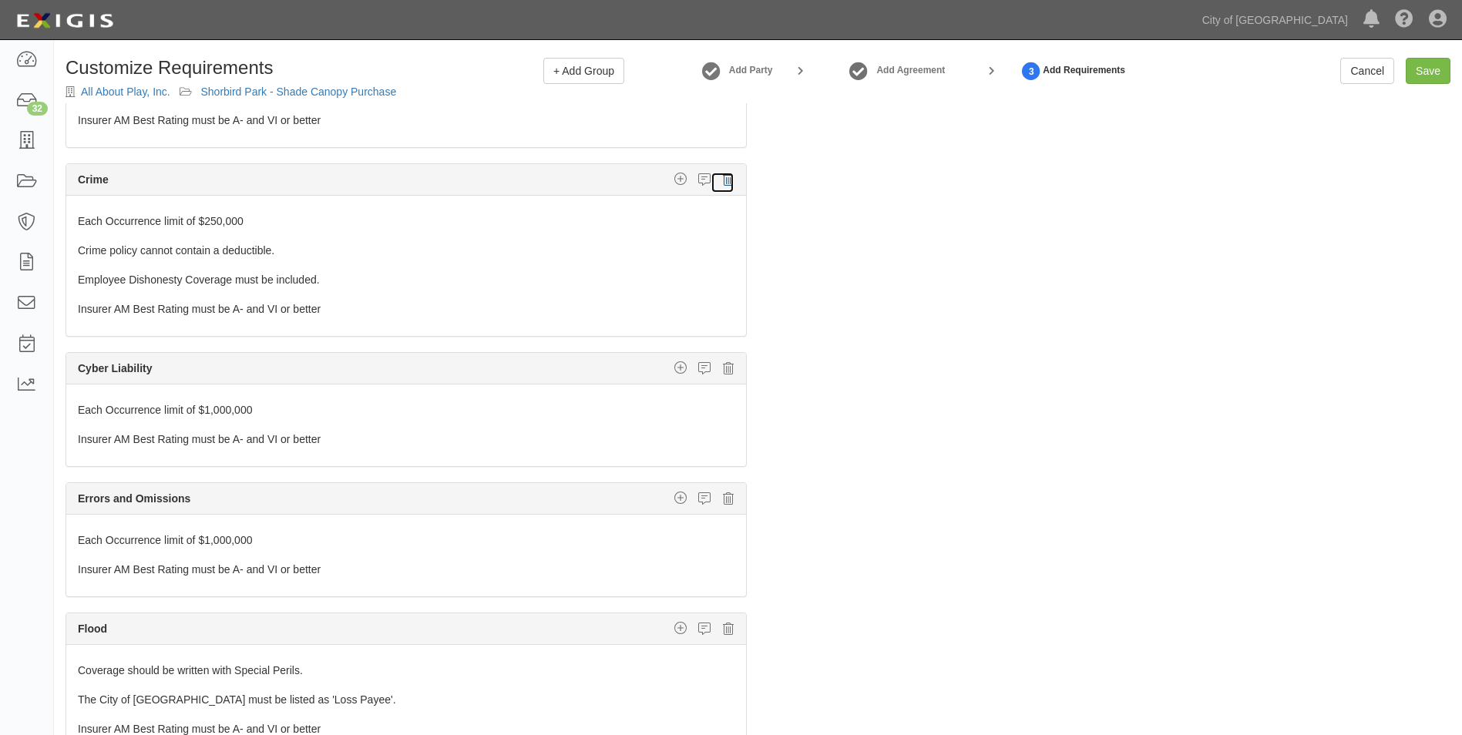
click at [723, 180] on icon at bounding box center [728, 180] width 11 height 14
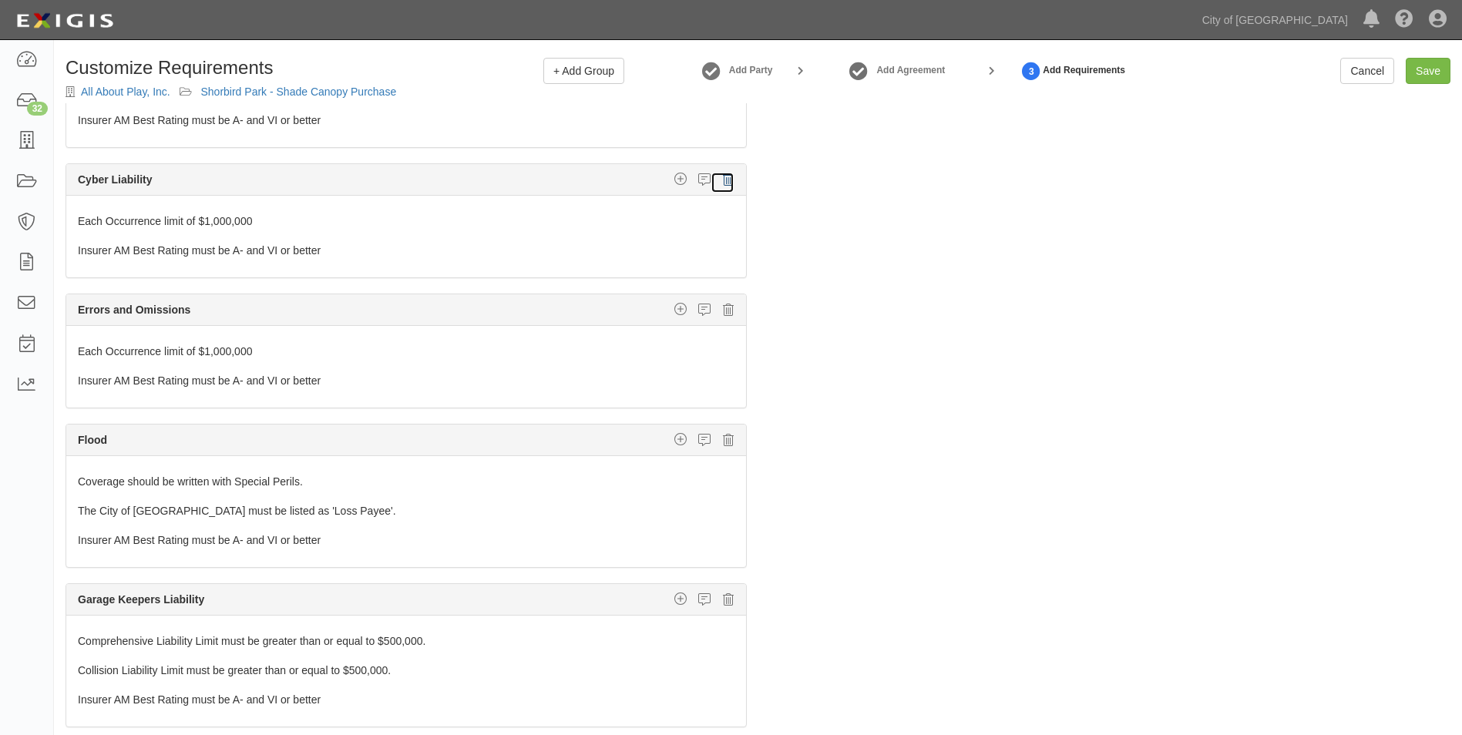
click at [723, 180] on icon at bounding box center [728, 180] width 11 height 14
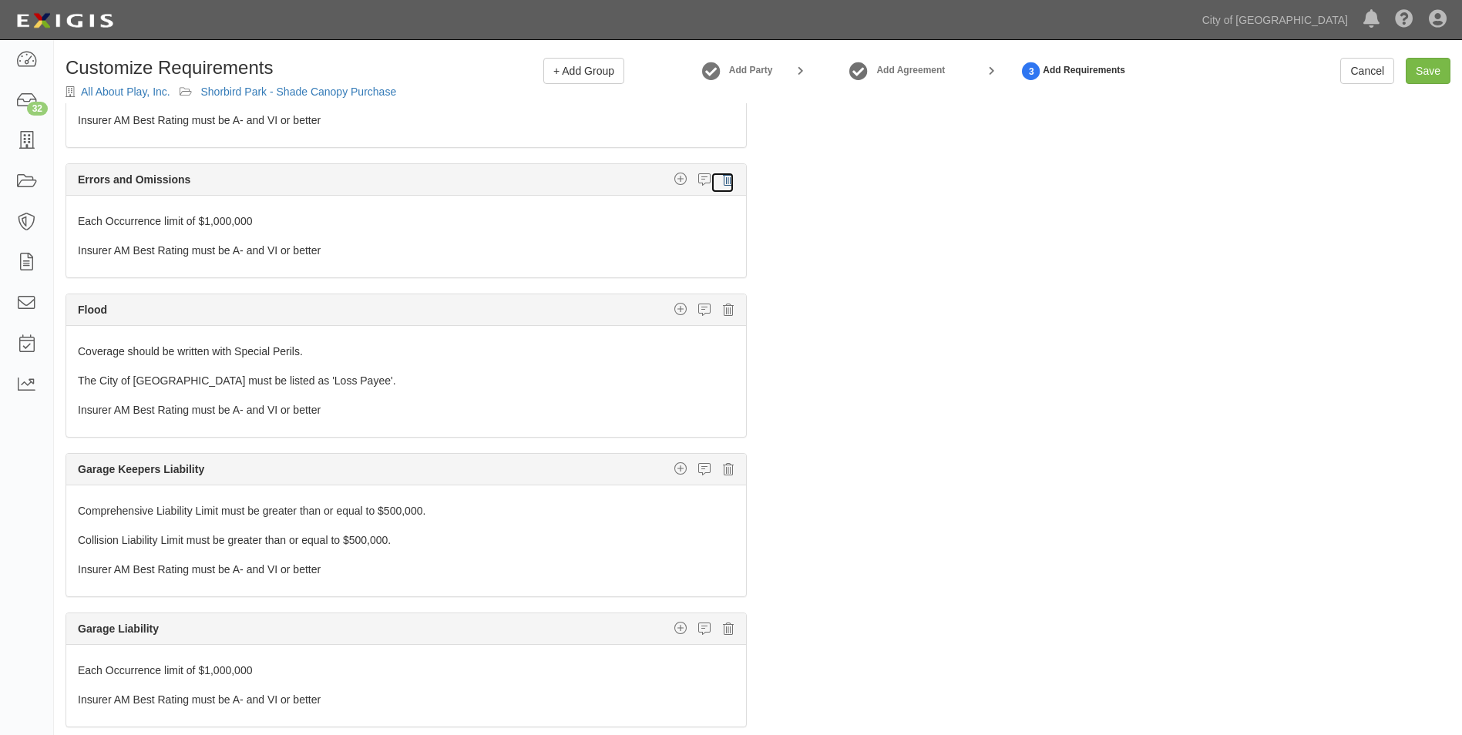
click at [723, 180] on icon at bounding box center [728, 180] width 11 height 14
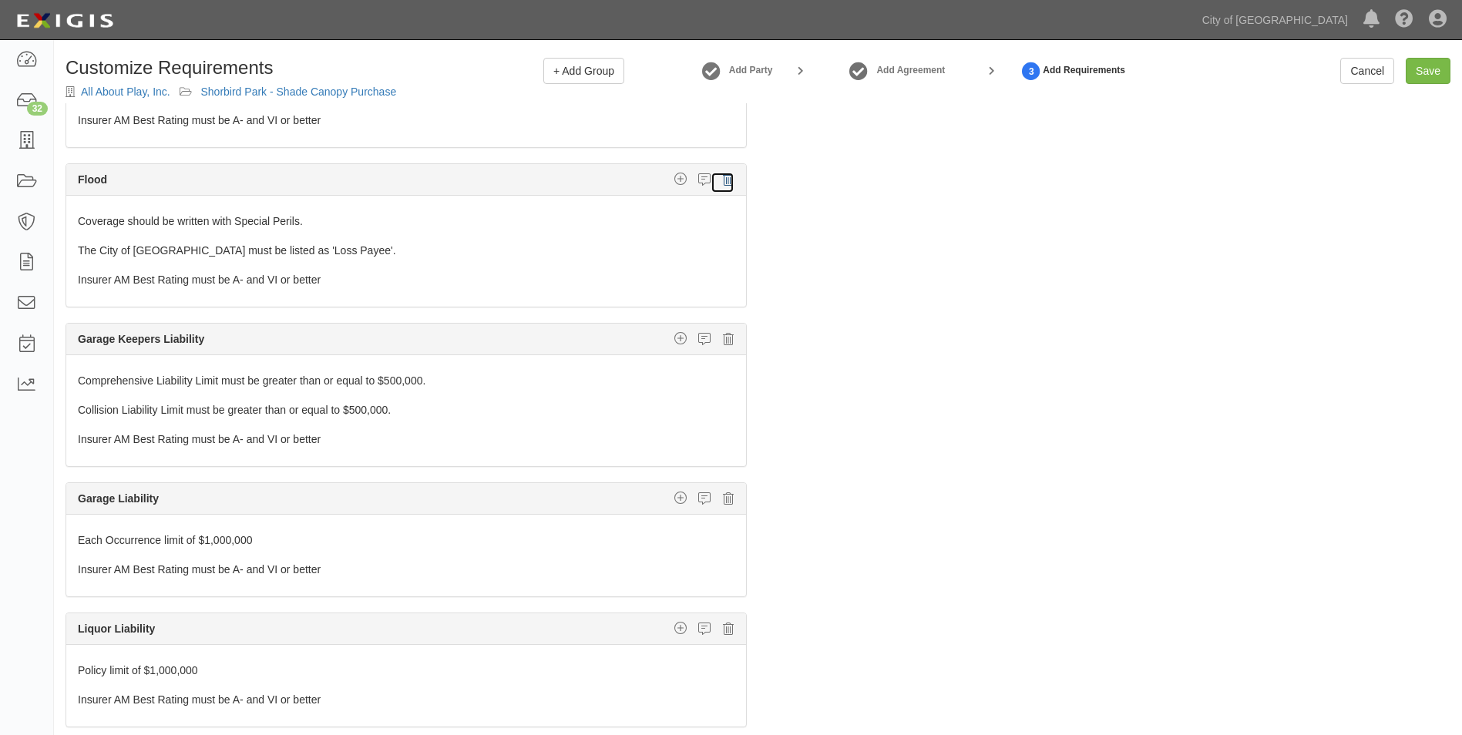
click at [723, 180] on icon at bounding box center [728, 180] width 11 height 14
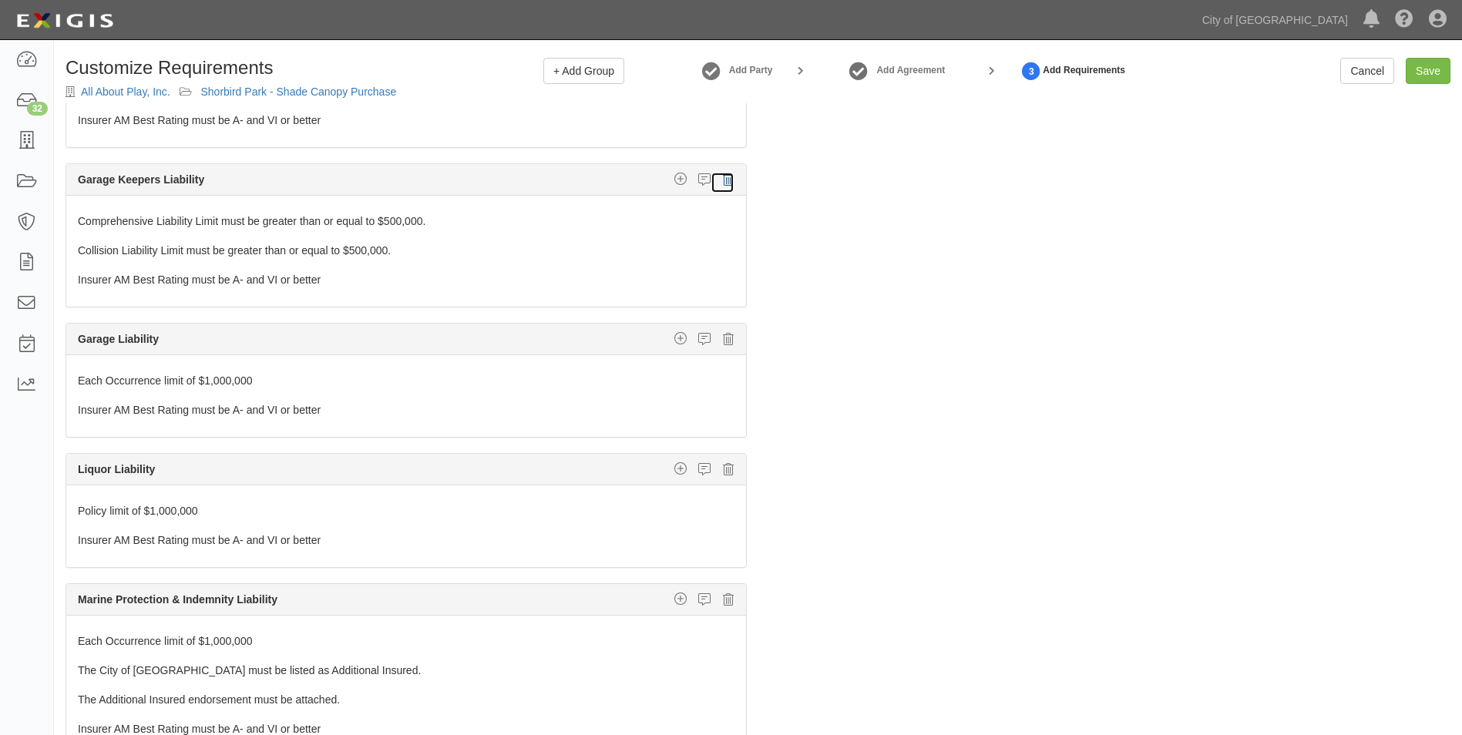
click at [723, 180] on icon at bounding box center [728, 180] width 11 height 14
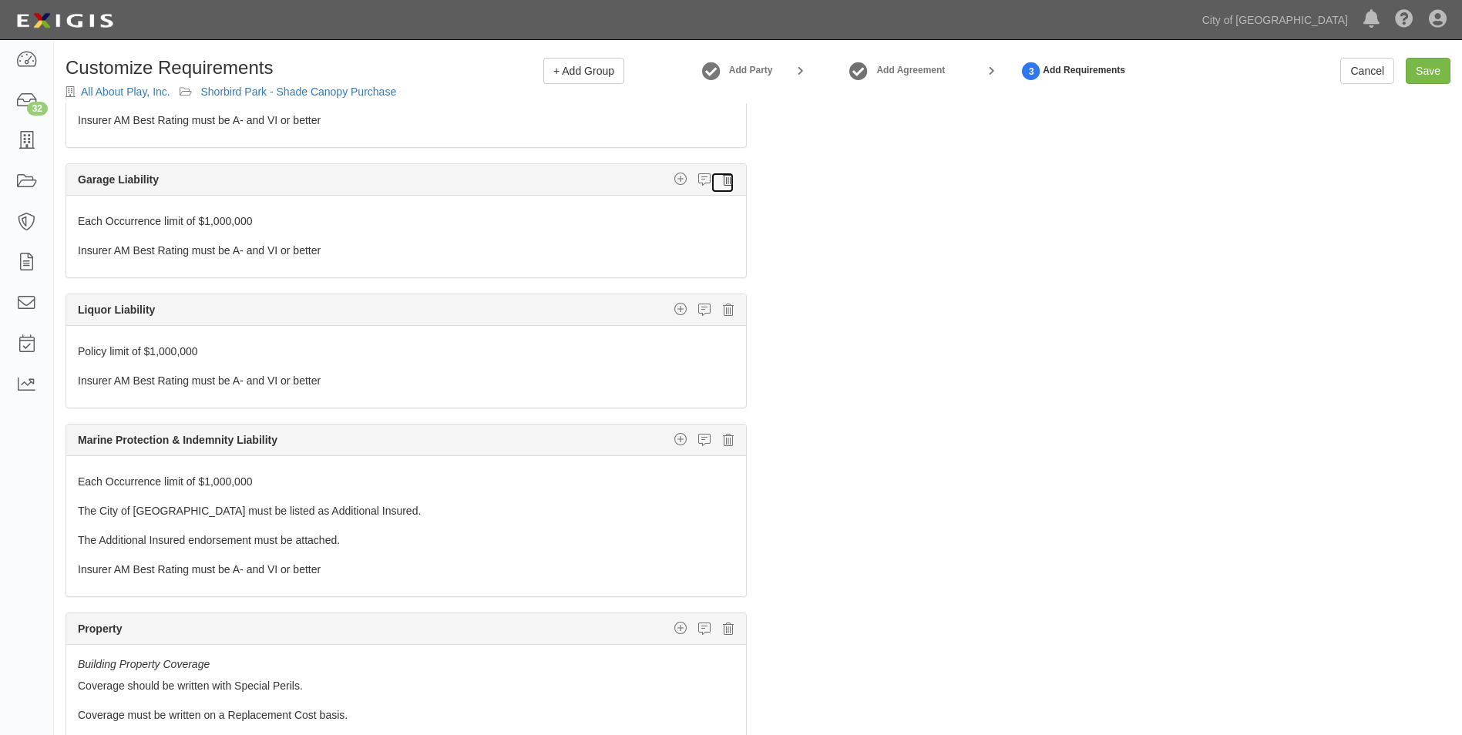
click at [723, 181] on icon at bounding box center [728, 180] width 11 height 14
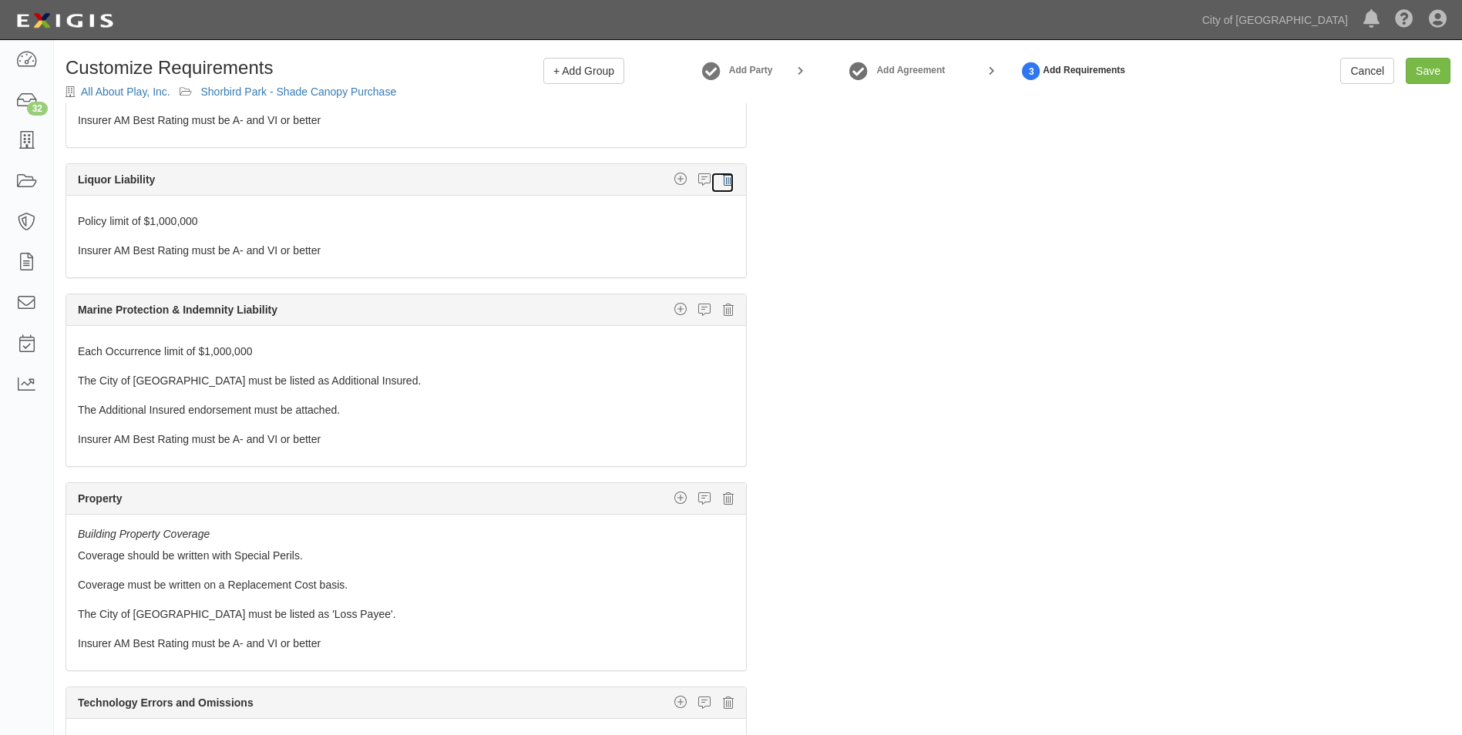
click at [723, 181] on icon at bounding box center [728, 180] width 11 height 14
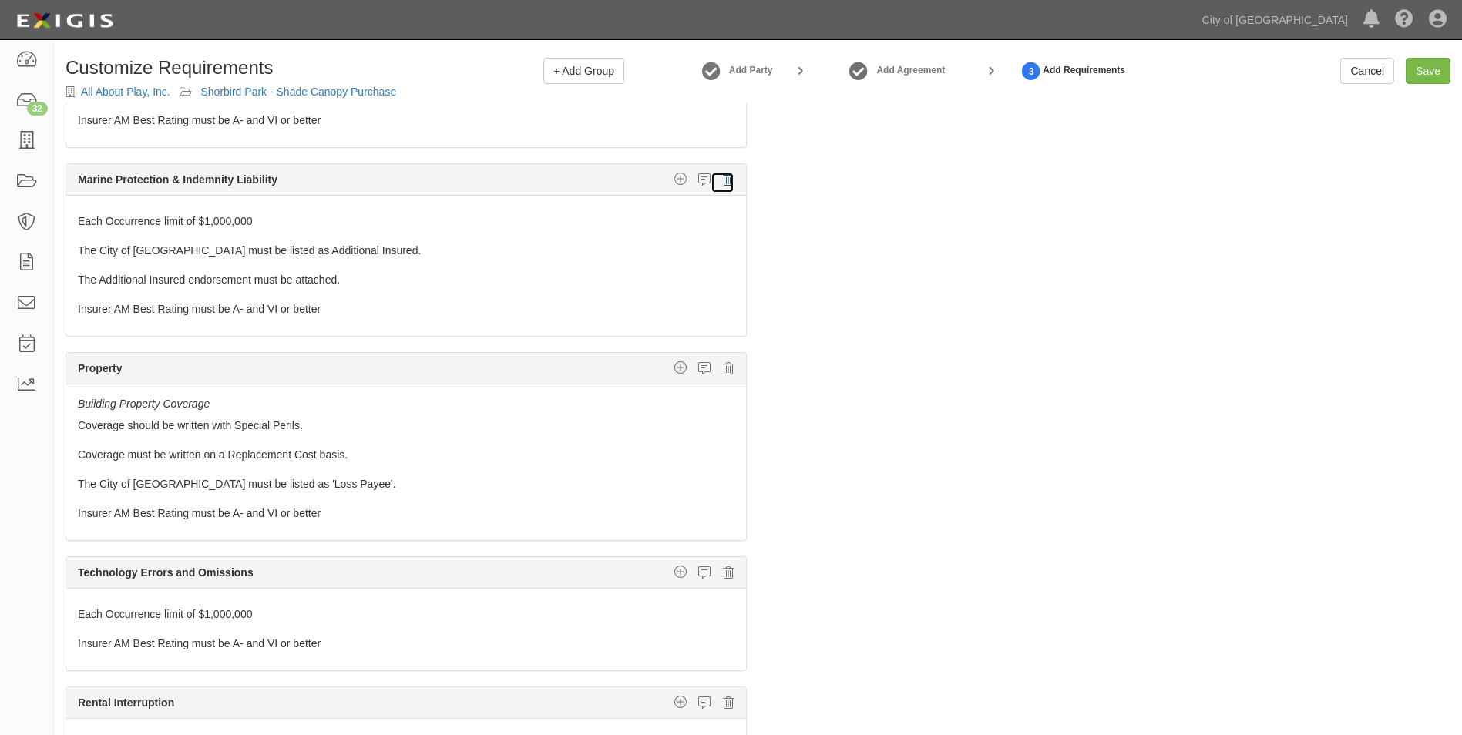
click at [723, 181] on icon at bounding box center [728, 180] width 11 height 14
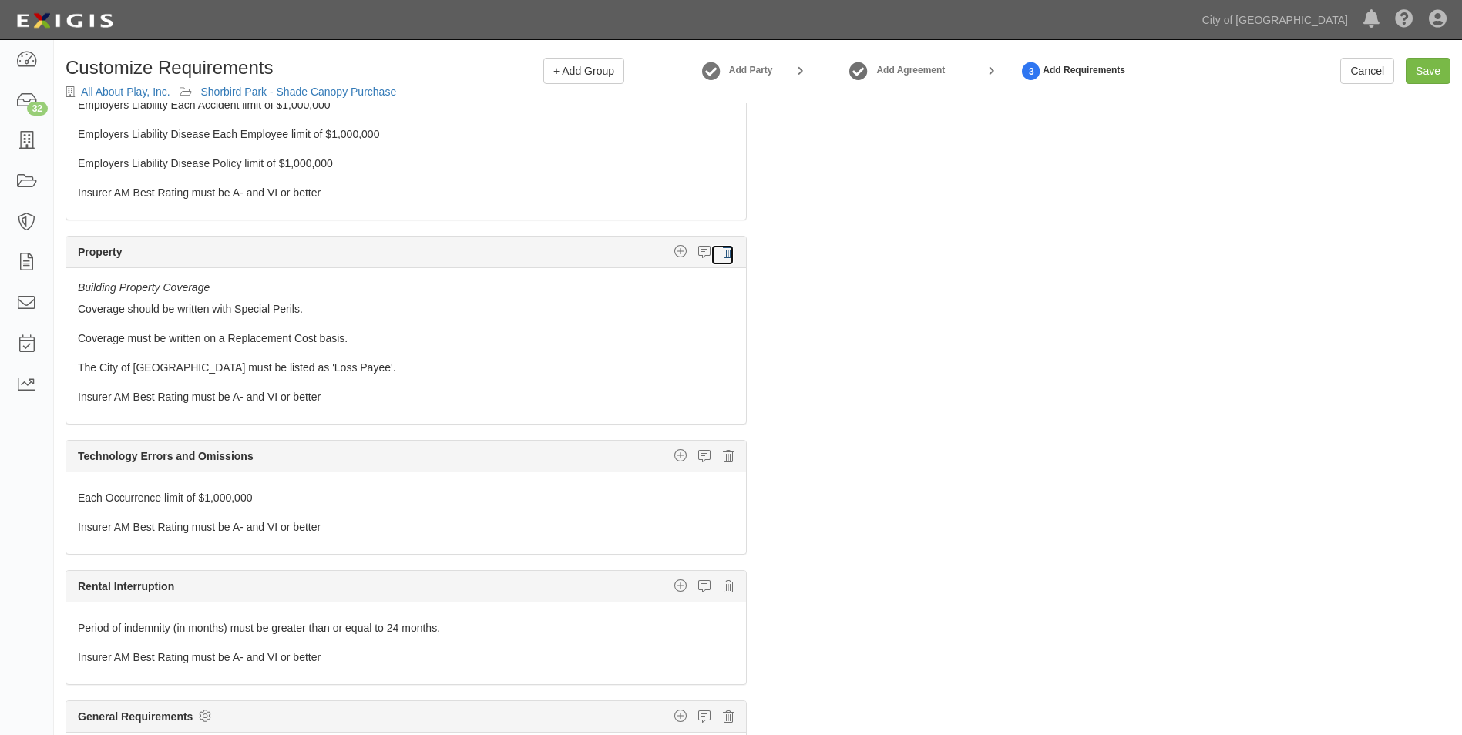
click at [723, 253] on icon at bounding box center [728, 252] width 11 height 14
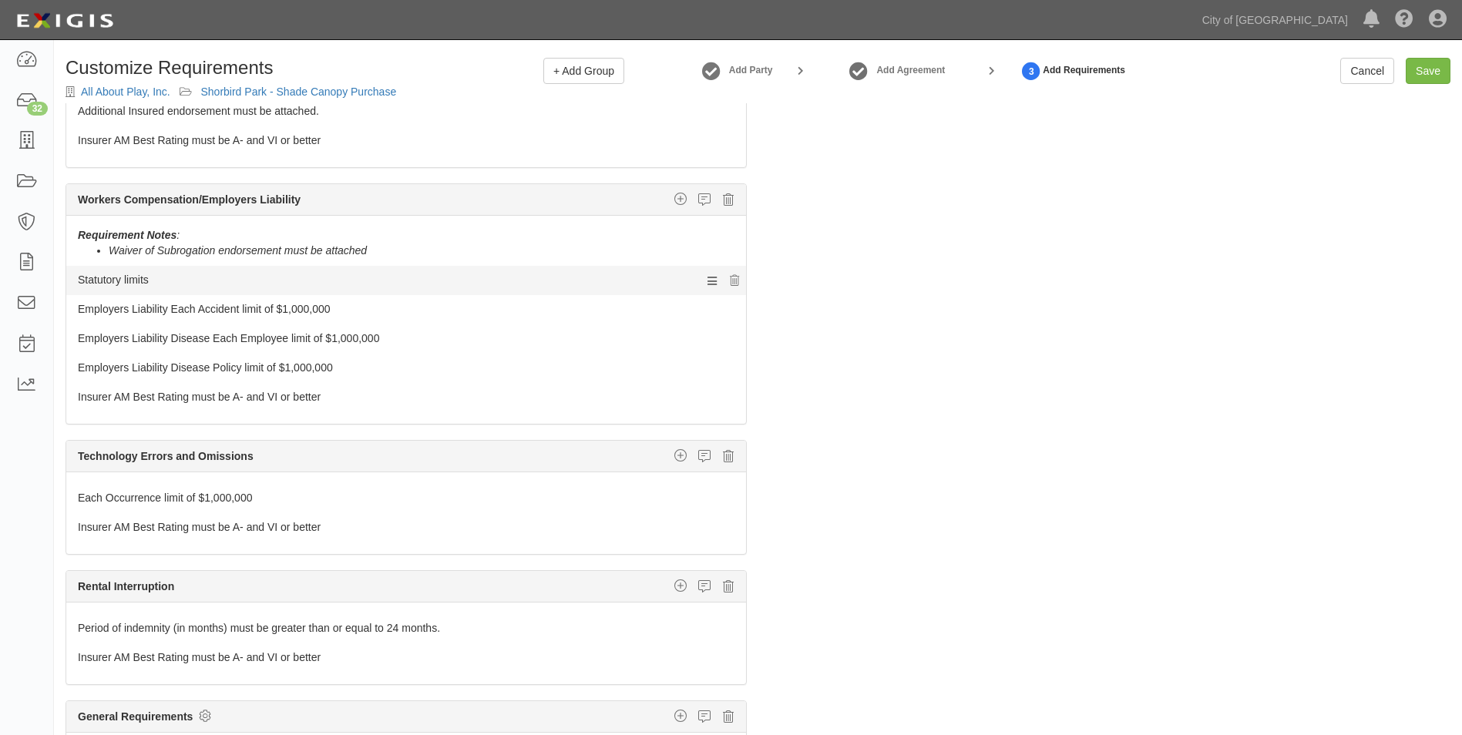
scroll to position [109, 0]
click at [723, 453] on icon at bounding box center [728, 456] width 11 height 14
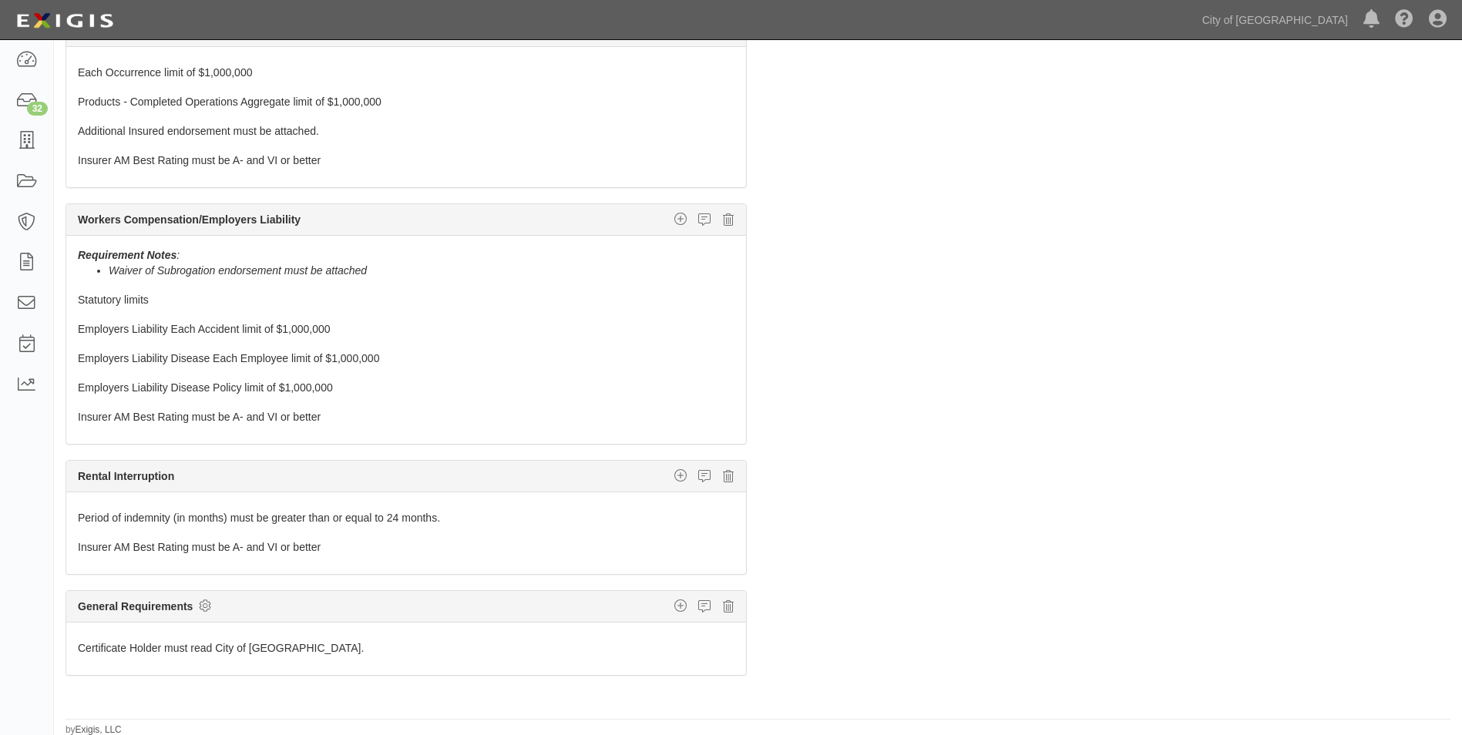
scroll to position [90, 0]
click at [723, 476] on icon at bounding box center [728, 475] width 11 height 14
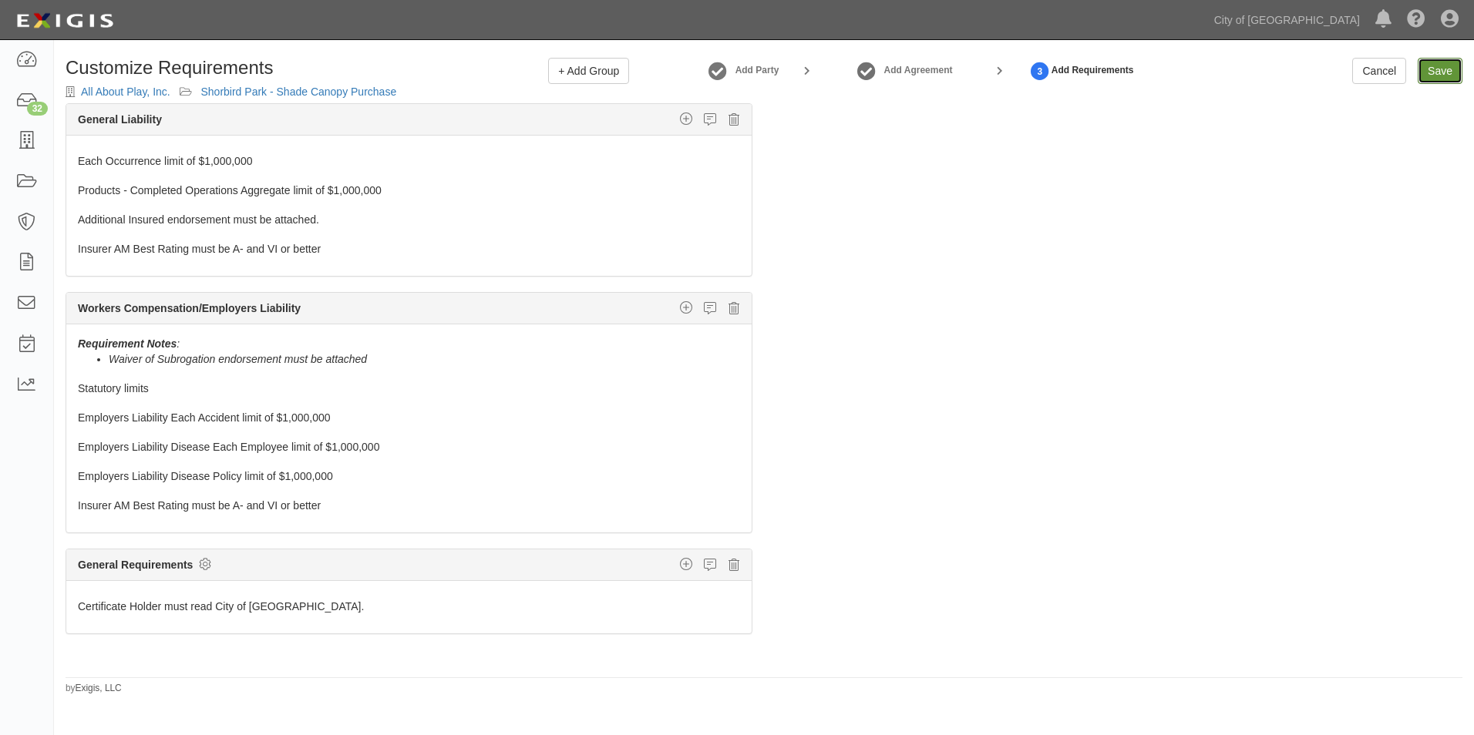
click at [1435, 68] on link "Save" at bounding box center [1440, 71] width 45 height 26
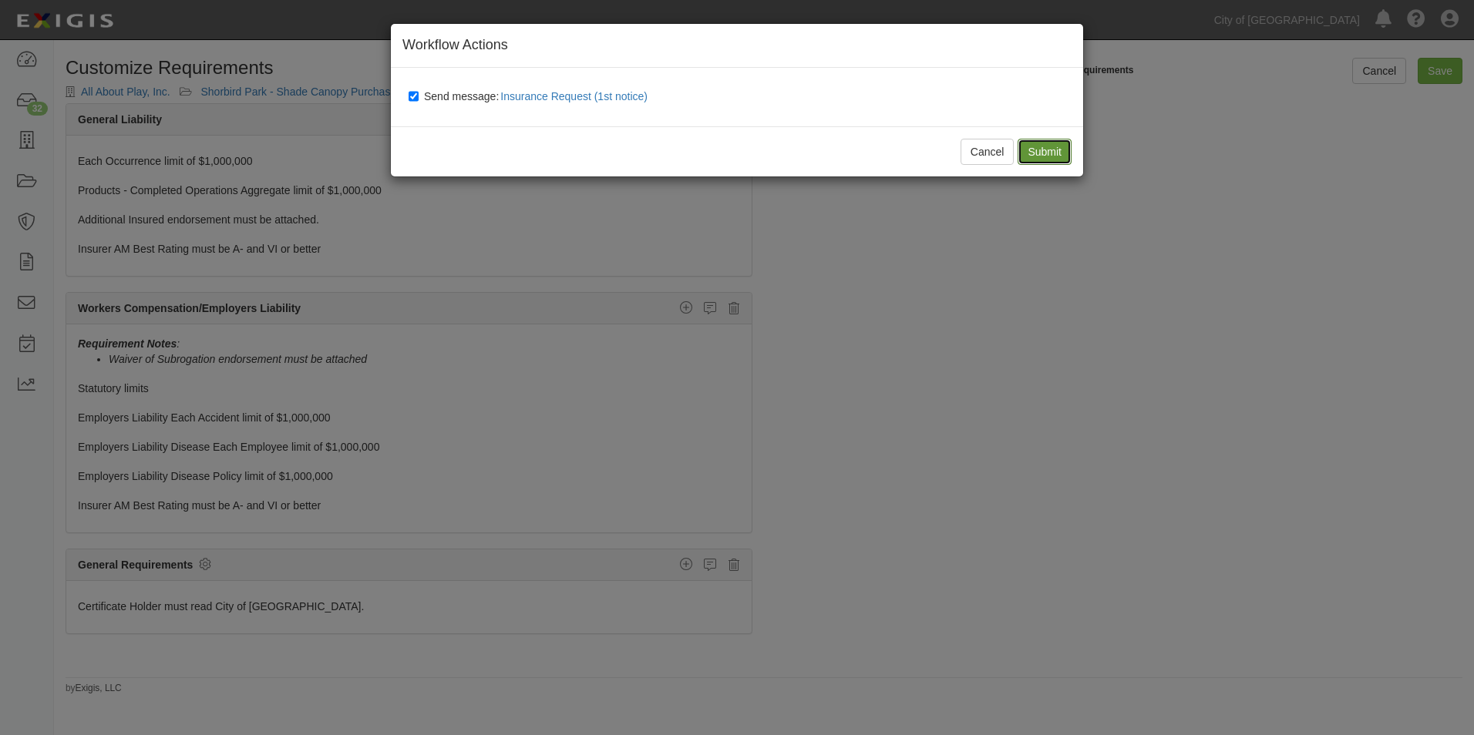
click at [1048, 155] on input "Submit" at bounding box center [1045, 152] width 54 height 26
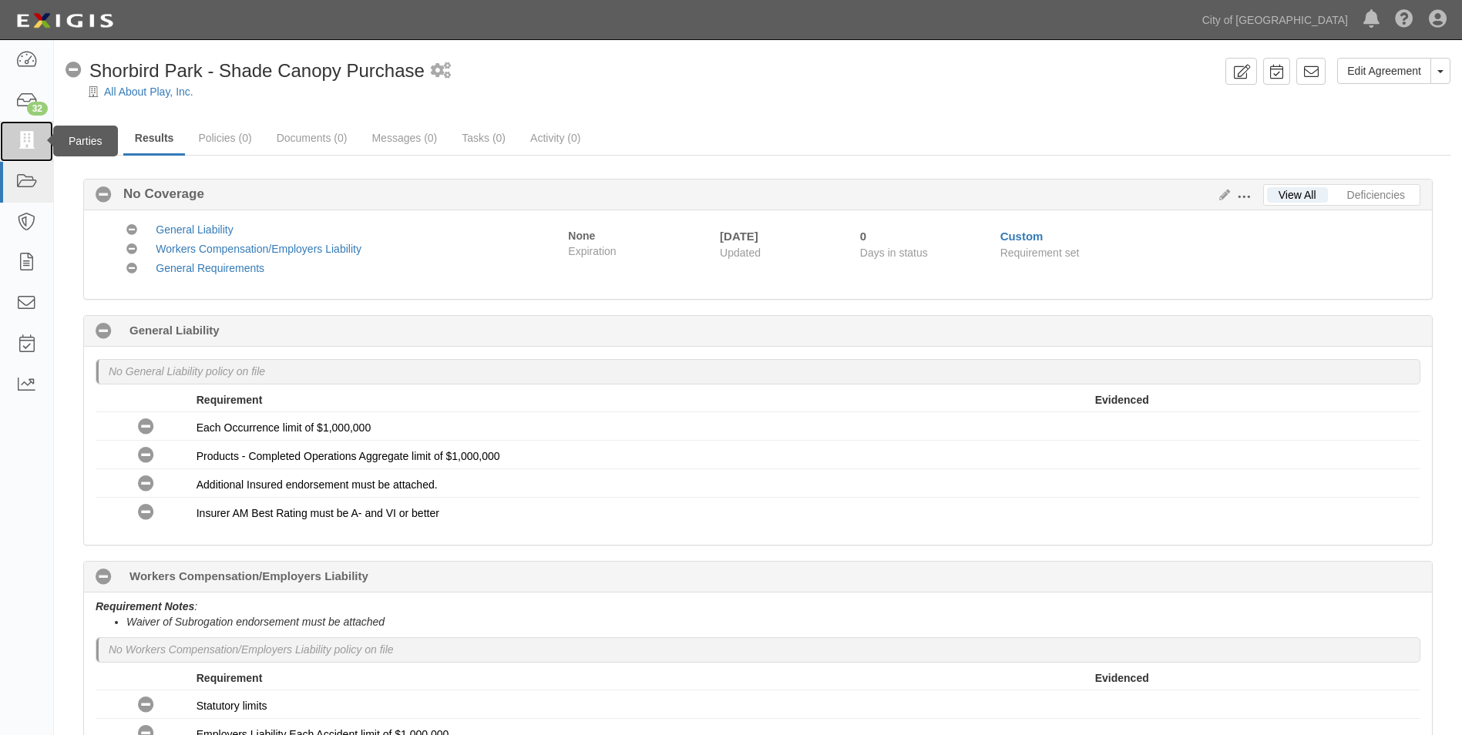
click at [32, 137] on icon at bounding box center [26, 142] width 22 height 18
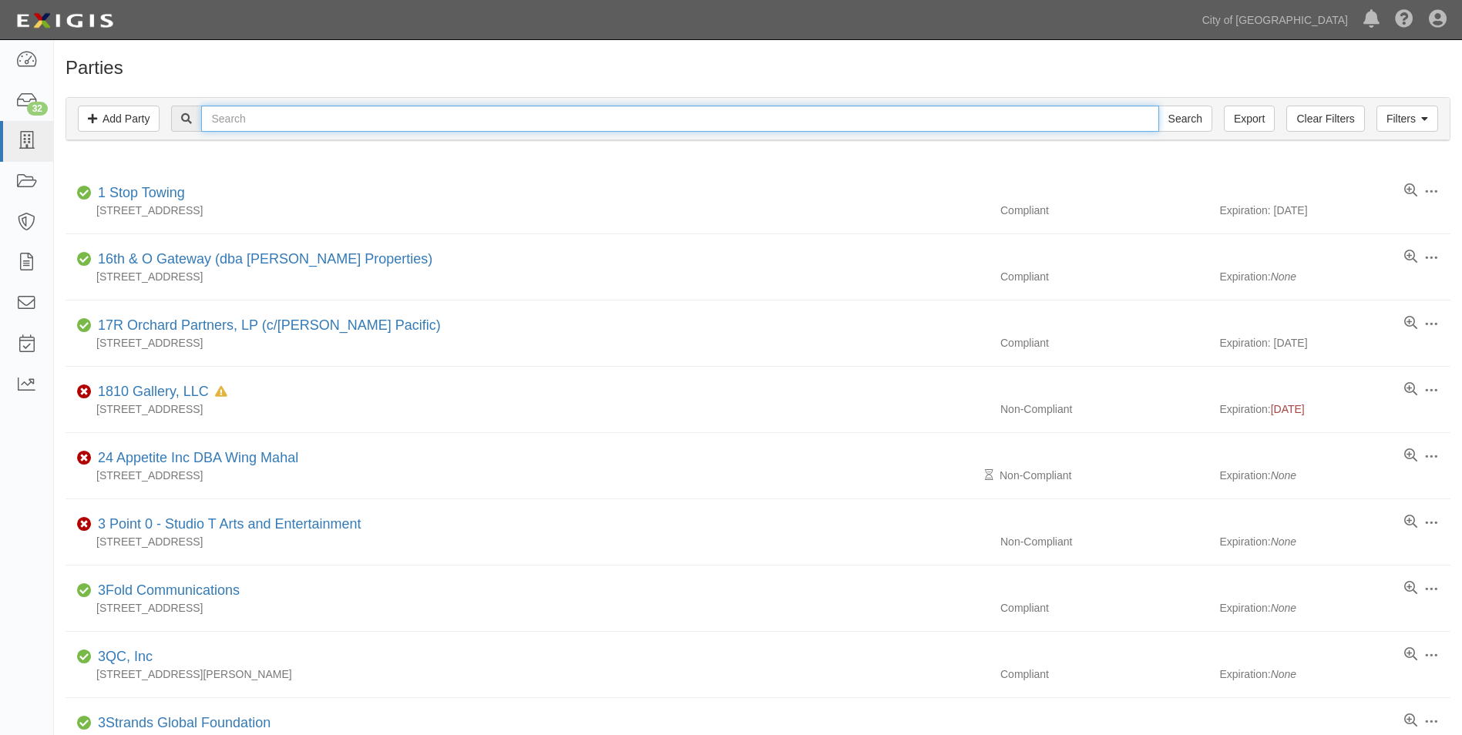
click at [261, 119] on input "text" at bounding box center [679, 119] width 957 height 26
type input "GEocon"
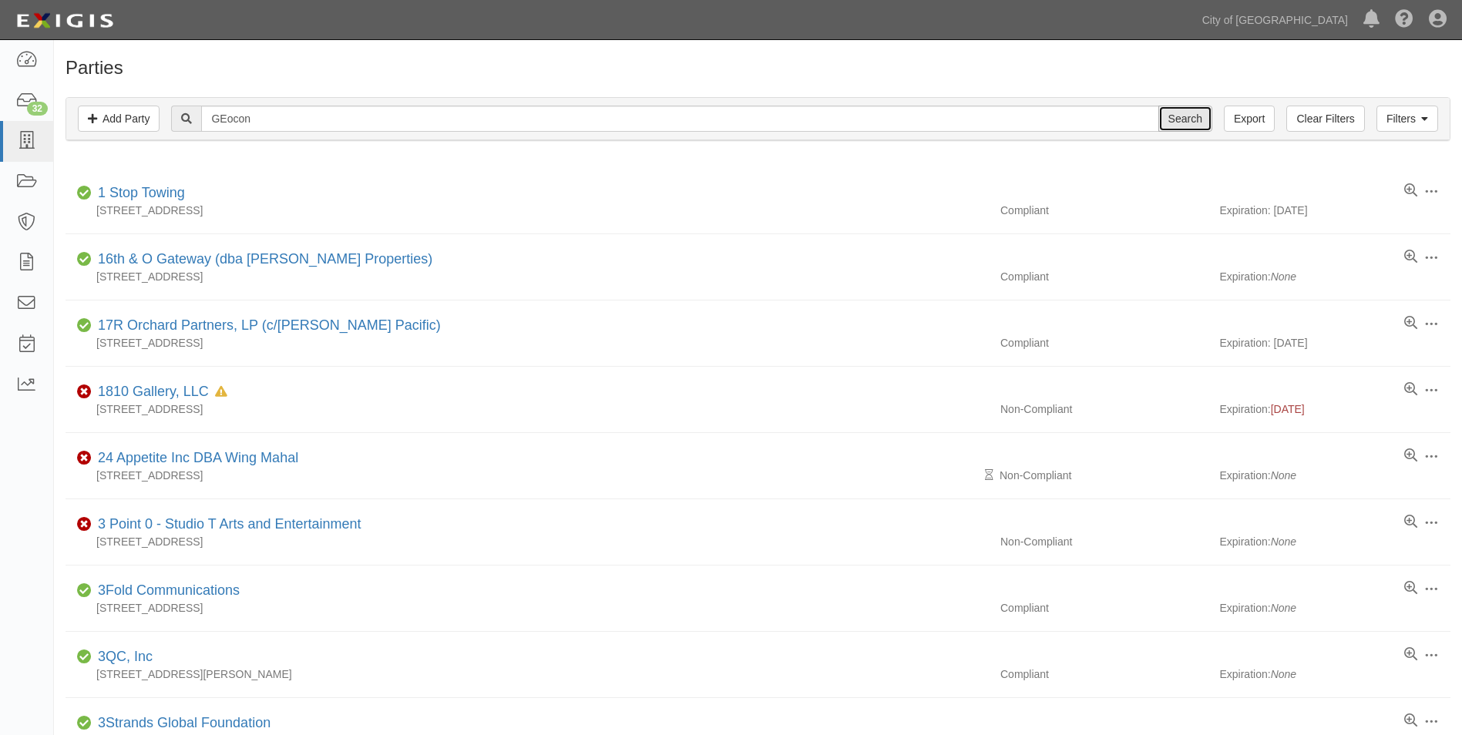
click at [1194, 116] on input "Search" at bounding box center [1186, 119] width 54 height 26
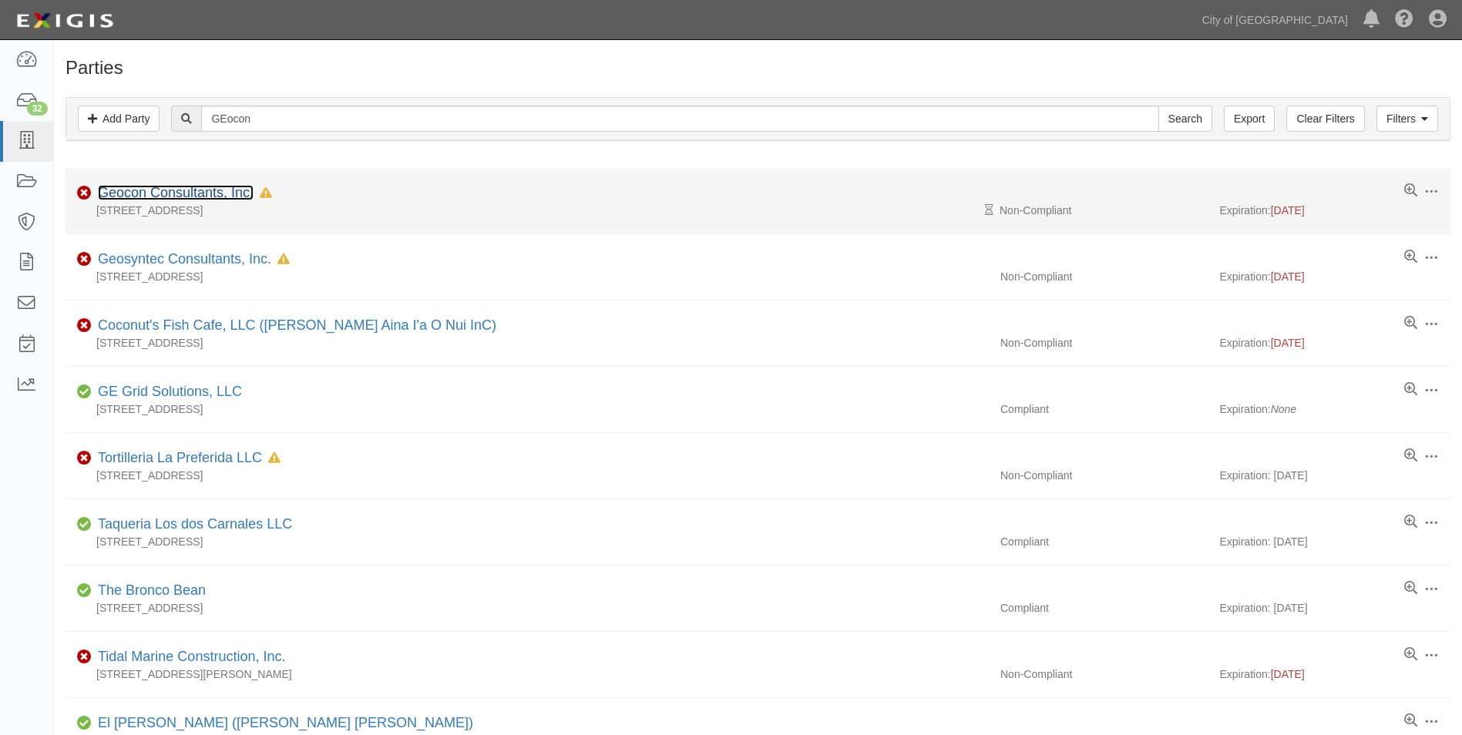
click at [172, 196] on link "Geocon Consultants, Inc." at bounding box center [176, 192] width 156 height 15
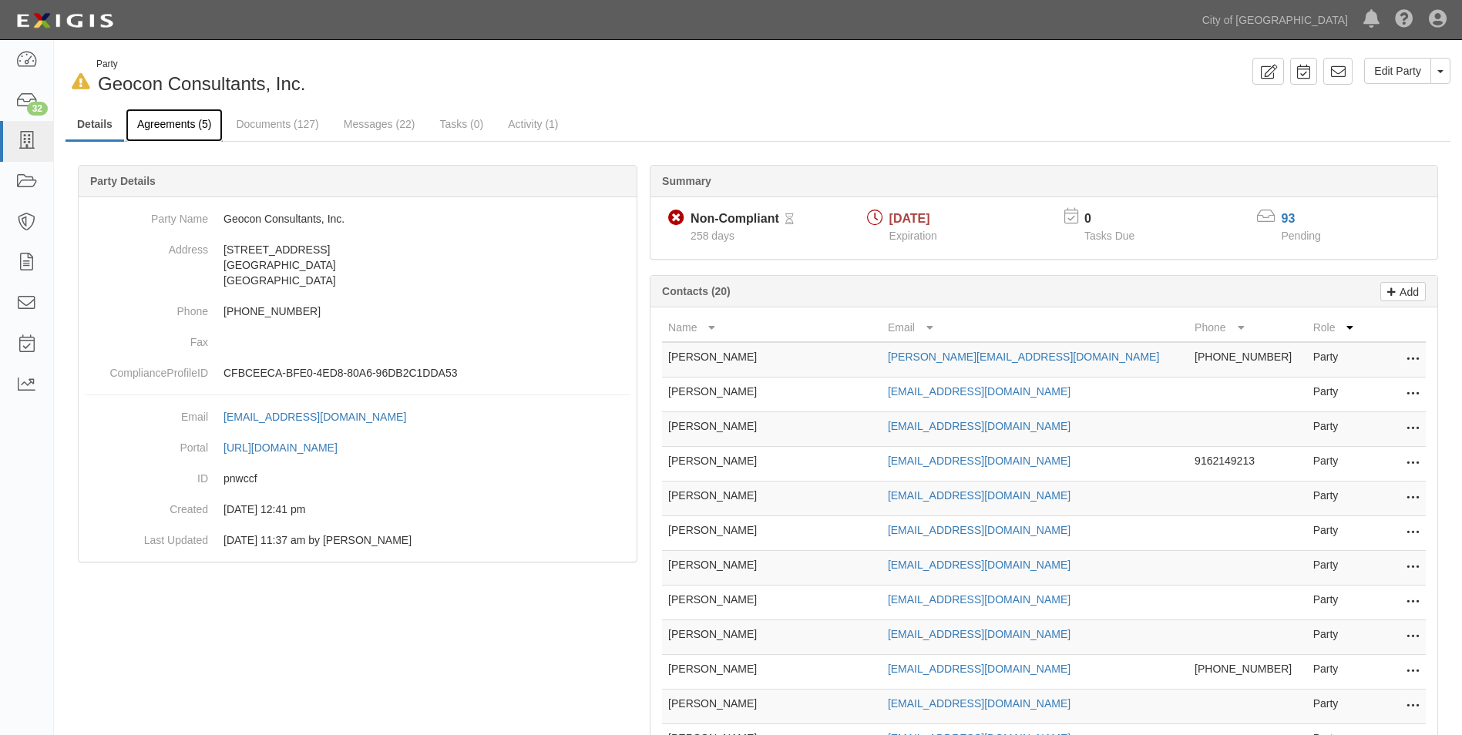
click at [182, 126] on link "Agreements (5)" at bounding box center [174, 125] width 97 height 33
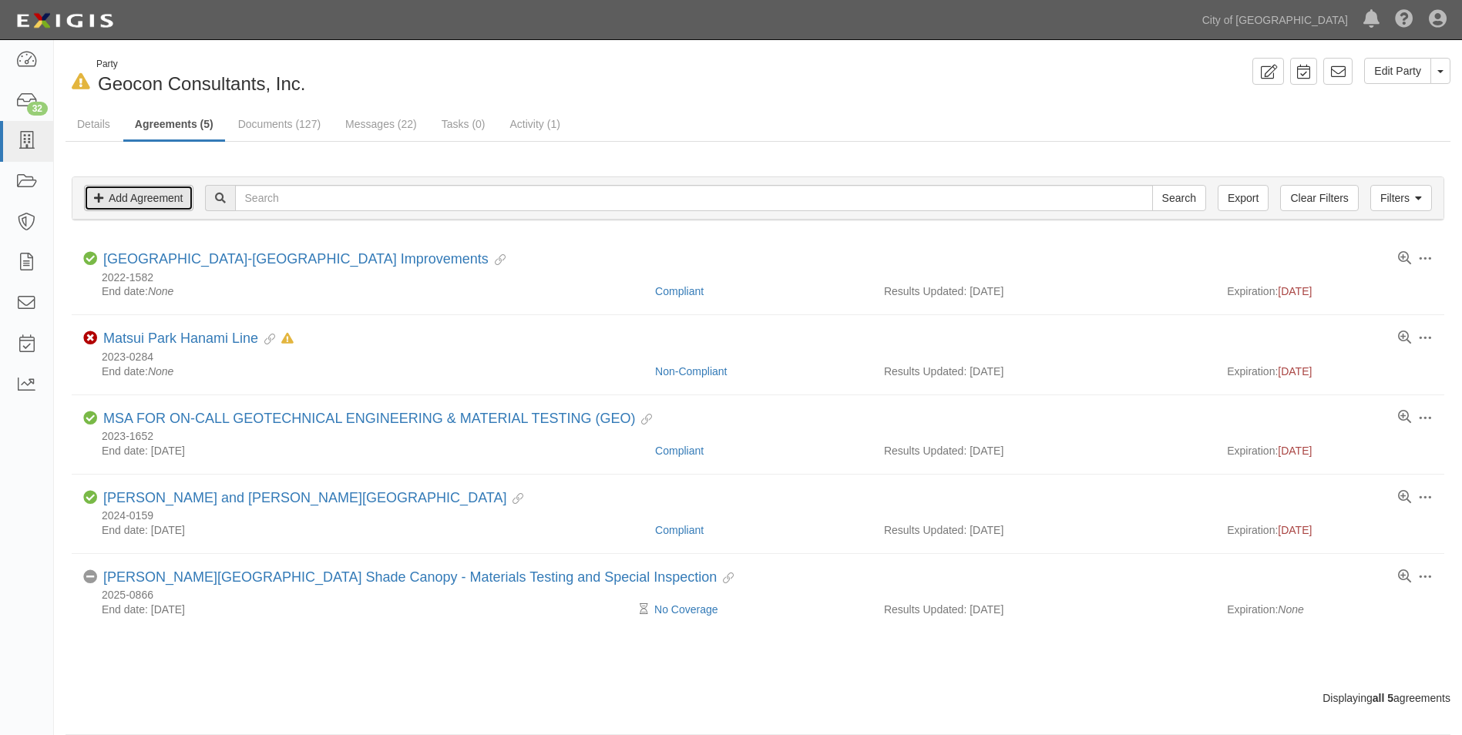
click at [163, 203] on link "Add Agreement" at bounding box center [138, 198] width 109 height 26
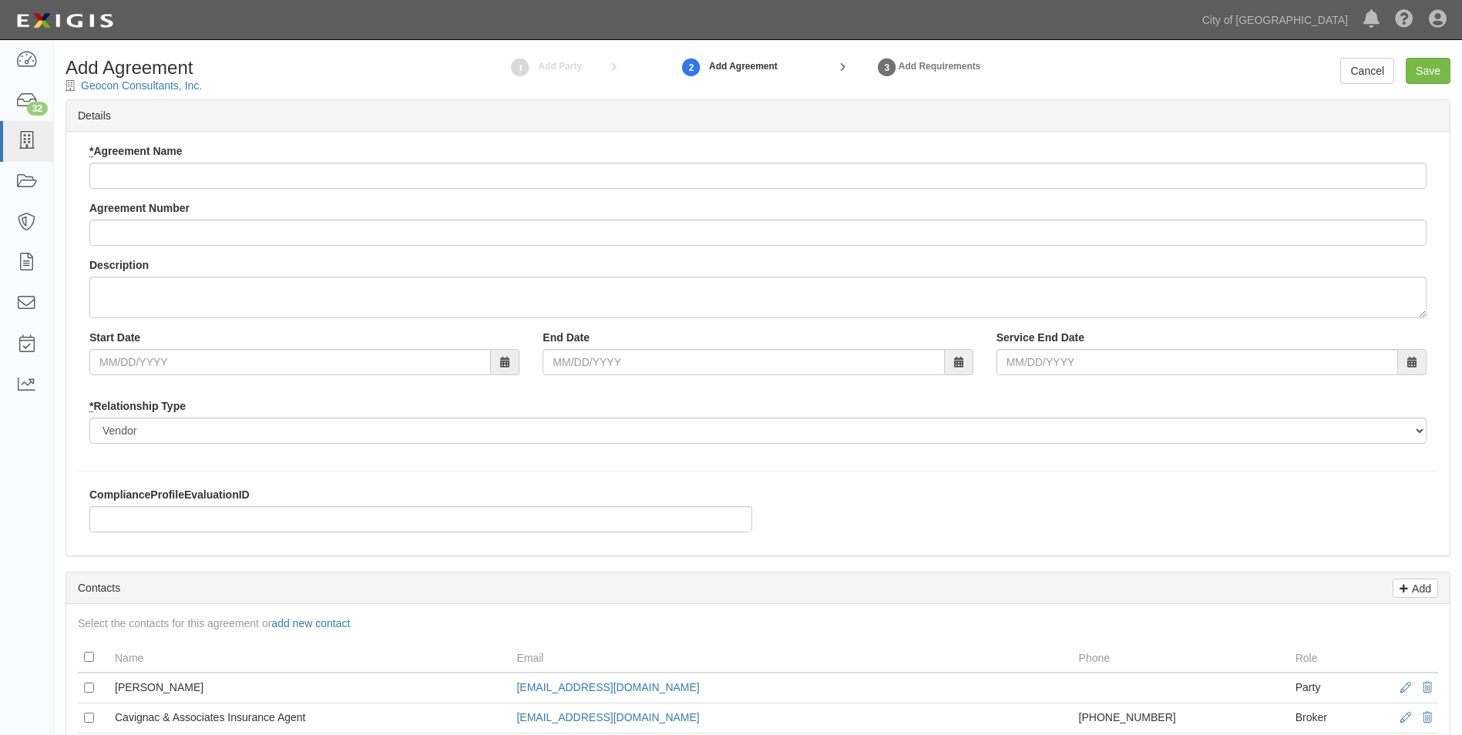
click at [107, 172] on input "* Agreement Name" at bounding box center [757, 176] width 1337 height 26
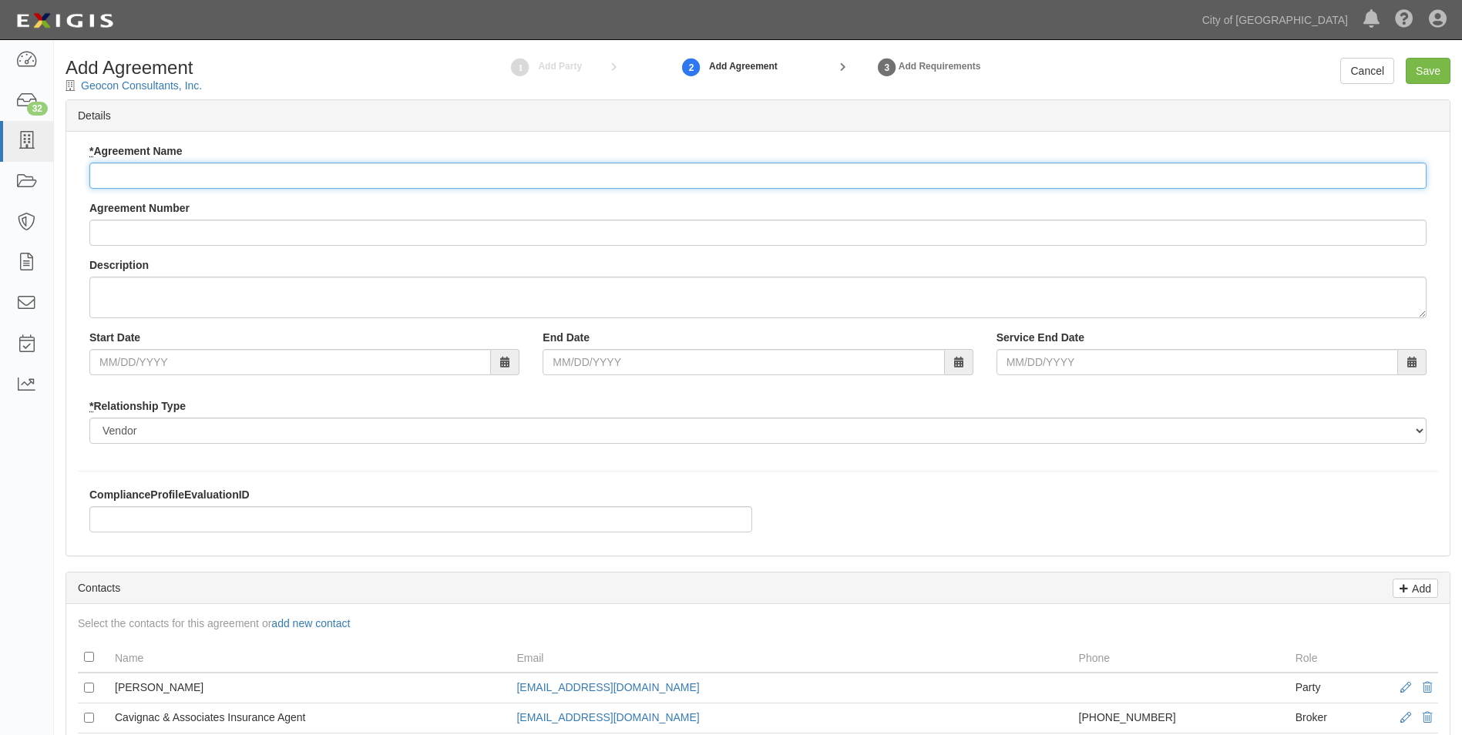
click at [178, 165] on input "* Agreement Name" at bounding box center [757, 176] width 1337 height 26
type input "[GEOGRAPHIC_DATA] Shade Canopy - Materials Testing & Special Inspection"
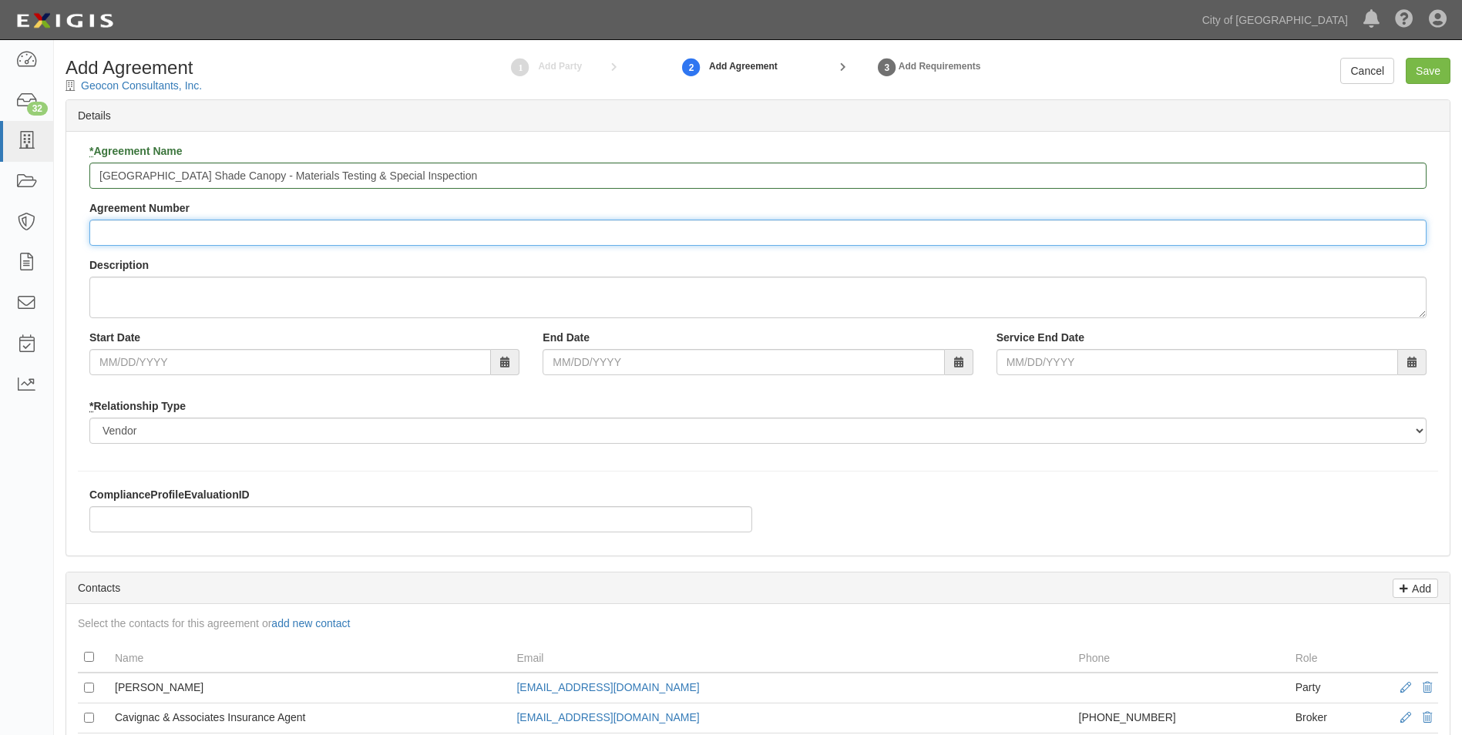
click at [265, 231] on input "Agreement Number" at bounding box center [757, 233] width 1337 height 26
type input "2025-0864"
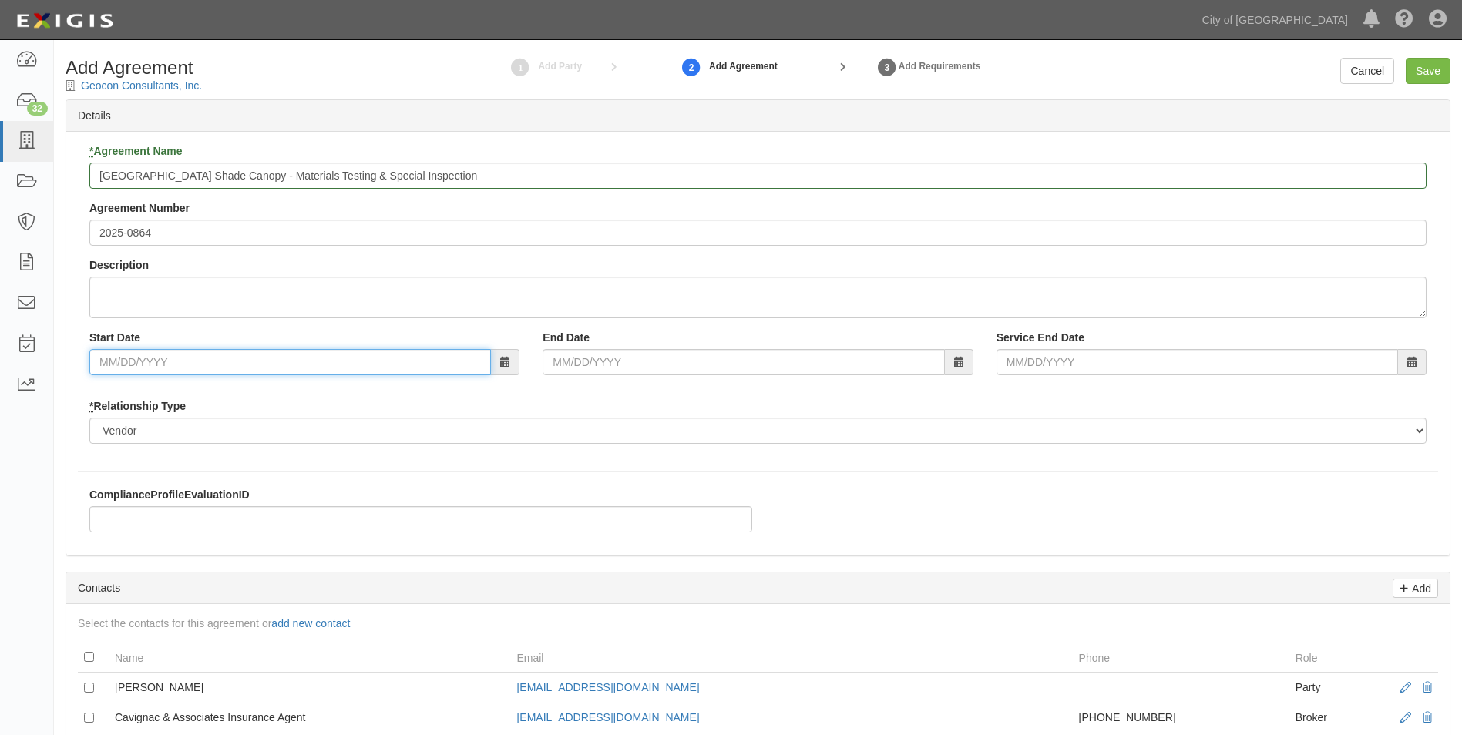
click at [122, 364] on input "Start Date" at bounding box center [290, 362] width 402 height 26
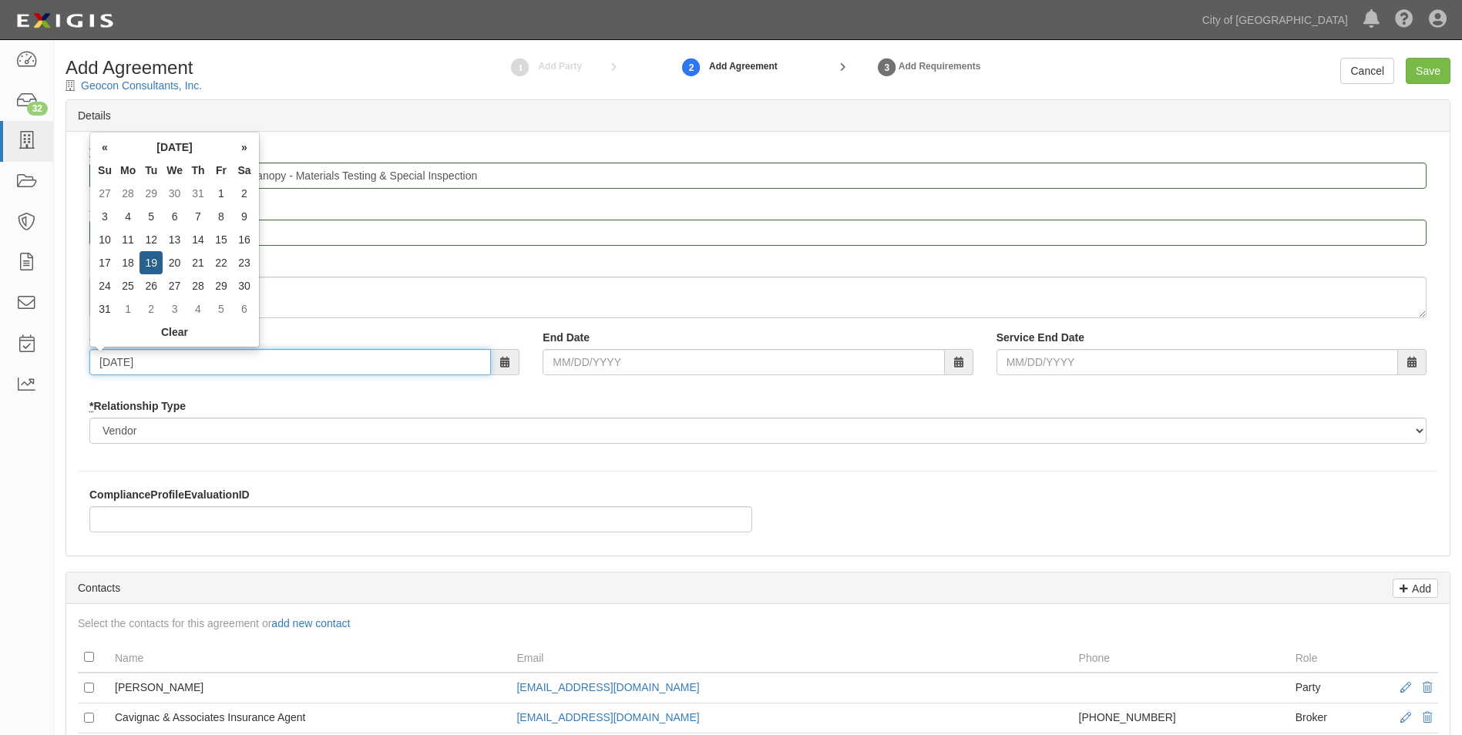
type input "08/19/2025"
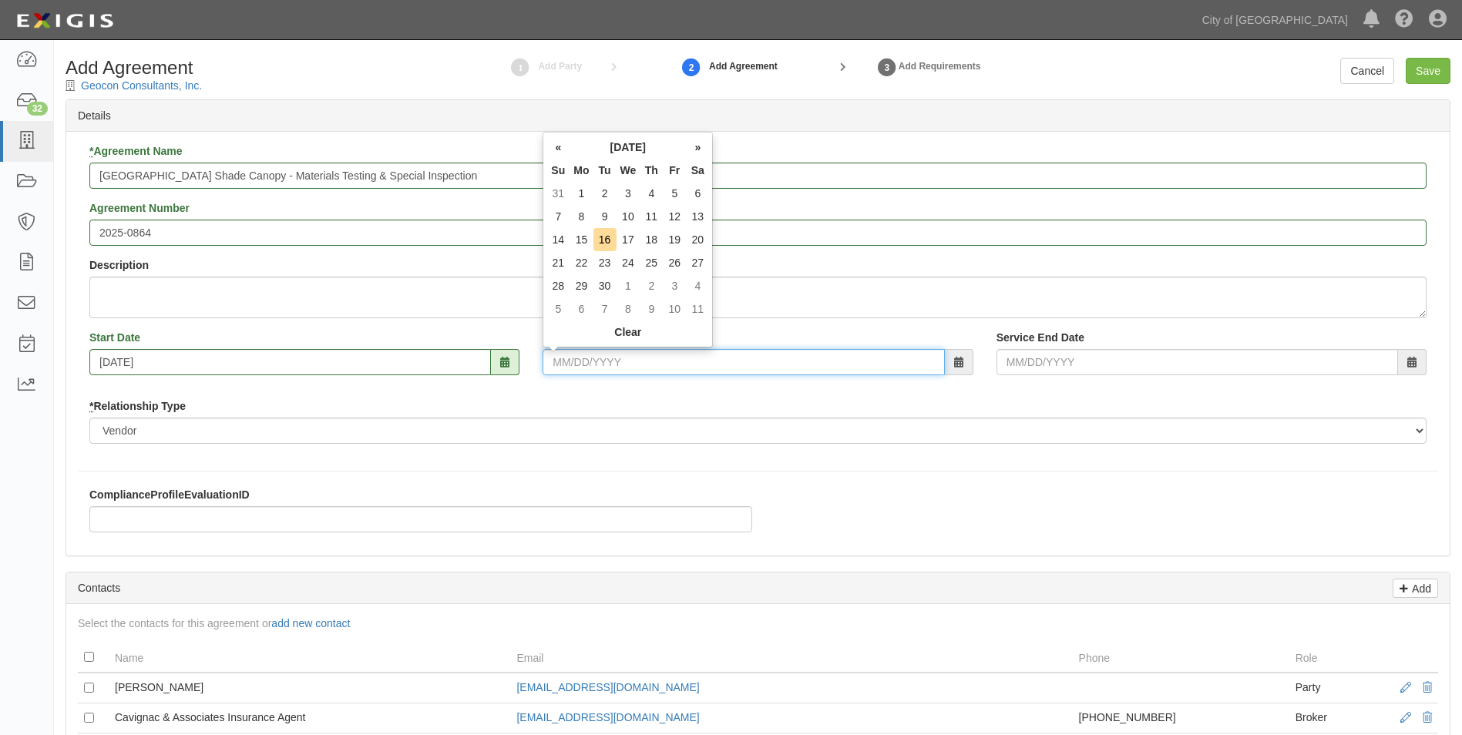
click at [594, 369] on input "End Date" at bounding box center [744, 362] width 402 height 26
type input "06/30/2026"
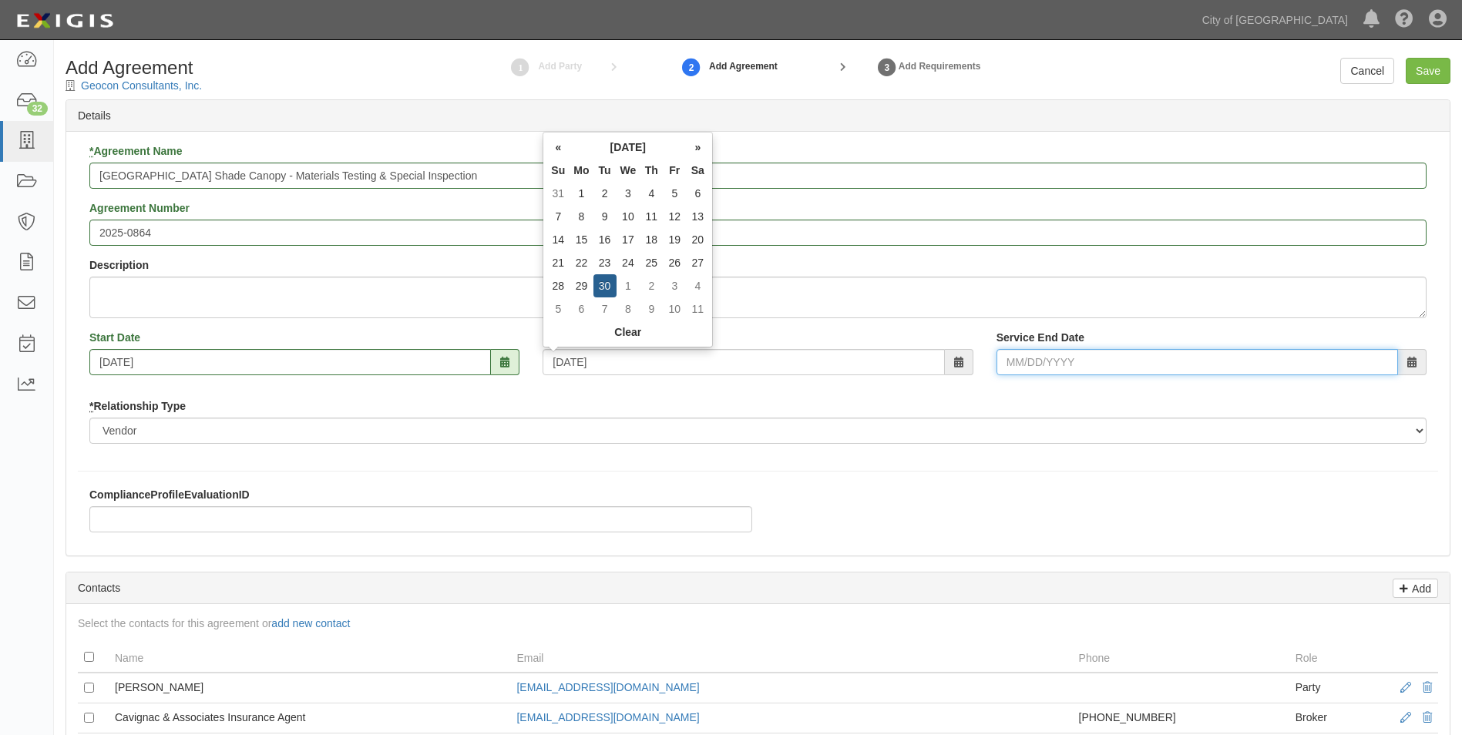
type input "06/30/2026"
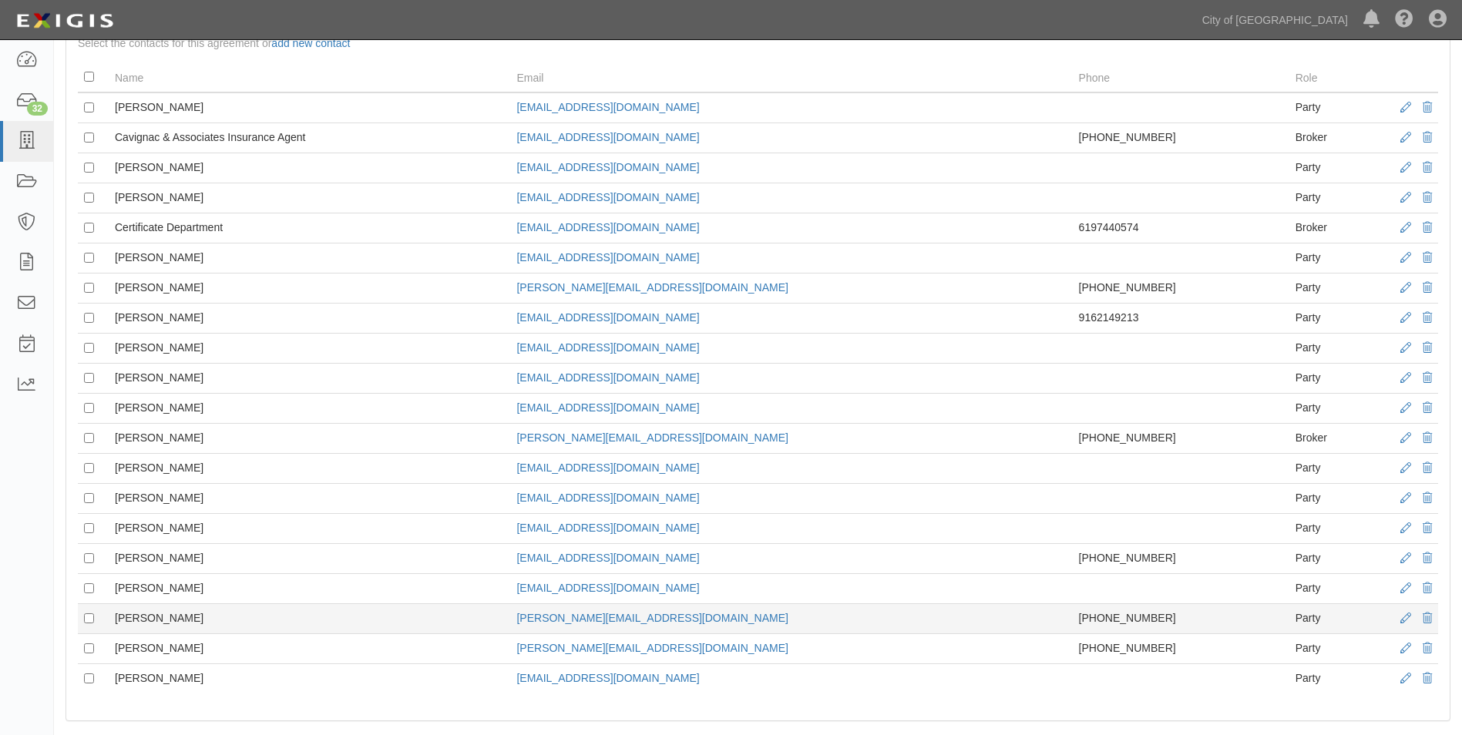
scroll to position [617, 0]
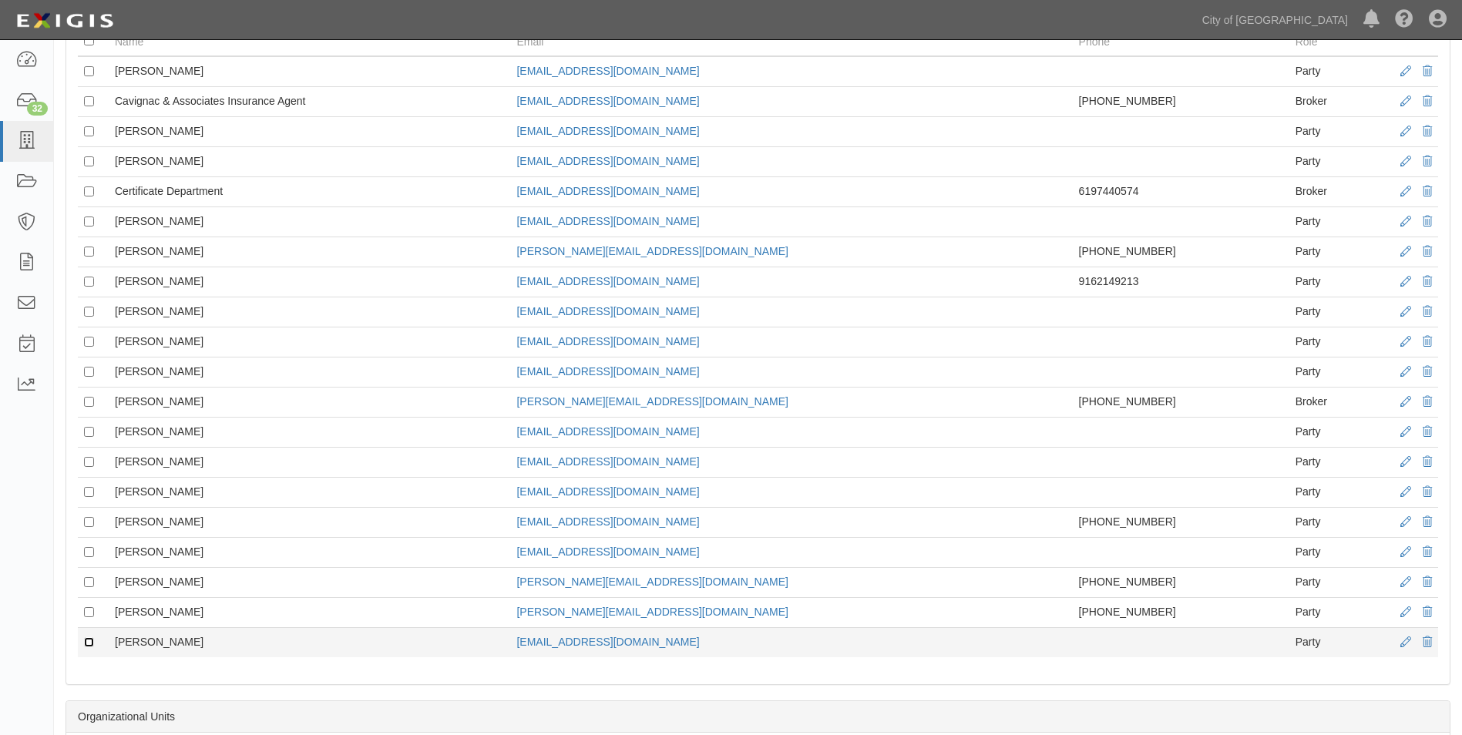
click at [89, 640] on input "checkbox" at bounding box center [89, 643] width 10 height 10
checkbox input "true"
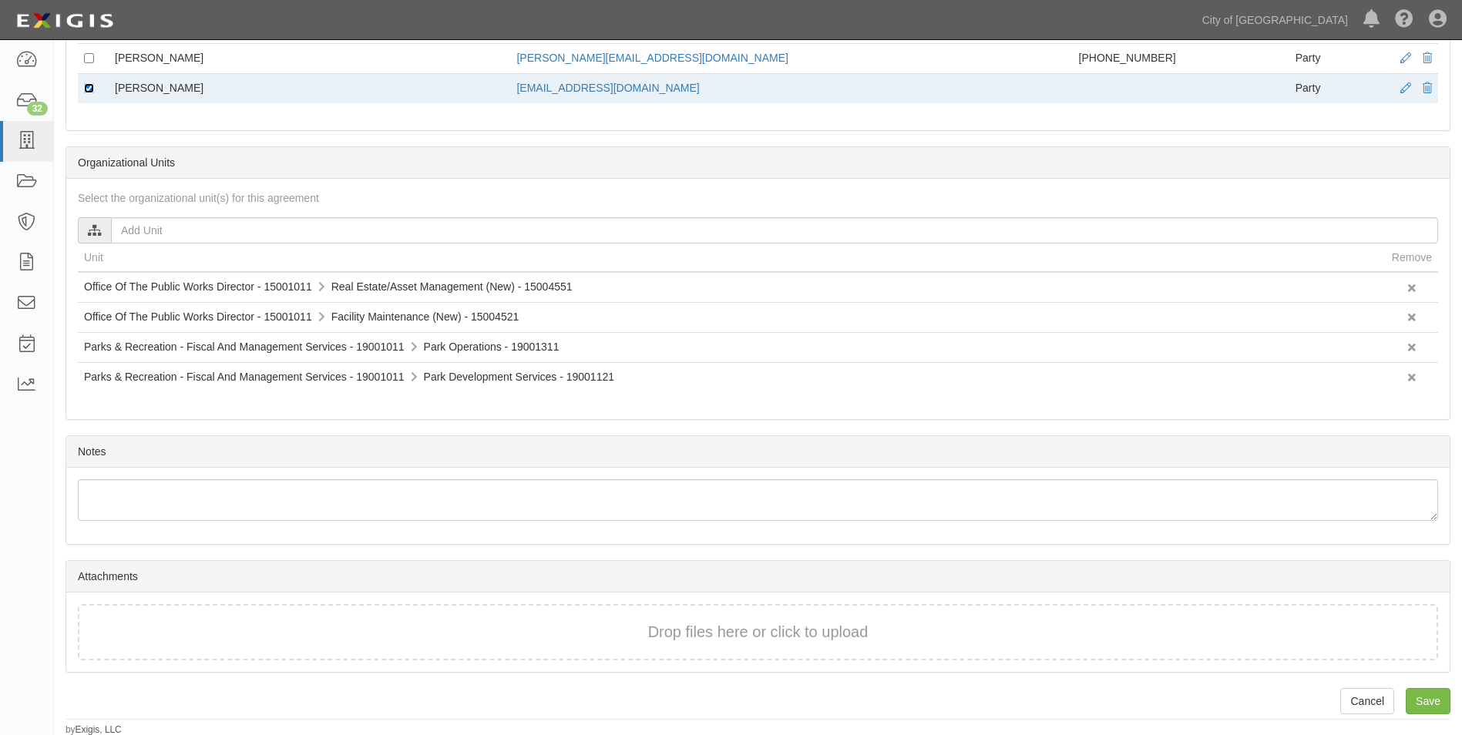
scroll to position [1172, 0]
click at [1409, 703] on input "Save" at bounding box center [1428, 700] width 45 height 26
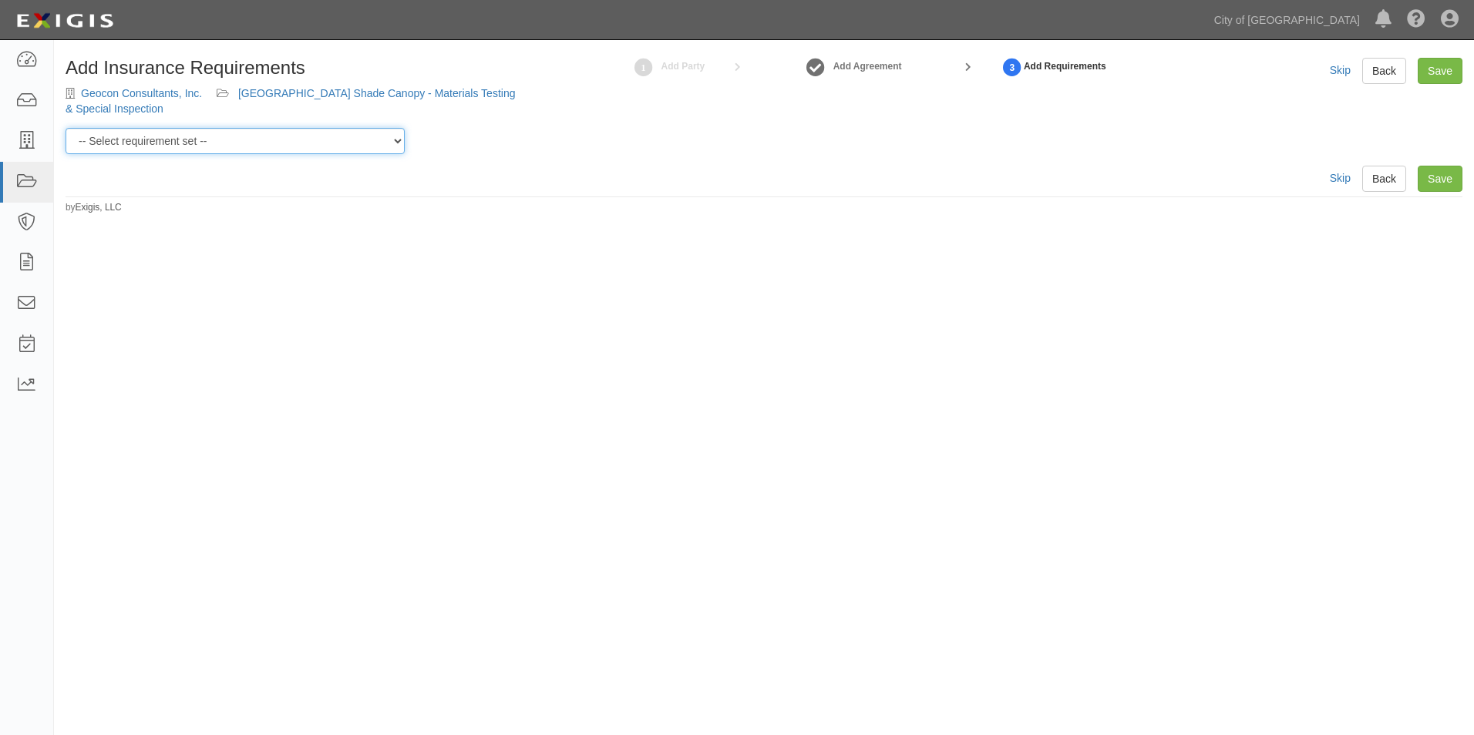
click at [283, 146] on select "-- Select requirement set -- Construction + Pollution Contract Type 0 - Standar…" at bounding box center [235, 141] width 339 height 26
select select "40108"
click at [66, 128] on select "-- Select requirement set -- Construction + Pollution Contract Type 0 - Standar…" at bounding box center [235, 141] width 339 height 26
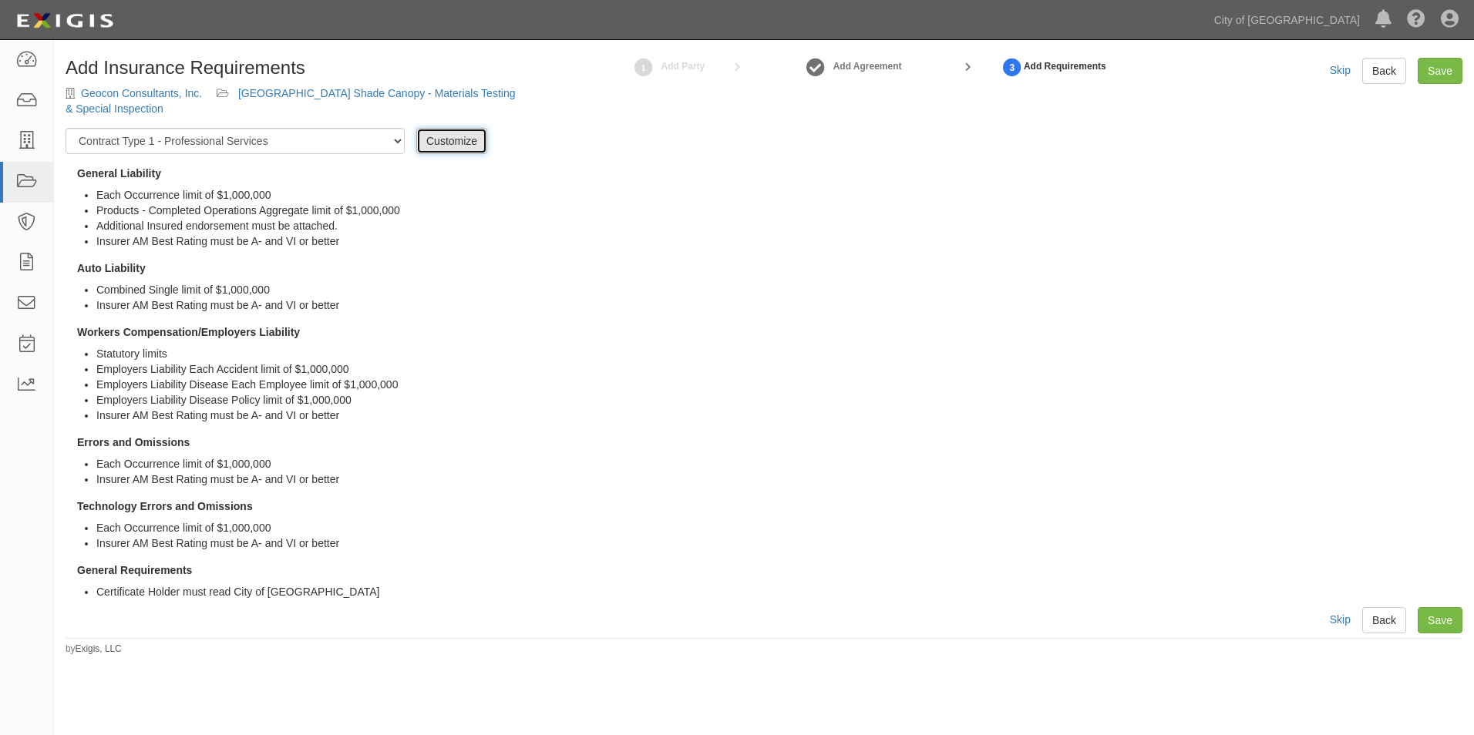
click at [472, 139] on link "Customize" at bounding box center [451, 141] width 71 height 26
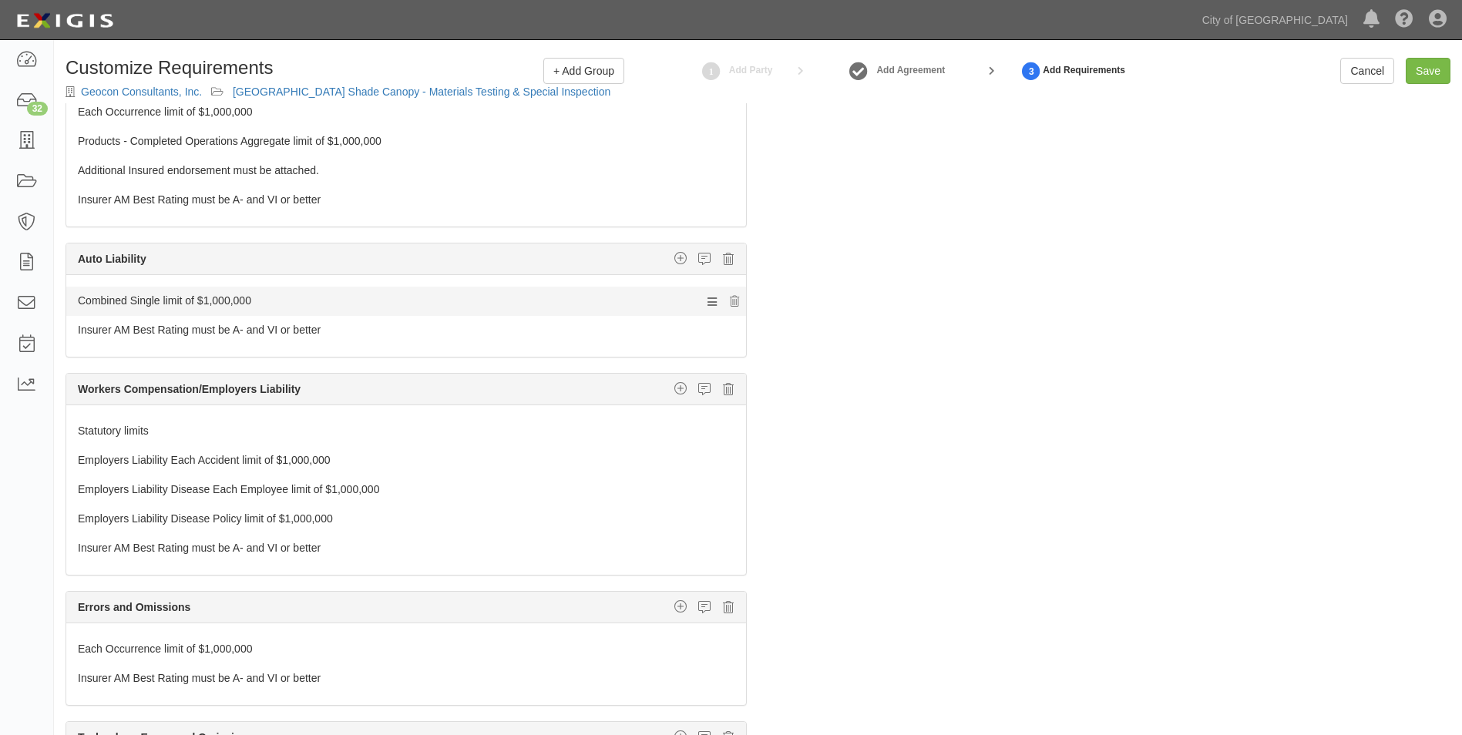
scroll to position [200, 0]
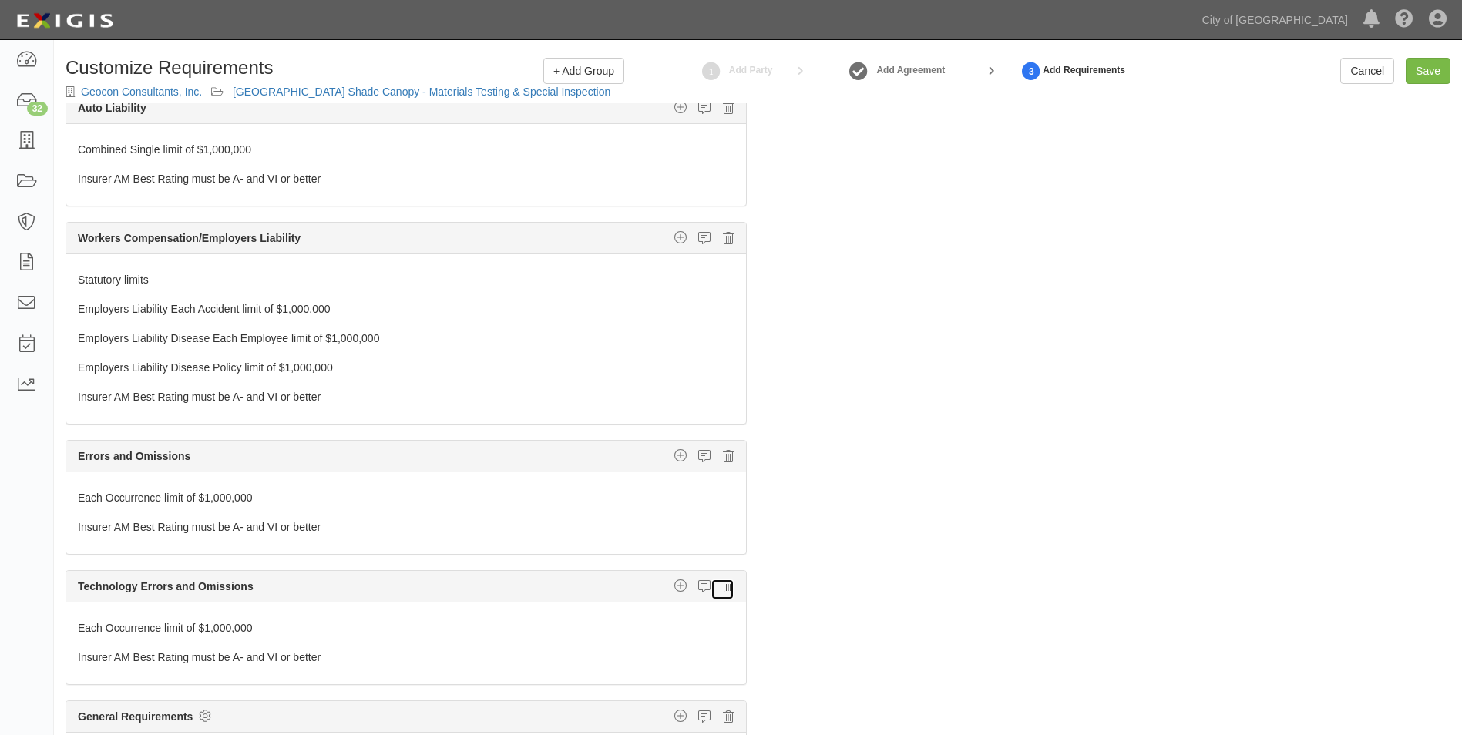
click at [723, 587] on icon at bounding box center [728, 587] width 11 height 14
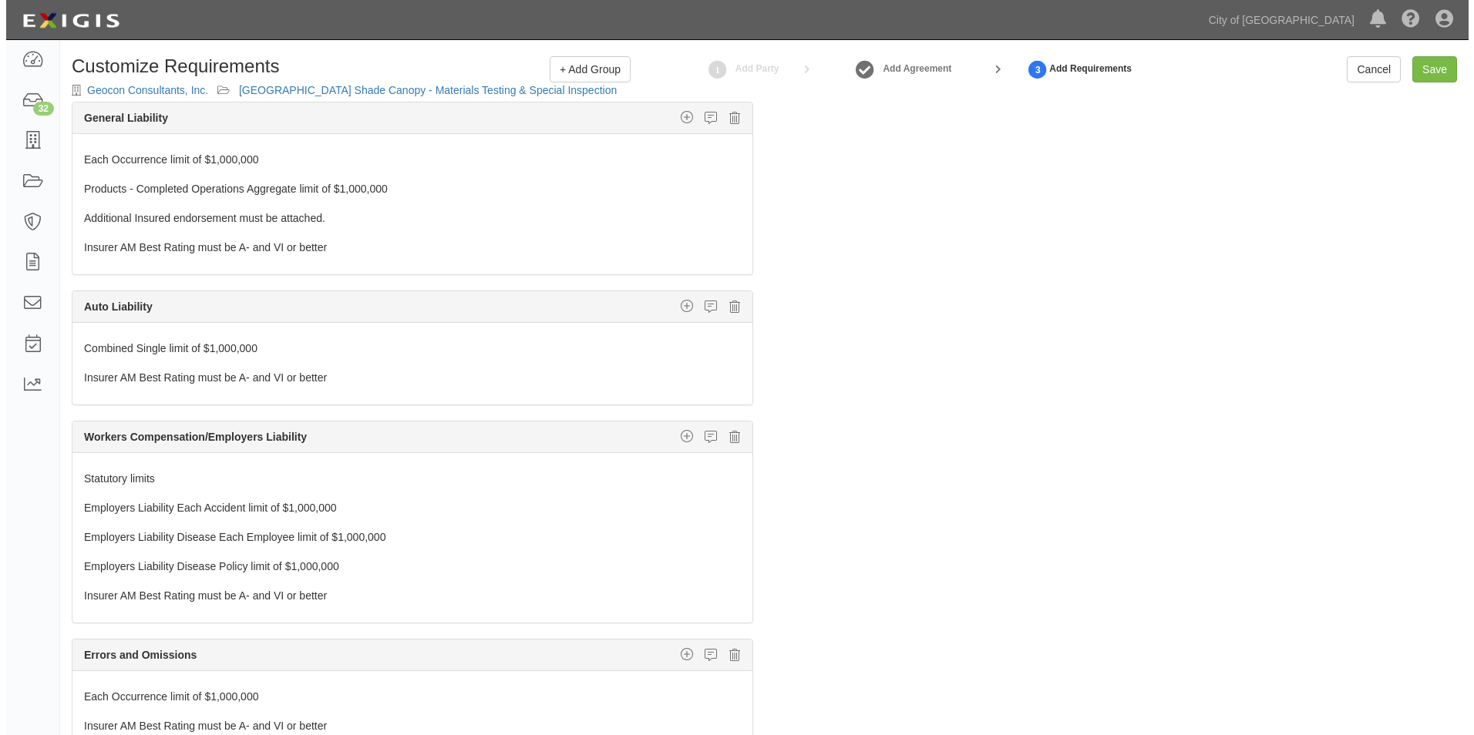
scroll to position [0, 0]
click at [1427, 70] on link "Save" at bounding box center [1428, 71] width 45 height 26
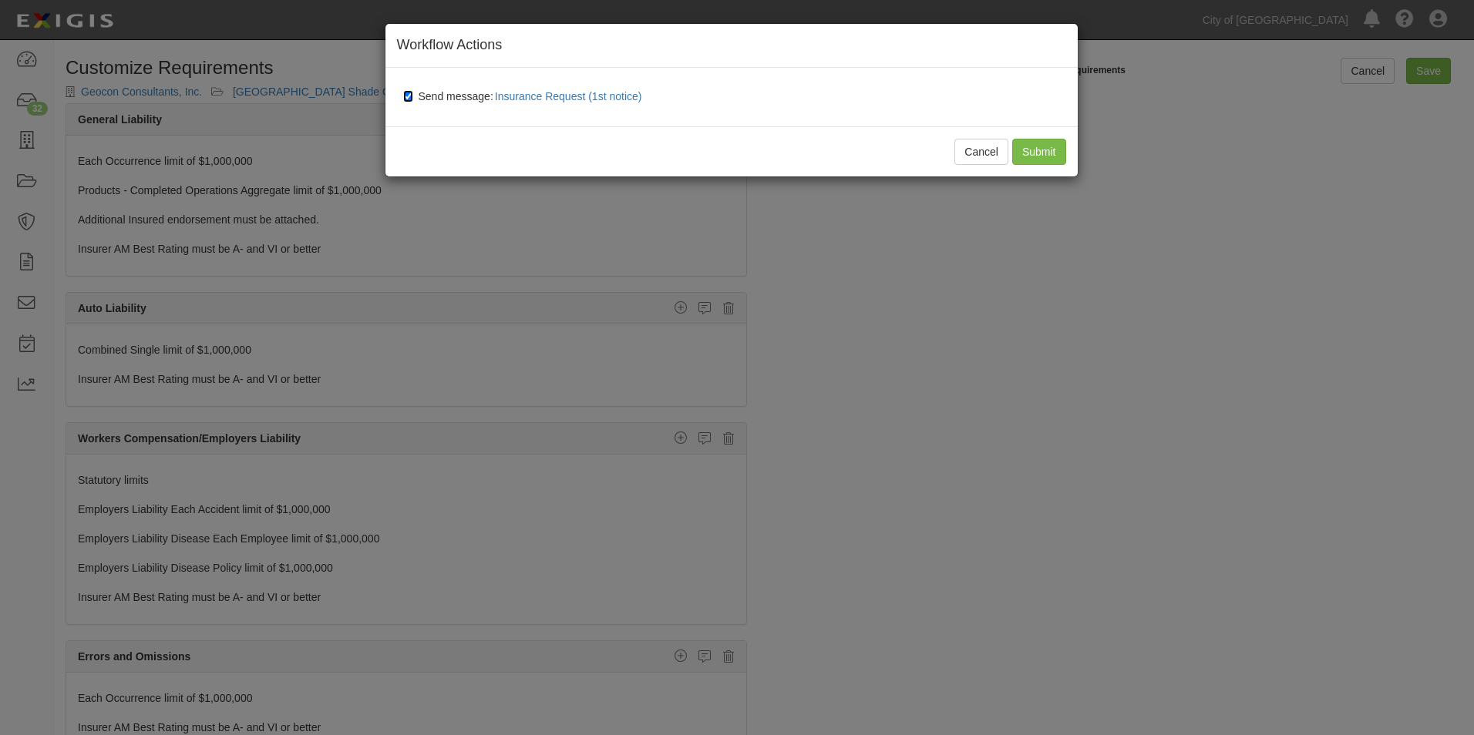
click at [409, 93] on input "Send message: Insurance Request (1st notice)" at bounding box center [408, 96] width 10 height 12
checkbox input "false"
click at [1047, 160] on input "Submit" at bounding box center [1039, 152] width 54 height 26
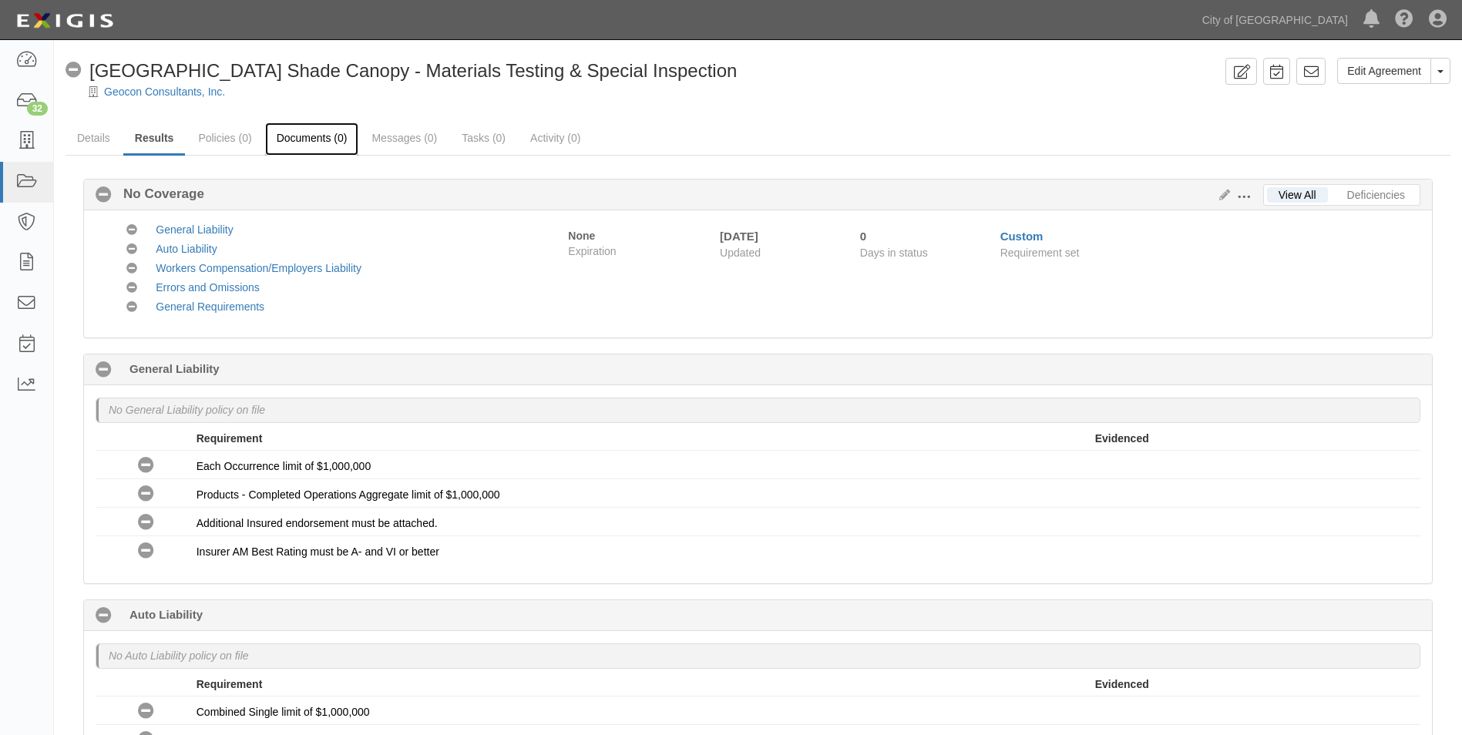
click at [299, 133] on link "Documents (0)" at bounding box center [312, 139] width 94 height 33
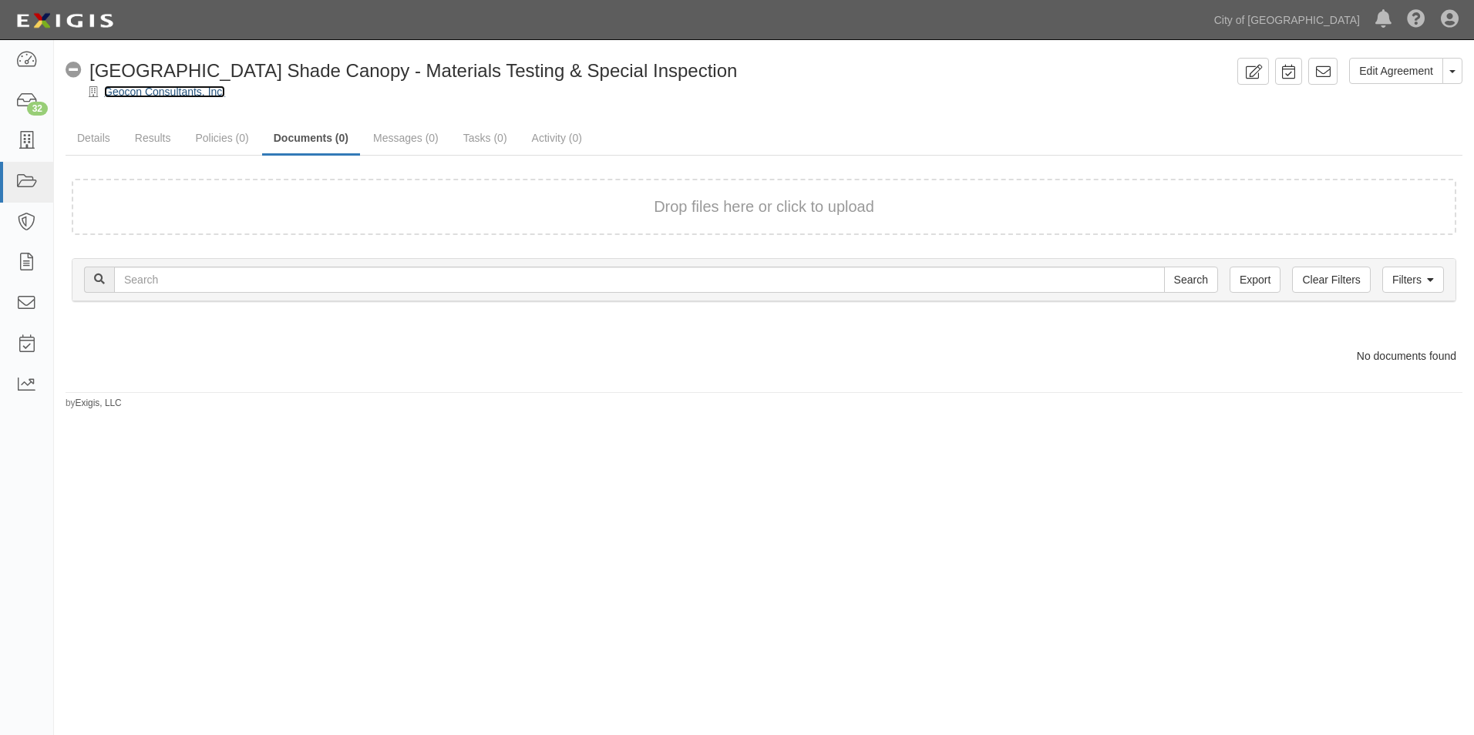
click at [186, 91] on link "Geocon Consultants, Inc." at bounding box center [164, 92] width 121 height 12
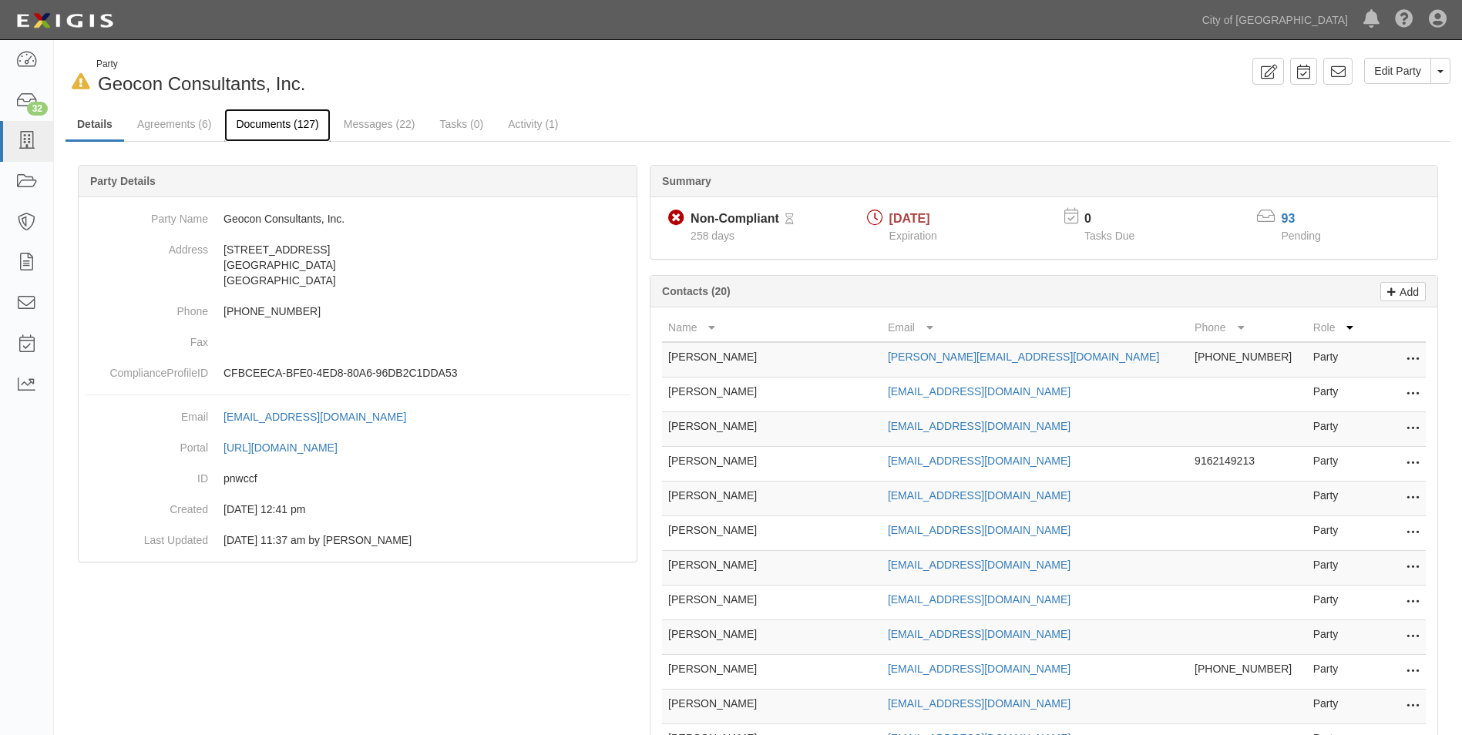
click at [288, 124] on link "Documents (127)" at bounding box center [277, 125] width 106 height 33
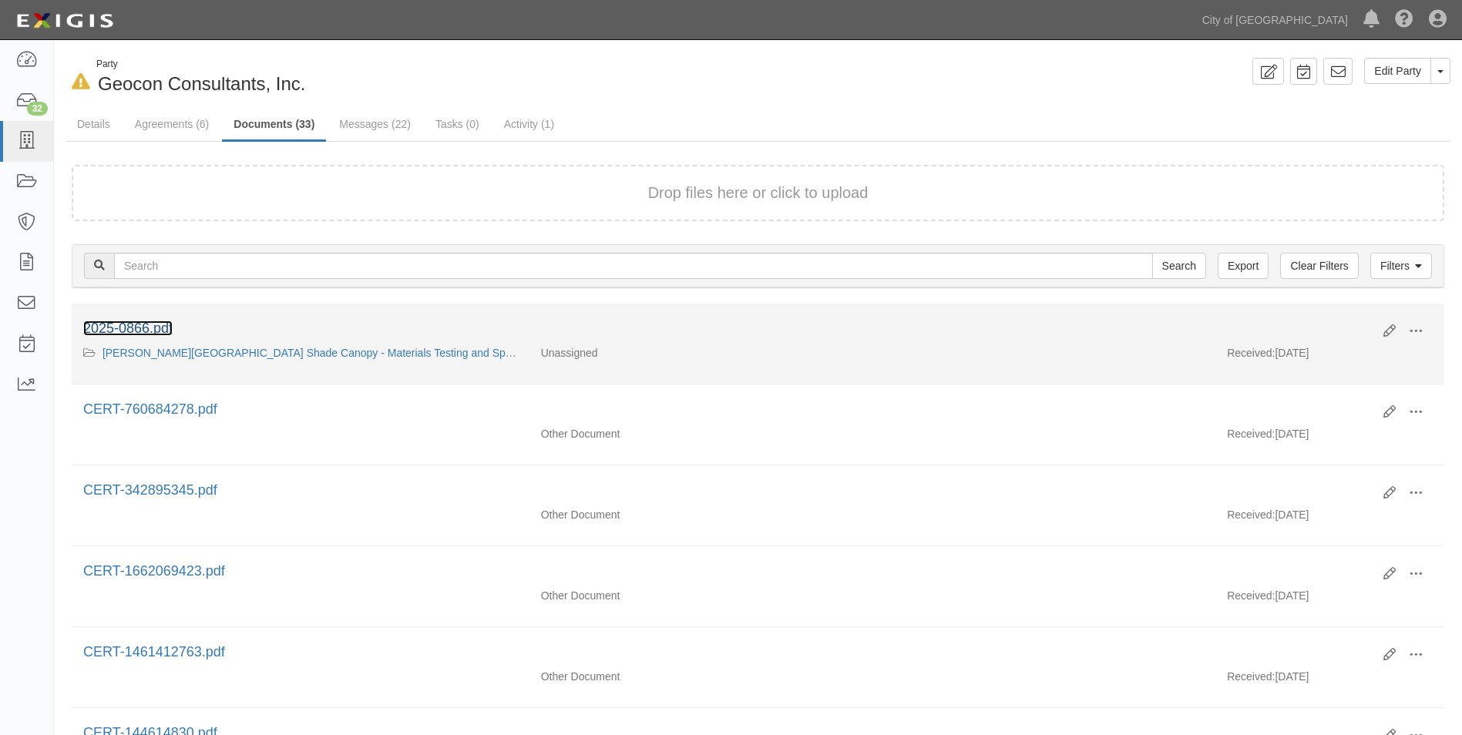
click at [148, 331] on link "2025-0866.pdf" at bounding box center [127, 328] width 89 height 15
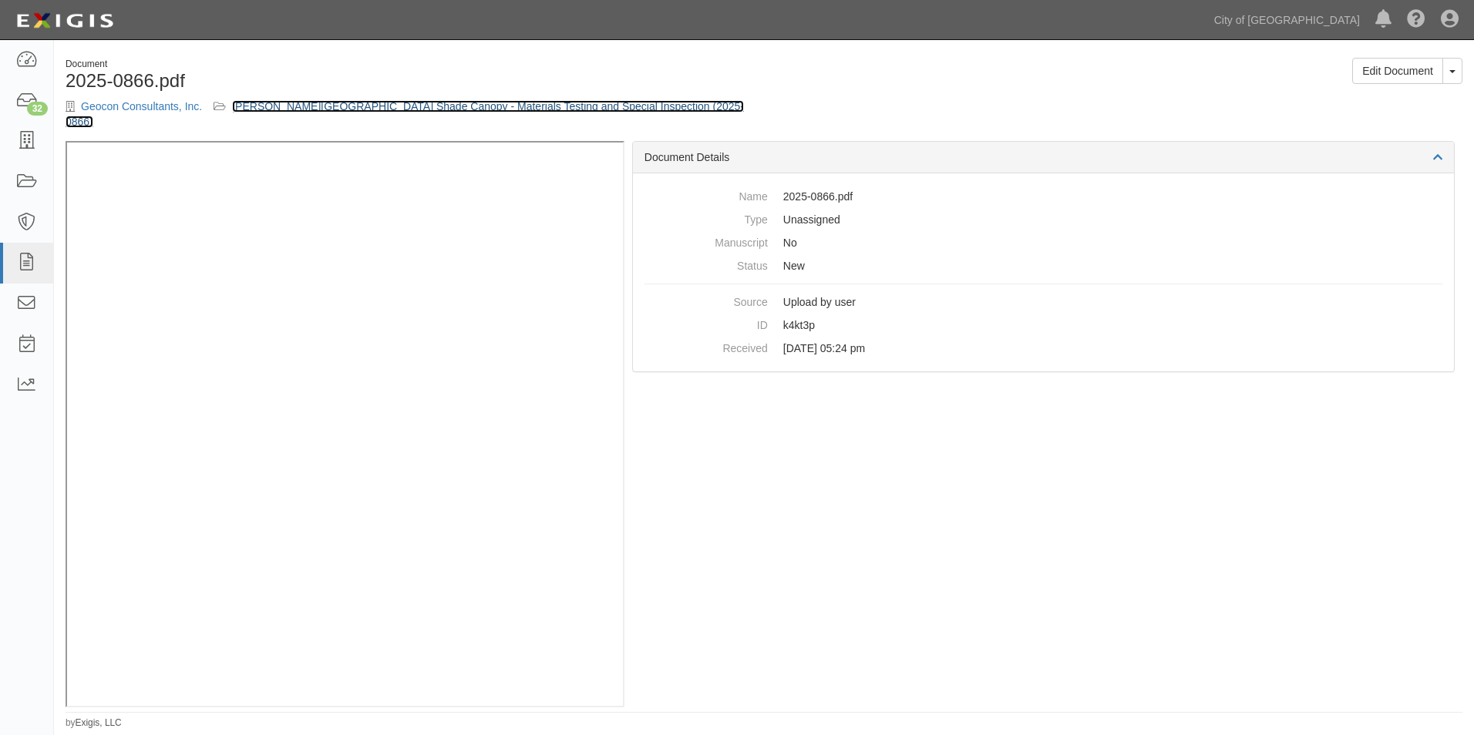
click at [341, 102] on link "[PERSON_NAME][GEOGRAPHIC_DATA] Shade Canopy - Materials Testing and Special Ins…" at bounding box center [405, 114] width 678 height 28
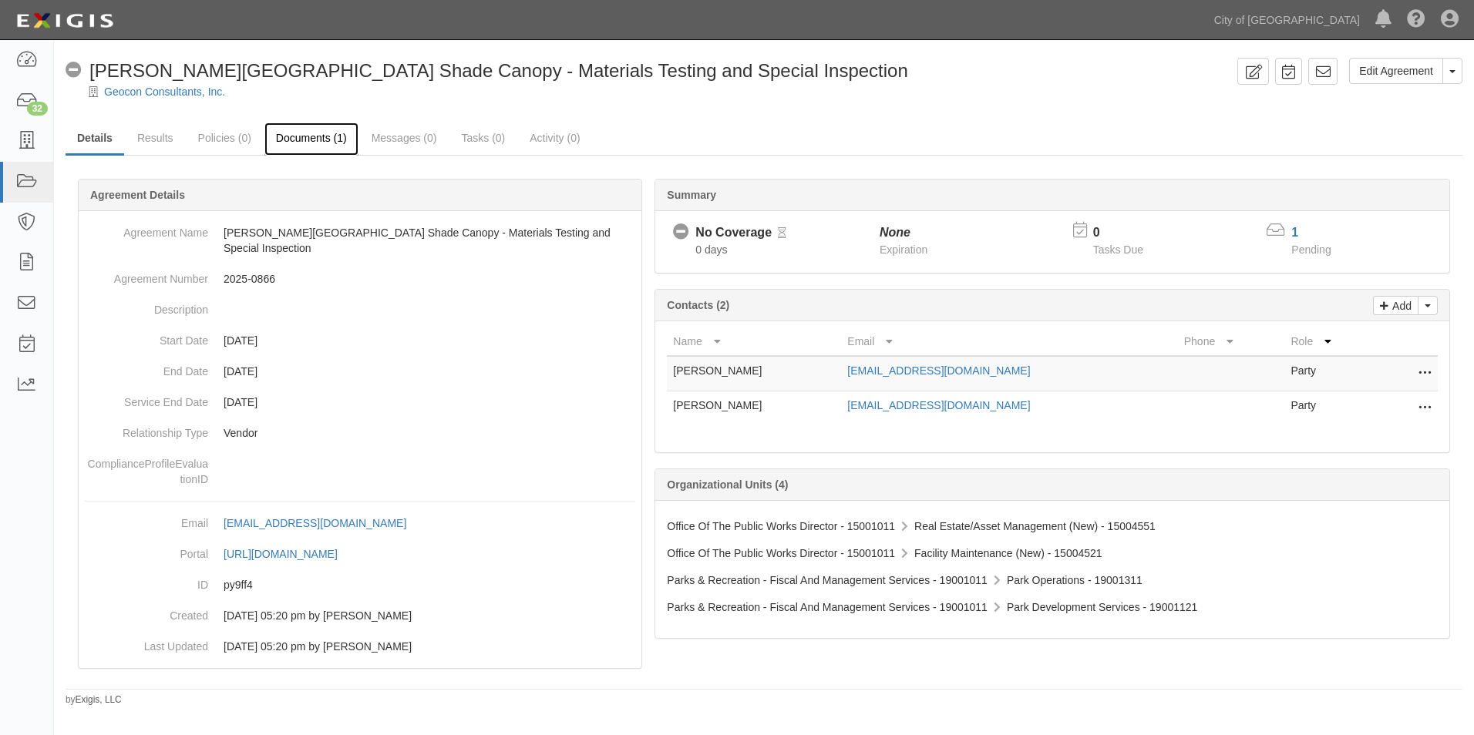
click at [321, 140] on link "Documents (1)" at bounding box center [311, 139] width 94 height 33
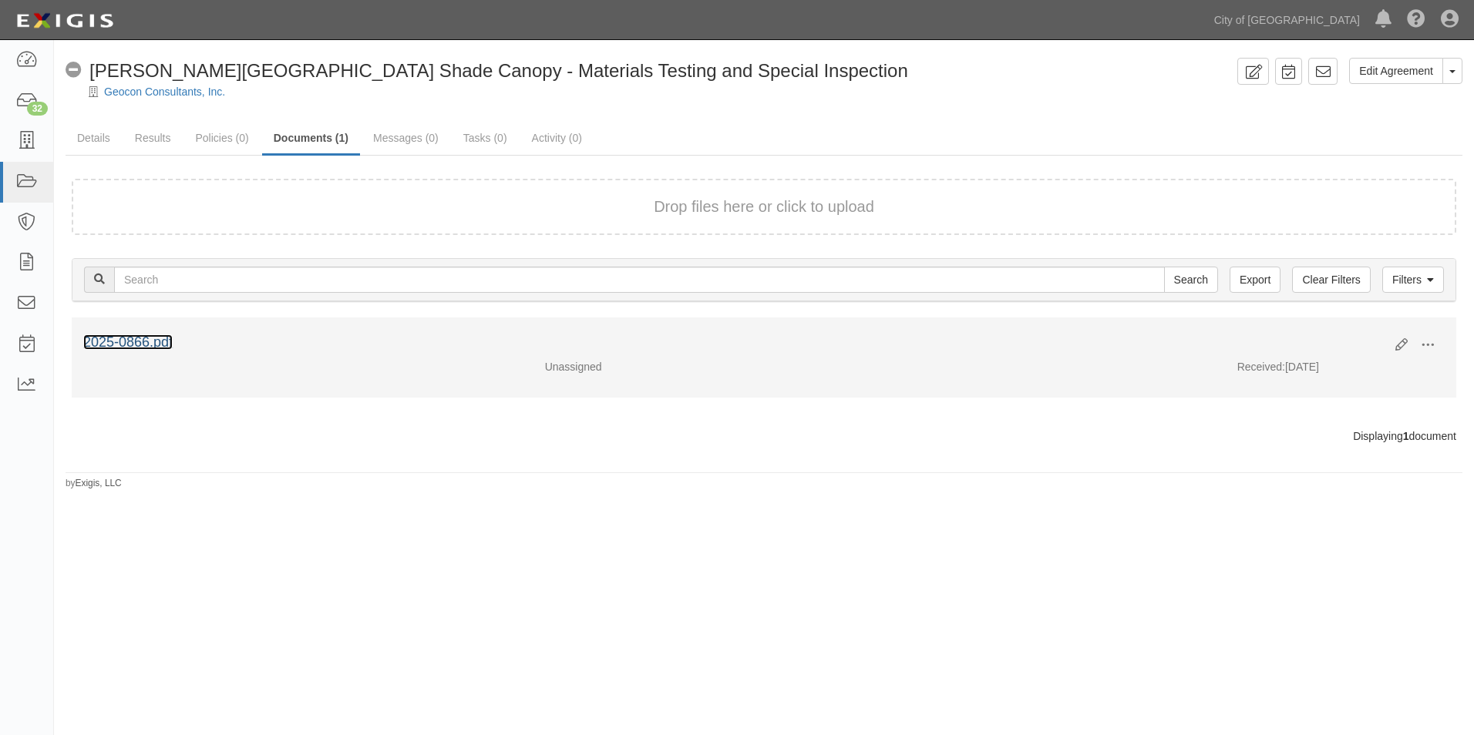
click at [163, 343] on link "2025-0866.pdf" at bounding box center [127, 342] width 89 height 15
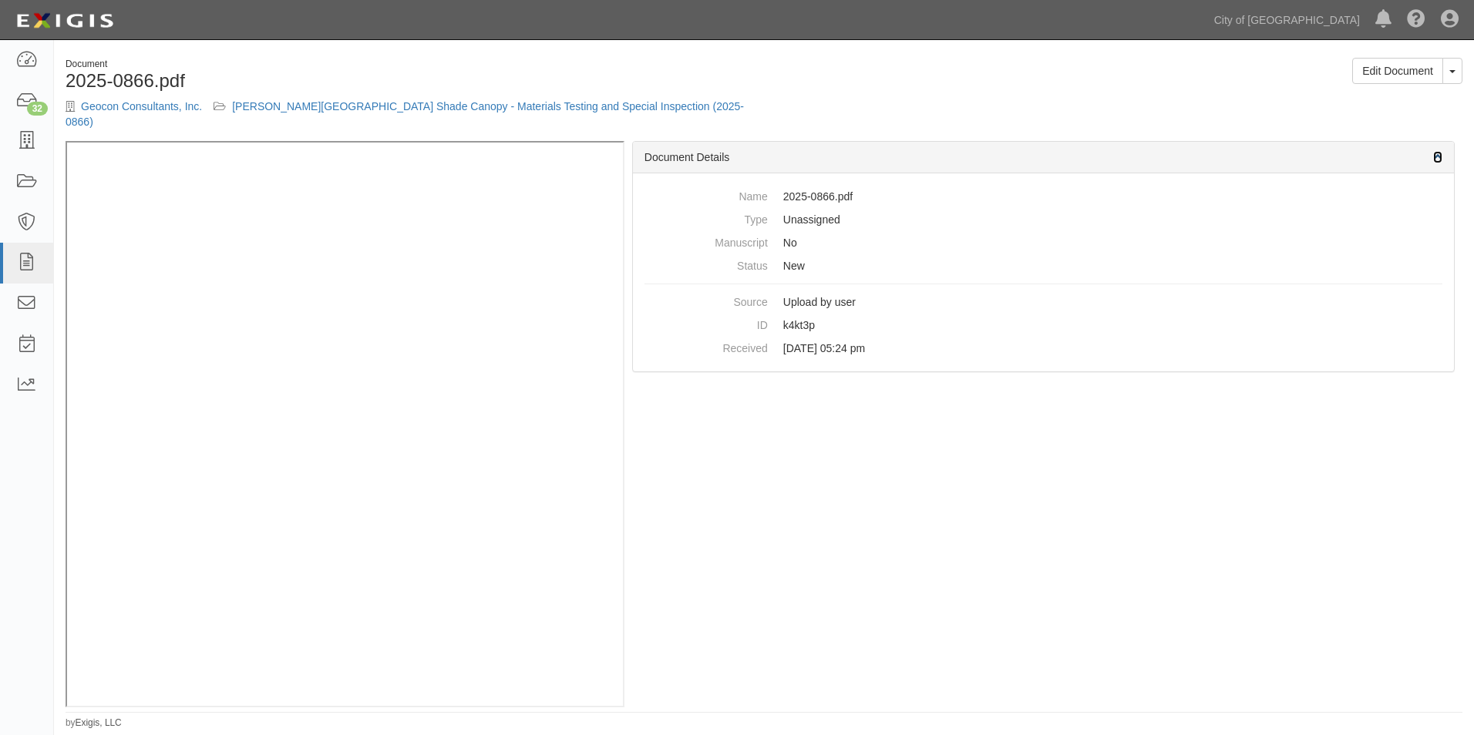
click at [1433, 153] on icon at bounding box center [1437, 158] width 9 height 11
click at [1400, 70] on link "Edit Document" at bounding box center [1397, 71] width 91 height 26
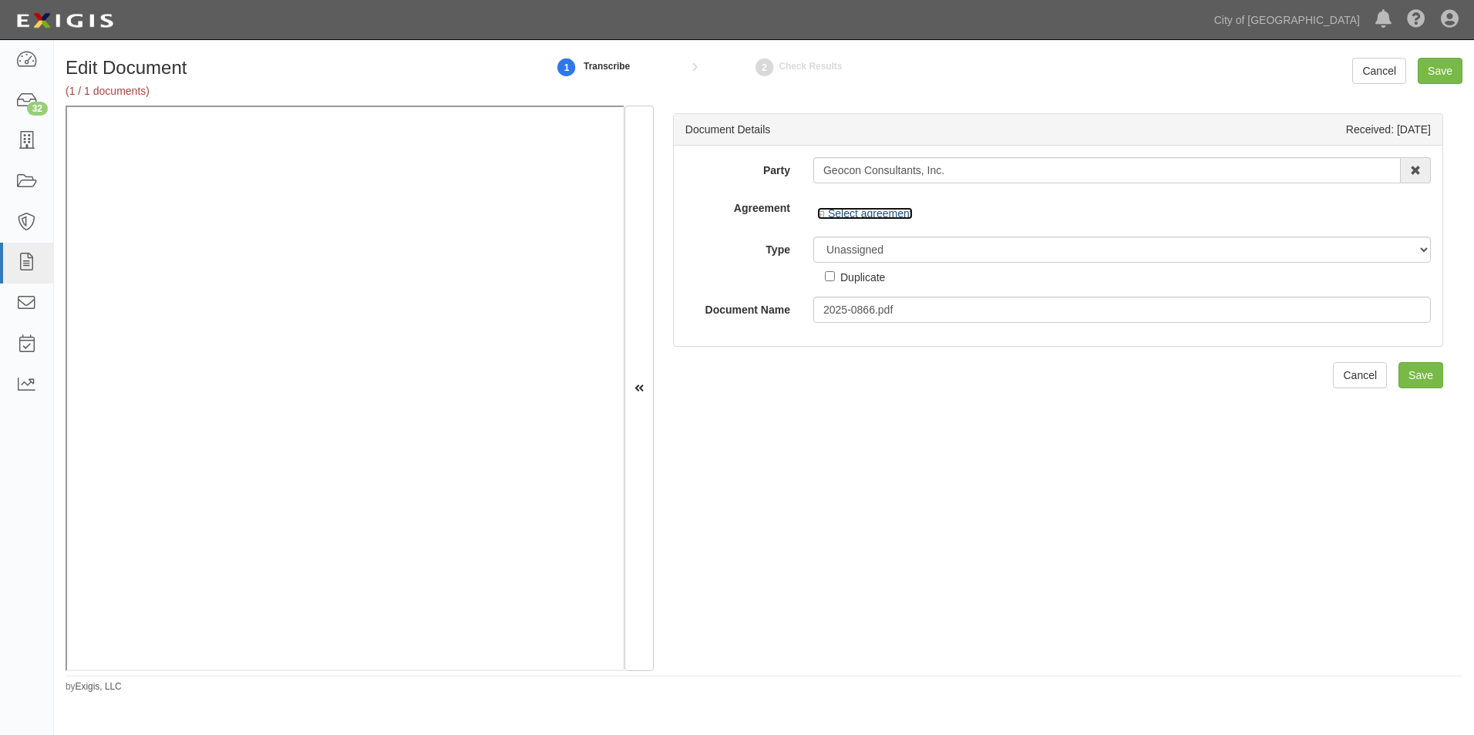
click at [885, 217] on link "Select agreement" at bounding box center [865, 213] width 96 height 12
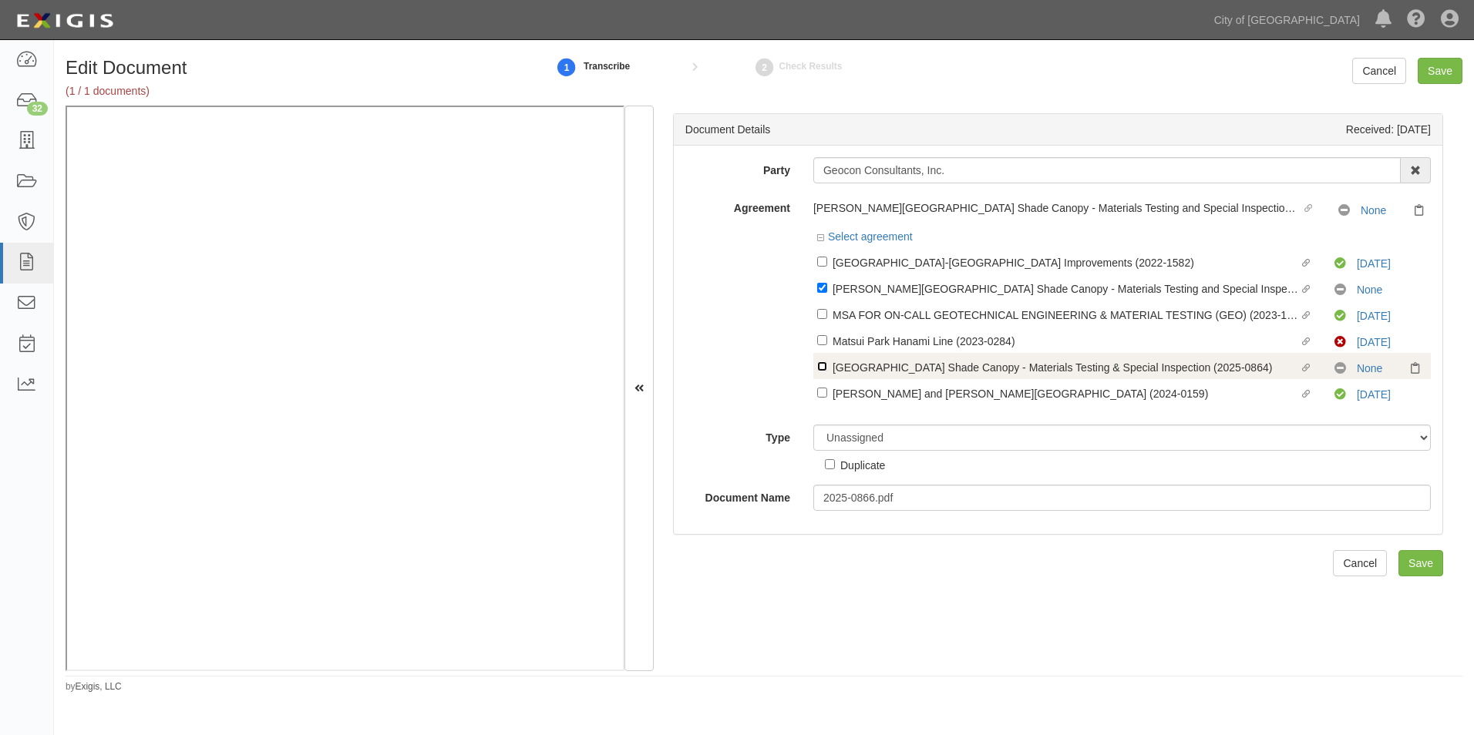
click at [819, 367] on input "Linked agreement Shorebird Park Shade Canopy - Materials Testing & Special Insp…" at bounding box center [822, 367] width 10 height 10
checkbox input "true"
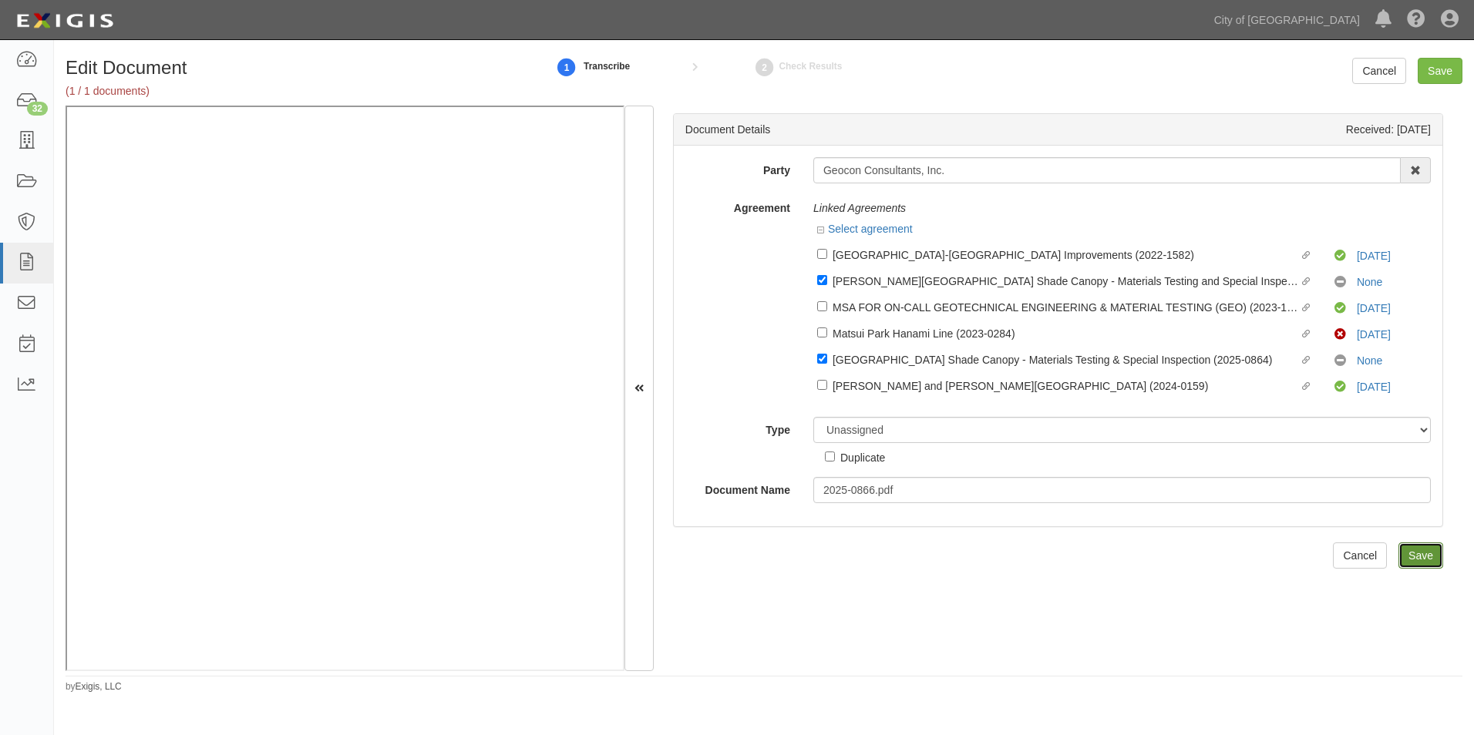
click at [1402, 549] on input "Save" at bounding box center [1420, 556] width 45 height 26
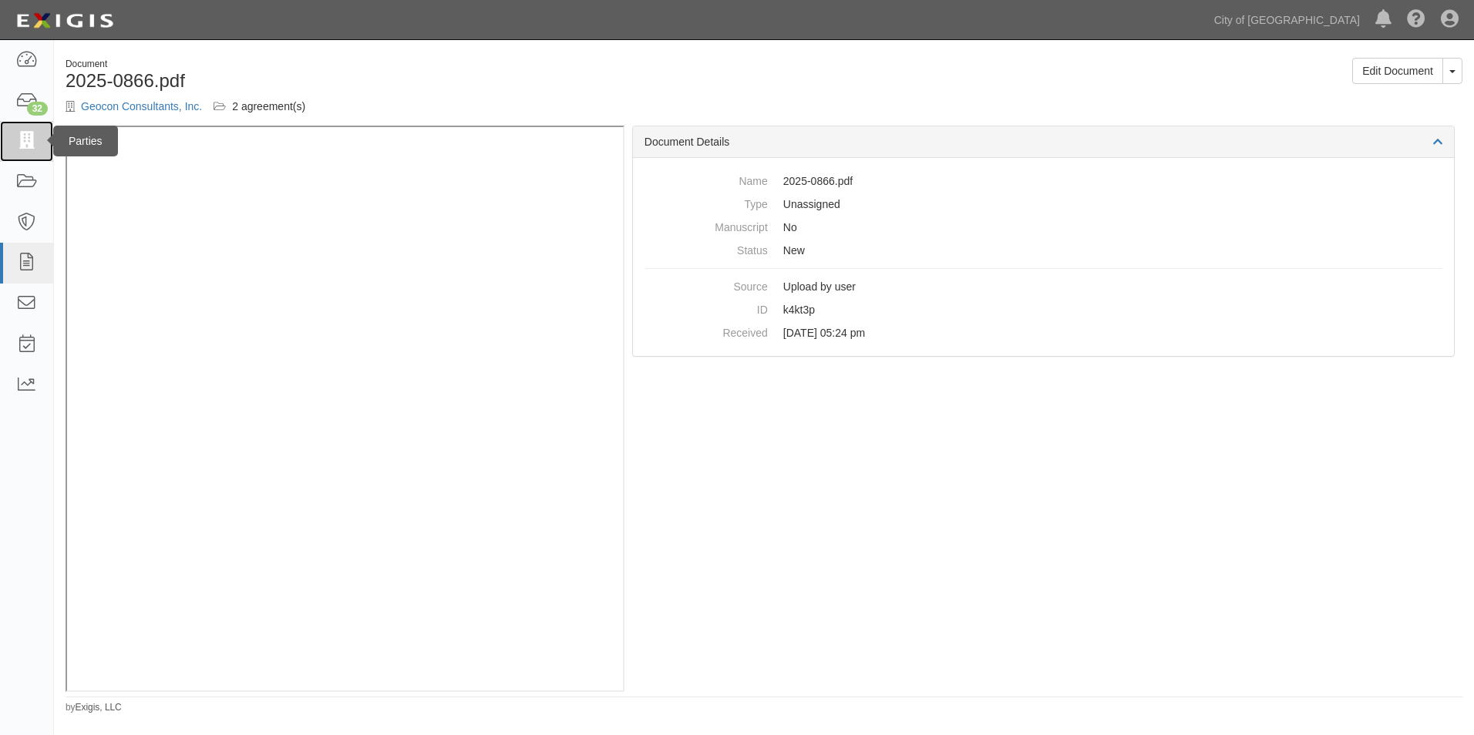
click at [28, 141] on icon at bounding box center [26, 142] width 22 height 18
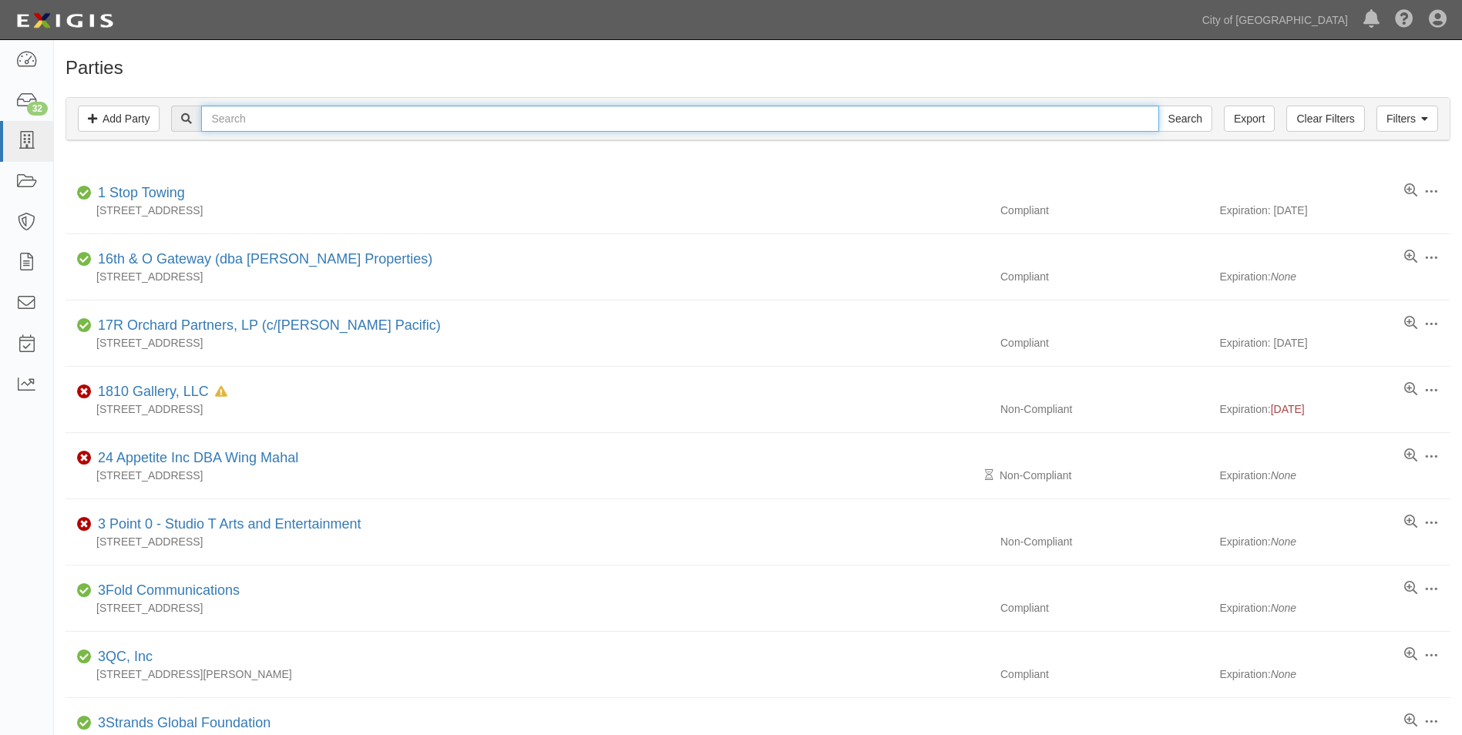
click at [297, 123] on input "text" at bounding box center [679, 119] width 957 height 26
type input "All About Play"
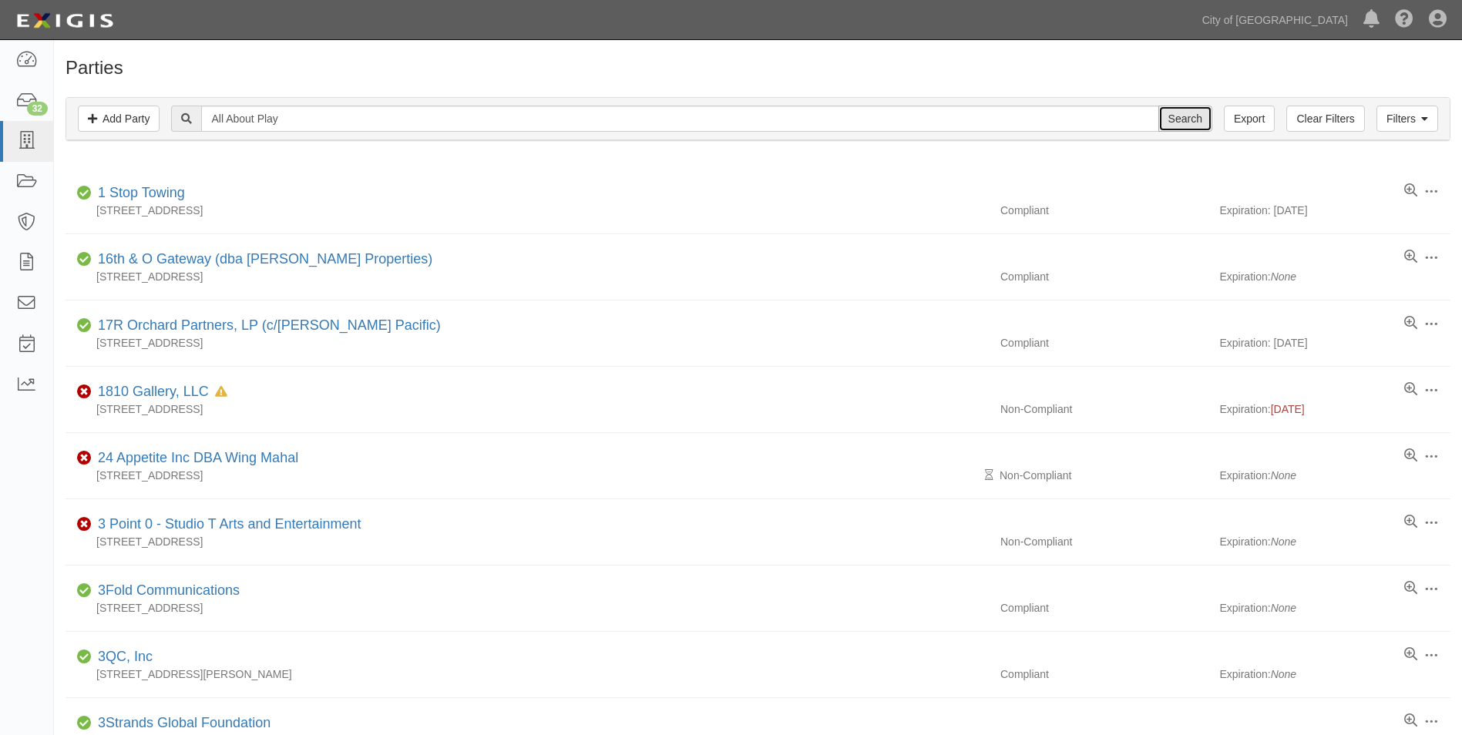
click at [1179, 121] on input "Search" at bounding box center [1186, 119] width 54 height 26
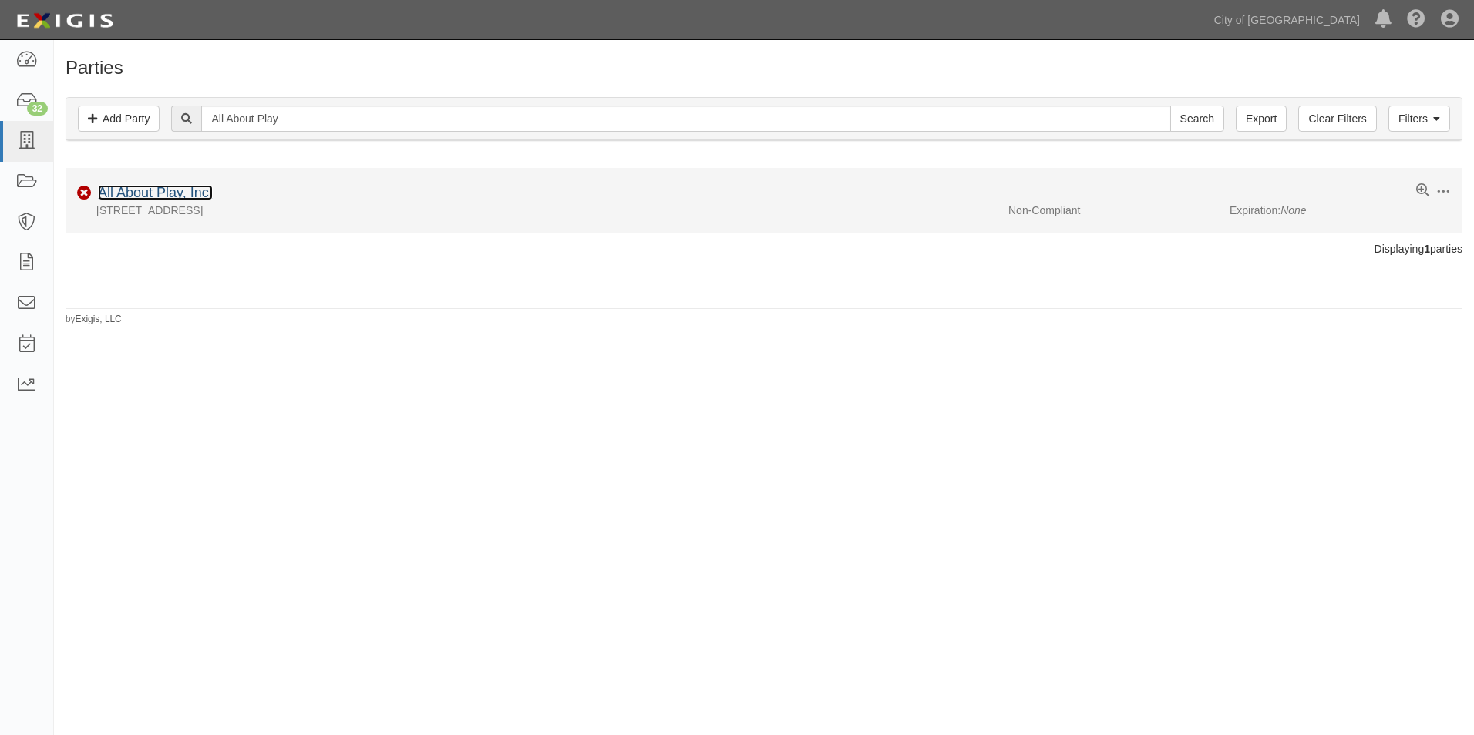
drag, startPoint x: 169, startPoint y: 190, endPoint x: 176, endPoint y: 197, distance: 9.8
click at [169, 191] on link "All About Play, Inc." at bounding box center [155, 192] width 115 height 15
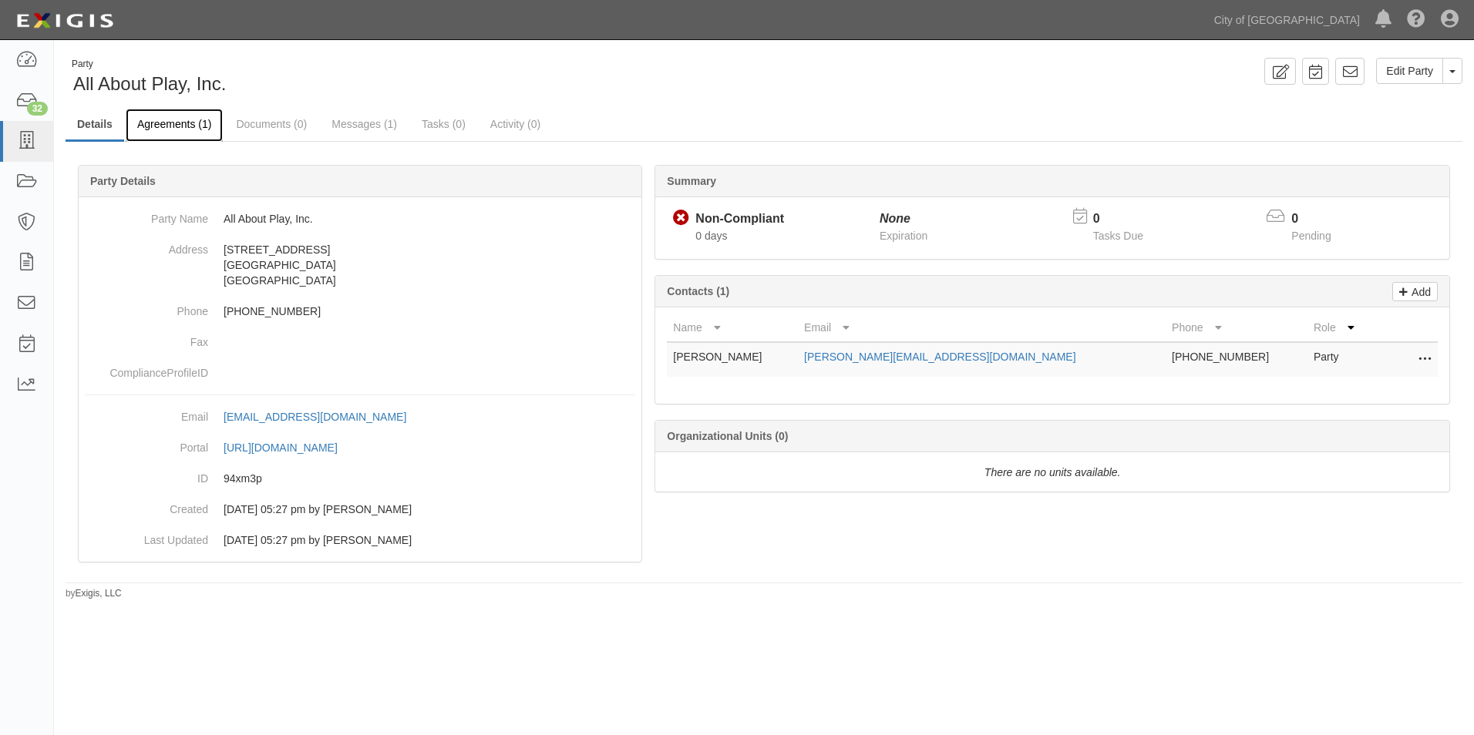
click at [194, 129] on link "Agreements (1)" at bounding box center [174, 125] width 97 height 33
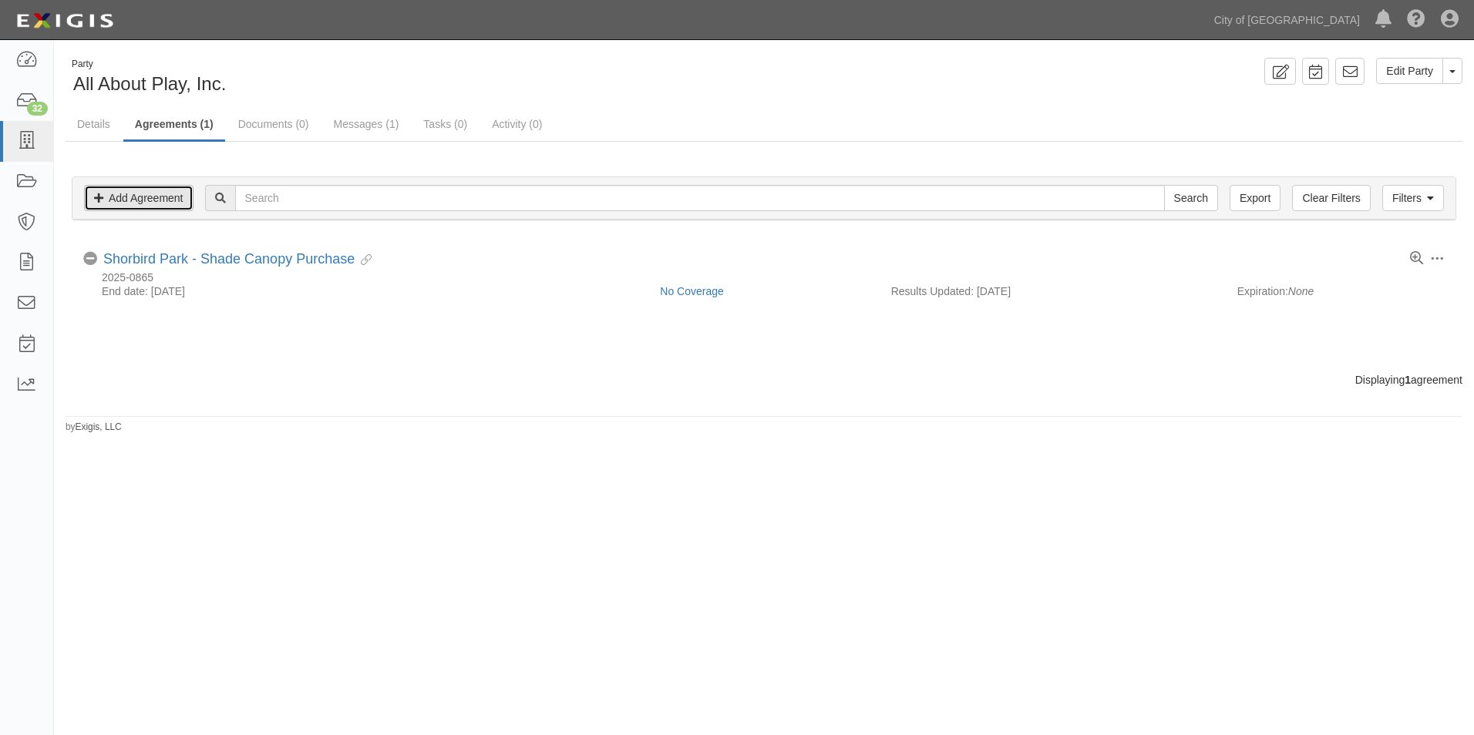
click at [159, 193] on link "Add Agreement" at bounding box center [138, 198] width 109 height 26
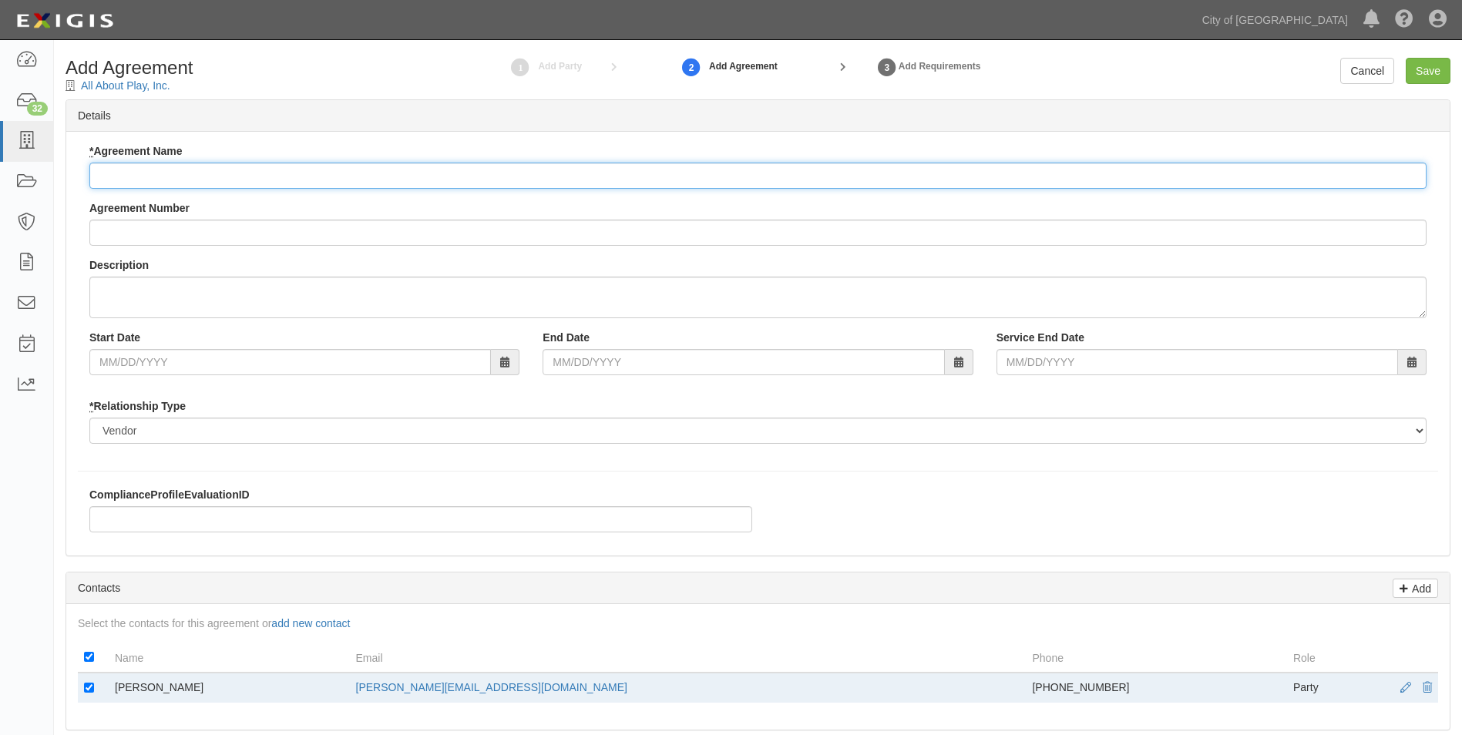
click at [145, 178] on input "* Agreement Name" at bounding box center [757, 176] width 1337 height 26
click at [126, 180] on input "FOgn Ranch Park - Shade Canopy Purchase" at bounding box center [757, 176] width 1337 height 26
type input "[PERSON_NAME][GEOGRAPHIC_DATA] - Shade Canopy Purchase"
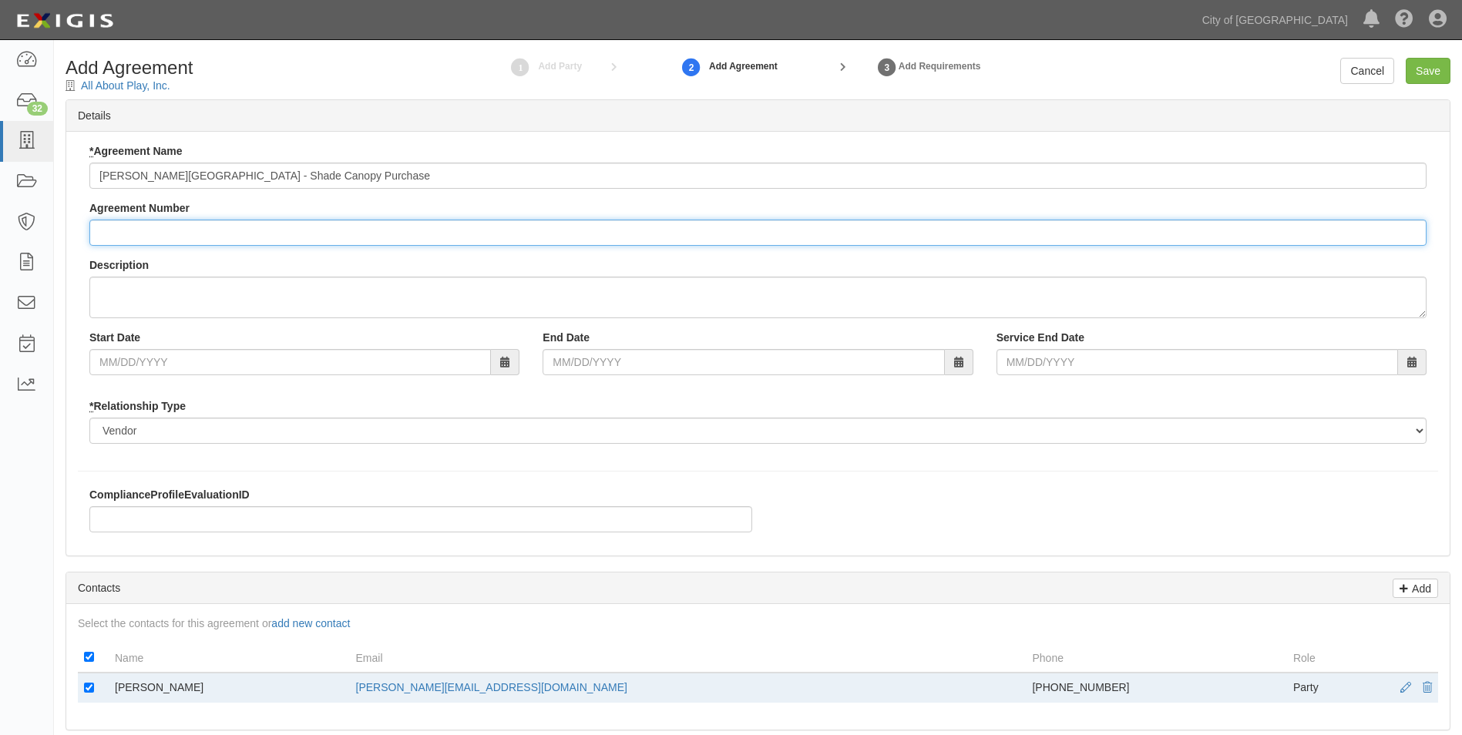
click at [140, 237] on input "Agreement Number" at bounding box center [757, 233] width 1337 height 26
type input "2025-0863"
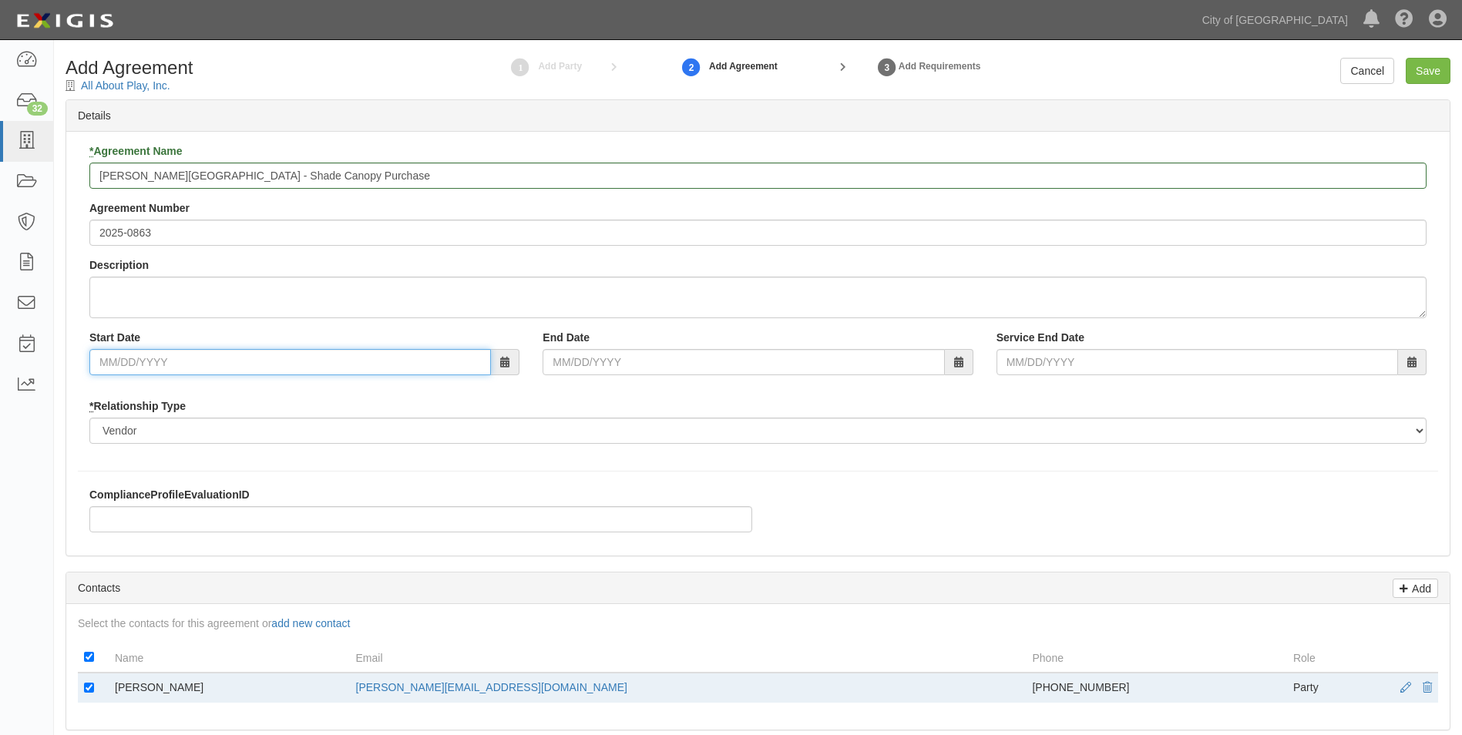
click at [149, 365] on input "Start Date" at bounding box center [290, 362] width 402 height 26
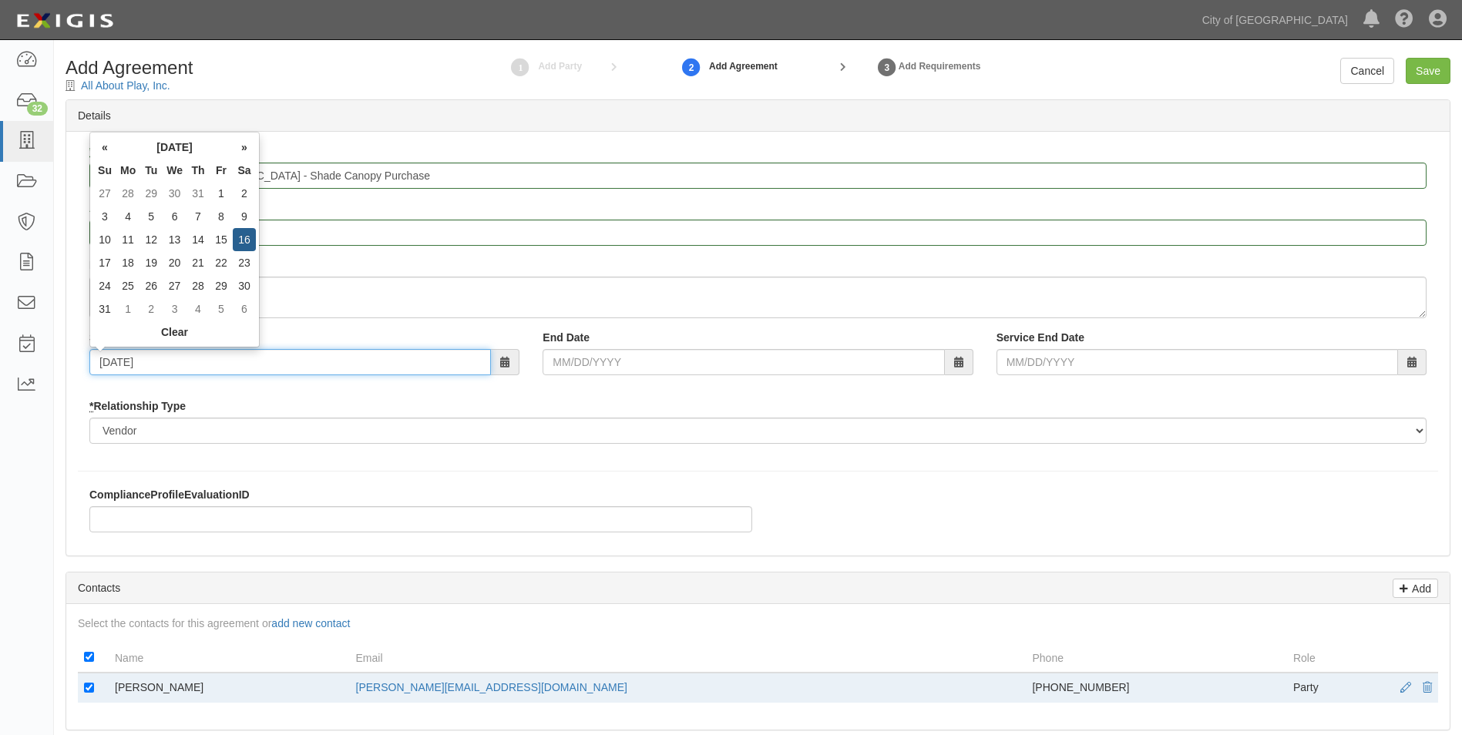
type input "08/16/2025"
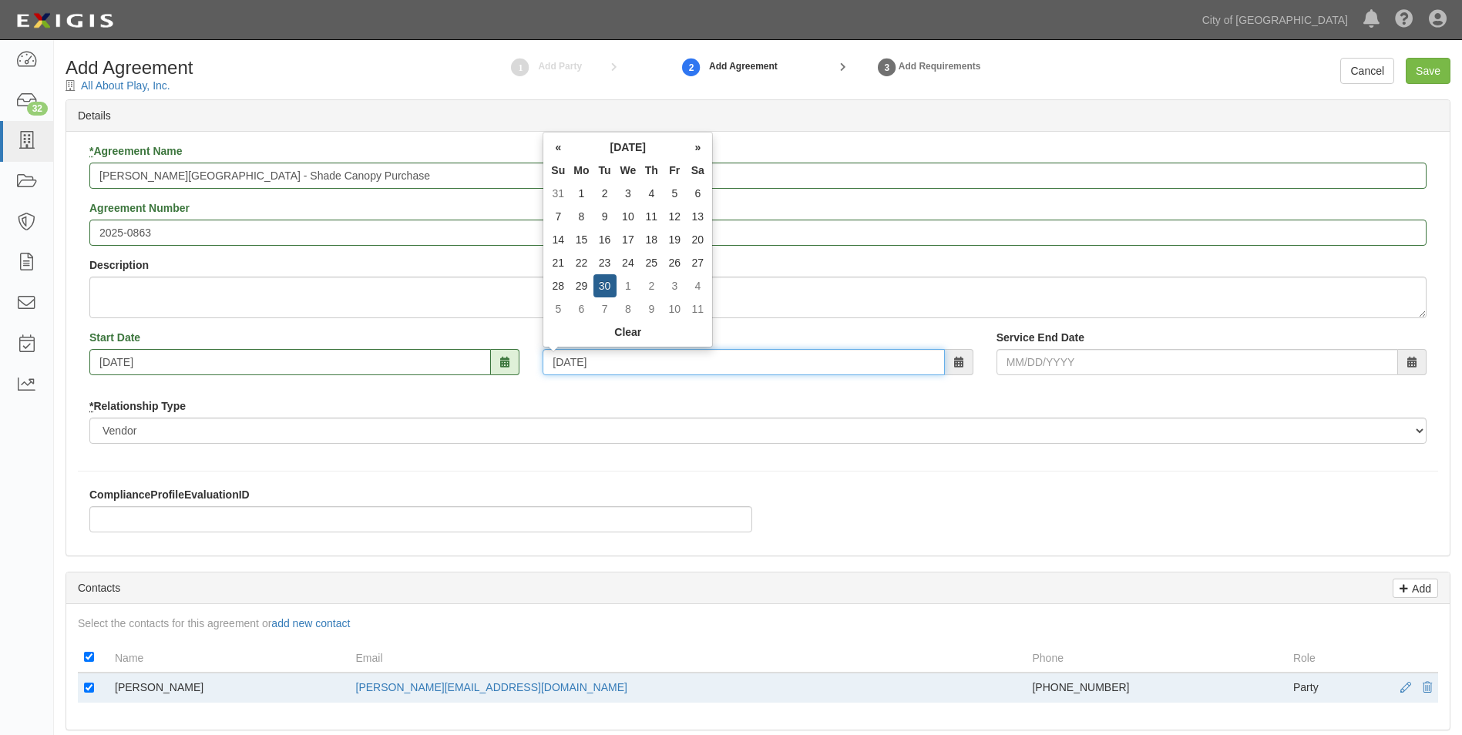
type input "06/30/2026"
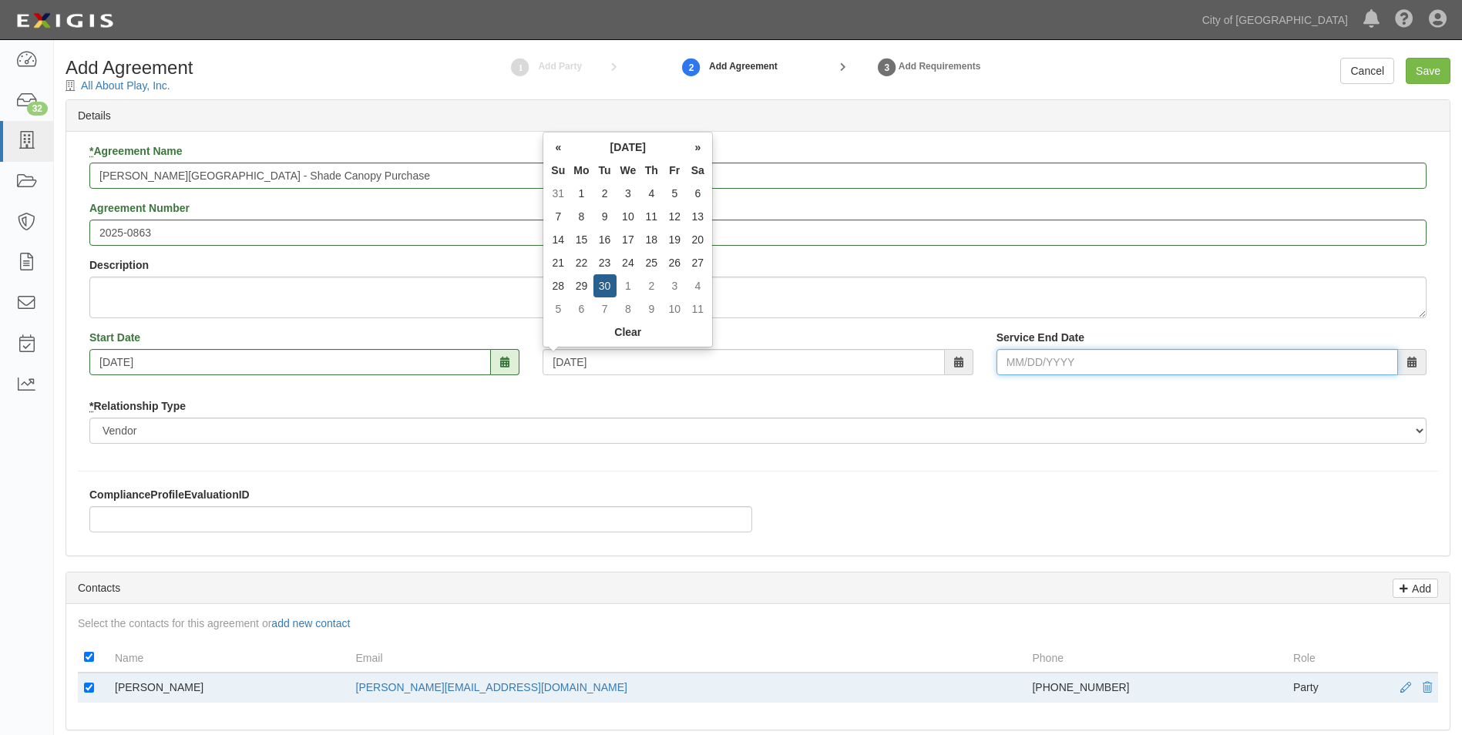
type input "06/30/2026"
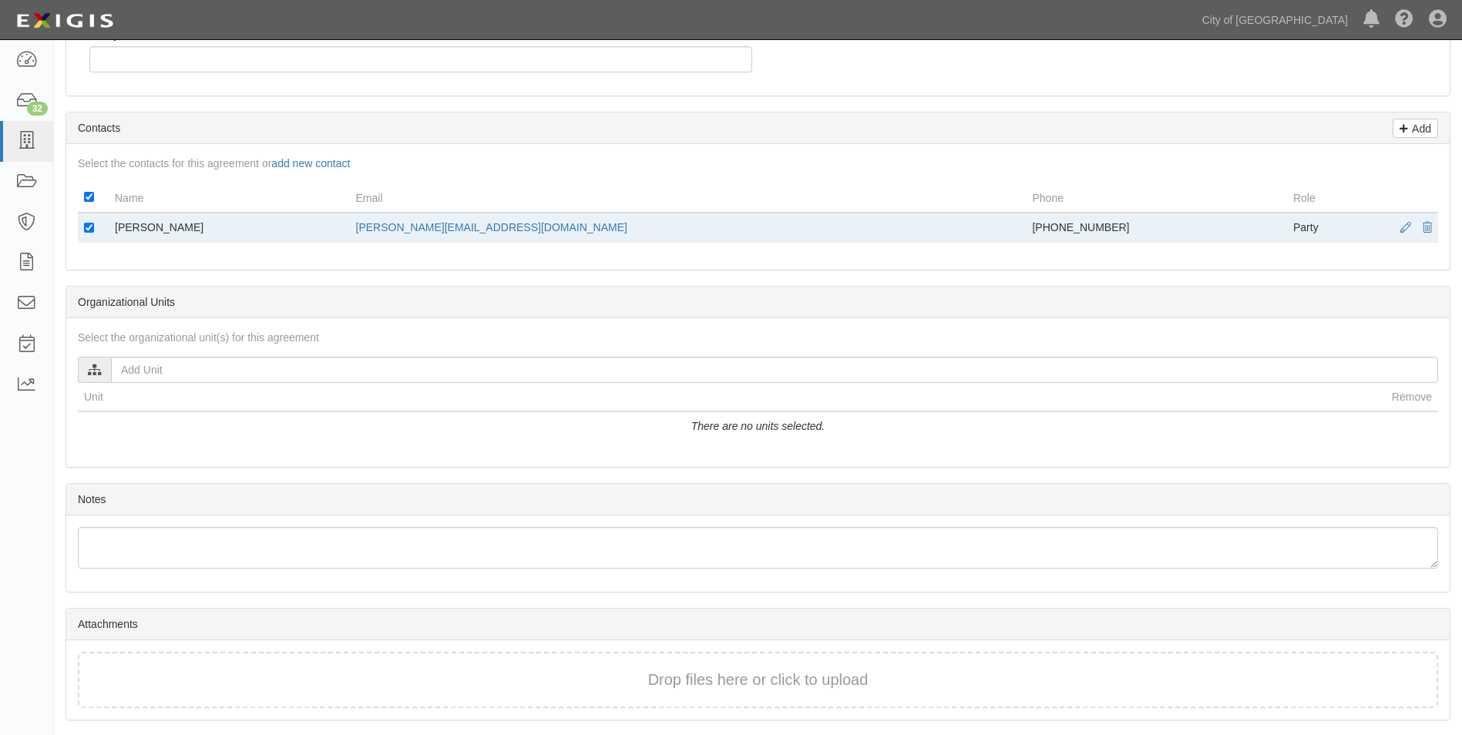
scroll to position [510, 0]
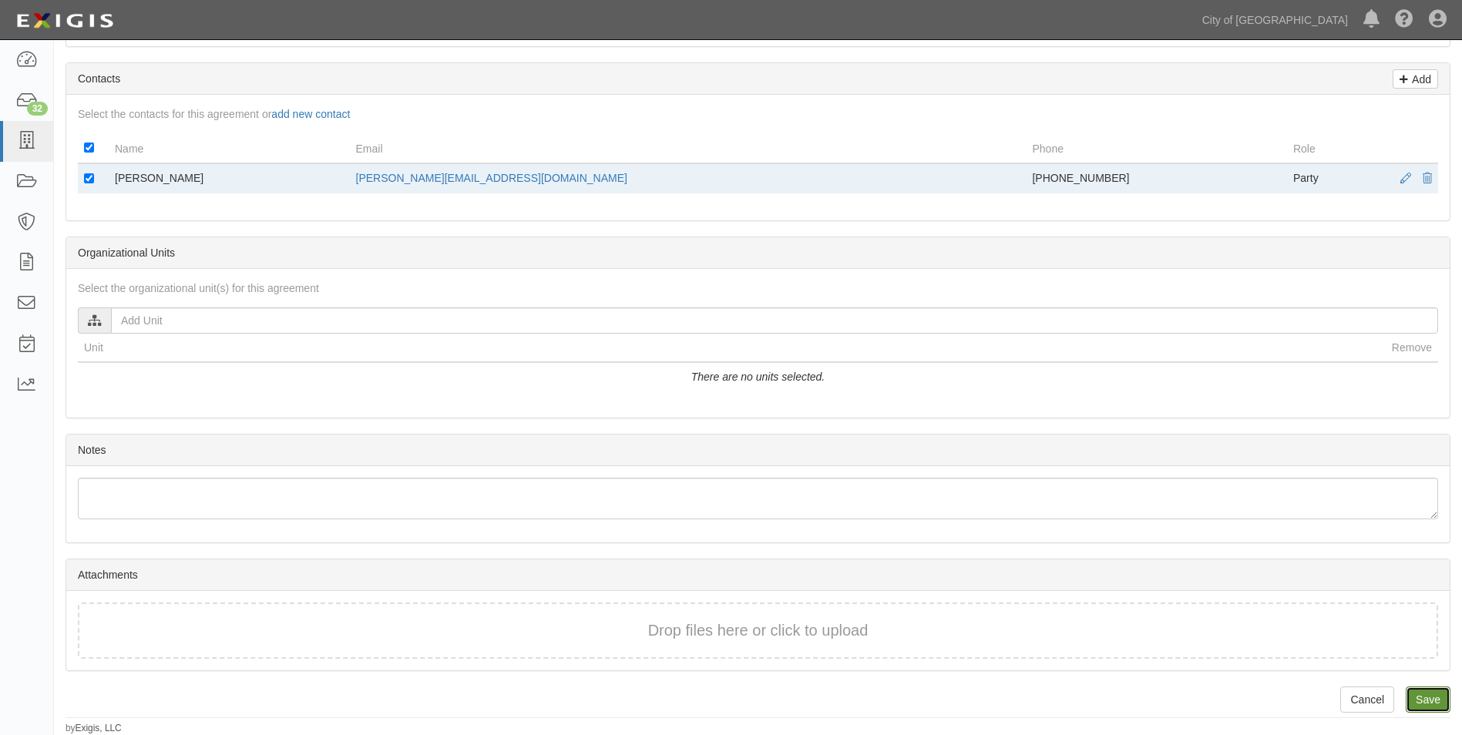
click at [1420, 693] on input "Save" at bounding box center [1428, 700] width 45 height 26
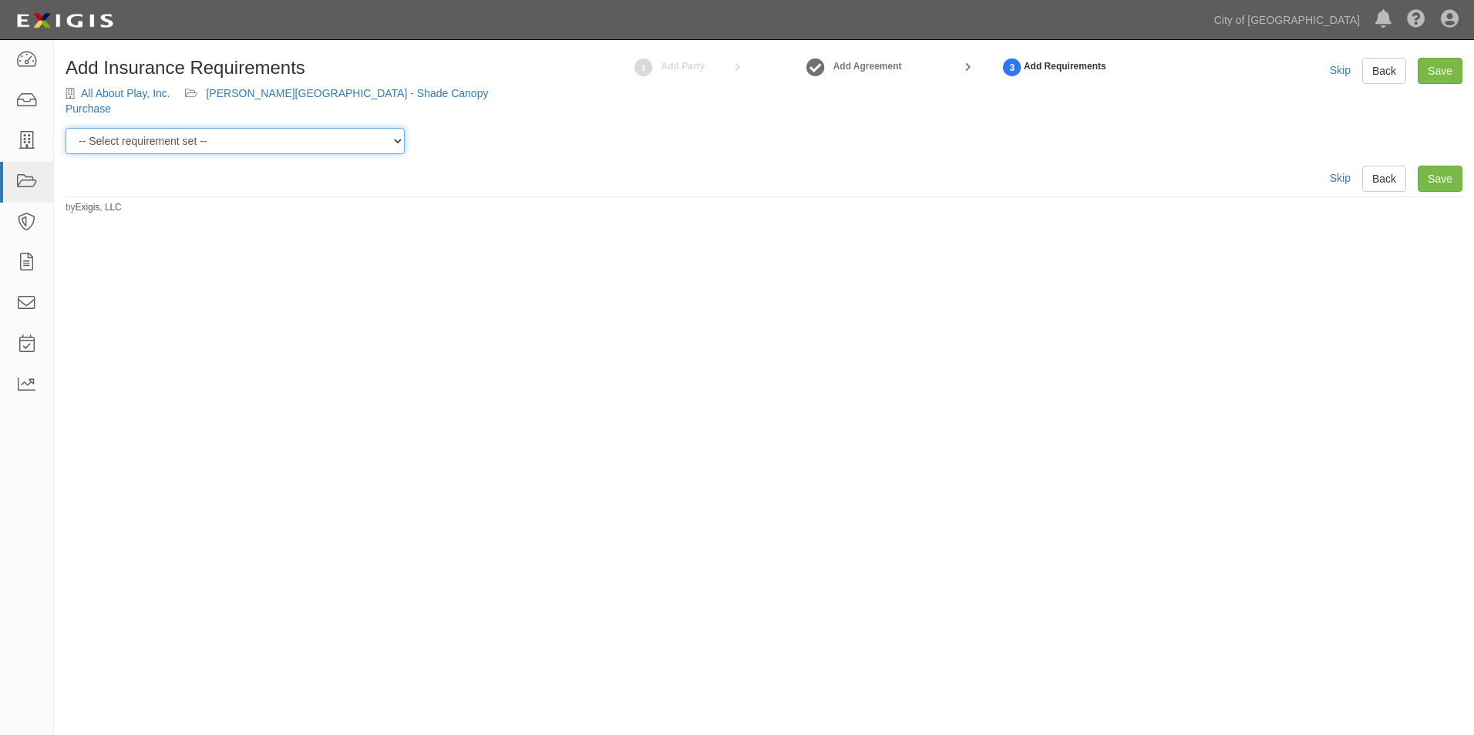
click at [392, 128] on select "-- Select requirement set -- Construction + Pollution Contract Type 0 - Standar…" at bounding box center [235, 141] width 339 height 26
select select "40106"
click at [66, 128] on select "-- Select requirement set -- Construction + Pollution Contract Type 0 - Standar…" at bounding box center [235, 141] width 339 height 26
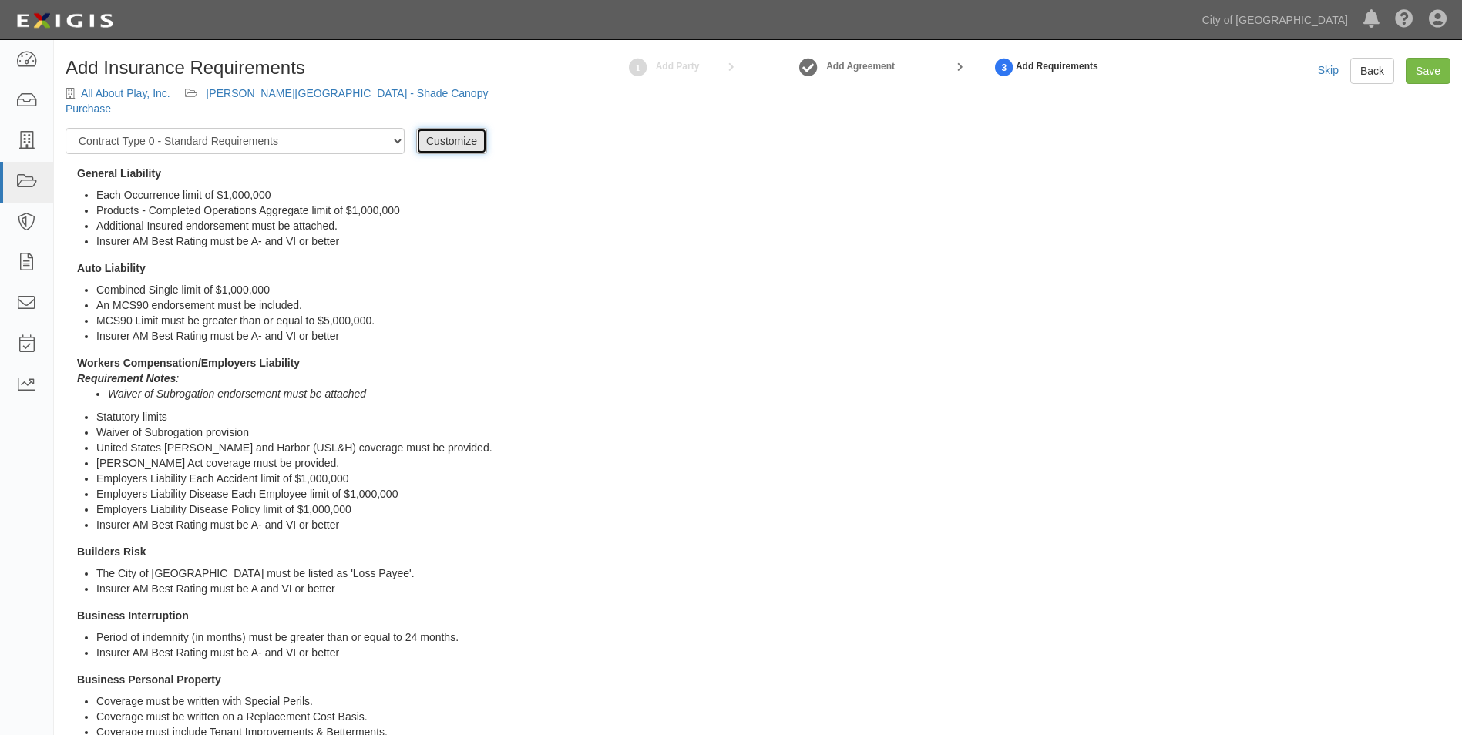
click at [455, 128] on link "Customize" at bounding box center [451, 141] width 71 height 26
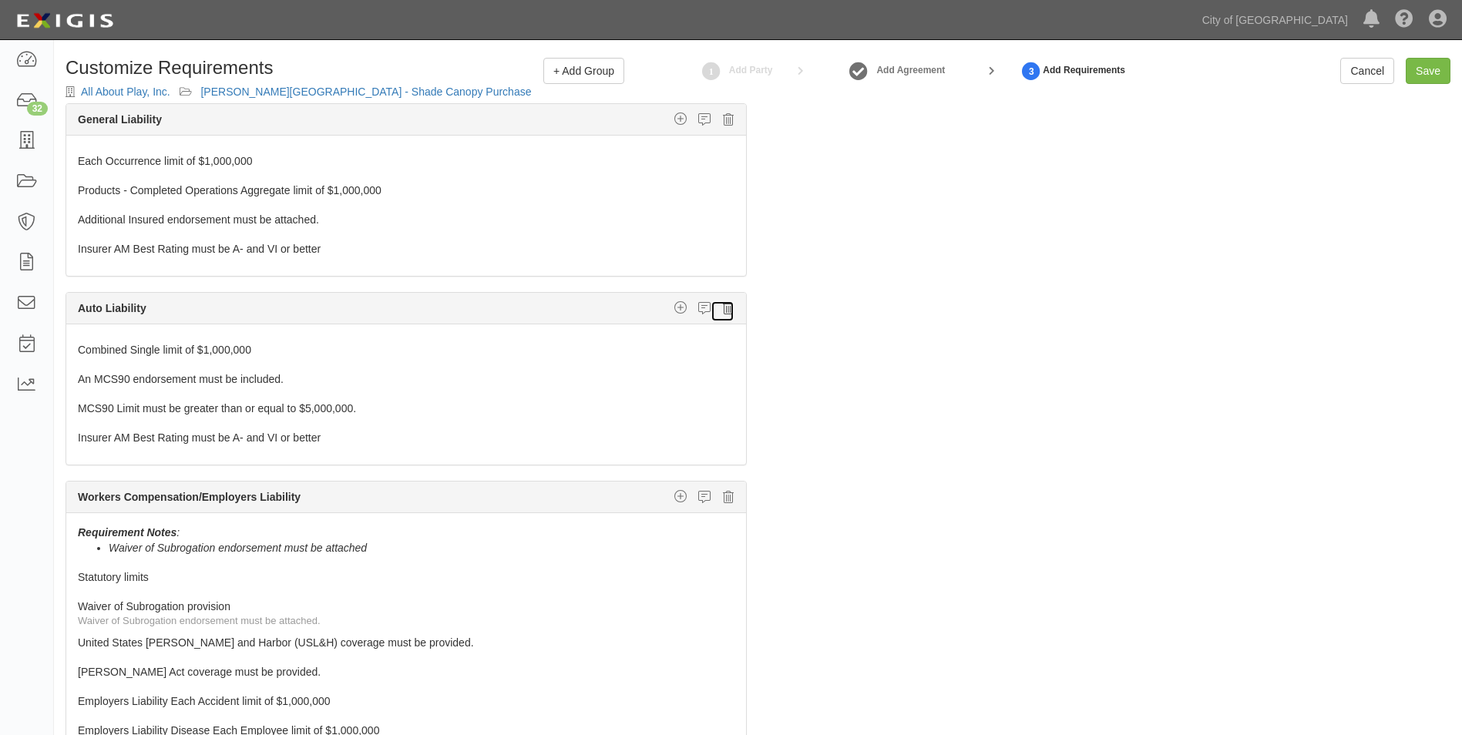
click at [723, 312] on icon at bounding box center [728, 308] width 11 height 14
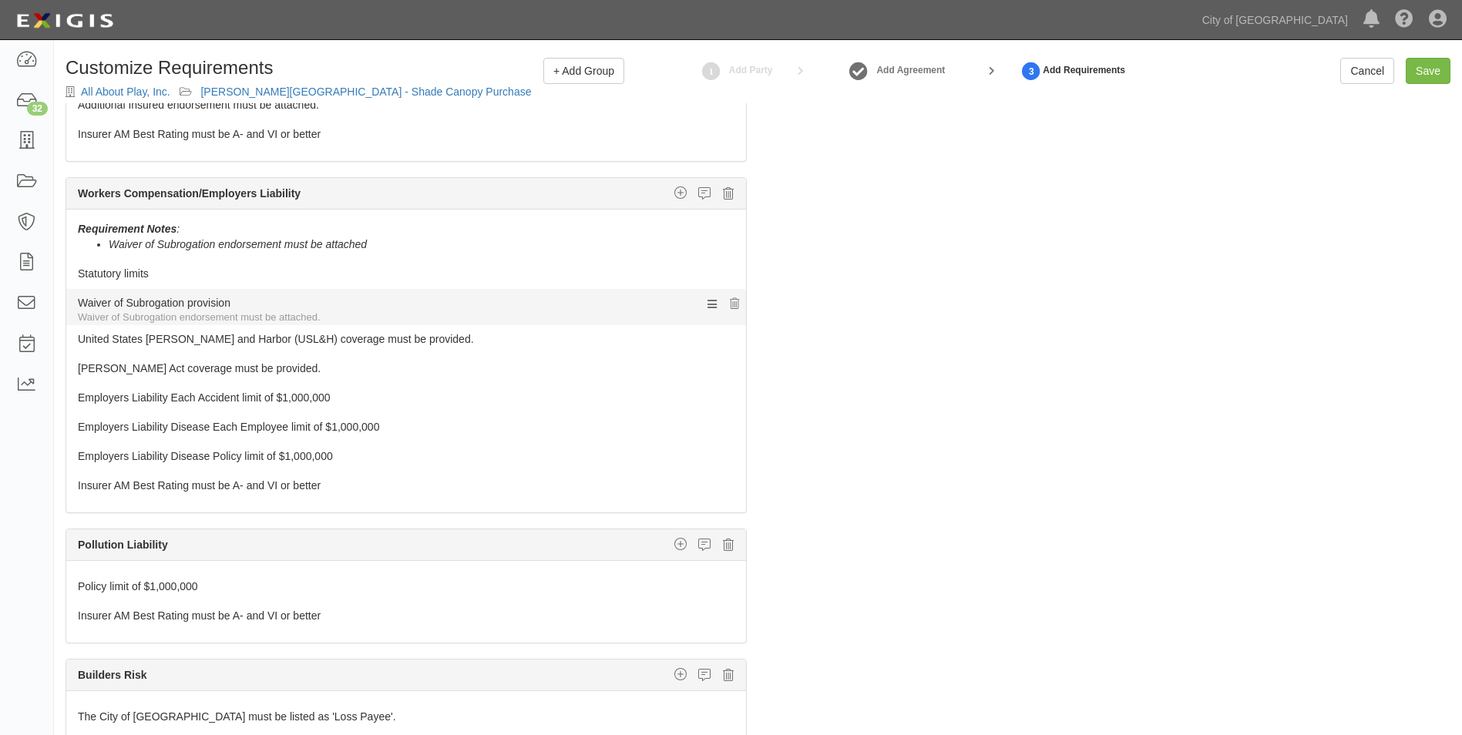
scroll to position [154, 0]
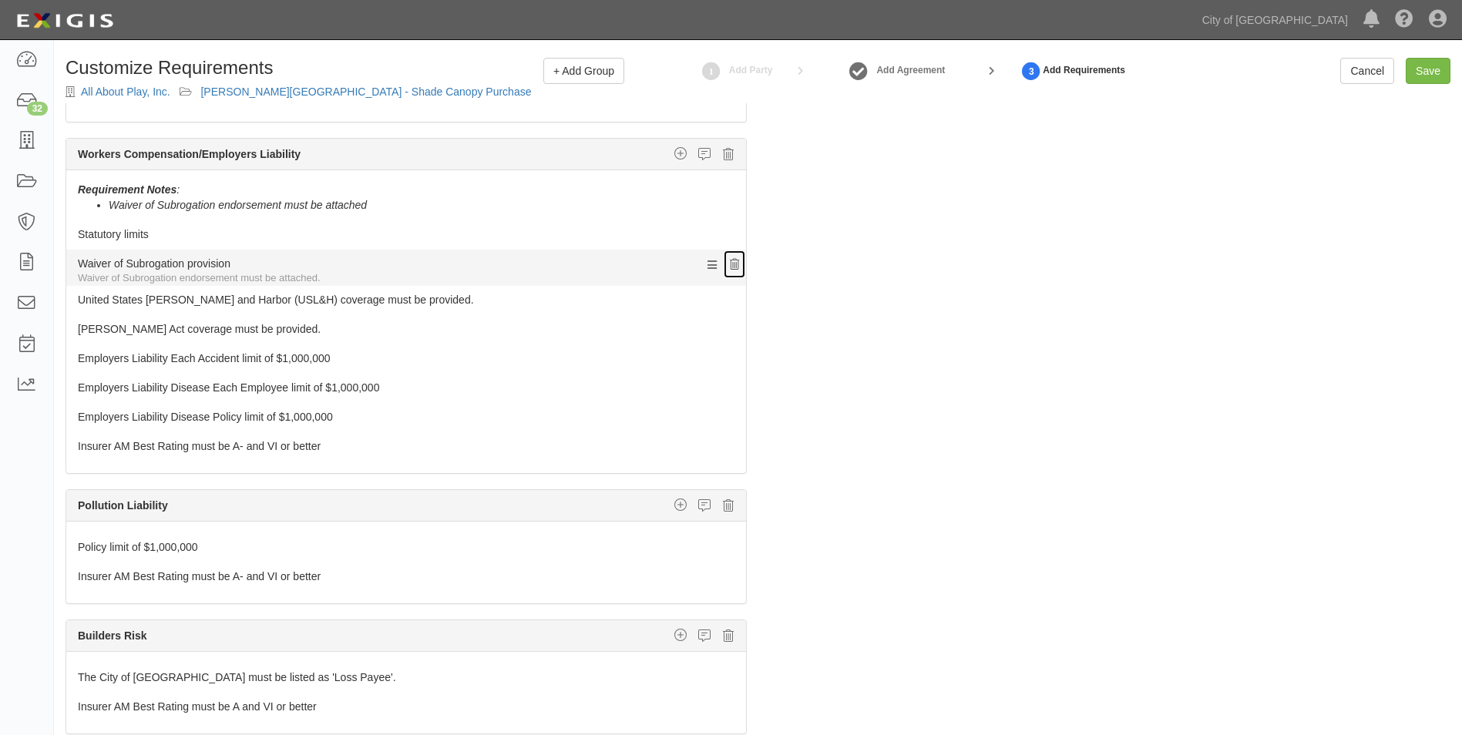
click at [730, 264] on icon at bounding box center [734, 265] width 9 height 11
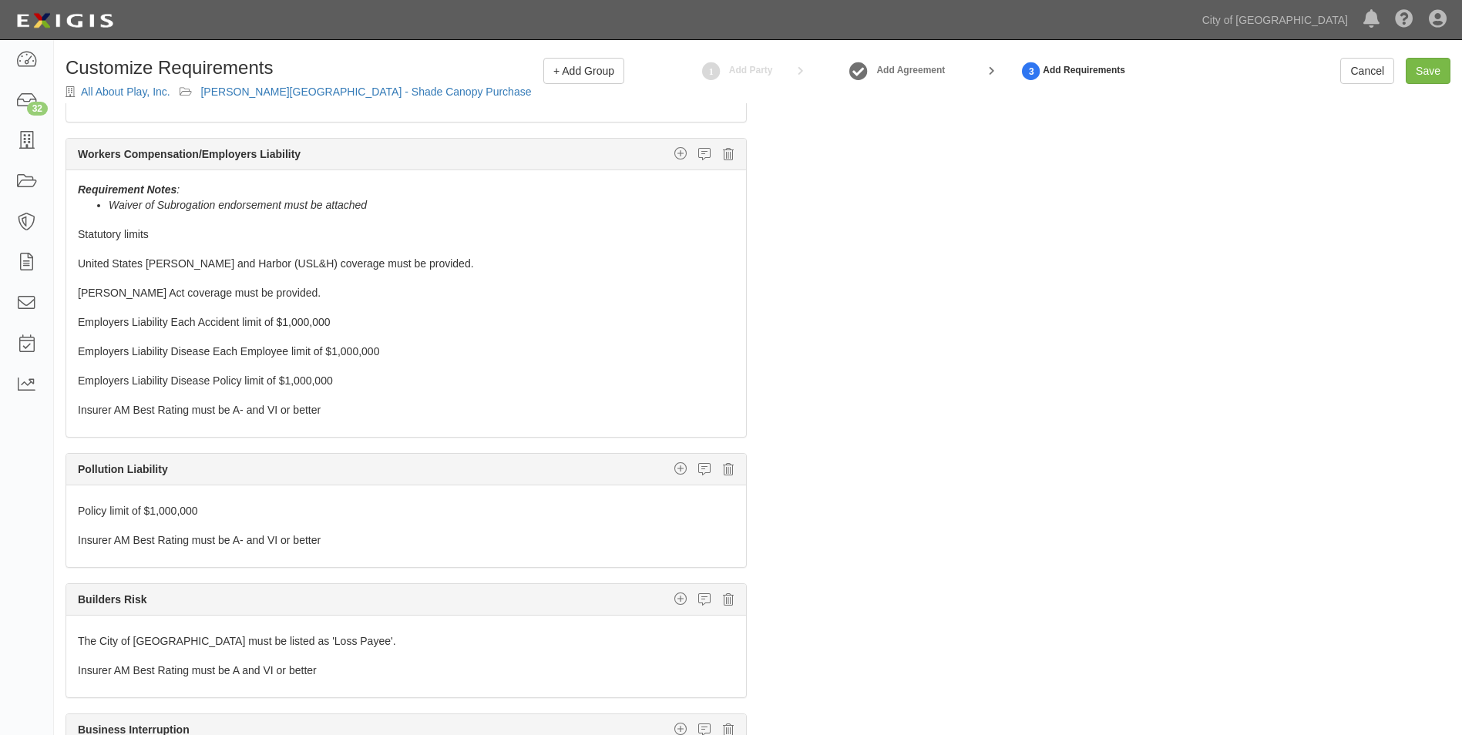
click at [730, 264] on icon at bounding box center [734, 265] width 9 height 11
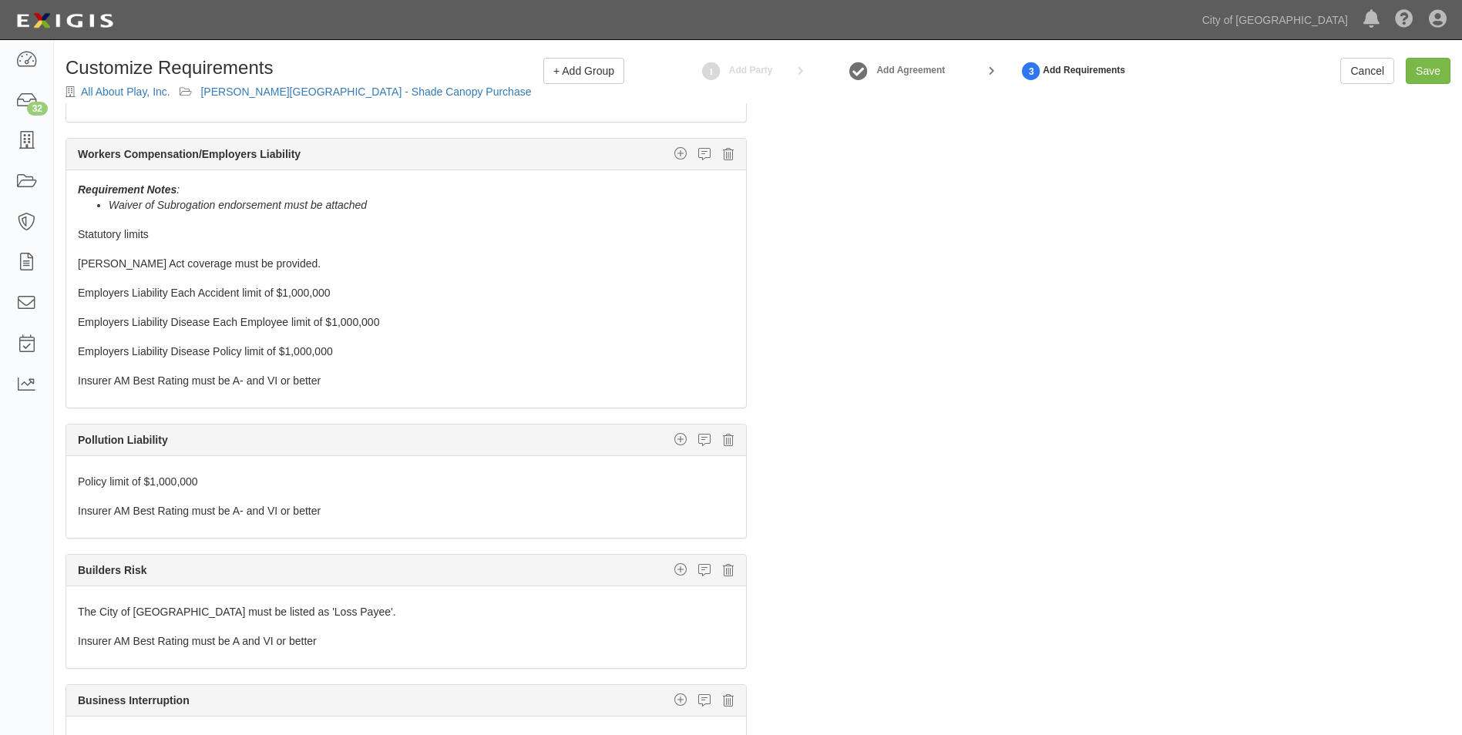
click at [730, 264] on icon at bounding box center [734, 265] width 9 height 11
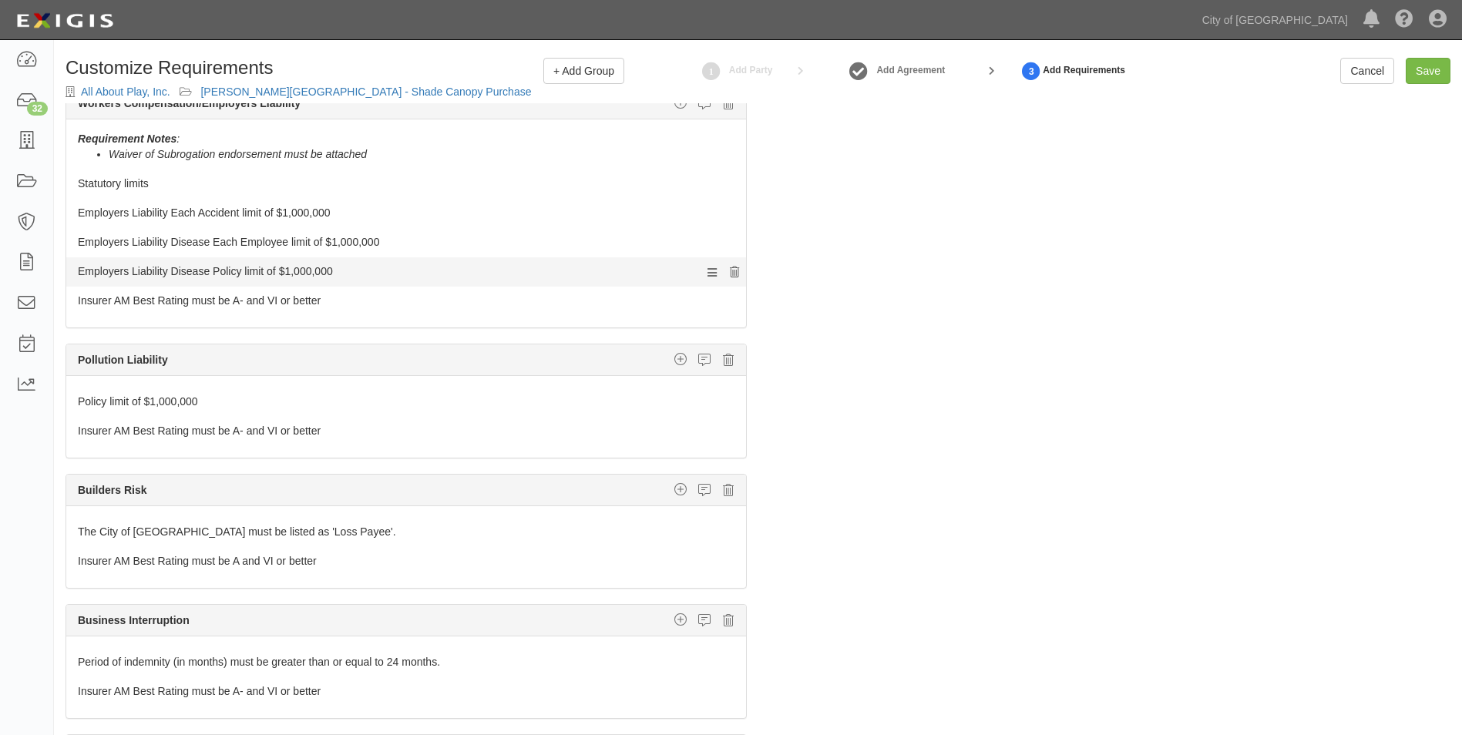
scroll to position [231, 0]
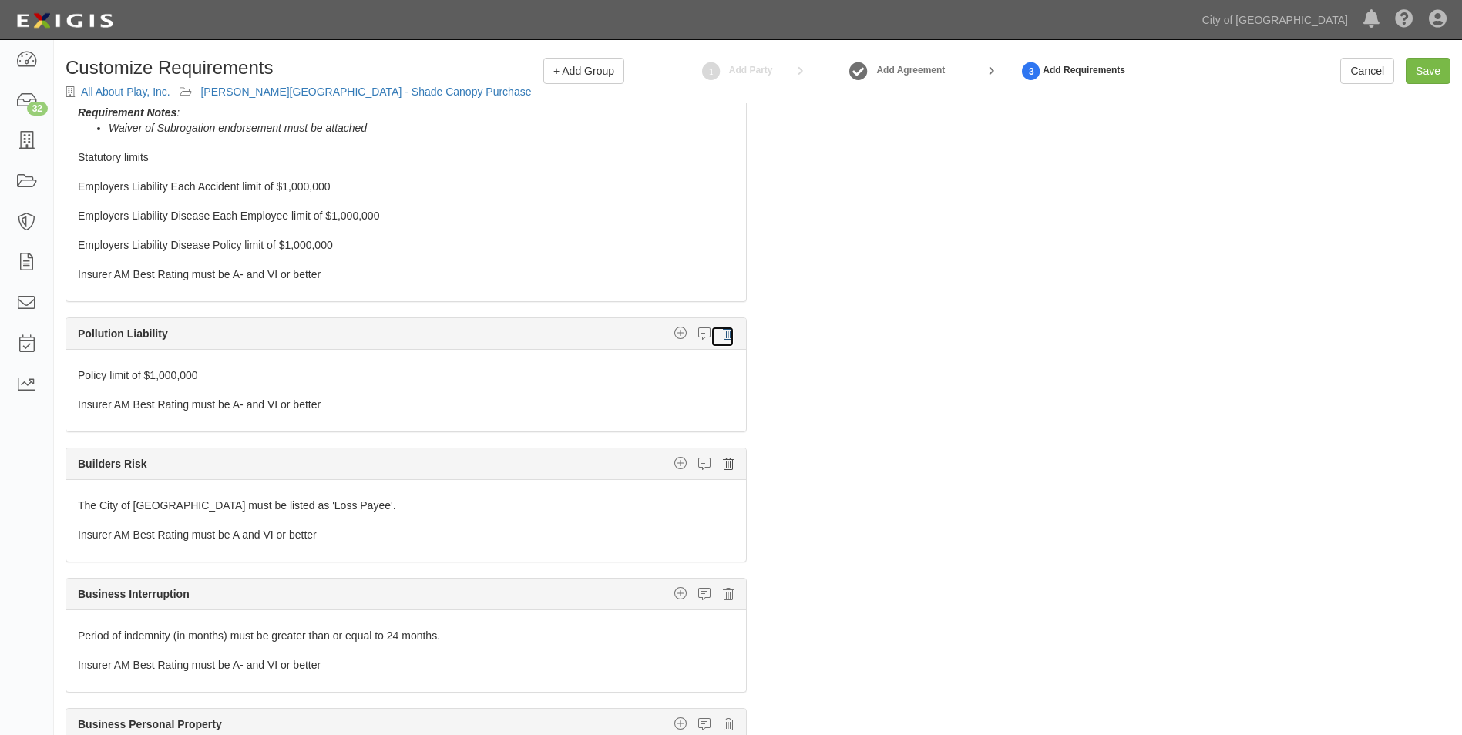
click at [723, 337] on icon at bounding box center [728, 334] width 11 height 14
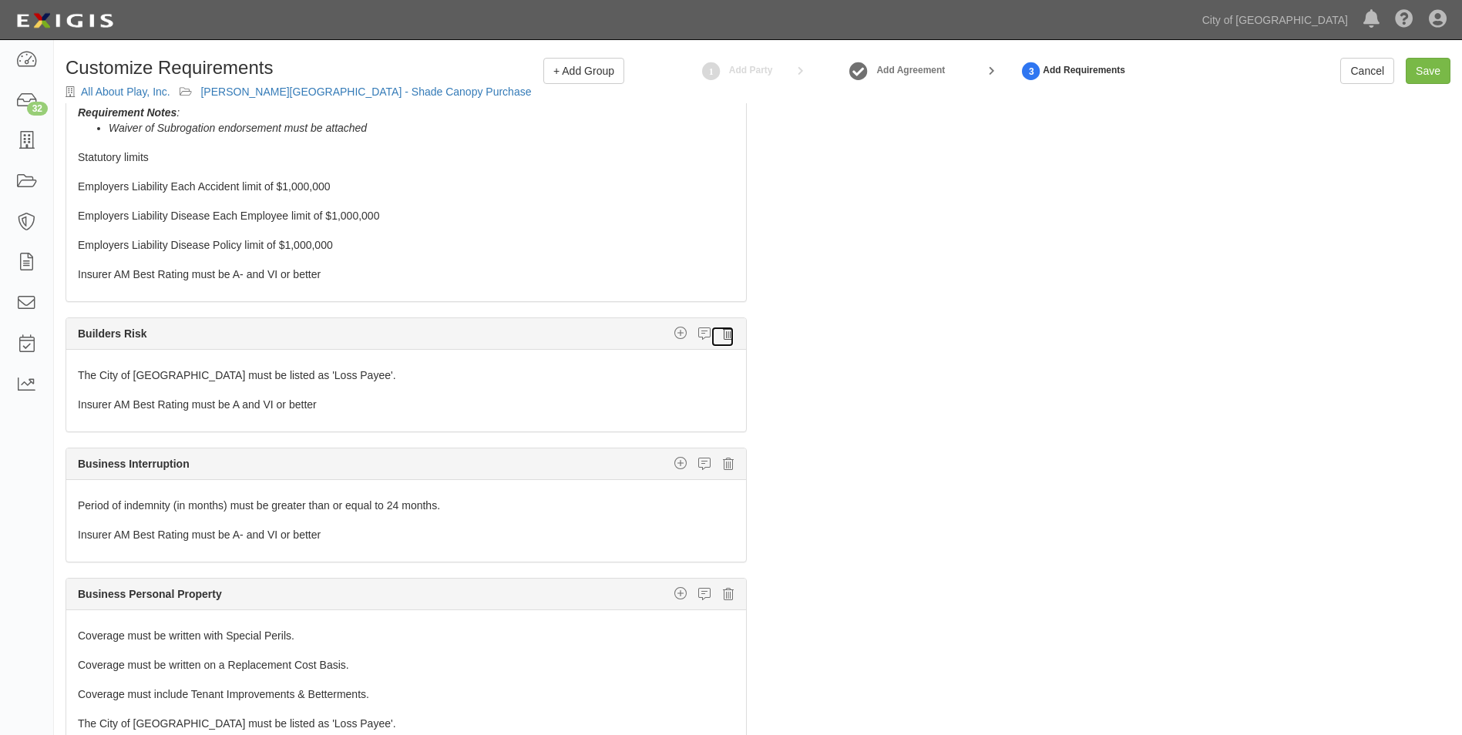
click at [723, 336] on icon at bounding box center [728, 334] width 11 height 14
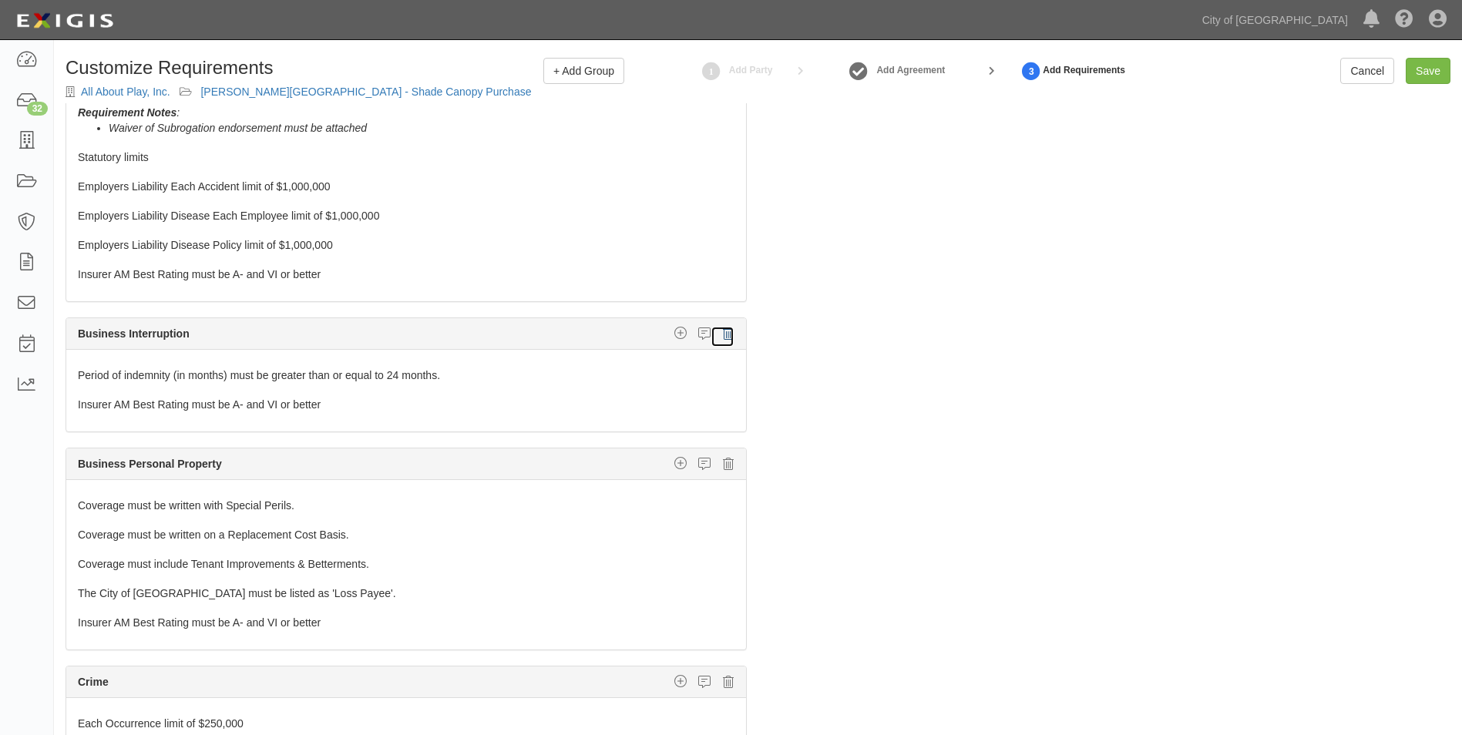
click at [723, 336] on icon at bounding box center [728, 334] width 11 height 14
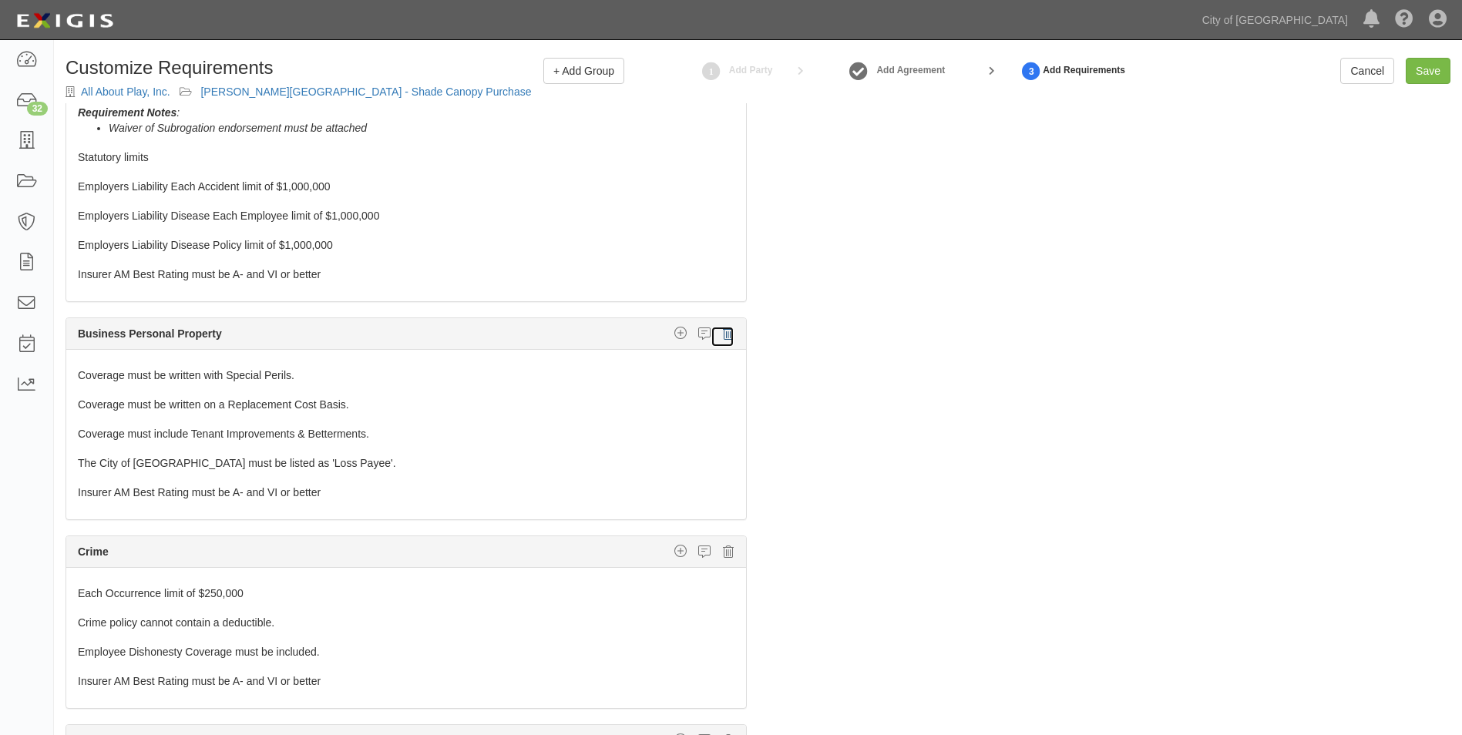
click at [723, 336] on icon at bounding box center [728, 334] width 11 height 14
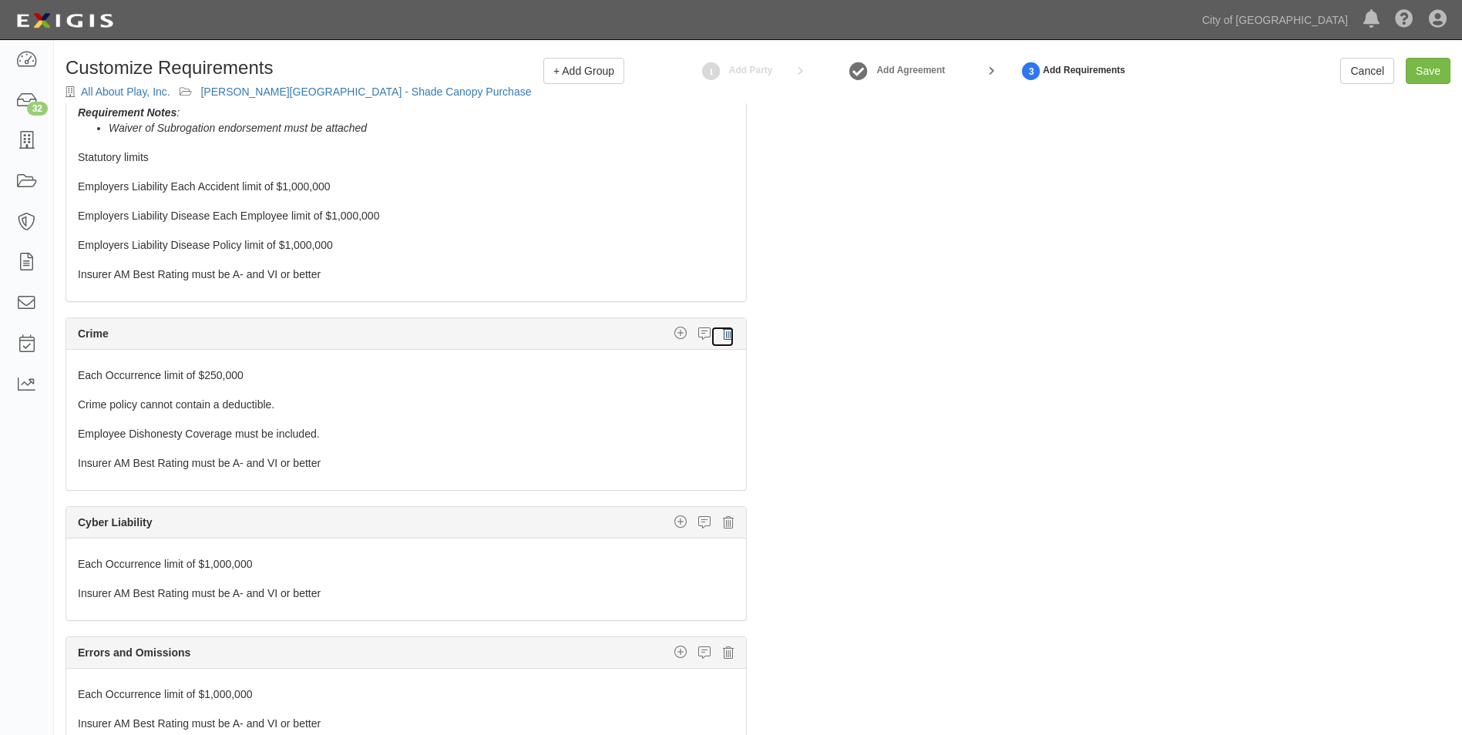
click at [723, 336] on icon at bounding box center [728, 334] width 11 height 14
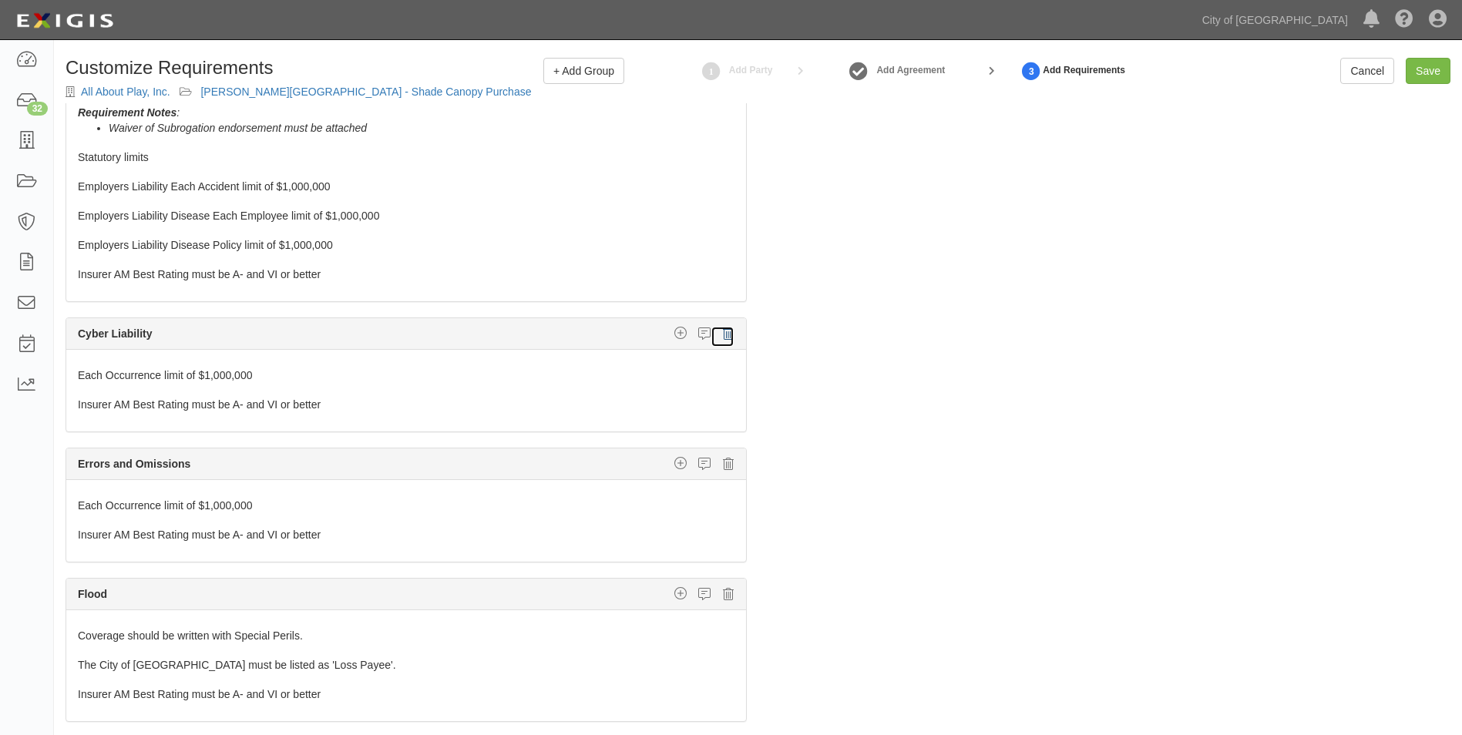
click at [723, 336] on icon at bounding box center [728, 334] width 11 height 14
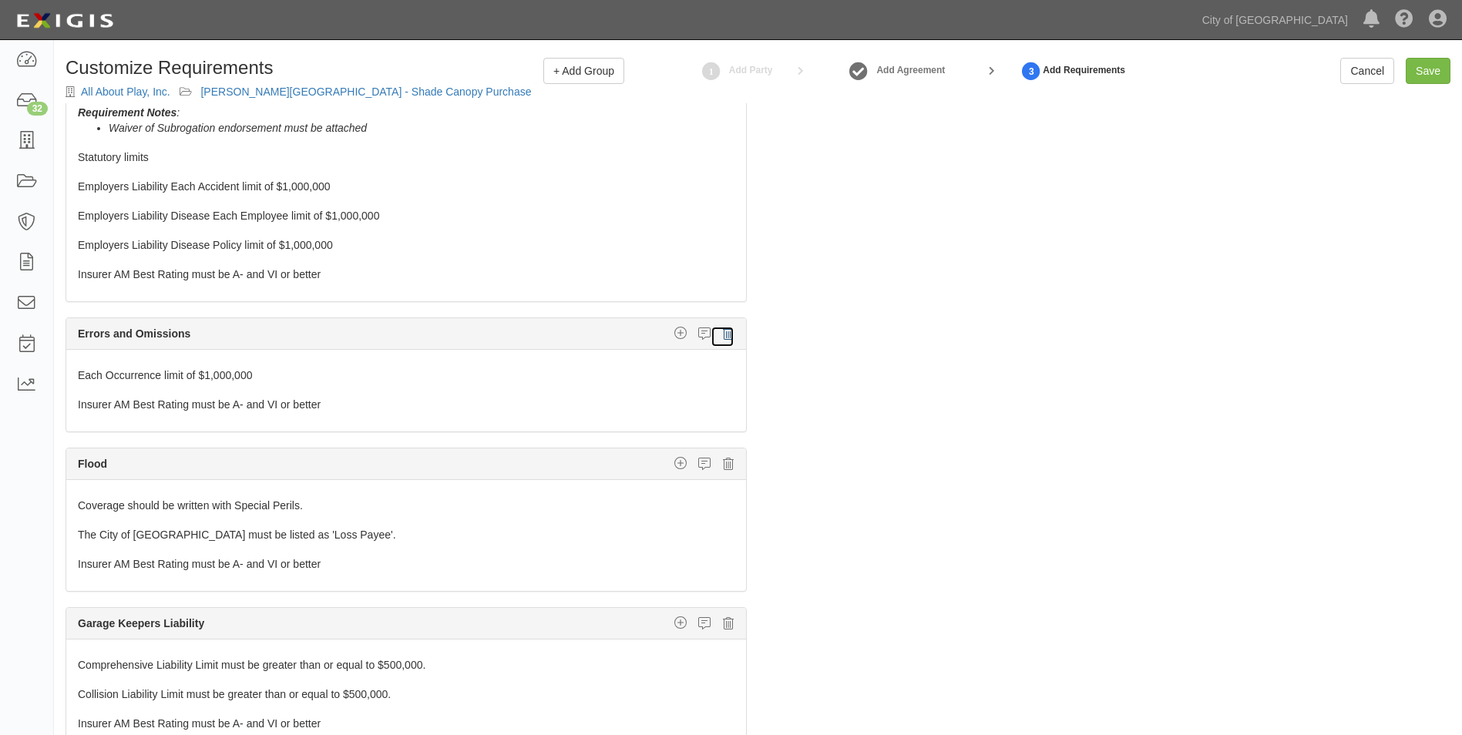
click at [723, 336] on icon at bounding box center [728, 334] width 11 height 14
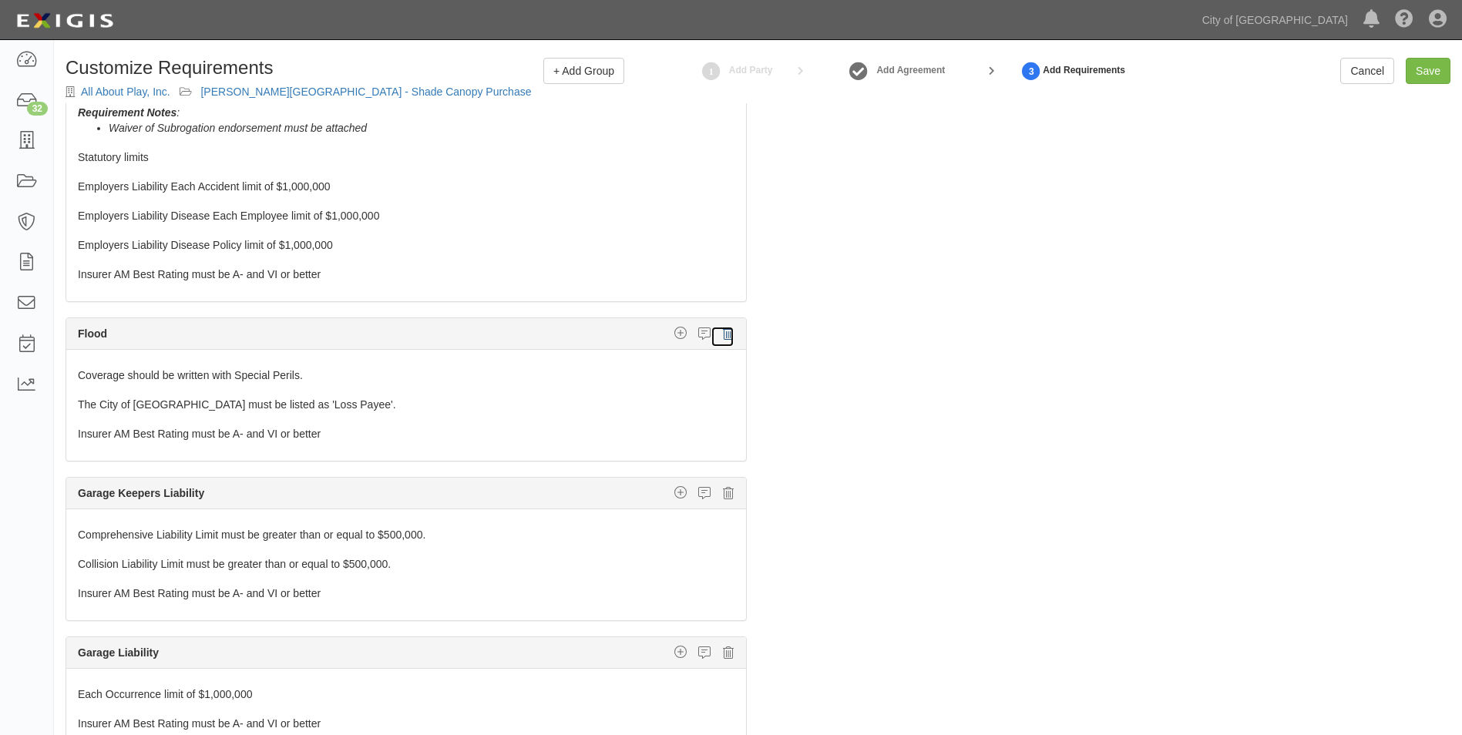
click at [723, 336] on icon at bounding box center [728, 334] width 11 height 14
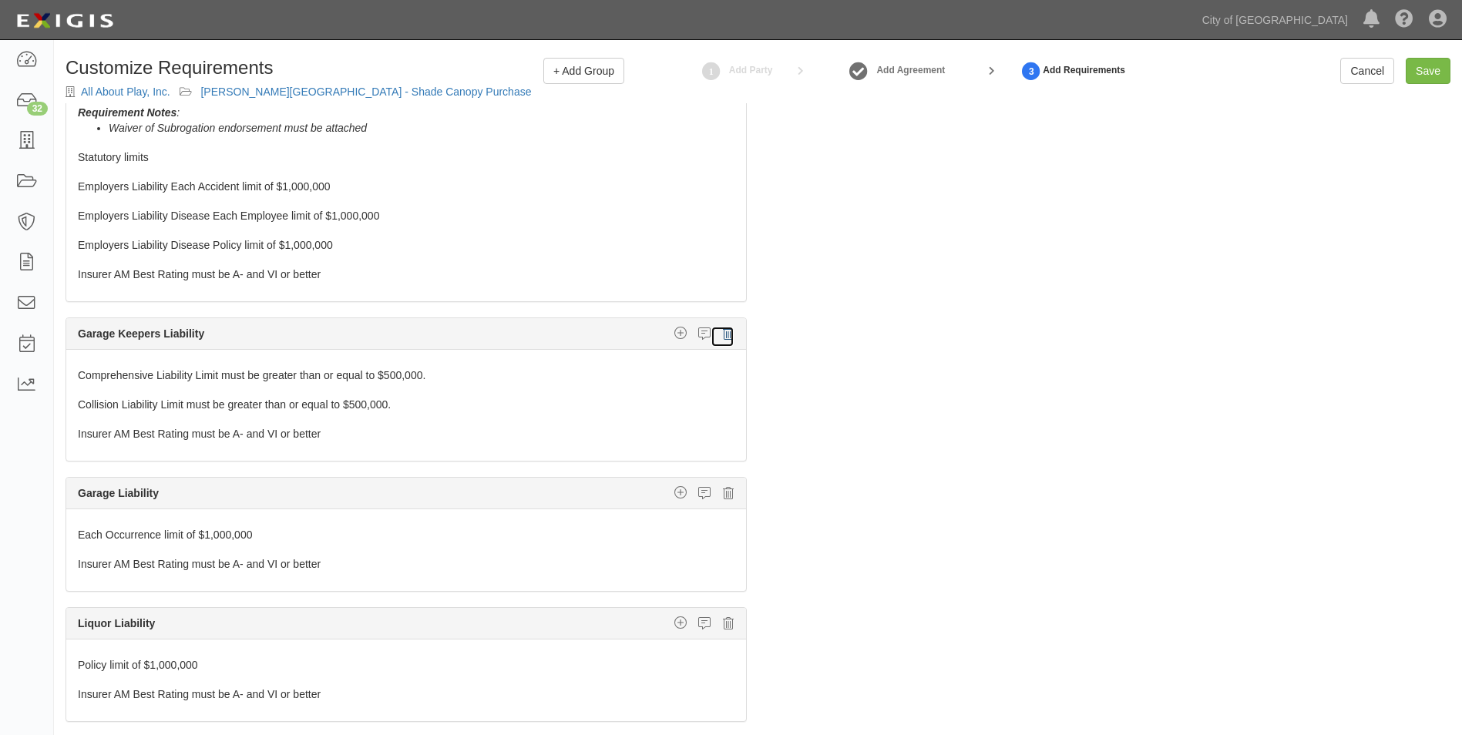
click at [723, 336] on icon at bounding box center [728, 334] width 11 height 14
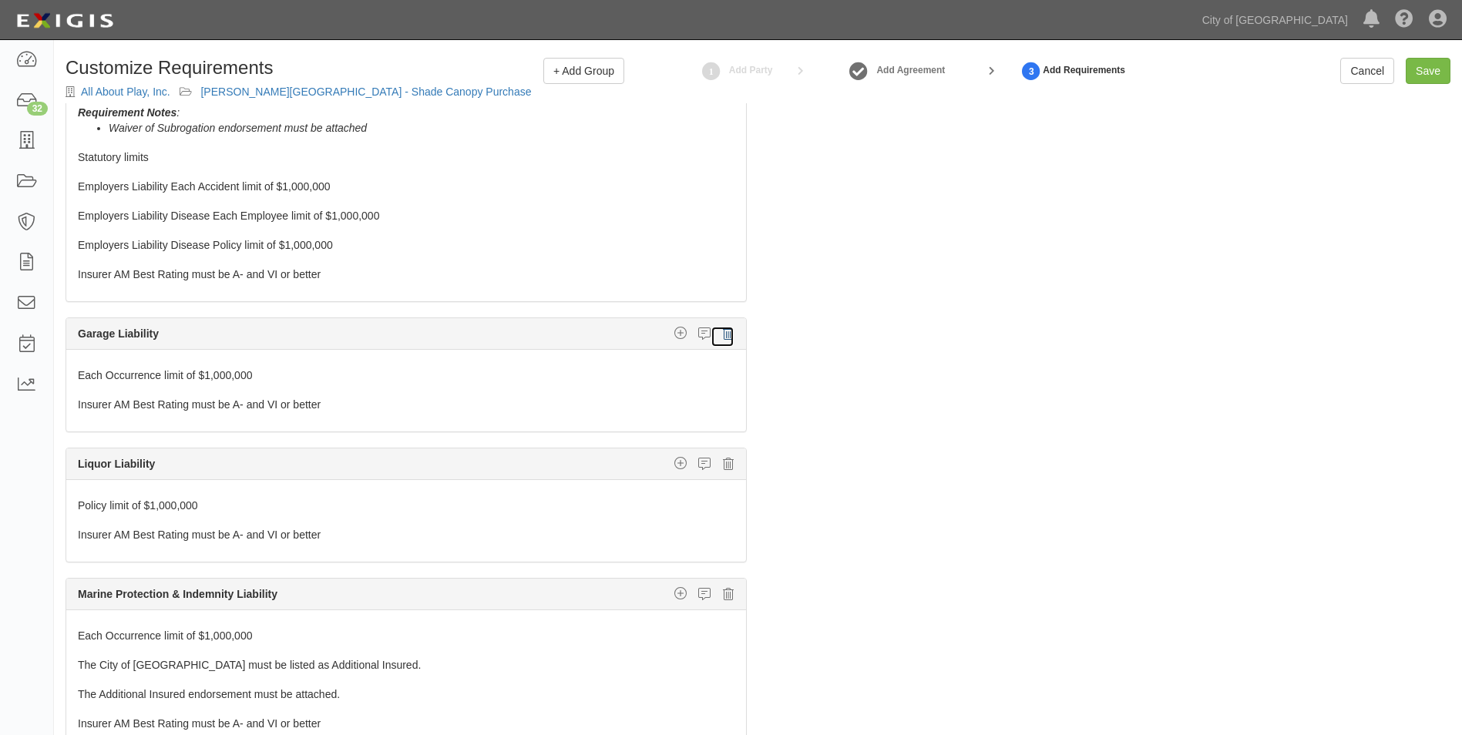
click at [723, 336] on icon at bounding box center [728, 334] width 11 height 14
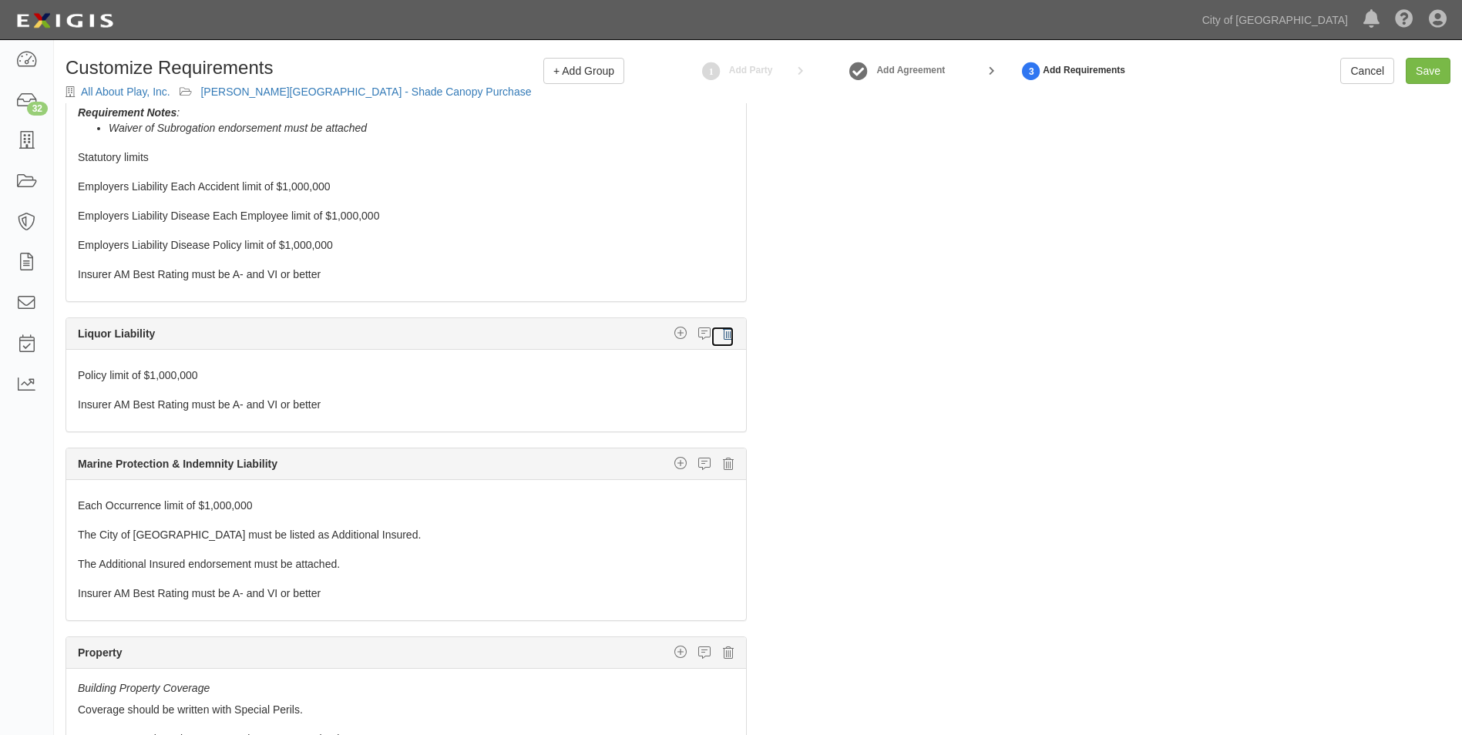
click at [723, 336] on icon at bounding box center [728, 334] width 11 height 14
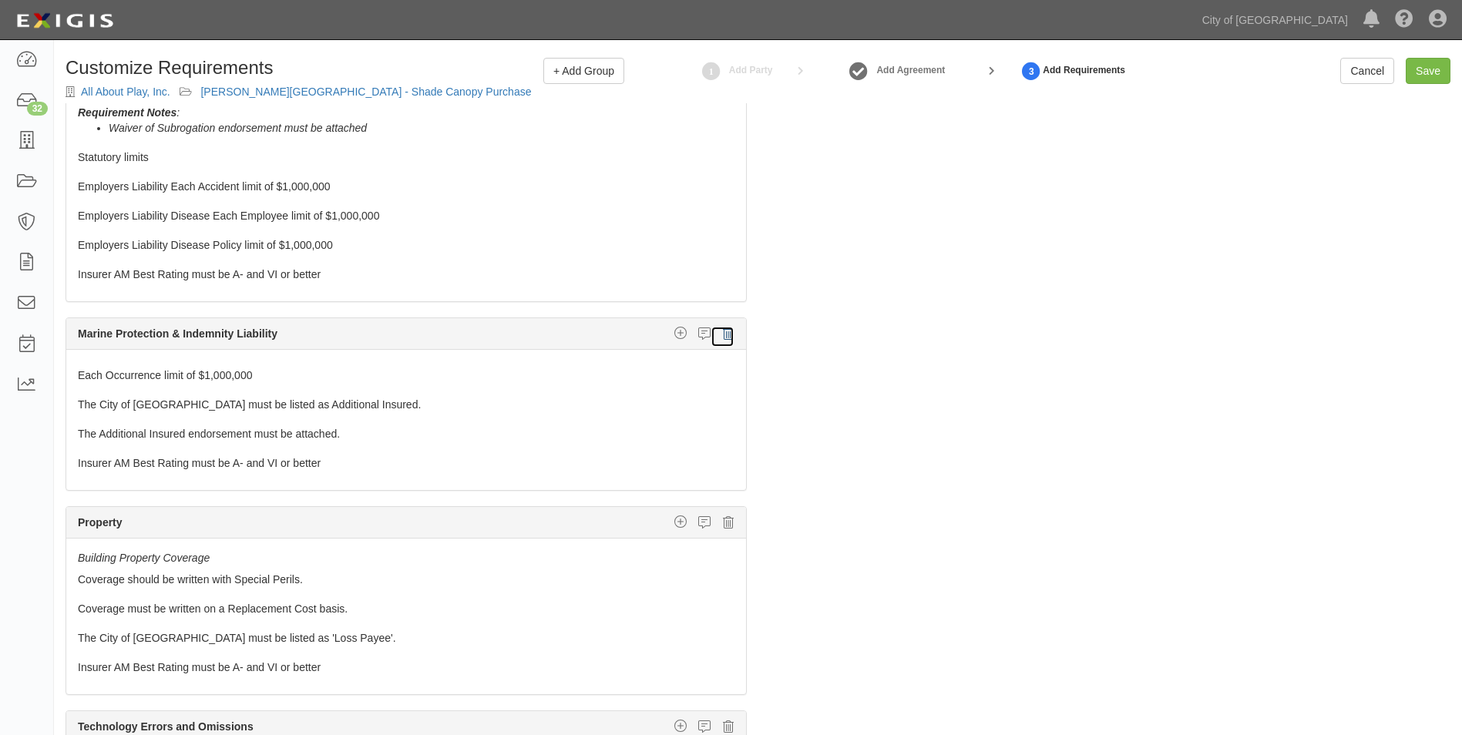
click at [723, 336] on icon at bounding box center [728, 334] width 11 height 14
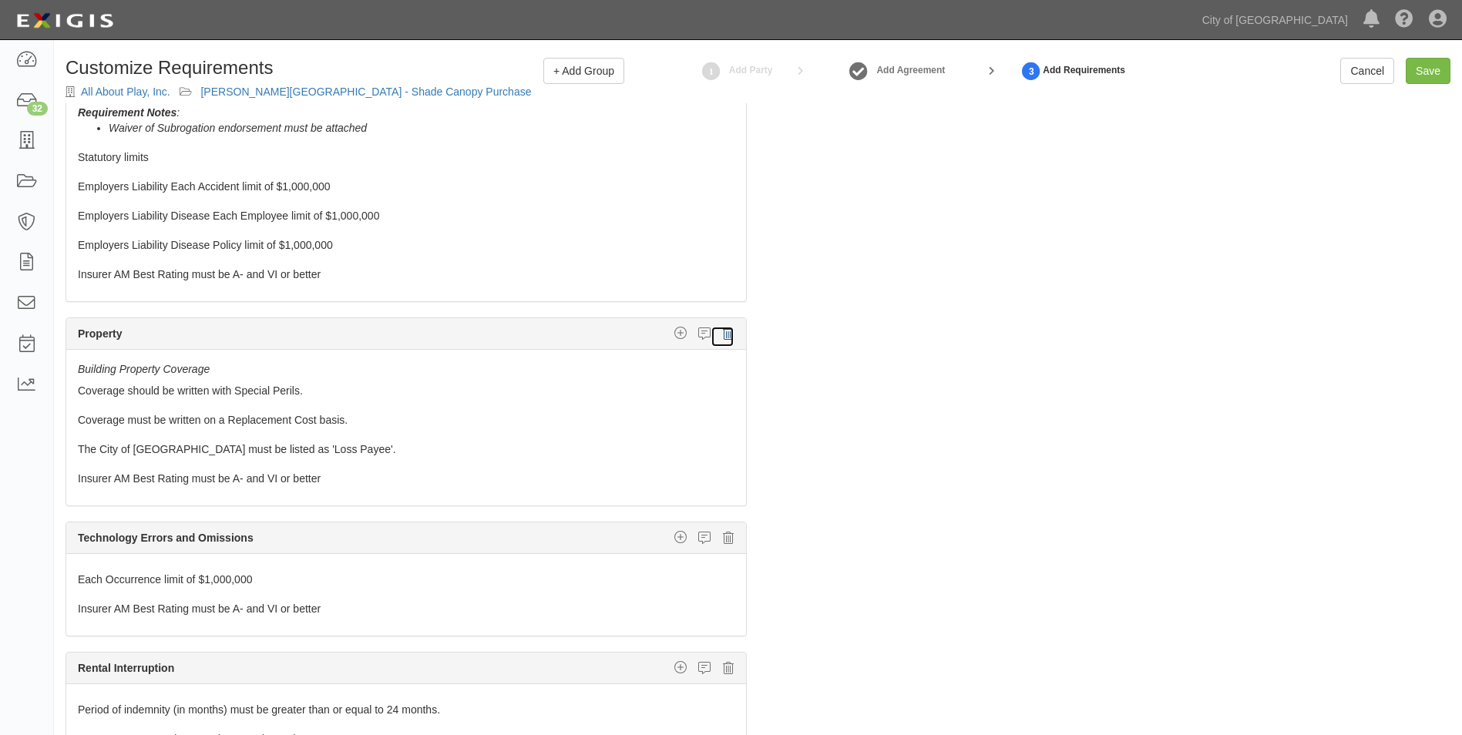
click at [723, 336] on icon at bounding box center [728, 334] width 11 height 14
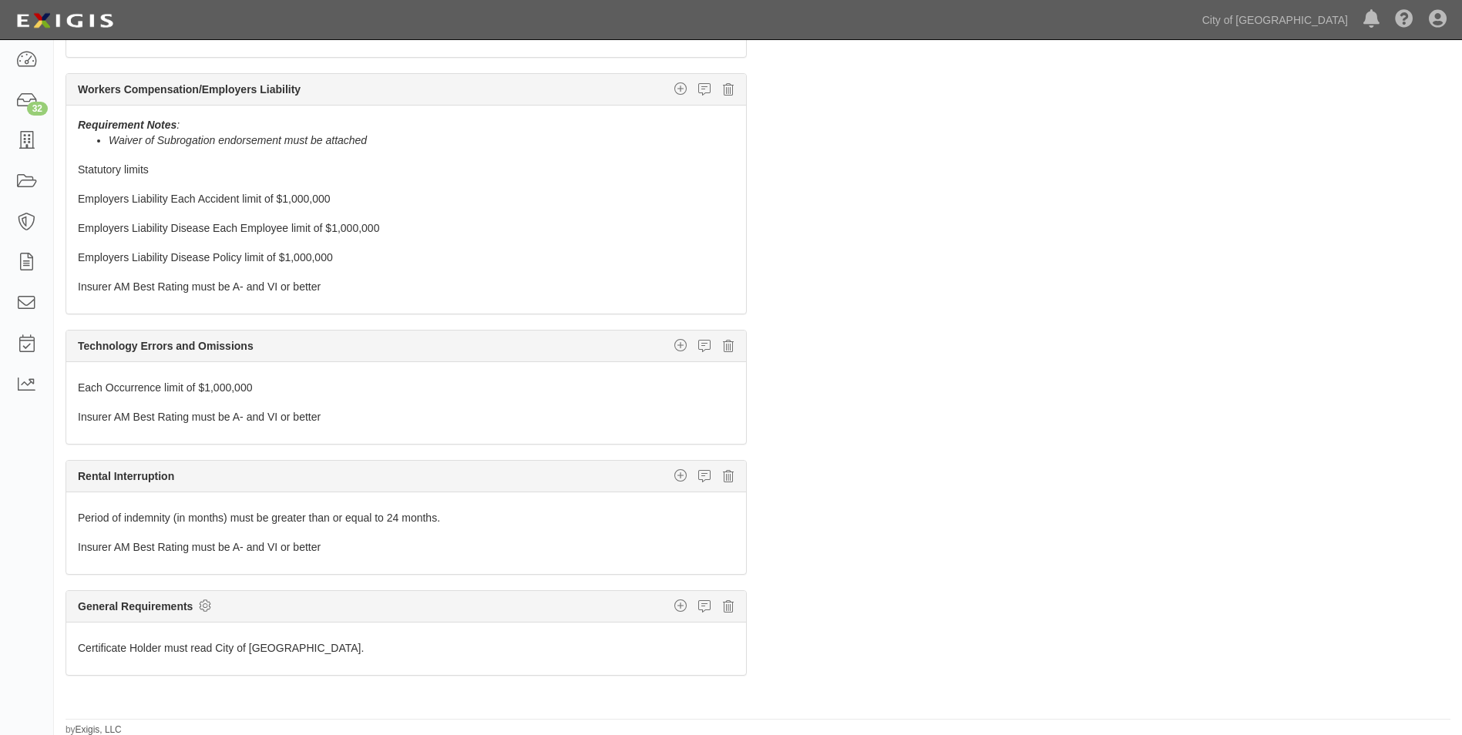
scroll to position [112, 0]
click at [723, 343] on icon at bounding box center [728, 345] width 11 height 14
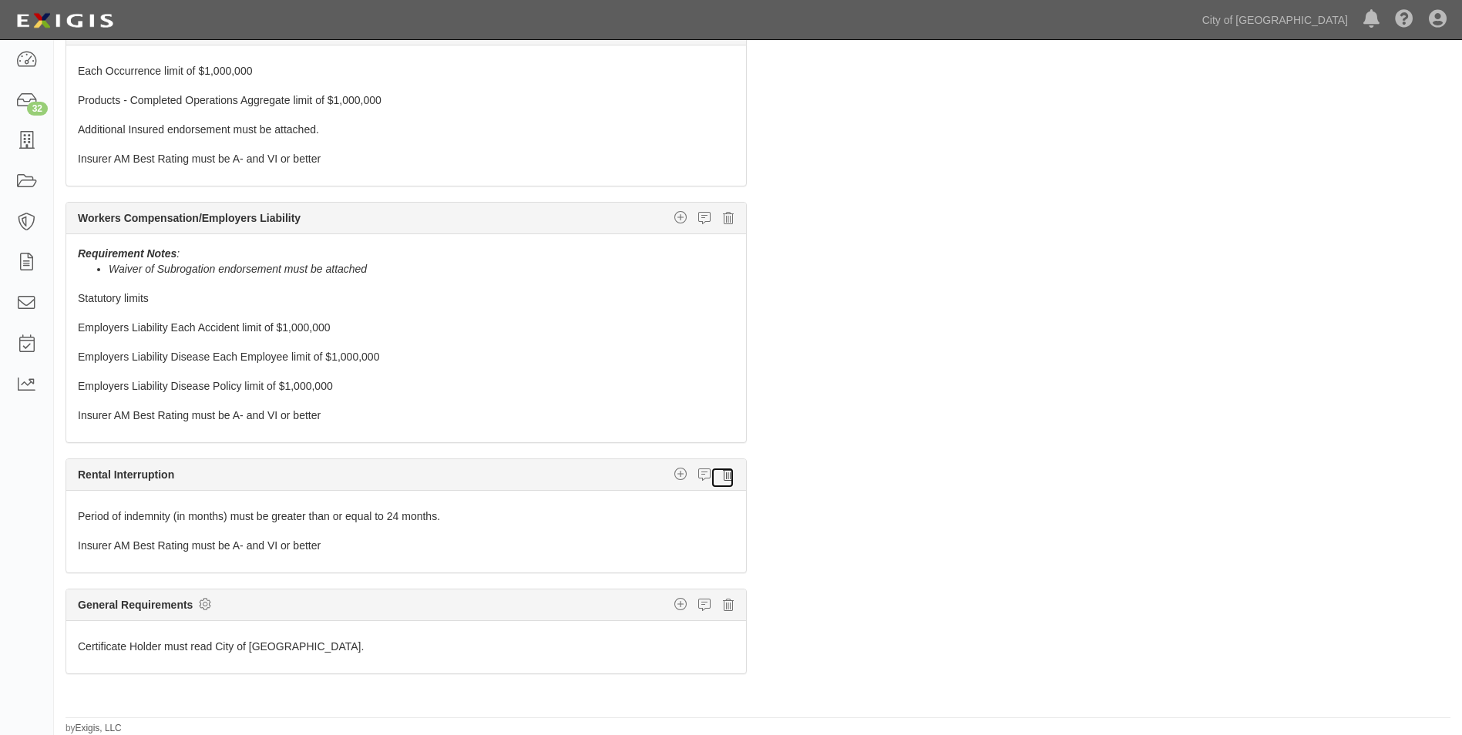
click at [723, 477] on icon at bounding box center [728, 475] width 11 height 14
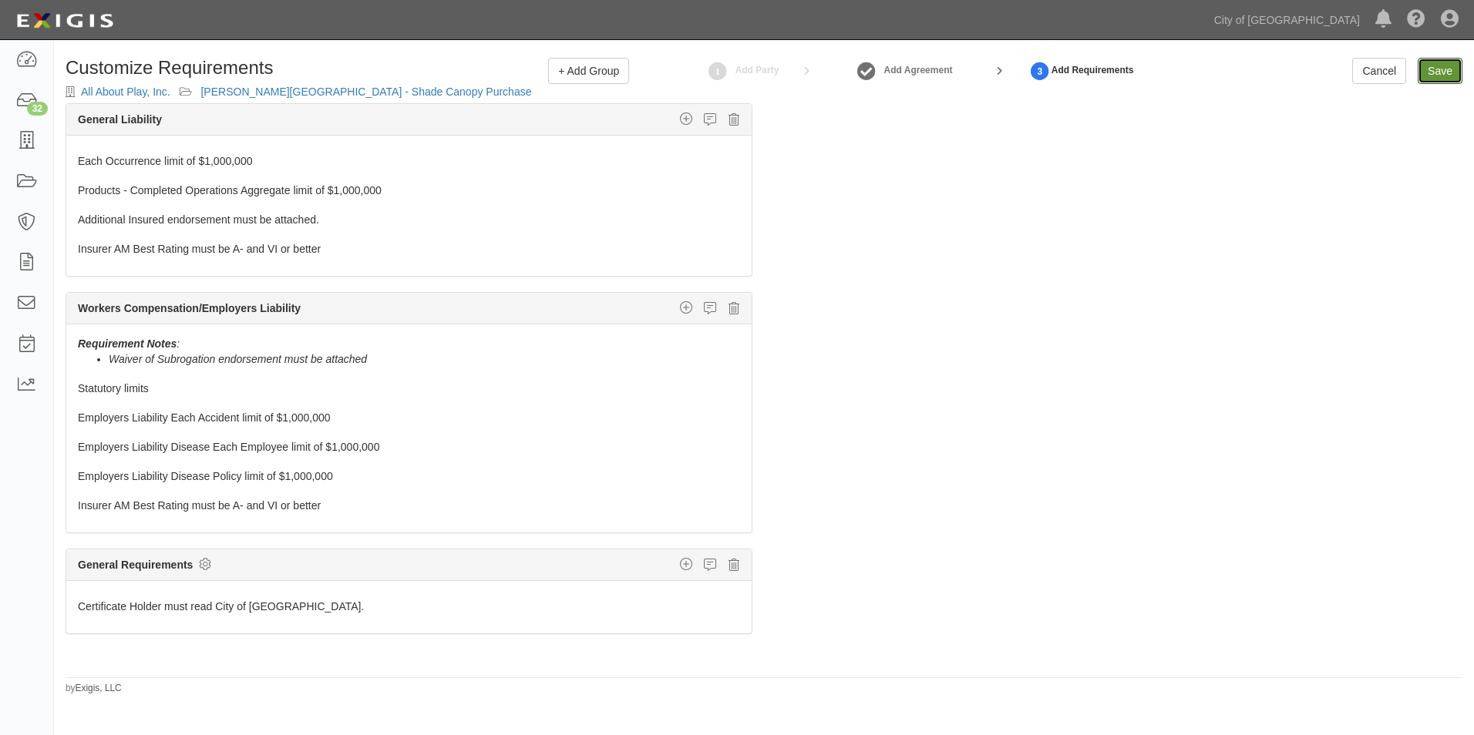
click at [1435, 69] on link "Save" at bounding box center [1440, 71] width 45 height 26
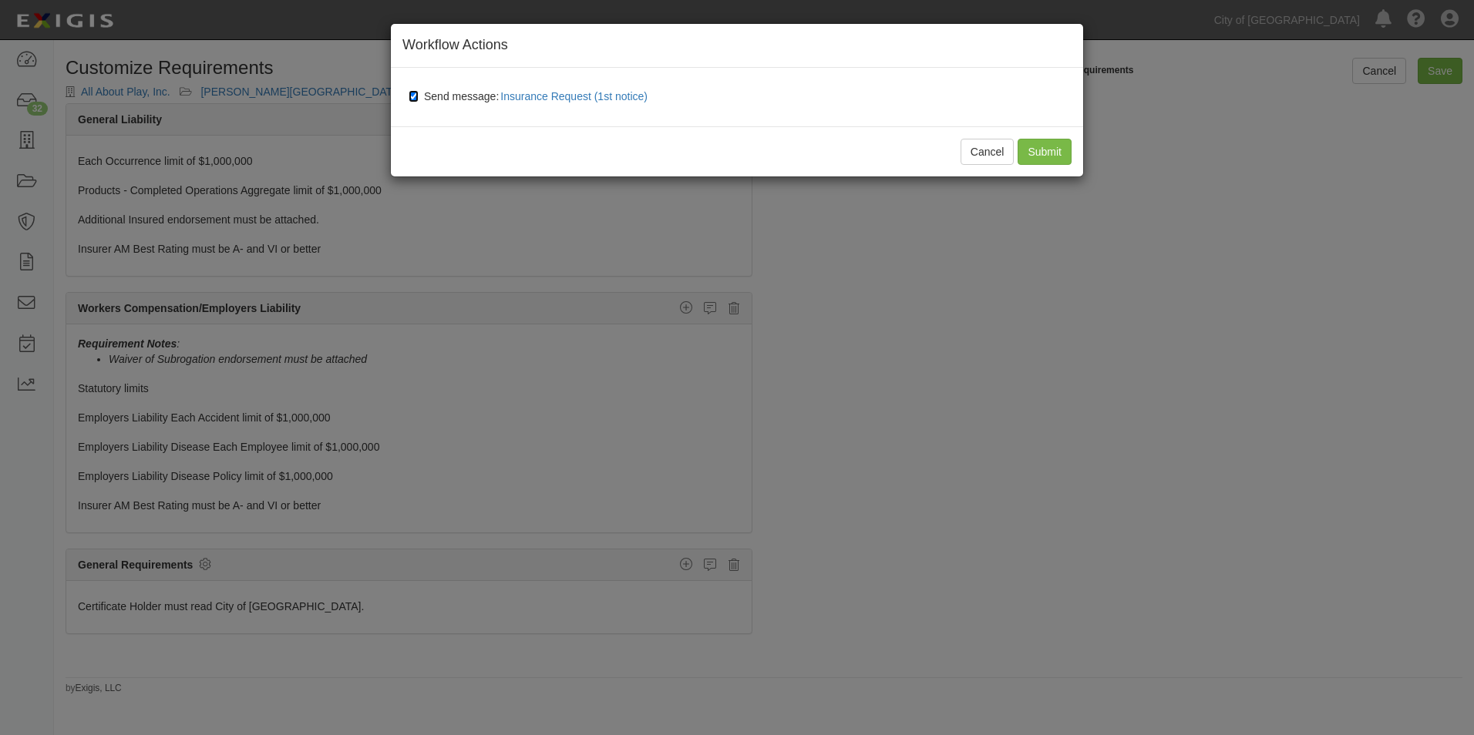
click at [415, 97] on input "Send message: Insurance Request (1st notice)" at bounding box center [414, 96] width 10 height 12
checkbox input "false"
click at [1054, 150] on input "Submit" at bounding box center [1045, 152] width 54 height 26
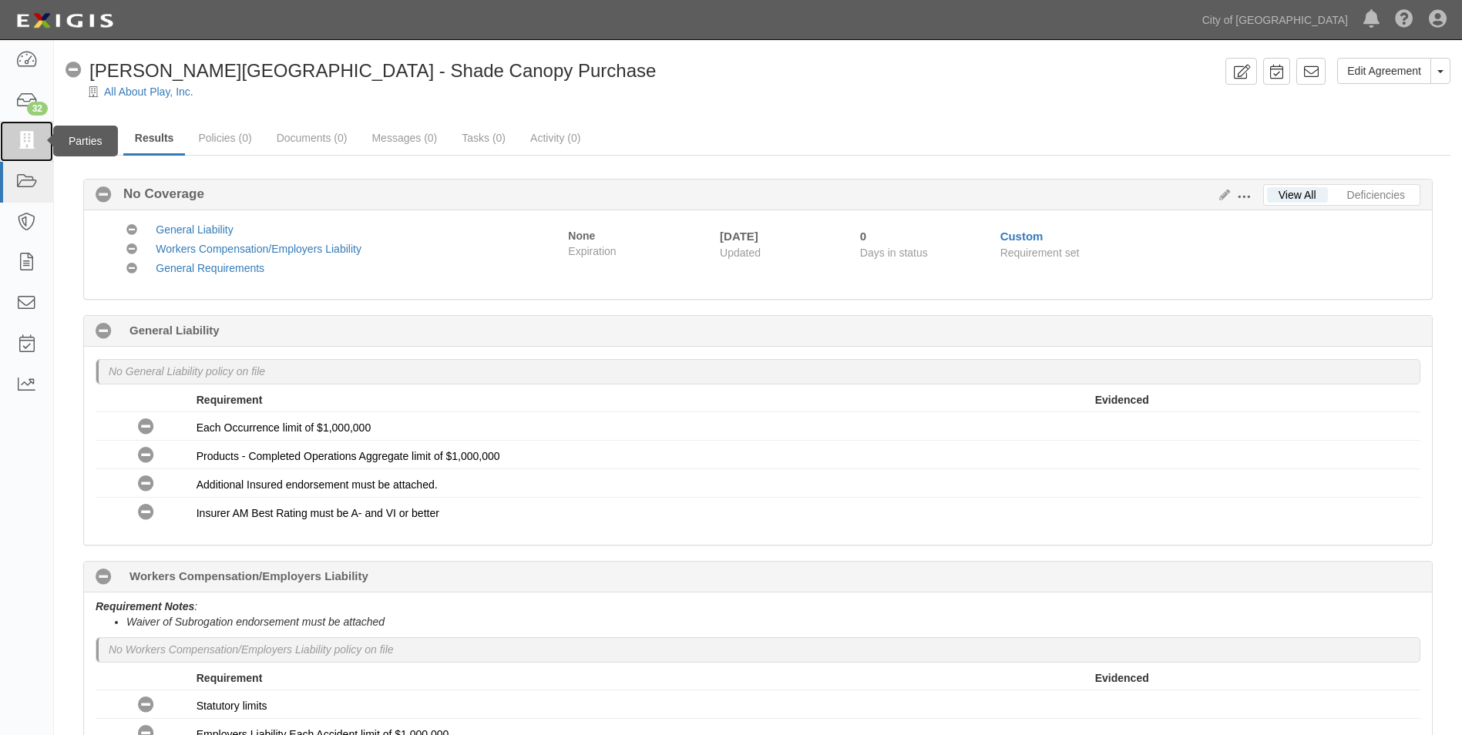
click at [31, 140] on icon at bounding box center [26, 142] width 22 height 18
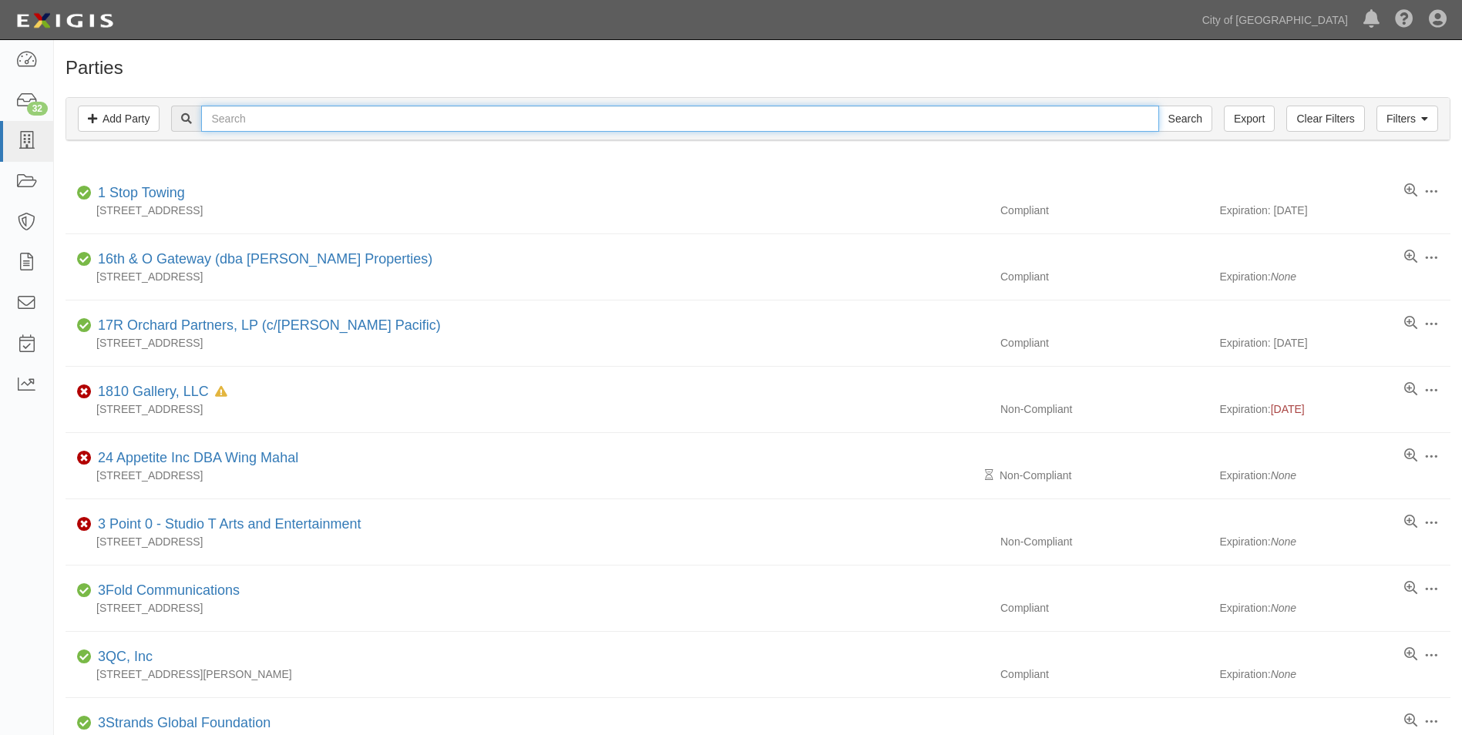
click at [251, 123] on input "text" at bounding box center [679, 119] width 957 height 26
click at [296, 123] on input "text" at bounding box center [679, 119] width 957 height 26
type input "Design [GEOGRAPHIC_DATA]"
click at [1159, 106] on input "Search" at bounding box center [1186, 119] width 54 height 26
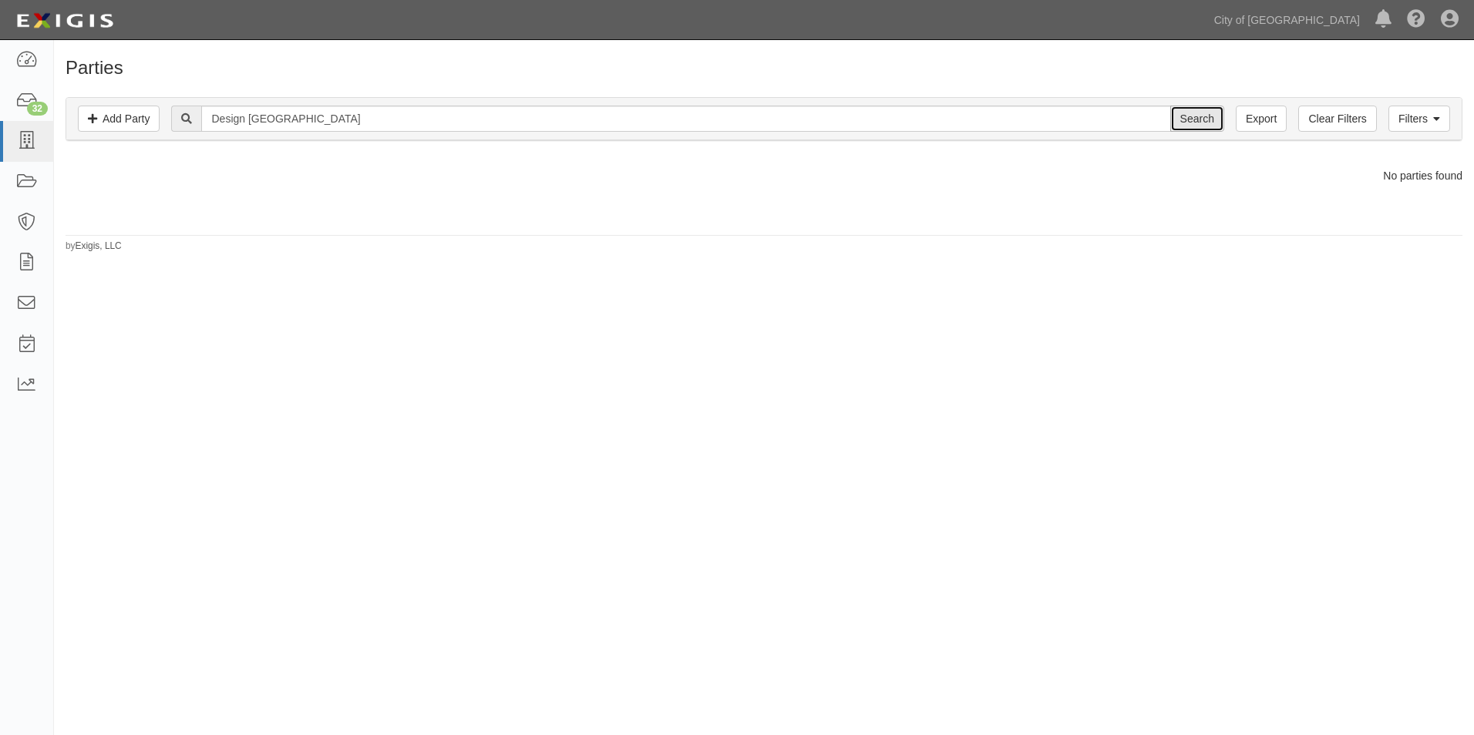
click at [1210, 115] on input "Search" at bounding box center [1197, 119] width 54 height 26
click at [112, 123] on link "Add Party" at bounding box center [119, 119] width 82 height 26
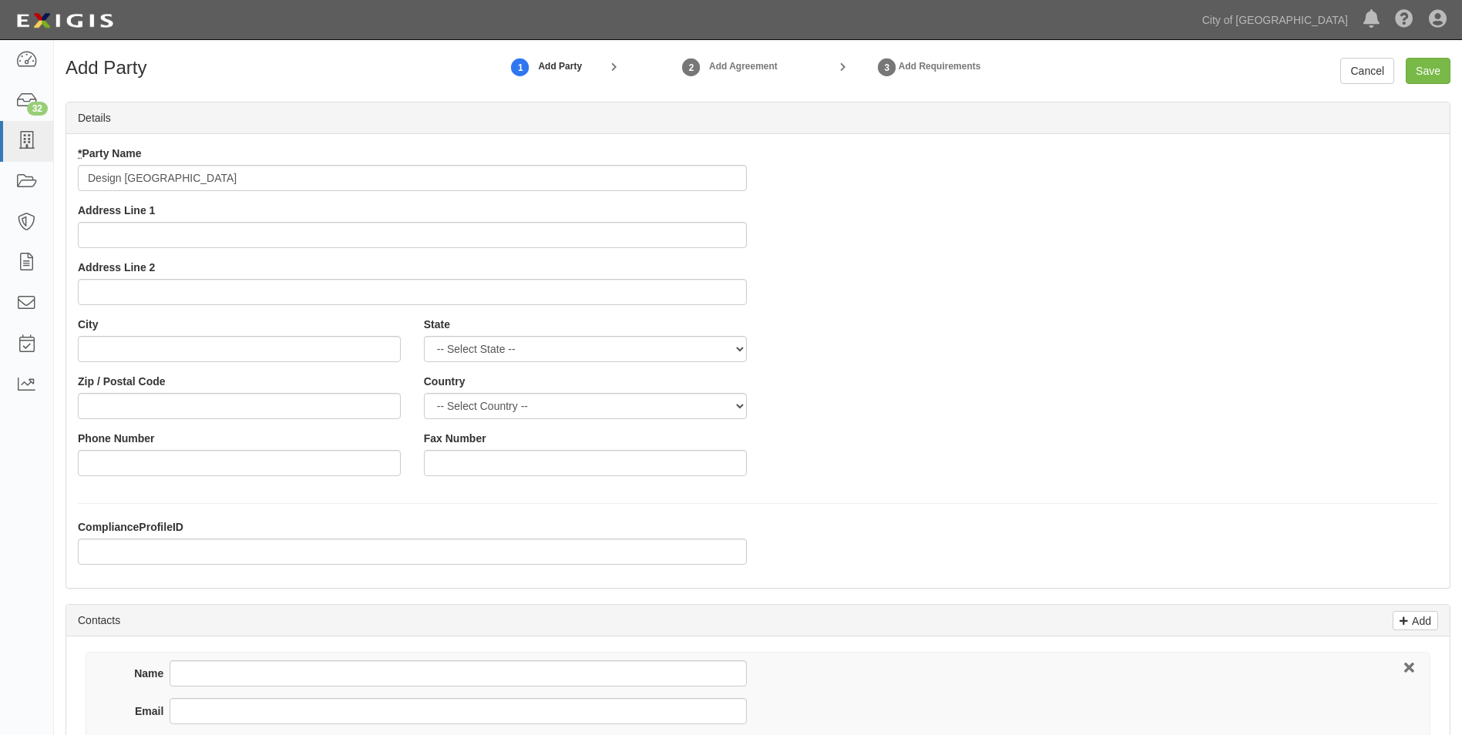
type input "Design [GEOGRAPHIC_DATA]"
type input "2025-0861"
type input "S"
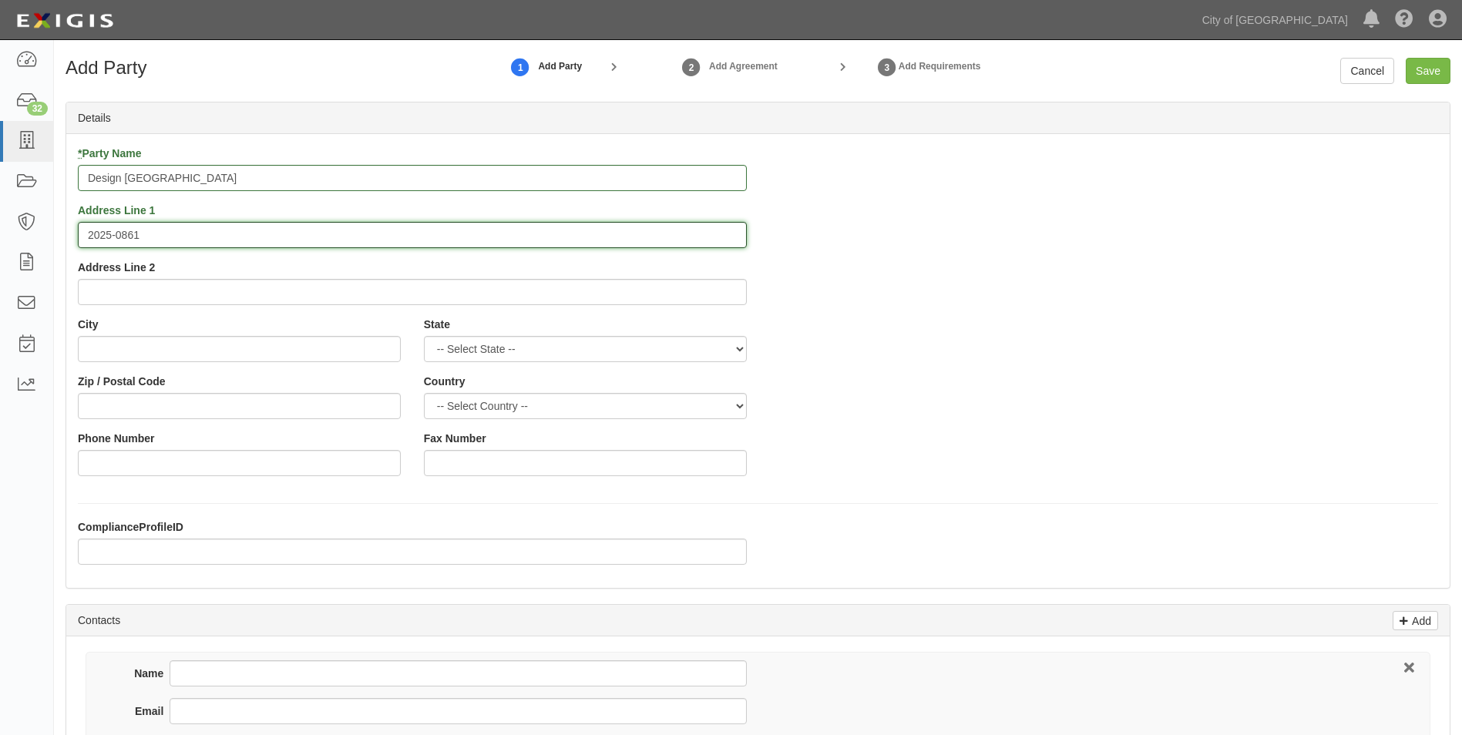
drag, startPoint x: 160, startPoint y: 232, endPoint x: 62, endPoint y: 230, distance: 97.9
click at [62, 230] on div "Add Party 1 Add Party 2 Add Agreement 3 Add Requirements Cancel Save Details * …" at bounding box center [758, 649] width 1408 height 1183
type input "0"
type input "1007 7th Street"
type input "Sacramento"
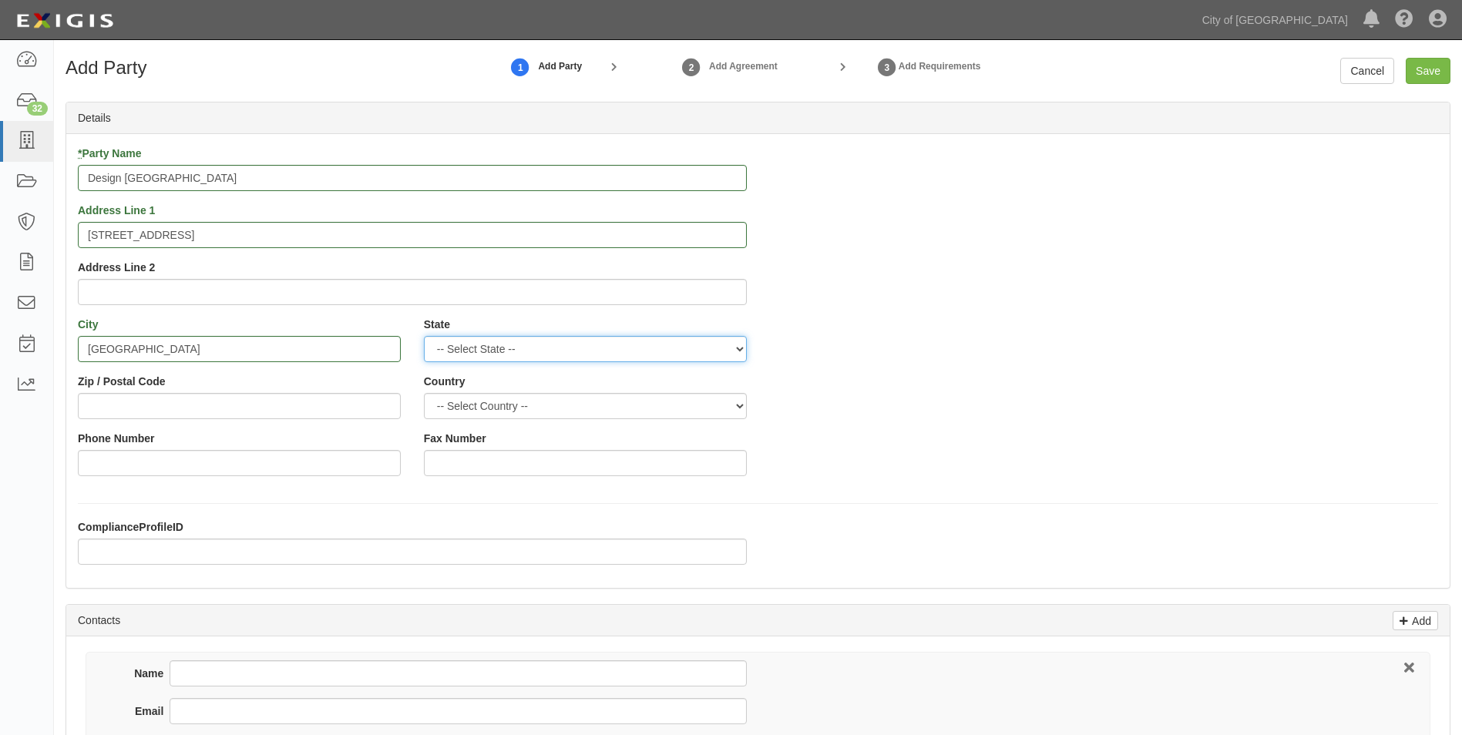
select select "CA"
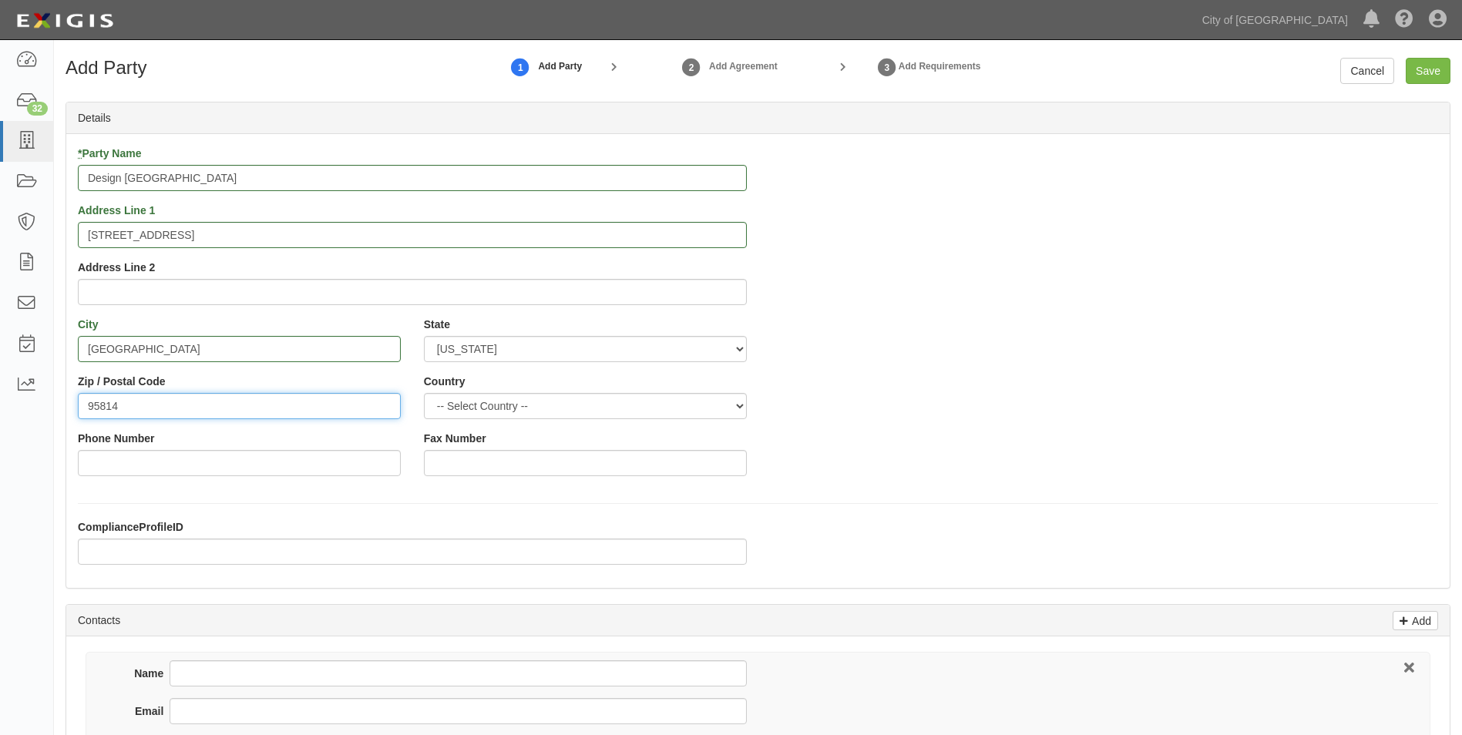
type input "95814"
click at [691, 401] on select "-- Select Country -- Canada United States --------------- Afghanistan Åland Isl…" at bounding box center [585, 406] width 323 height 26
select select "US"
click at [424, 393] on select "-- Select Country -- Canada United States --------------- Afghanistan Åland Isl…" at bounding box center [585, 406] width 323 height 26
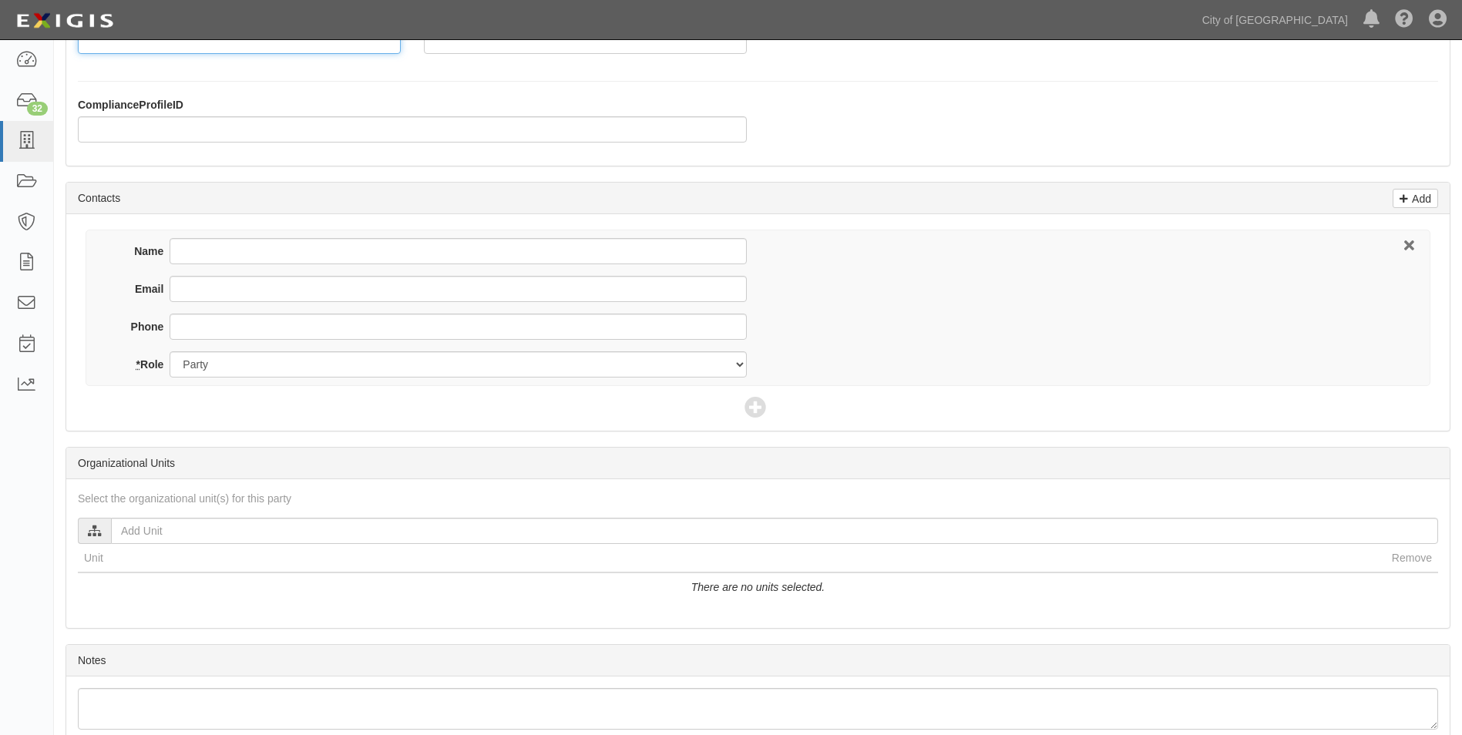
scroll to position [463, 0]
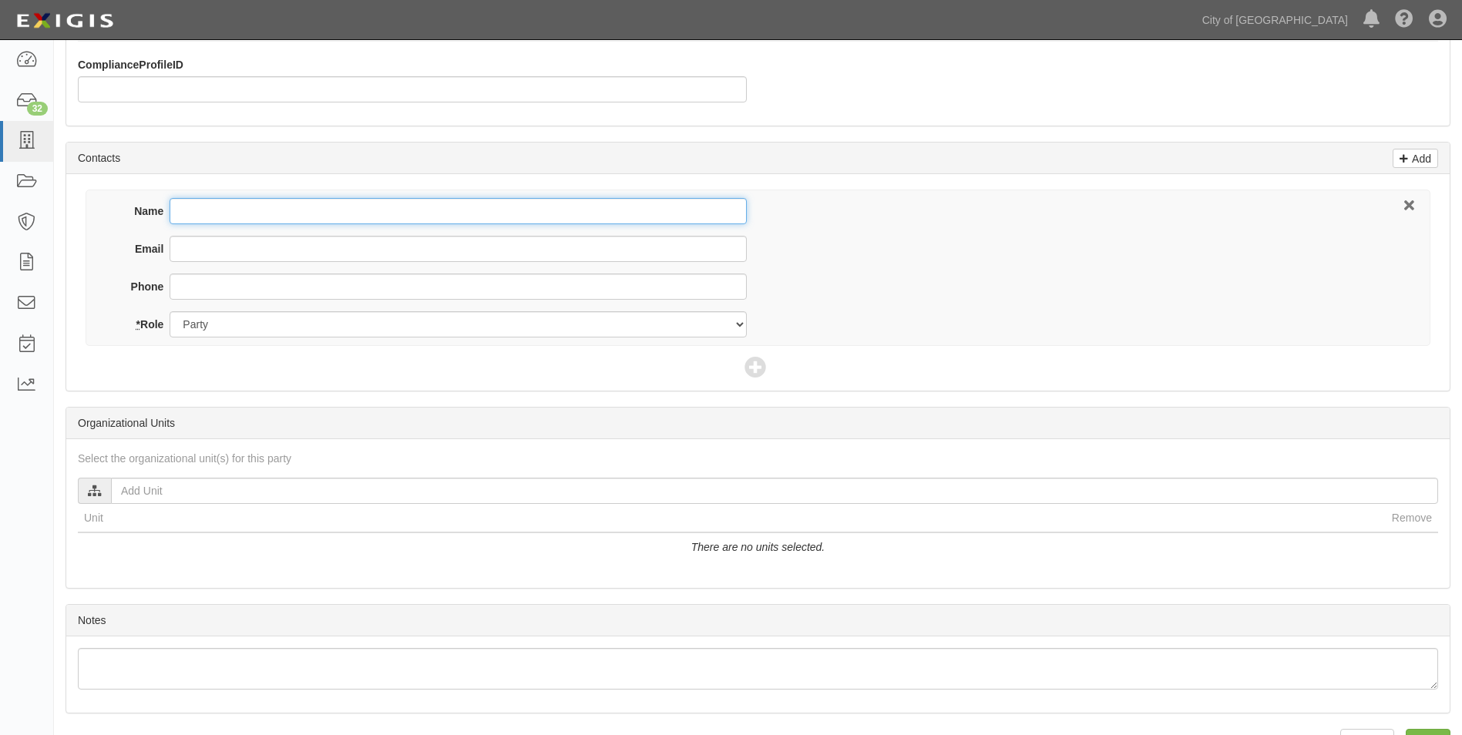
click at [261, 217] on input "Name" at bounding box center [458, 211] width 577 height 26
type input "Amanda Sanchez"
click at [1413, 165] on p "Add" at bounding box center [1419, 159] width 23 height 18
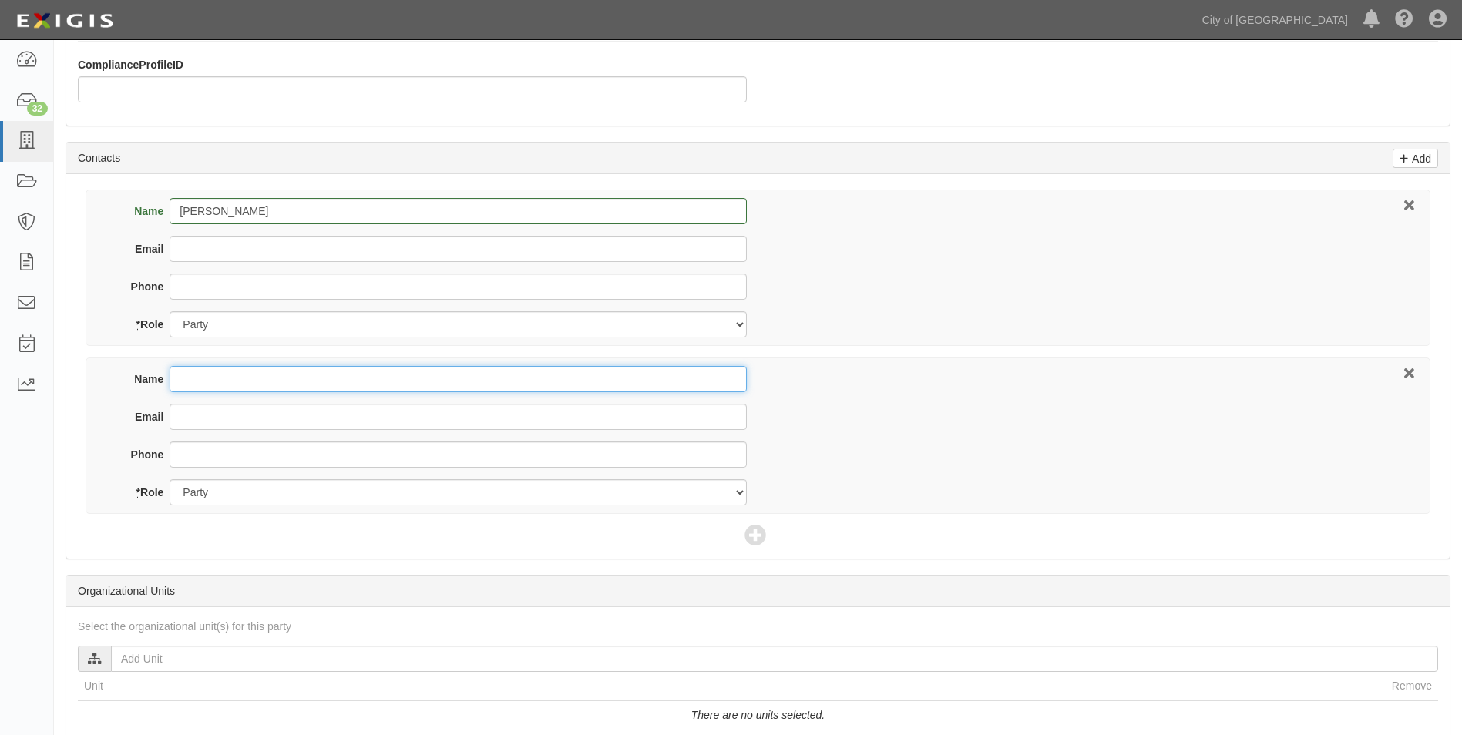
click at [196, 378] on input "Name" at bounding box center [458, 379] width 577 height 26
type input "April Breis"
click at [197, 419] on input "Email" at bounding box center [458, 417] width 577 height 26
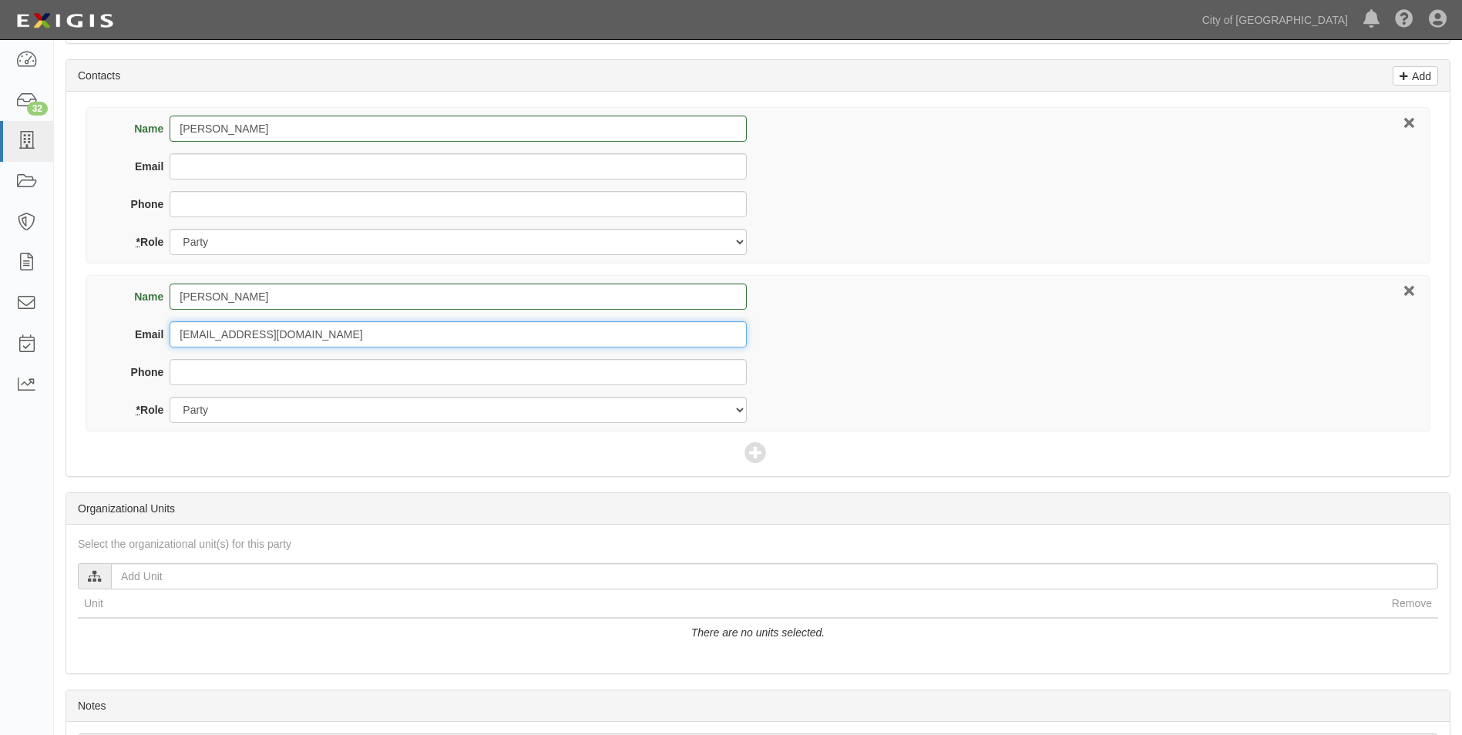
scroll to position [673, 0]
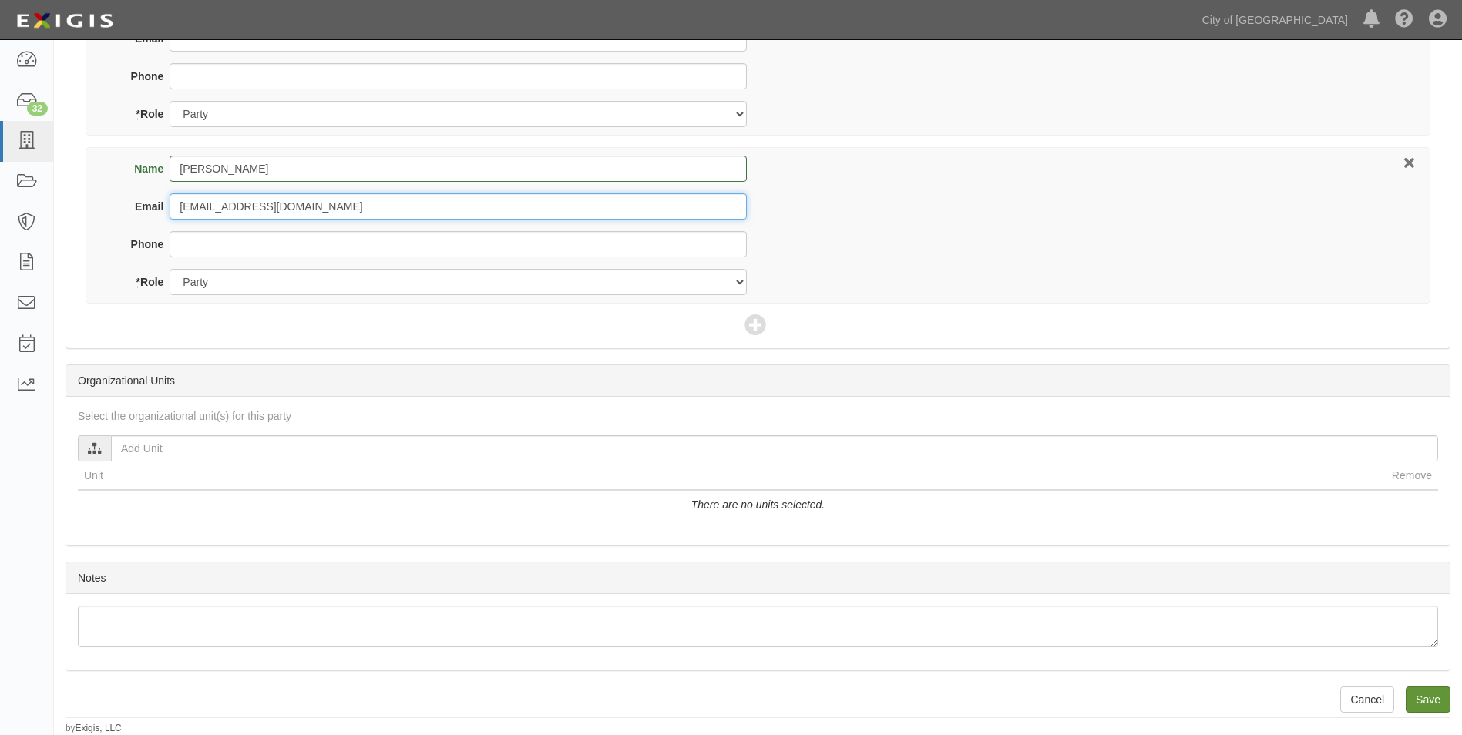
type input "abreis@cityofsacramento.com"
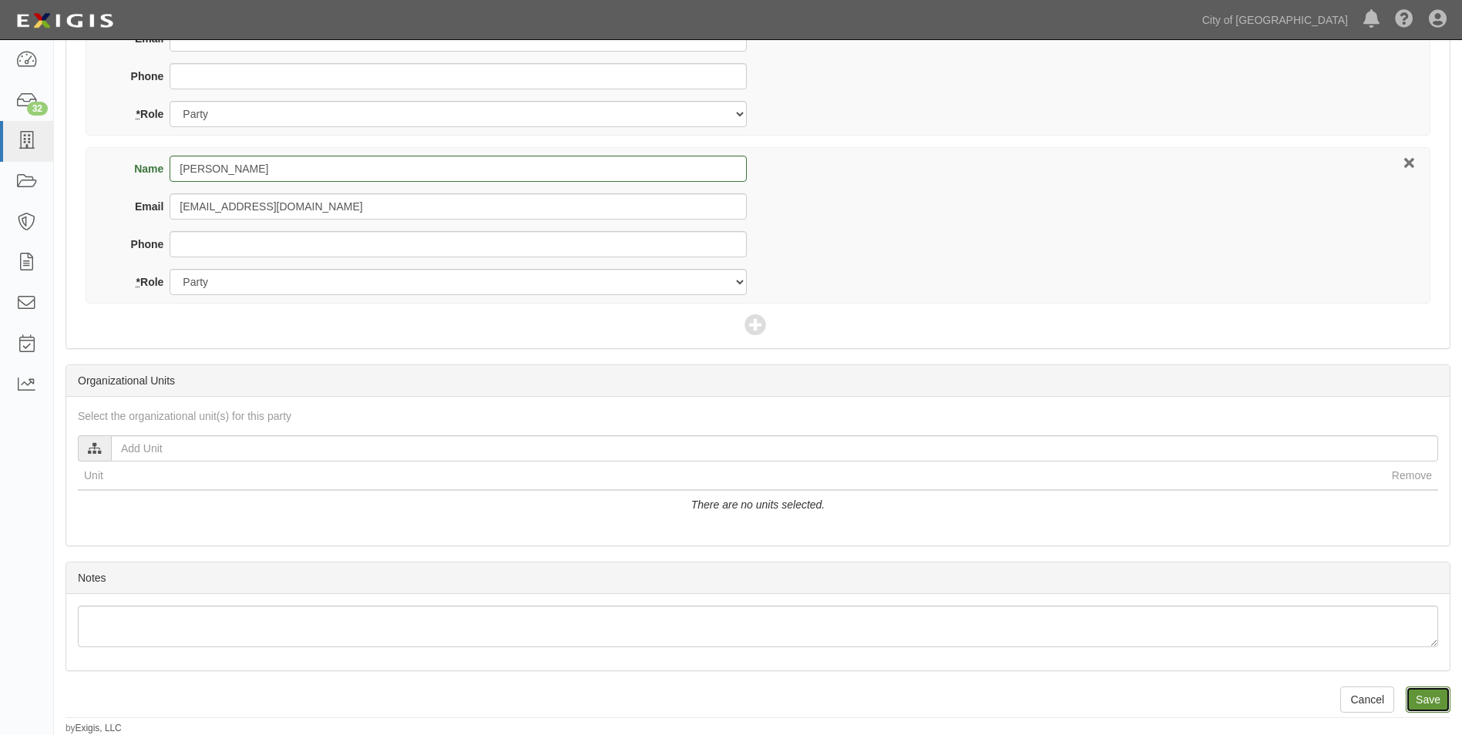
click at [1417, 700] on input "Save" at bounding box center [1428, 700] width 45 height 26
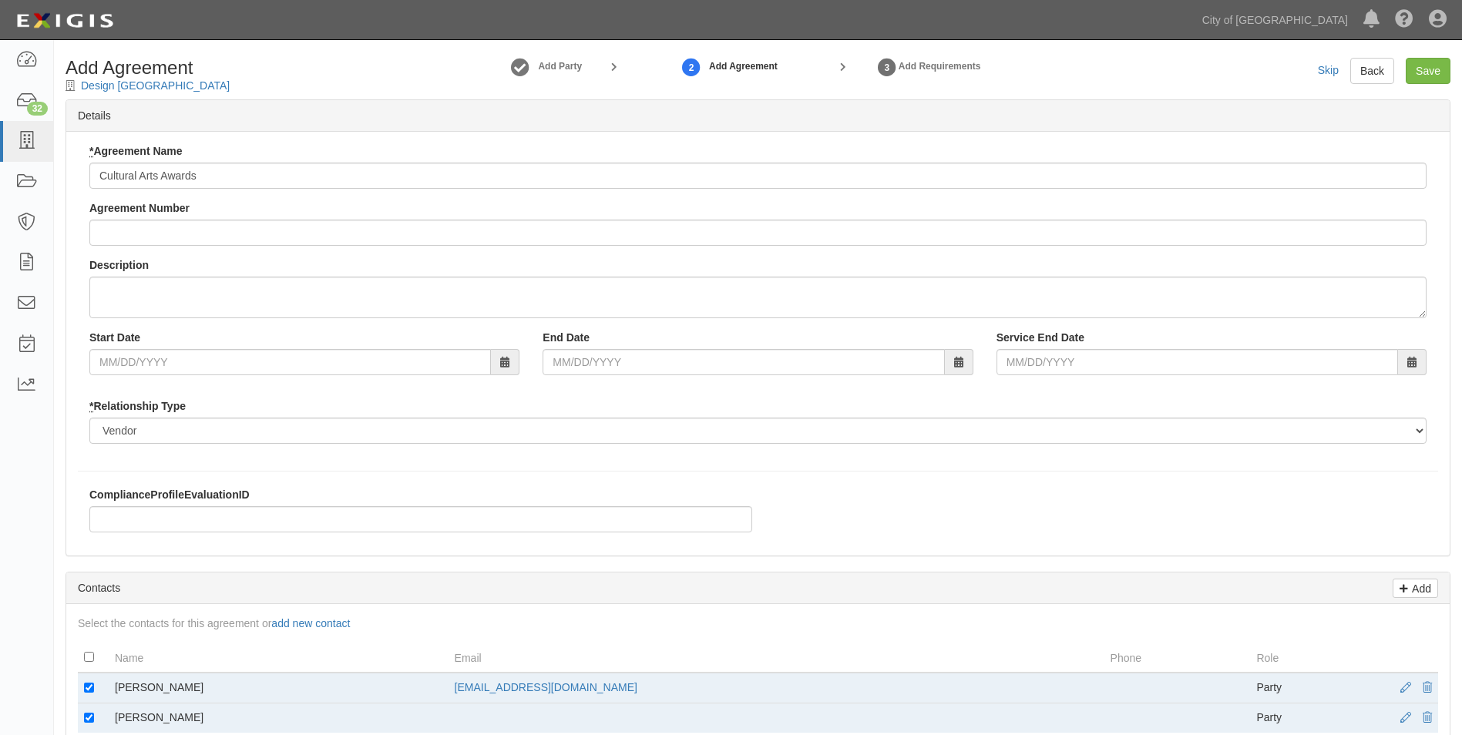
type input "Cultural Arts Awards"
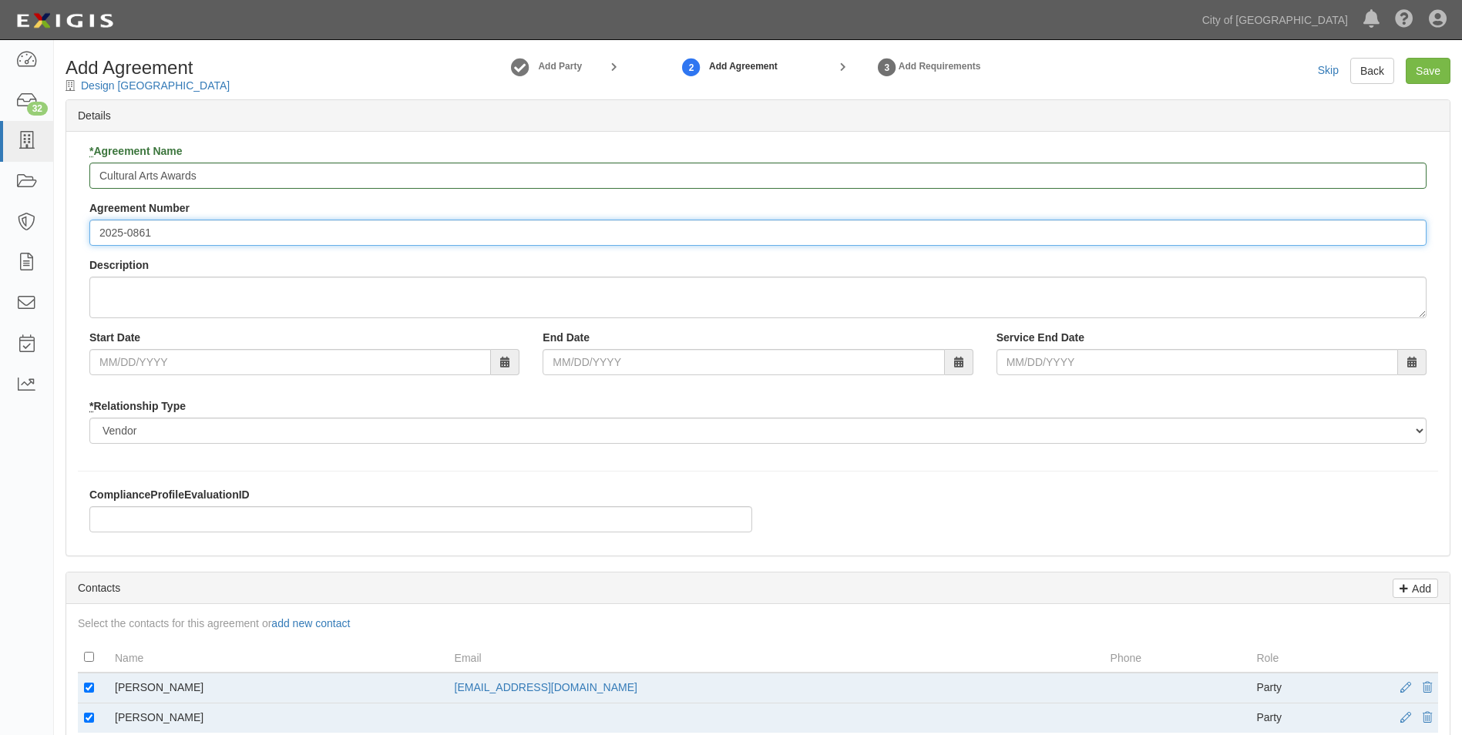
type input "2025-0861"
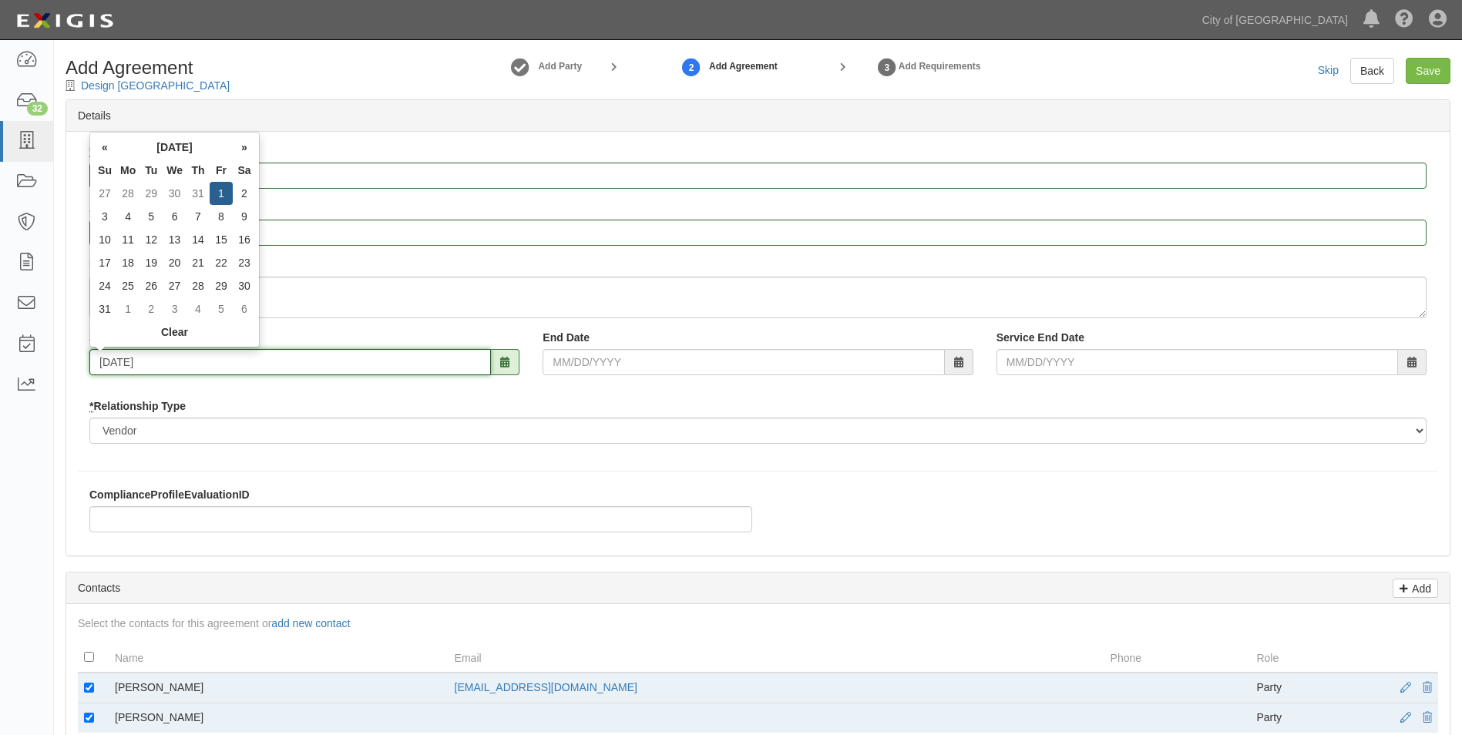
type input "[DATE]"
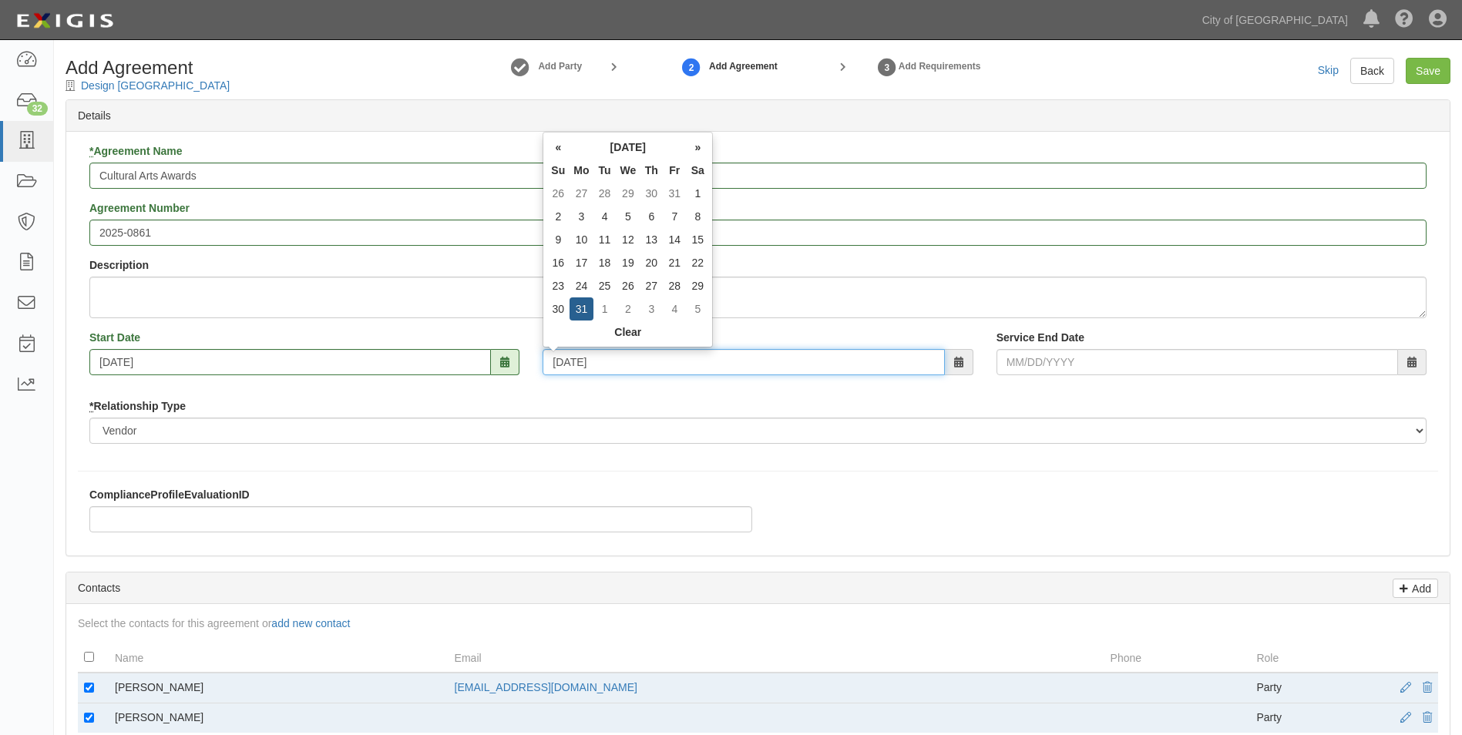
type input "[DATE]"
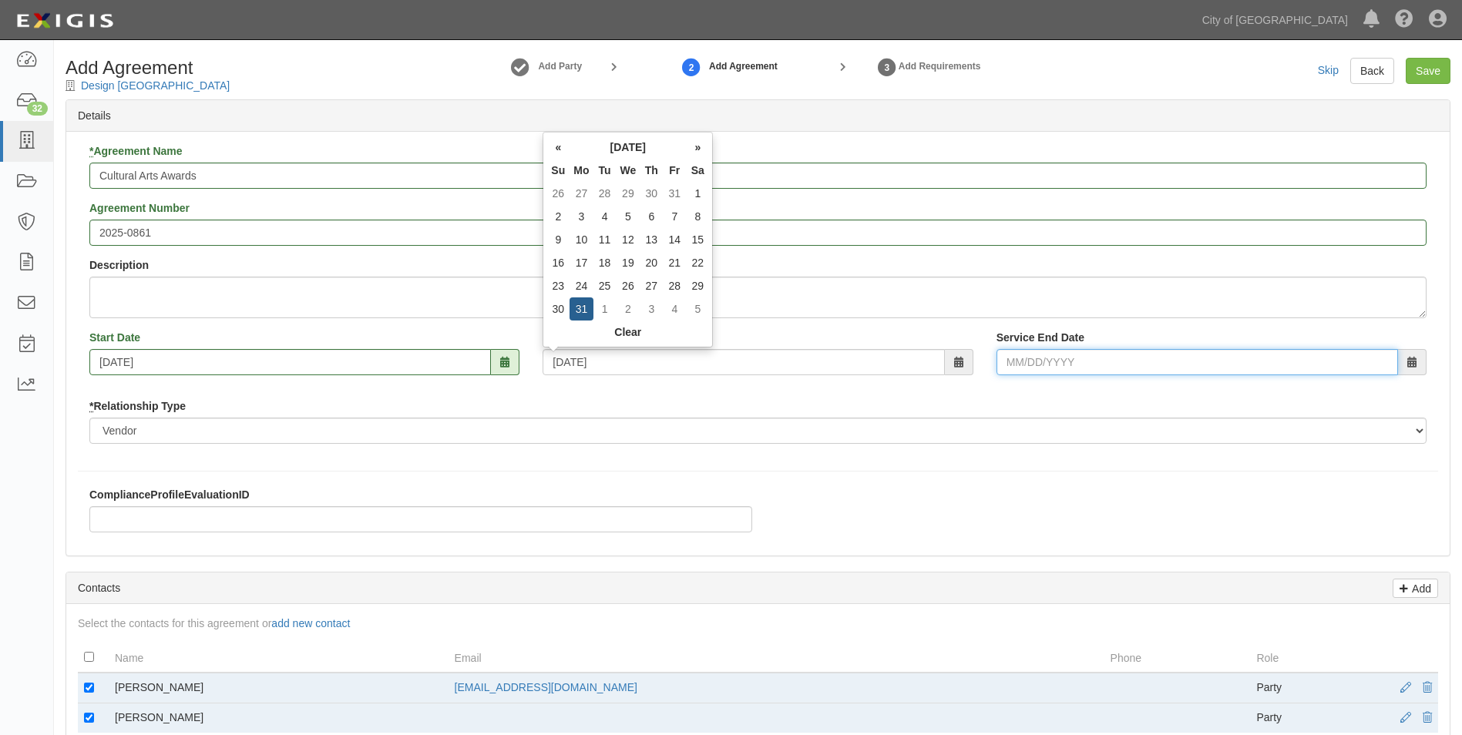
type input "[DATE]"
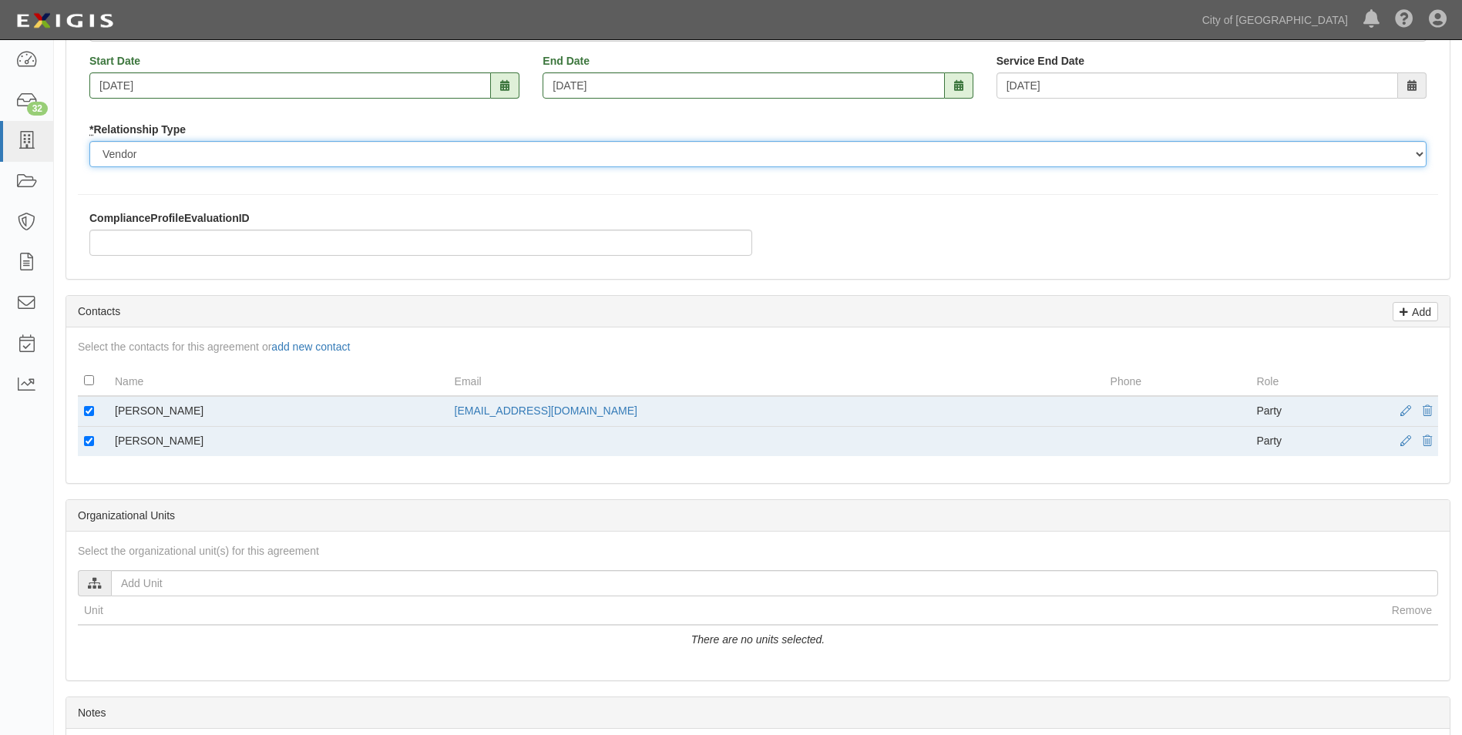
scroll to position [540, 0]
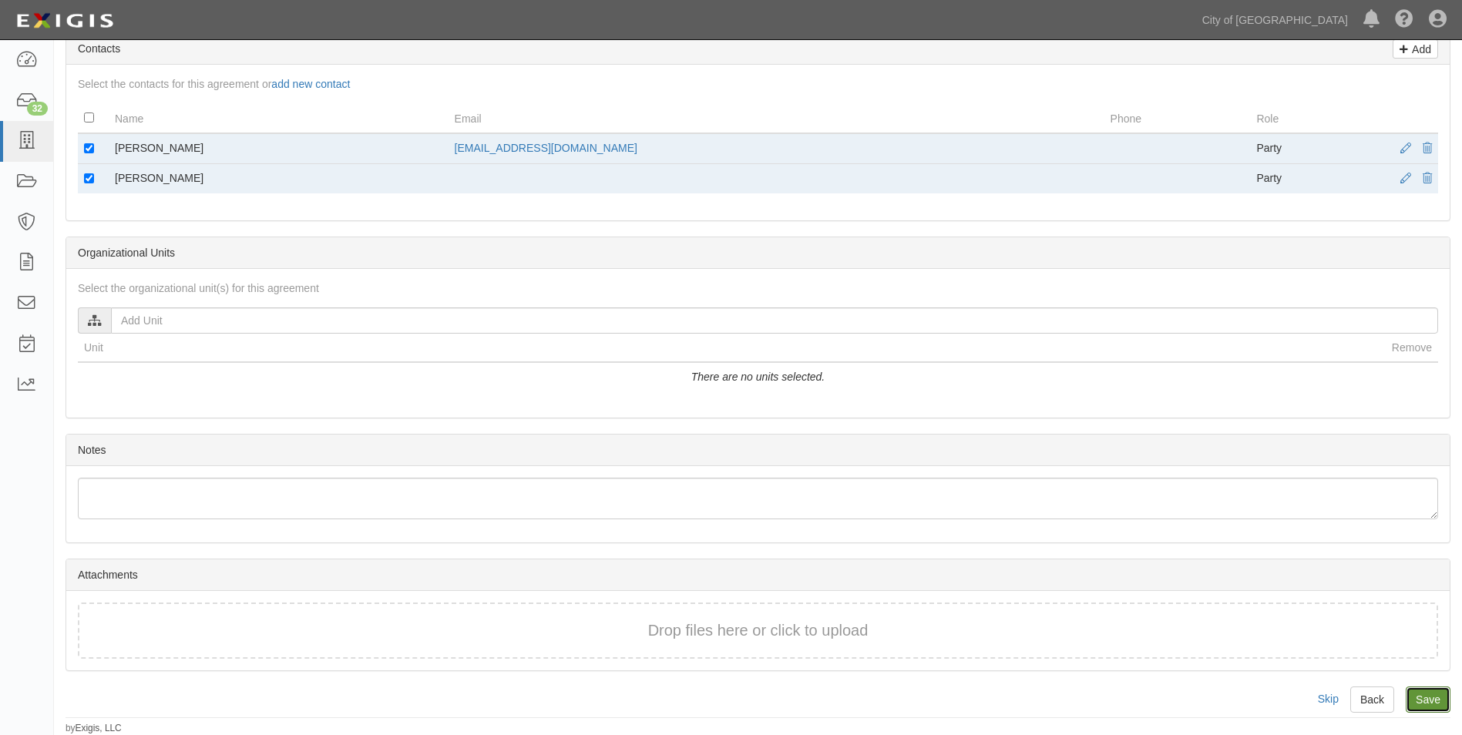
click at [1430, 703] on input "Save" at bounding box center [1428, 700] width 45 height 26
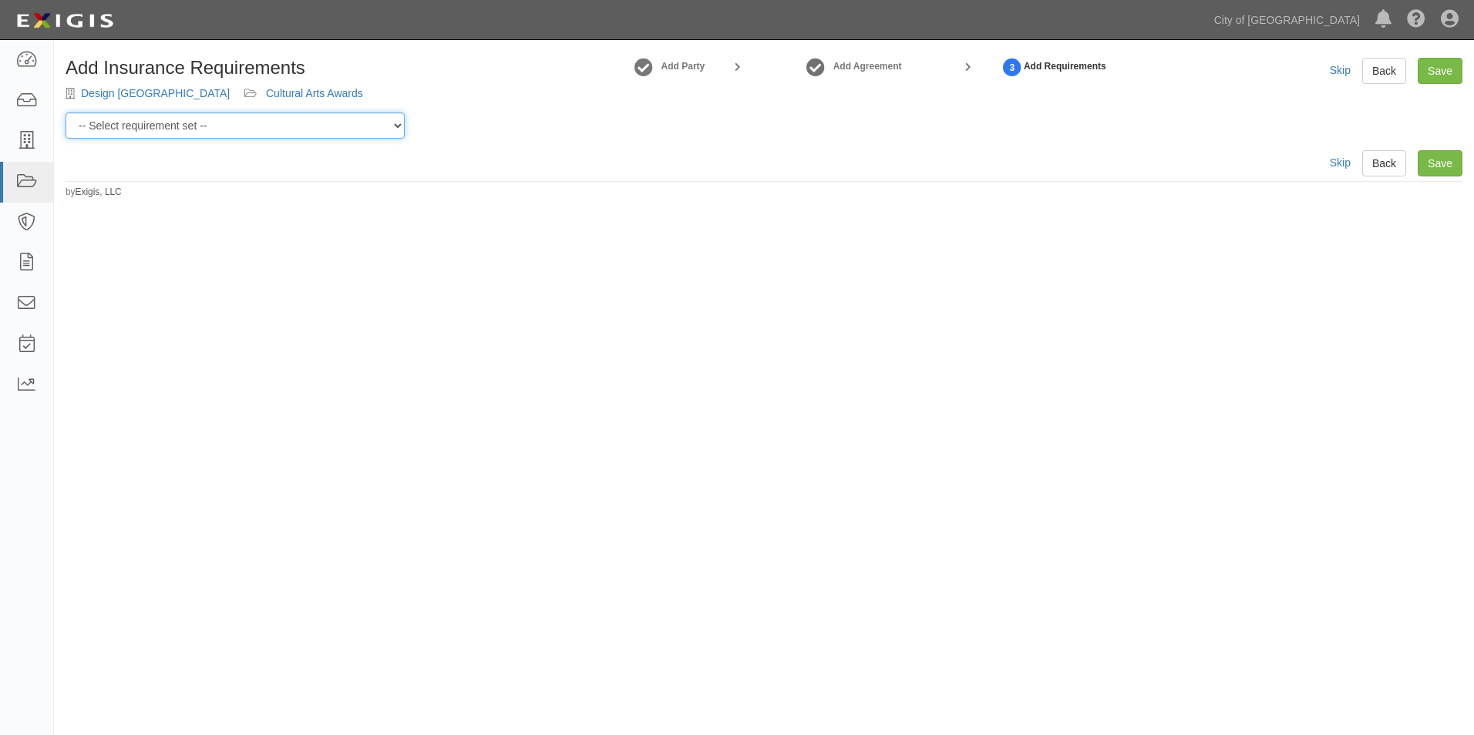
click at [388, 128] on select "-- Select requirement set -- Construction + Pollution Contract Type 0 - Standar…" at bounding box center [235, 126] width 339 height 26
select select "40106"
click at [66, 113] on select "-- Select requirement set -- Construction + Pollution Contract Type 0 - Standar…" at bounding box center [235, 126] width 339 height 26
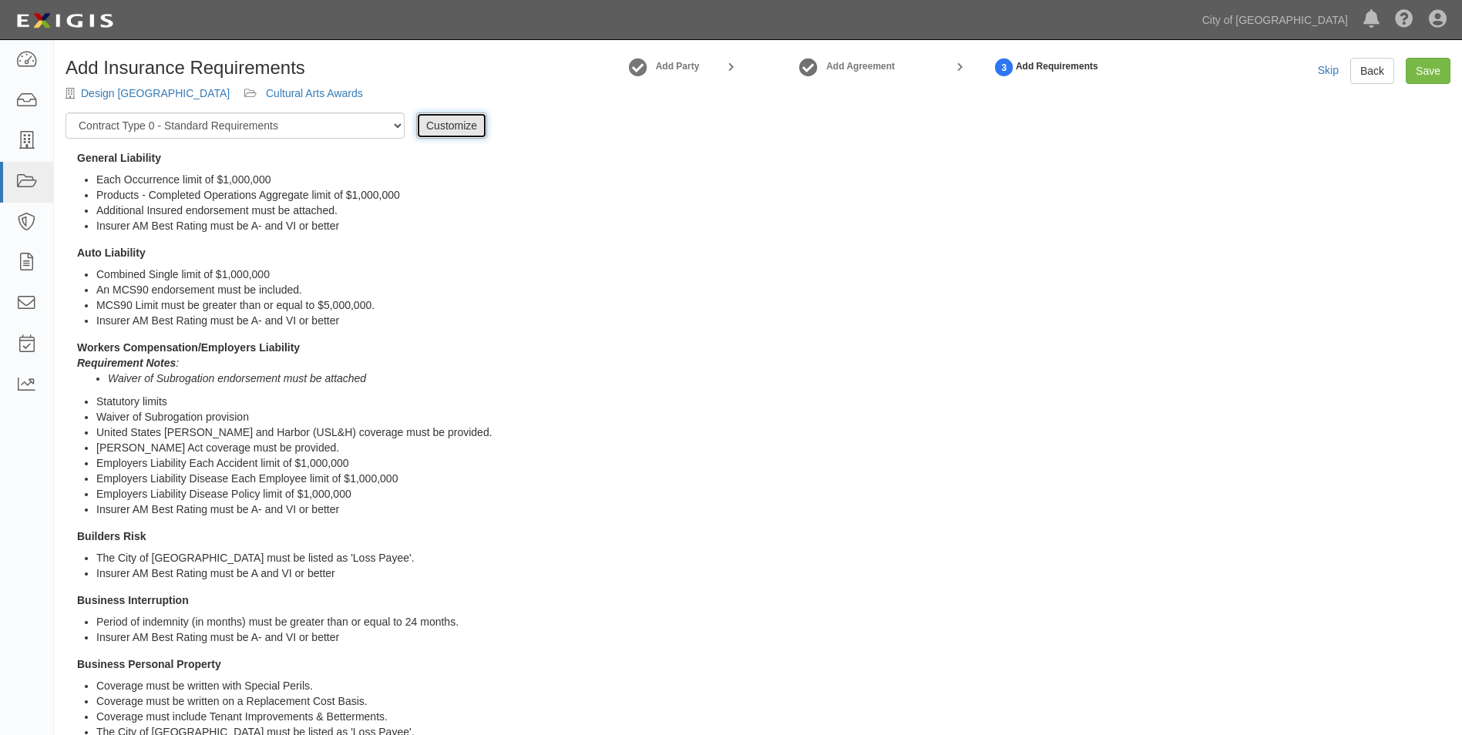
click at [426, 119] on link "Customize" at bounding box center [451, 126] width 71 height 26
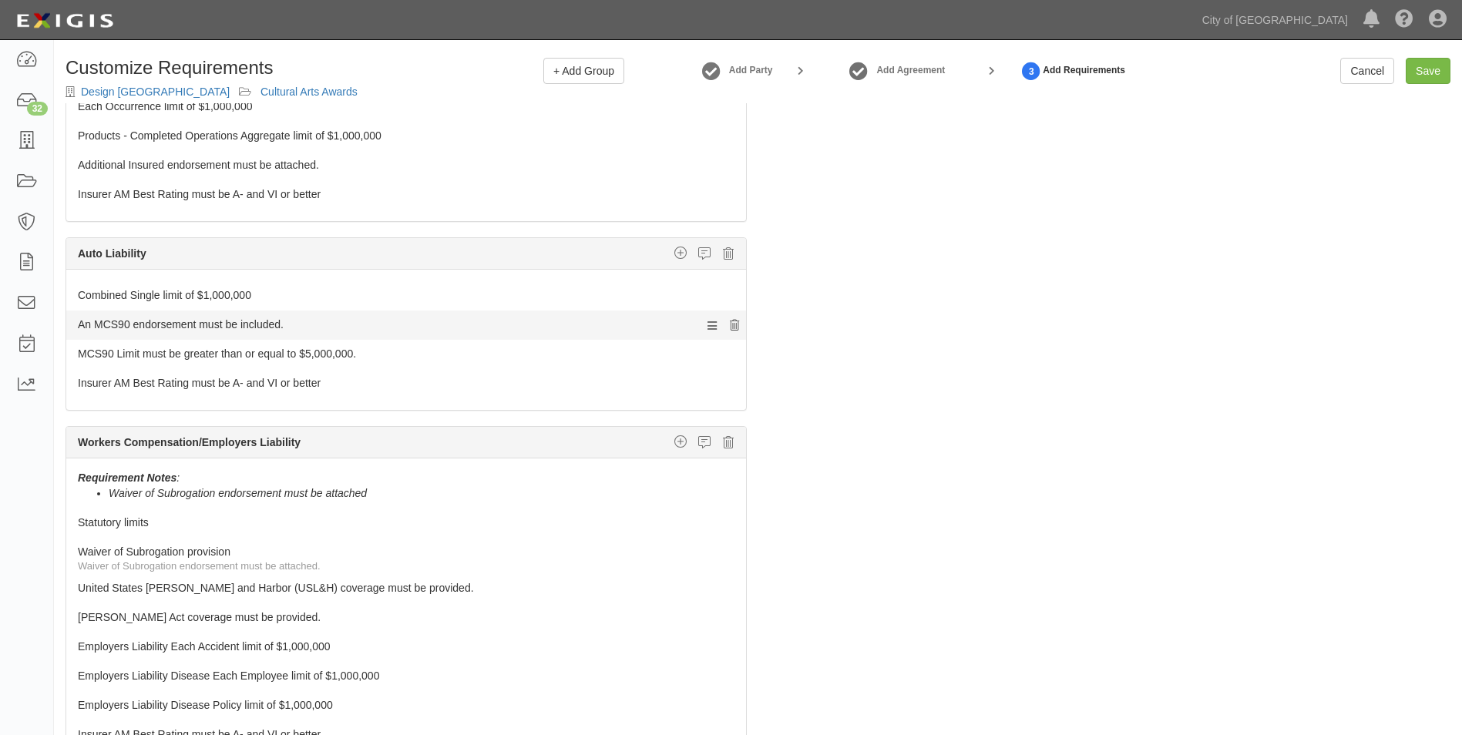
scroll to position [77, 0]
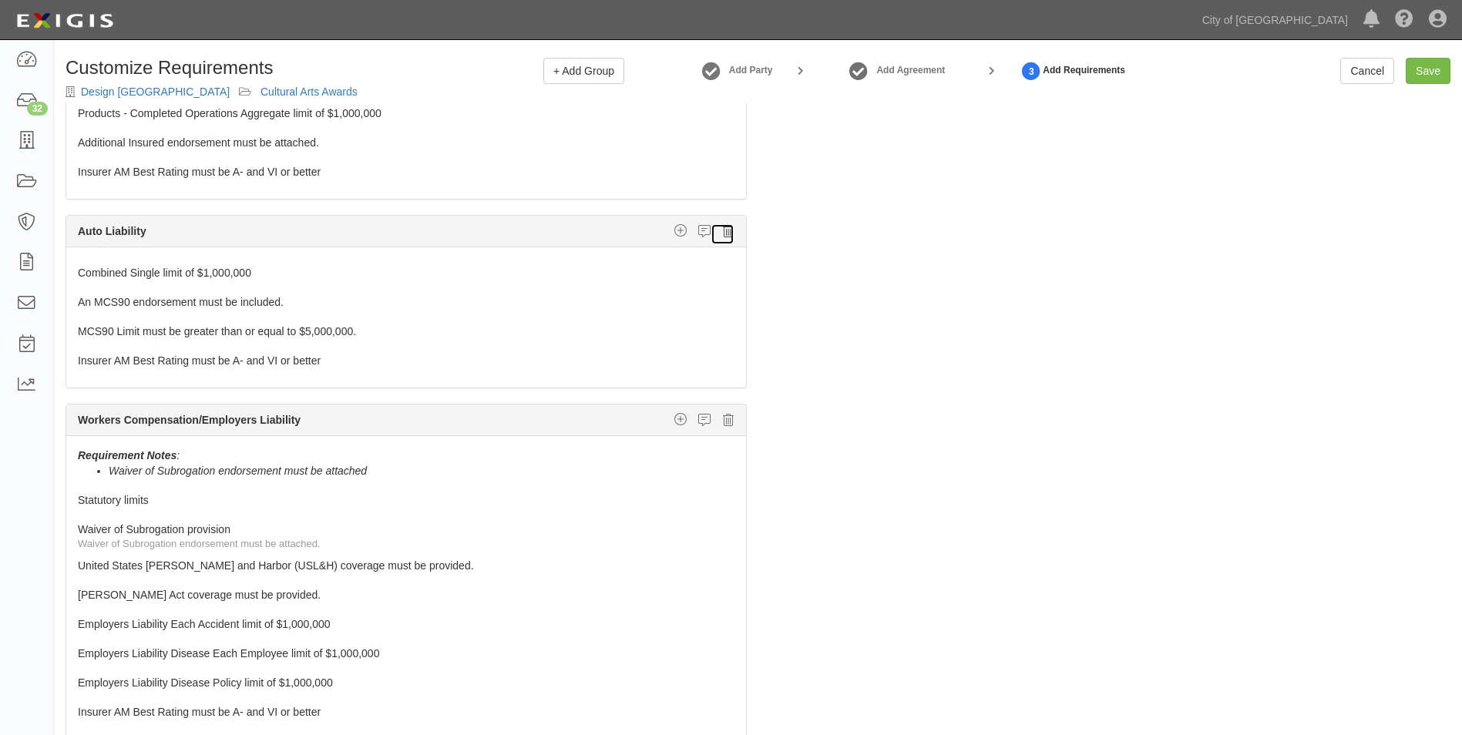
click at [723, 227] on icon at bounding box center [728, 231] width 11 height 14
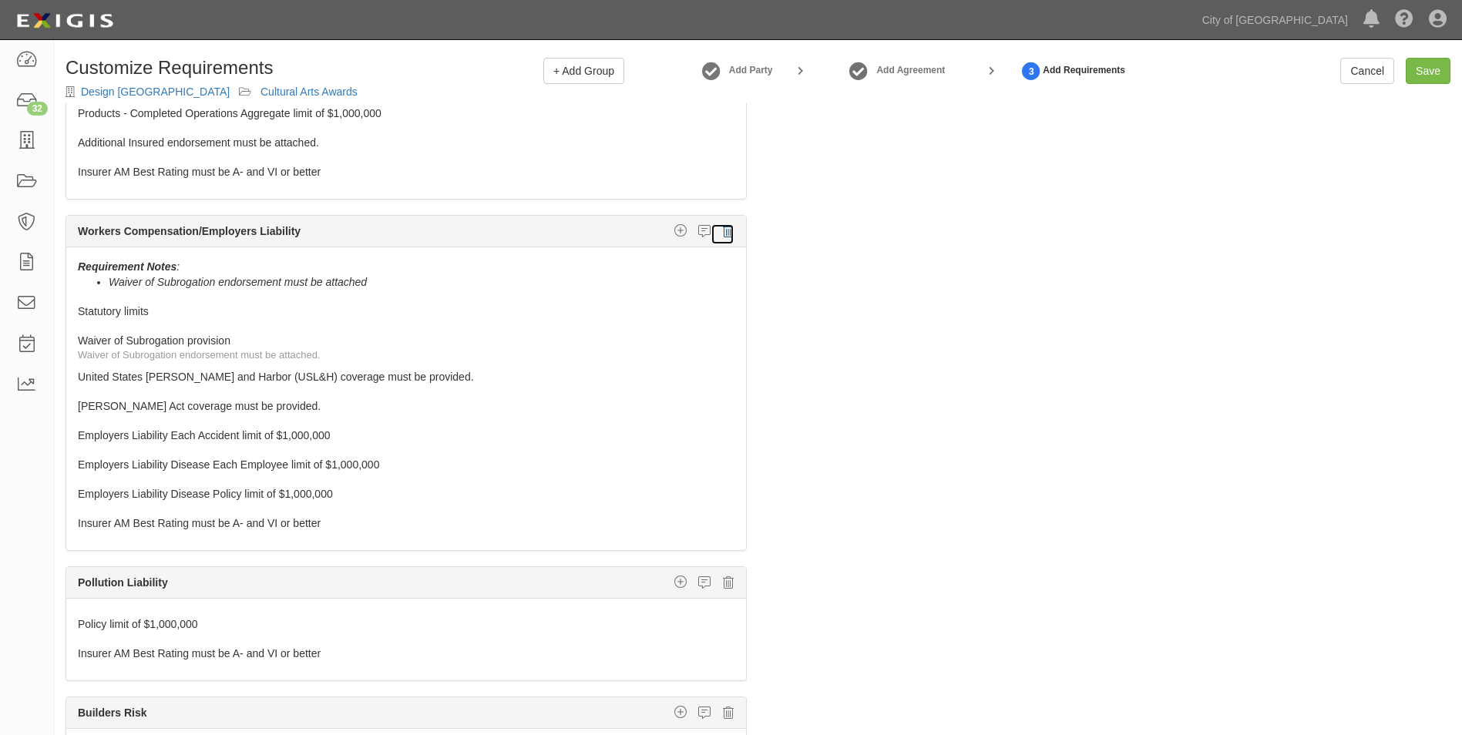
click at [723, 227] on icon at bounding box center [728, 231] width 11 height 14
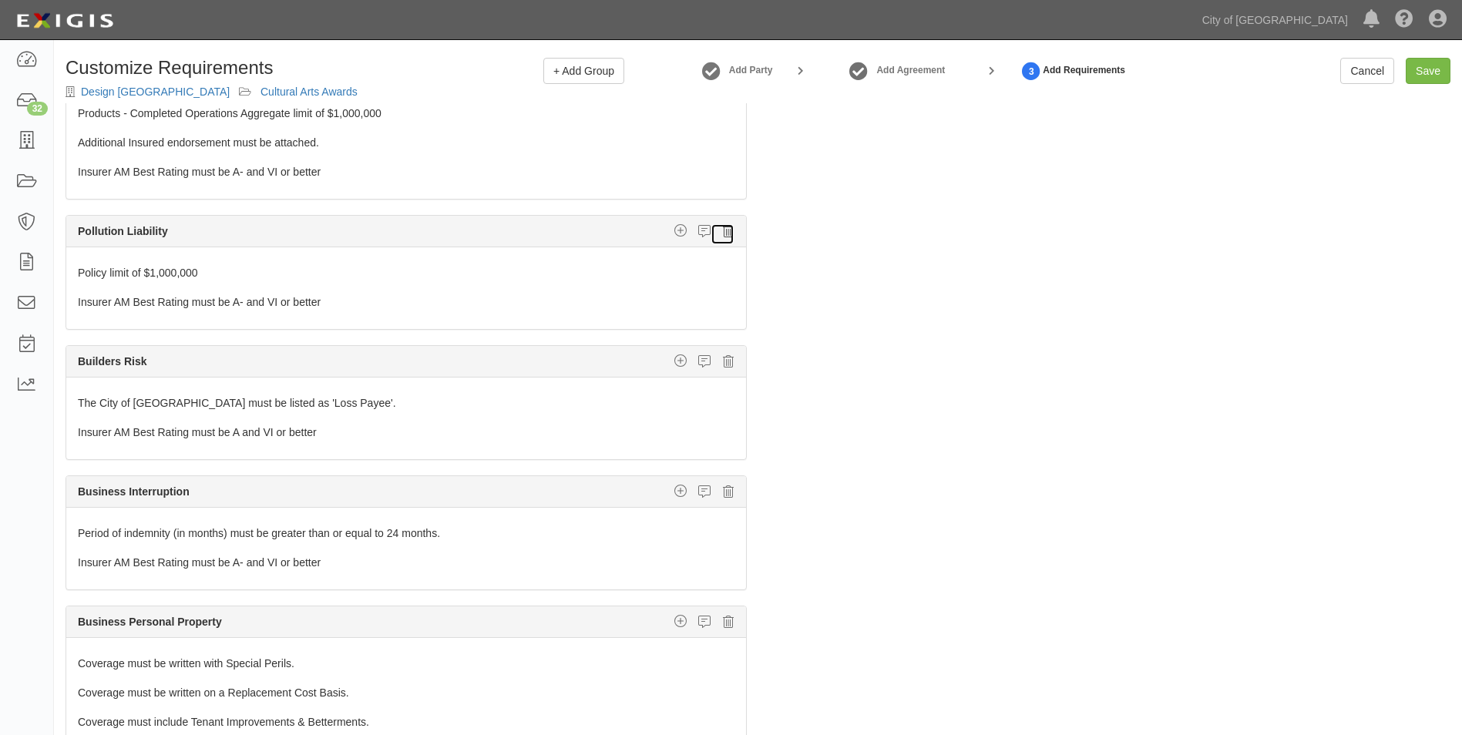
click at [723, 228] on icon at bounding box center [728, 231] width 11 height 14
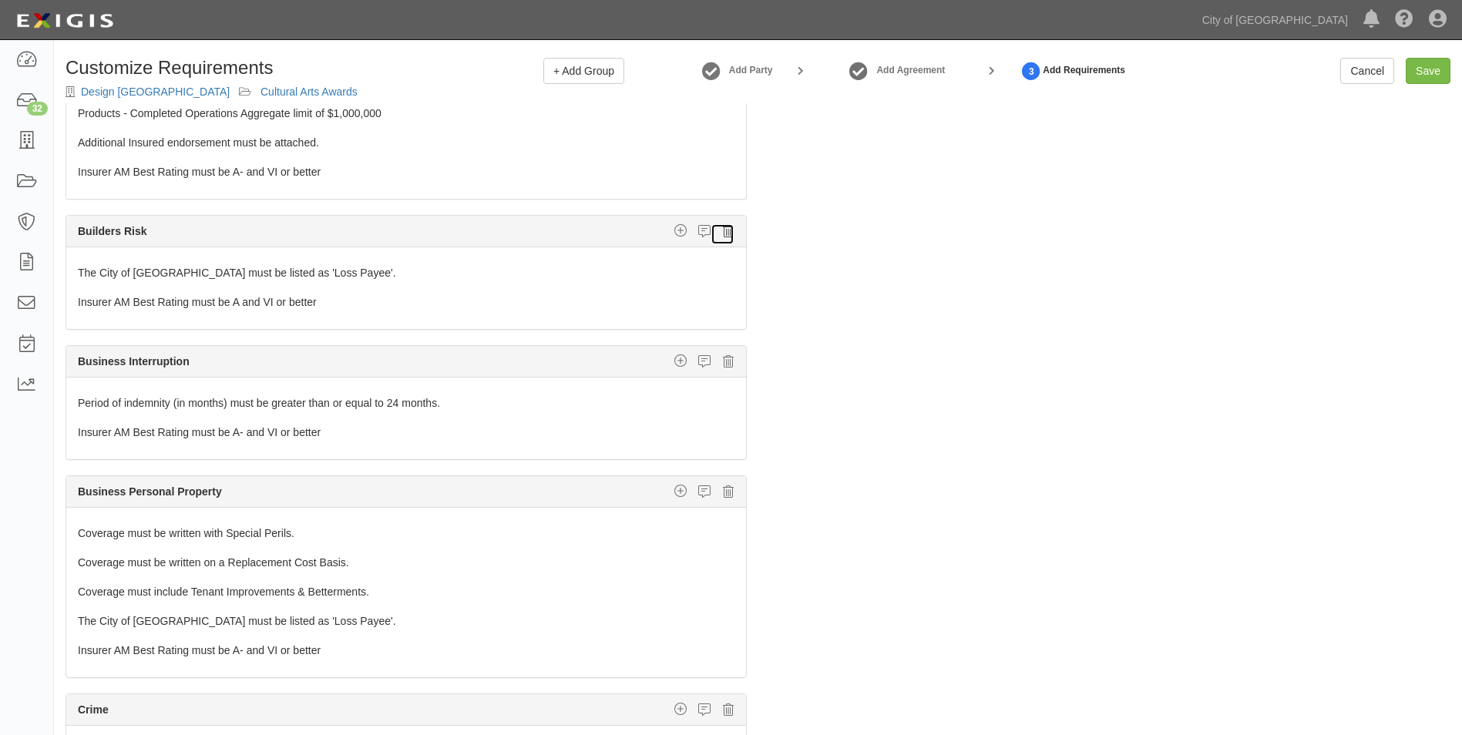
click at [723, 234] on icon at bounding box center [728, 231] width 11 height 14
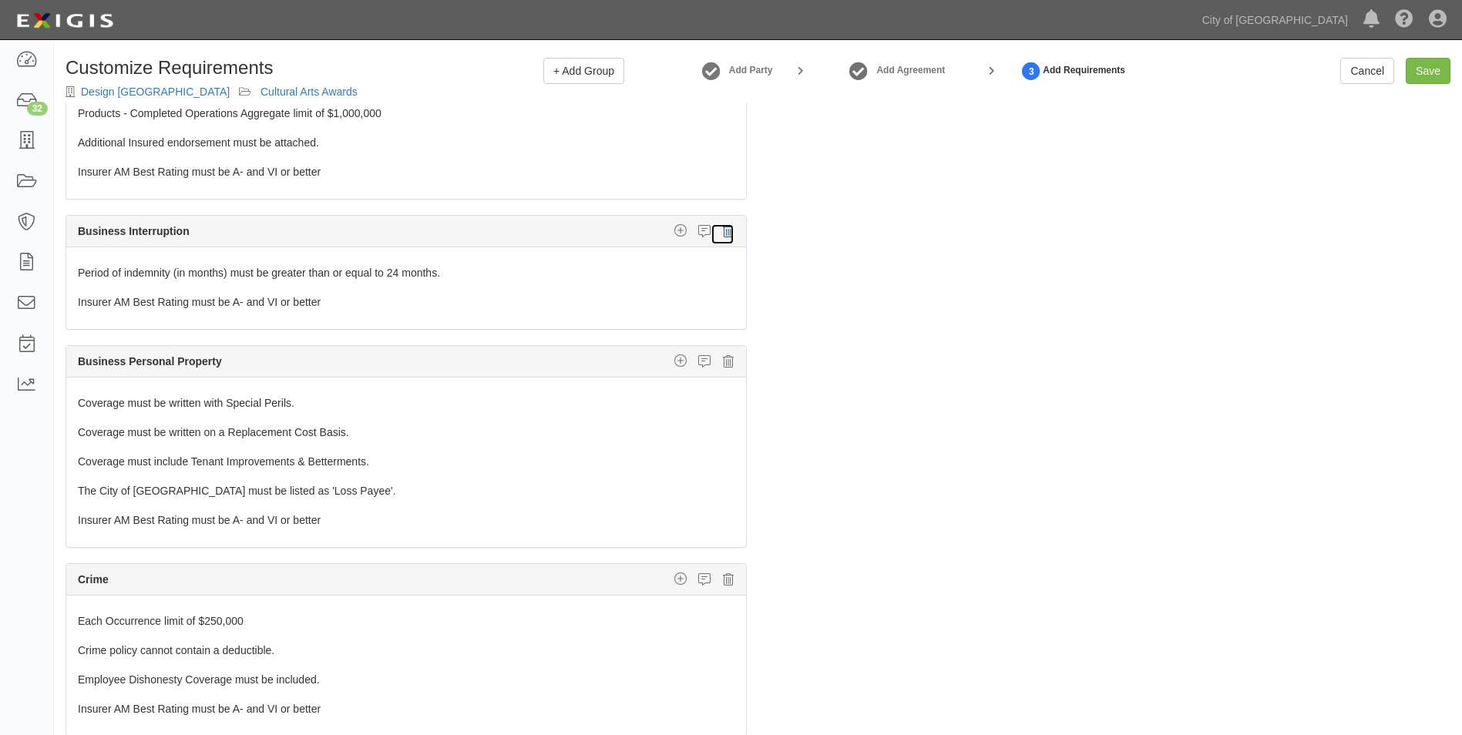
click at [723, 234] on icon at bounding box center [728, 231] width 11 height 14
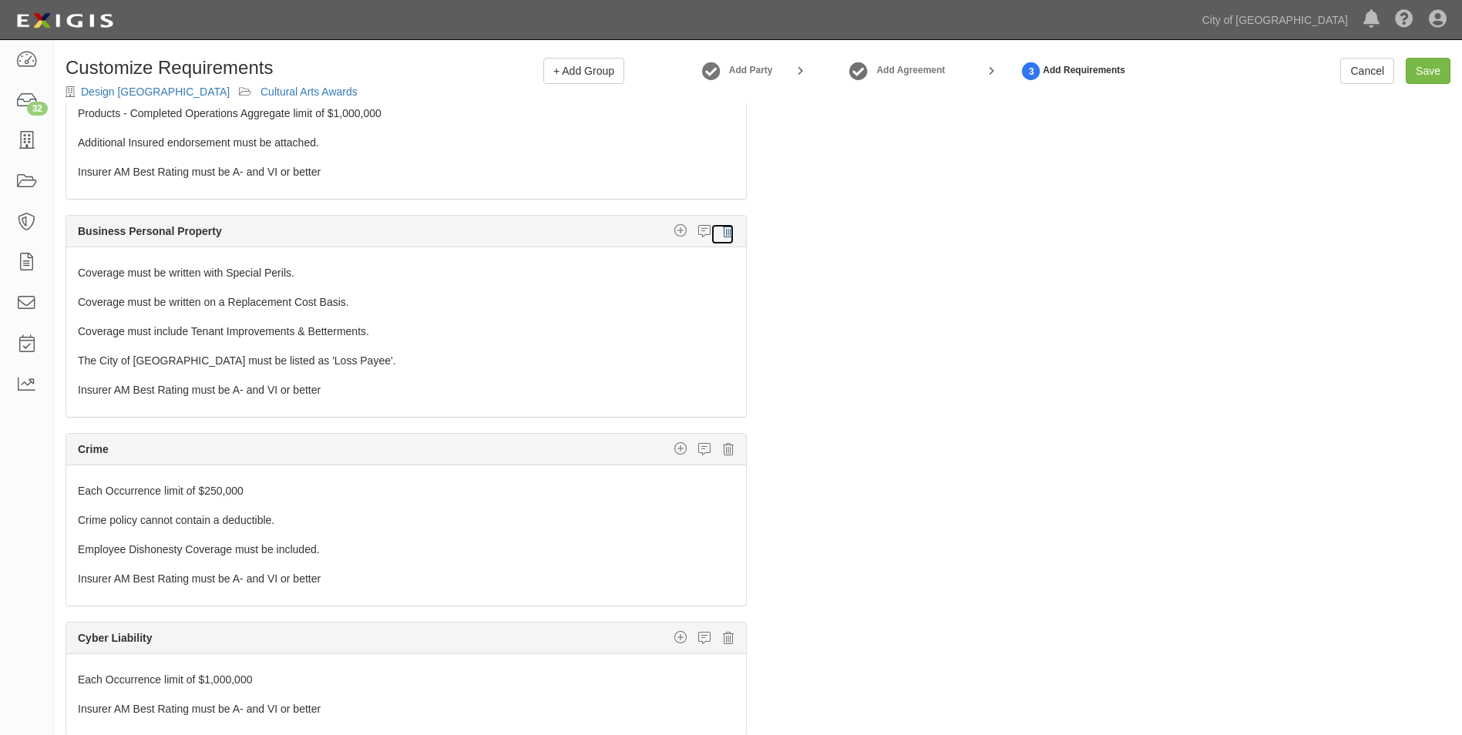
click at [723, 234] on icon at bounding box center [728, 231] width 11 height 14
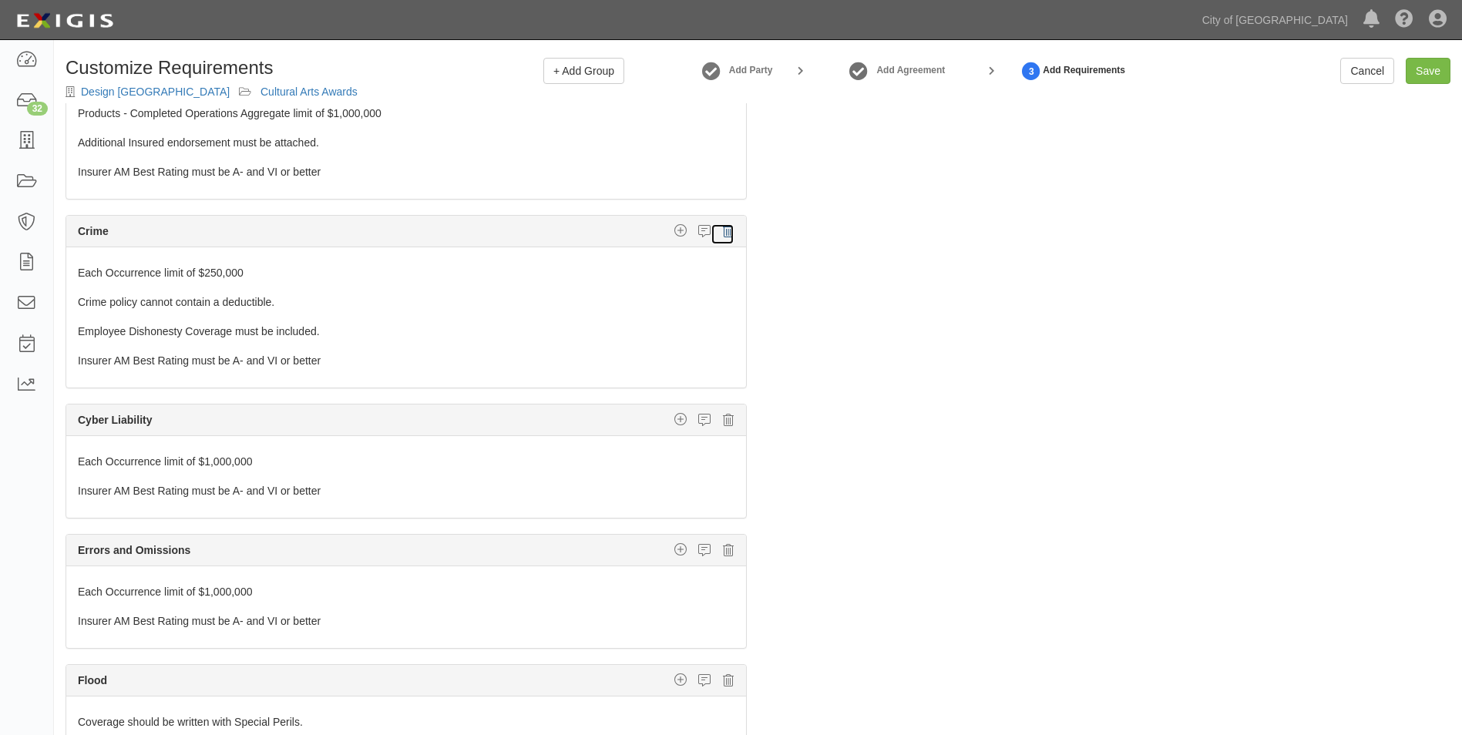
click at [723, 234] on icon at bounding box center [728, 231] width 11 height 14
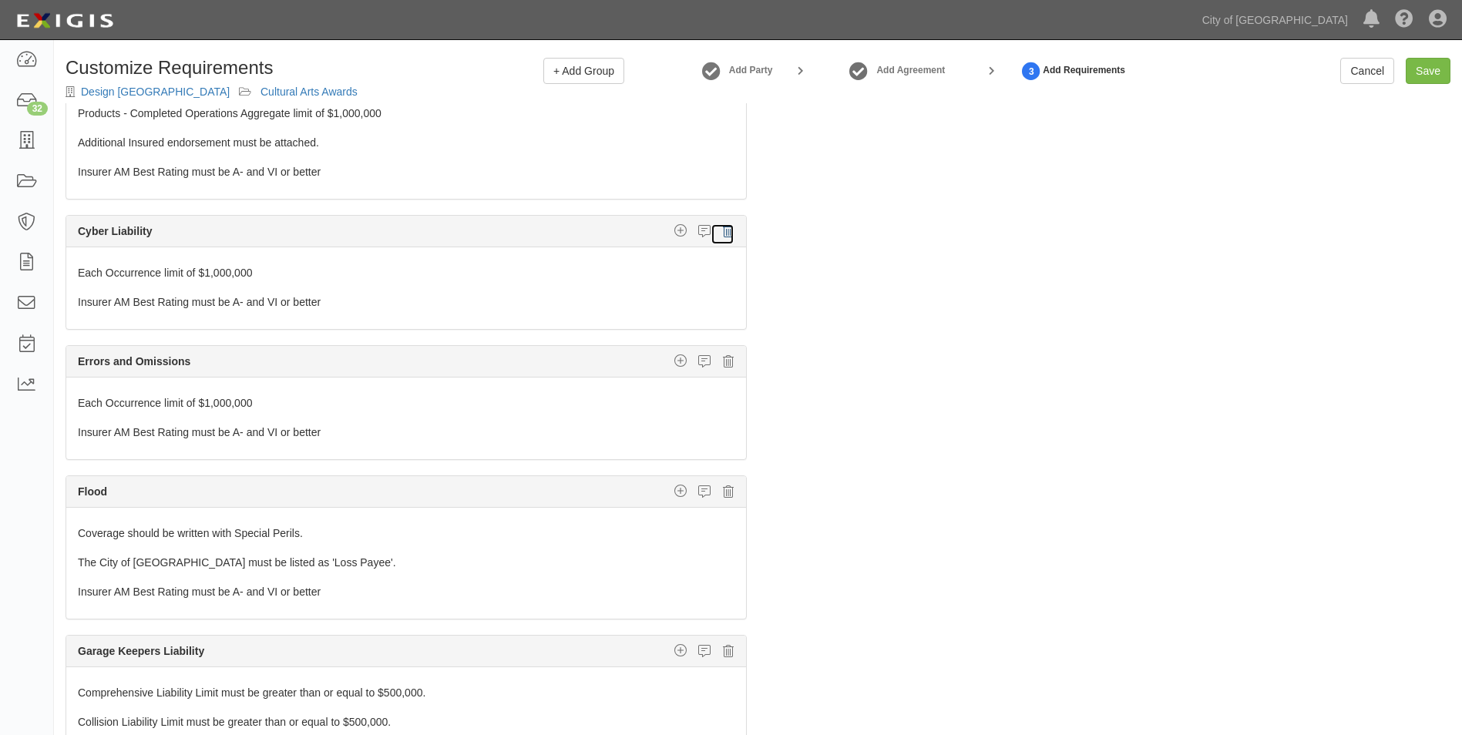
click at [723, 234] on icon at bounding box center [728, 231] width 11 height 14
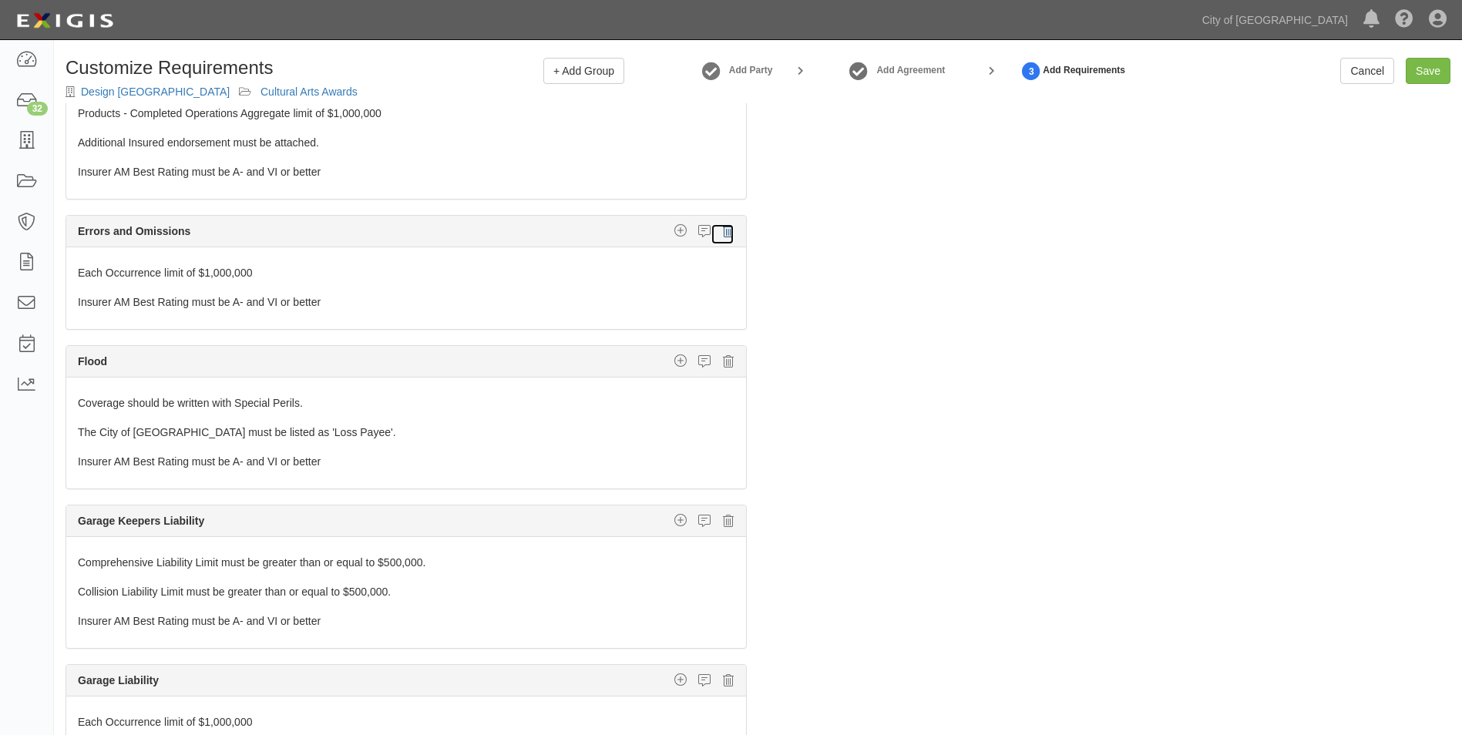
click at [723, 234] on icon at bounding box center [728, 231] width 11 height 14
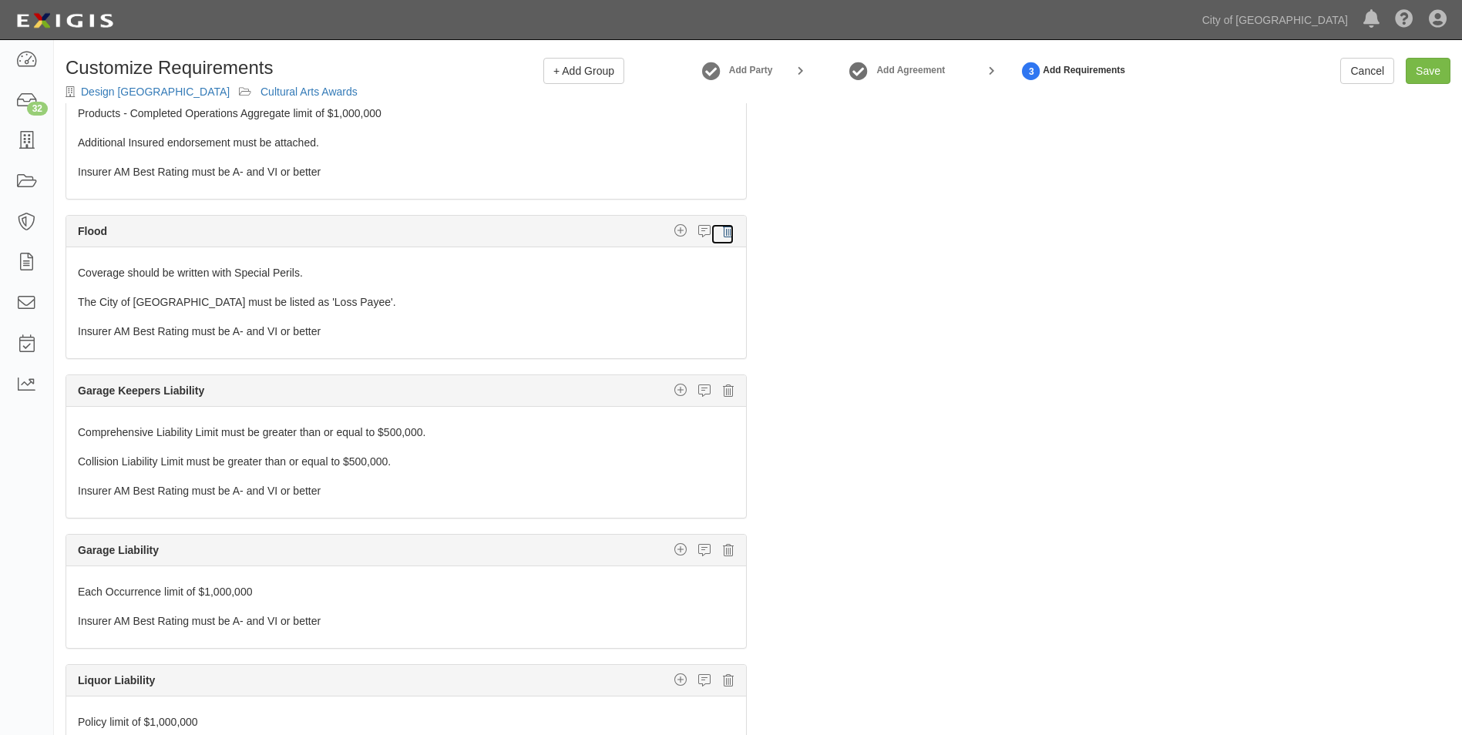
click at [723, 234] on icon at bounding box center [728, 231] width 11 height 14
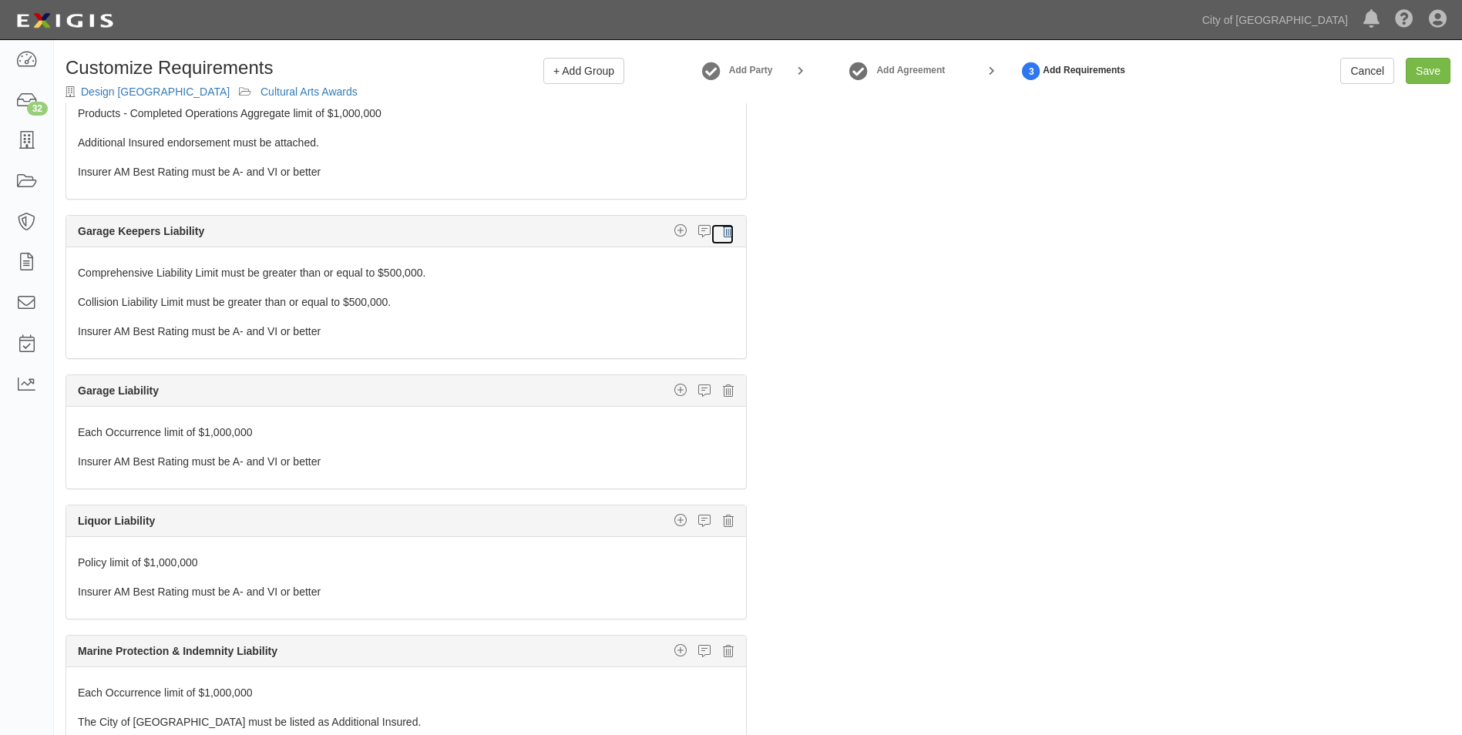
click at [723, 234] on icon at bounding box center [728, 231] width 11 height 14
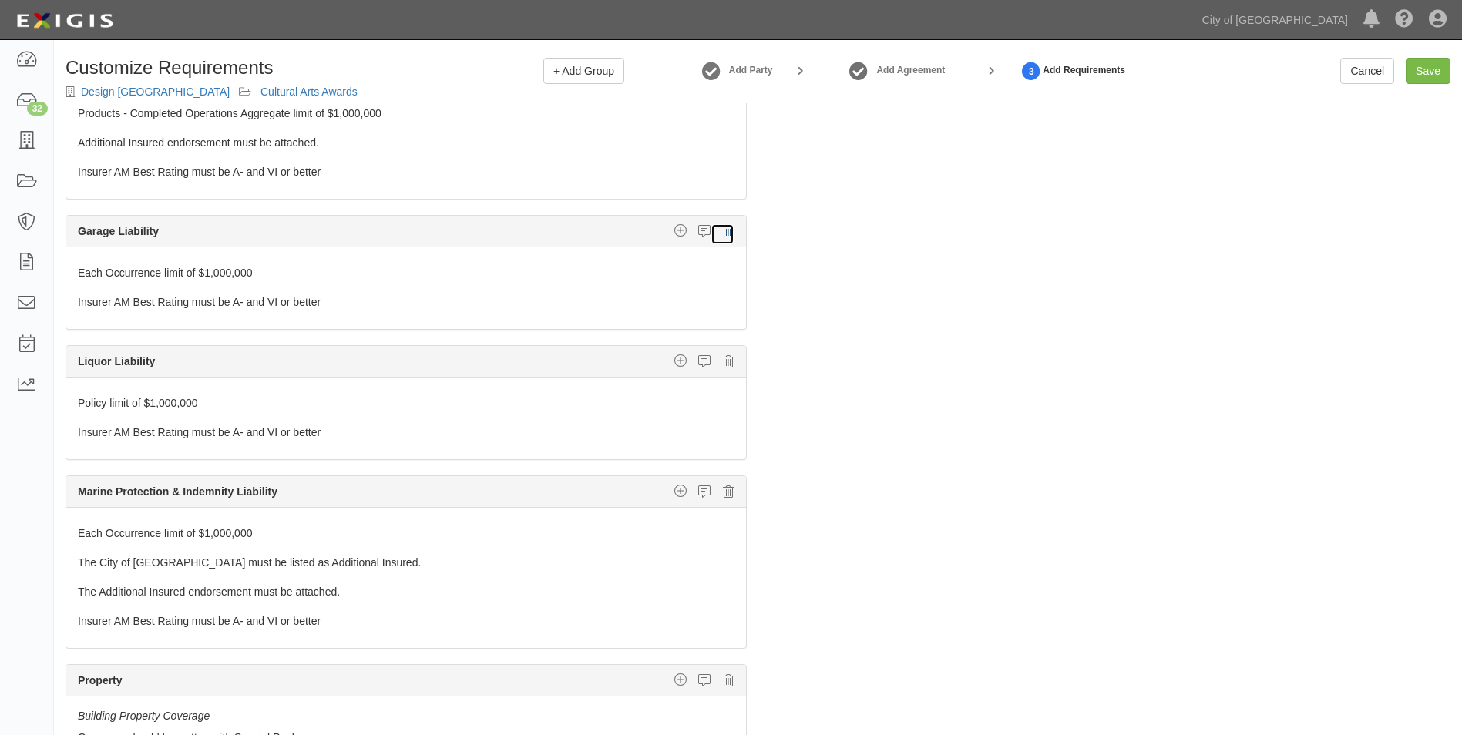
click at [723, 234] on icon at bounding box center [728, 231] width 11 height 14
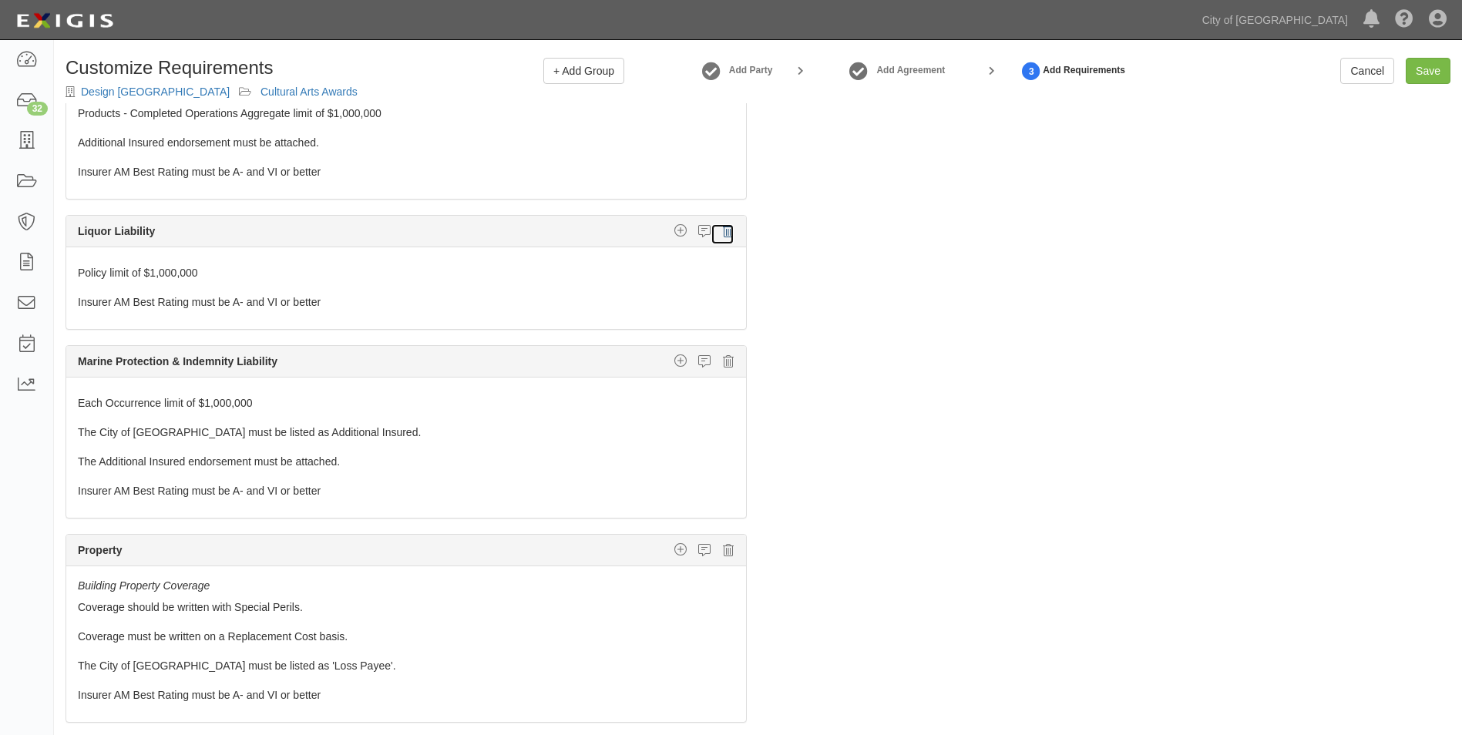
click at [723, 234] on icon at bounding box center [728, 231] width 11 height 14
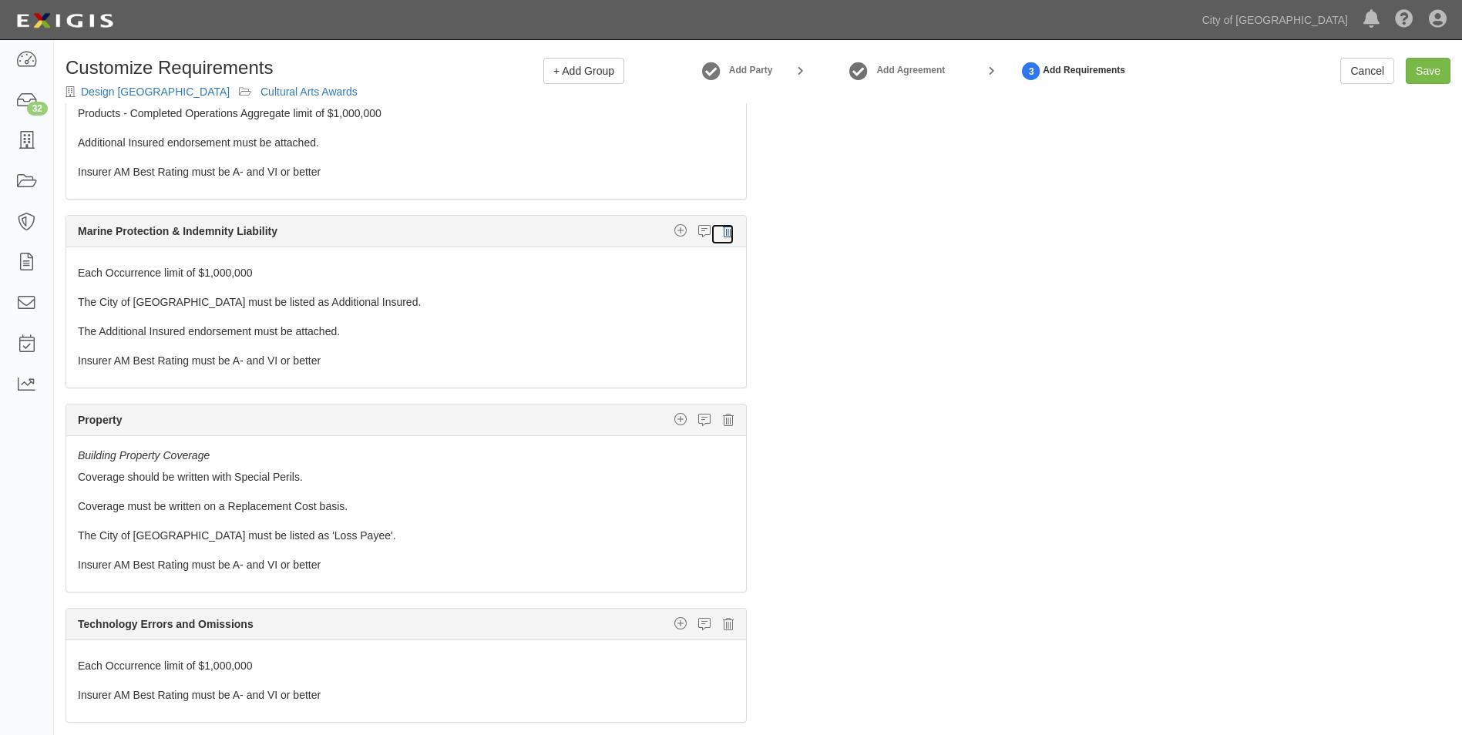
click at [723, 234] on icon at bounding box center [728, 231] width 11 height 14
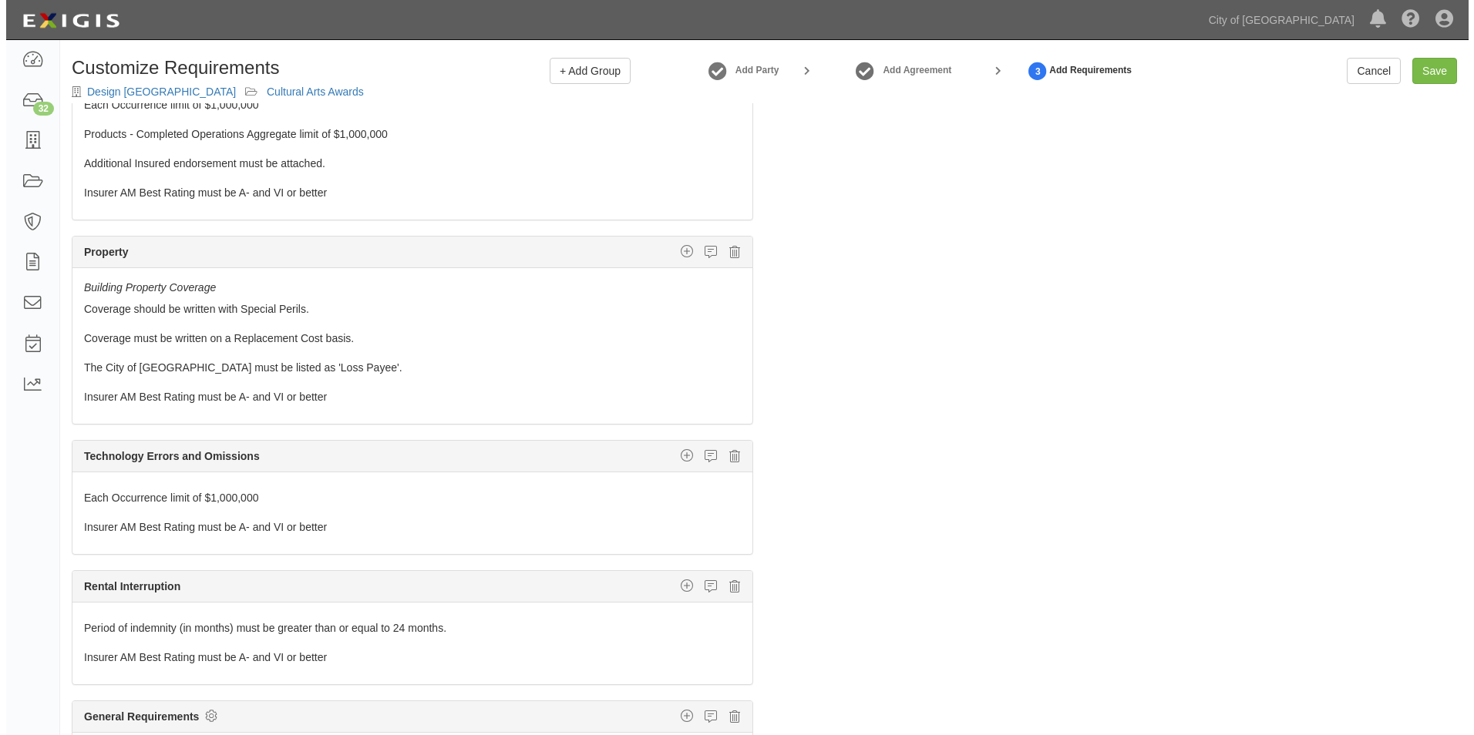
scroll to position [56, 0]
click at [717, 234] on div "General Liability Additional Insured coverage Custom requirement Damage to Rent…" at bounding box center [406, 452] width 681 height 698
drag, startPoint x: 717, startPoint y: 234, endPoint x: 718, endPoint y: 251, distance: 16.3
click at [723, 251] on icon at bounding box center [728, 252] width 11 height 14
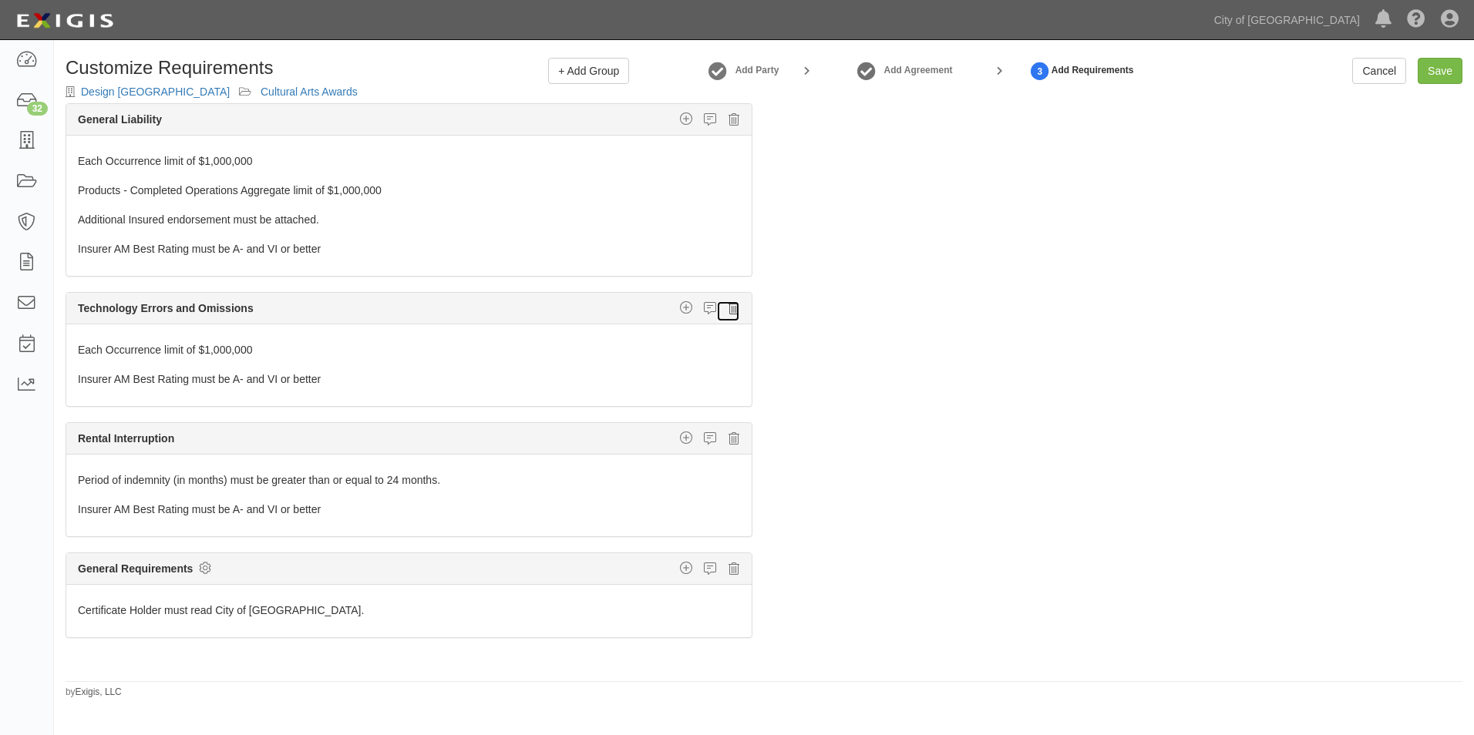
click at [728, 307] on icon at bounding box center [733, 308] width 11 height 14
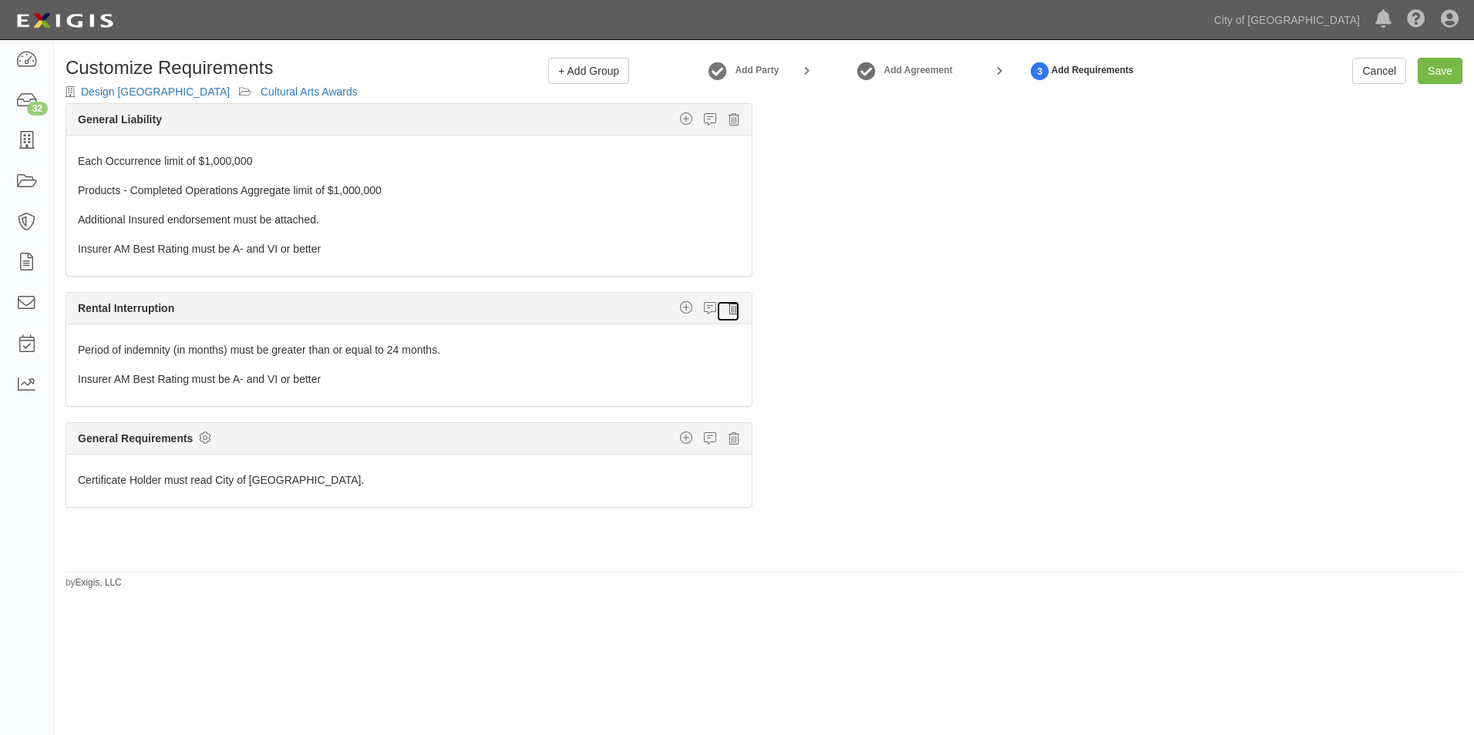
click at [728, 306] on icon at bounding box center [733, 308] width 11 height 14
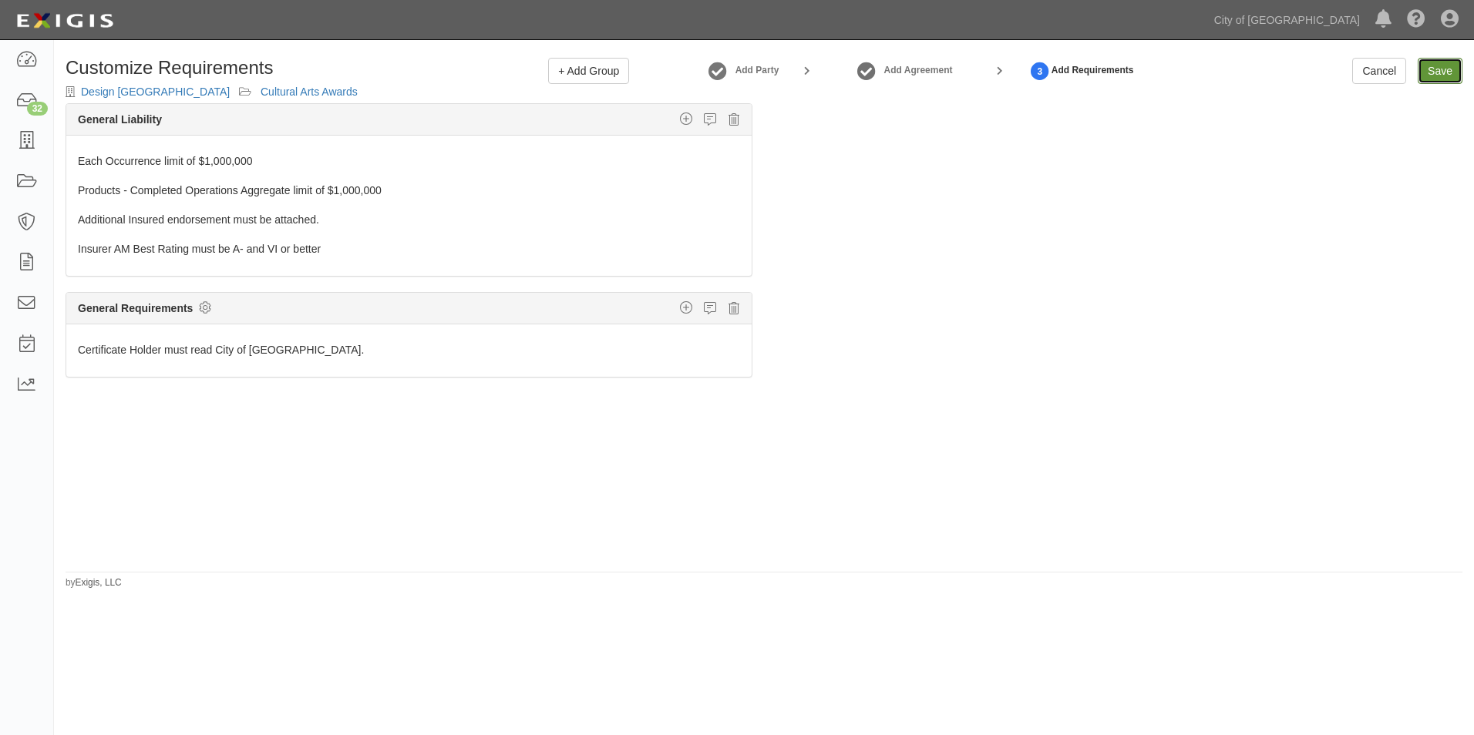
click at [1428, 78] on link "Save" at bounding box center [1440, 71] width 45 height 26
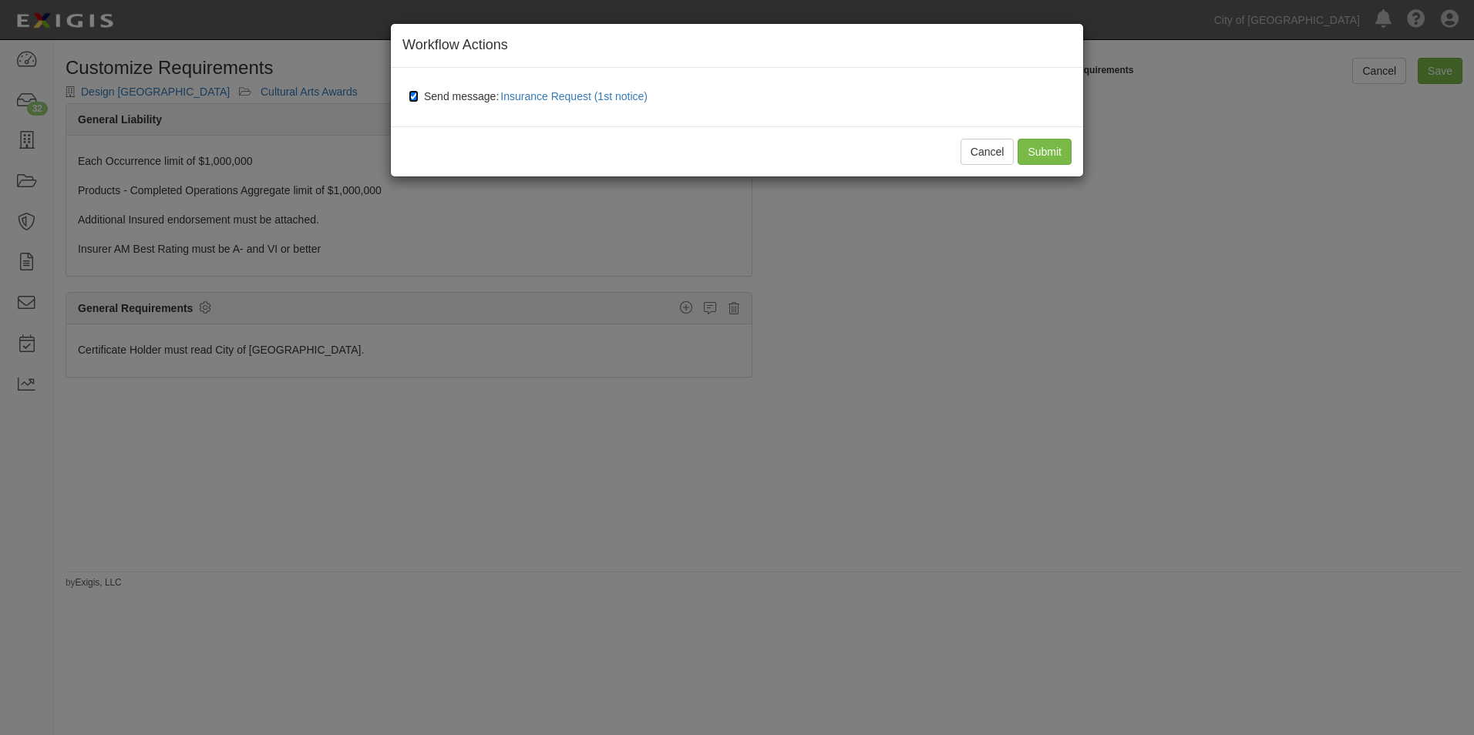
click at [412, 100] on input "Send message: Insurance Request (1st notice)" at bounding box center [414, 96] width 10 height 12
checkbox input "false"
click at [1059, 156] on input "Submit" at bounding box center [1045, 152] width 54 height 26
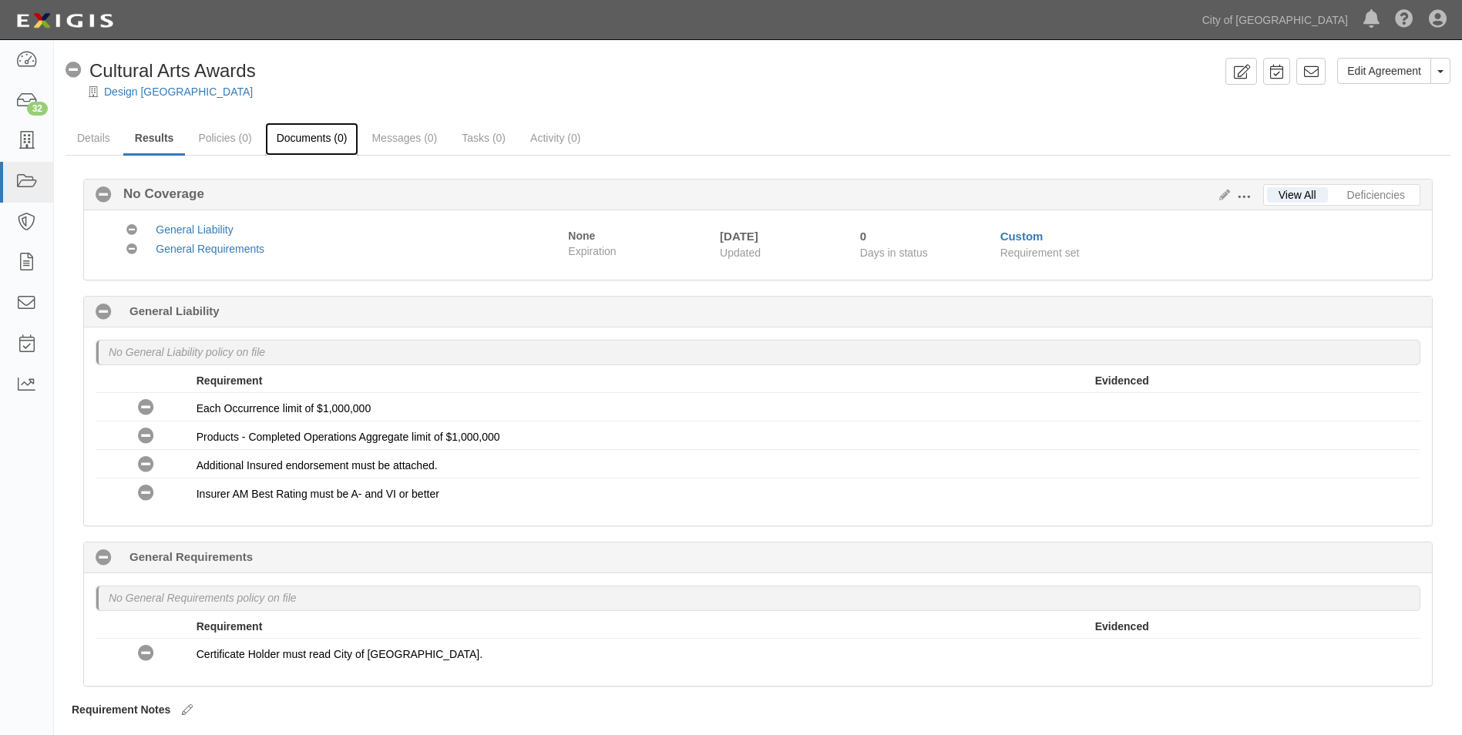
click at [327, 143] on link "Documents (0)" at bounding box center [312, 139] width 94 height 33
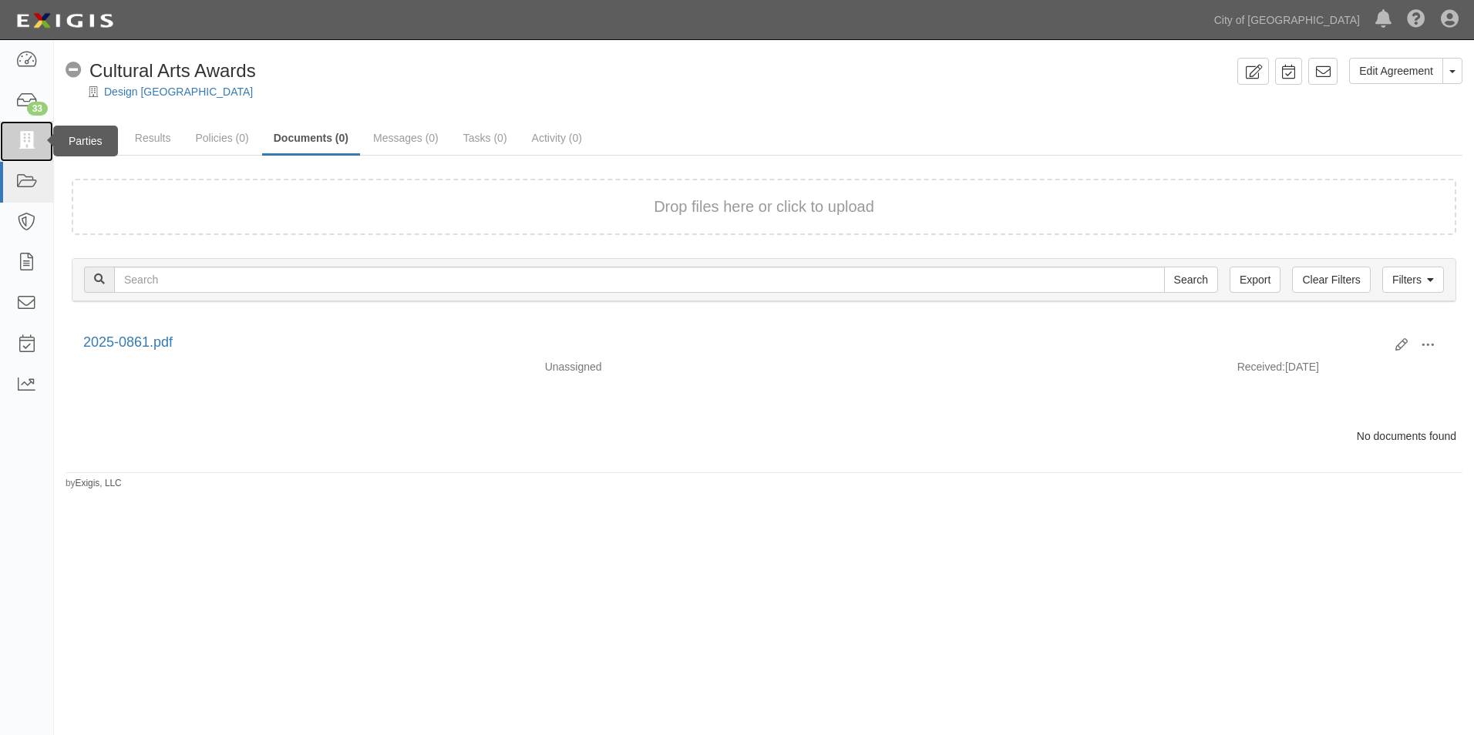
click at [31, 142] on icon at bounding box center [26, 142] width 22 height 18
